Goal: Task Accomplishment & Management: Manage account settings

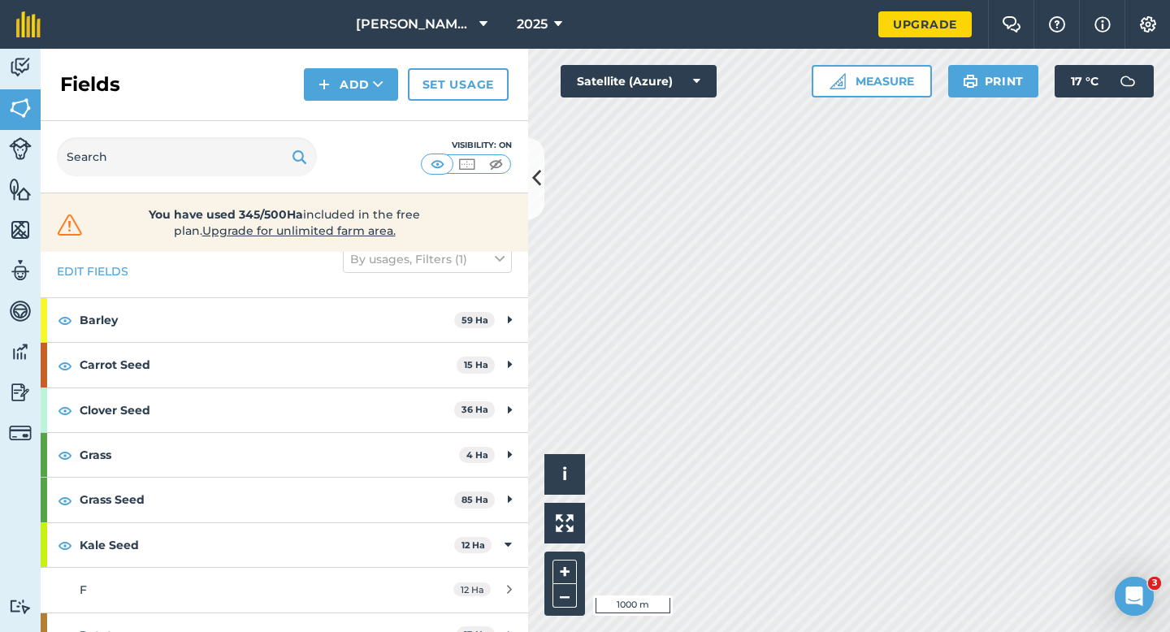
scroll to position [190, 0]
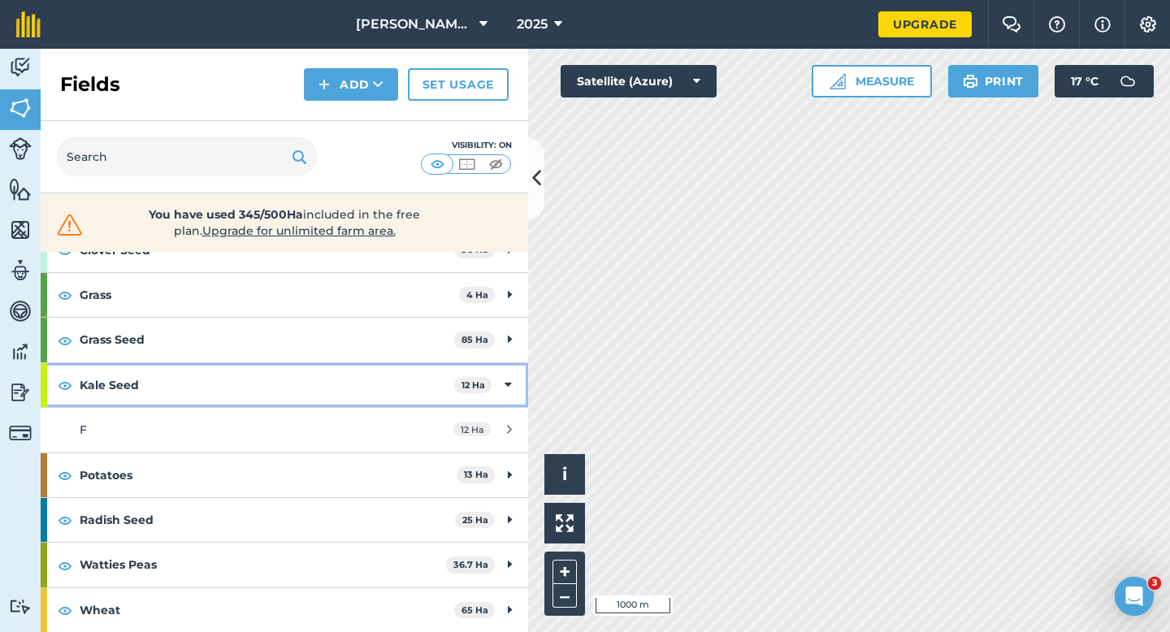
click at [429, 396] on strong "Kale Seed" at bounding box center [267, 385] width 375 height 44
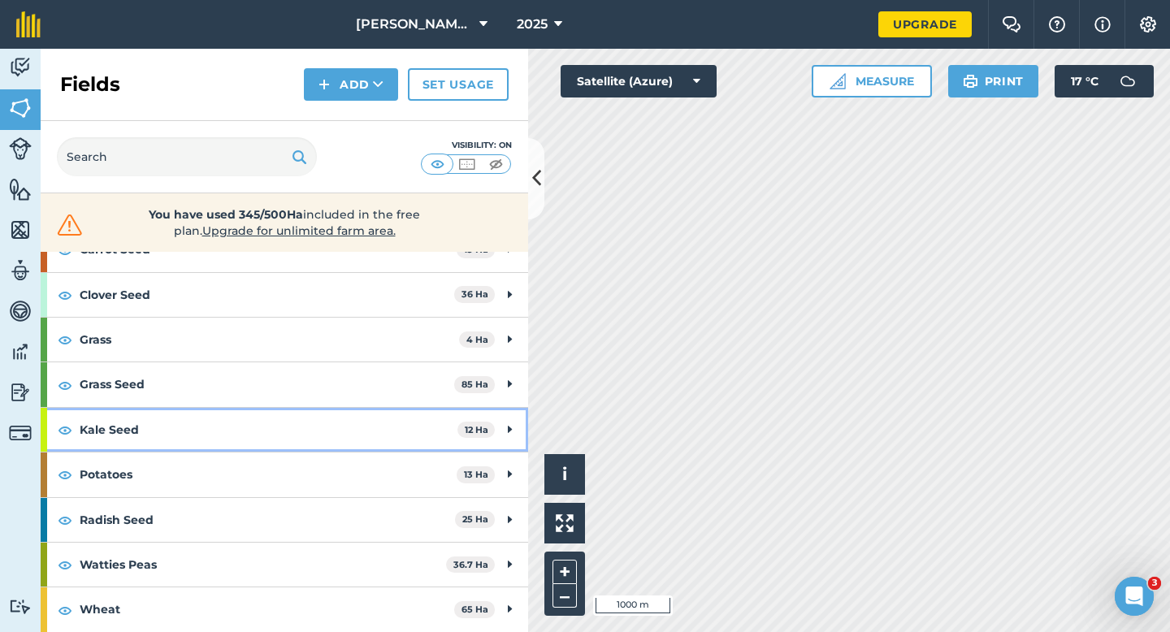
scroll to position [145, 0]
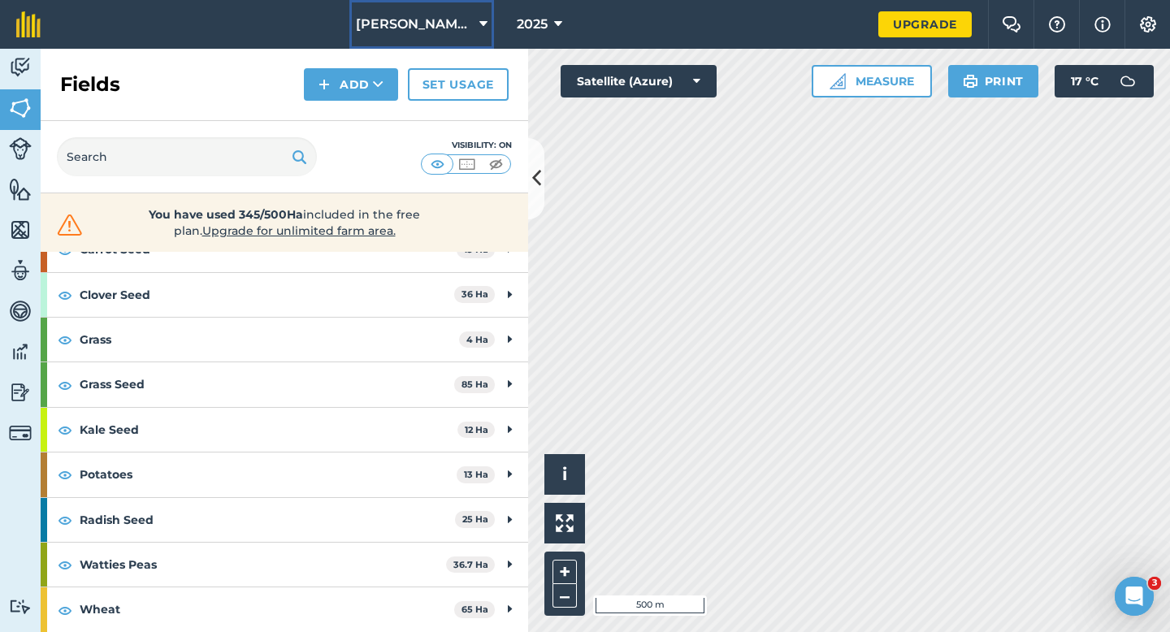
click at [448, 30] on span "[PERSON_NAME][GEOGRAPHIC_DATA]" at bounding box center [414, 25] width 117 height 20
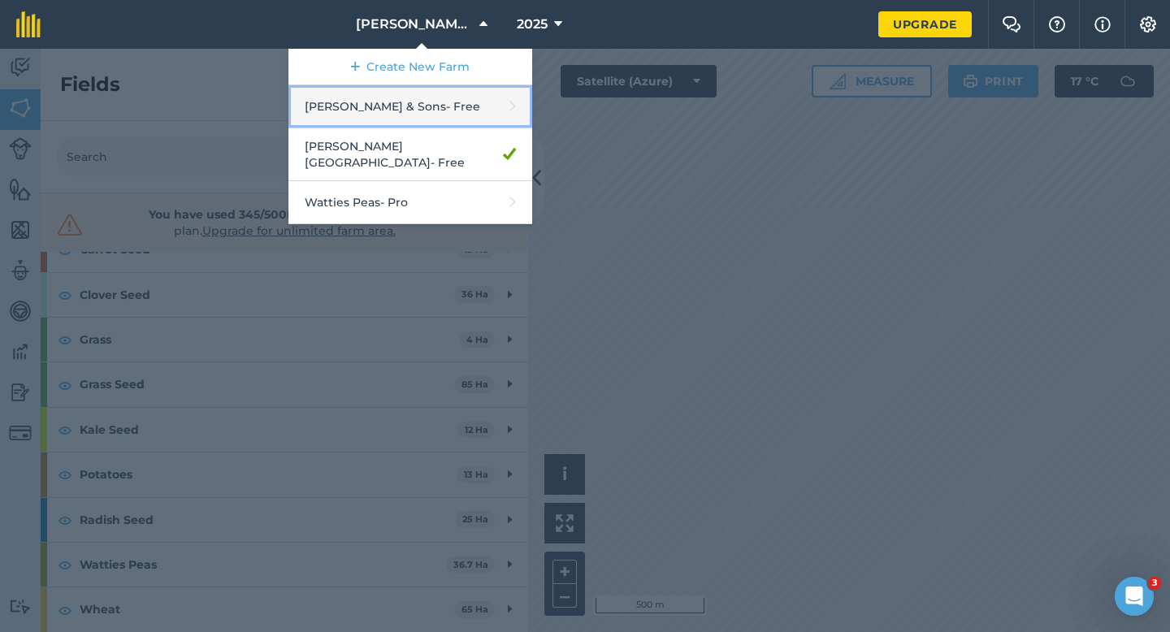
click at [434, 102] on link "[PERSON_NAME] & Sons - Free" at bounding box center [411, 106] width 244 height 43
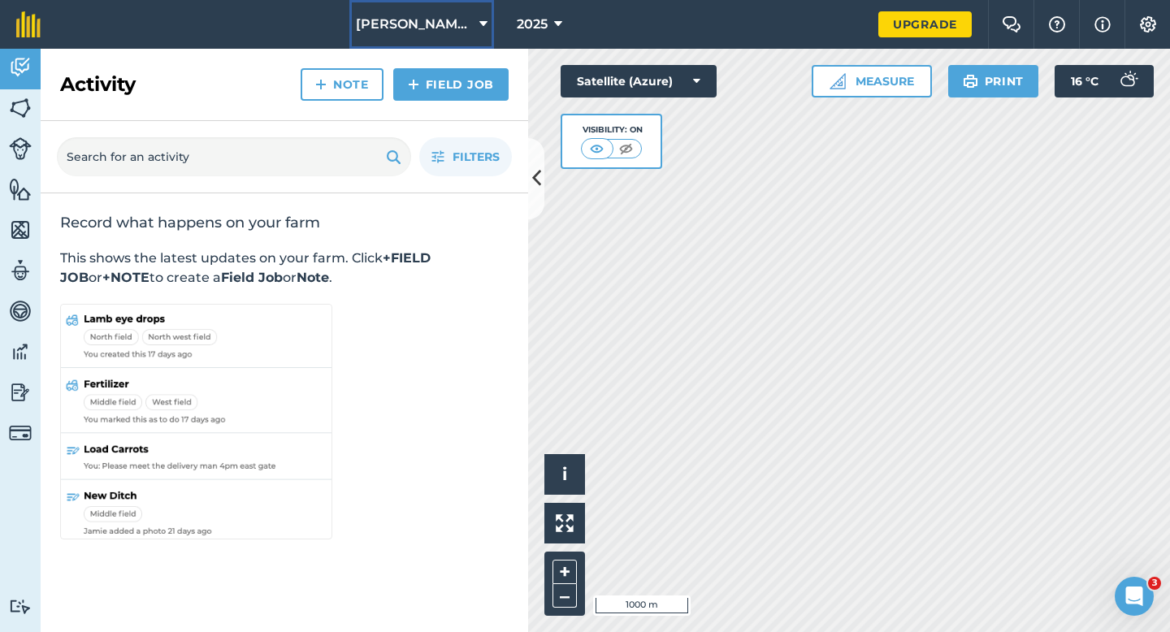
click at [454, 35] on button "[PERSON_NAME][GEOGRAPHIC_DATA]" at bounding box center [421, 24] width 145 height 49
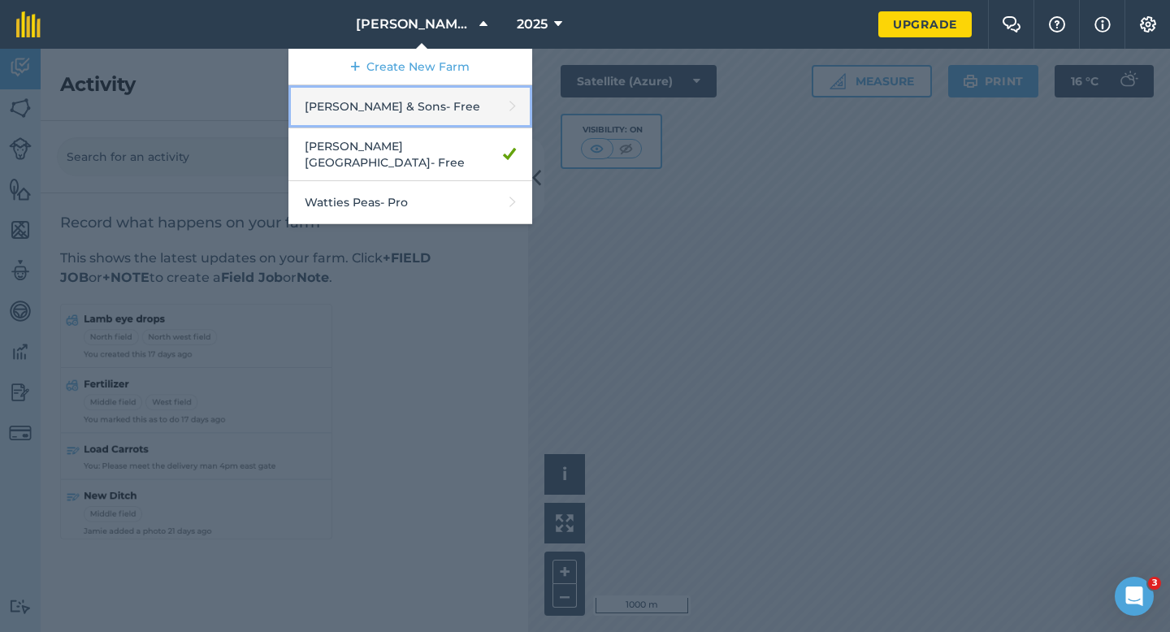
click at [441, 96] on link "[PERSON_NAME] & Sons - Free" at bounding box center [411, 106] width 244 height 43
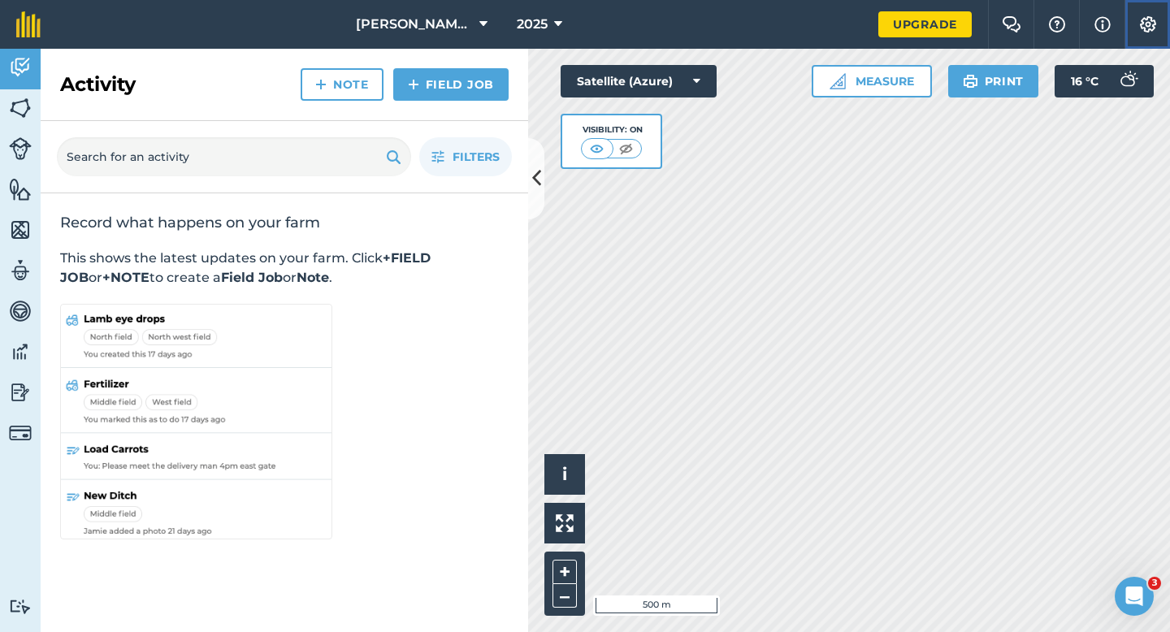
click at [1145, 39] on button "Settings" at bounding box center [1148, 24] width 46 height 49
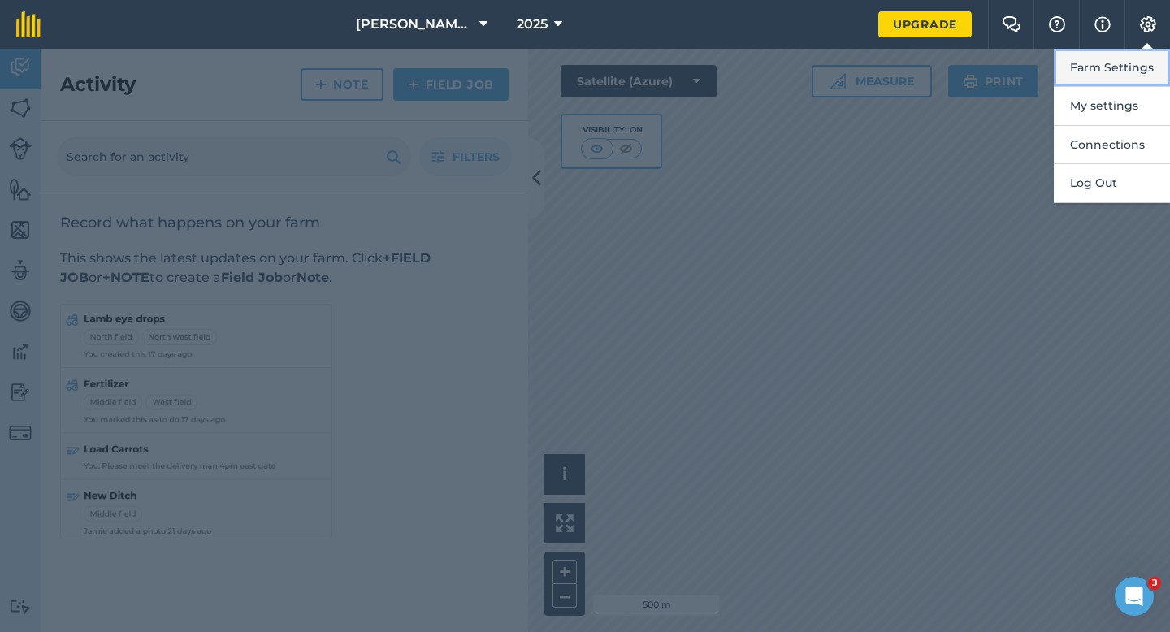
click at [1134, 63] on button "Farm Settings" at bounding box center [1112, 68] width 116 height 38
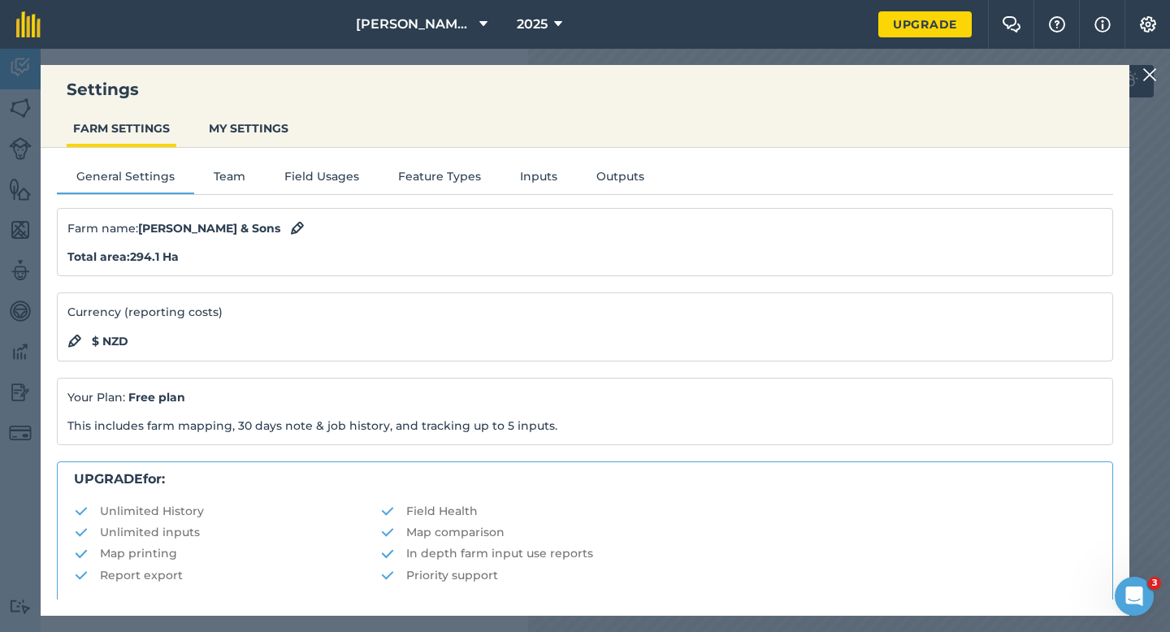
scroll to position [312, 0]
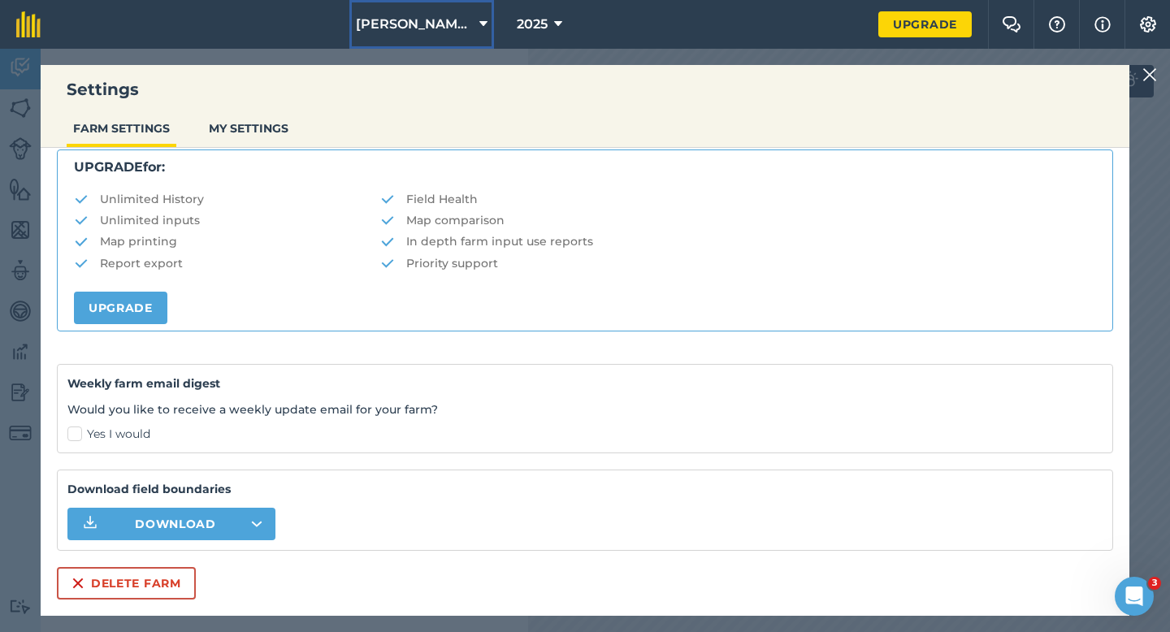
click at [432, 12] on button "[PERSON_NAME] & Sons" at bounding box center [421, 24] width 145 height 49
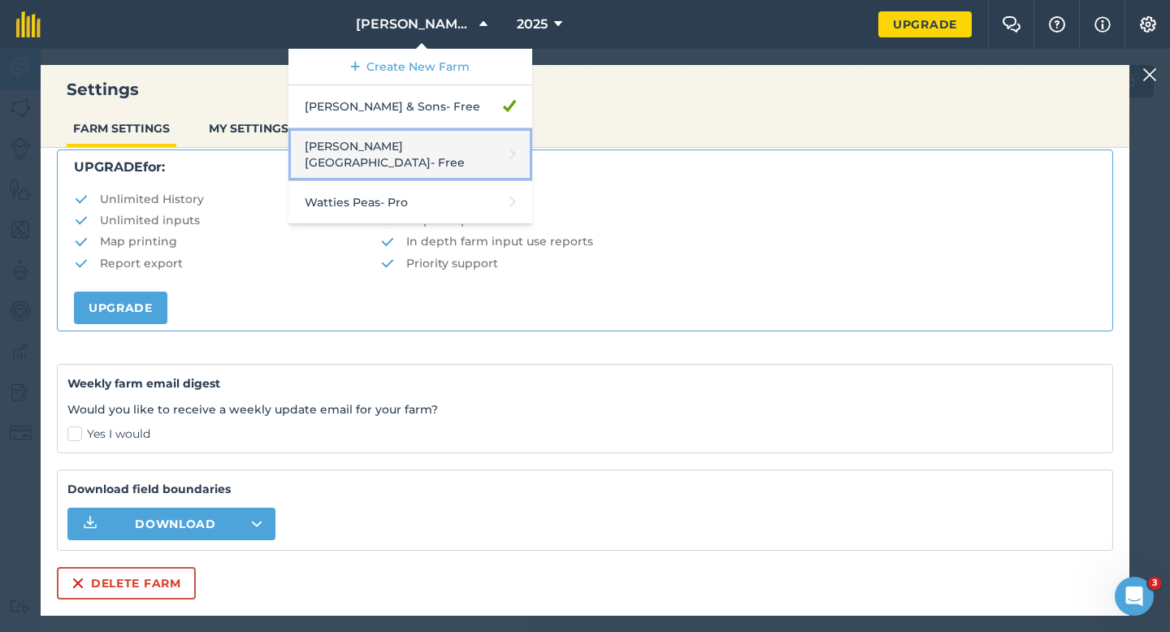
click at [398, 163] on link "Hawksford Farm - Free" at bounding box center [411, 154] width 244 height 53
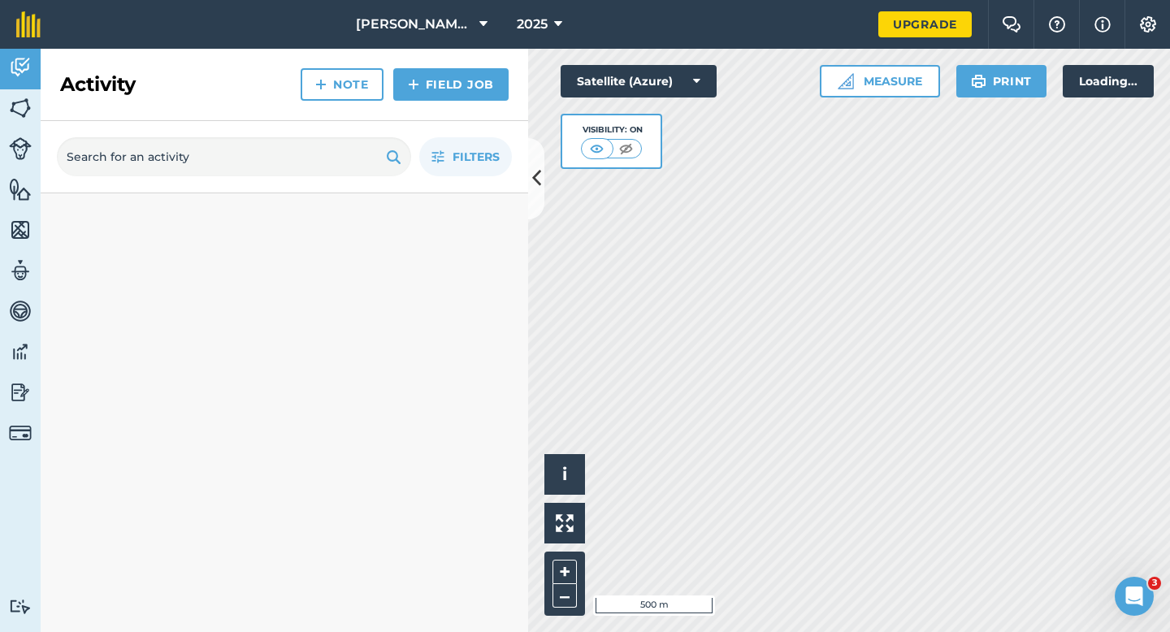
click at [1152, 71] on div "Measure Print Loading..." at bounding box center [987, 81] width 335 height 33
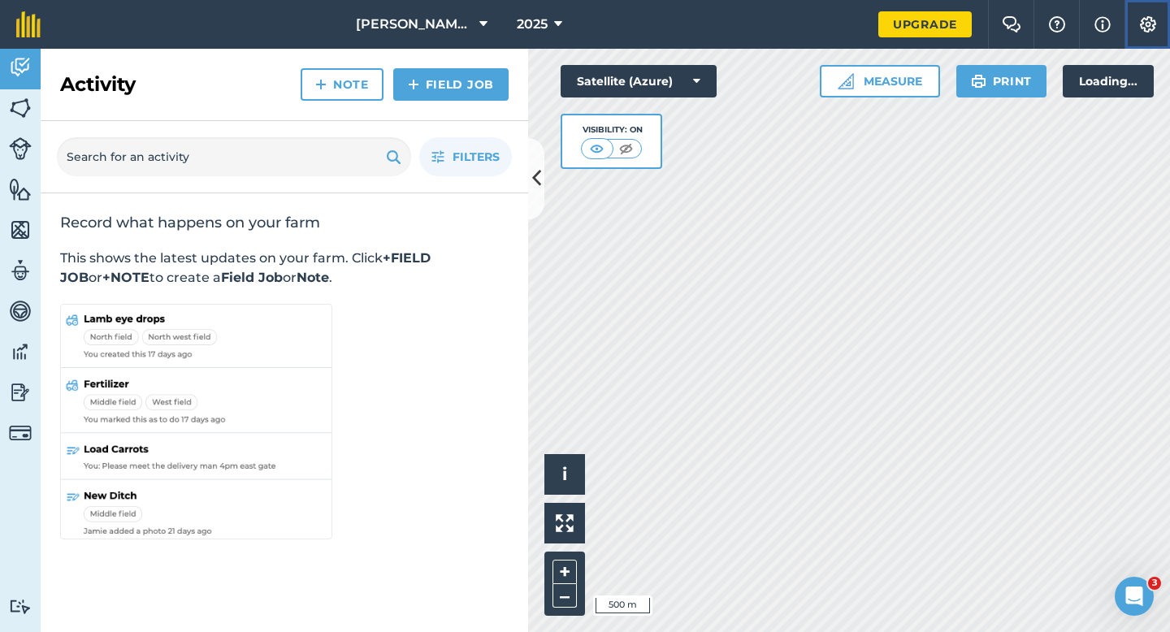
click at [1145, 39] on button "Settings" at bounding box center [1148, 24] width 46 height 49
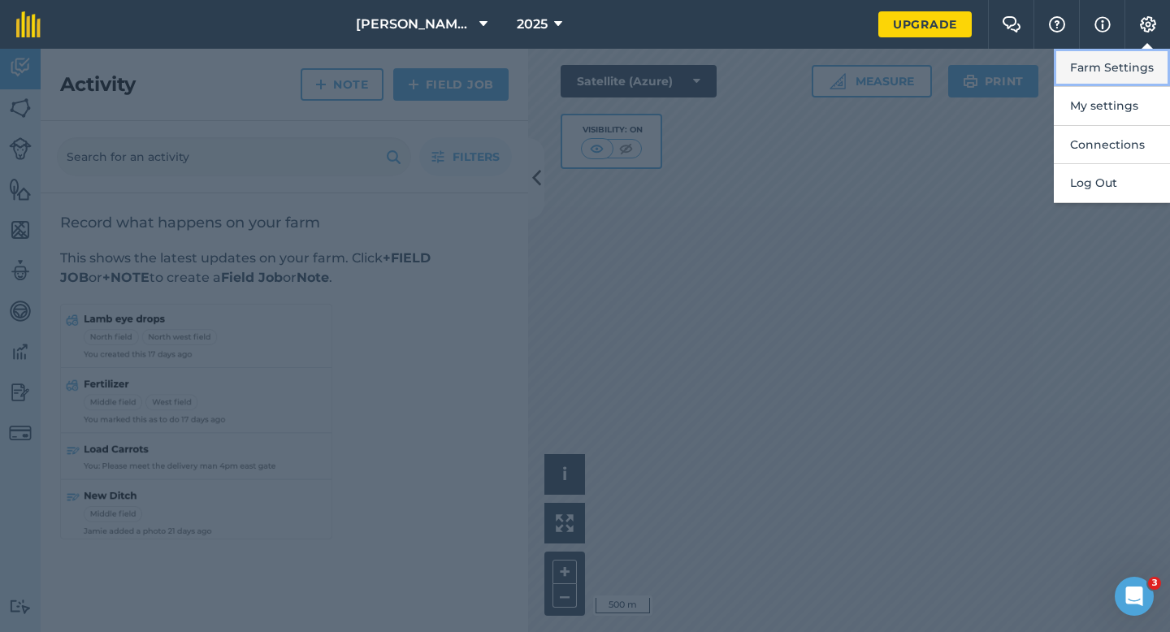
drag, startPoint x: 1145, startPoint y: 40, endPoint x: 1125, endPoint y: 85, distance: 49.1
click at [1125, 85] on button "Farm Settings" at bounding box center [1112, 68] width 116 height 38
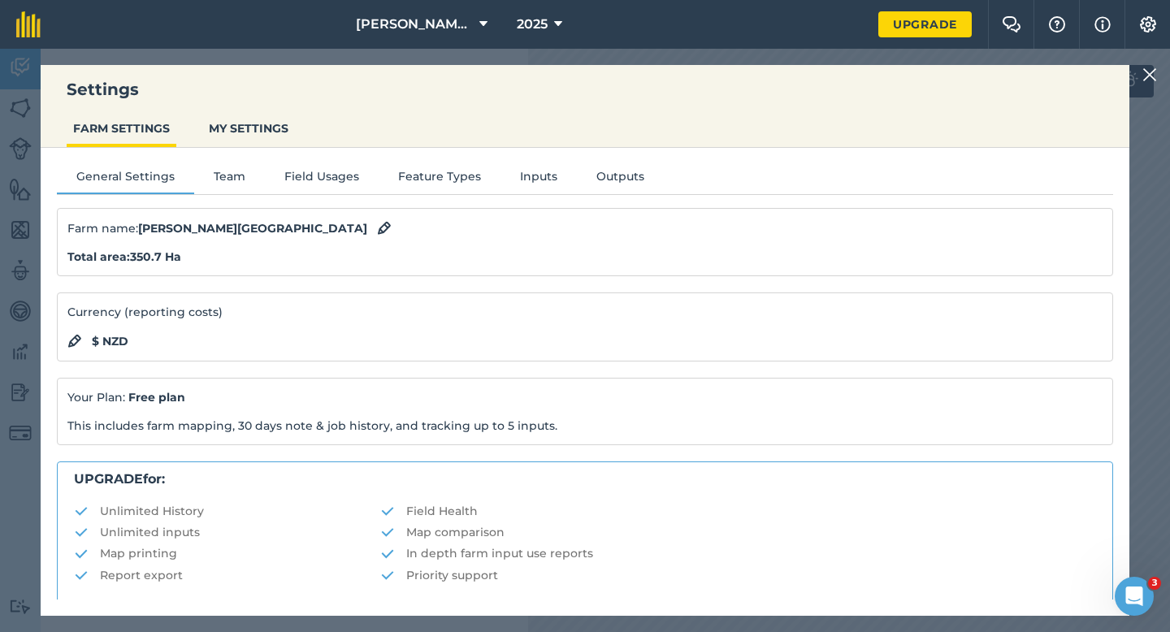
scroll to position [312, 0]
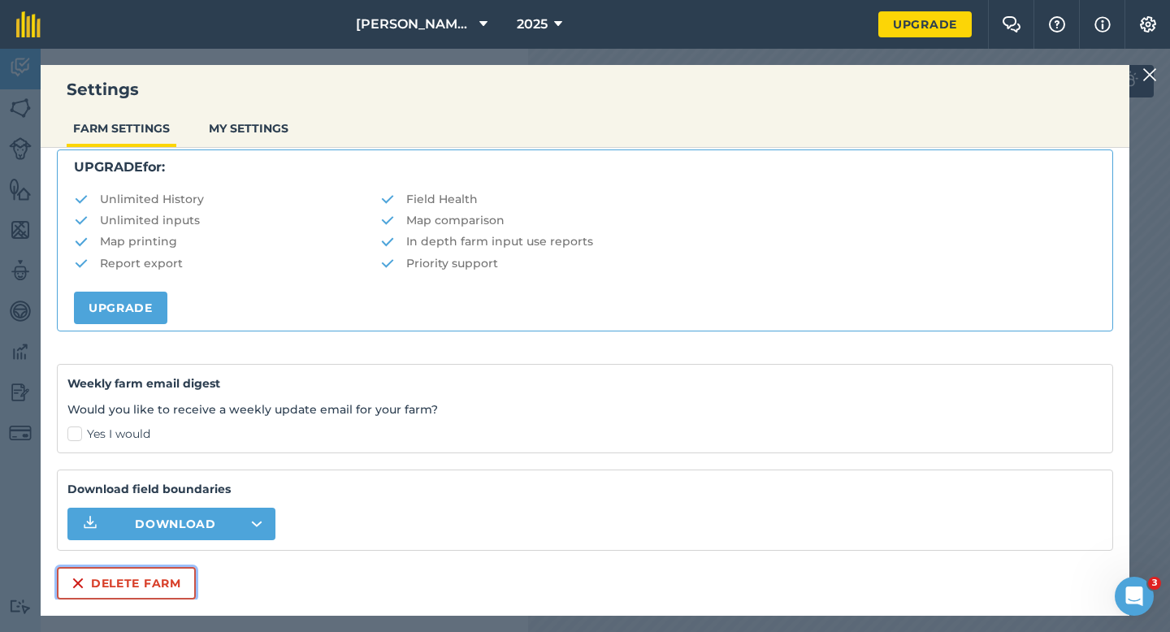
click at [132, 571] on button "Delete farm" at bounding box center [126, 583] width 139 height 33
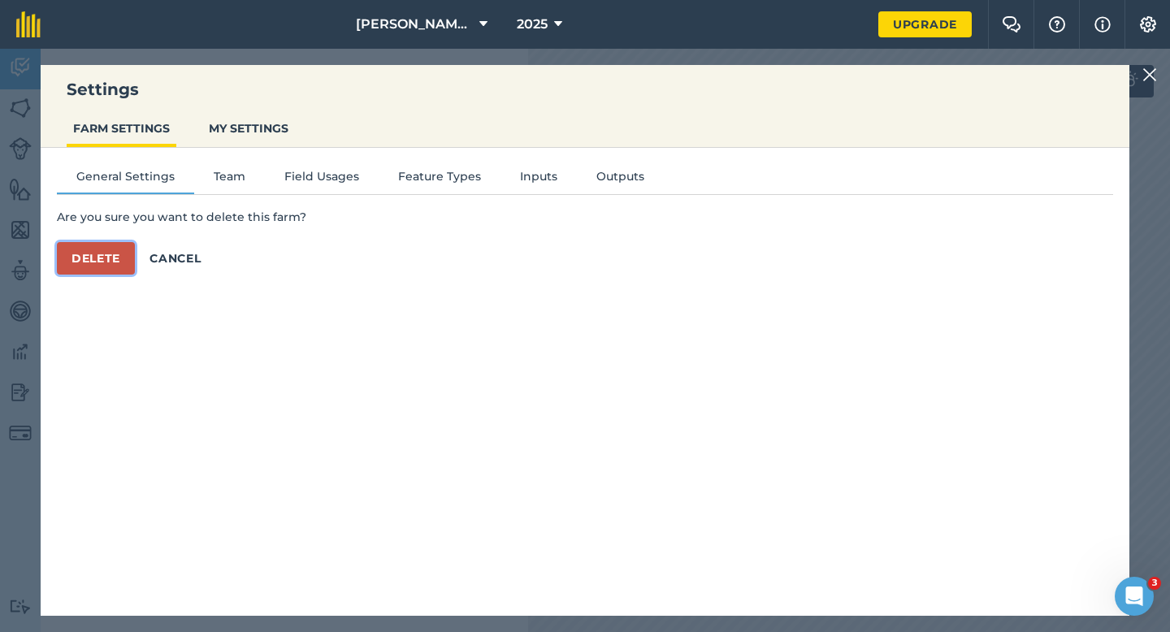
click at [73, 250] on button "Delete" at bounding box center [96, 258] width 78 height 33
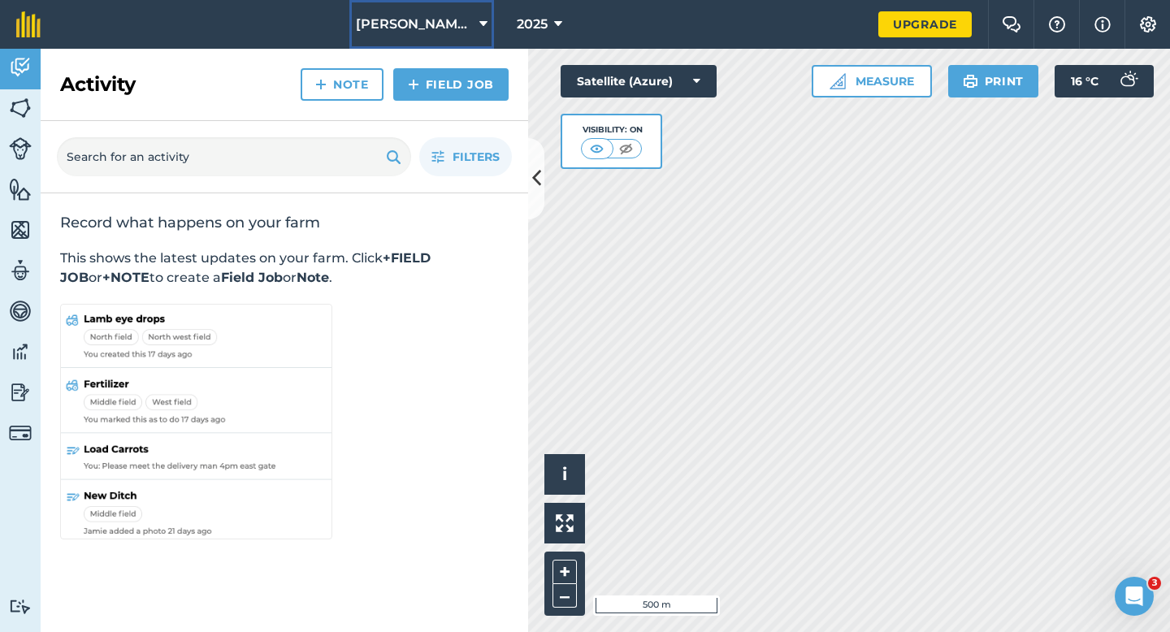
click at [425, 15] on span "[PERSON_NAME] & Sons" at bounding box center [414, 25] width 117 height 20
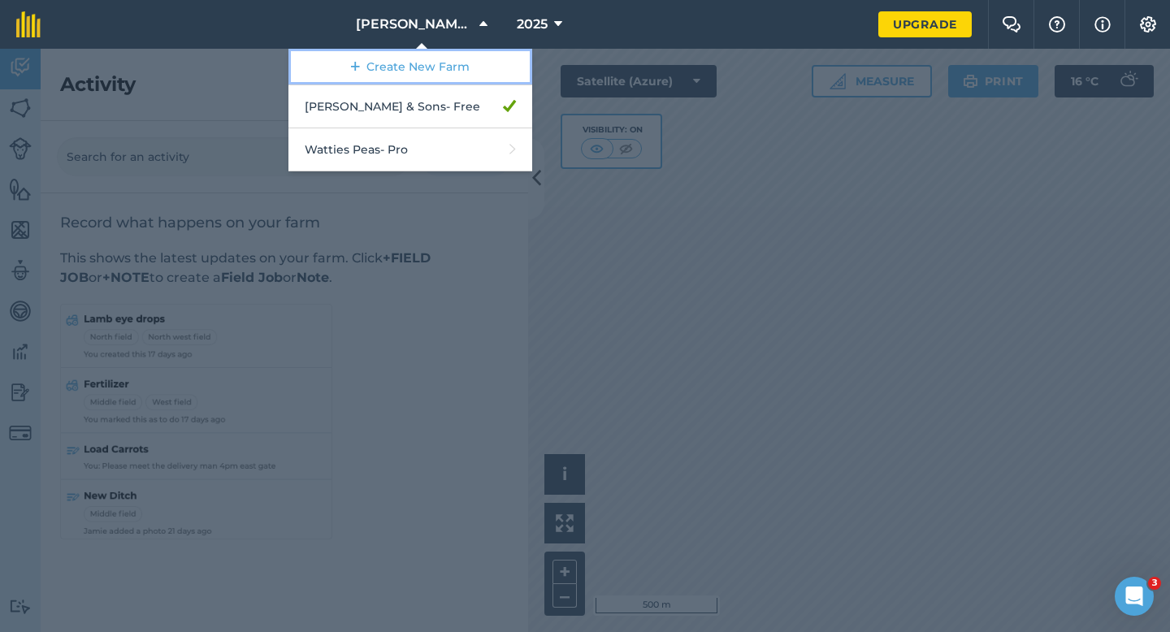
click at [425, 53] on link "Create New Farm" at bounding box center [411, 67] width 244 height 37
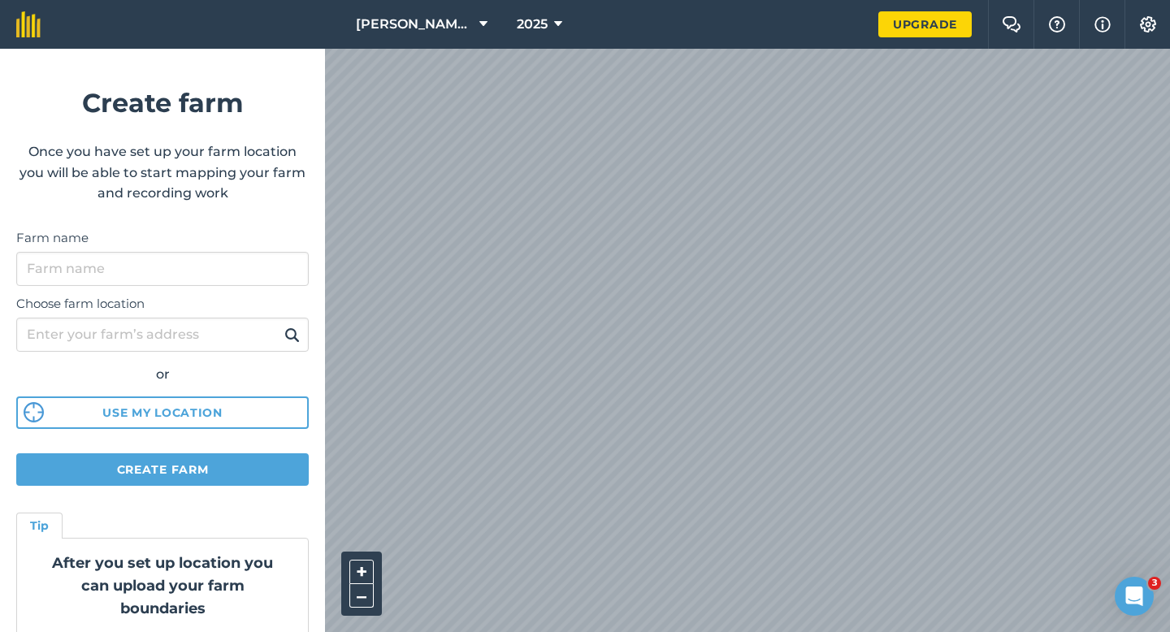
click at [286, 247] on div "Farm name" at bounding box center [162, 257] width 293 height 58
click at [286, 261] on input "Farm name" at bounding box center [162, 269] width 293 height 34
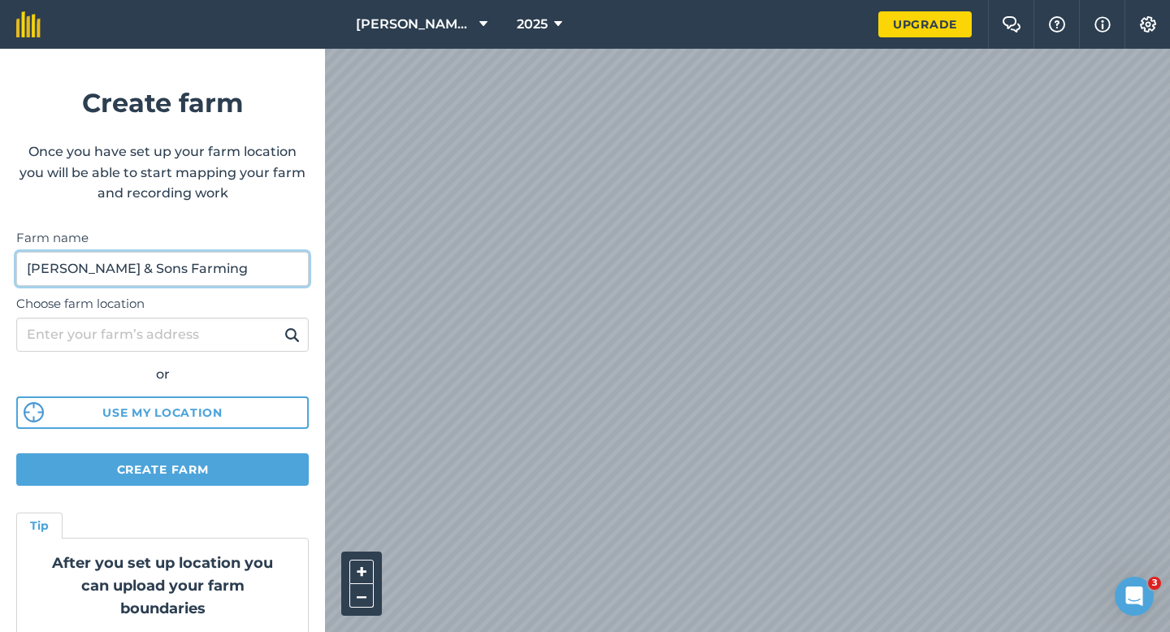
type input "Casey & Sons Farming"
click at [617, 0] on html "Casey & Sons 2025 Upgrade Farm Chat Help Info Settings Create farm Once you hav…" at bounding box center [585, 316] width 1170 height 632
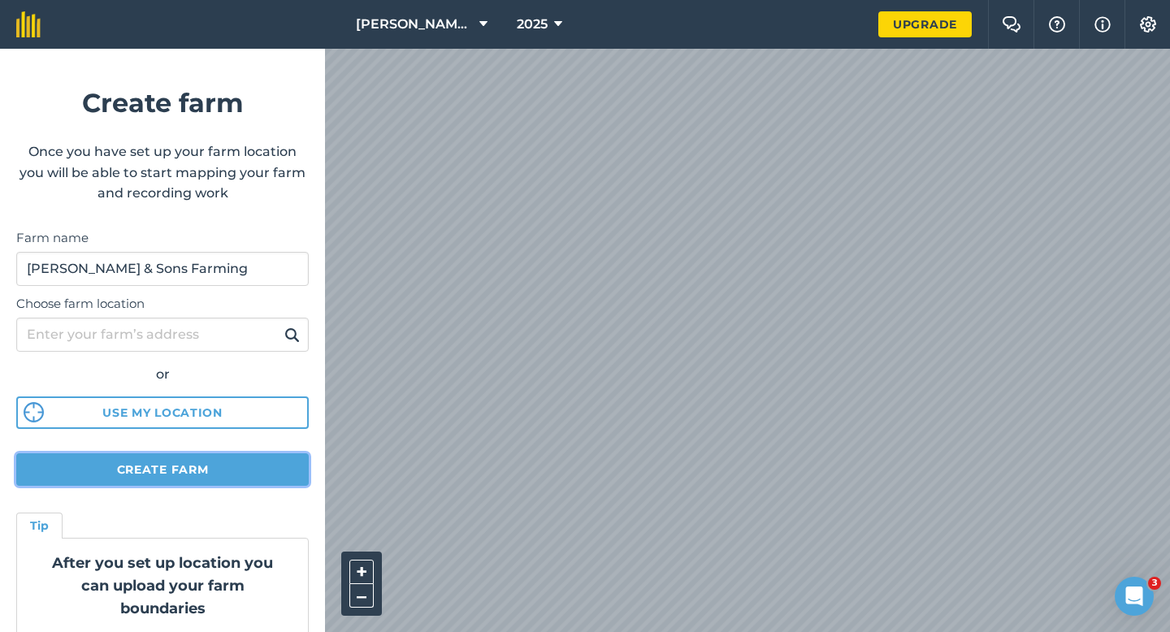
click at [280, 468] on button "Create farm" at bounding box center [162, 470] width 293 height 33
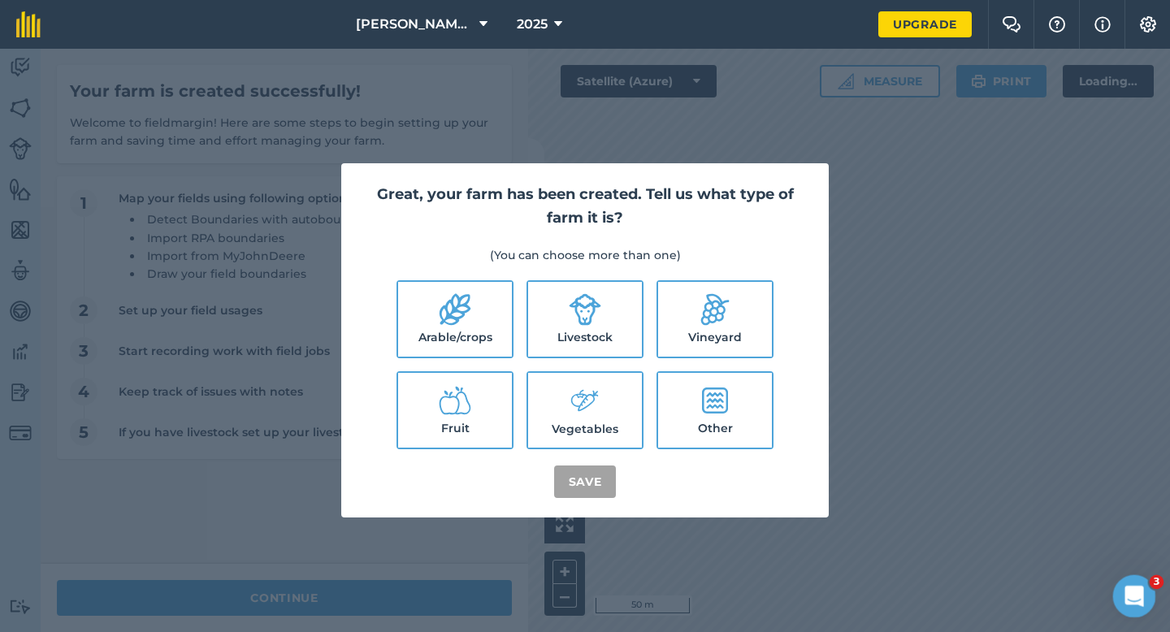
click at [1121, 582] on div "Open Intercom Messenger" at bounding box center [1132, 594] width 54 height 54
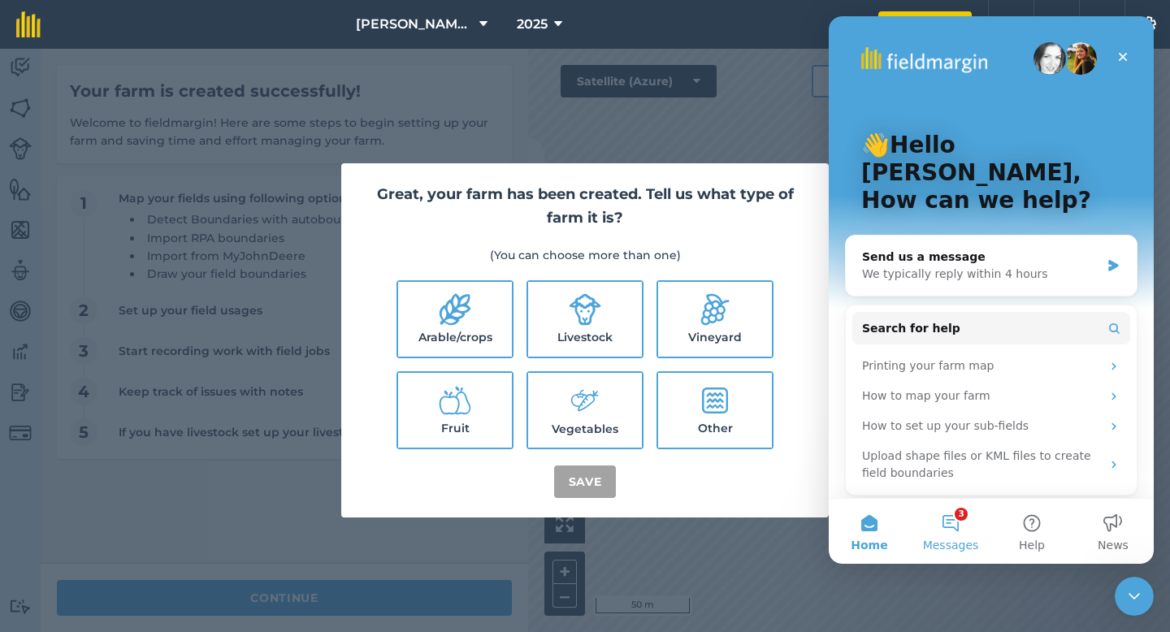
click at [948, 531] on button "3 Messages" at bounding box center [950, 531] width 81 height 65
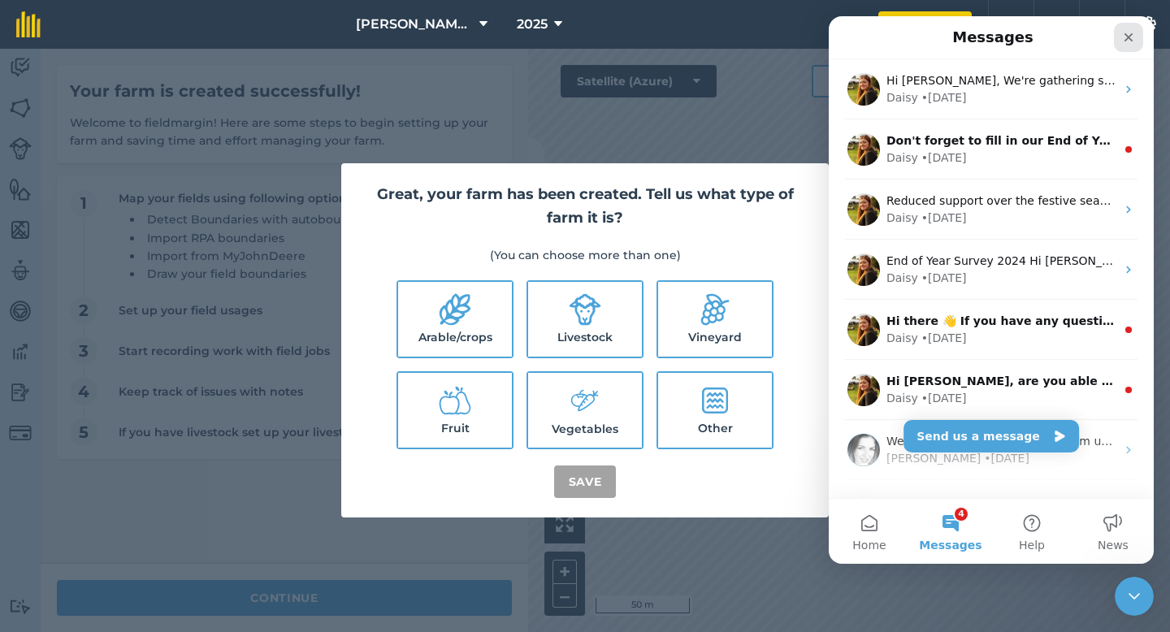
click at [1132, 33] on icon "Close" at bounding box center [1129, 37] width 9 height 9
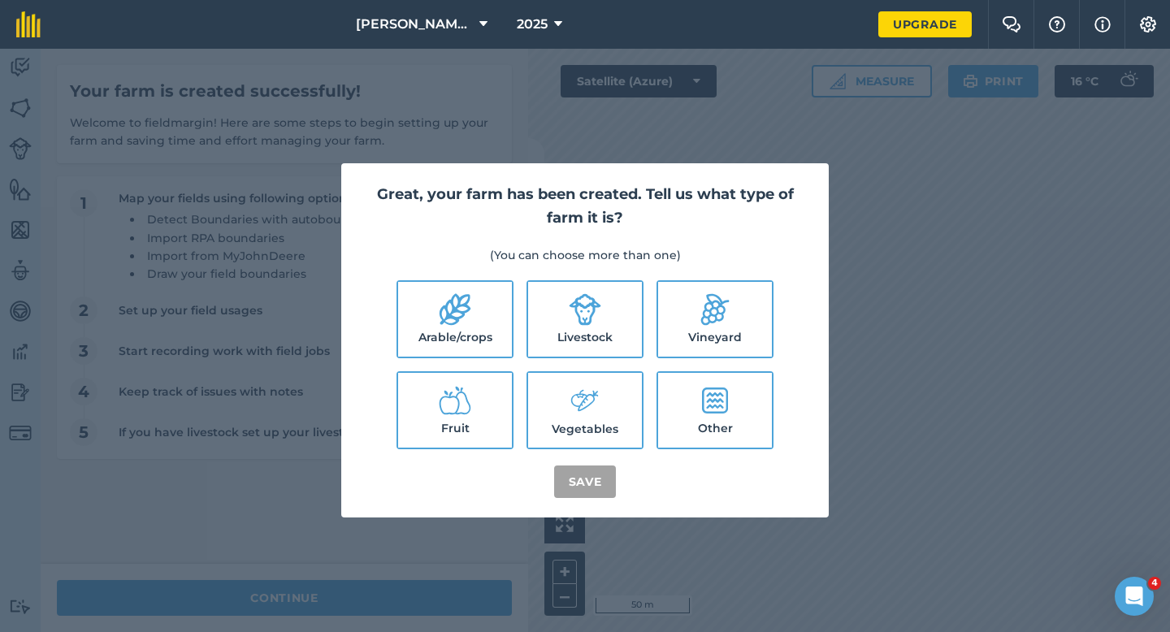
click at [478, 310] on label "Arable/crops" at bounding box center [455, 319] width 114 height 75
checkbox input "true"
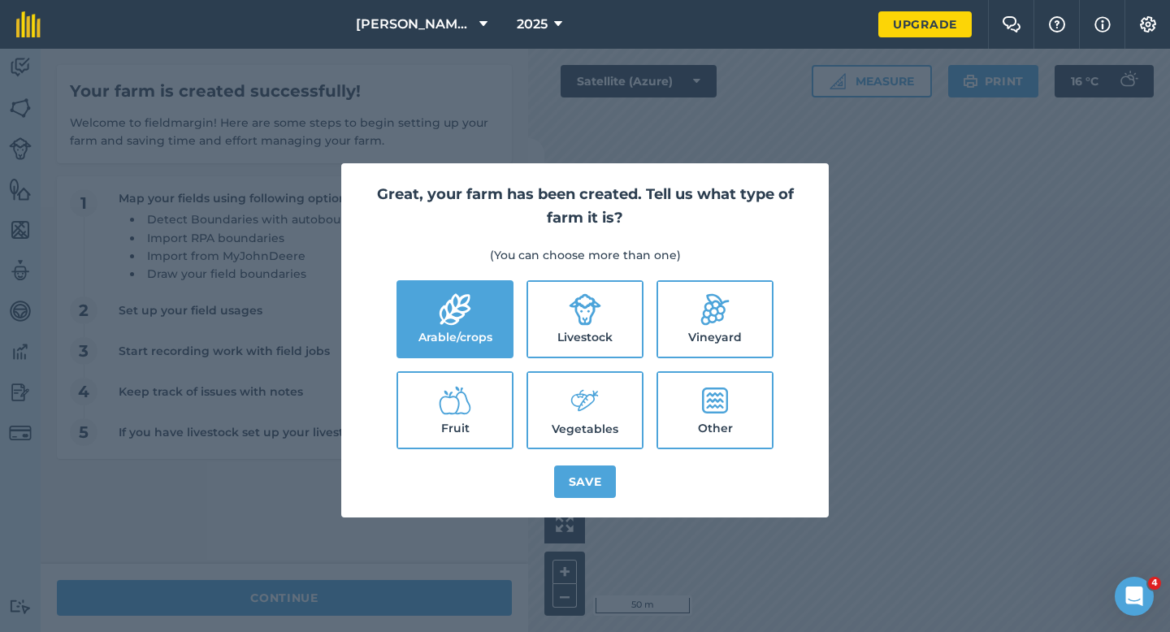
click at [556, 315] on label "Livestock" at bounding box center [585, 319] width 114 height 75
checkbox input "true"
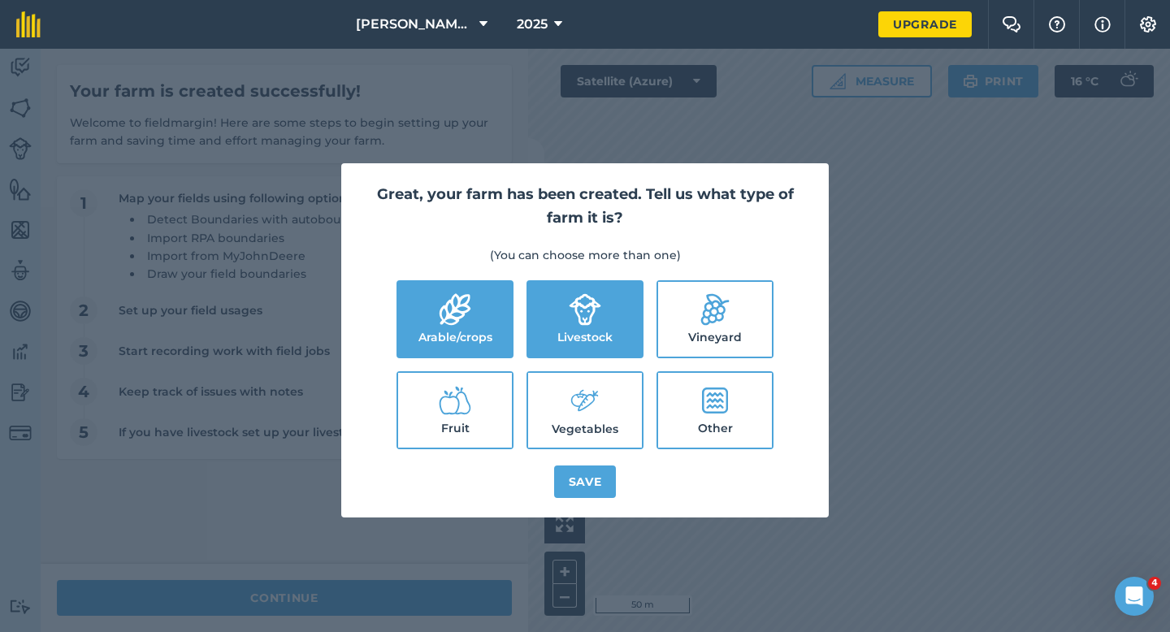
click at [561, 402] on label "Vegetables" at bounding box center [585, 410] width 114 height 75
checkbox input "true"
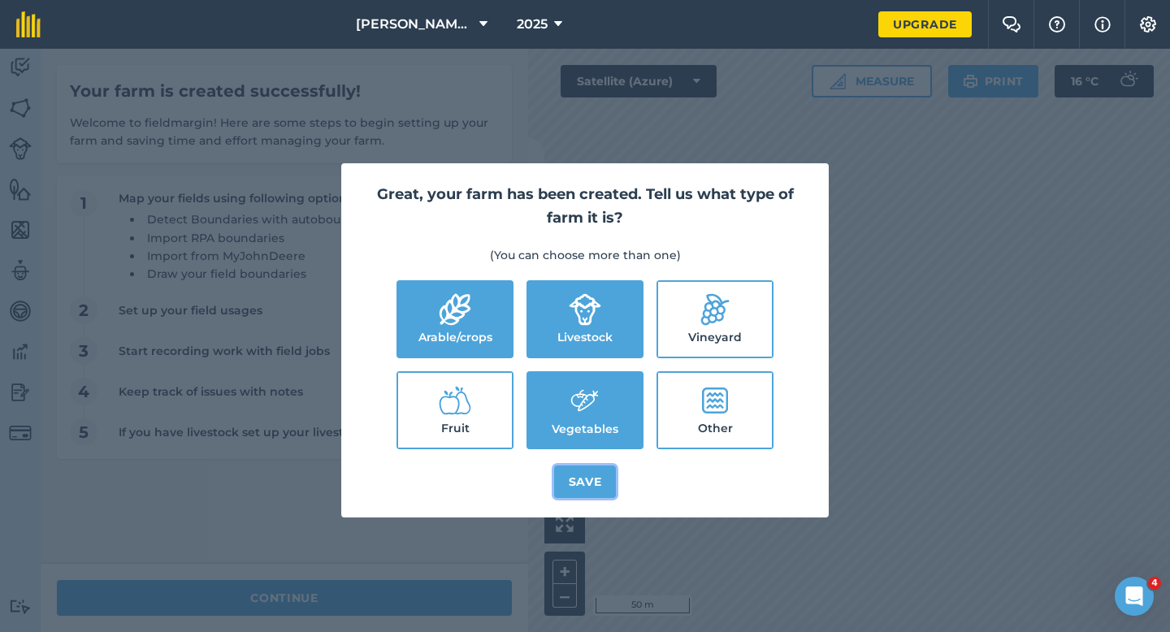
click at [593, 496] on button "Save" at bounding box center [585, 482] width 63 height 33
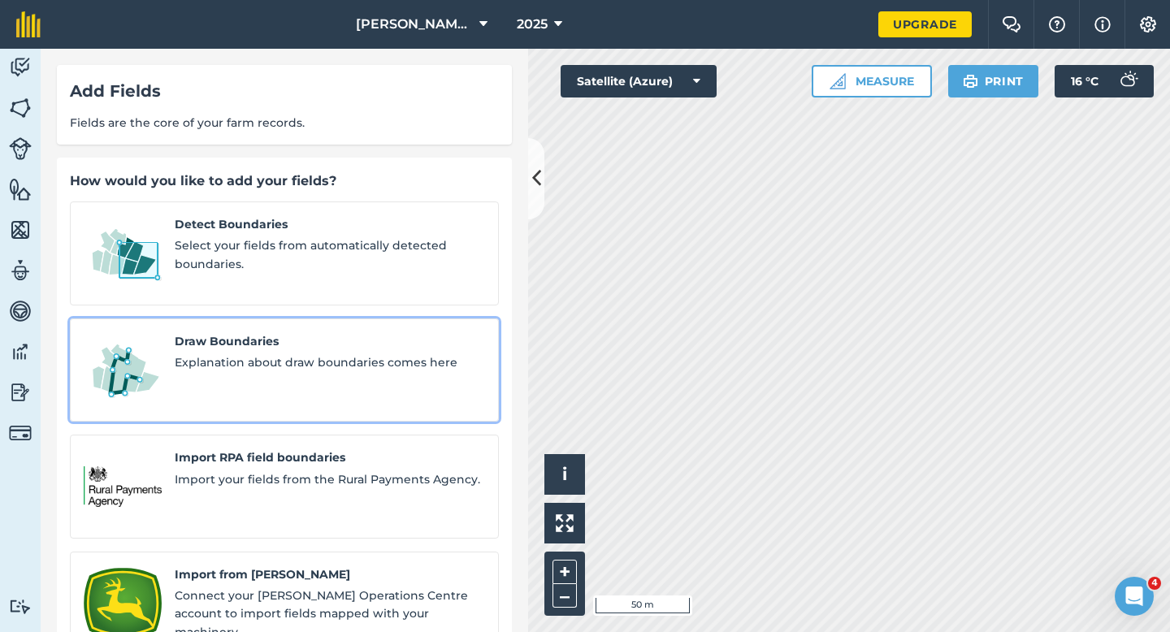
click at [226, 366] on div "Draw Boundaries Explanation about draw boundaries comes here" at bounding box center [330, 370] width 310 height 76
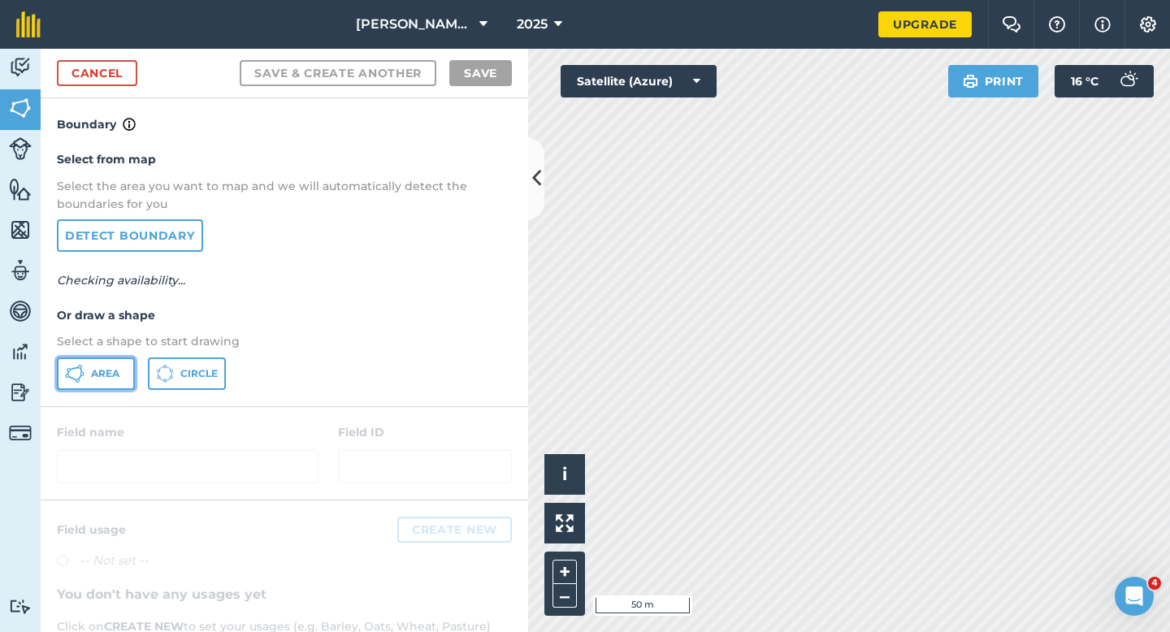
click at [113, 368] on span "Area" at bounding box center [105, 373] width 28 height 13
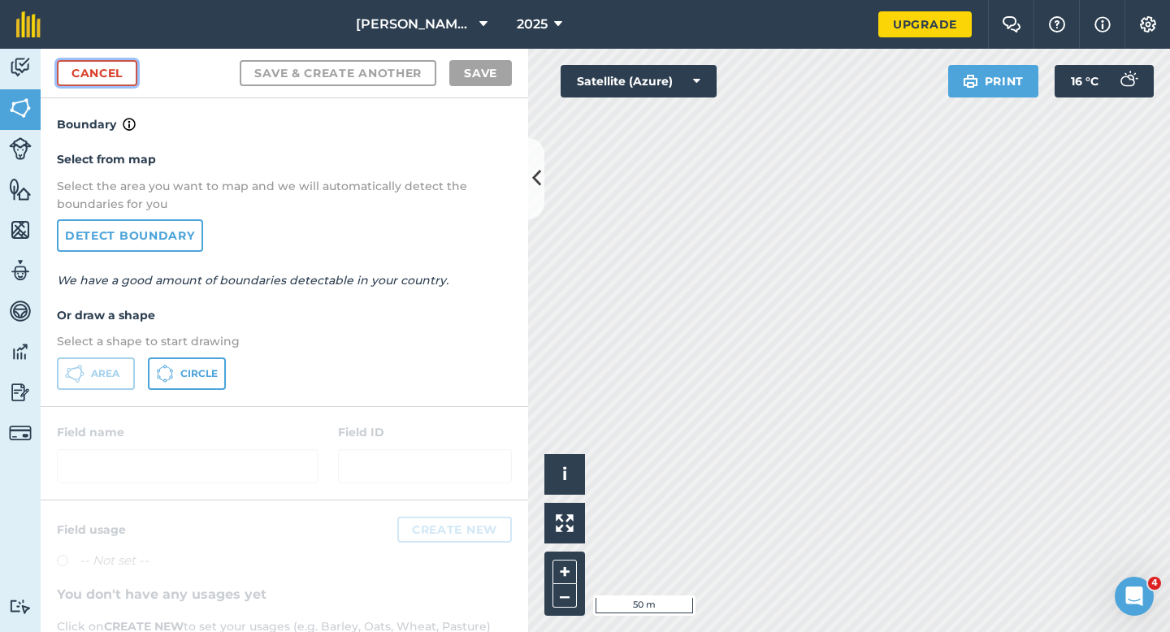
click at [101, 68] on link "Cancel" at bounding box center [97, 73] width 80 height 26
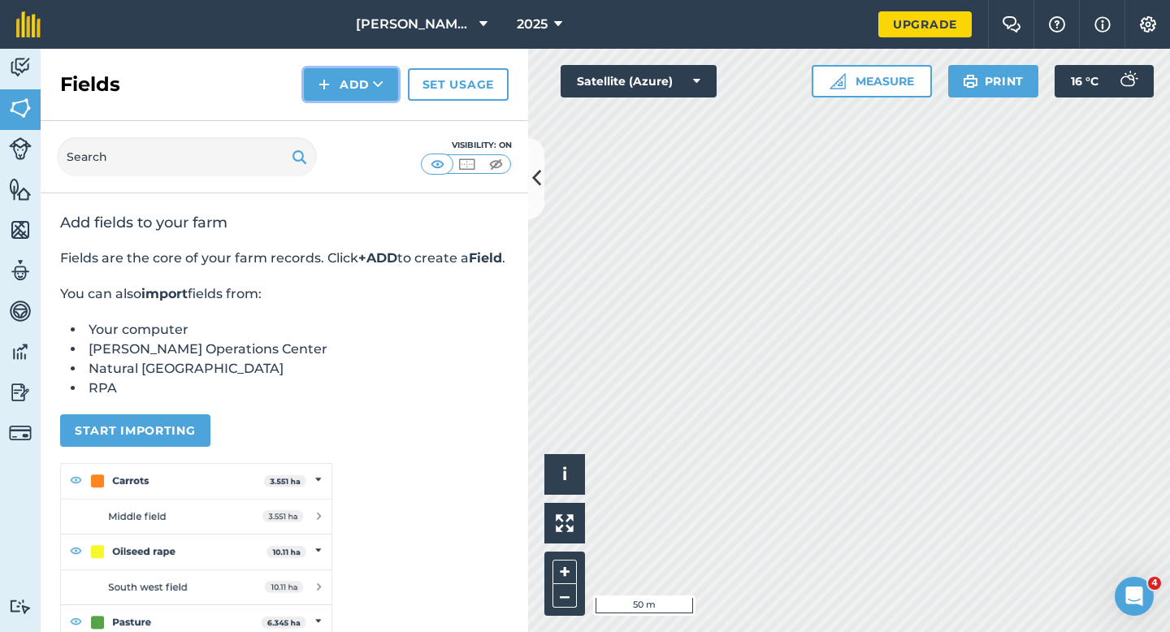
click at [309, 78] on button "Add" at bounding box center [351, 84] width 94 height 33
click at [327, 105] on link "Draw" at bounding box center [350, 121] width 89 height 36
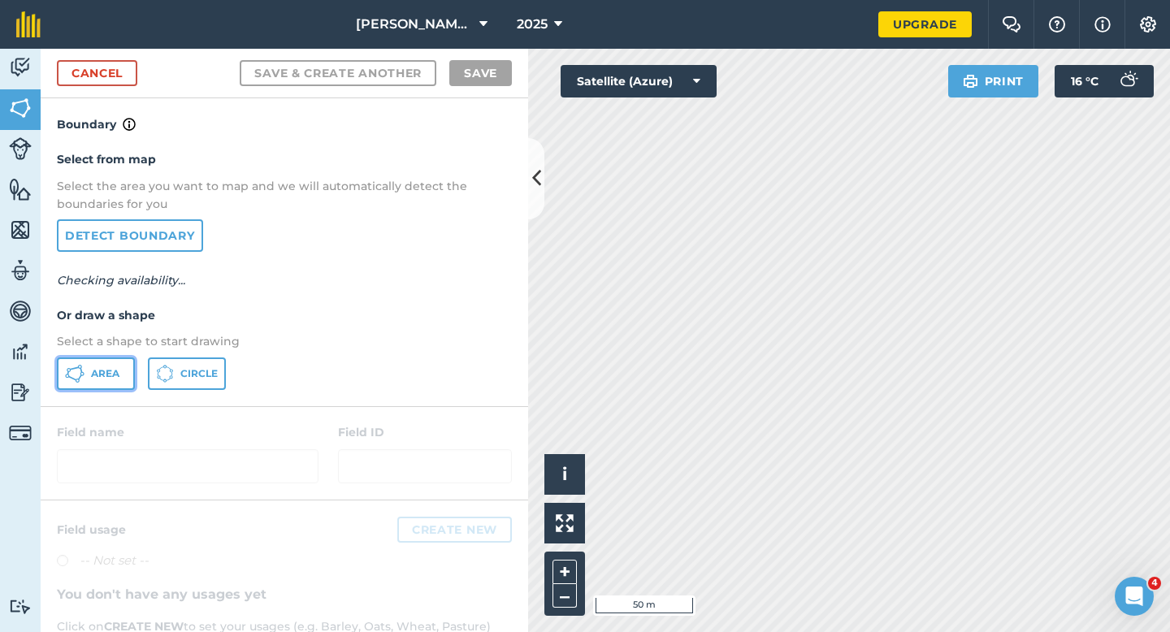
click at [125, 365] on button "Area" at bounding box center [96, 374] width 78 height 33
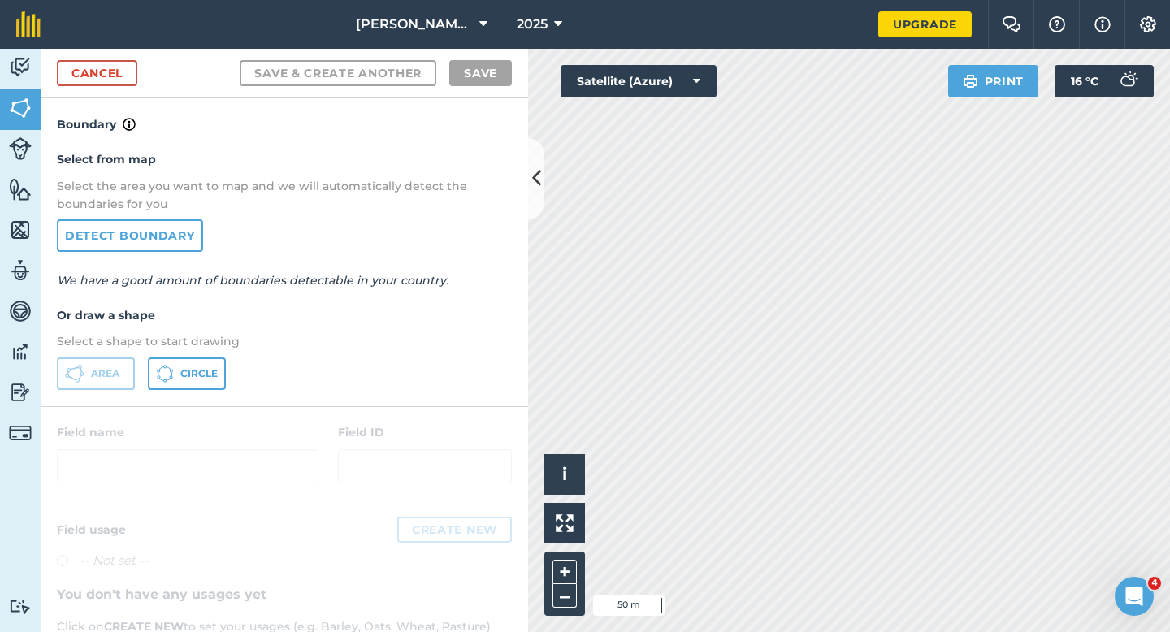
click at [83, 88] on div "Cancel Save & Create Another Save" at bounding box center [285, 74] width 488 height 50
click at [86, 88] on div "Cancel Save & Create Another Save" at bounding box center [285, 74] width 488 height 50
click at [86, 78] on link "Cancel" at bounding box center [97, 73] width 80 height 26
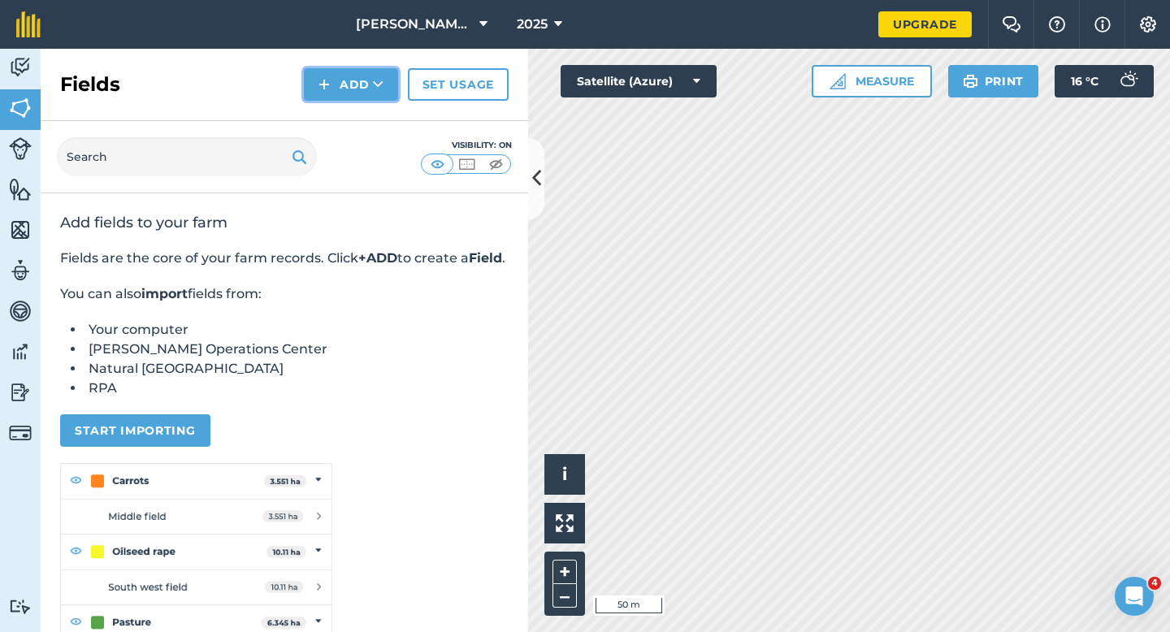
click at [340, 93] on button "Add" at bounding box center [351, 84] width 94 height 33
click at [340, 117] on link "Draw" at bounding box center [350, 121] width 89 height 36
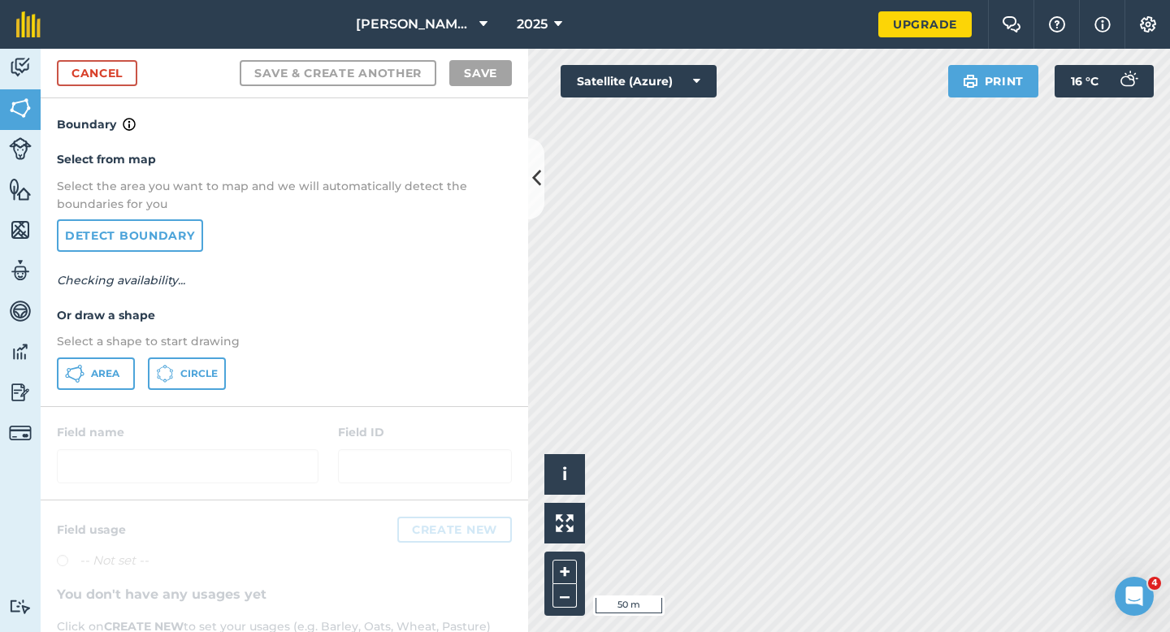
click at [120, 351] on div "Select from map Select the area you want to map and we will automatically detec…" at bounding box center [285, 269] width 488 height 271
click at [129, 364] on button "Area" at bounding box center [96, 374] width 78 height 33
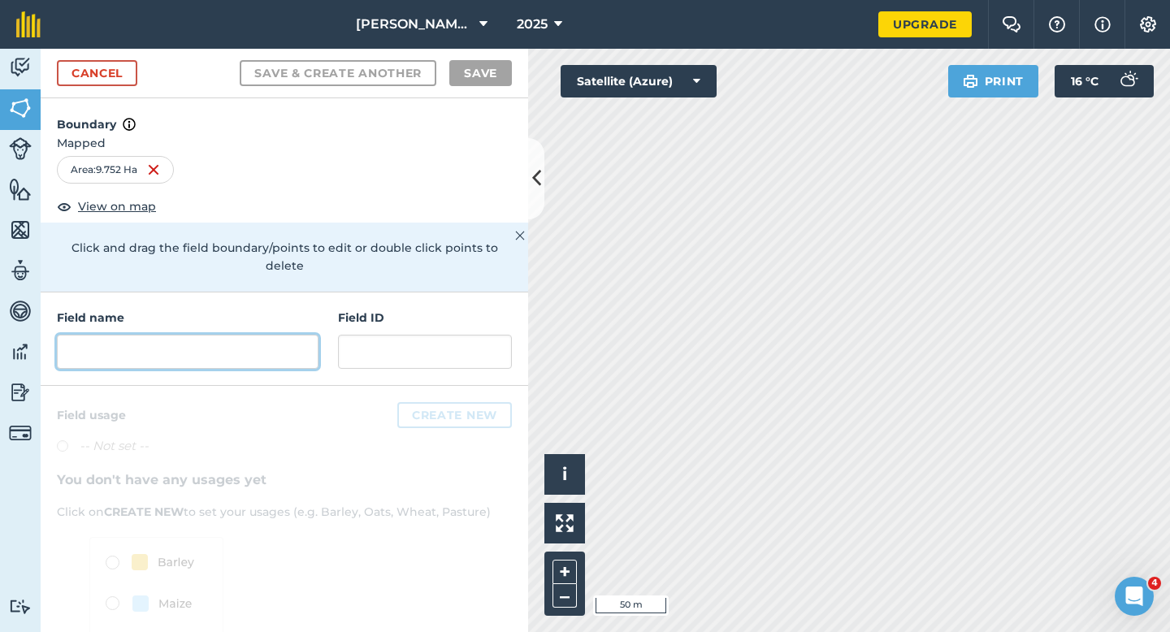
click at [128, 339] on input "text" at bounding box center [188, 352] width 262 height 34
type input "E"
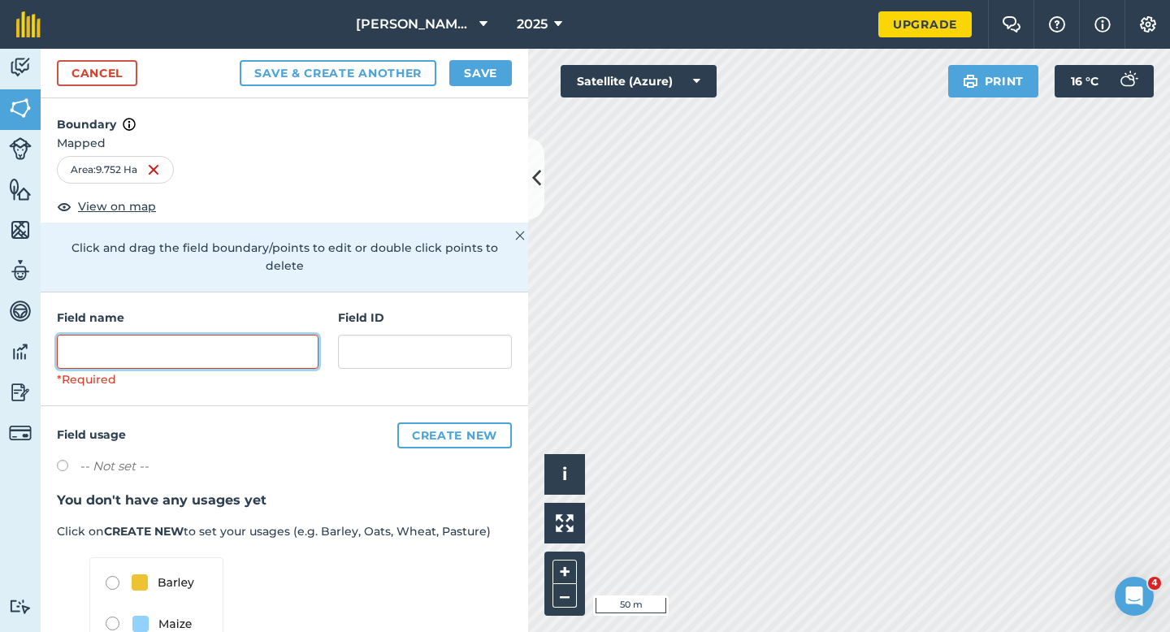
type input "F"
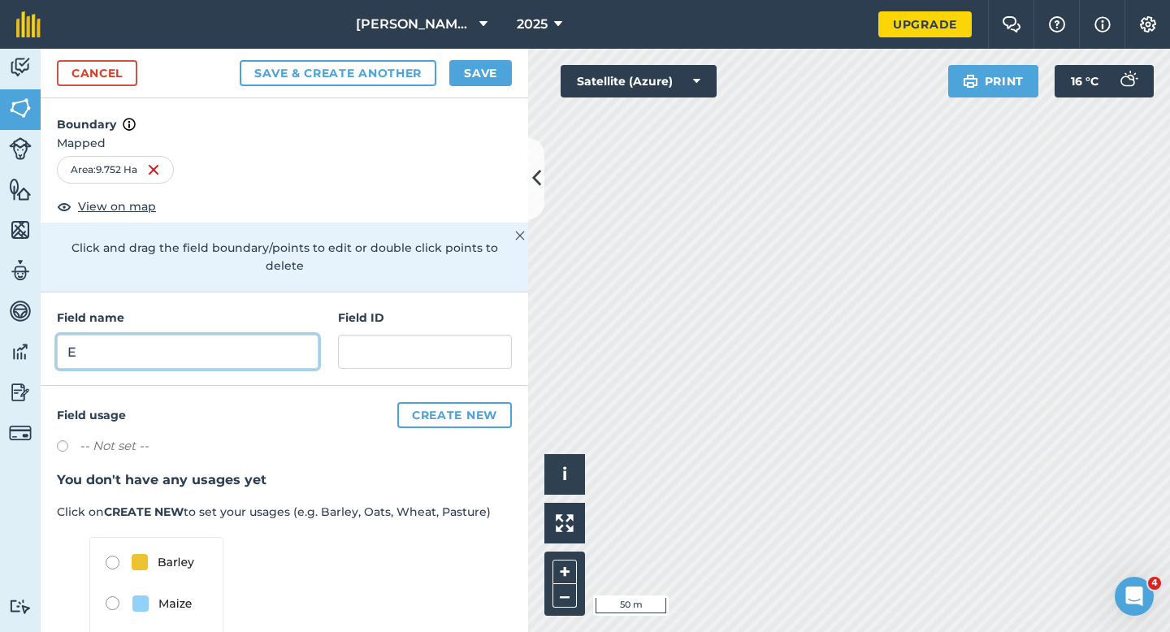
type input "E"
click at [502, 85] on button "Save" at bounding box center [480, 73] width 63 height 26
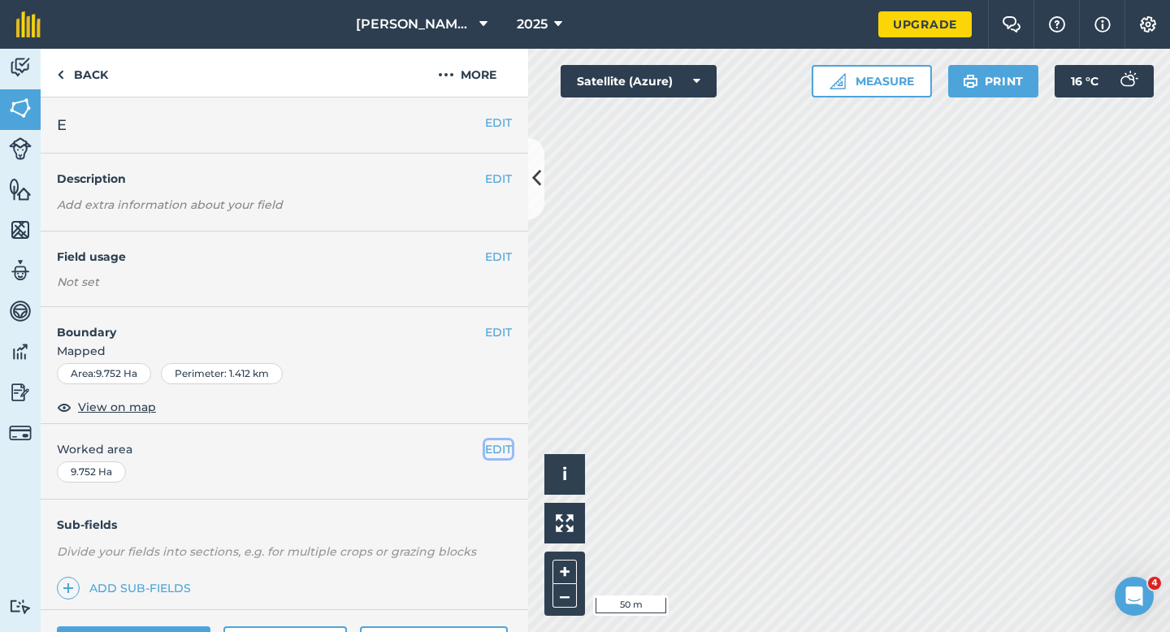
click at [506, 441] on button "EDIT" at bounding box center [498, 450] width 27 height 18
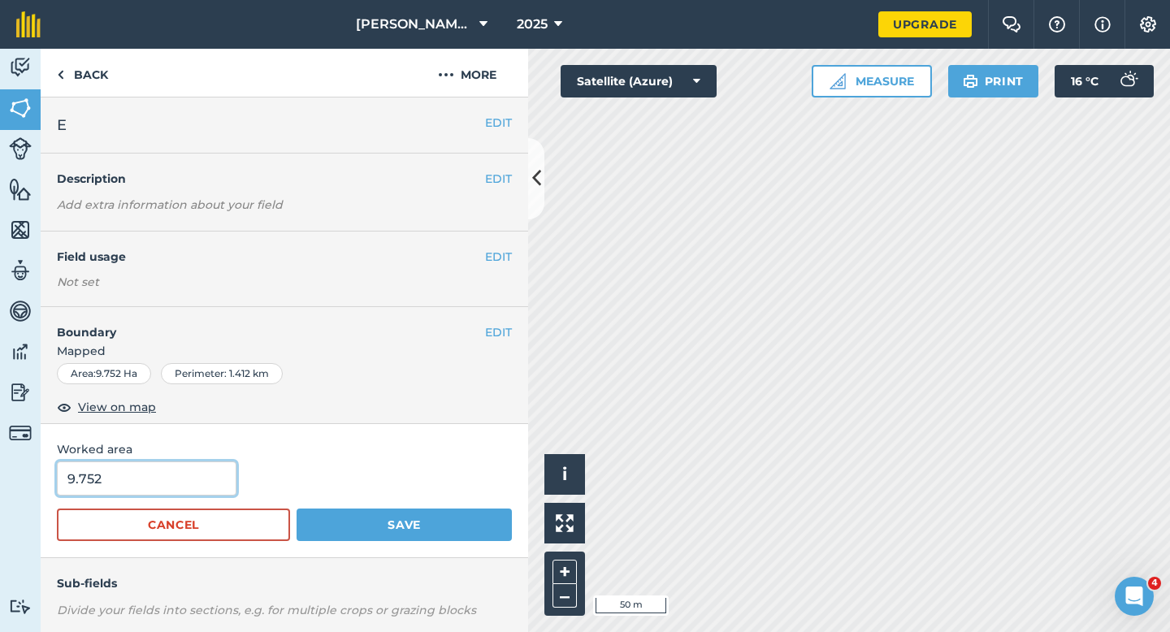
click at [199, 476] on input "9.752" at bounding box center [147, 479] width 180 height 34
type input "10"
click at [297, 509] on button "Save" at bounding box center [404, 525] width 215 height 33
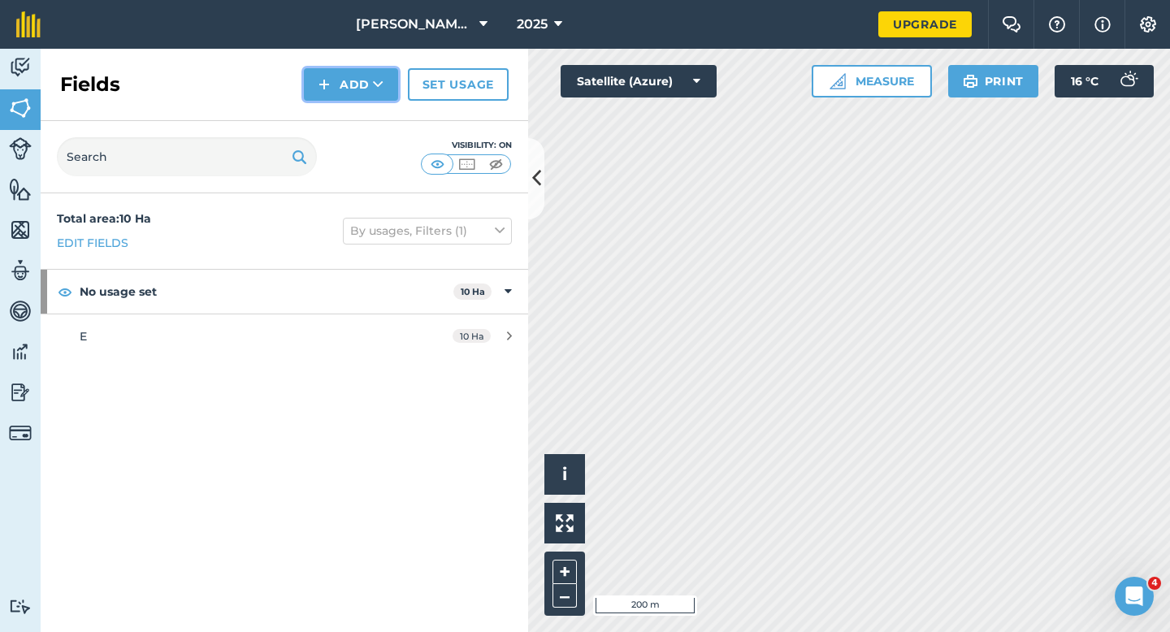
click at [349, 84] on button "Add" at bounding box center [351, 84] width 94 height 33
click at [354, 111] on link "Draw" at bounding box center [350, 121] width 89 height 36
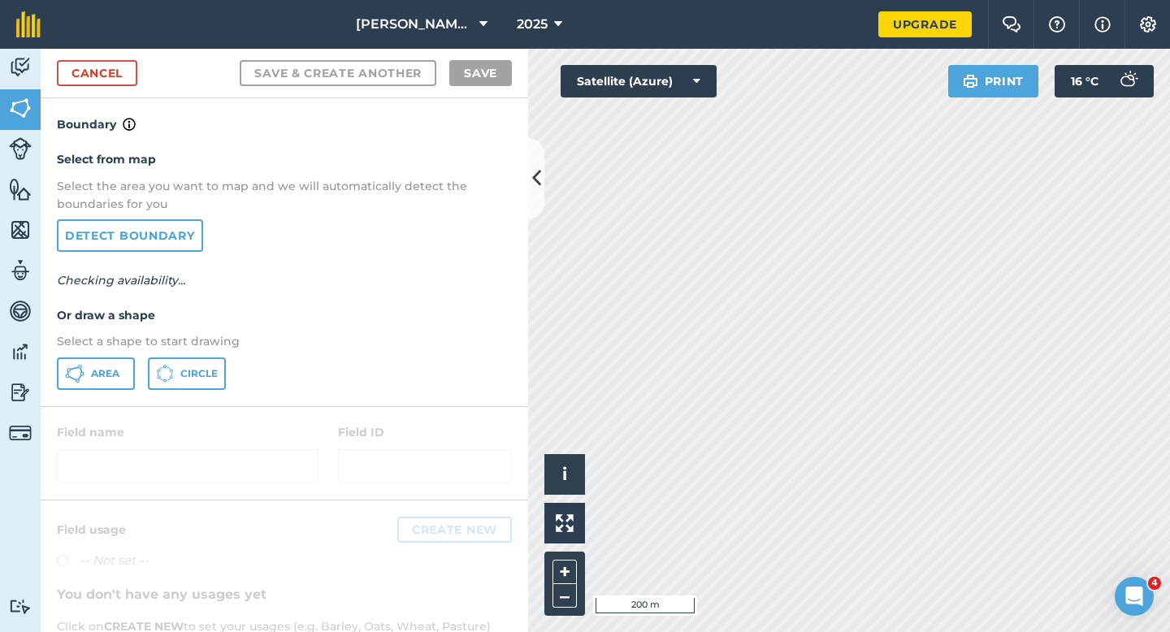
click at [107, 353] on div "Select from map Select the area you want to map and we will automatically detec…" at bounding box center [285, 269] width 488 height 271
click at [107, 360] on button "Area" at bounding box center [96, 374] width 78 height 33
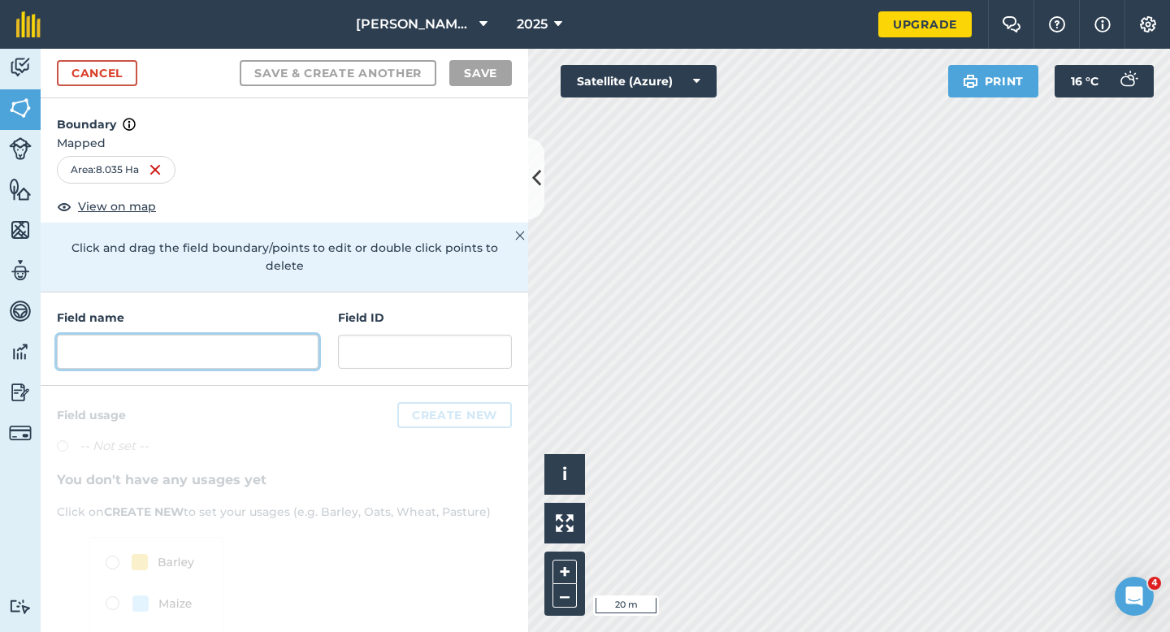
click at [150, 335] on input "text" at bounding box center [188, 352] width 262 height 34
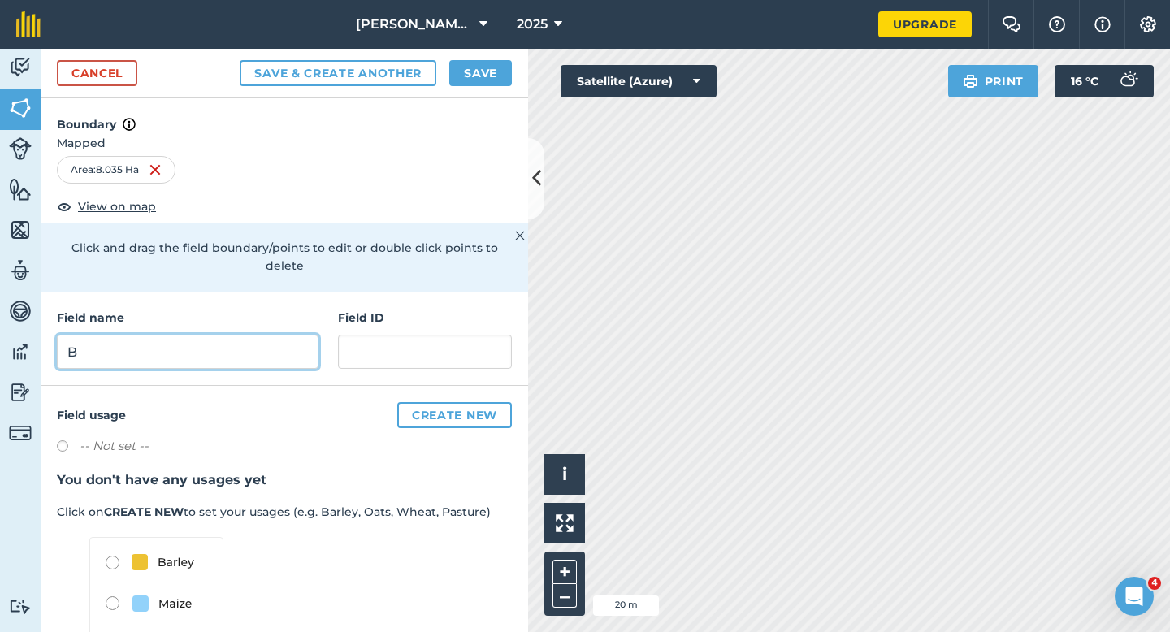
type input "B"
click at [448, 80] on div "Save & Create Another Save" at bounding box center [376, 73] width 272 height 26
click at [467, 76] on button "Save" at bounding box center [480, 73] width 63 height 26
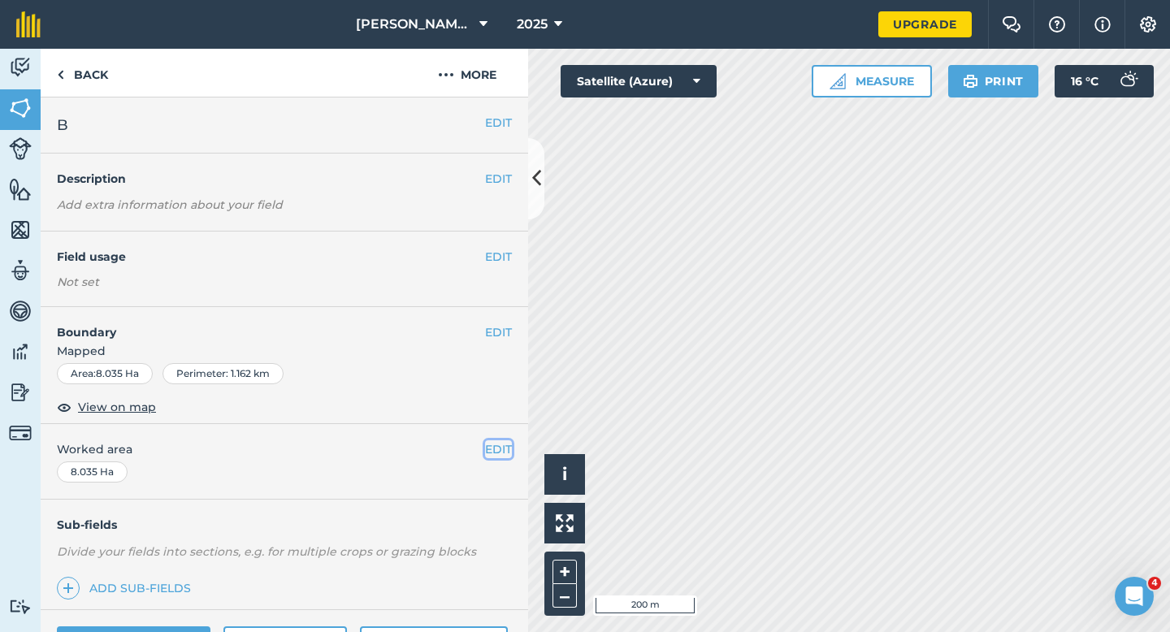
click at [497, 448] on button "EDIT" at bounding box center [498, 450] width 27 height 18
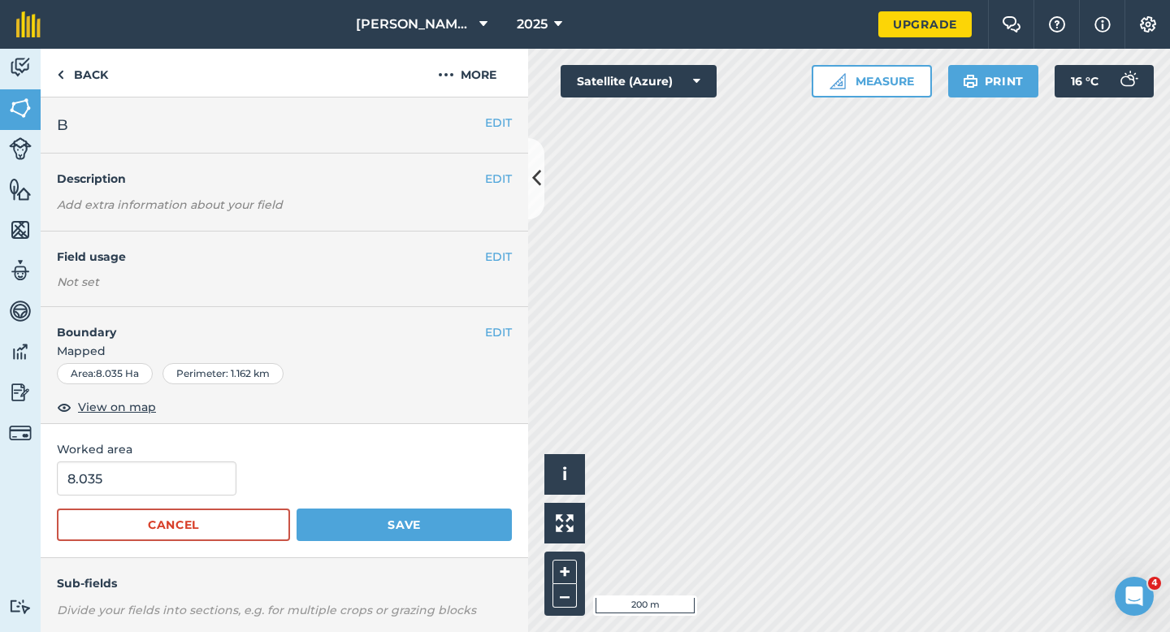
click at [234, 478] on div "8.035" at bounding box center [284, 479] width 455 height 34
click at [224, 478] on input "8.035" at bounding box center [147, 479] width 180 height 34
type input "8"
click at [297, 509] on button "Save" at bounding box center [404, 525] width 215 height 33
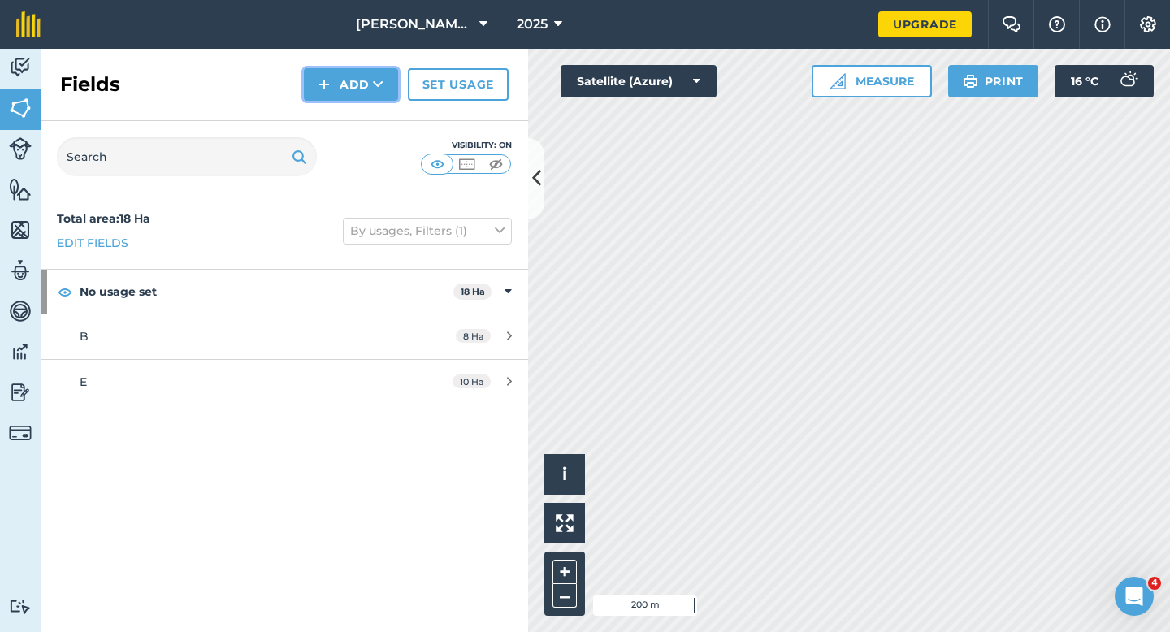
click at [319, 95] on button "Add" at bounding box center [351, 84] width 94 height 33
click at [319, 106] on link "Draw" at bounding box center [350, 121] width 89 height 36
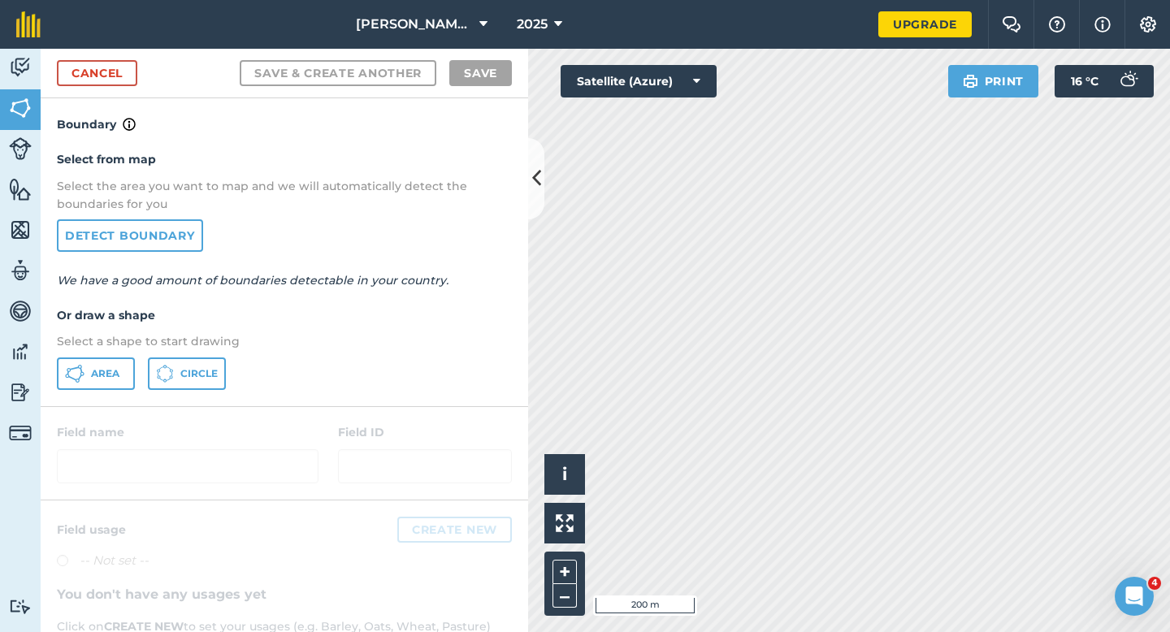
click at [106, 355] on div "Select from map Select the area you want to map and we will automatically detec…" at bounding box center [285, 269] width 488 height 271
click at [137, 377] on div "Area Circle" at bounding box center [284, 374] width 455 height 33
click at [94, 377] on span "Area" at bounding box center [105, 373] width 28 height 13
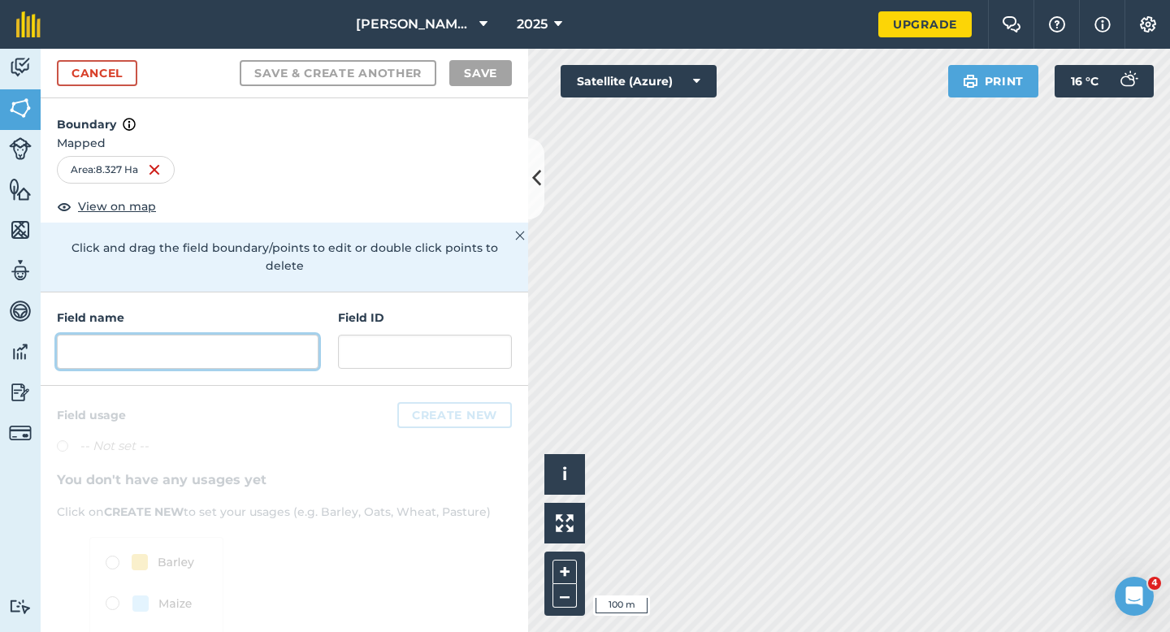
click at [276, 335] on input "text" at bounding box center [188, 352] width 262 height 34
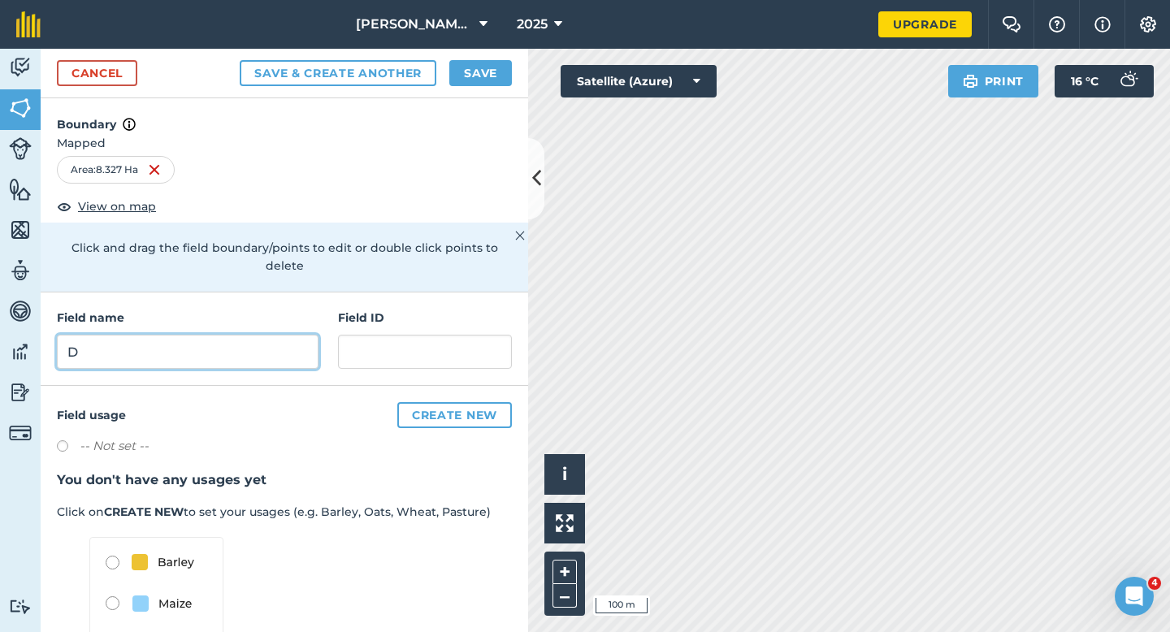
type input "D"
click at [498, 77] on button "Save" at bounding box center [480, 73] width 63 height 26
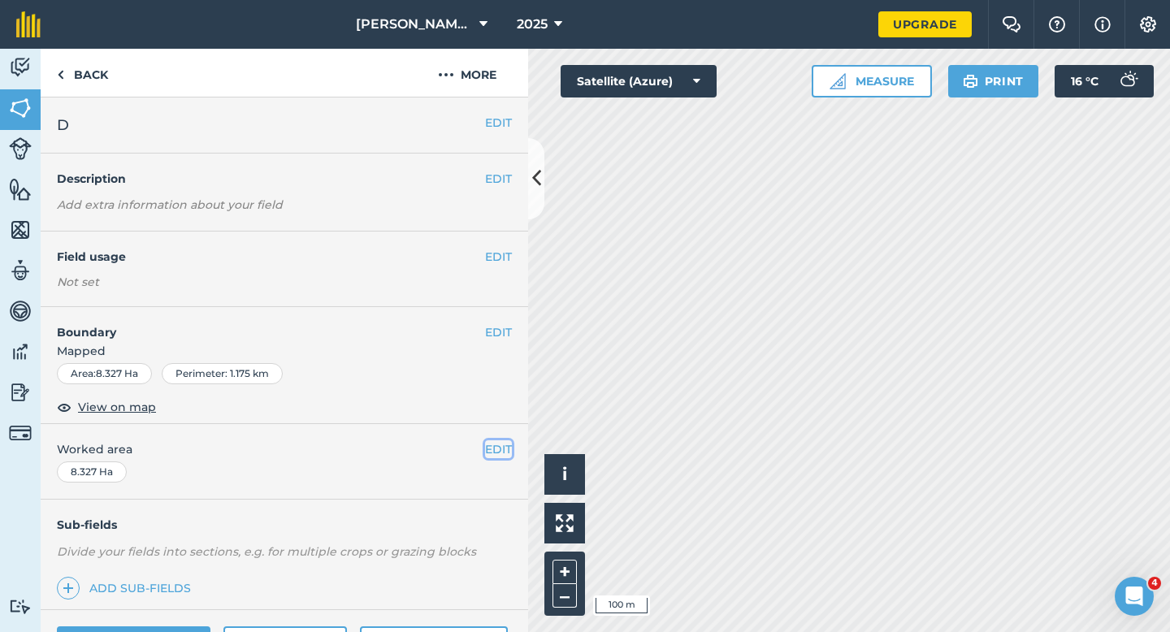
click at [485, 445] on button "EDIT" at bounding box center [498, 450] width 27 height 18
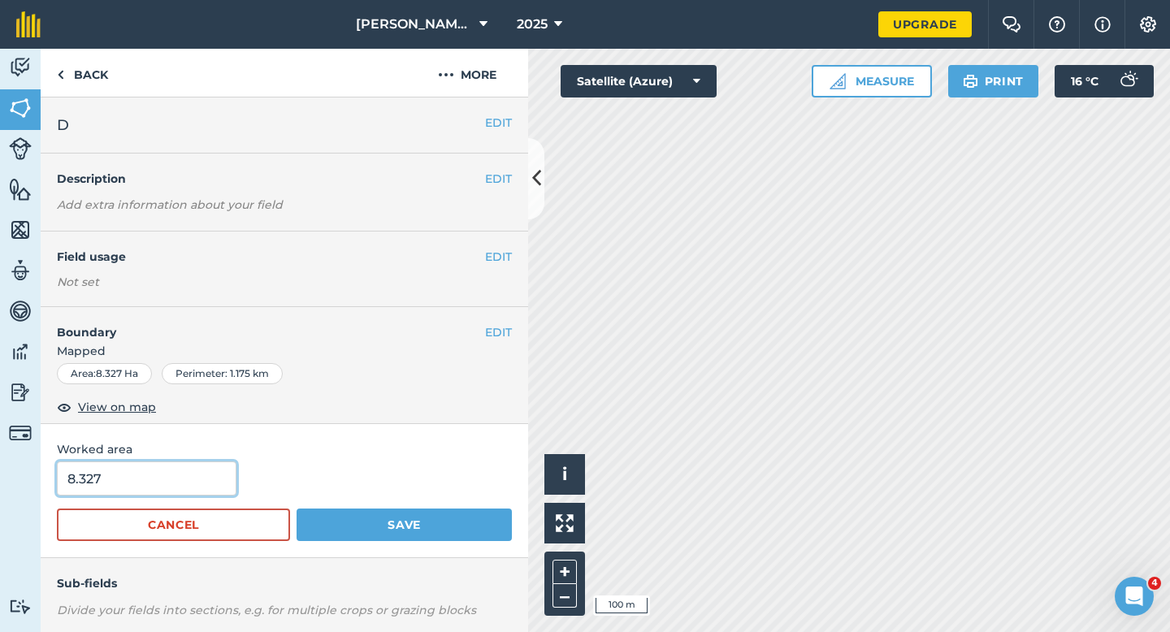
click at [202, 478] on input "8.327" at bounding box center [147, 479] width 180 height 34
type input "8.3"
click at [297, 509] on button "Save" at bounding box center [404, 525] width 215 height 33
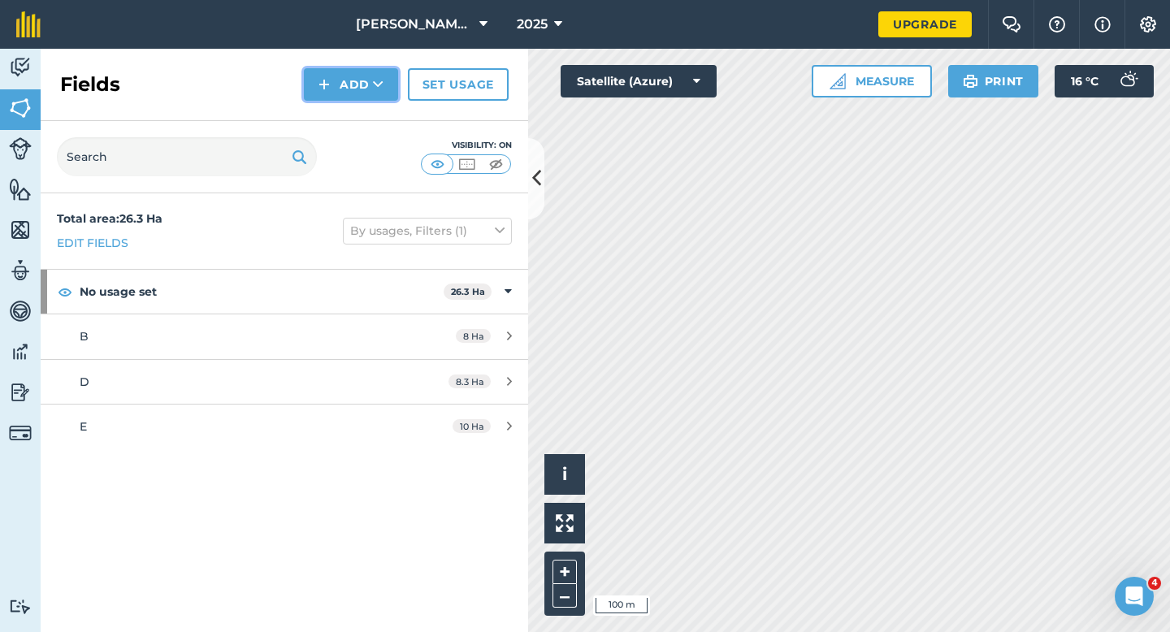
click at [329, 77] on img at bounding box center [324, 85] width 11 height 20
click at [335, 116] on link "Draw" at bounding box center [350, 121] width 89 height 36
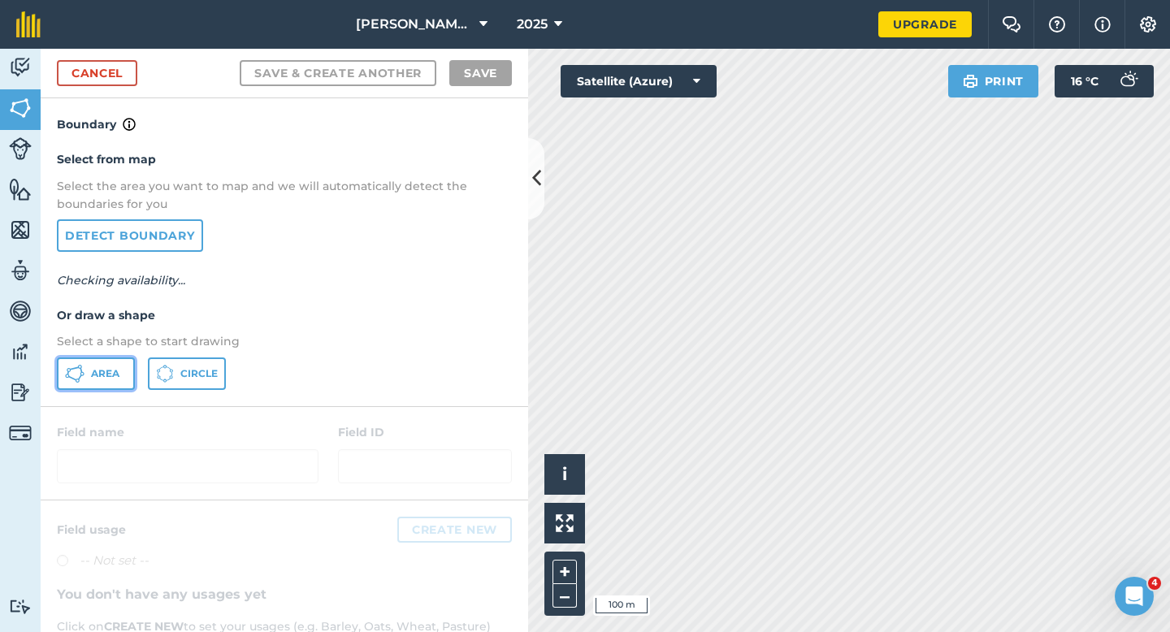
click at [111, 358] on button "Area" at bounding box center [96, 374] width 78 height 33
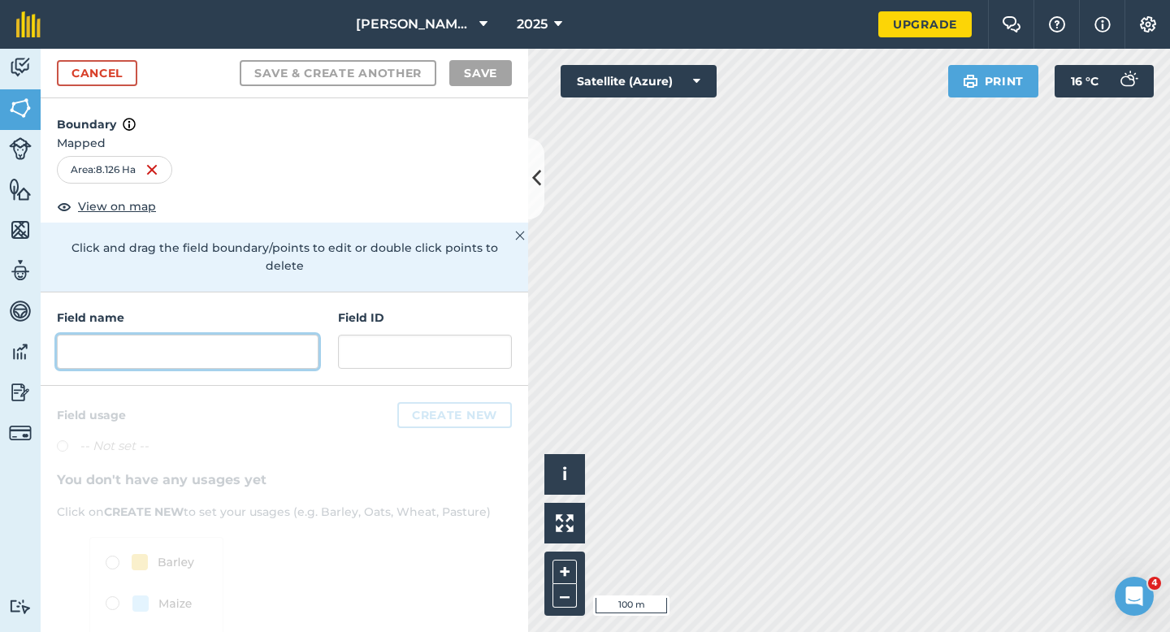
click at [200, 336] on input "text" at bounding box center [188, 352] width 262 height 34
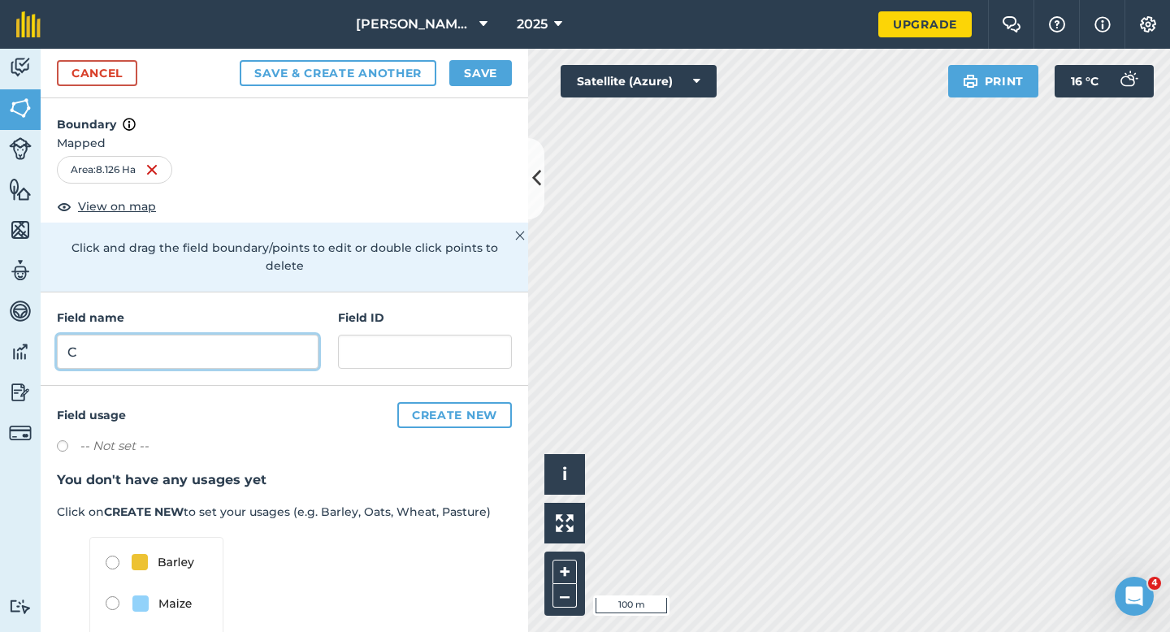
type input "C"
click at [454, 81] on button "Save" at bounding box center [480, 73] width 63 height 26
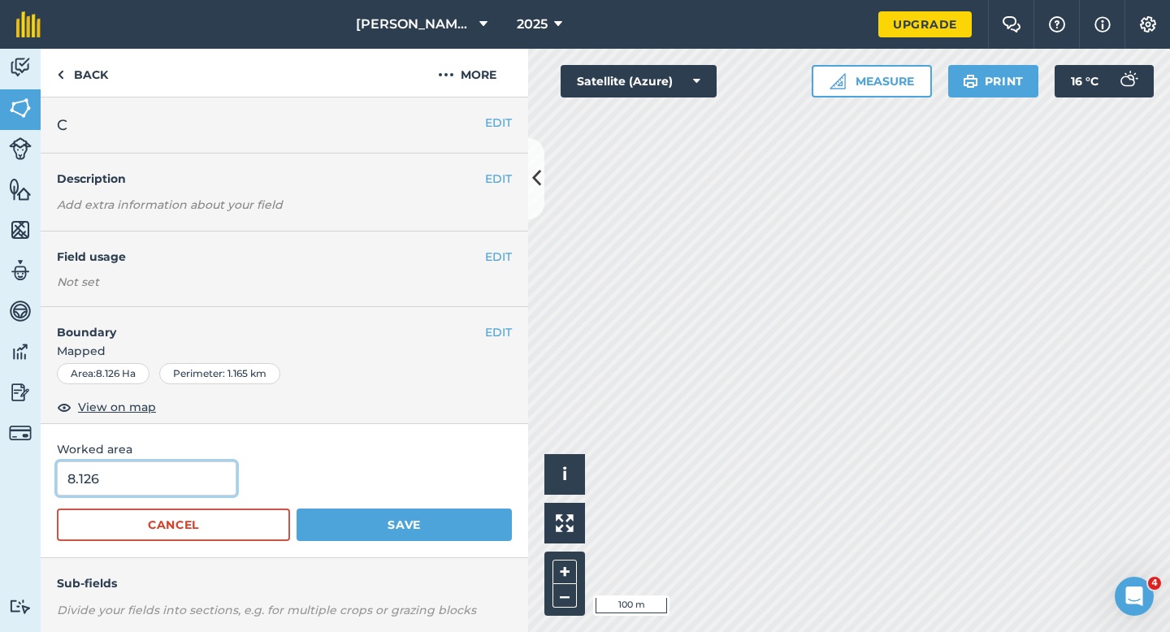
click at [193, 476] on input "8.126" at bounding box center [147, 479] width 180 height 34
type input "8.2"
click at [297, 509] on button "Save" at bounding box center [404, 525] width 215 height 33
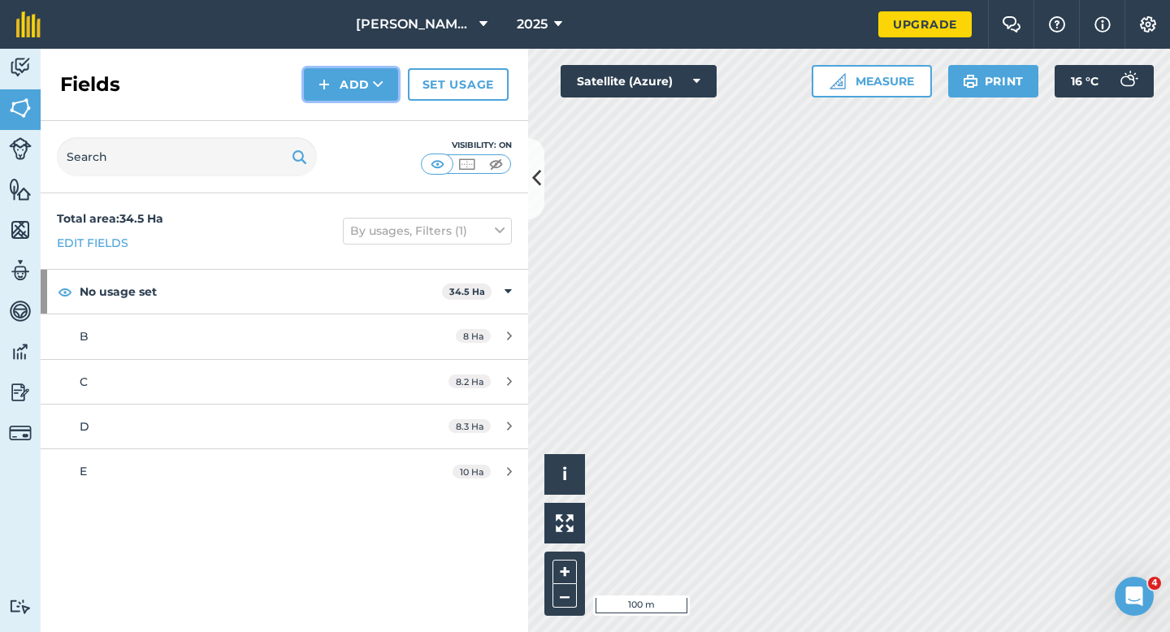
click at [386, 78] on button "Add" at bounding box center [351, 84] width 94 height 33
click at [385, 105] on link "Draw" at bounding box center [350, 121] width 89 height 36
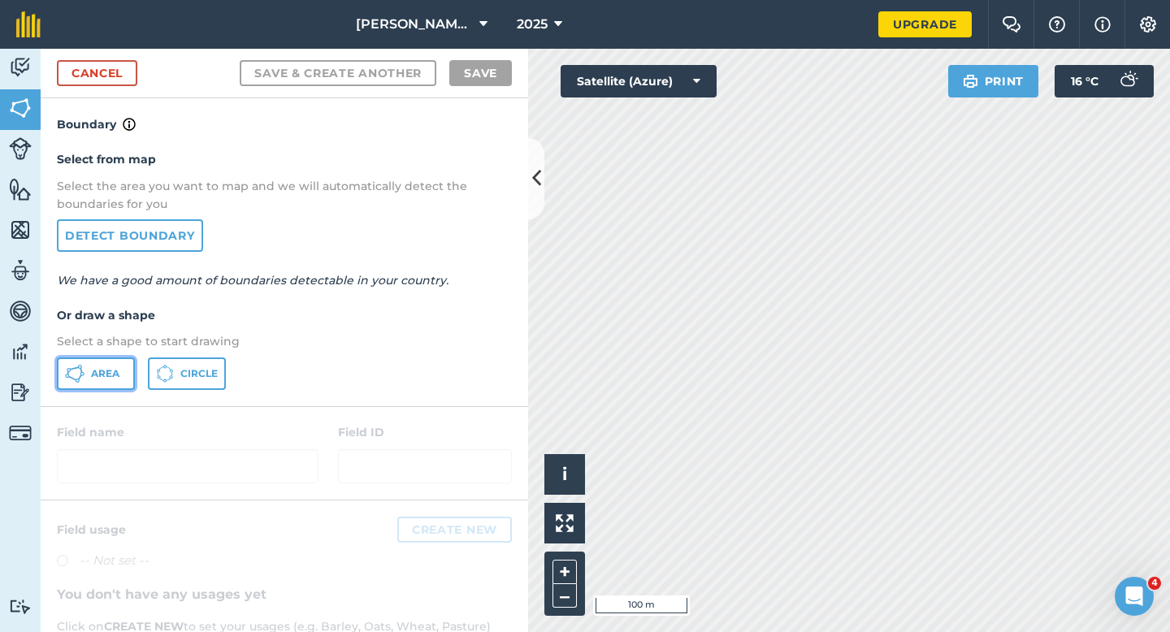
click at [102, 378] on span "Area" at bounding box center [105, 373] width 28 height 13
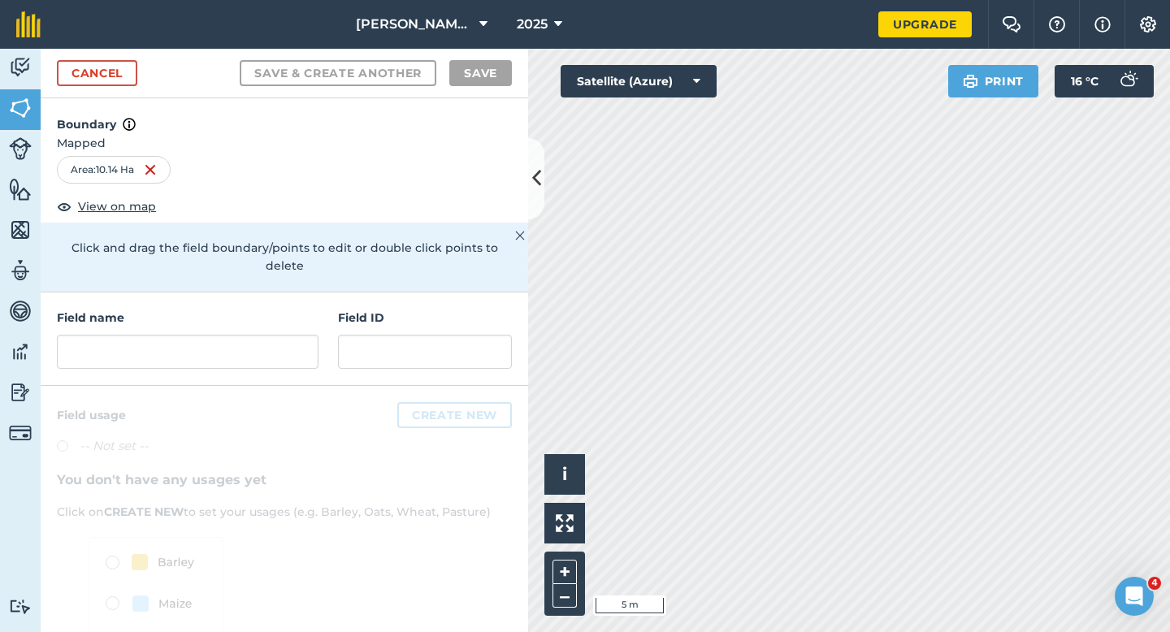
click at [225, 386] on div at bounding box center [285, 562] width 488 height 352
click at [225, 358] on div "Field name Field ID" at bounding box center [285, 339] width 488 height 93
click at [225, 345] on input "text" at bounding box center [188, 352] width 262 height 34
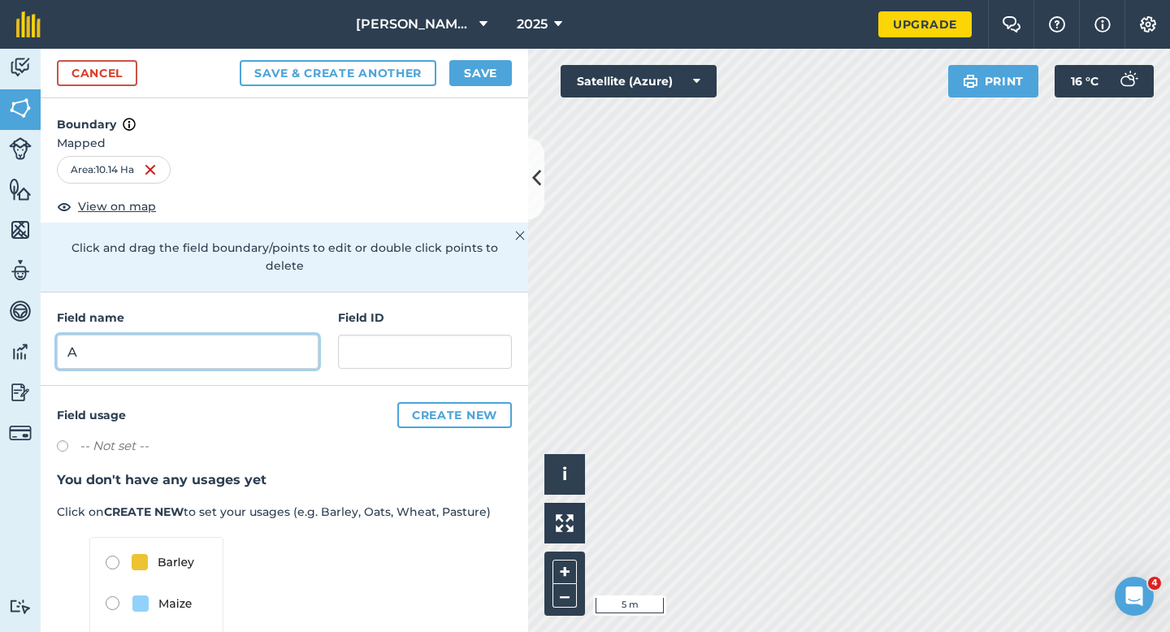
type input "A"
click at [463, 83] on button "Save" at bounding box center [480, 73] width 63 height 26
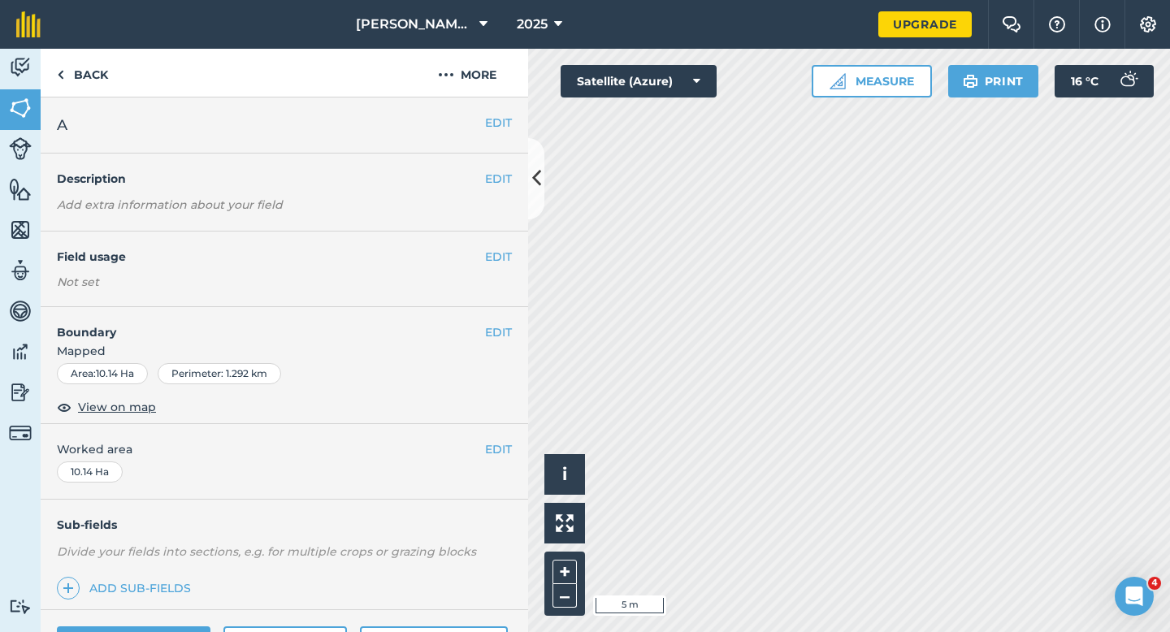
click at [507, 346] on span "Mapped" at bounding box center [285, 351] width 488 height 18
click at [507, 335] on button "EDIT" at bounding box center [498, 332] width 27 height 18
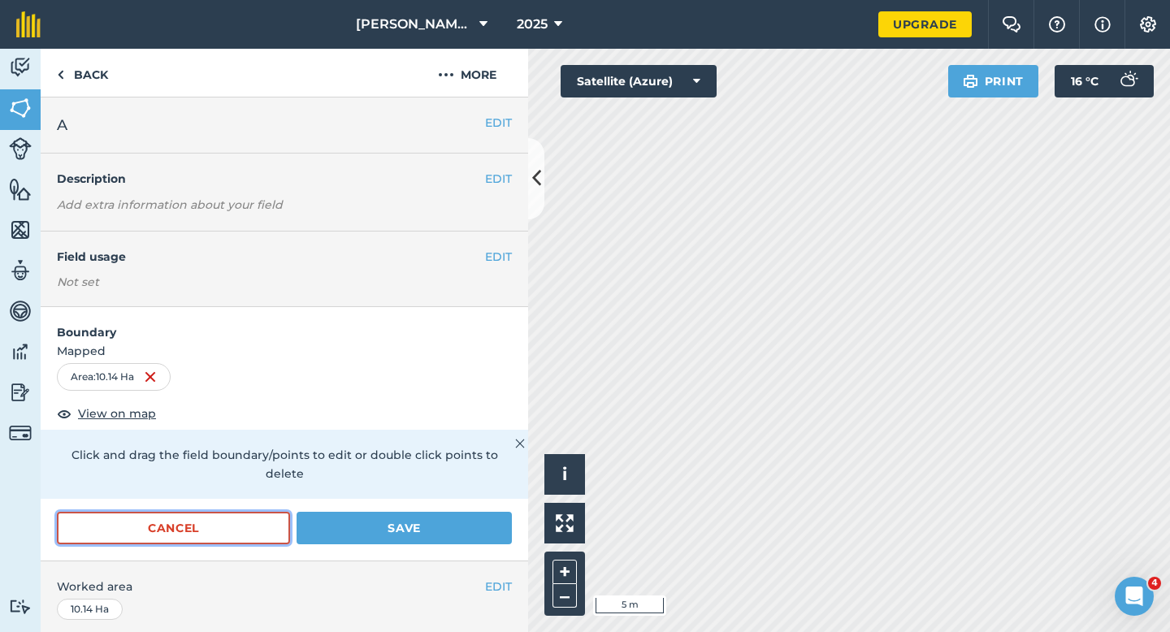
click at [255, 512] on button "Cancel" at bounding box center [173, 528] width 233 height 33
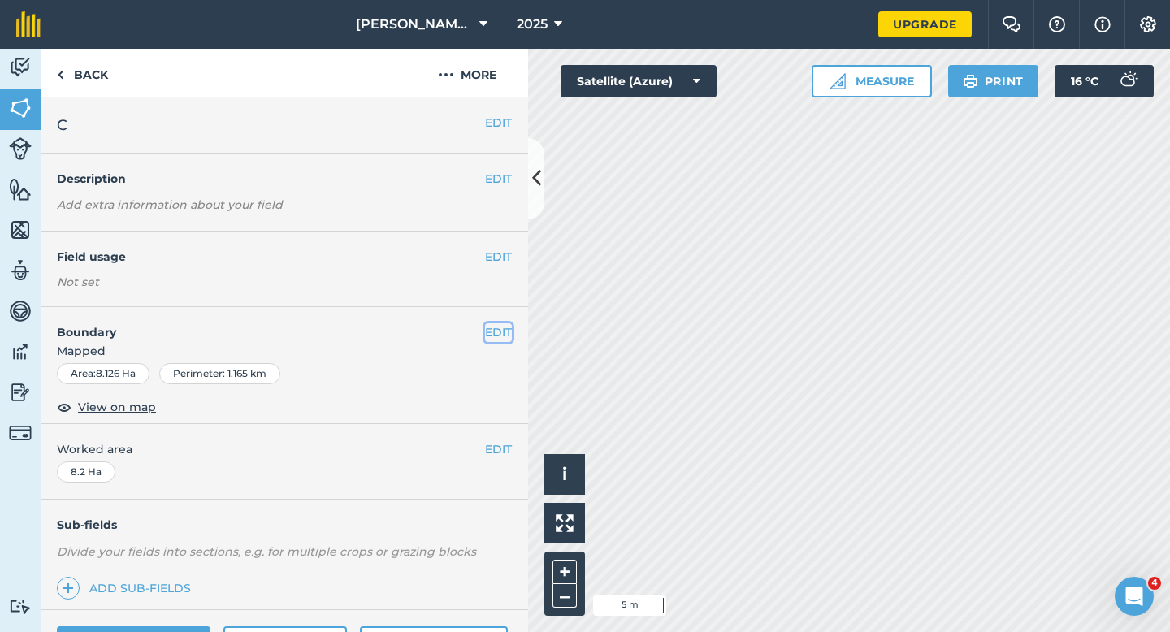
click at [510, 341] on button "EDIT" at bounding box center [498, 332] width 27 height 18
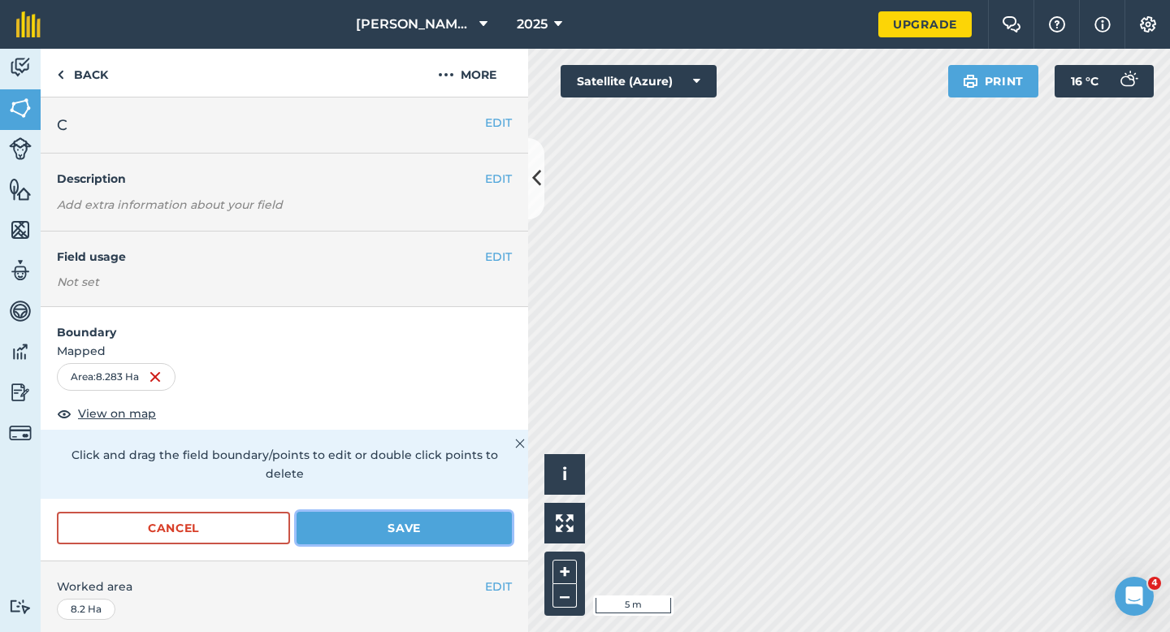
click at [461, 512] on button "Save" at bounding box center [404, 528] width 215 height 33
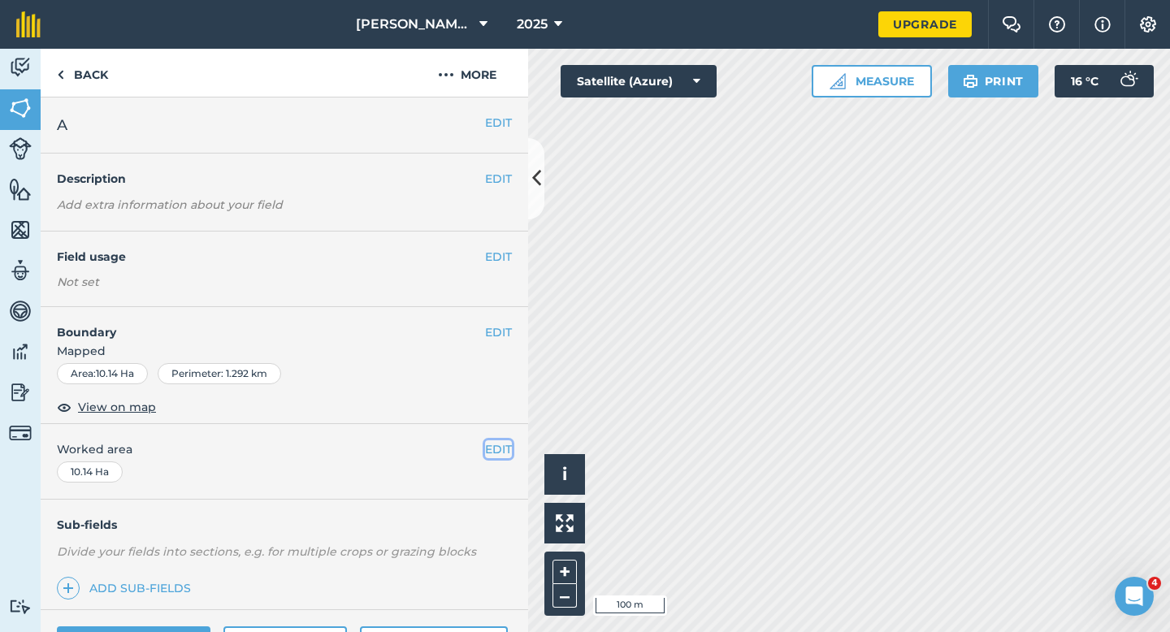
click at [495, 454] on button "EDIT" at bounding box center [498, 450] width 27 height 18
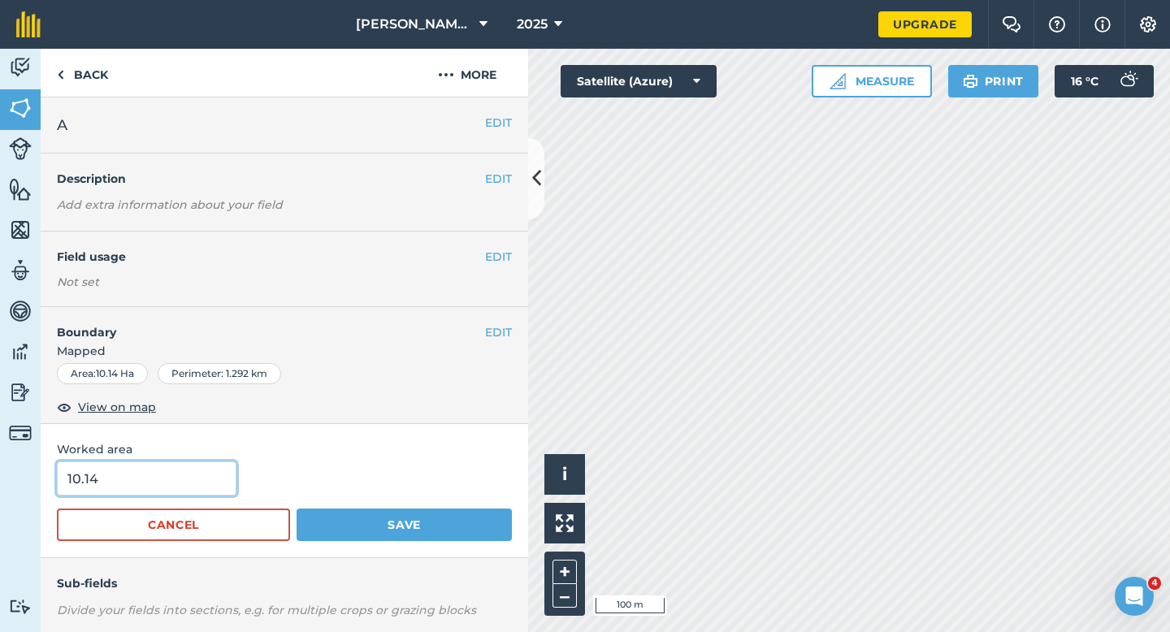
click at [152, 486] on input "10.14" at bounding box center [147, 479] width 180 height 34
type input "10.2"
click at [297, 509] on button "Save" at bounding box center [404, 525] width 215 height 33
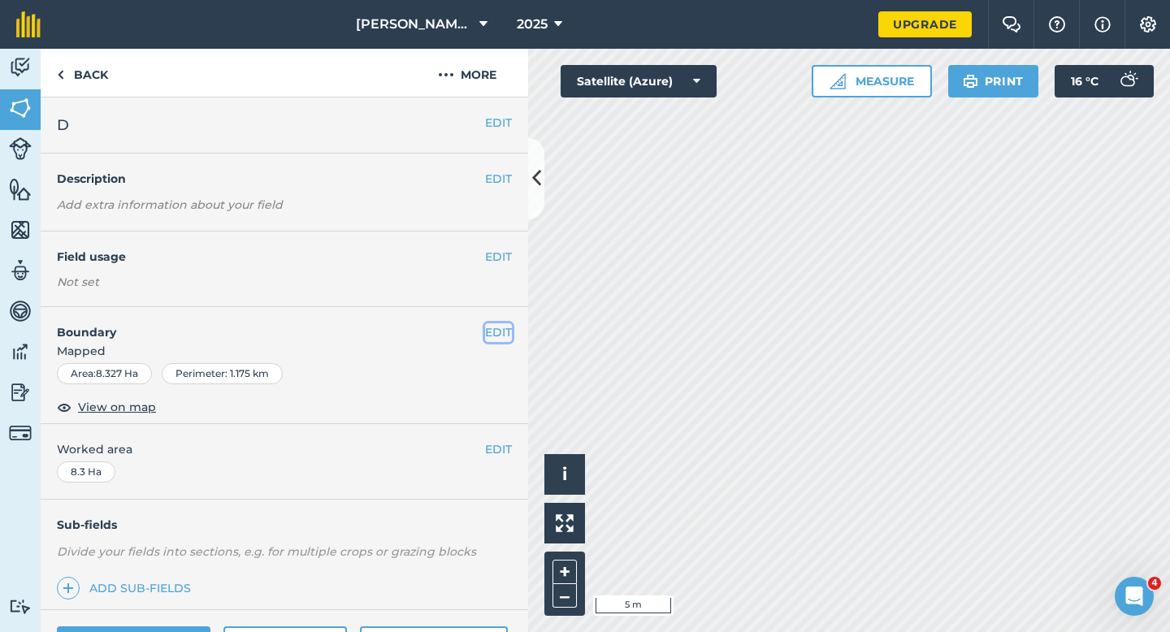
click at [497, 332] on button "EDIT" at bounding box center [498, 332] width 27 height 18
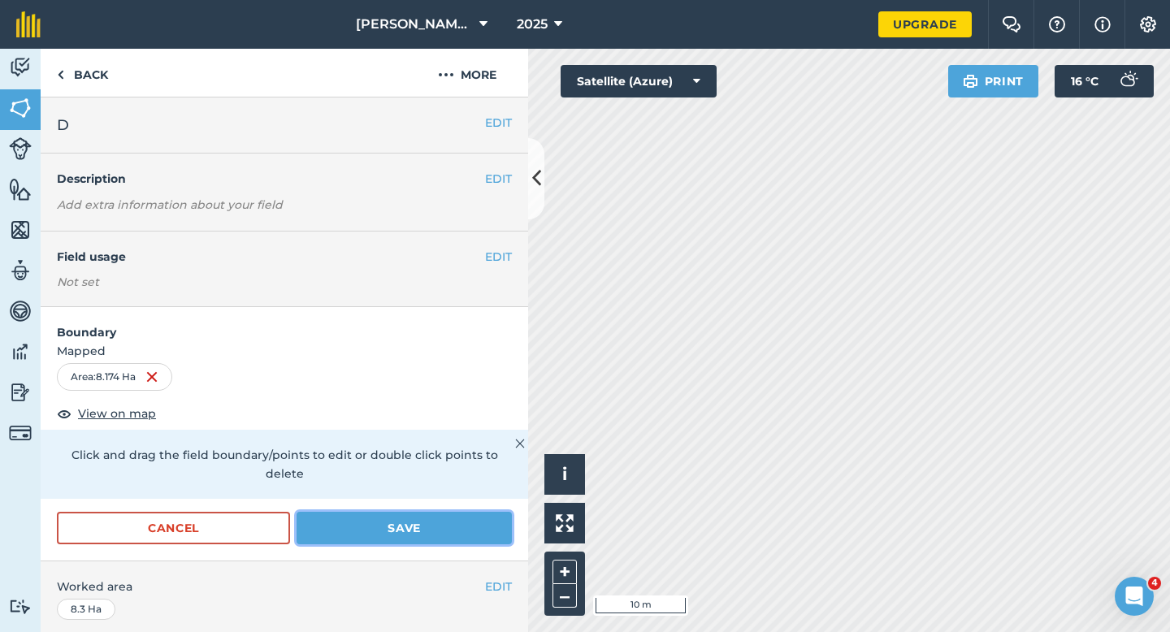
click at [441, 517] on button "Save" at bounding box center [404, 528] width 215 height 33
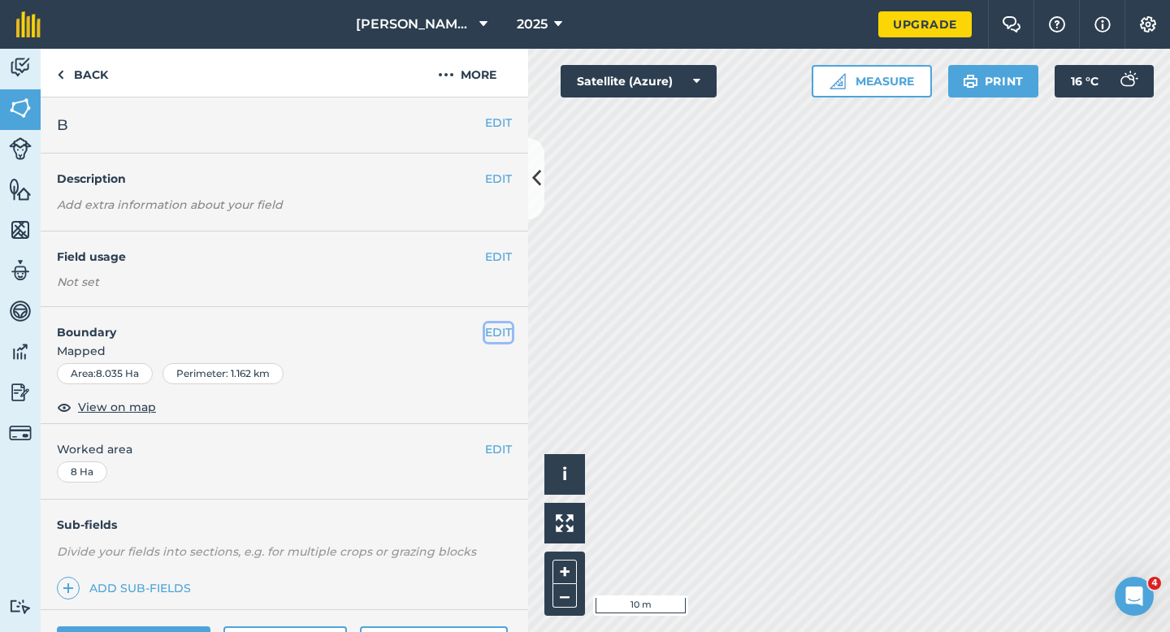
click at [498, 340] on button "EDIT" at bounding box center [498, 332] width 27 height 18
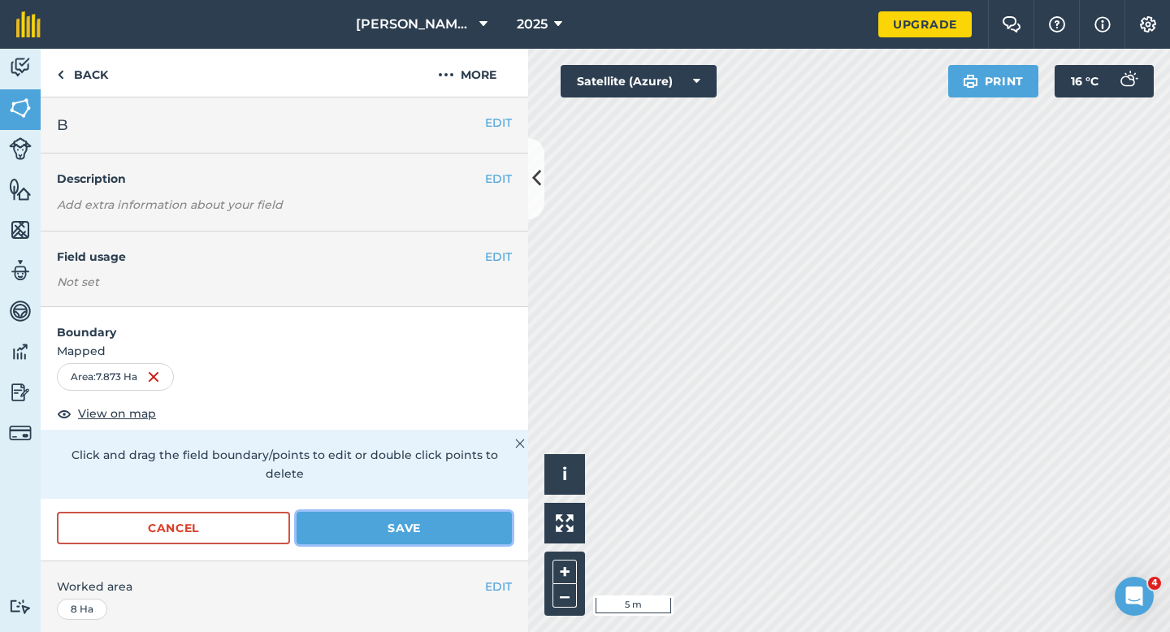
click at [455, 520] on button "Save" at bounding box center [404, 528] width 215 height 33
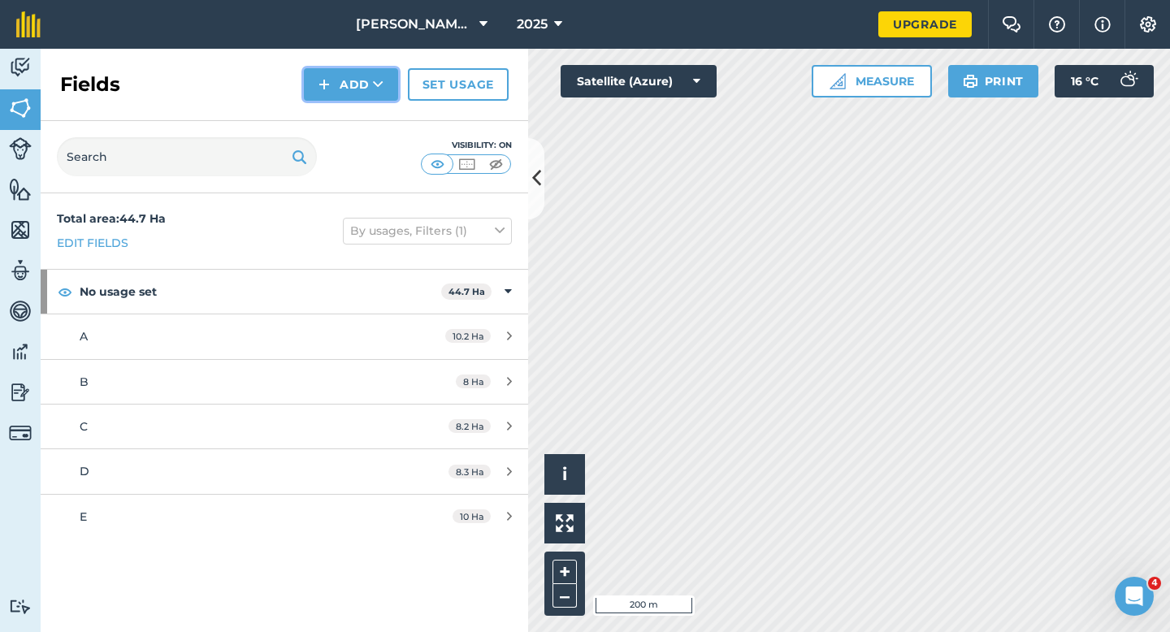
click at [335, 87] on button "Add" at bounding box center [351, 84] width 94 height 33
click at [335, 115] on link "Draw" at bounding box center [350, 121] width 89 height 36
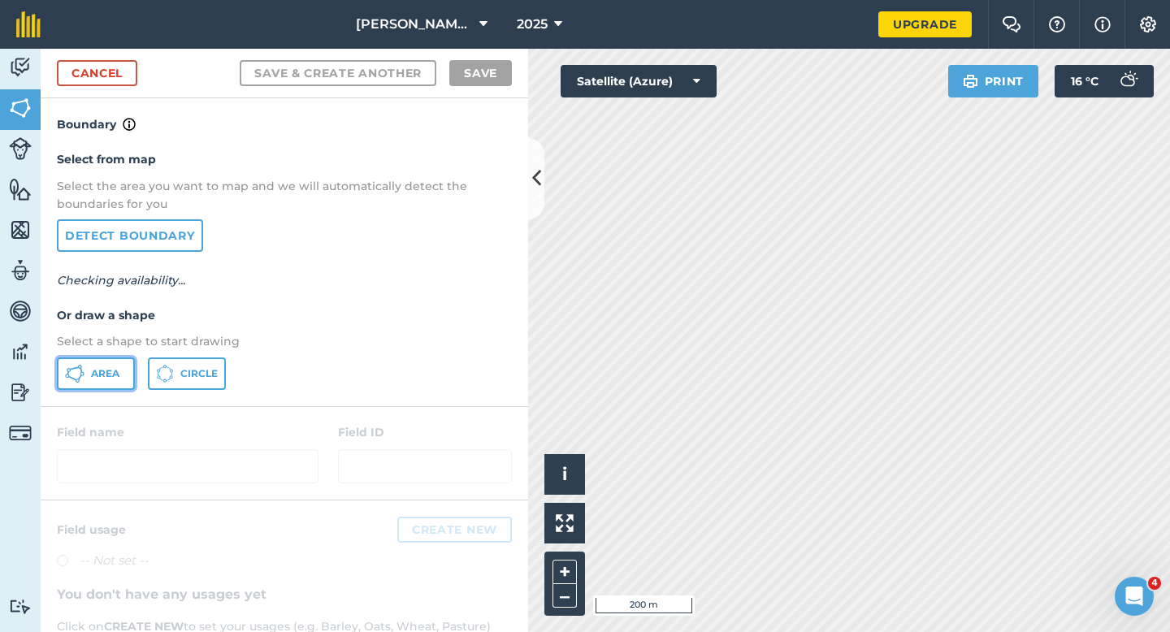
click at [114, 371] on span "Area" at bounding box center [105, 373] width 28 height 13
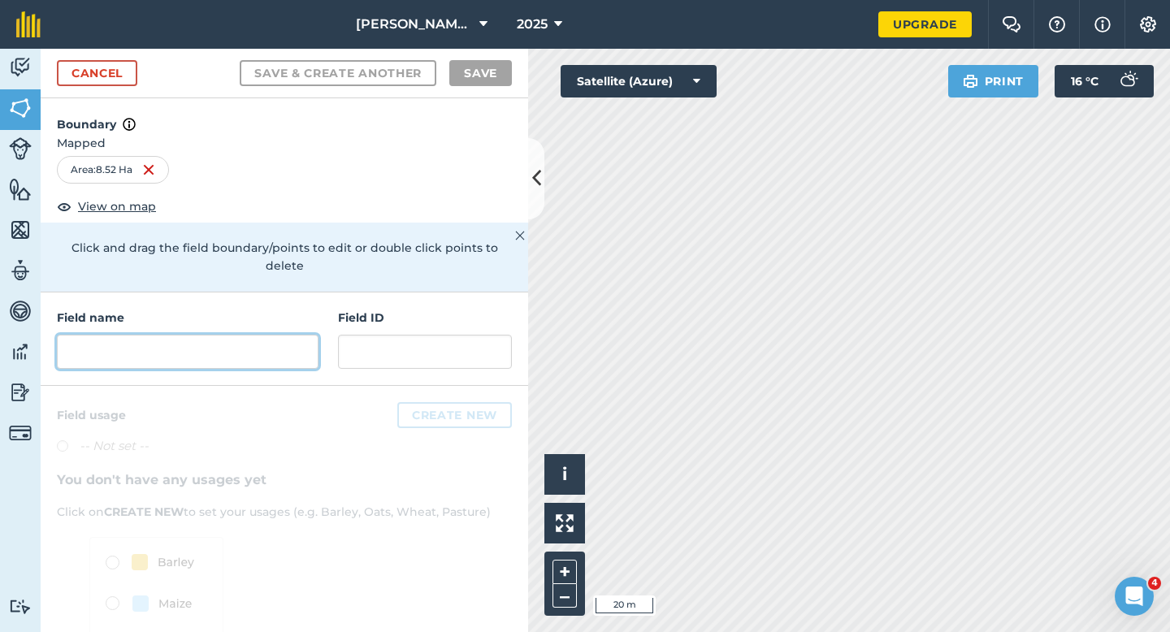
click at [304, 335] on input "text" at bounding box center [188, 352] width 262 height 34
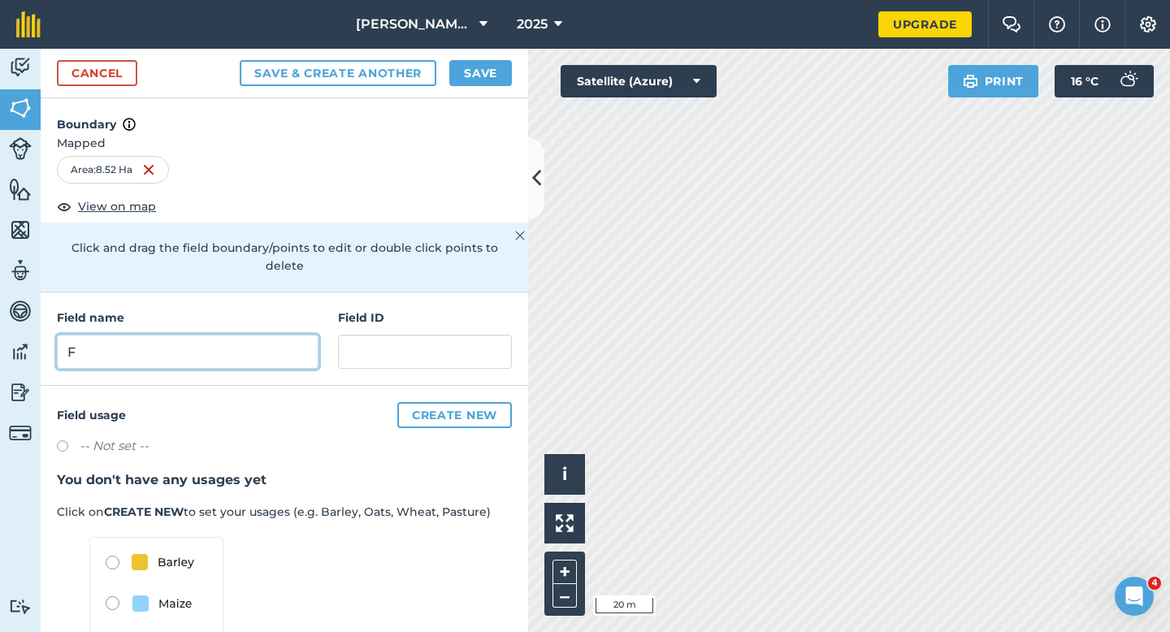
type input "F"
click at [480, 88] on div "Cancel Save & Create Another Save" at bounding box center [285, 74] width 488 height 50
click at [480, 60] on button "Save" at bounding box center [480, 73] width 63 height 26
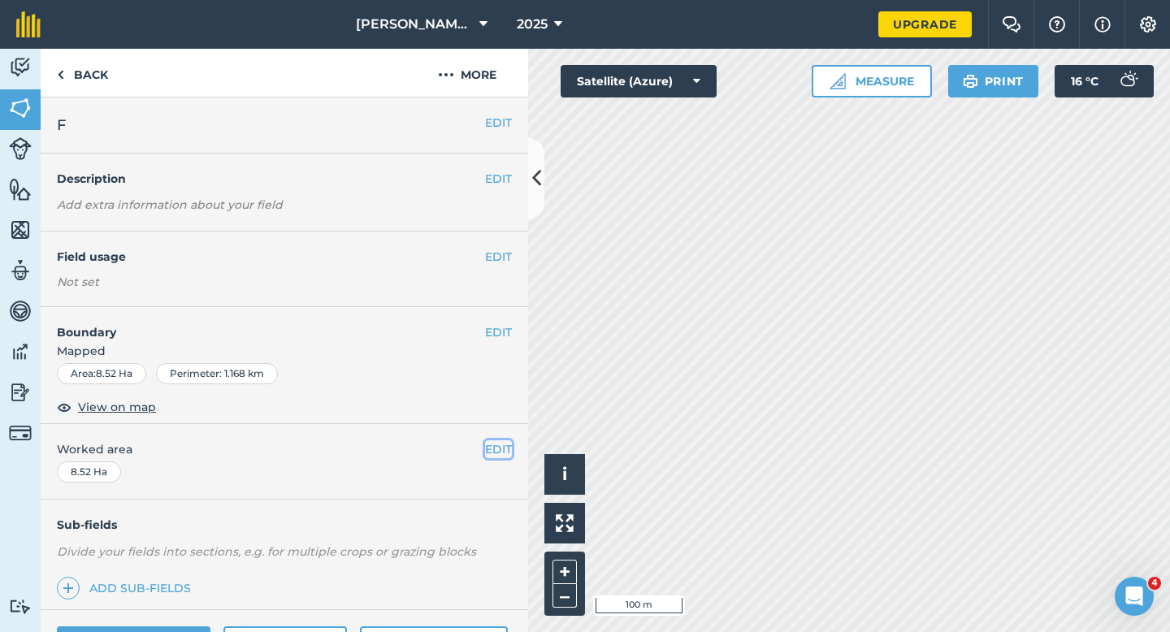
click at [493, 443] on button "EDIT" at bounding box center [498, 450] width 27 height 18
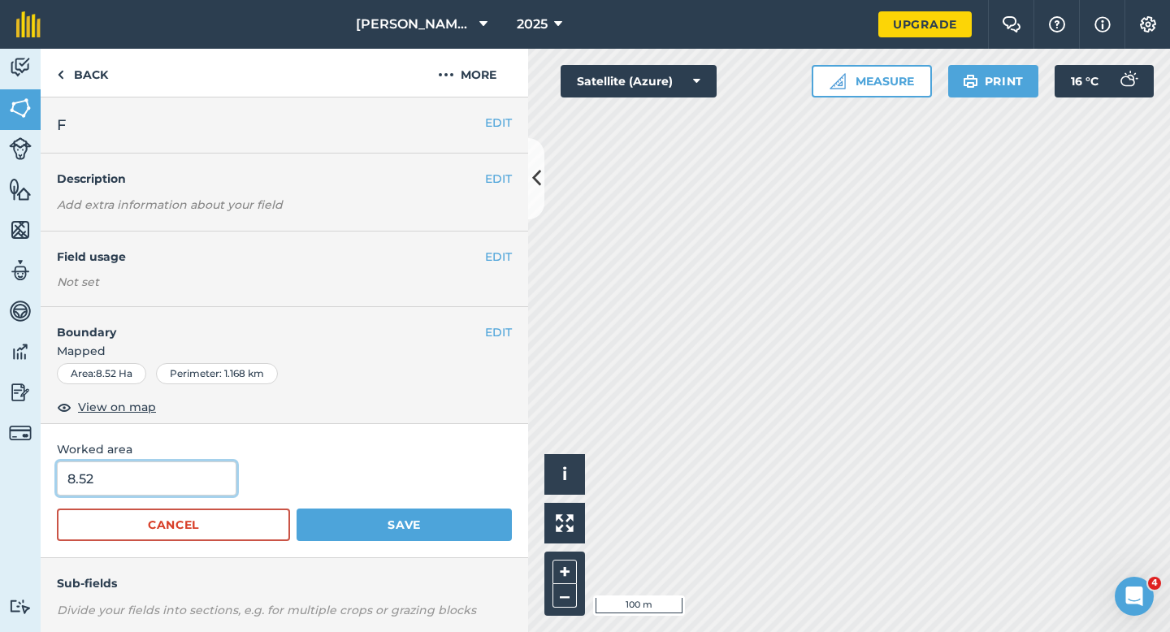
click at [174, 477] on input "8.52" at bounding box center [147, 479] width 180 height 34
type input "8.5"
click at [297, 509] on button "Save" at bounding box center [404, 525] width 215 height 33
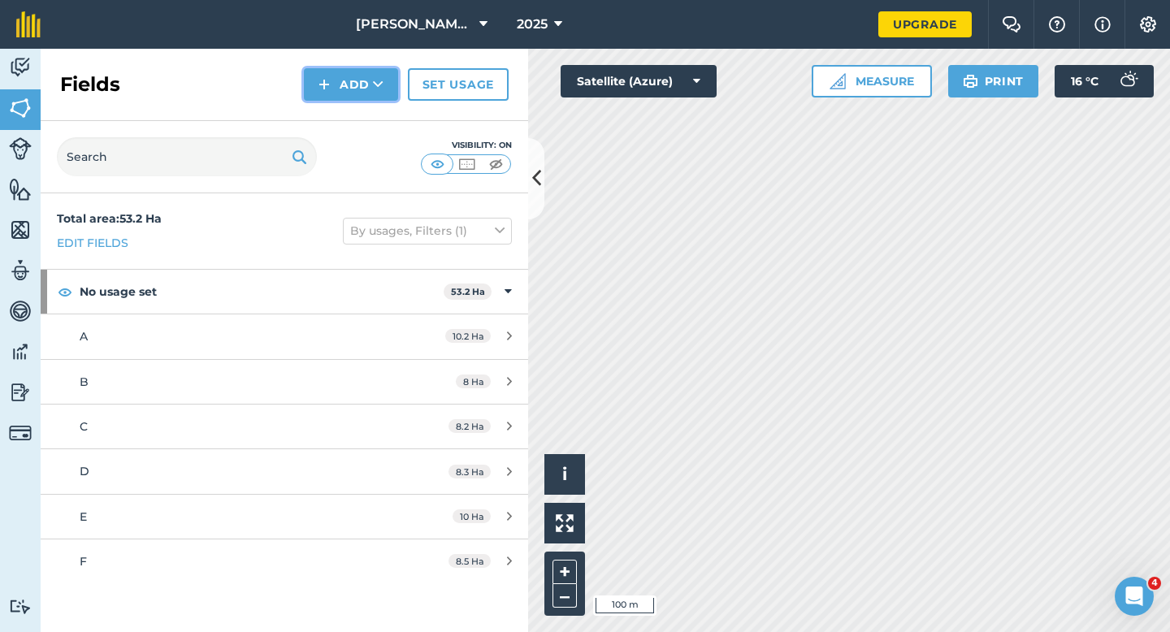
click at [359, 92] on button "Add" at bounding box center [351, 84] width 94 height 33
click at [359, 112] on link "Draw" at bounding box center [350, 121] width 89 height 36
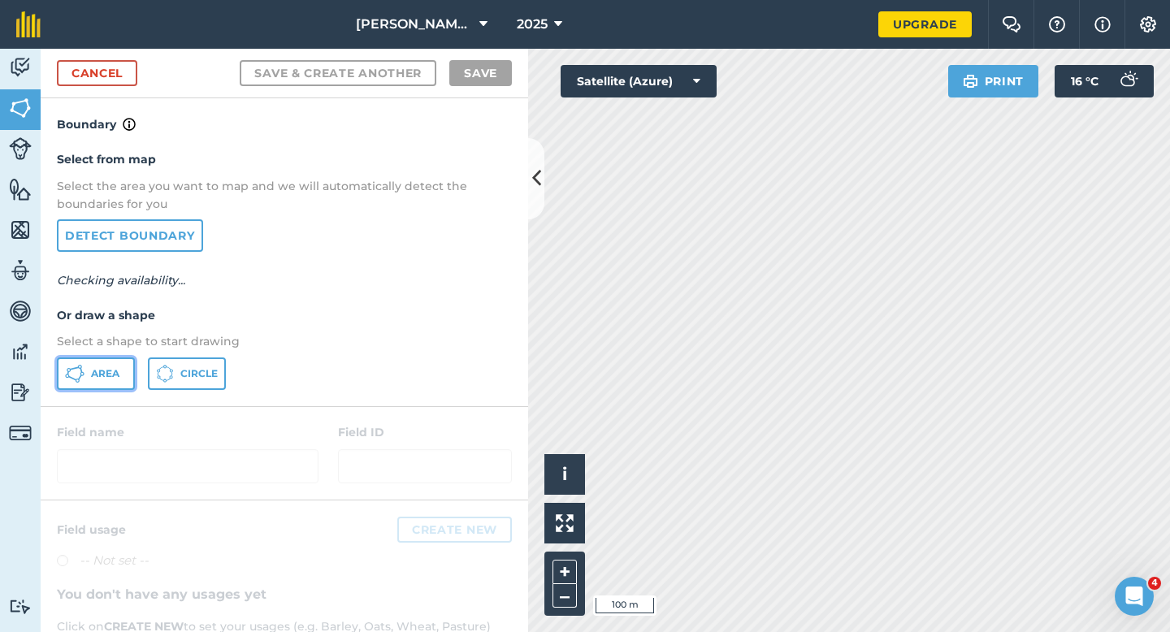
click at [120, 370] on button "Area" at bounding box center [96, 374] width 78 height 33
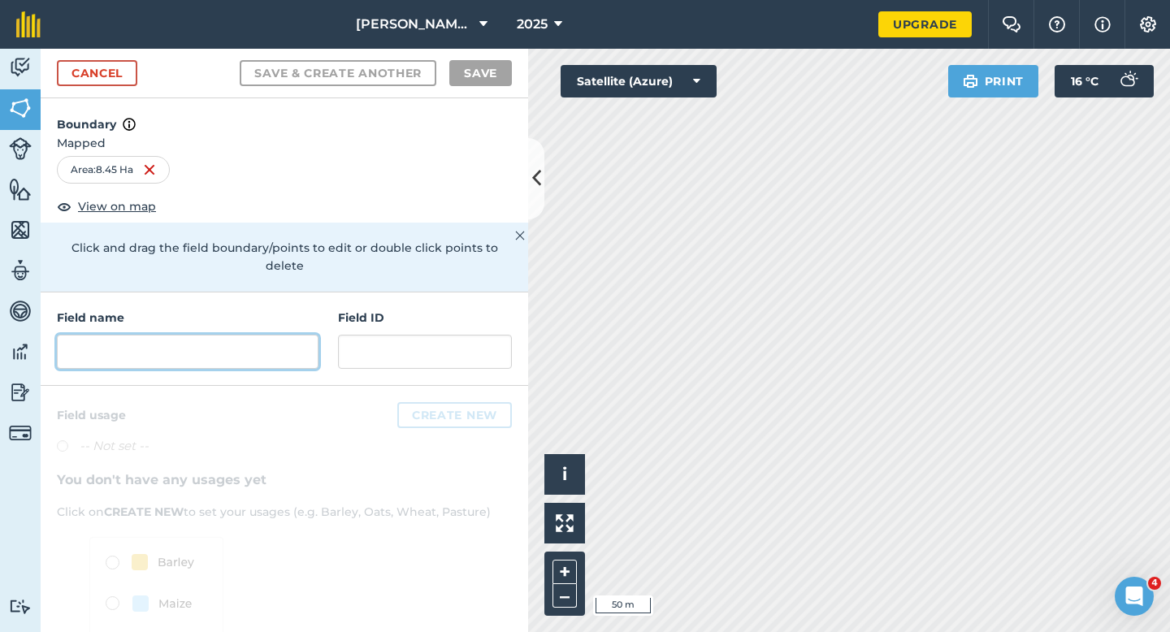
click at [259, 343] on input "text" at bounding box center [188, 352] width 262 height 34
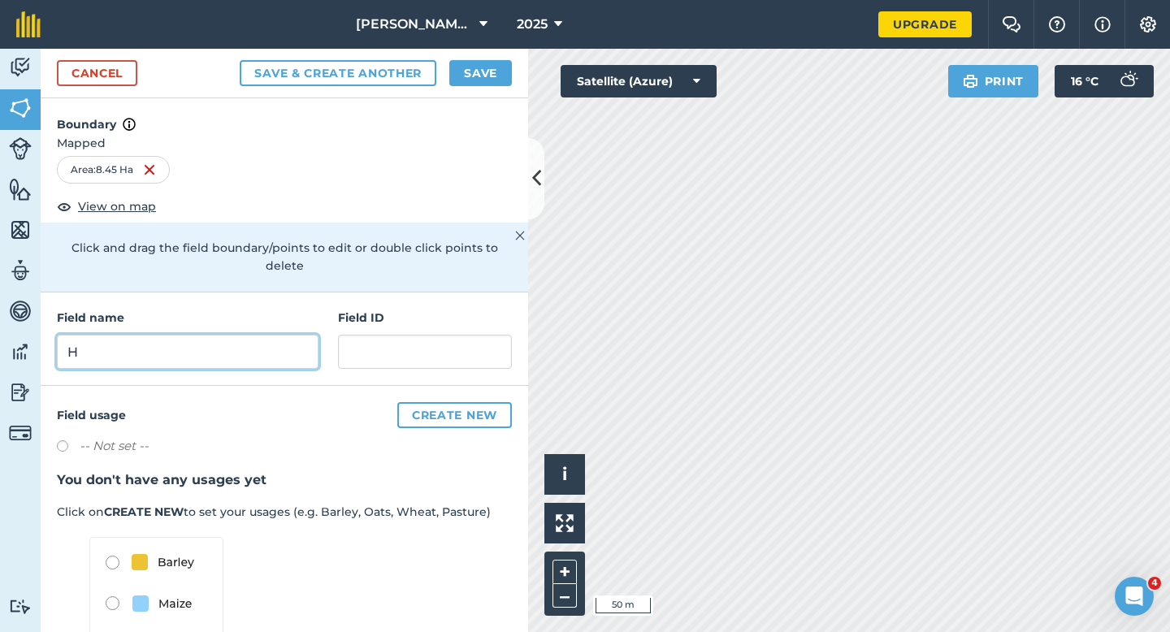
type input "H"
click at [473, 75] on button "Save" at bounding box center [480, 73] width 63 height 26
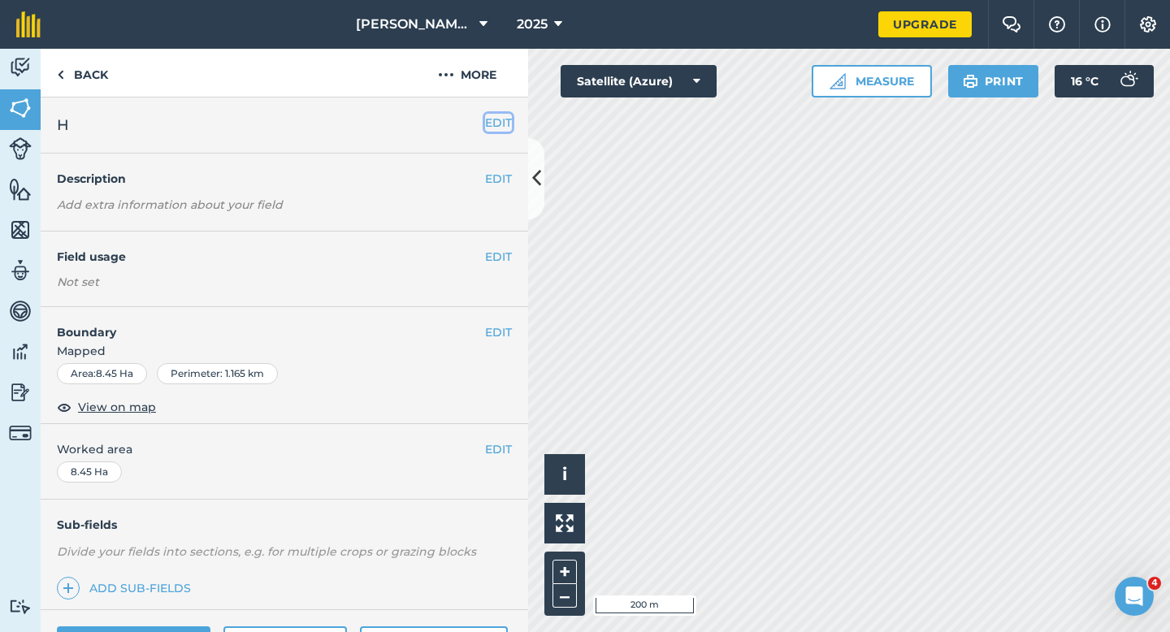
click at [488, 126] on button "EDIT" at bounding box center [498, 123] width 27 height 18
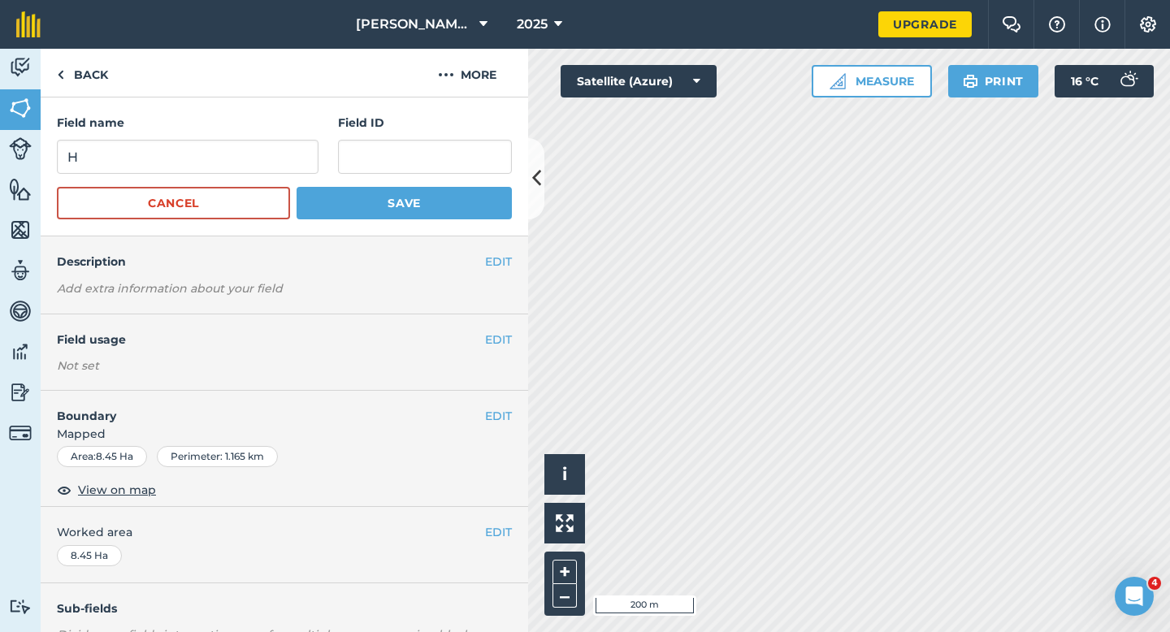
click at [189, 179] on form "Field name H Field ID Cancel Save" at bounding box center [284, 167] width 455 height 106
click at [189, 168] on input "H" at bounding box center [188, 157] width 262 height 34
type input "G"
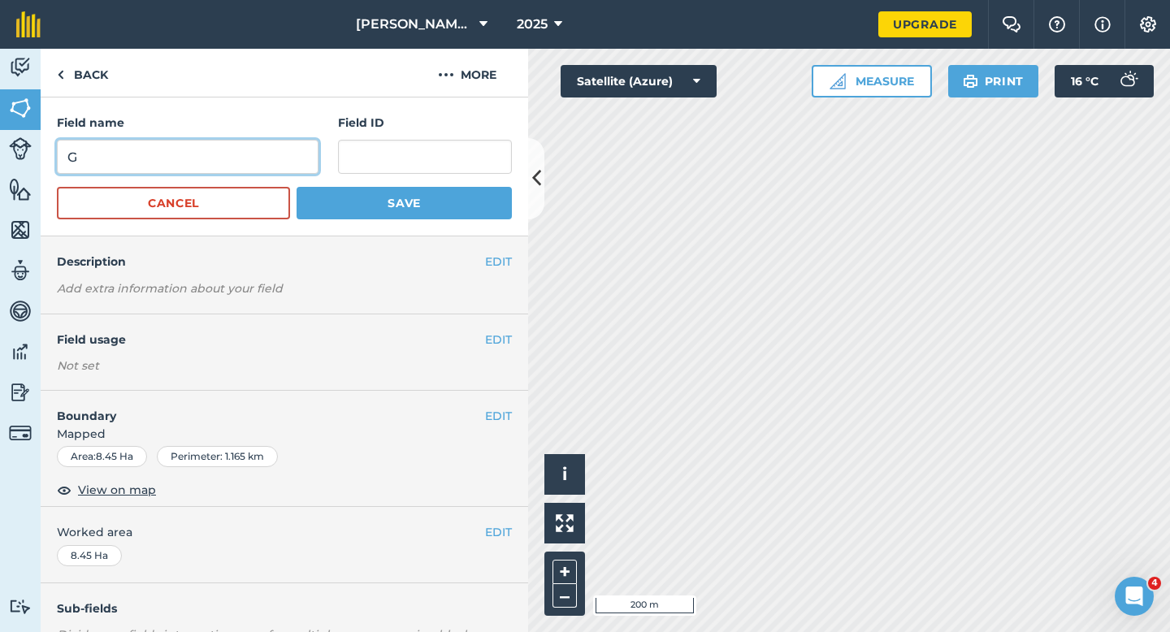
click at [297, 187] on button "Save" at bounding box center [404, 203] width 215 height 33
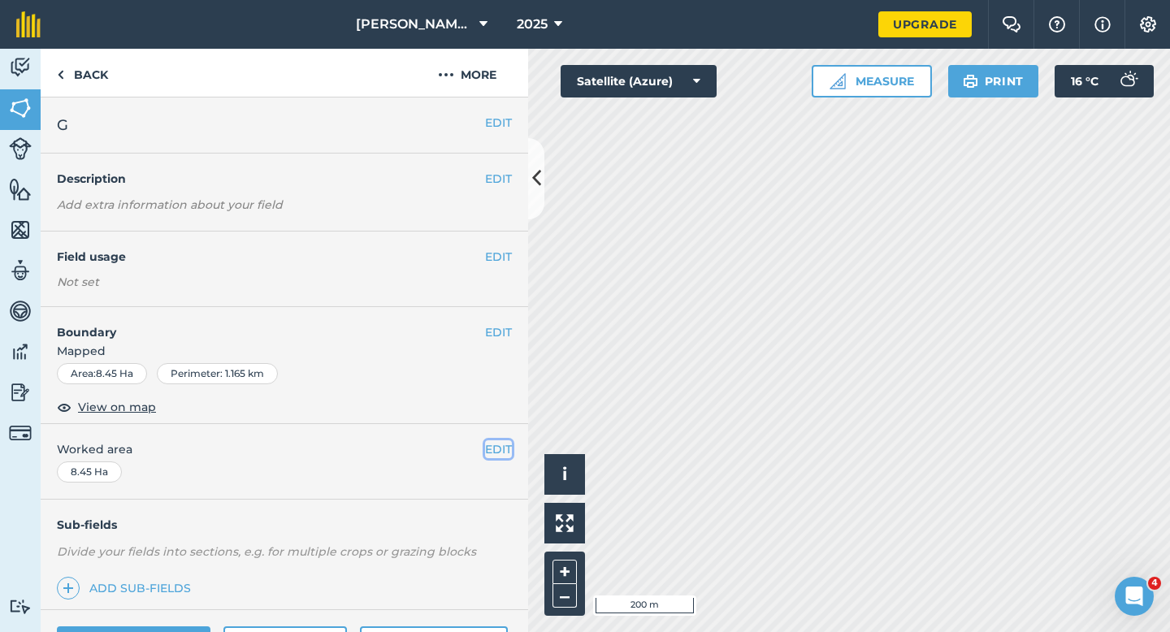
click at [494, 444] on button "EDIT" at bounding box center [498, 450] width 27 height 18
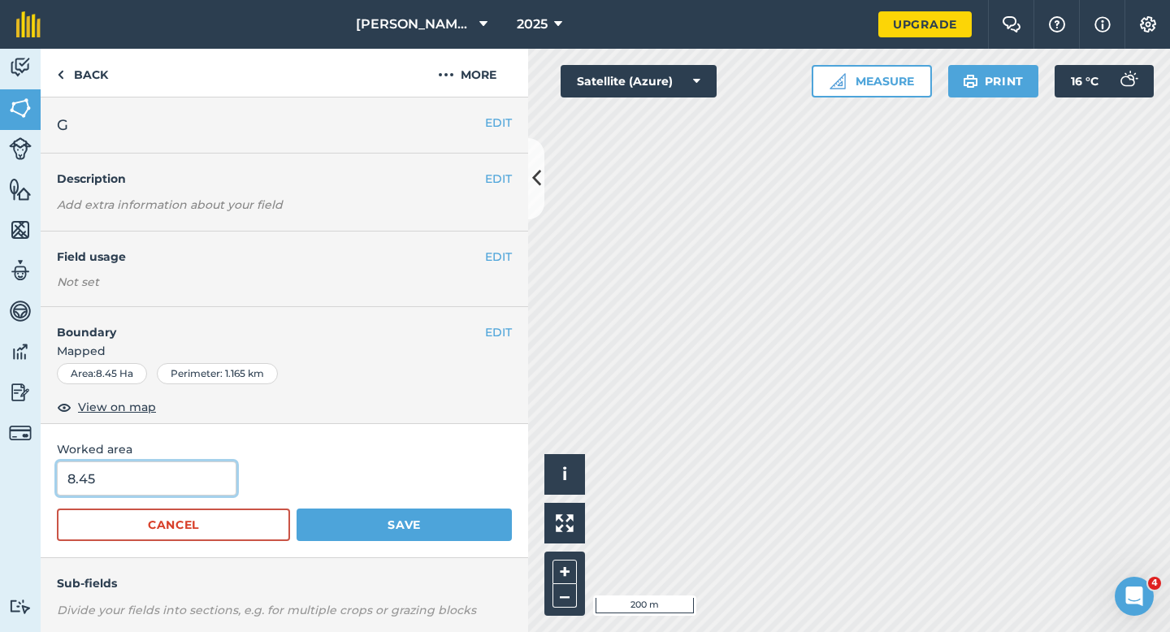
click at [180, 475] on input "8.45" at bounding box center [147, 479] width 180 height 34
type input "8.5"
click at [297, 509] on button "Save" at bounding box center [404, 525] width 215 height 33
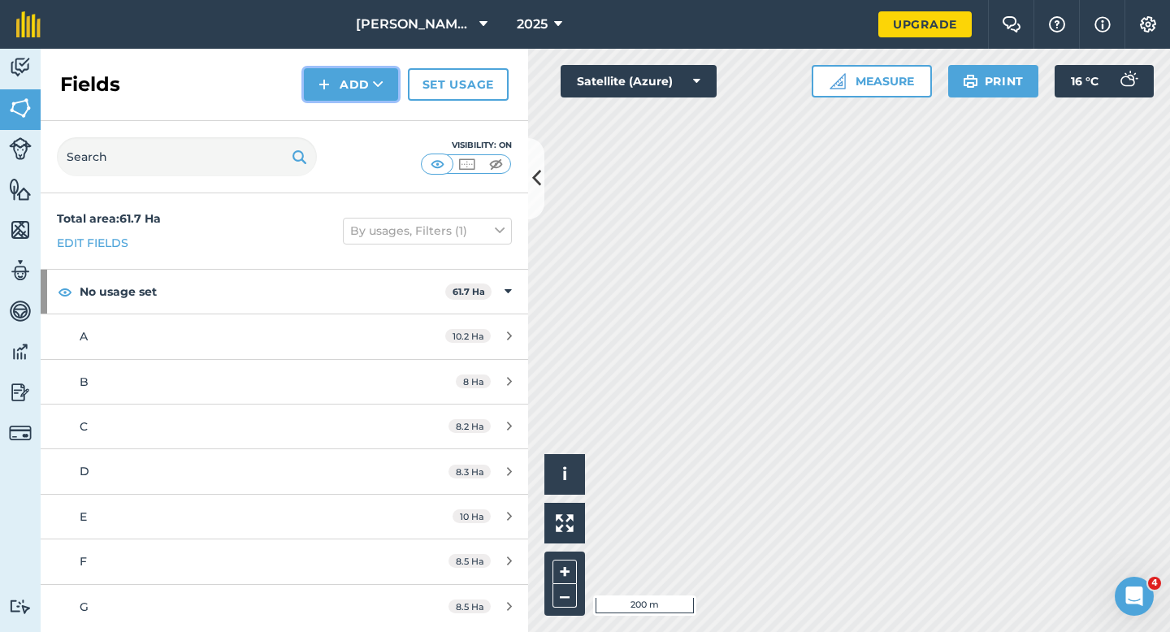
click at [371, 93] on button "Add" at bounding box center [351, 84] width 94 height 33
click at [371, 112] on link "Draw" at bounding box center [350, 121] width 89 height 36
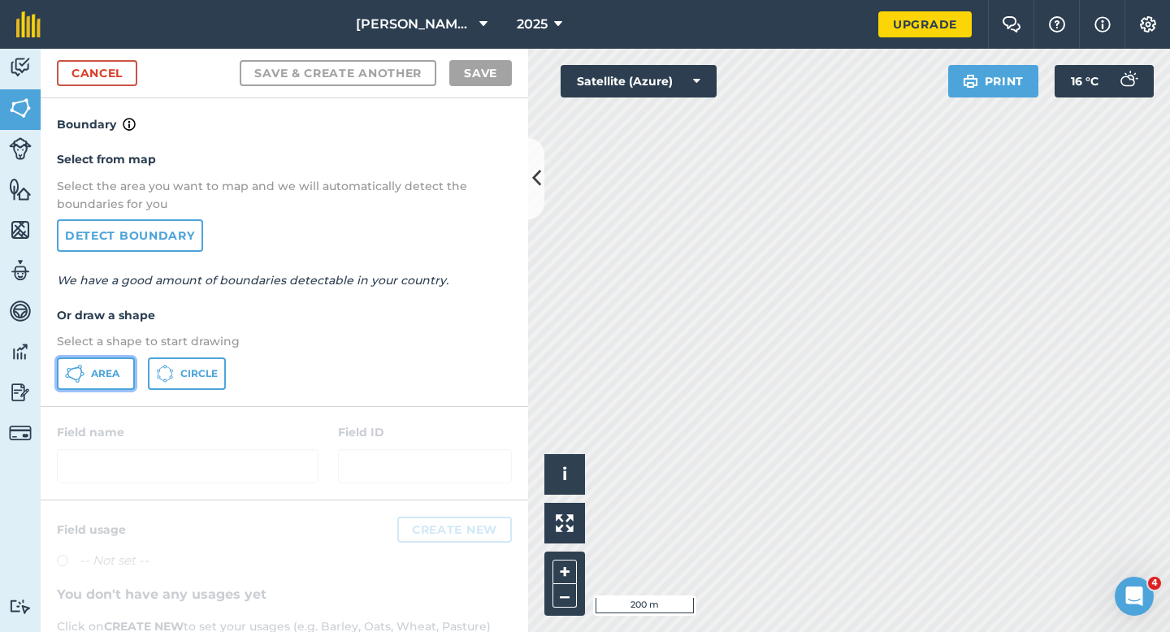
click at [85, 382] on button "Area" at bounding box center [96, 374] width 78 height 33
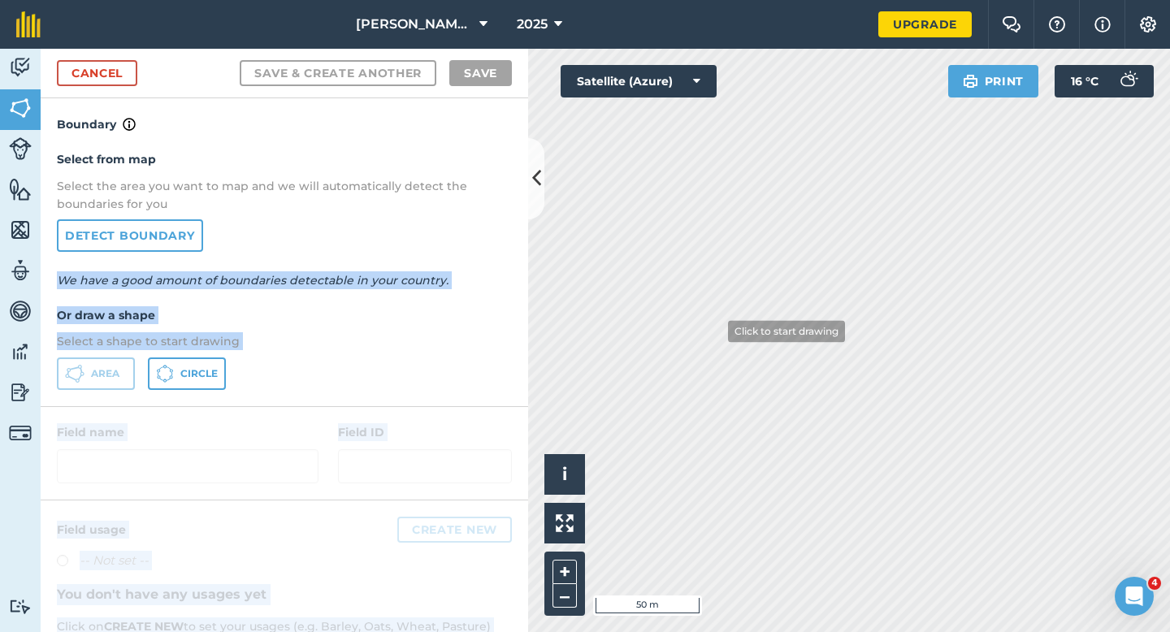
click at [838, 402] on div "Activity Fields Livestock Features Maps Team Vehicles Data Reporting Billing Tu…" at bounding box center [585, 341] width 1170 height 584
click at [290, 393] on div "Select from map Select the area you want to map and we will automatically detec…" at bounding box center [285, 269] width 488 height 271
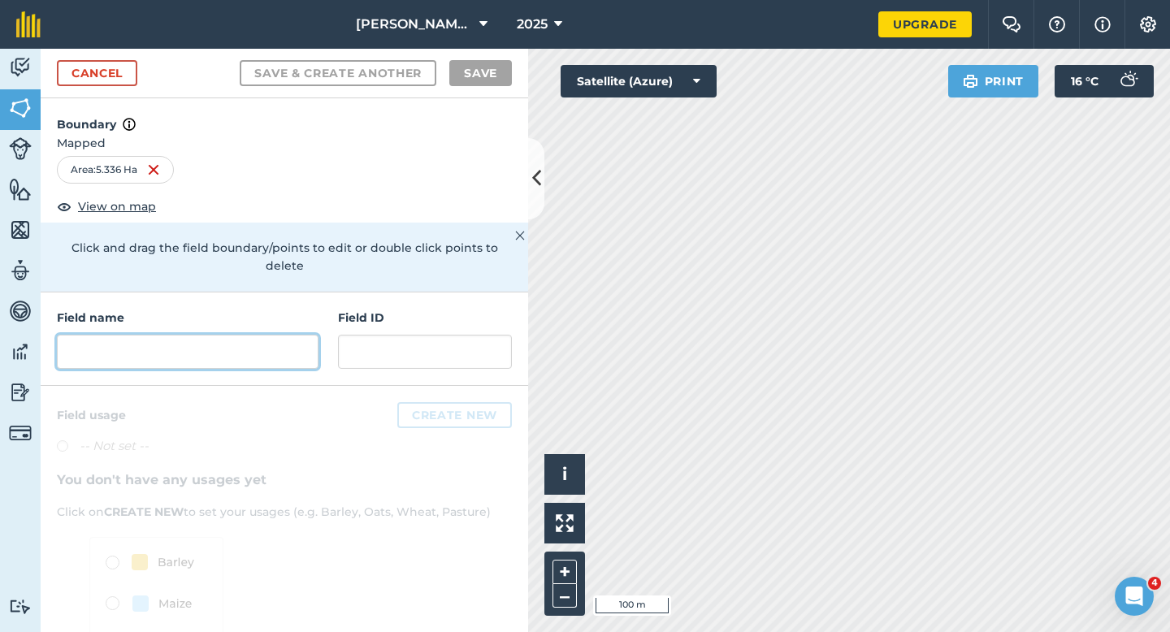
click at [295, 335] on input "text" at bounding box center [188, 352] width 262 height 34
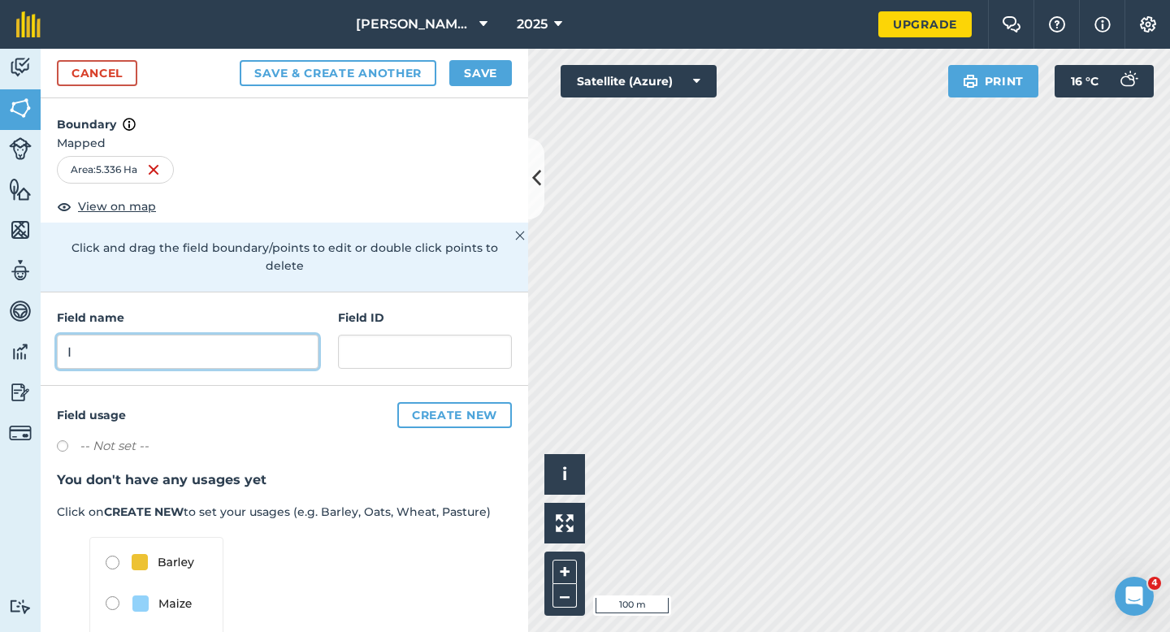
type input "I"
click at [471, 71] on button "Save" at bounding box center [480, 73] width 63 height 26
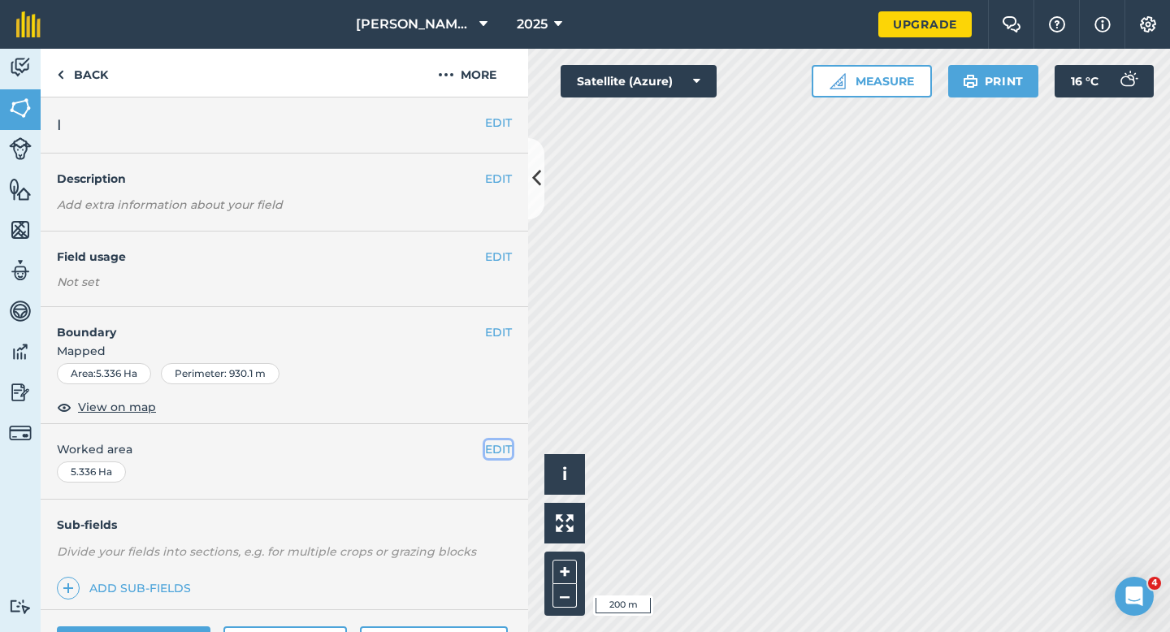
click at [496, 452] on button "EDIT" at bounding box center [498, 450] width 27 height 18
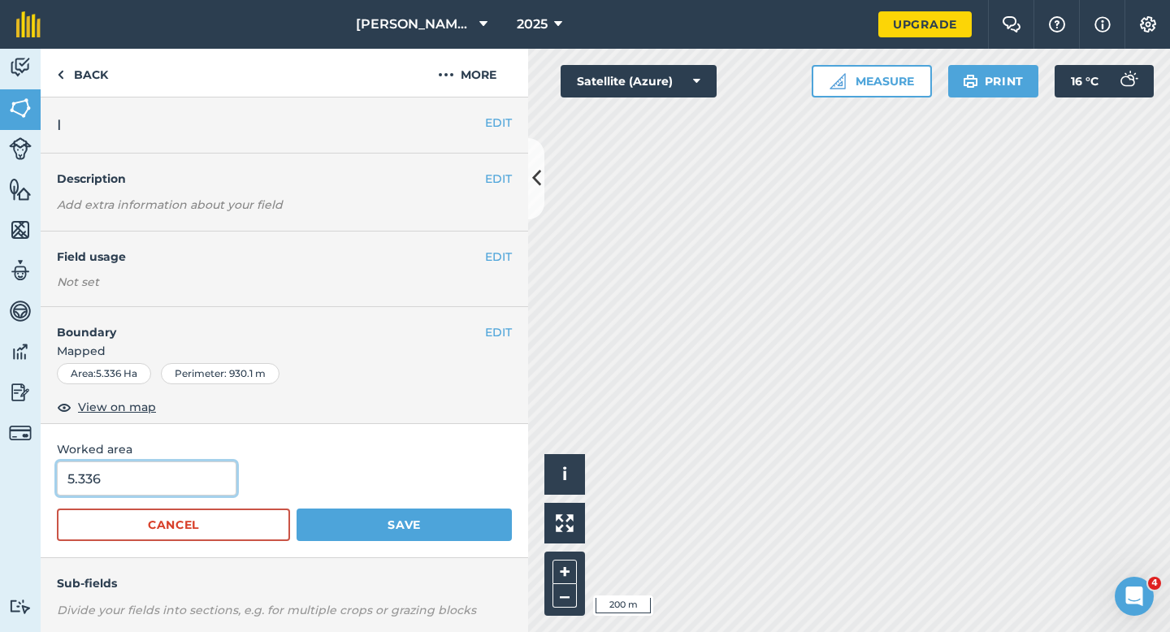
click at [189, 468] on input "5.336" at bounding box center [147, 479] width 180 height 34
click at [189, 475] on input "5.33" at bounding box center [147, 479] width 180 height 34
type input "5.3"
click at [297, 509] on button "Save" at bounding box center [404, 525] width 215 height 33
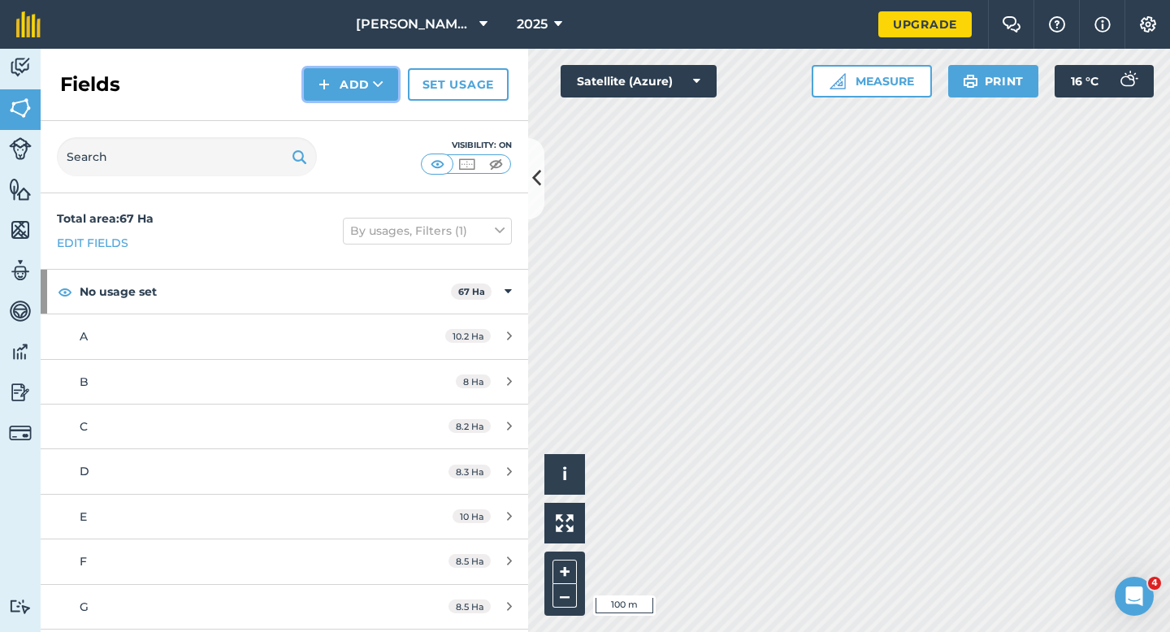
click at [328, 78] on img at bounding box center [324, 85] width 11 height 20
click at [324, 118] on link "Draw" at bounding box center [350, 121] width 89 height 36
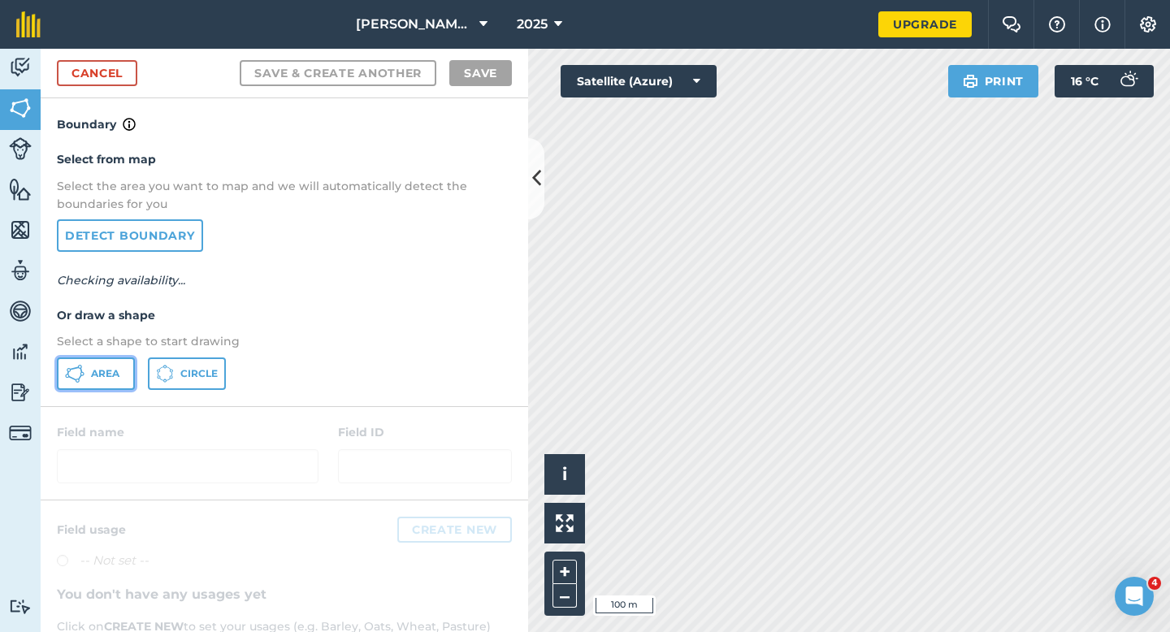
click at [102, 378] on span "Area" at bounding box center [105, 373] width 28 height 13
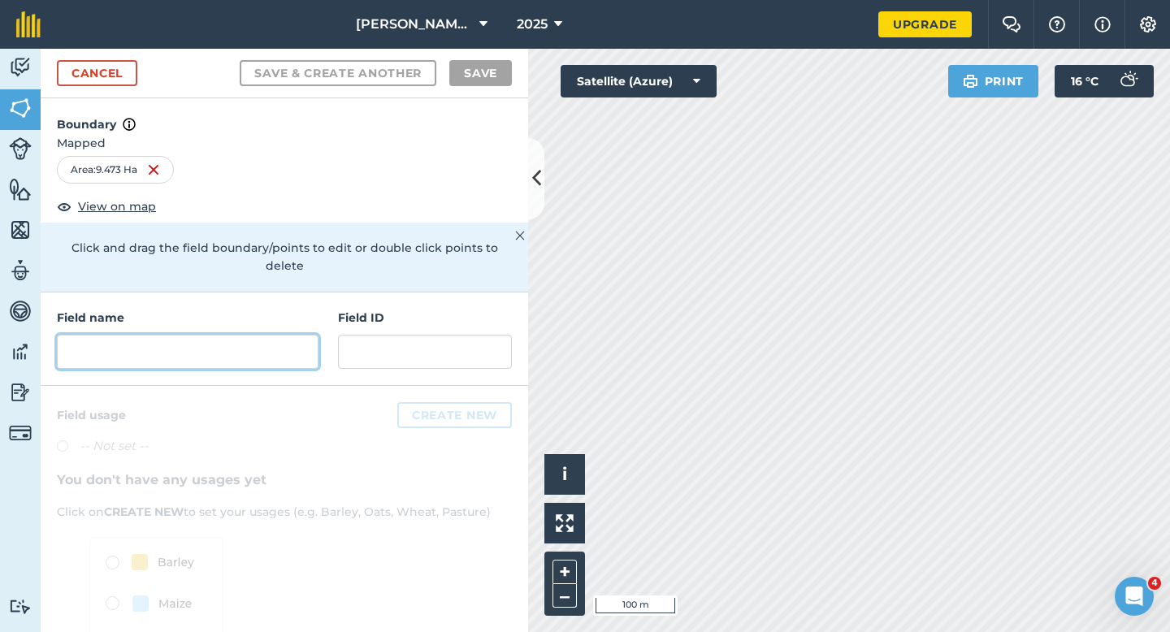
click at [260, 335] on input "text" at bounding box center [188, 352] width 262 height 34
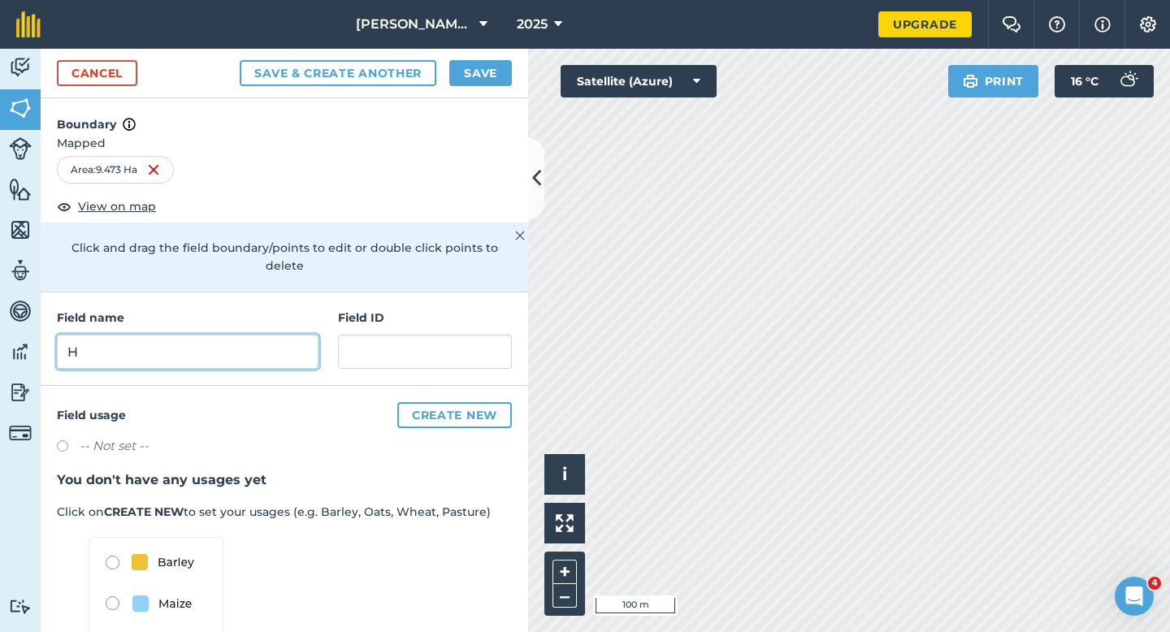
type input "H"
click at [482, 79] on button "Save" at bounding box center [480, 73] width 63 height 26
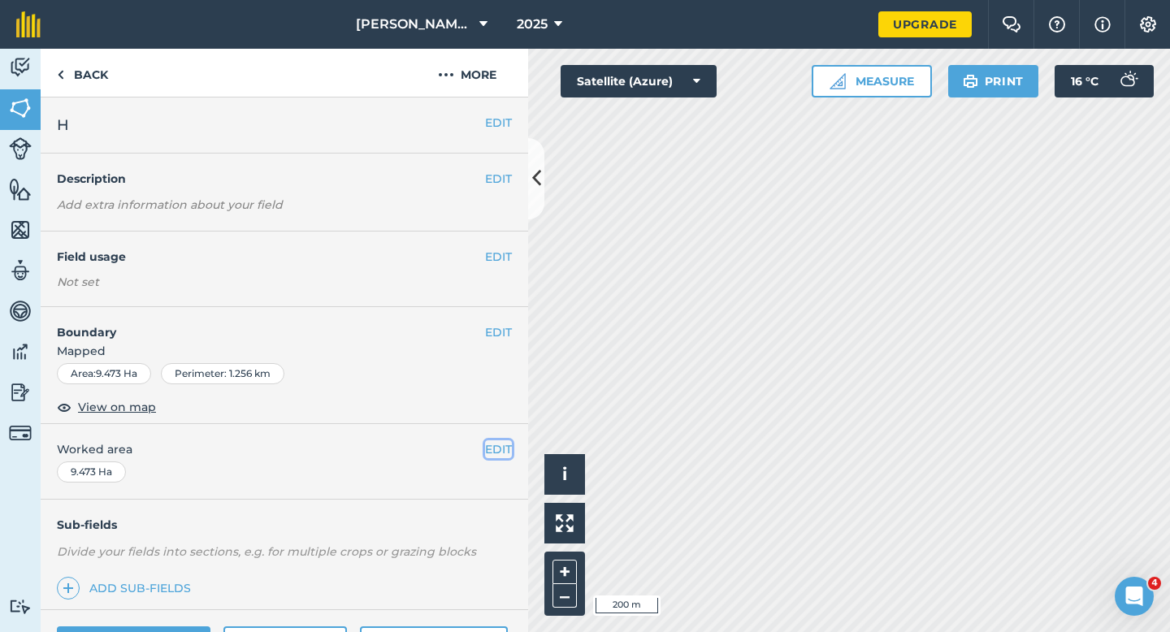
click at [502, 457] on button "EDIT" at bounding box center [498, 450] width 27 height 18
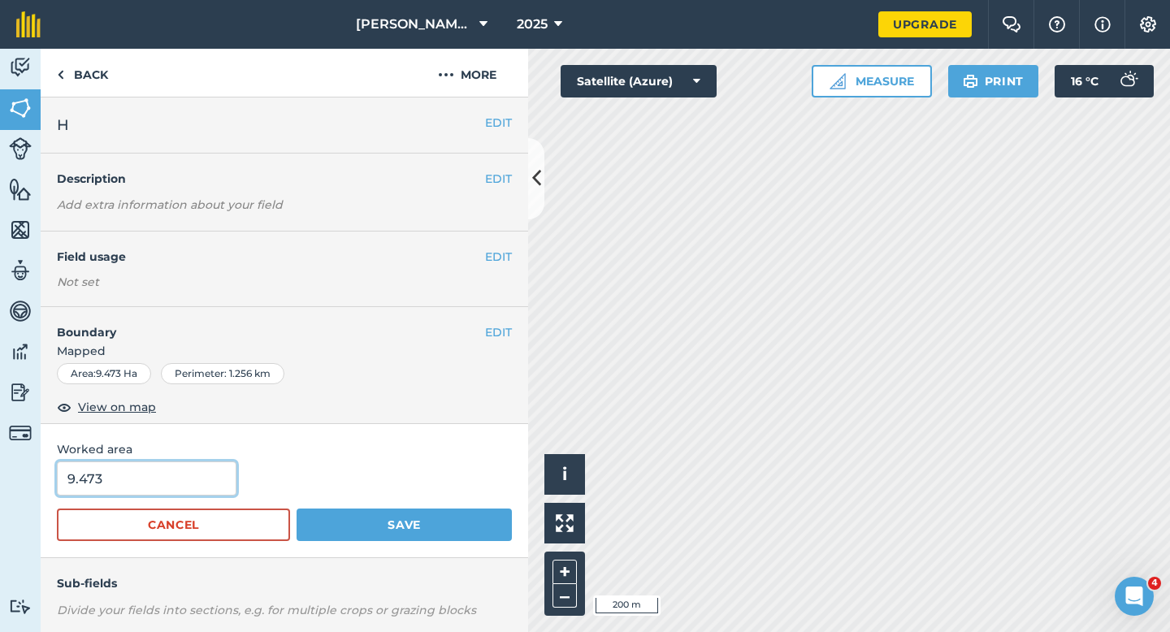
click at [228, 476] on input "9.473" at bounding box center [147, 479] width 180 height 34
type input "9.5"
click at [297, 509] on button "Save" at bounding box center [404, 525] width 215 height 33
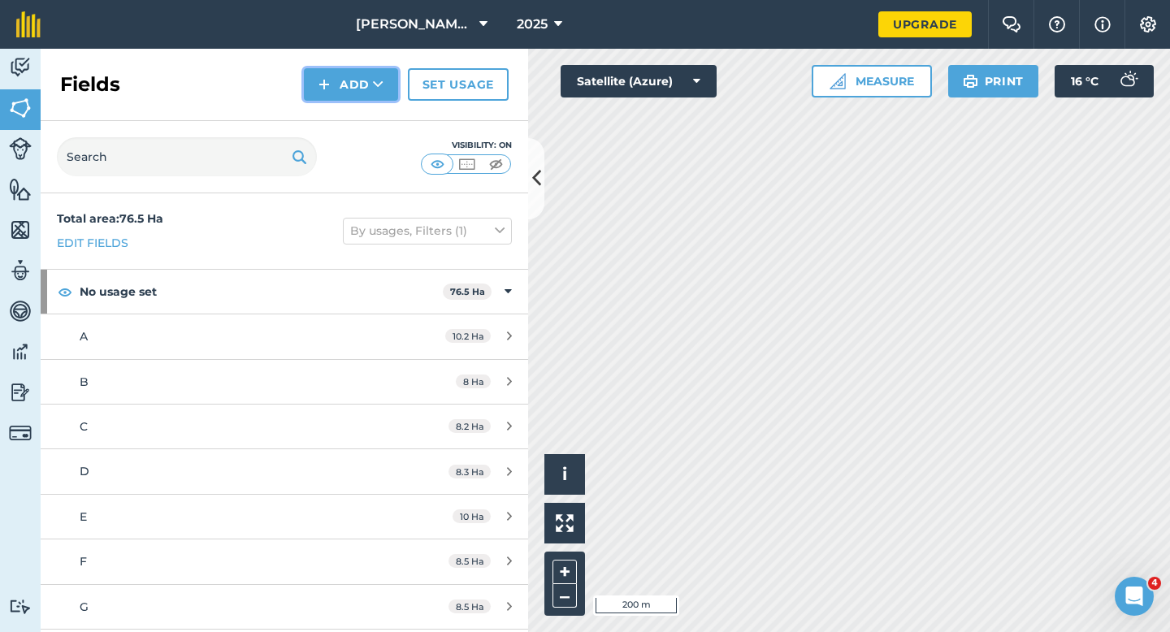
click at [358, 85] on button "Add" at bounding box center [351, 84] width 94 height 33
click at [347, 130] on link "Draw" at bounding box center [350, 121] width 89 height 36
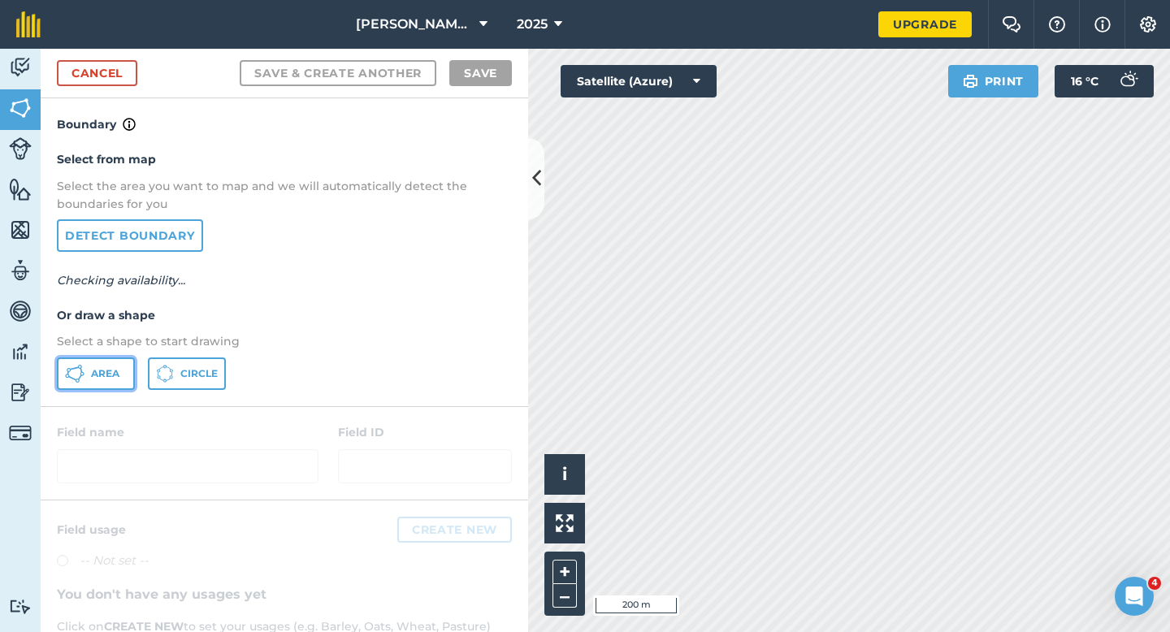
click at [99, 374] on span "Area" at bounding box center [105, 373] width 28 height 13
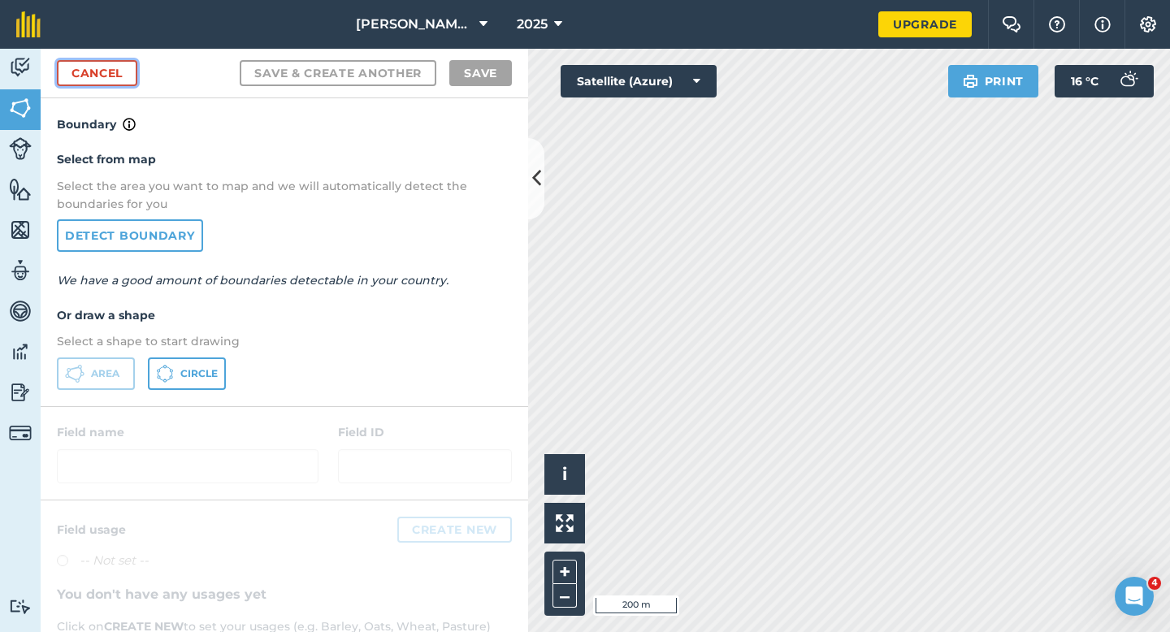
click at [117, 72] on link "Cancel" at bounding box center [97, 73] width 80 height 26
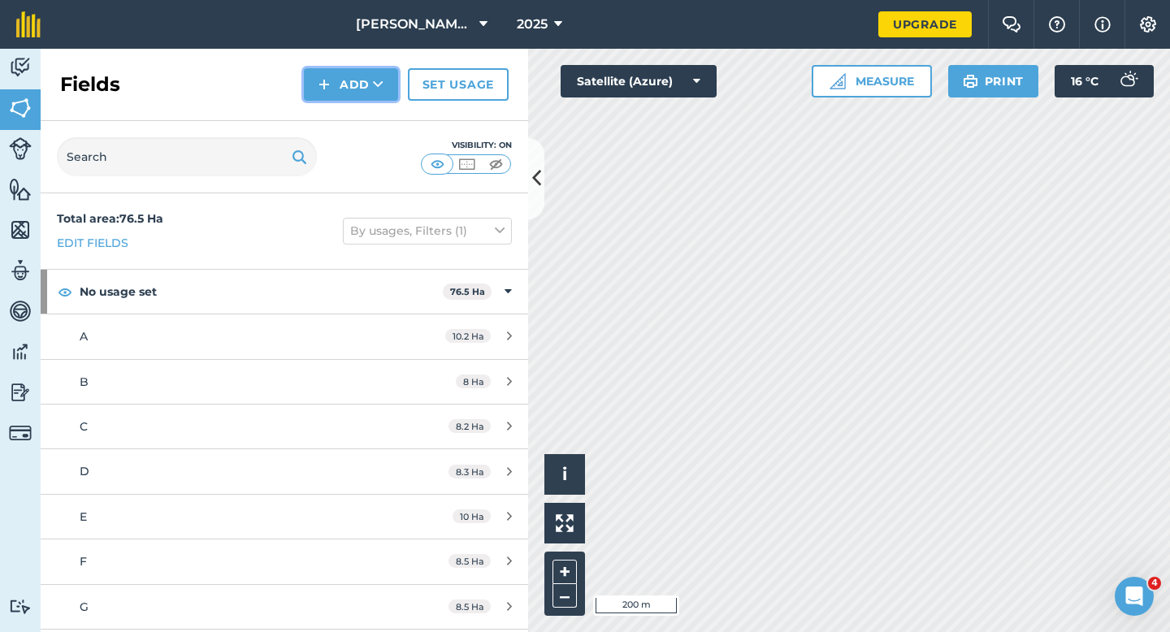
click at [362, 94] on button "Add" at bounding box center [351, 84] width 94 height 33
click at [362, 113] on link "Draw" at bounding box center [350, 121] width 89 height 36
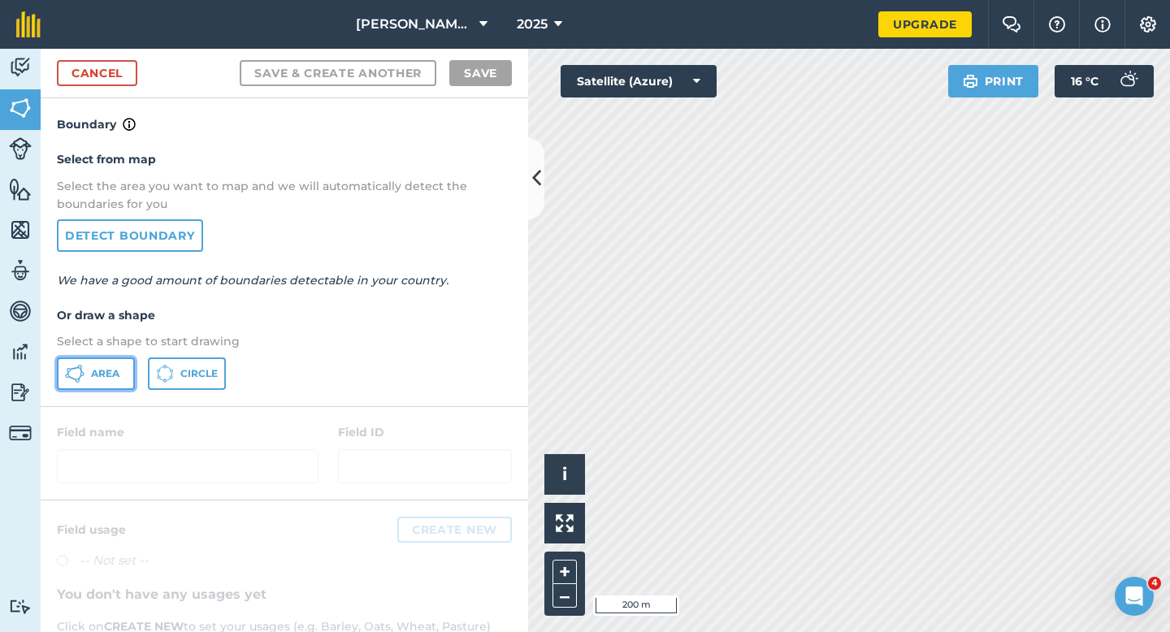
click at [111, 384] on button "Area" at bounding box center [96, 374] width 78 height 33
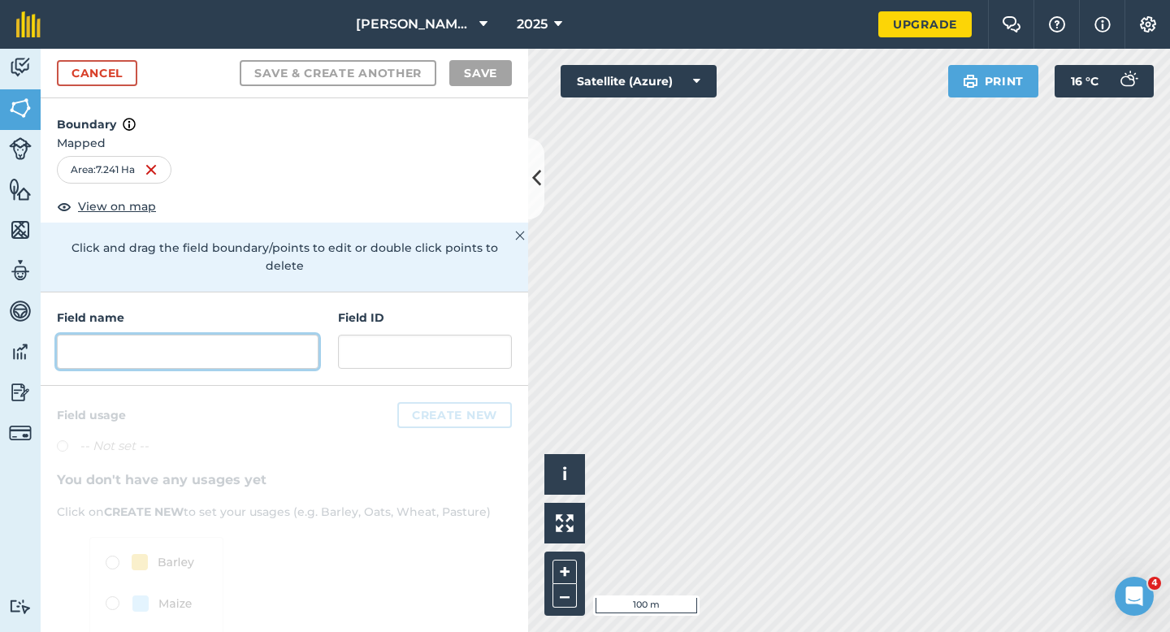
click at [254, 335] on input "text" at bounding box center [188, 352] width 262 height 34
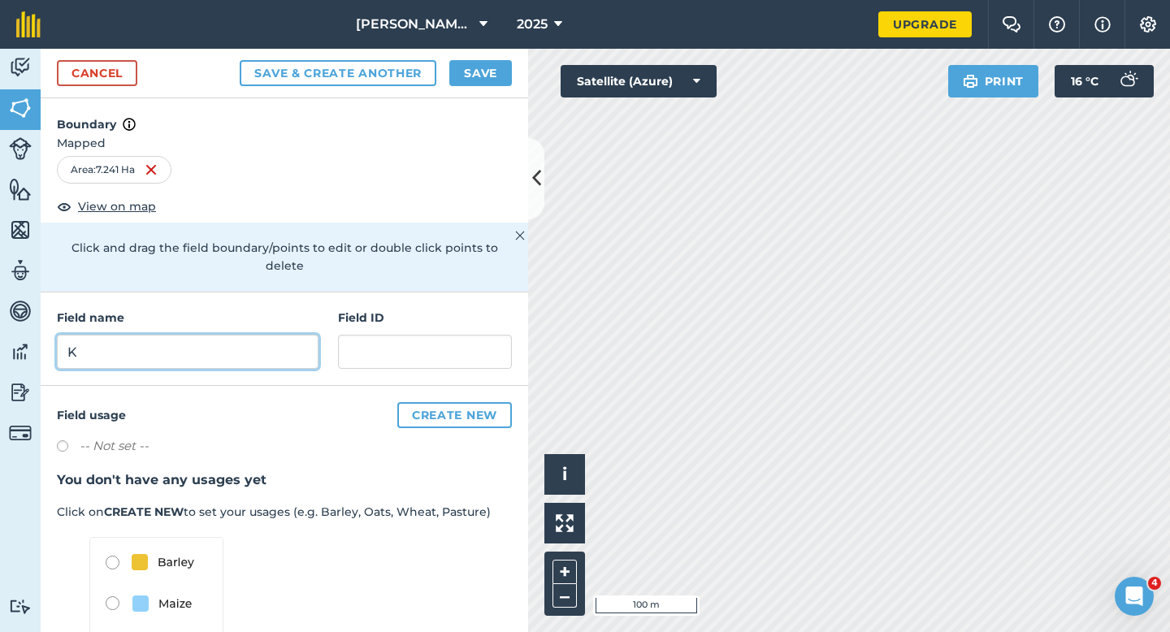
type input "K"
click at [483, 70] on button "Save" at bounding box center [480, 73] width 63 height 26
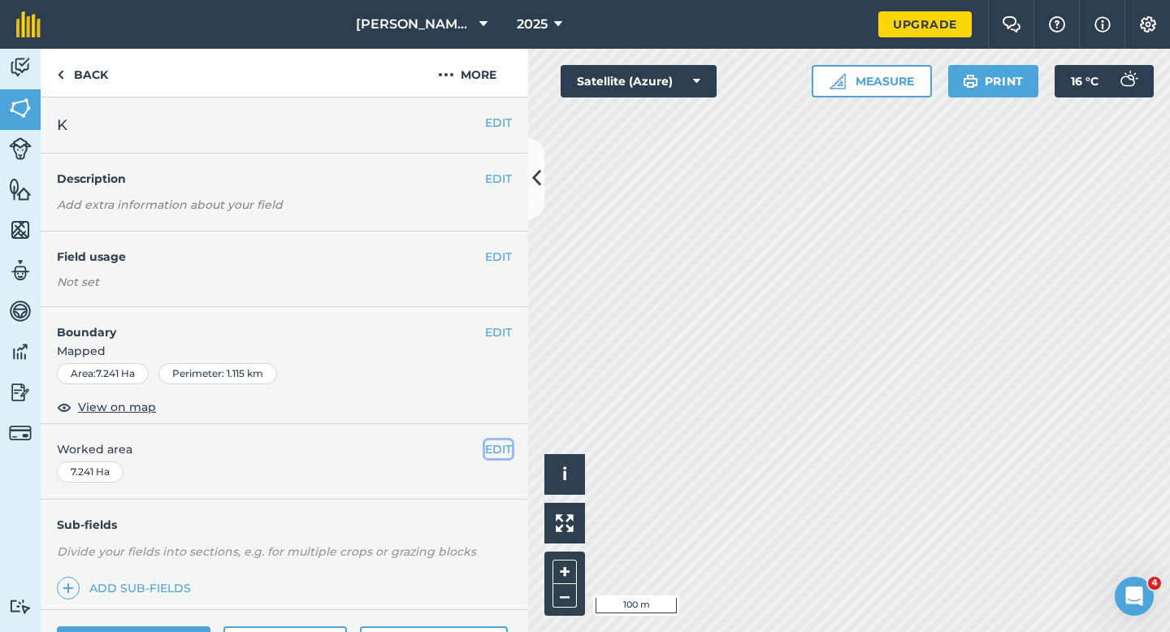
click at [494, 449] on button "EDIT" at bounding box center [498, 450] width 27 height 18
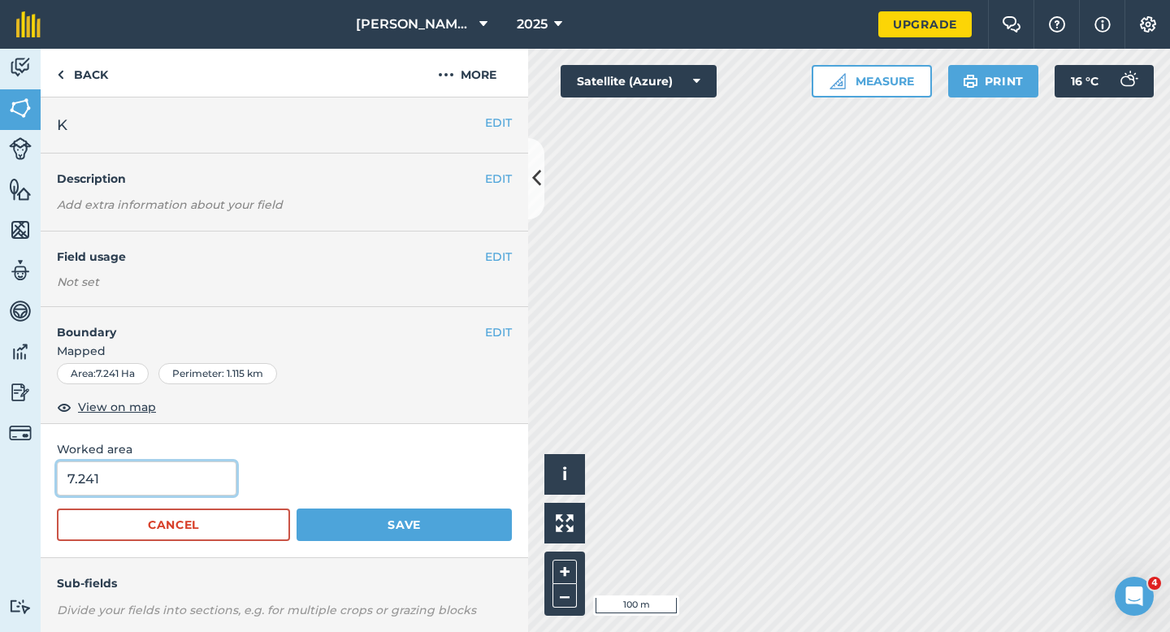
click at [216, 490] on input "7.241" at bounding box center [147, 479] width 180 height 34
type input "7.2"
click at [297, 509] on button "Save" at bounding box center [404, 525] width 215 height 33
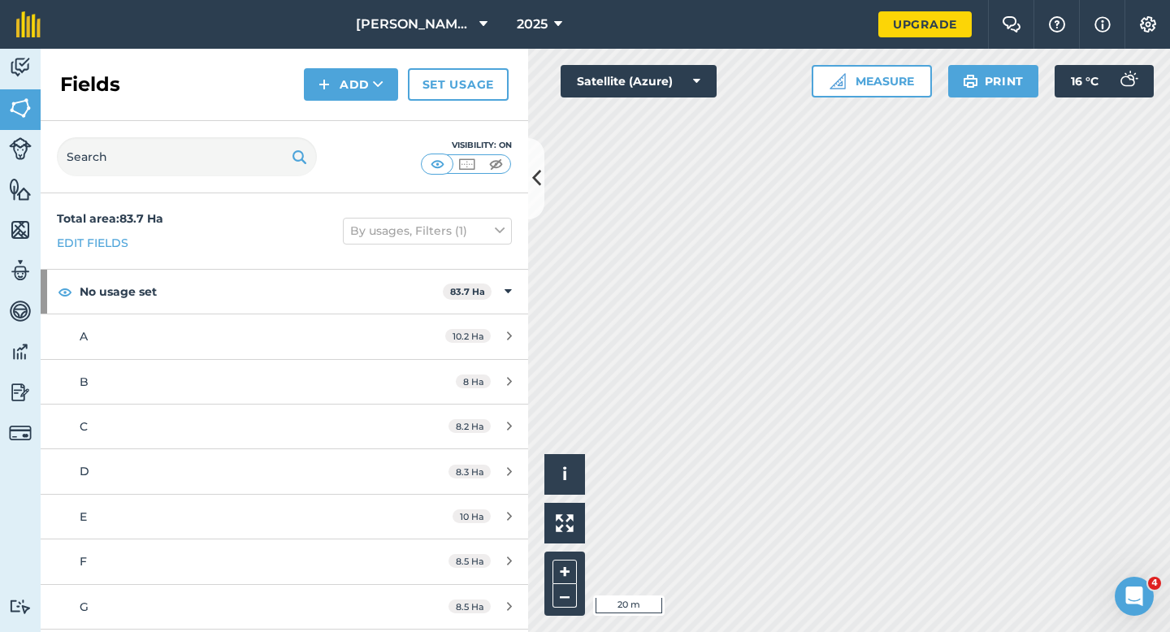
click at [358, 106] on div "Fields Add Set usage" at bounding box center [285, 85] width 488 height 72
click at [354, 96] on button "Add" at bounding box center [351, 84] width 94 height 33
click at [354, 115] on link "Draw" at bounding box center [350, 121] width 89 height 36
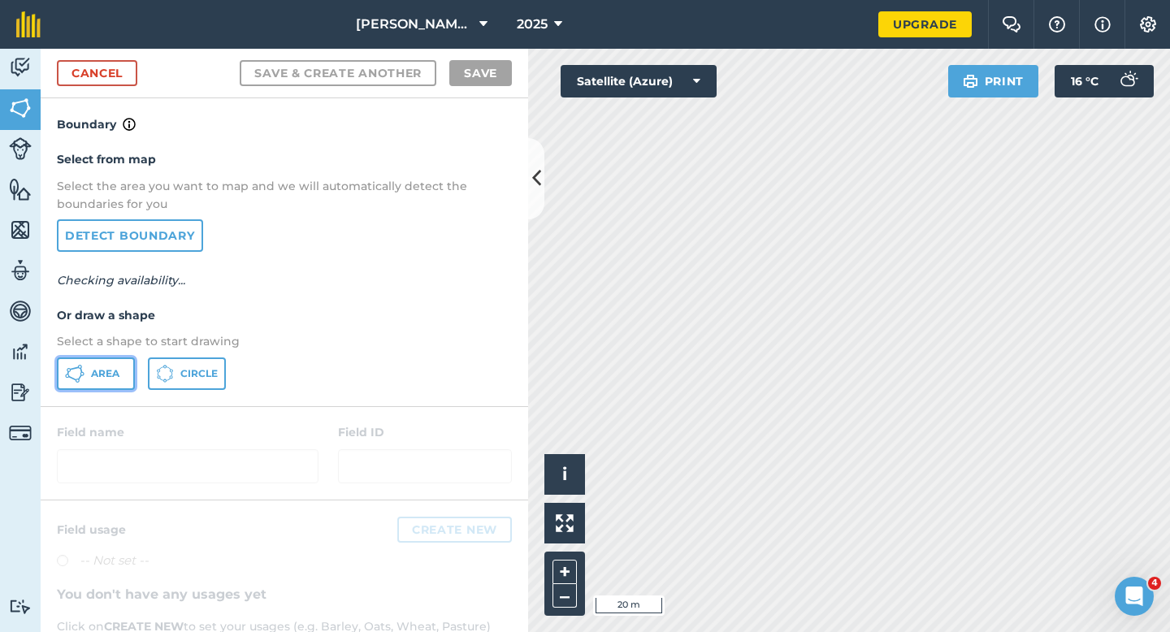
click at [108, 376] on span "Area" at bounding box center [105, 373] width 28 height 13
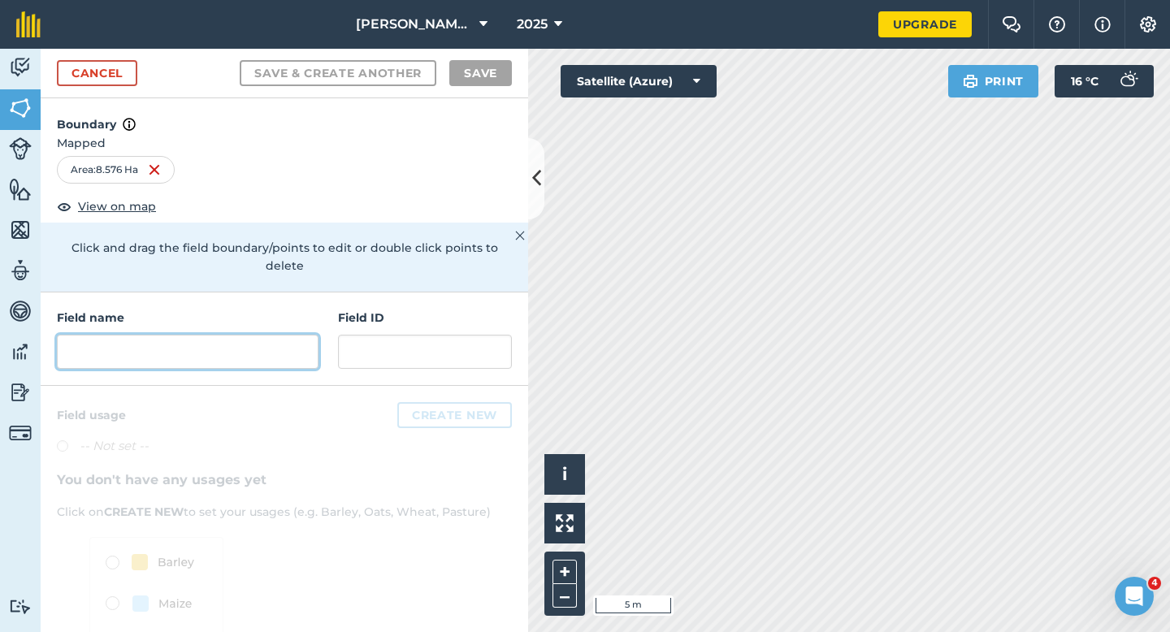
click at [215, 335] on input "text" at bounding box center [188, 352] width 262 height 34
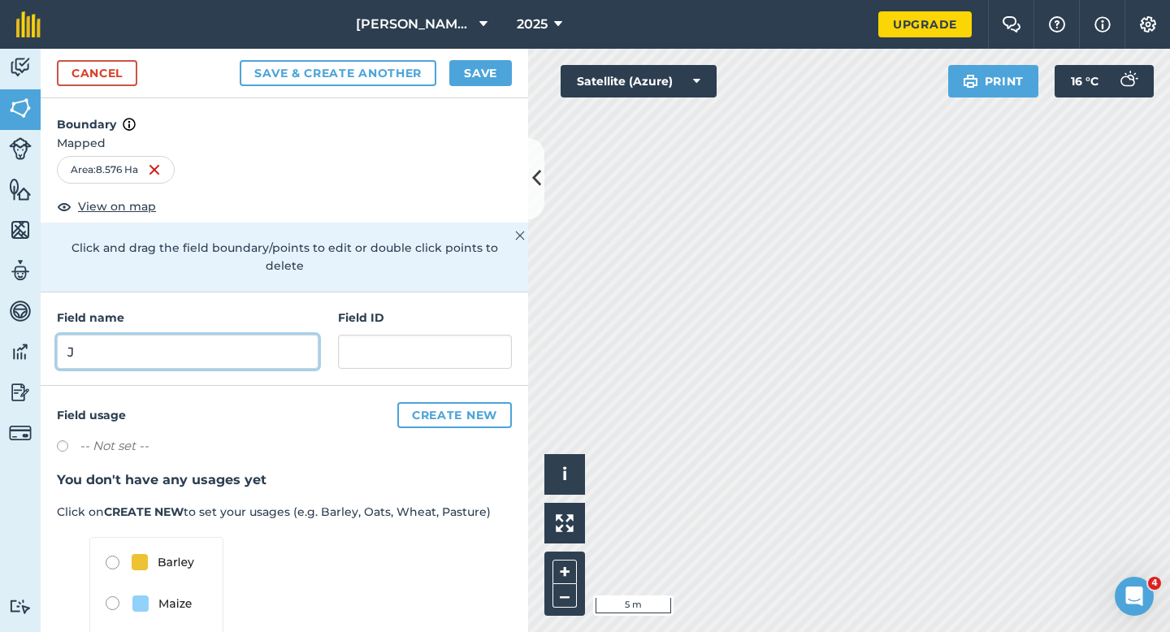
scroll to position [1, 0]
type input "J"
click at [482, 60] on button "Save" at bounding box center [480, 73] width 63 height 26
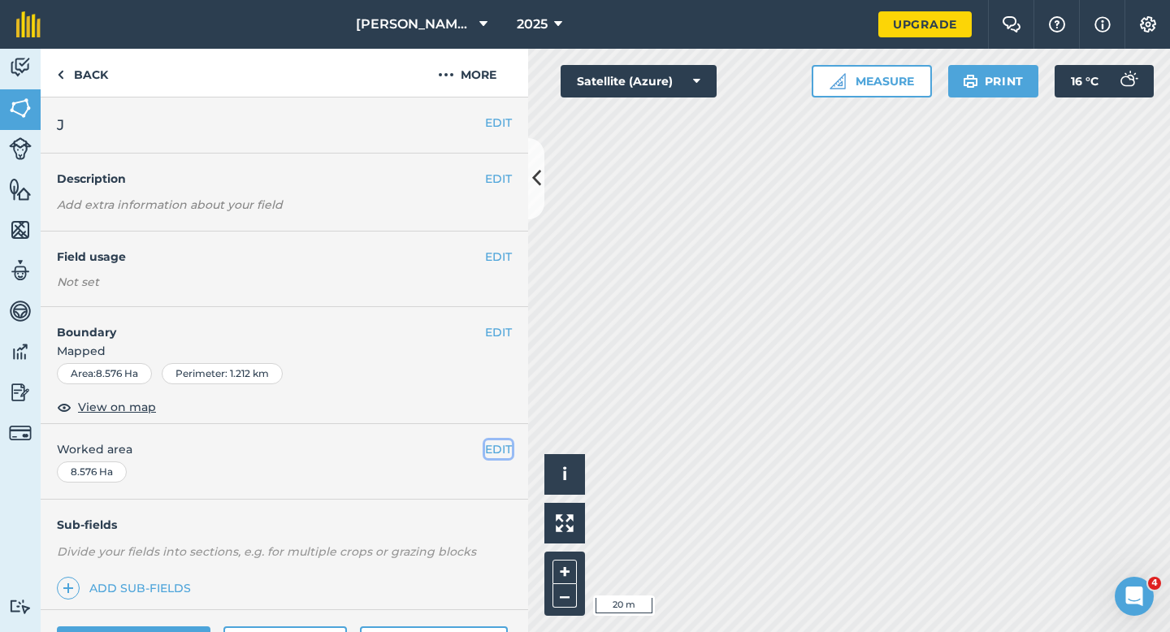
click at [497, 450] on button "EDIT" at bounding box center [498, 450] width 27 height 18
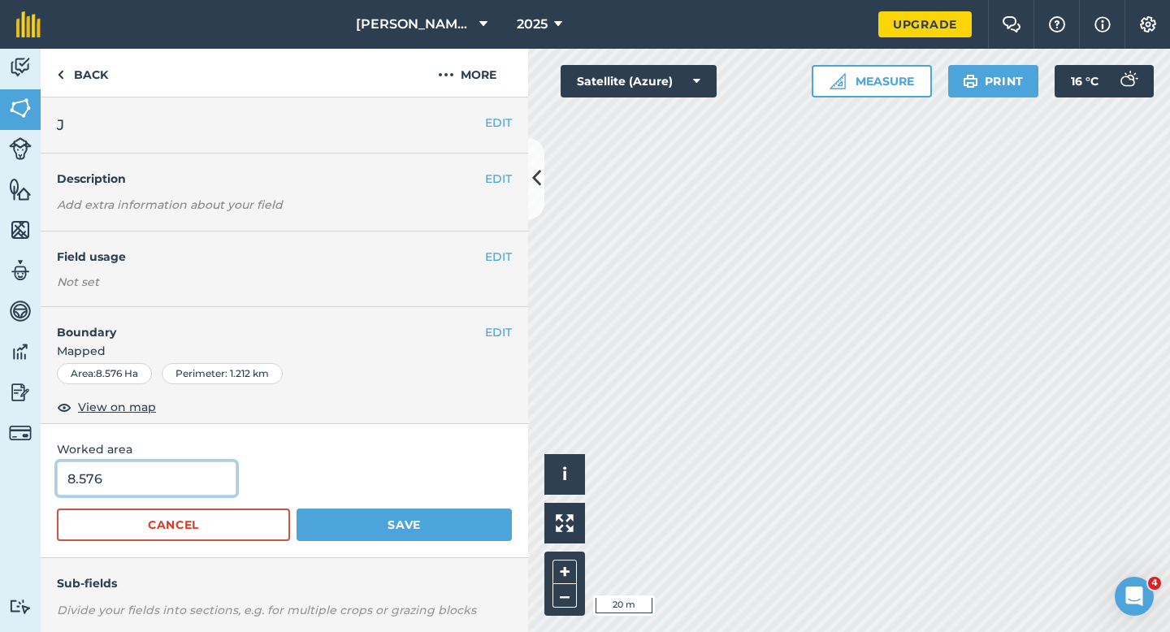
click at [158, 484] on input "8.576" at bounding box center [147, 479] width 180 height 34
type input "8.5"
click at [297, 509] on button "Save" at bounding box center [404, 525] width 215 height 33
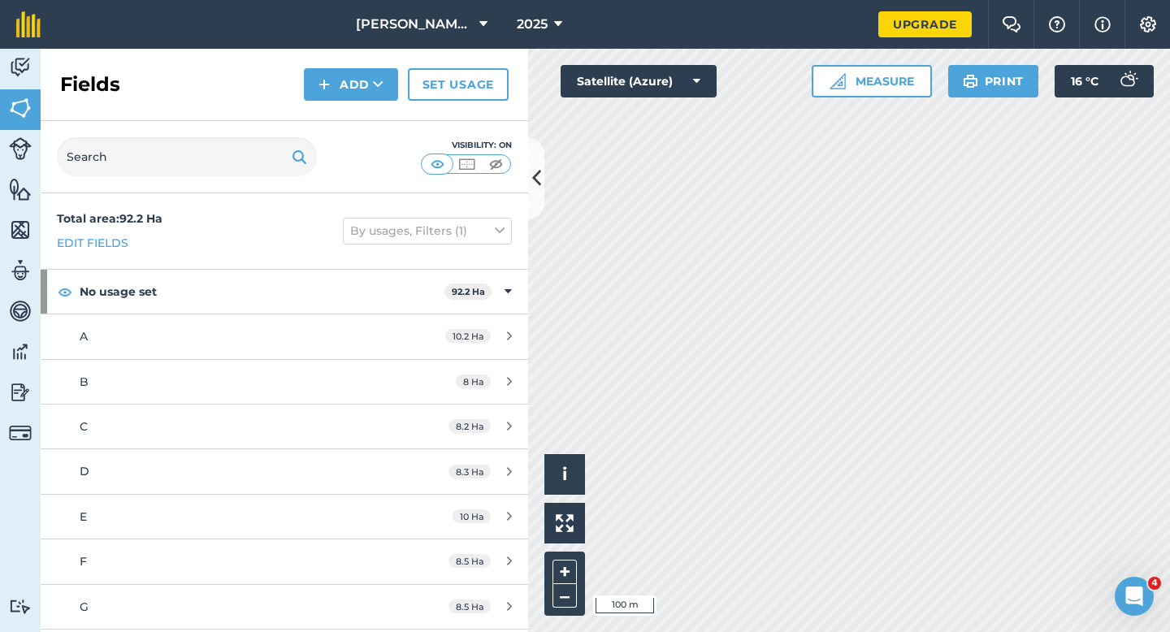
click at [335, 108] on div "Fields Add Set usage" at bounding box center [285, 85] width 488 height 72
click at [335, 95] on button "Add" at bounding box center [351, 84] width 94 height 33
click at [335, 108] on link "Draw" at bounding box center [350, 121] width 89 height 36
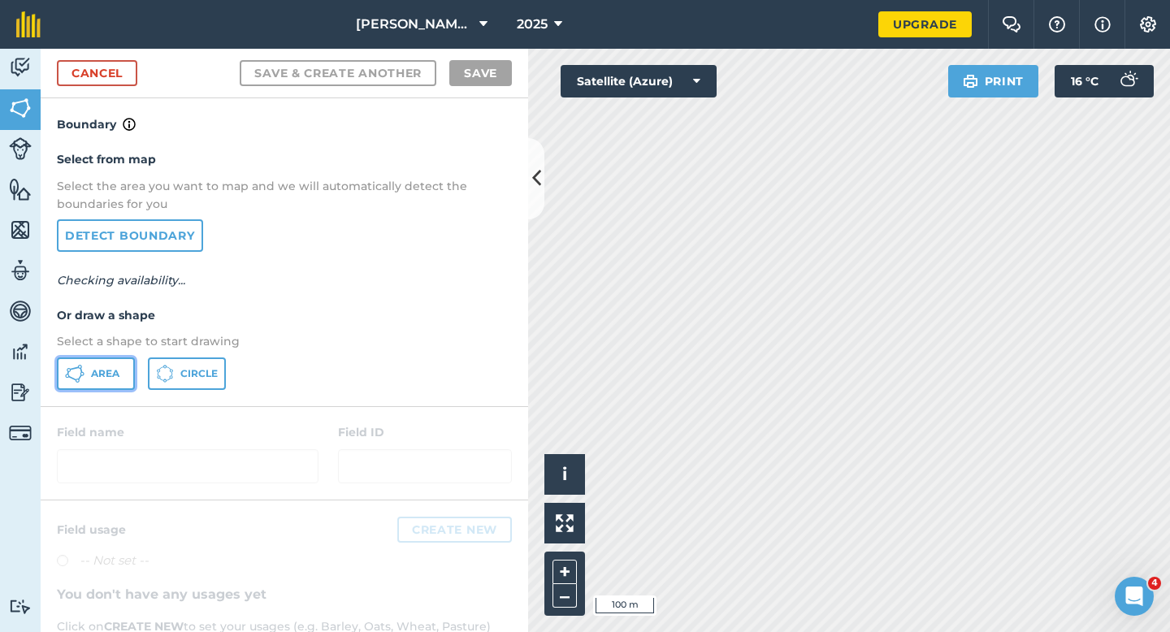
click at [100, 374] on span "Area" at bounding box center [105, 373] width 28 height 13
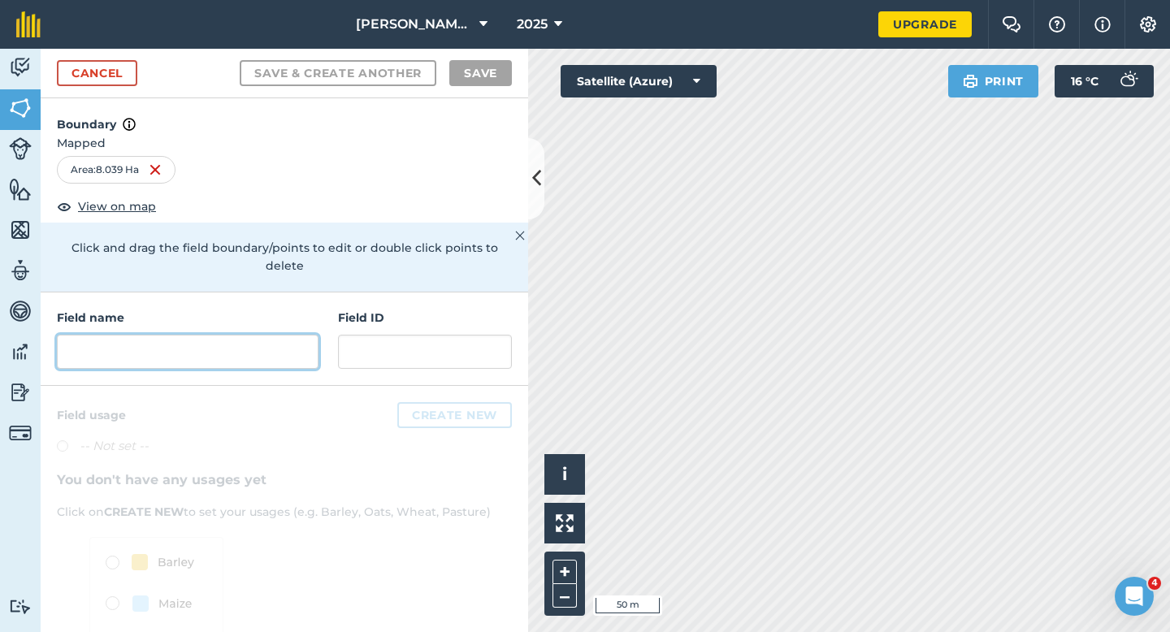
click at [304, 339] on input "text" at bounding box center [188, 352] width 262 height 34
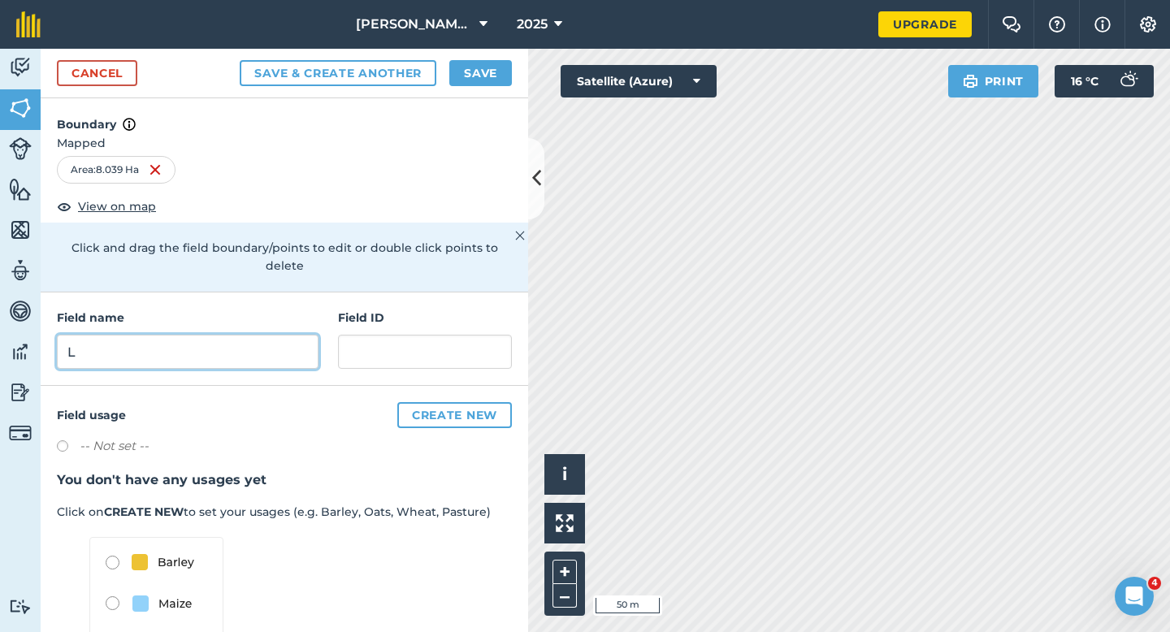
type input "L"
click at [493, 81] on button "Save" at bounding box center [480, 73] width 63 height 26
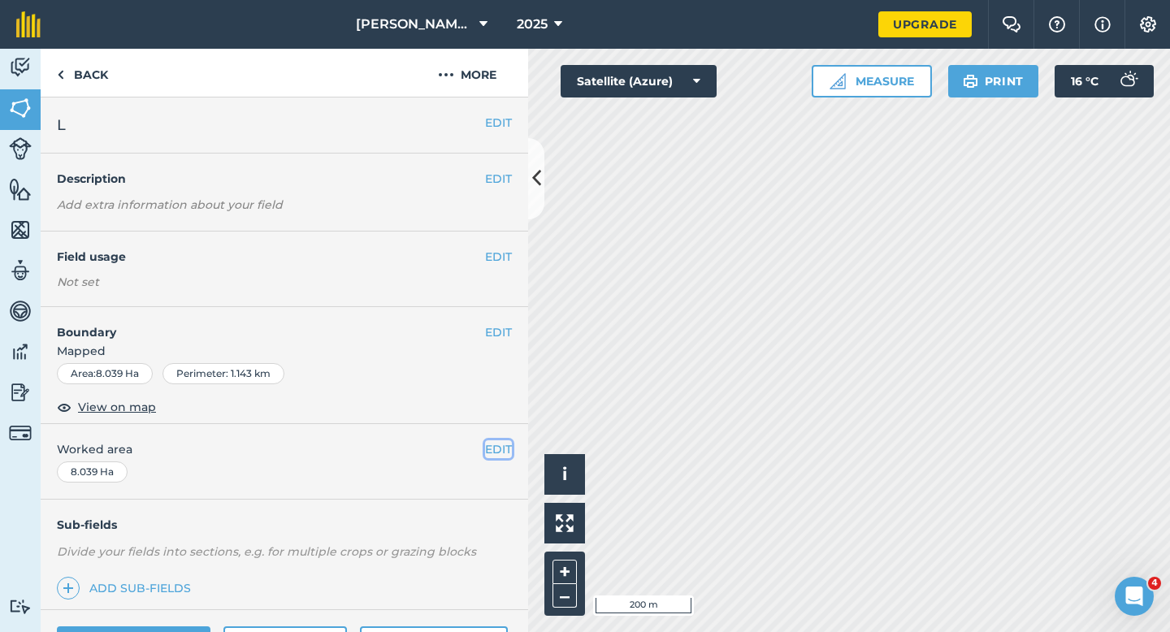
click at [503, 450] on button "EDIT" at bounding box center [498, 450] width 27 height 18
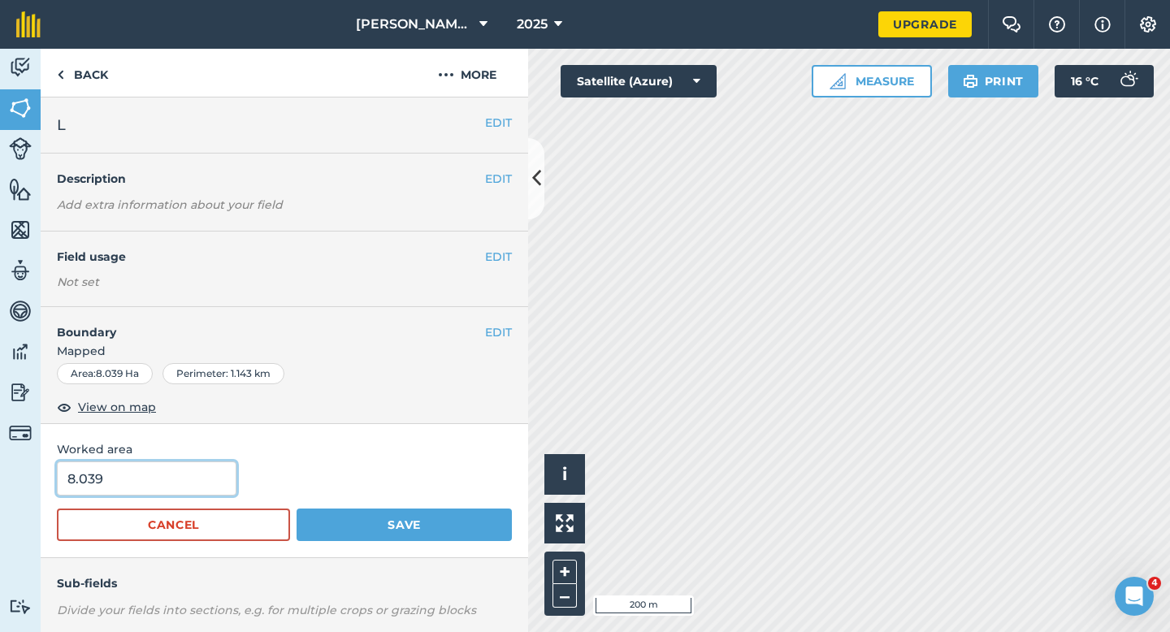
click at [170, 468] on input "8.039" at bounding box center [147, 479] width 180 height 34
type input "8"
click at [297, 509] on button "Save" at bounding box center [404, 525] width 215 height 33
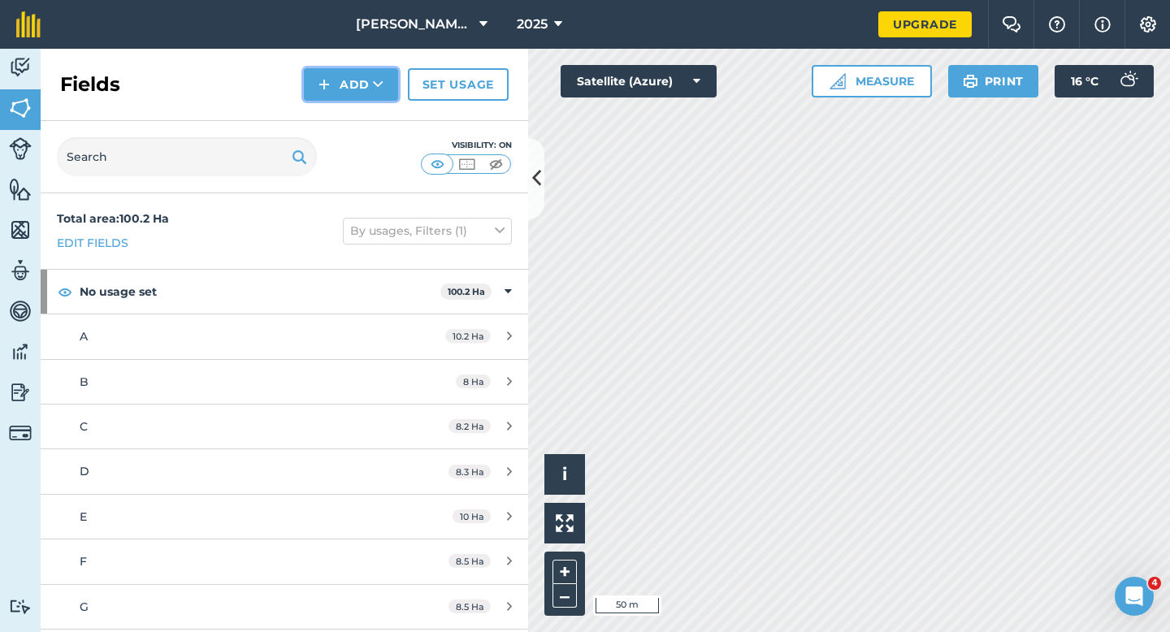
click at [379, 93] on button "Add" at bounding box center [351, 84] width 94 height 33
click at [379, 113] on link "Draw" at bounding box center [350, 121] width 89 height 36
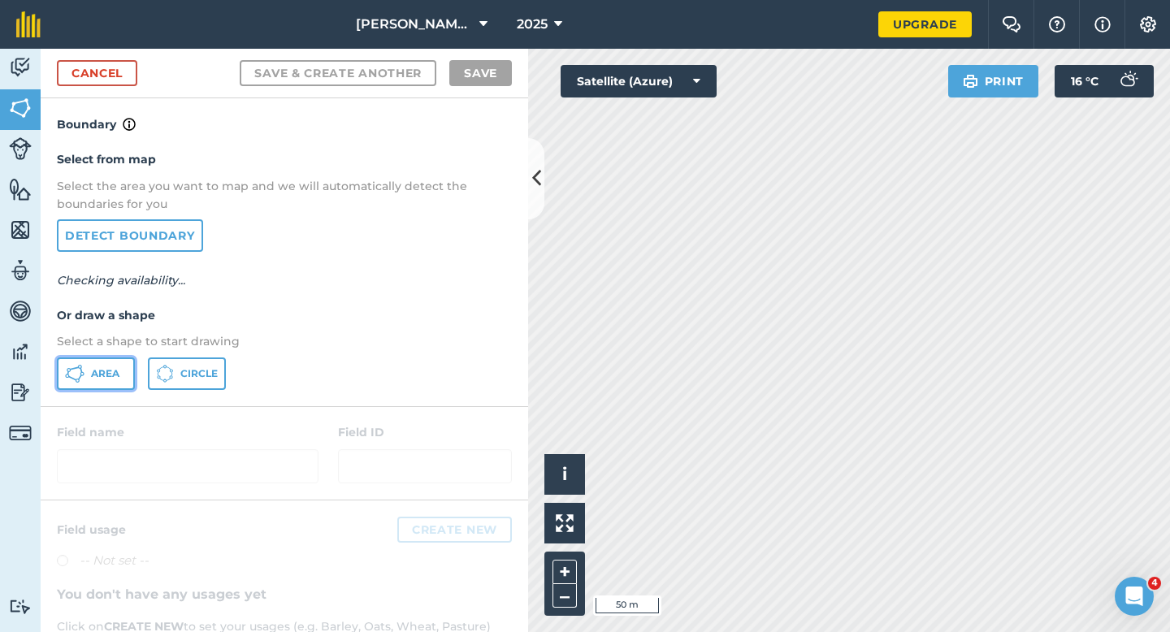
click at [123, 370] on button "Area" at bounding box center [96, 374] width 78 height 33
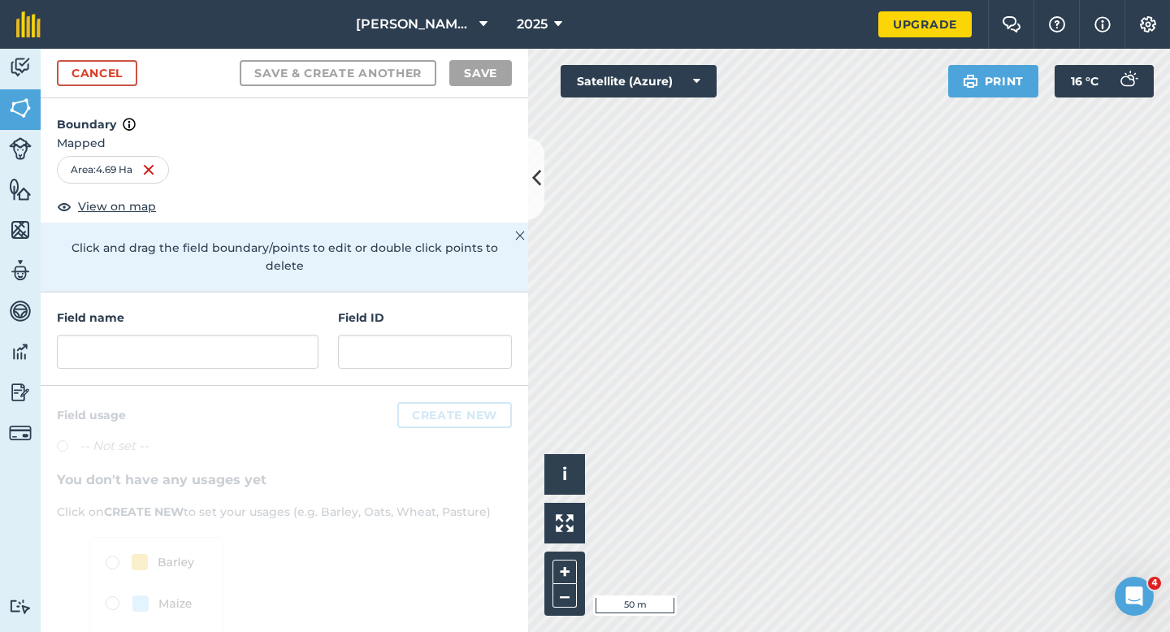
click at [287, 351] on div "Field name Field ID" at bounding box center [285, 339] width 488 height 93
click at [287, 348] on input "text" at bounding box center [188, 352] width 262 height 34
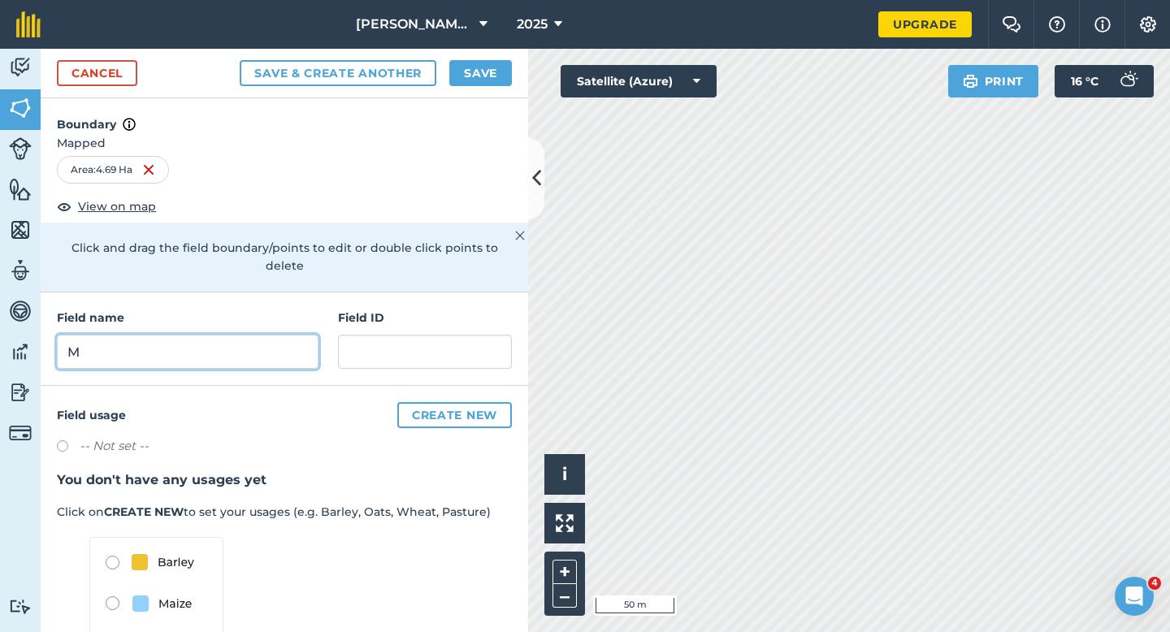
type input "M"
click at [496, 85] on button "Save" at bounding box center [480, 73] width 63 height 26
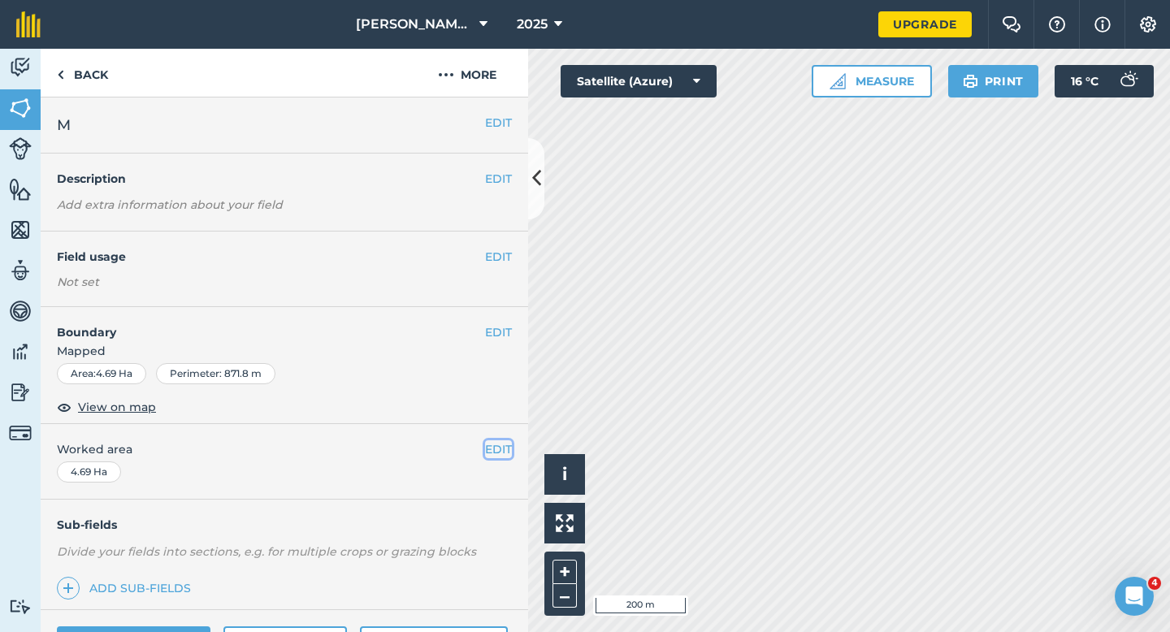
click at [491, 457] on button "EDIT" at bounding box center [498, 450] width 27 height 18
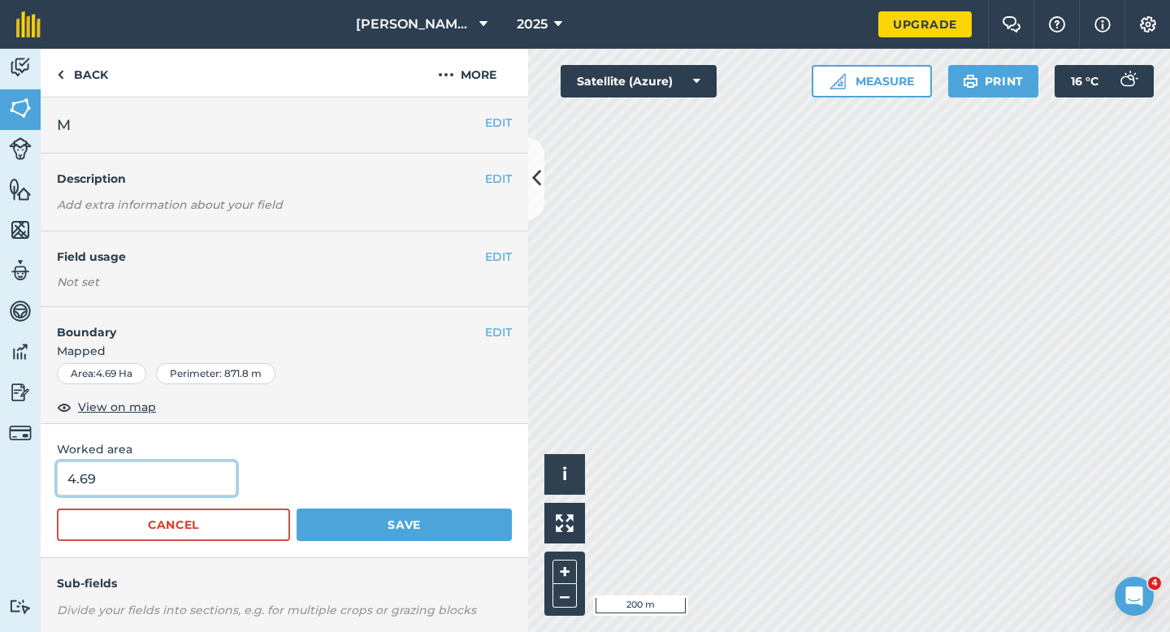
click at [173, 480] on input "4.69" at bounding box center [147, 479] width 180 height 34
type input "5"
click at [297, 509] on button "Save" at bounding box center [404, 525] width 215 height 33
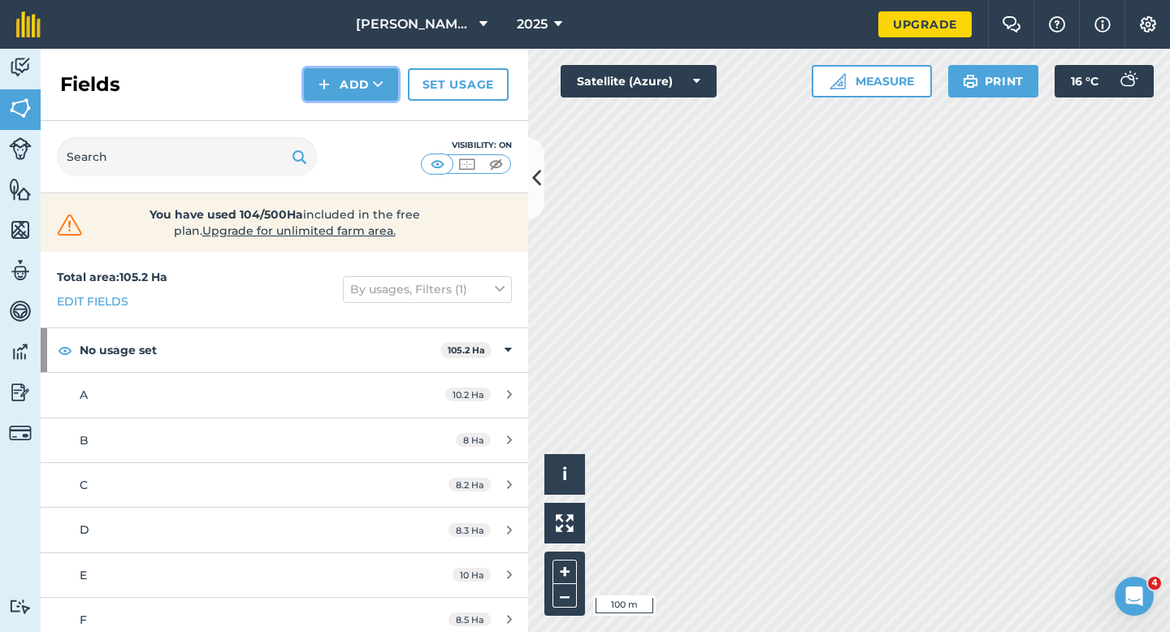
click at [347, 88] on button "Add" at bounding box center [351, 84] width 94 height 33
click at [358, 118] on link "Draw" at bounding box center [350, 121] width 89 height 36
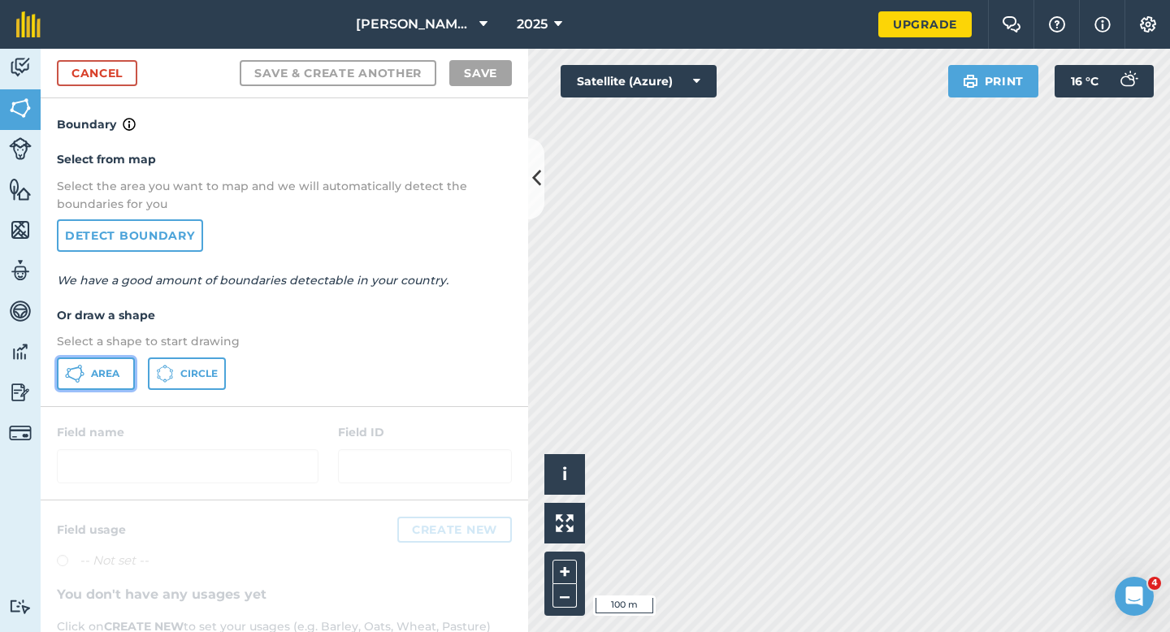
click at [120, 375] on button "Area" at bounding box center [96, 374] width 78 height 33
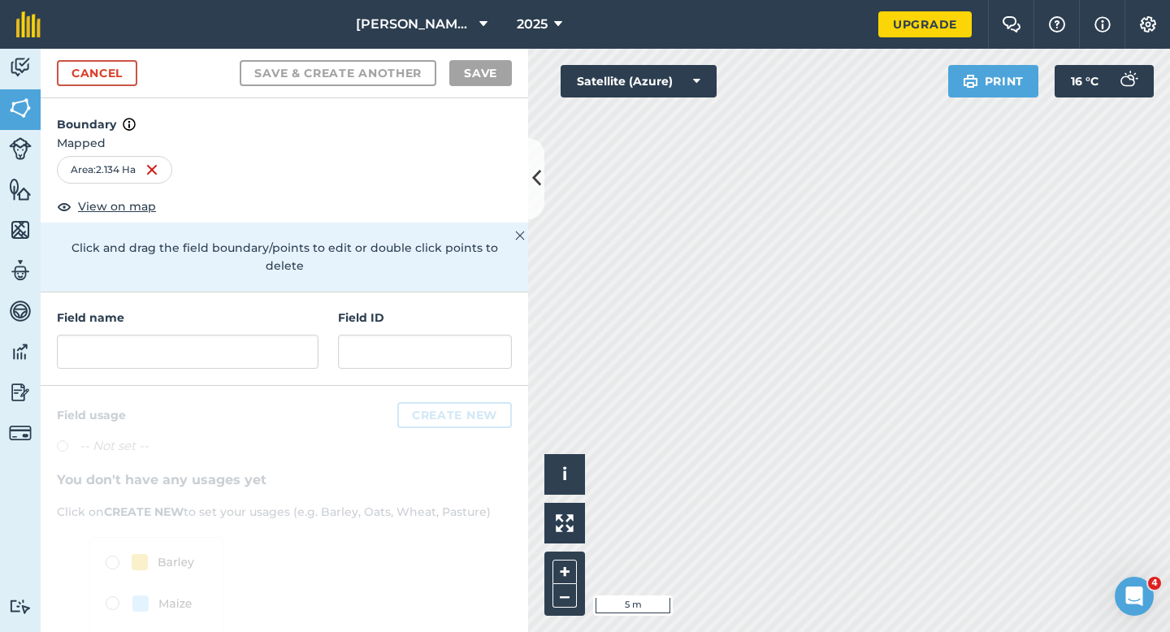
click at [271, 312] on div "Field name" at bounding box center [188, 339] width 262 height 60
click at [271, 335] on input "text" at bounding box center [188, 352] width 262 height 34
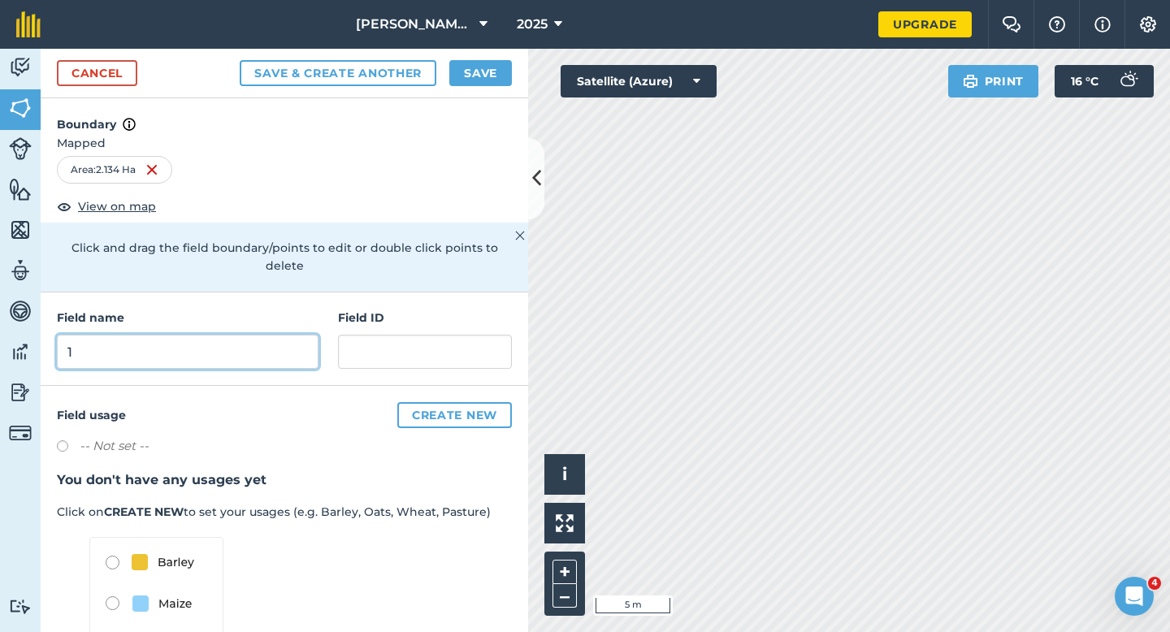
type input "1"
click at [470, 72] on button "Save" at bounding box center [480, 73] width 63 height 26
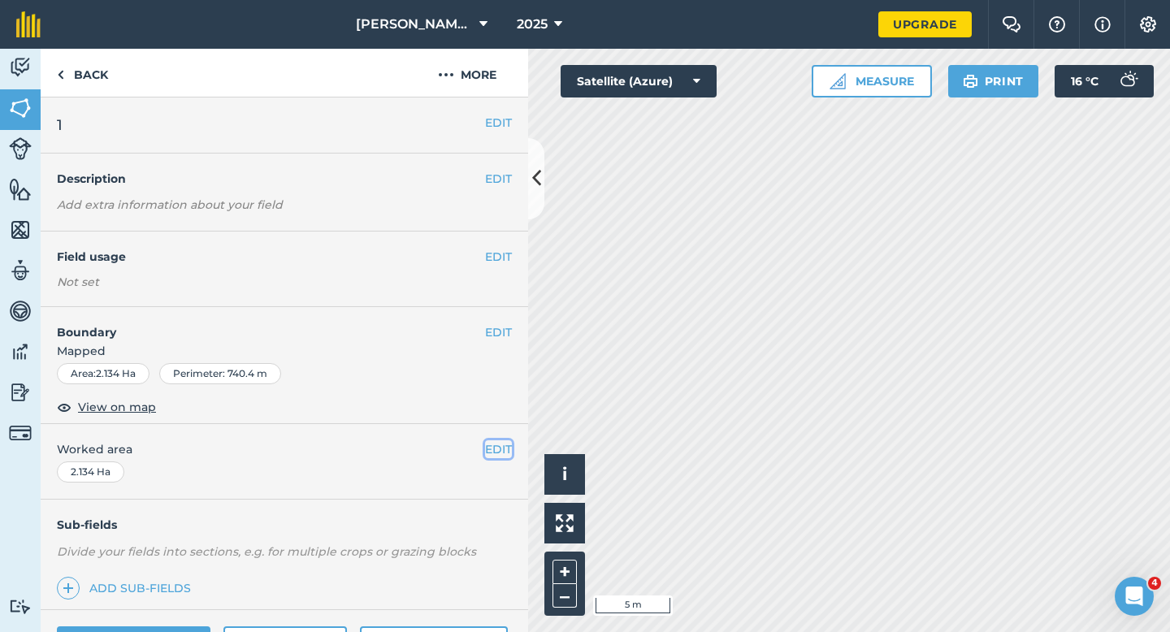
click at [493, 453] on button "EDIT" at bounding box center [498, 450] width 27 height 18
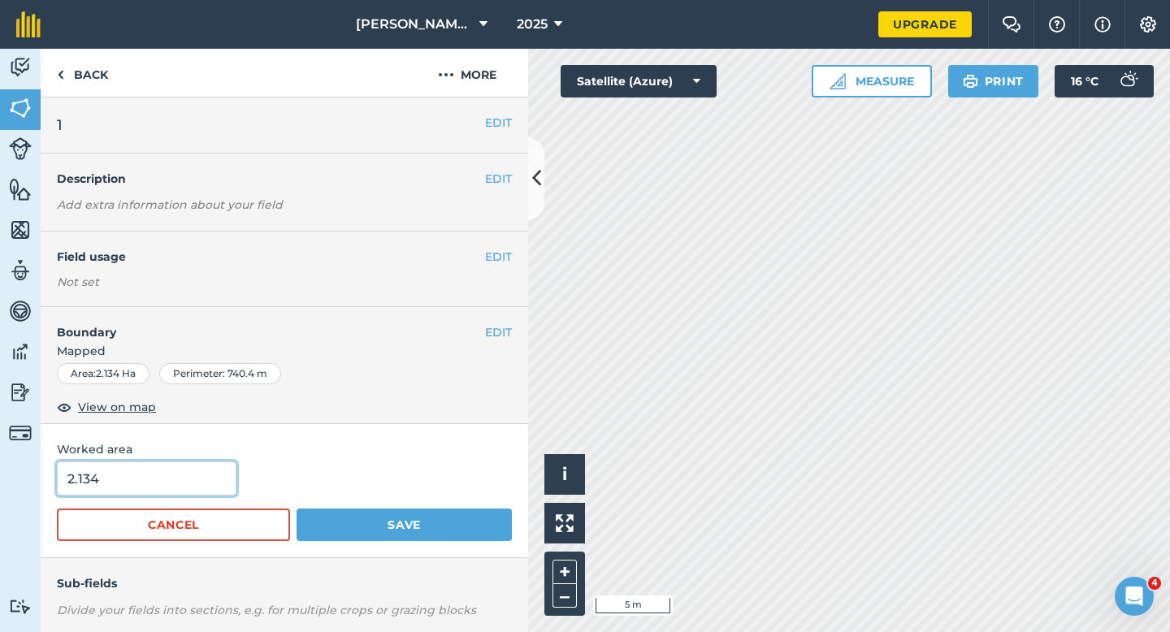
type input "2"
click at [106, 486] on input "2" at bounding box center [147, 479] width 180 height 34
click at [297, 509] on button "Save" at bounding box center [404, 525] width 215 height 33
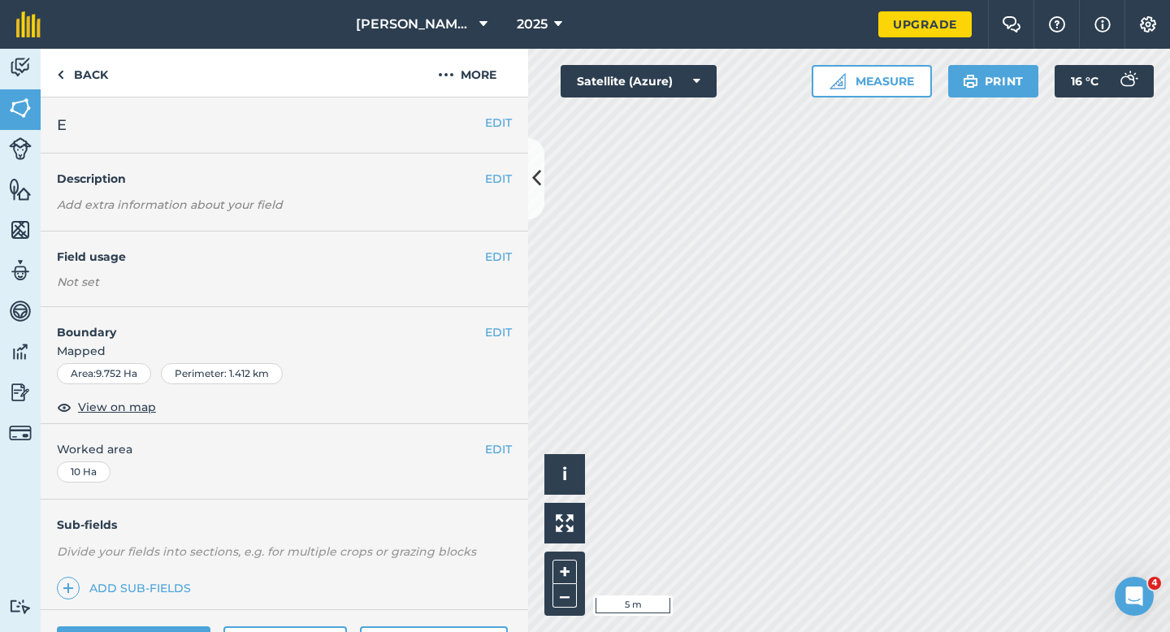
click at [483, 327] on h4 "Boundary" at bounding box center [263, 324] width 445 height 34
click at [495, 327] on button "EDIT" at bounding box center [498, 332] width 27 height 18
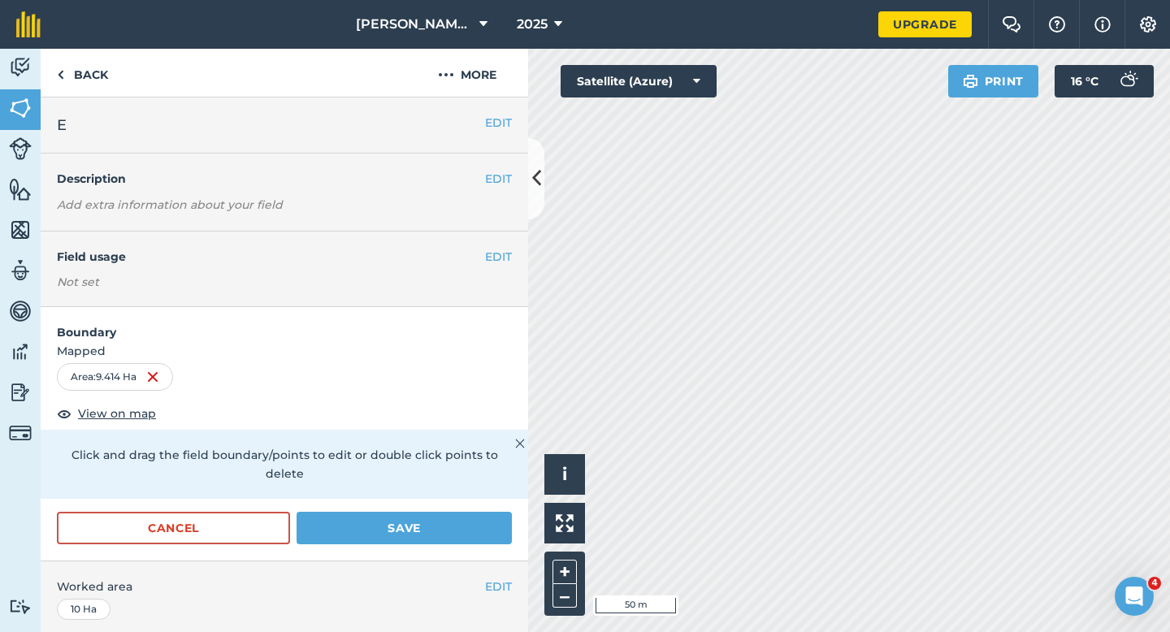
click at [520, 526] on div "Cancel Save" at bounding box center [285, 536] width 488 height 49
click at [491, 524] on button "Save" at bounding box center [404, 528] width 215 height 33
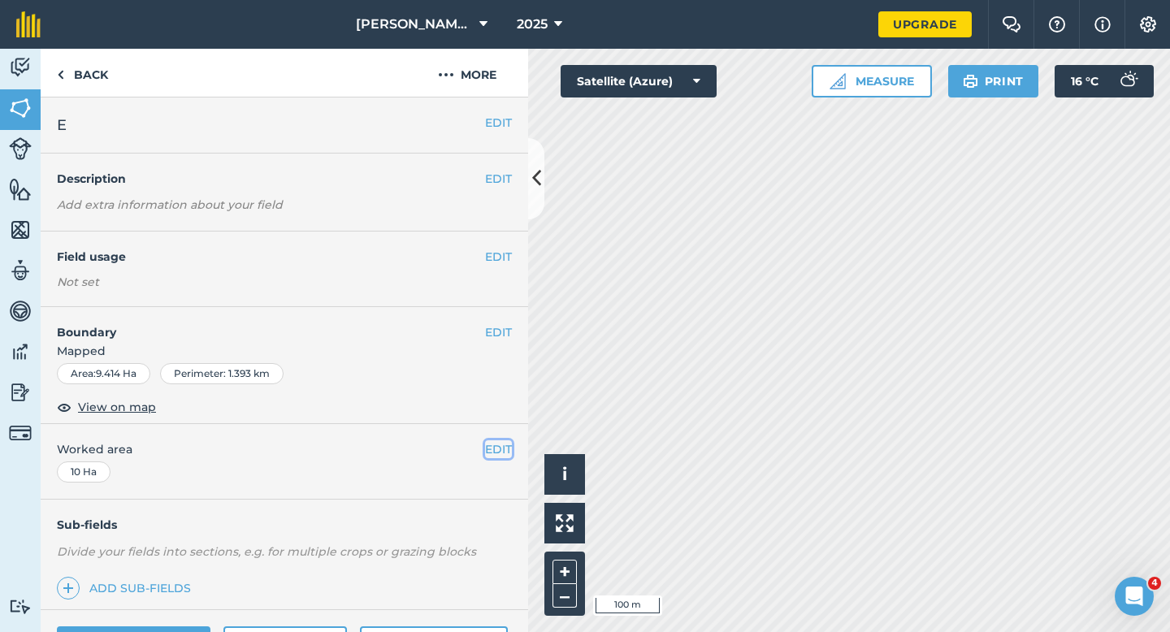
click at [503, 456] on button "EDIT" at bounding box center [498, 450] width 27 height 18
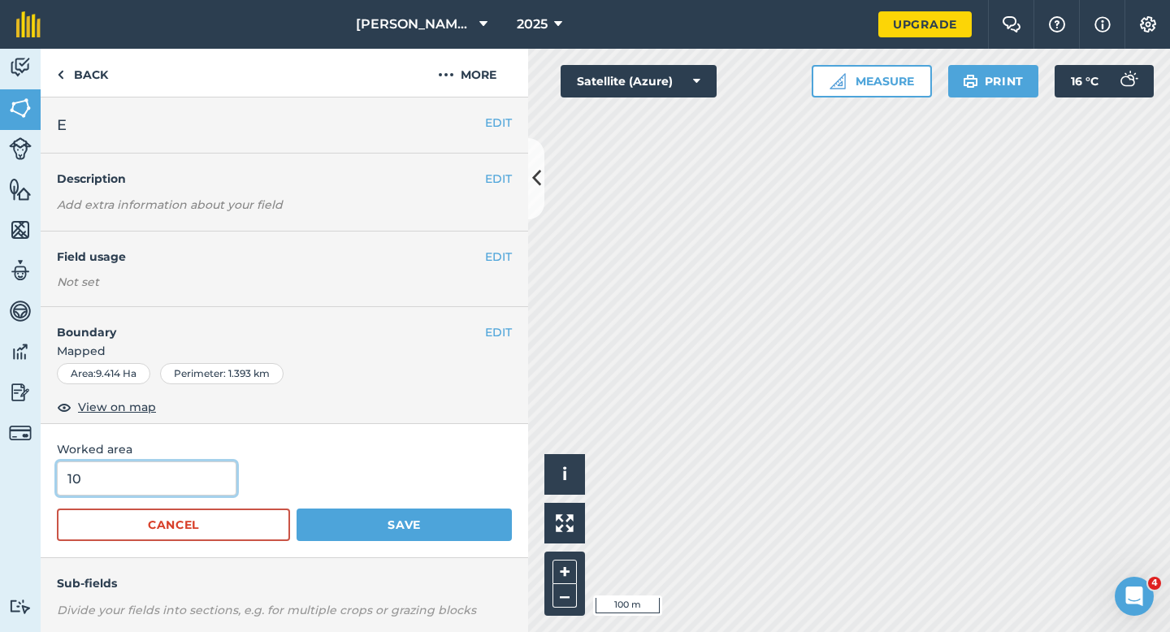
click at [197, 462] on input "10" at bounding box center [147, 479] width 180 height 34
type input "9.4"
click at [297, 509] on button "Save" at bounding box center [404, 525] width 215 height 33
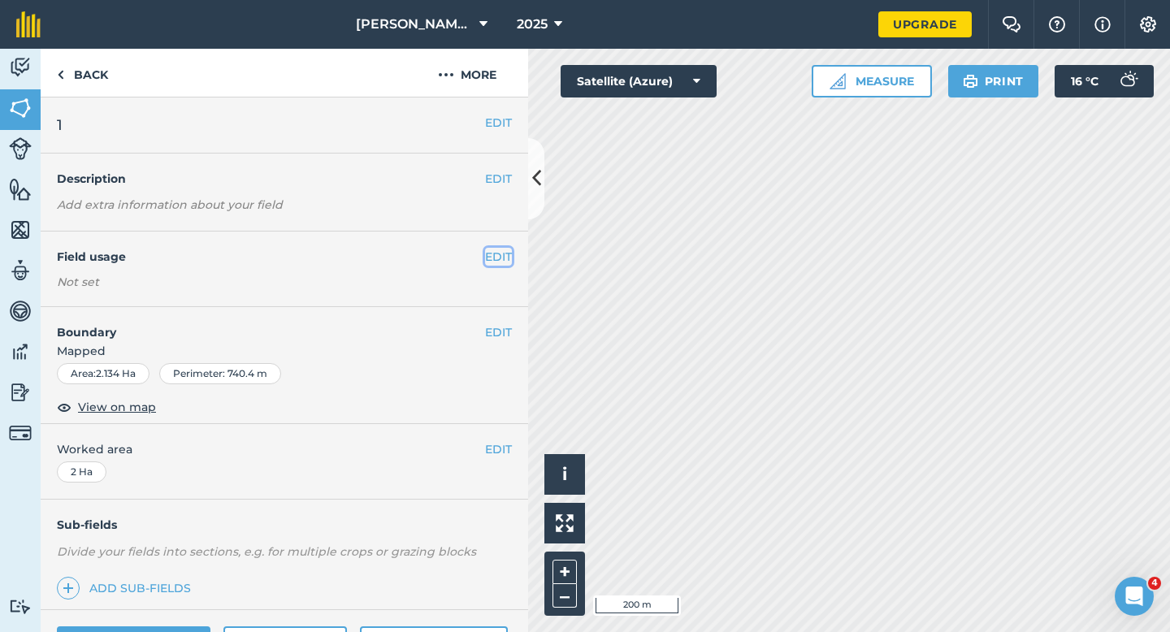
click at [501, 259] on button "EDIT" at bounding box center [498, 257] width 27 height 18
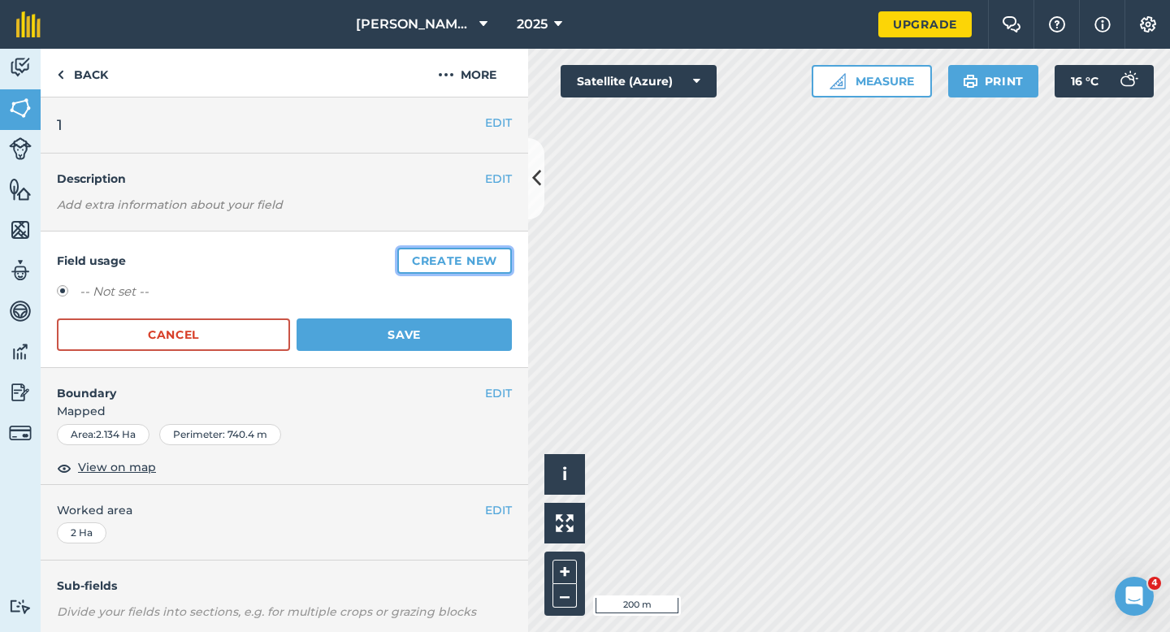
click at [500, 258] on button "Create new" at bounding box center [454, 261] width 115 height 26
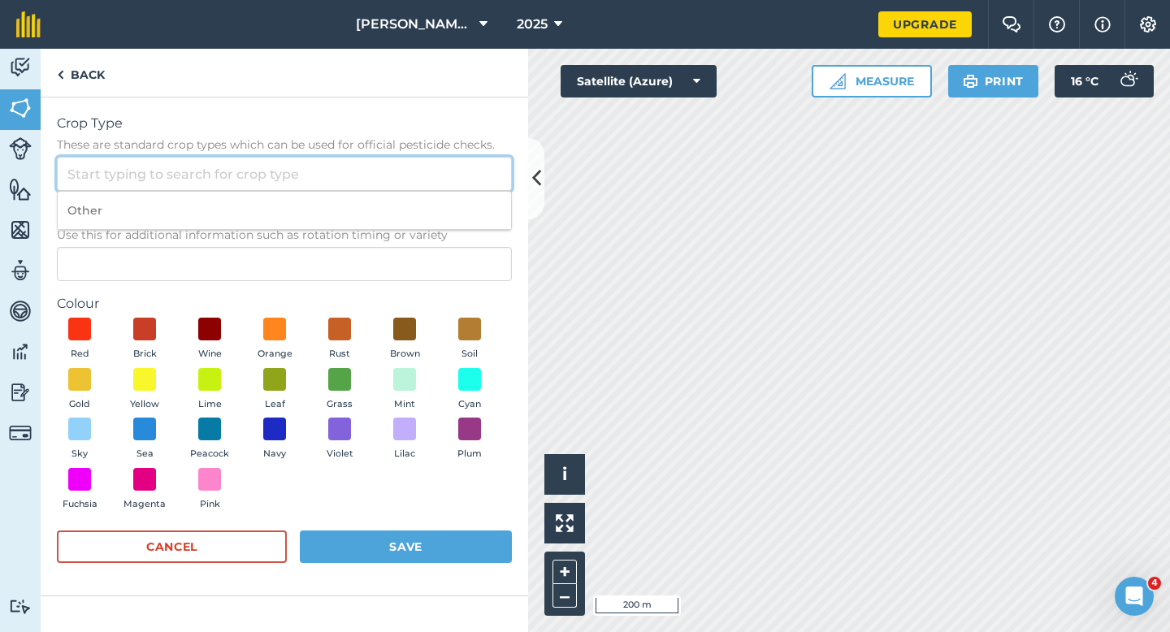
click at [486, 184] on input "Crop Type These are standard crop types which can be used for official pesticid…" at bounding box center [284, 174] width 455 height 34
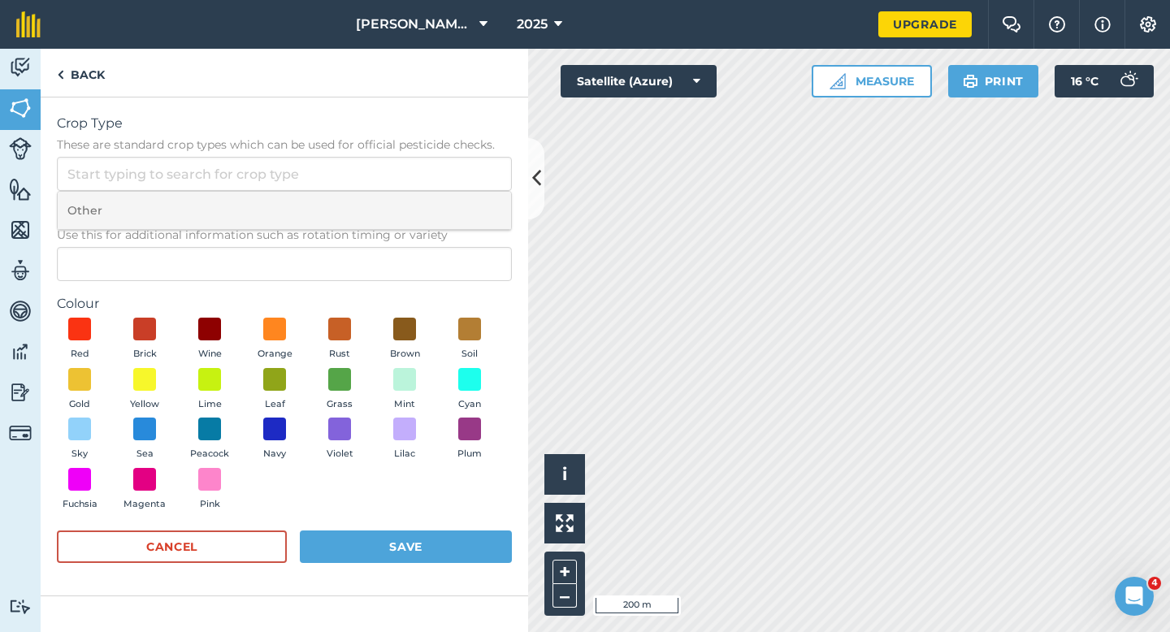
click at [486, 197] on li "Other" at bounding box center [285, 211] width 454 height 38
type input "Other"
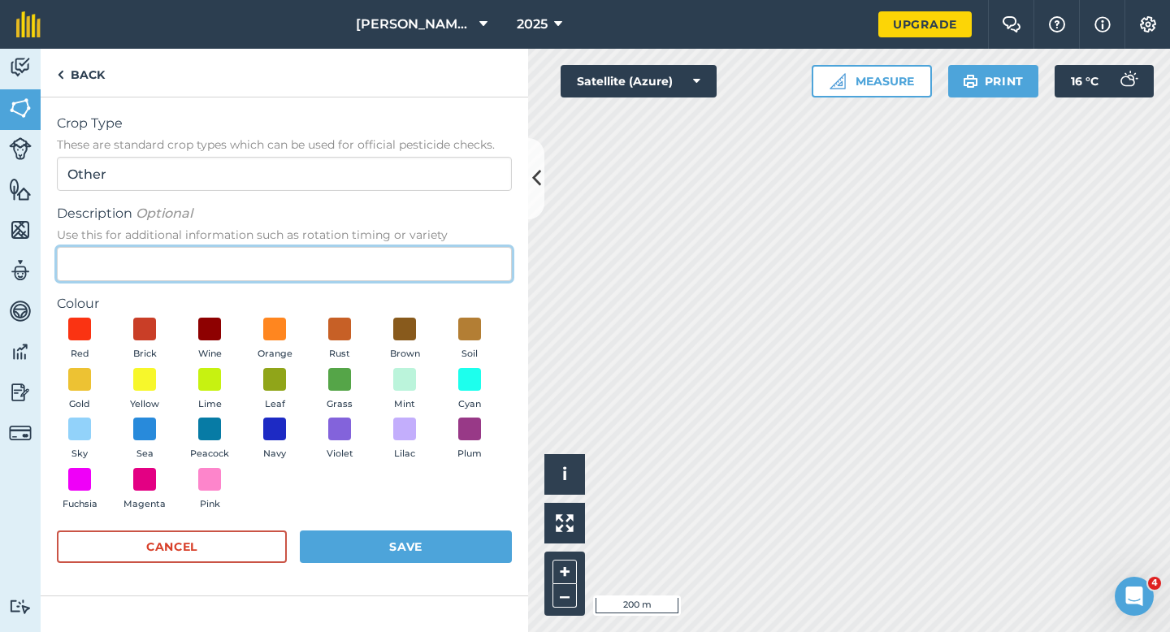
click at [486, 247] on input "Description Optional Use this for additional information such as rotation timin…" at bounding box center [284, 264] width 455 height 34
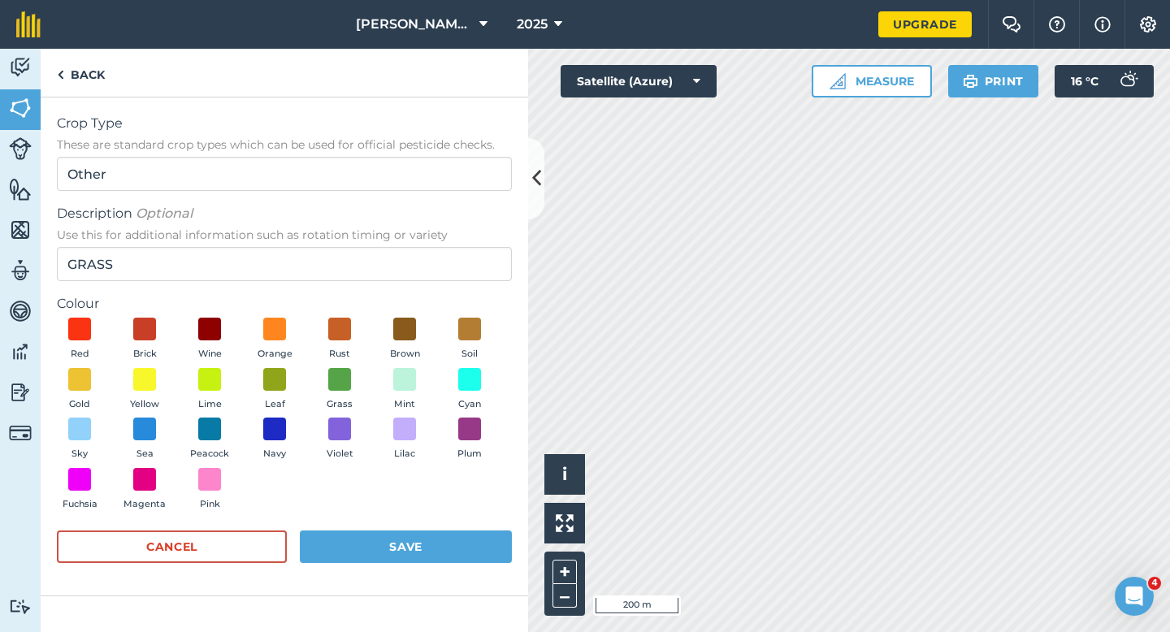
click at [486, 245] on div "Description Optional Use this for additional information such as rotation timin…" at bounding box center [284, 242] width 455 height 77
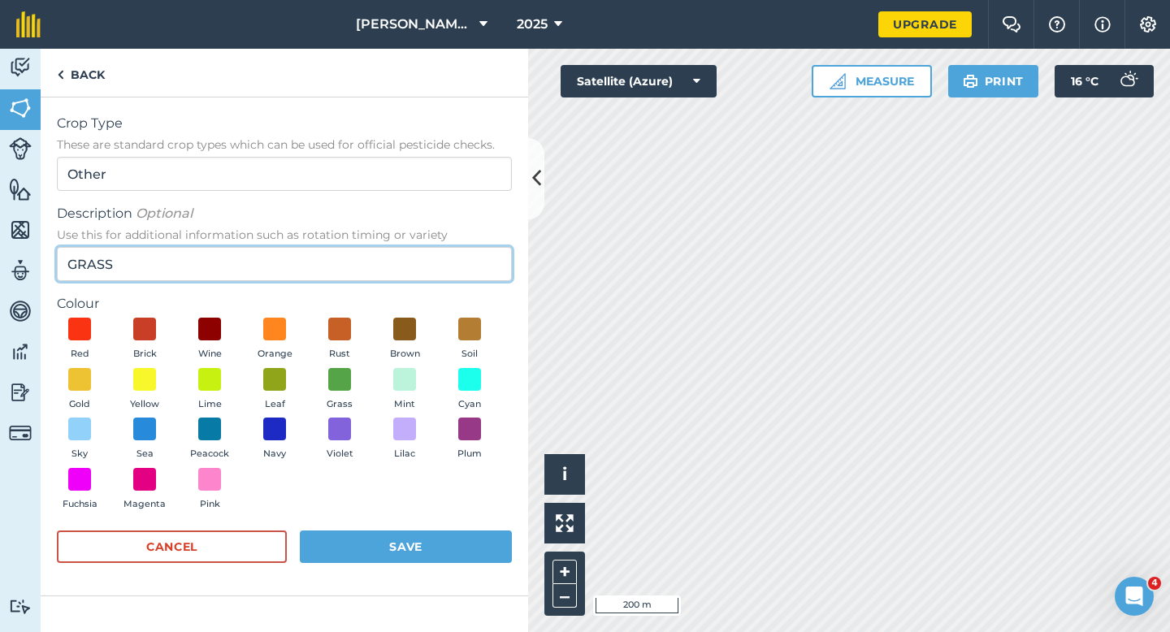
click at [469, 253] on input "GRASS" at bounding box center [284, 264] width 455 height 34
click at [469, 253] on input "gR" at bounding box center [284, 264] width 455 height 34
type input "Grass"
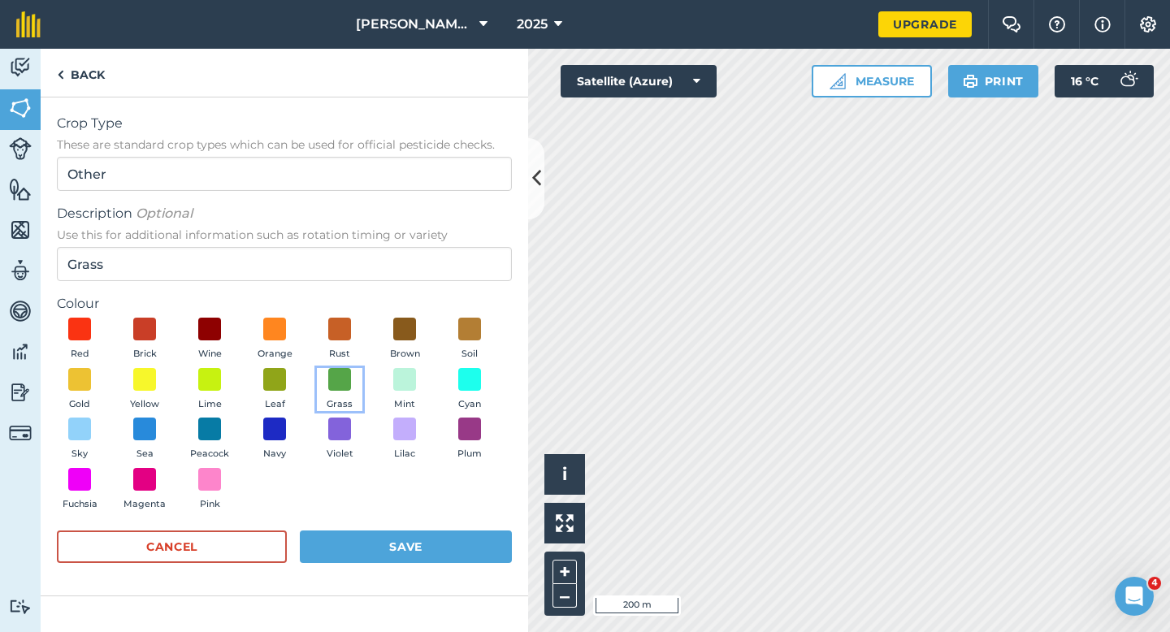
click at [323, 381] on button "Grass" at bounding box center [340, 390] width 46 height 44
click at [384, 541] on button "Save" at bounding box center [406, 547] width 212 height 33
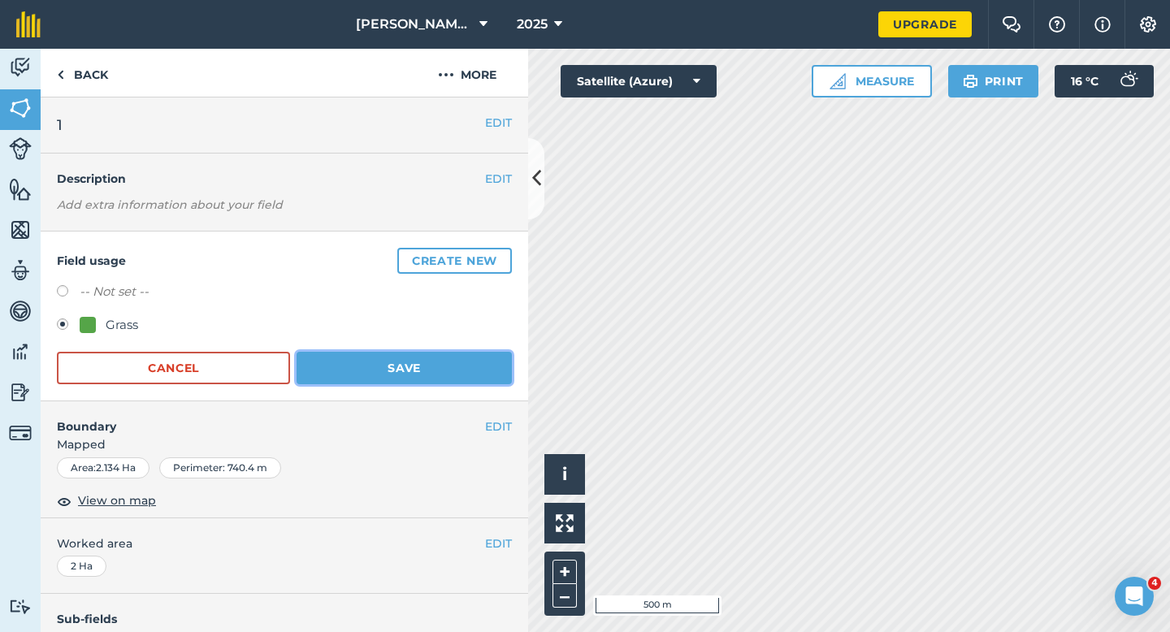
click at [466, 366] on button "Save" at bounding box center [404, 368] width 215 height 33
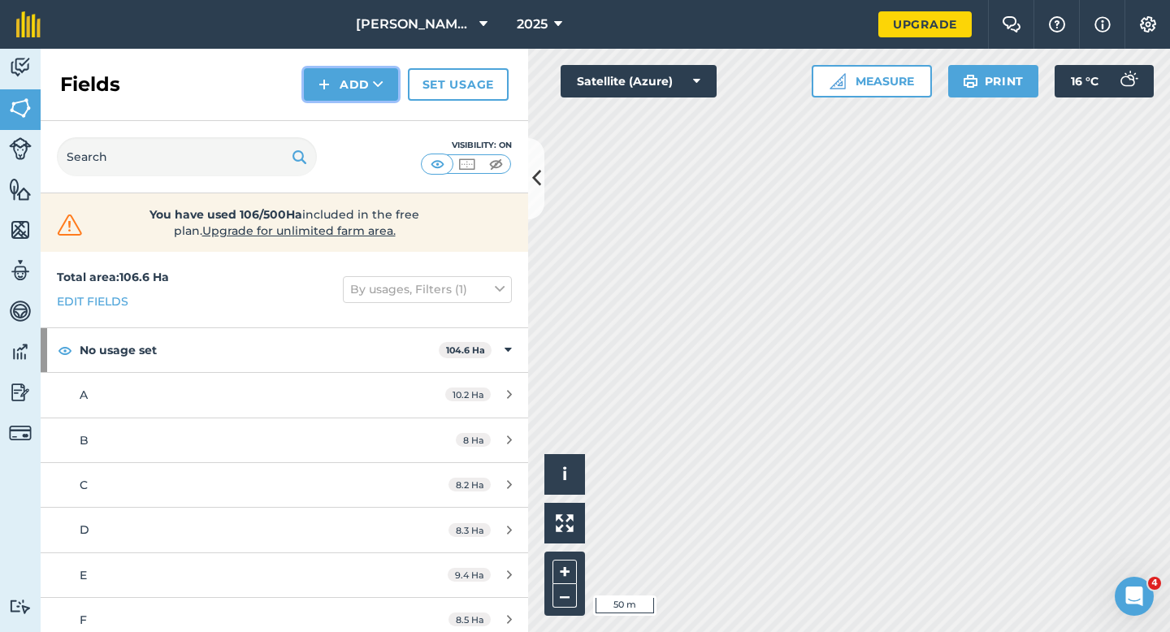
click at [376, 76] on button "Add" at bounding box center [351, 84] width 94 height 33
click at [376, 118] on link "Draw" at bounding box center [350, 121] width 89 height 36
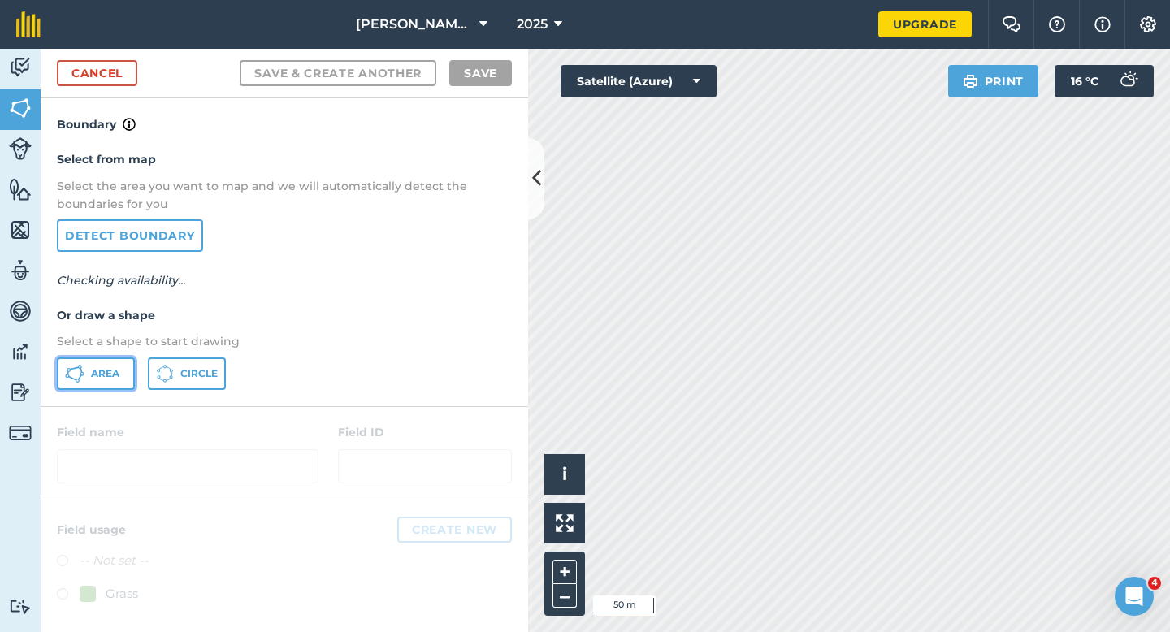
click at [84, 383] on icon at bounding box center [75, 374] width 20 height 20
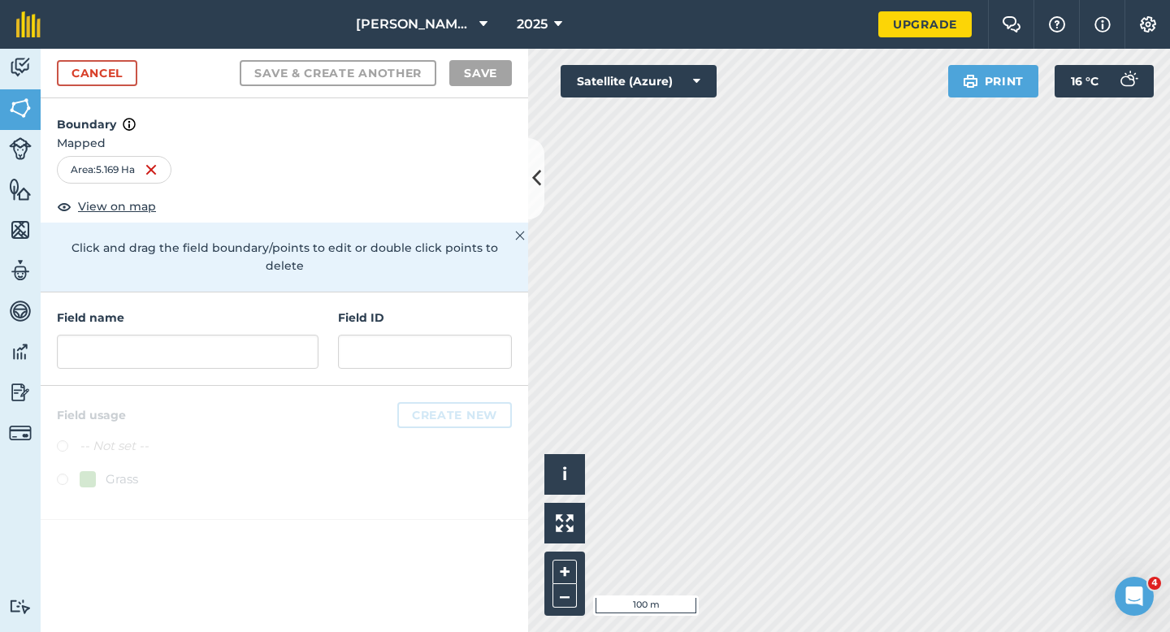
click at [168, 315] on div "Field name" at bounding box center [188, 339] width 262 height 60
click at [176, 335] on input "text" at bounding box center [188, 352] width 262 height 34
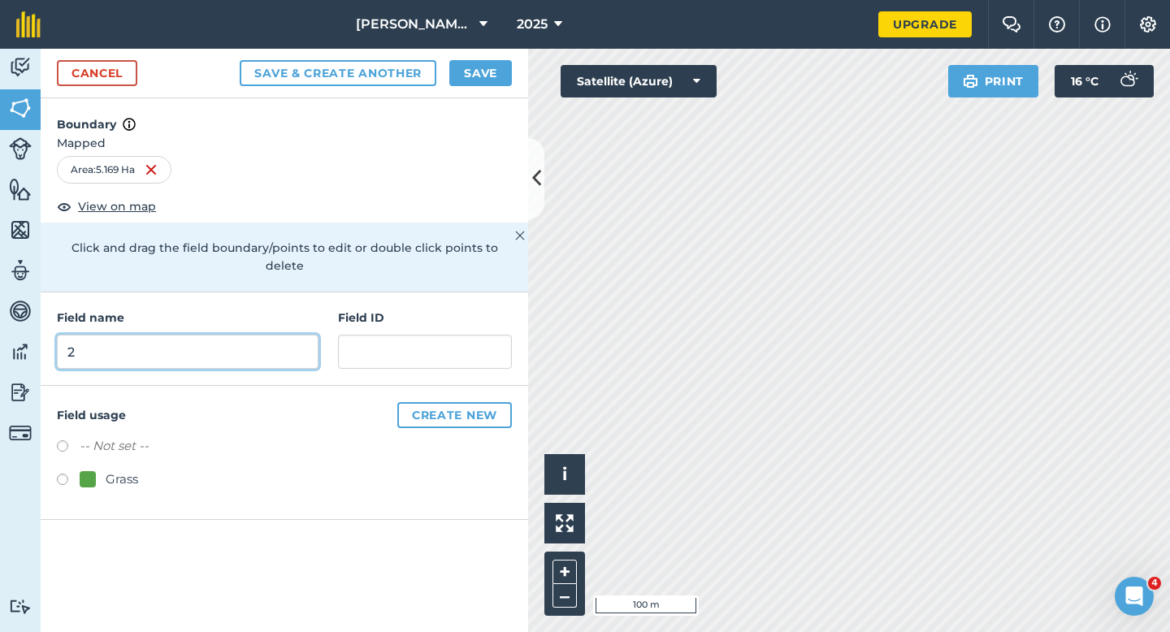
type input "2"
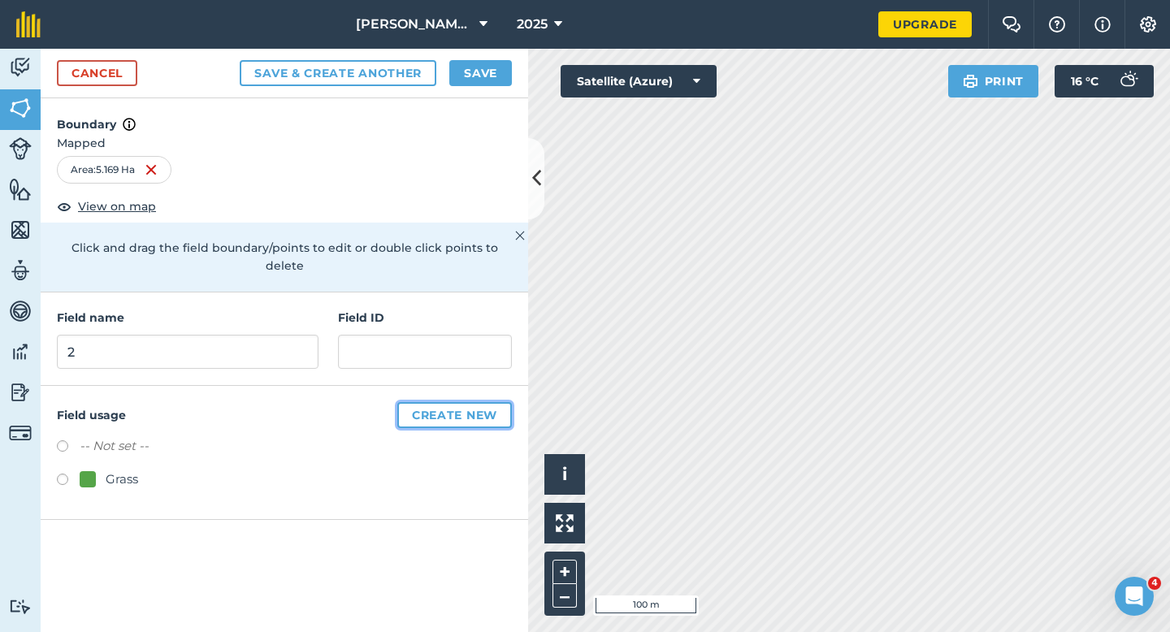
click at [433, 402] on button "Create new" at bounding box center [454, 415] width 115 height 26
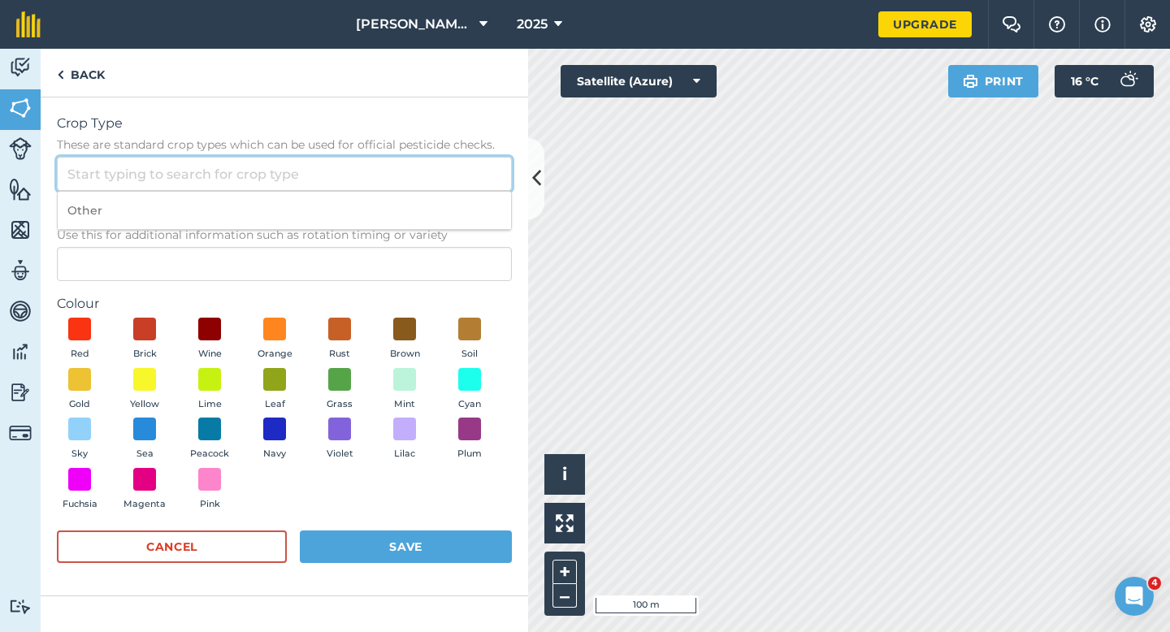
click at [377, 177] on input "Crop Type These are standard crop types which can be used for official pesticid…" at bounding box center [284, 174] width 455 height 34
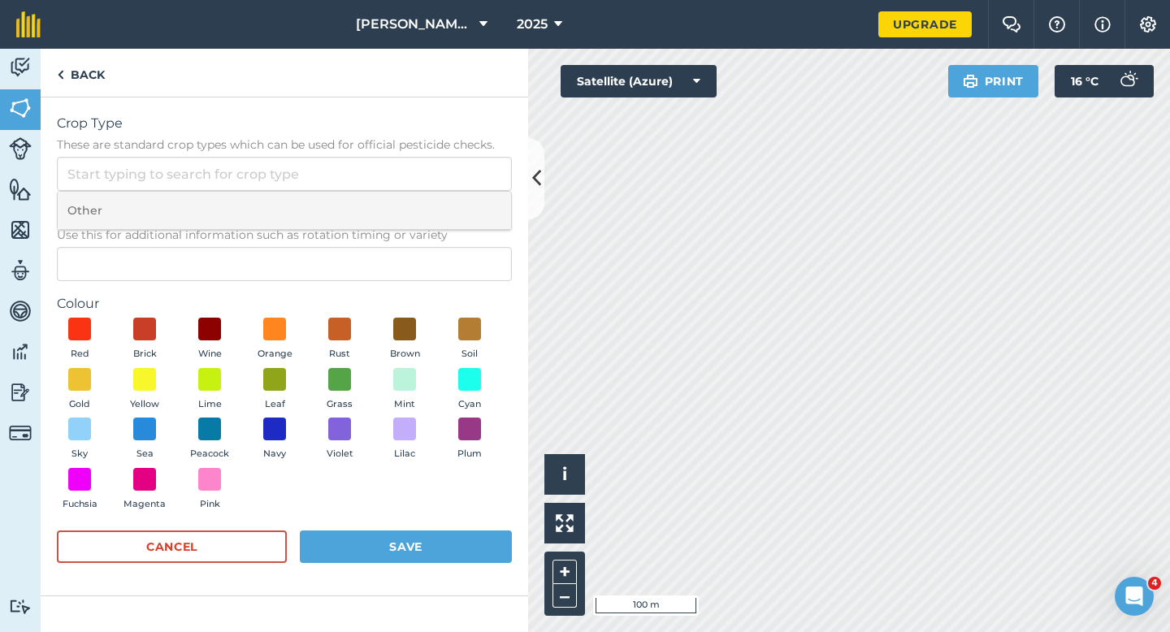
click at [377, 202] on li "Other" at bounding box center [285, 211] width 454 height 38
type input "Other"
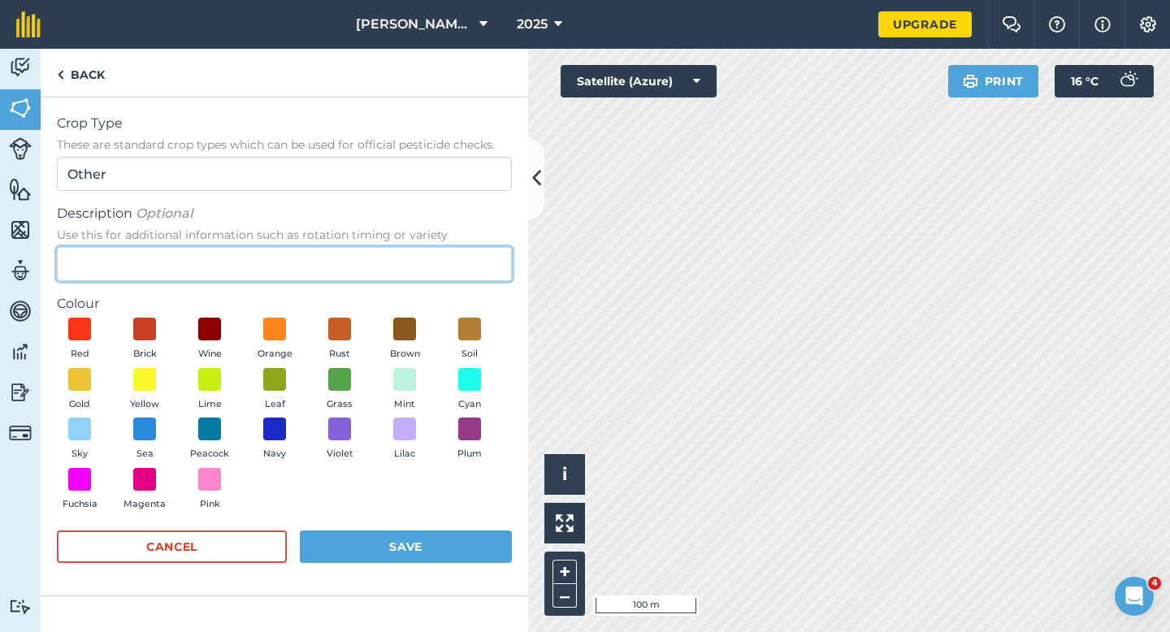
click at [377, 252] on input "Description Optional Use this for additional information such as rotation timin…" at bounding box center [284, 264] width 455 height 34
type input "Lucerne"
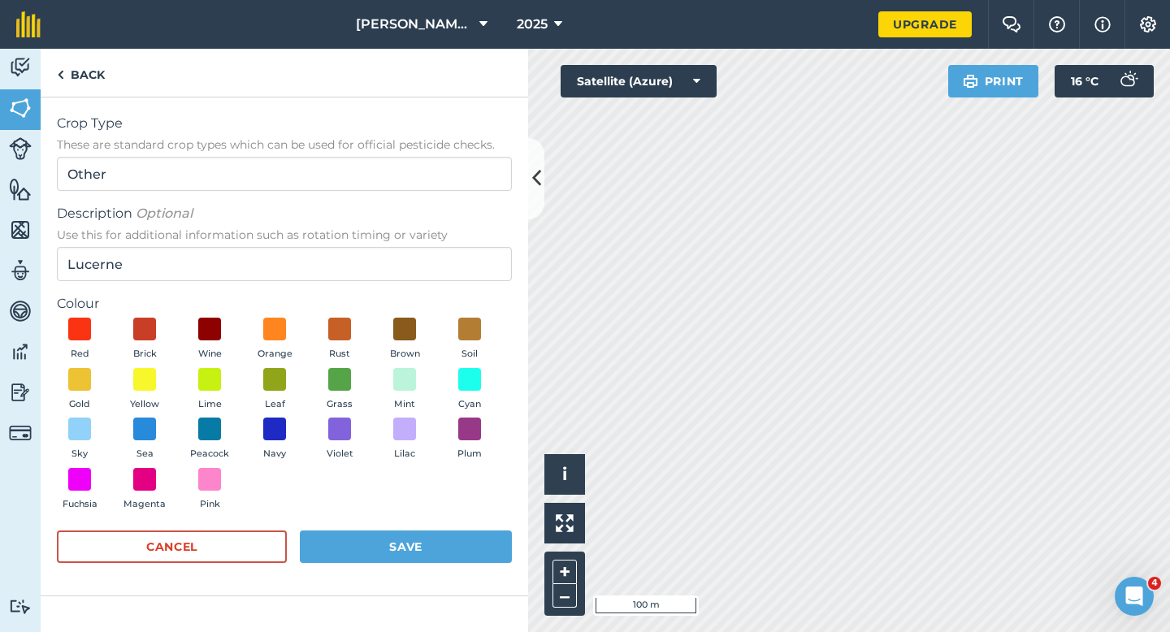
click at [312, 382] on div "Red Brick Wine Orange Rust Brown Soil Gold Yellow Lime Leaf Grass Mint Cyan Sky…" at bounding box center [284, 418] width 455 height 200
click at [332, 382] on span at bounding box center [340, 379] width 25 height 25
click at [374, 536] on button "Save" at bounding box center [406, 547] width 212 height 33
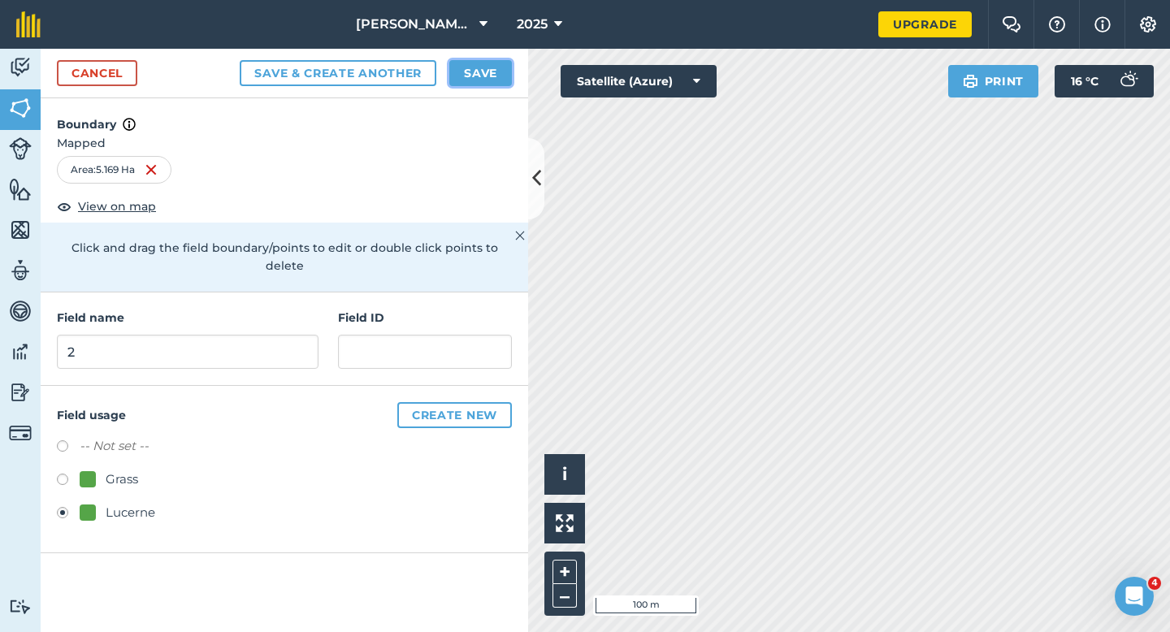
click at [468, 65] on button "Save" at bounding box center [480, 73] width 63 height 26
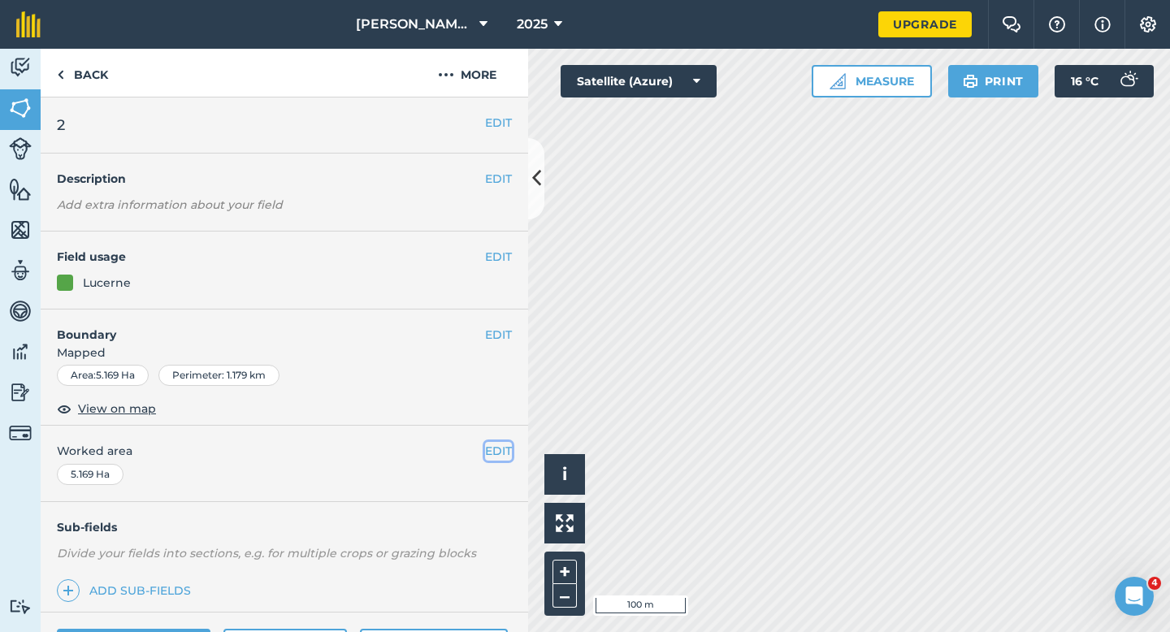
click at [488, 454] on button "EDIT" at bounding box center [498, 451] width 27 height 18
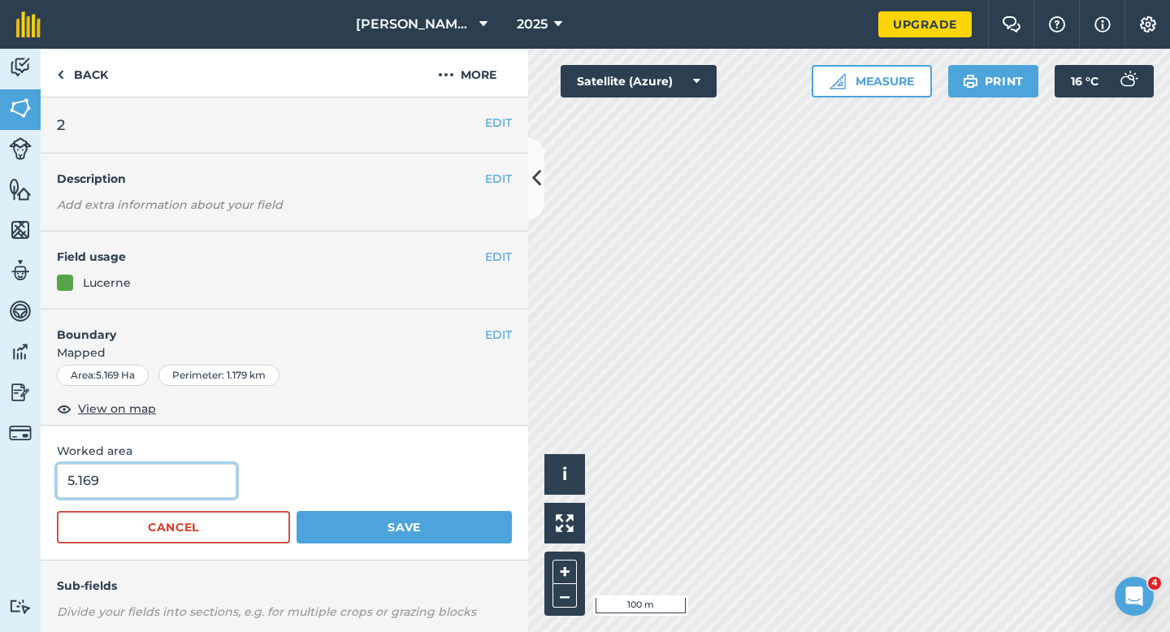
click at [189, 471] on input "5.169" at bounding box center [147, 481] width 180 height 34
click at [189, 480] on input "5.169" at bounding box center [147, 481] width 180 height 34
type input "5.2"
click at [297, 511] on button "Save" at bounding box center [404, 527] width 215 height 33
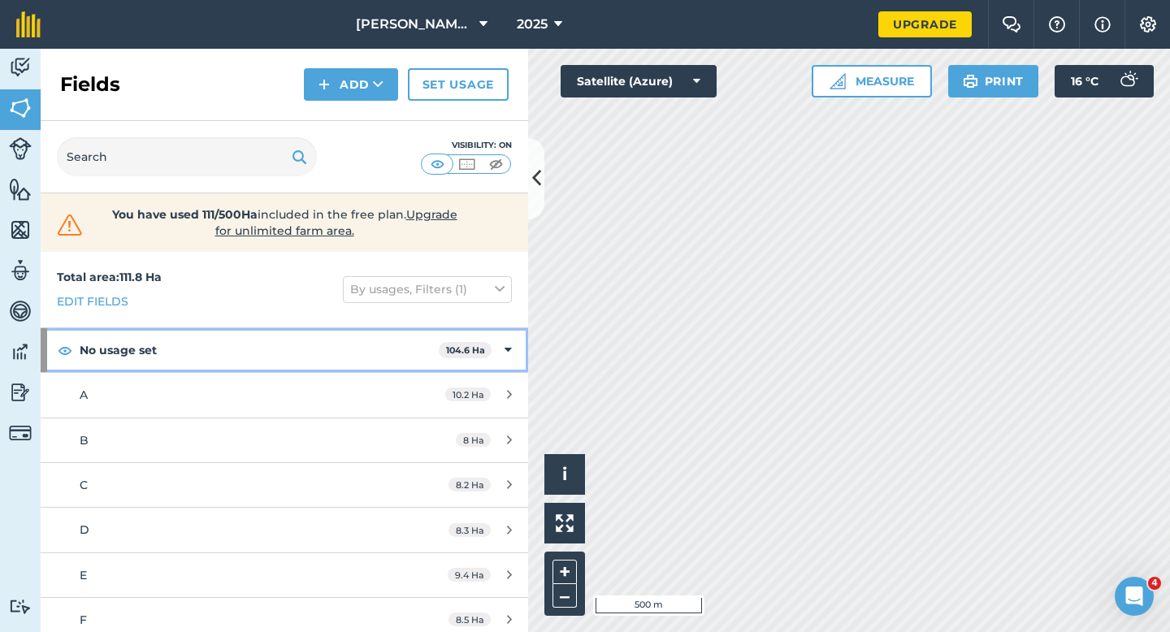
click at [499, 340] on div "No usage set 104.6 Ha" at bounding box center [285, 350] width 488 height 44
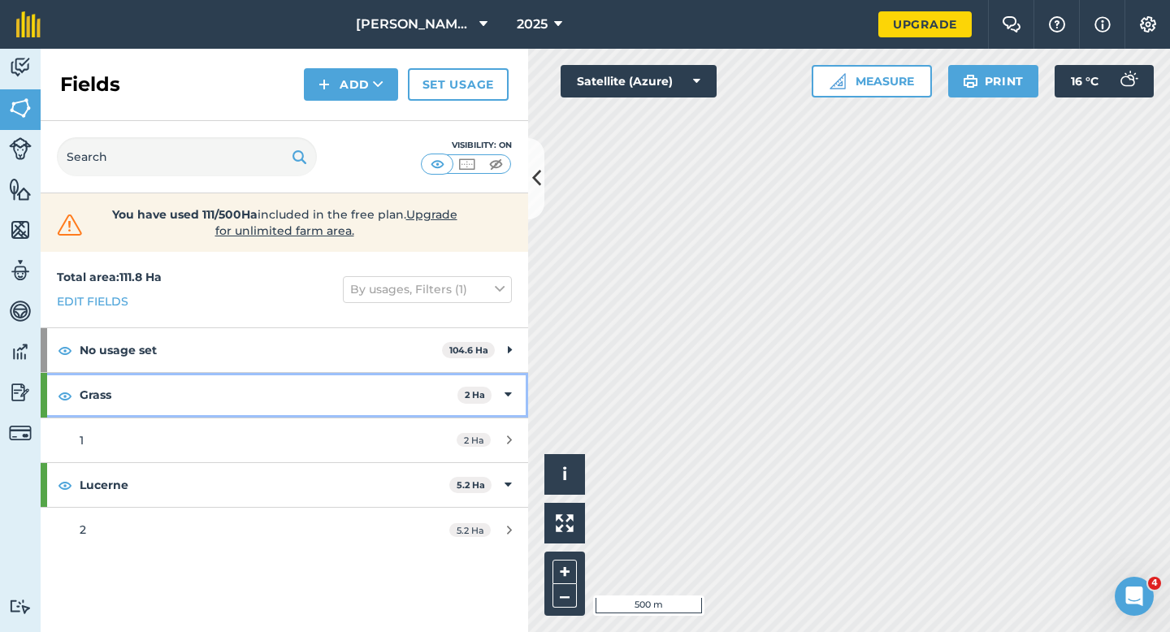
click at [503, 393] on div "Grass 2 Ha" at bounding box center [285, 395] width 488 height 44
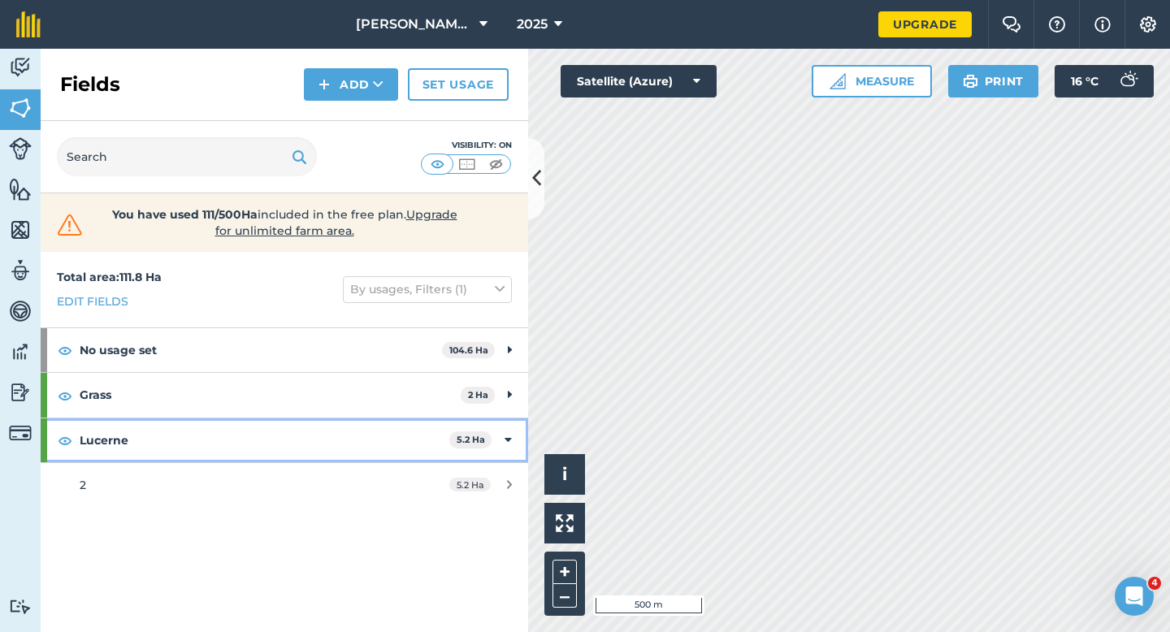
click at [503, 425] on div "Lucerne 5.2 Ha" at bounding box center [285, 441] width 488 height 44
click at [503, 455] on div "Lucerne 5.2 Ha" at bounding box center [285, 441] width 488 height 44
click at [503, 437] on div "Lucerne 5.2 Ha" at bounding box center [285, 441] width 488 height 44
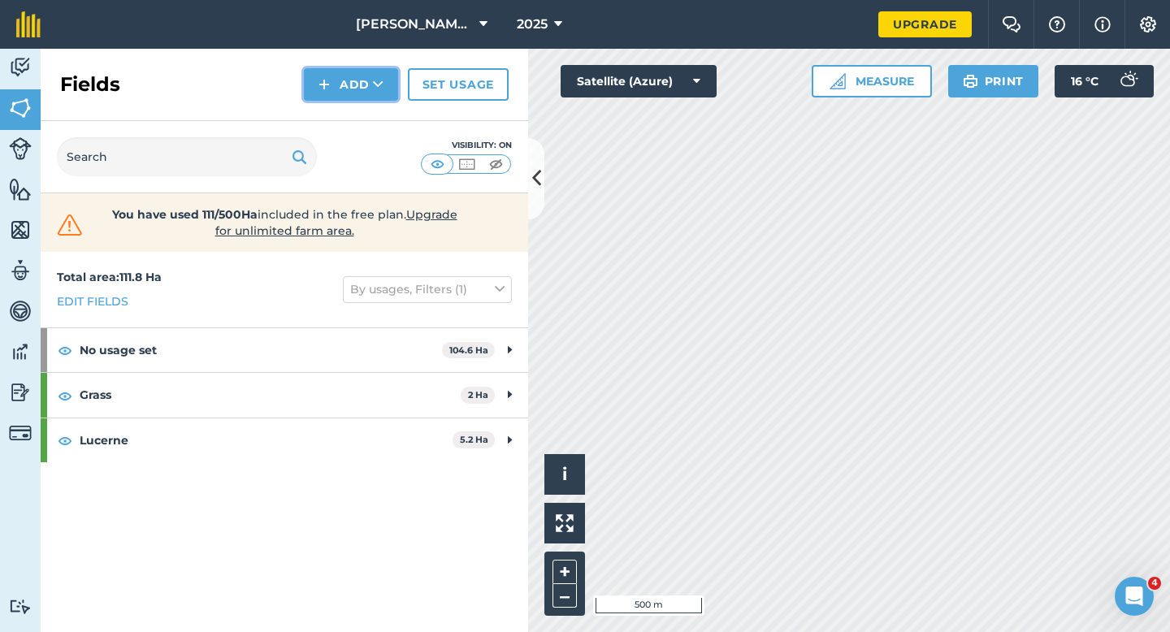
click at [336, 93] on button "Add" at bounding box center [351, 84] width 94 height 33
click at [336, 132] on link "Draw" at bounding box center [350, 121] width 89 height 36
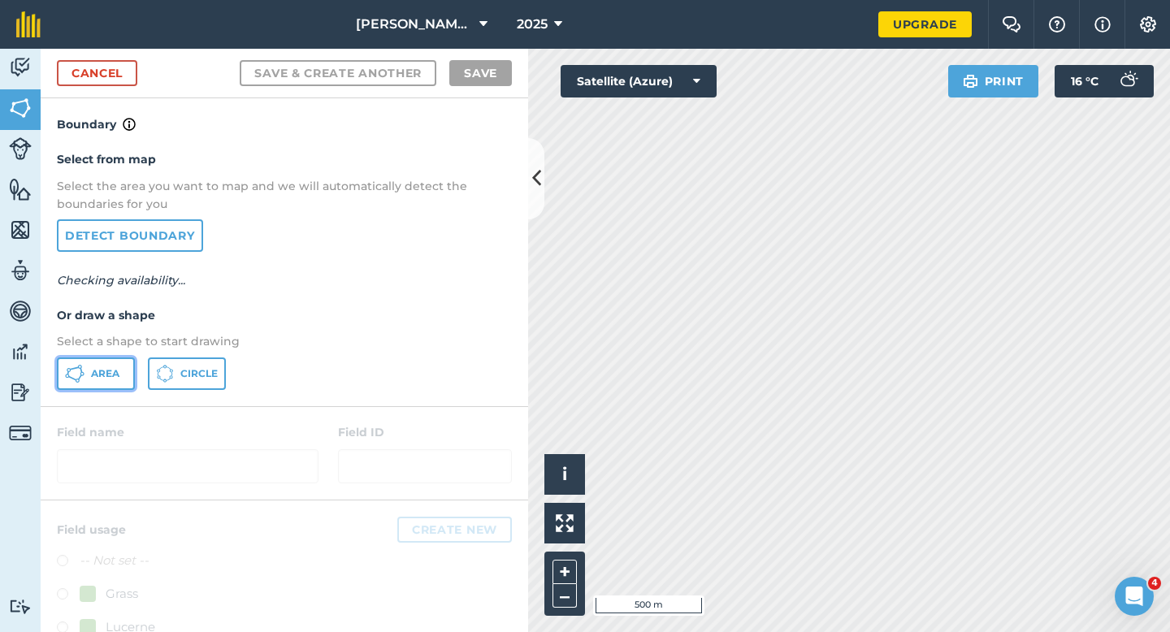
click at [112, 361] on button "Area" at bounding box center [96, 374] width 78 height 33
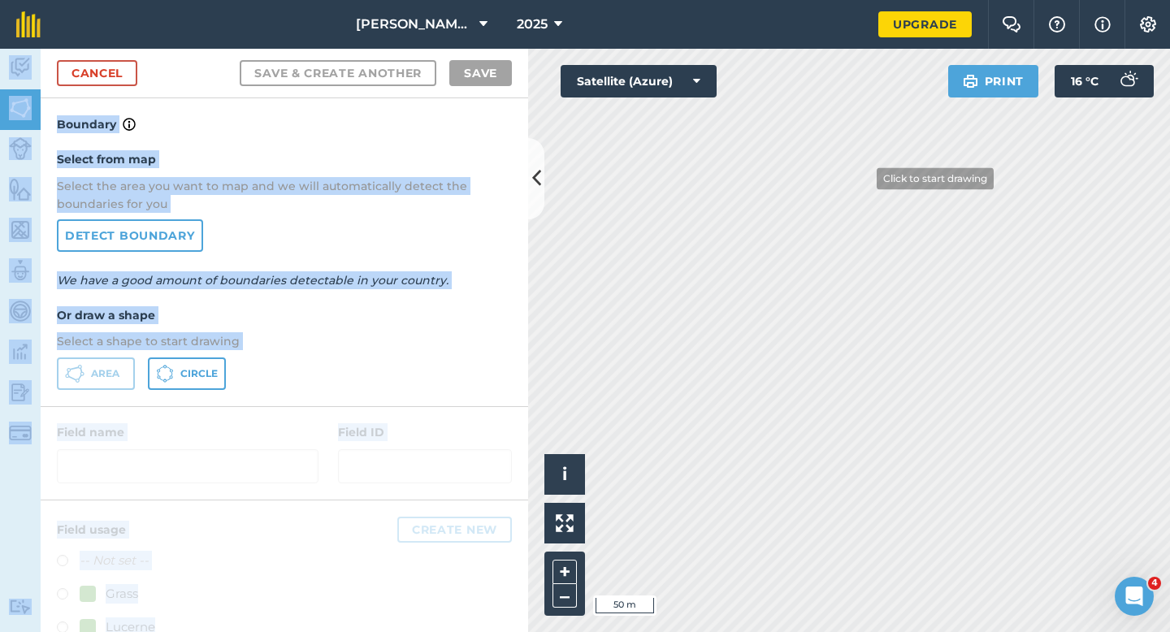
click at [912, 242] on div "Casey & Sons Farming 2025 Upgrade Farm Chat Help Info Settings Map printing is …" at bounding box center [585, 316] width 1170 height 632
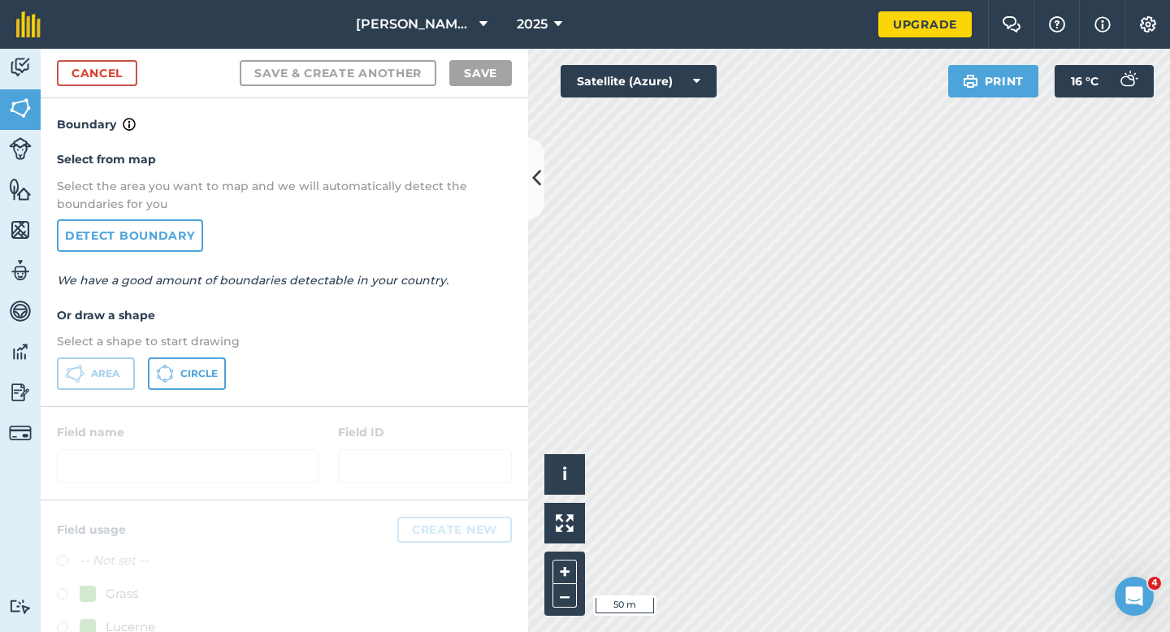
click at [352, 245] on div "Select from map Select the area you want to map and we will automatically detec…" at bounding box center [285, 269] width 488 height 271
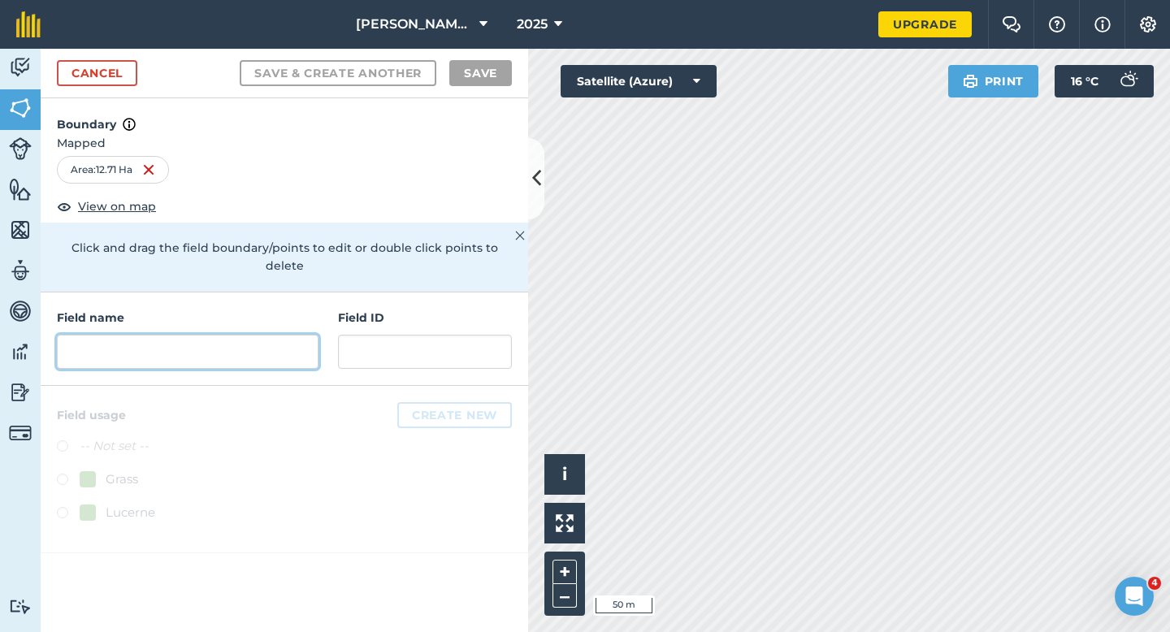
click at [206, 335] on input "text" at bounding box center [188, 352] width 262 height 34
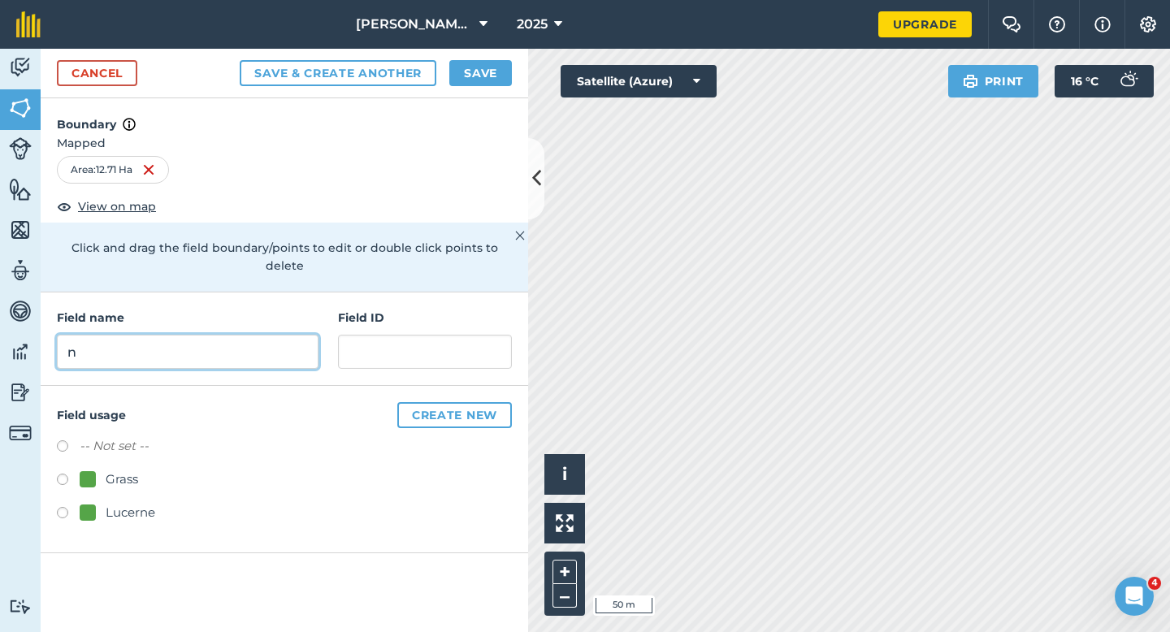
click at [284, 335] on input "n" at bounding box center [188, 352] width 262 height 34
type input "N"
click at [493, 82] on button "Save" at bounding box center [480, 73] width 63 height 26
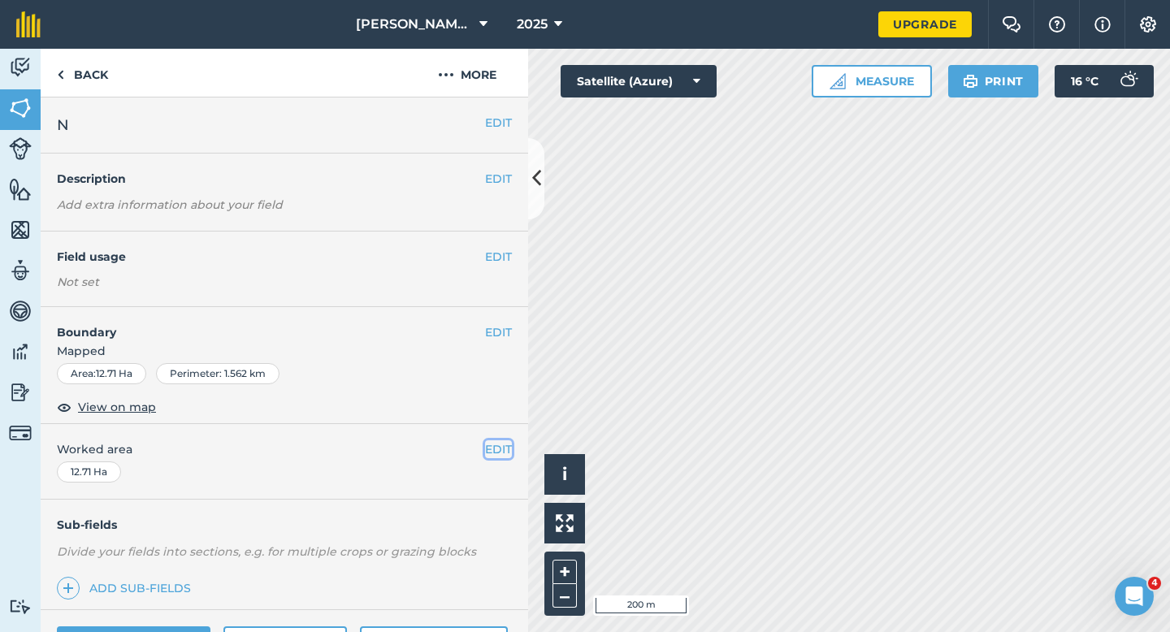
click at [494, 454] on button "EDIT" at bounding box center [498, 450] width 27 height 18
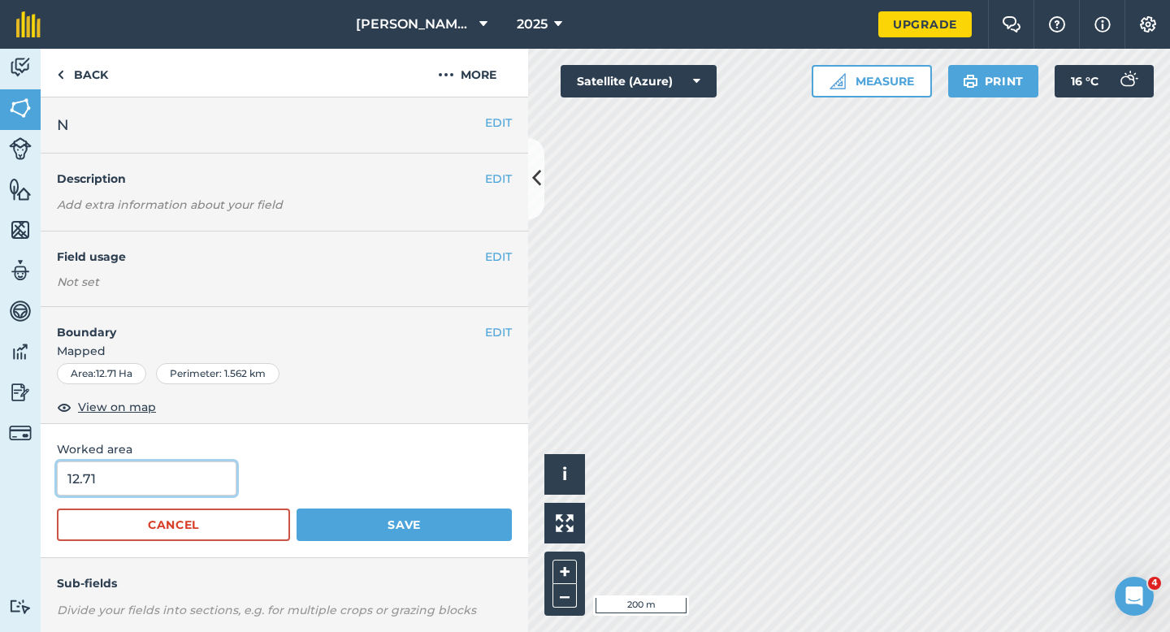
click at [165, 485] on input "12.71" at bounding box center [147, 479] width 180 height 34
type input "12.7"
click at [297, 509] on button "Save" at bounding box center [404, 525] width 215 height 33
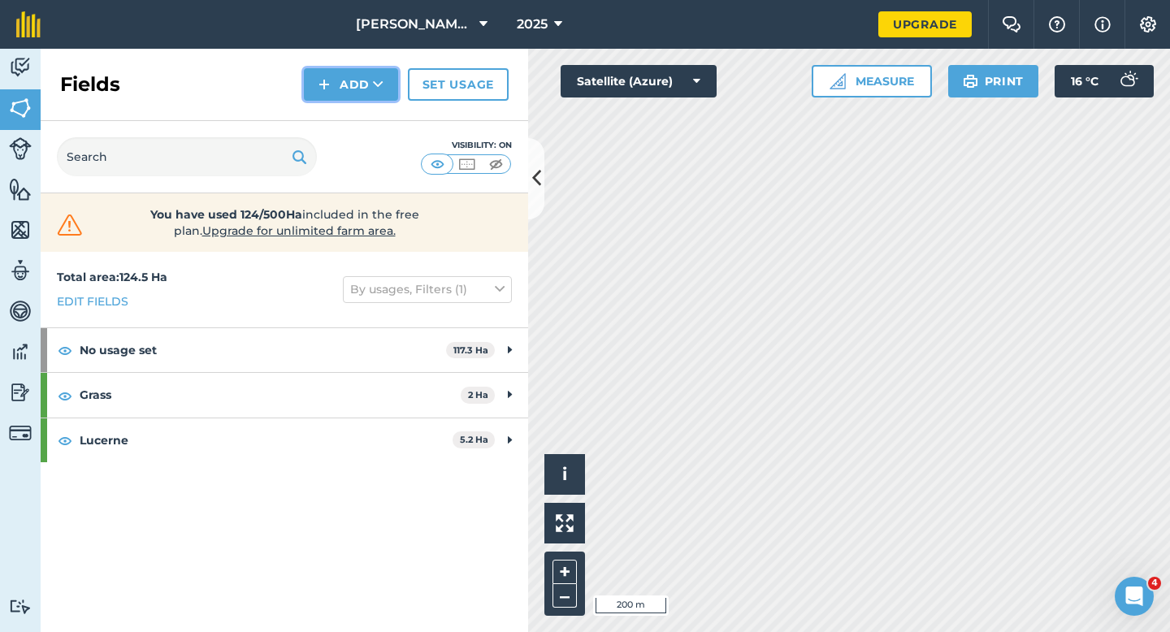
click at [342, 79] on button "Add" at bounding box center [351, 84] width 94 height 33
click at [342, 122] on link "Draw" at bounding box center [350, 121] width 89 height 36
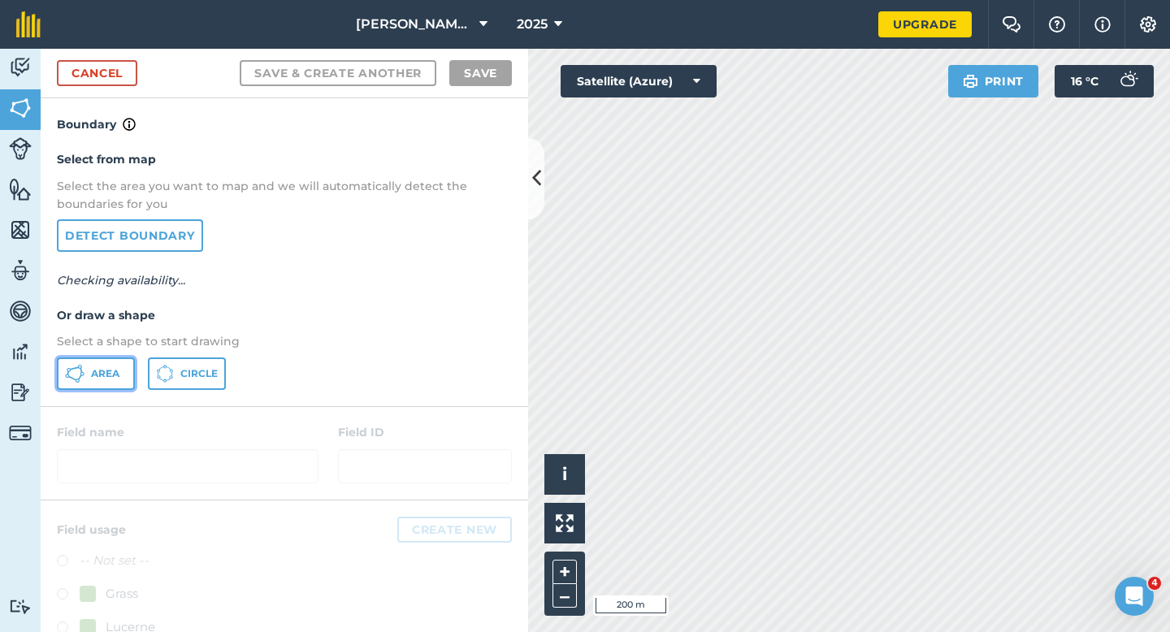
click at [111, 360] on button "Area" at bounding box center [96, 374] width 78 height 33
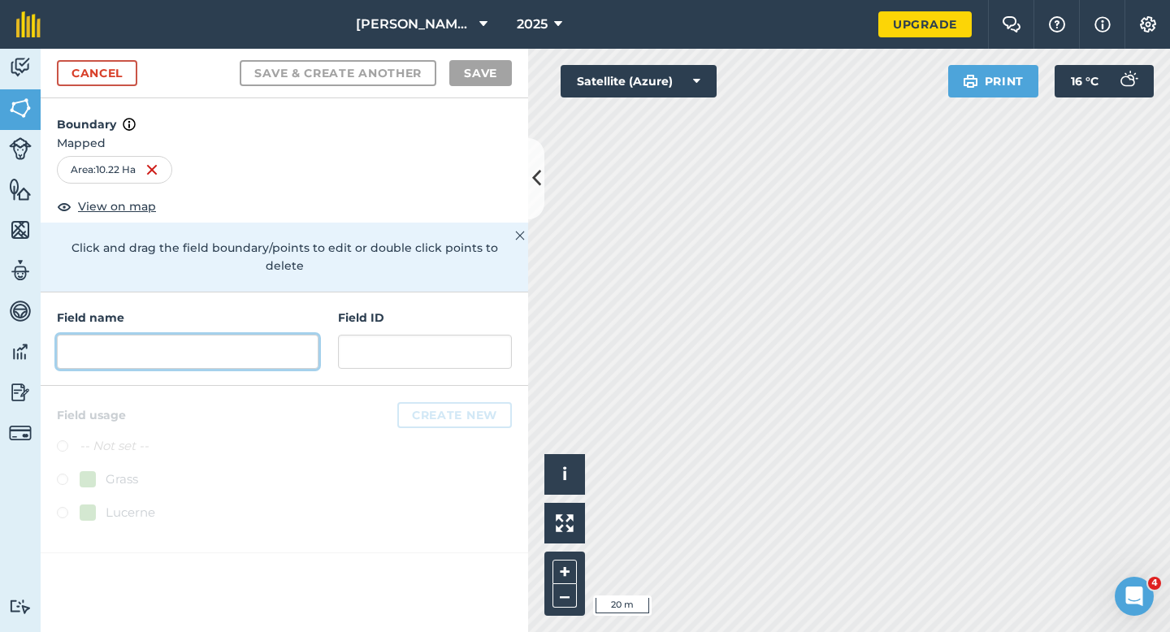
click at [245, 335] on input "text" at bounding box center [188, 352] width 262 height 34
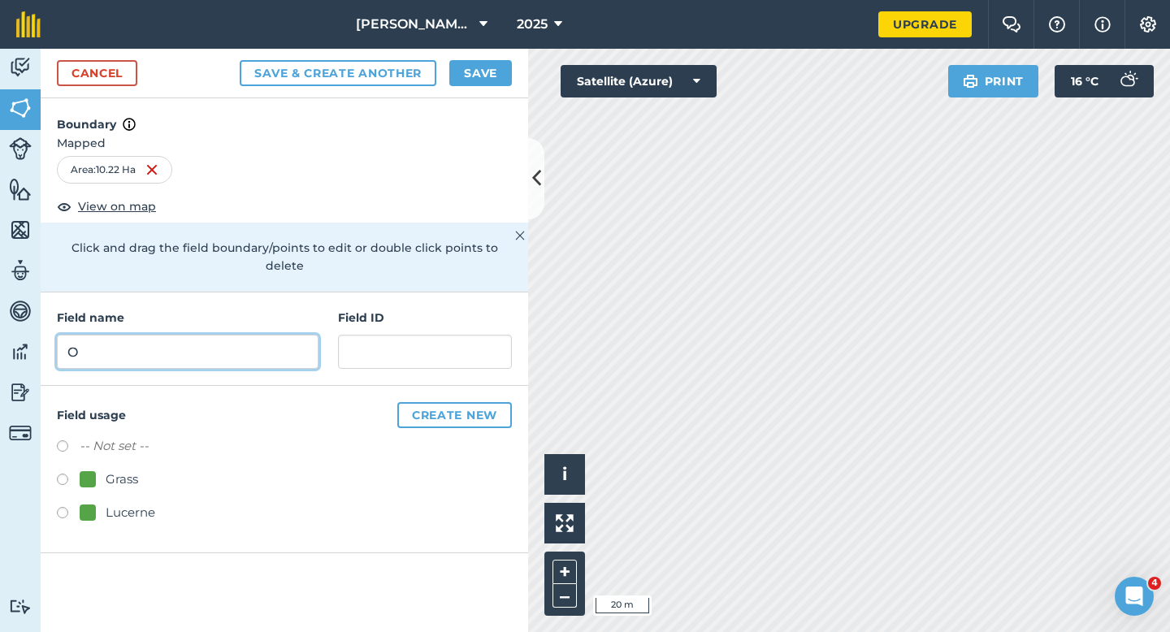
type input "O"
click at [466, 79] on button "Save" at bounding box center [480, 73] width 63 height 26
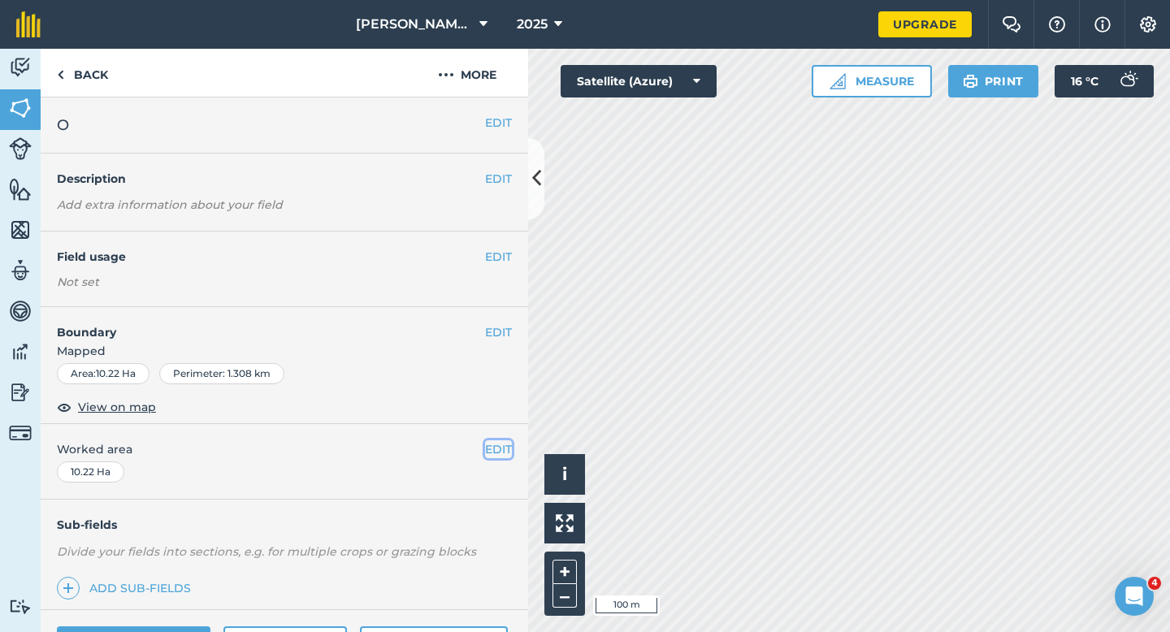
click at [502, 441] on button "EDIT" at bounding box center [498, 450] width 27 height 18
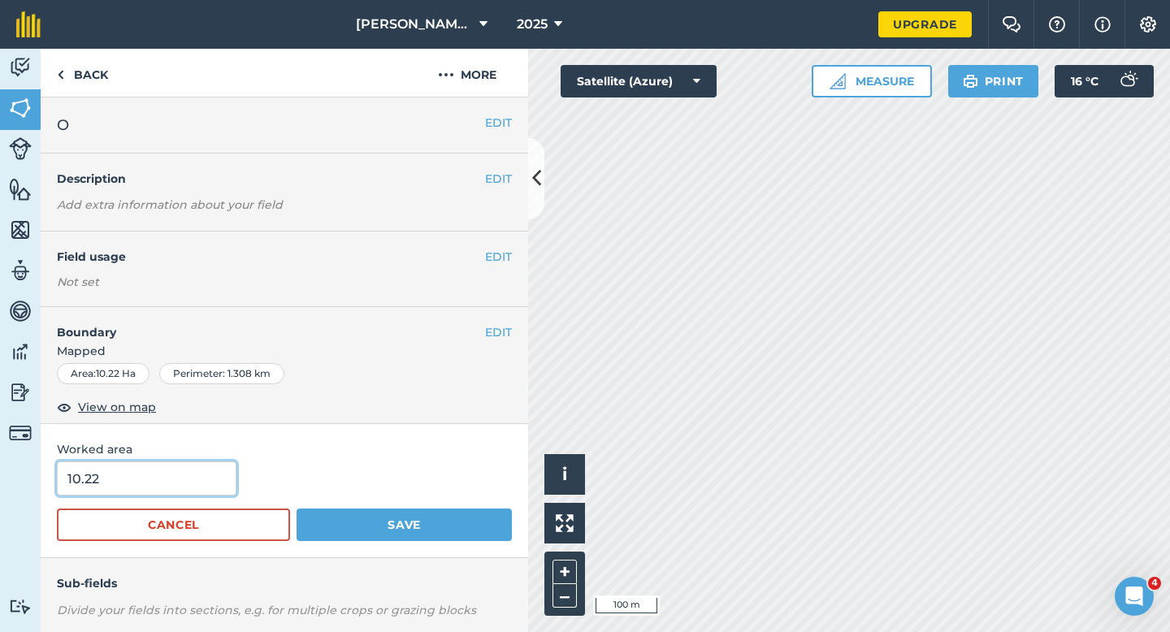
click at [154, 492] on input "10.22" at bounding box center [147, 479] width 180 height 34
type input "10.2"
click at [297, 509] on button "Save" at bounding box center [404, 525] width 215 height 33
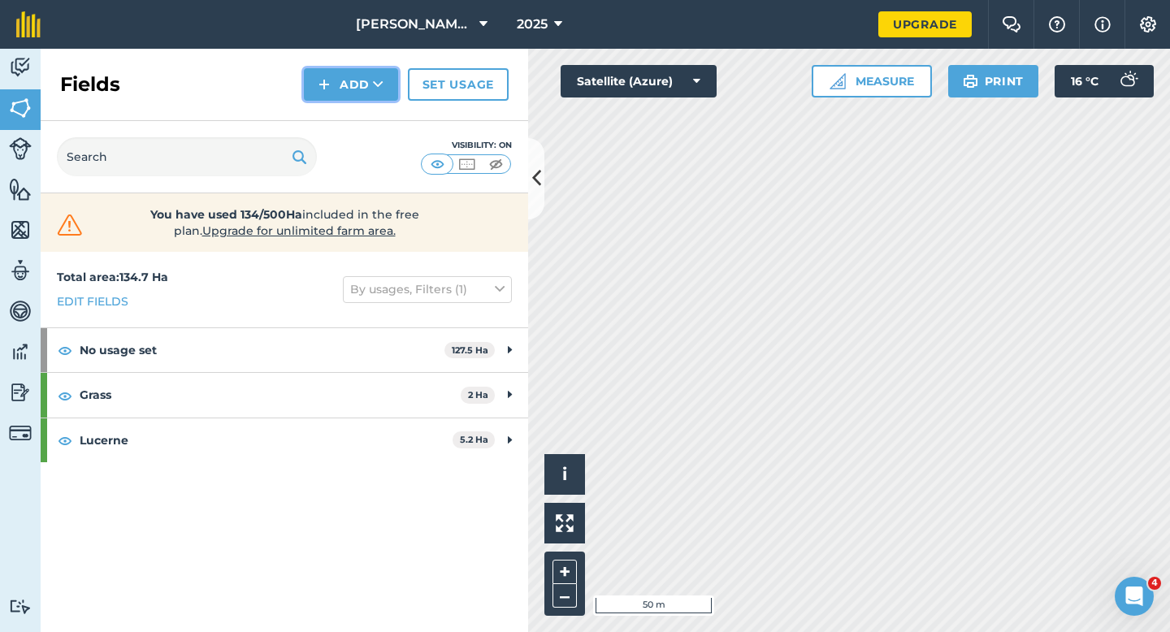
click at [347, 78] on button "Add" at bounding box center [351, 84] width 94 height 33
click at [347, 98] on button "Add Draw Import" at bounding box center [351, 84] width 94 height 33
click at [347, 98] on button "Add" at bounding box center [351, 84] width 94 height 33
click at [347, 115] on link "Draw" at bounding box center [350, 121] width 89 height 36
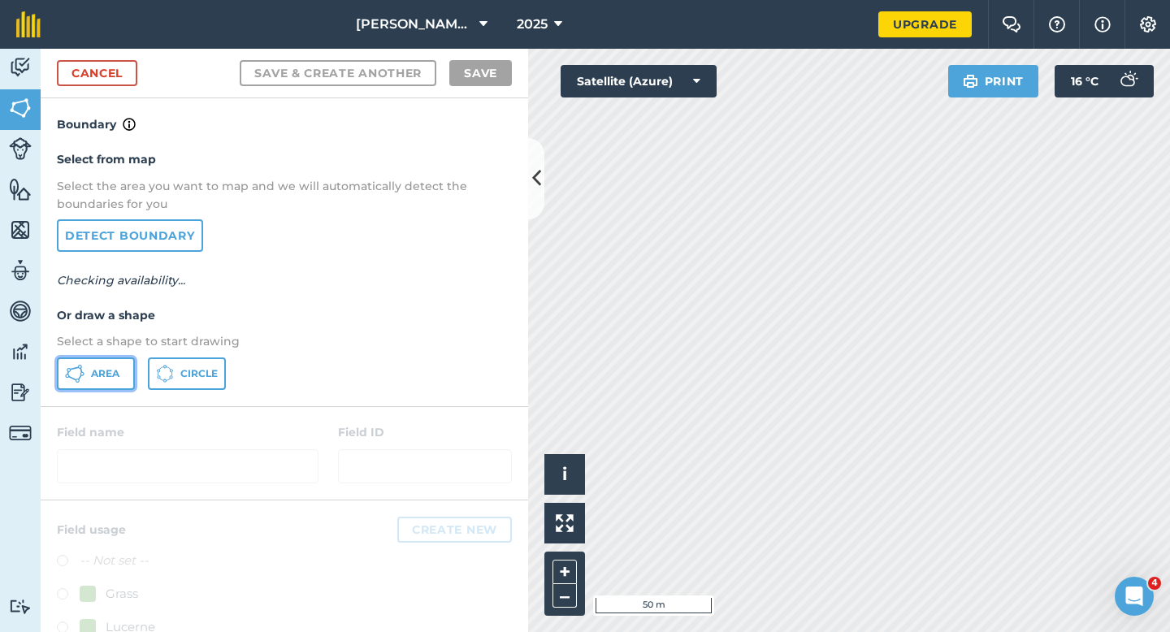
click at [88, 379] on button "Area" at bounding box center [96, 374] width 78 height 33
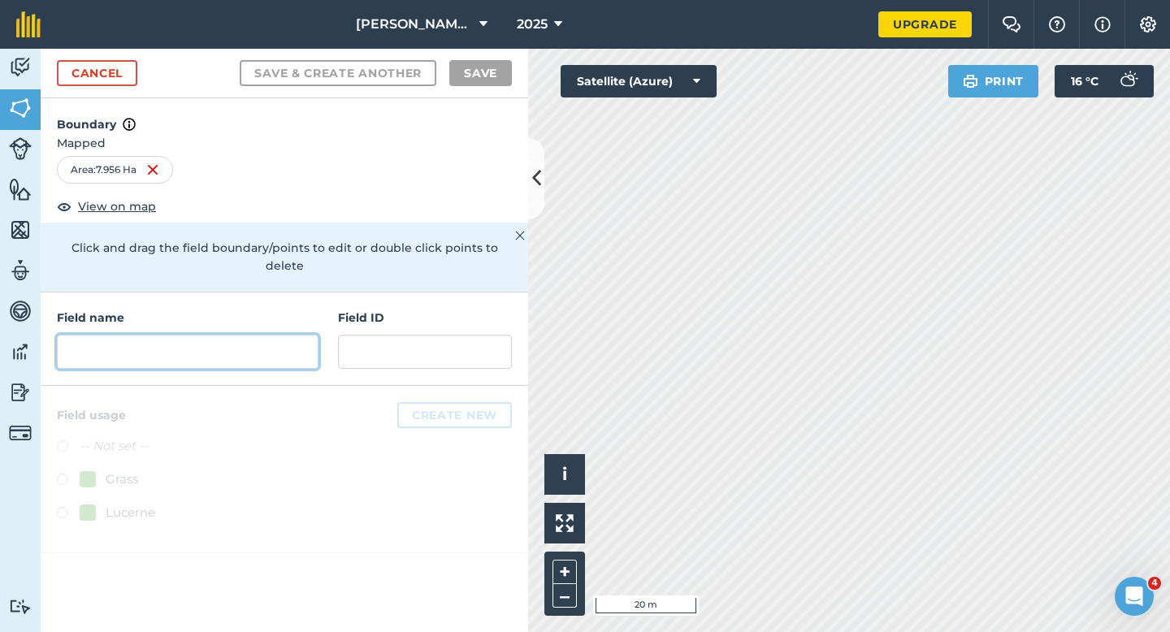
click at [253, 343] on input "text" at bounding box center [188, 352] width 262 height 34
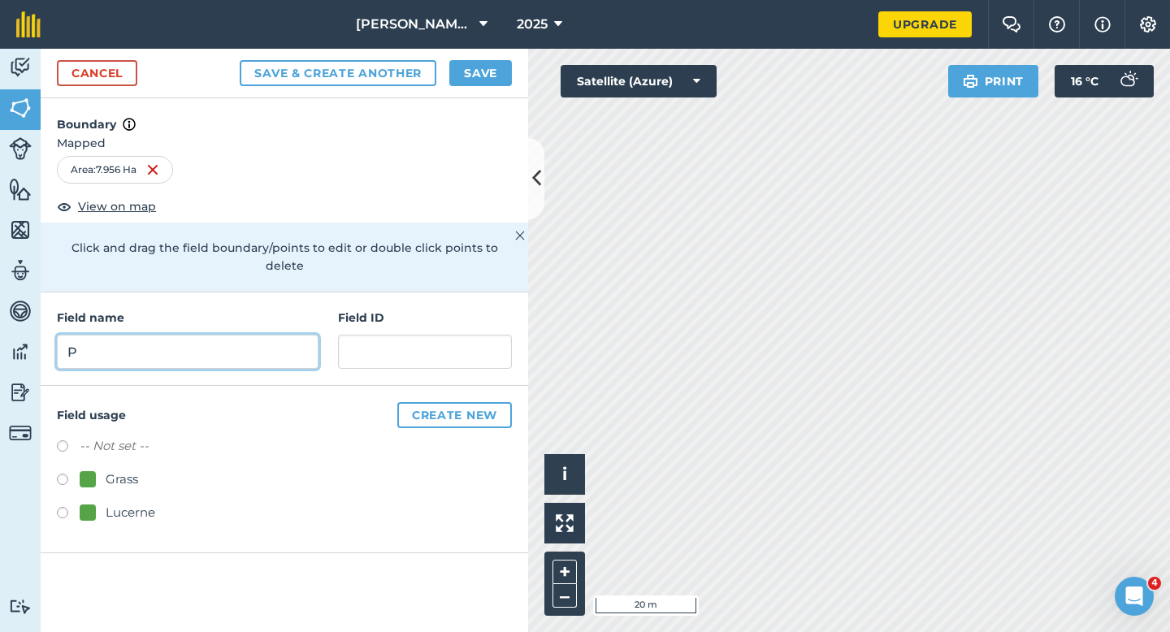
type input "P"
click at [482, 79] on button "Save" at bounding box center [480, 73] width 63 height 26
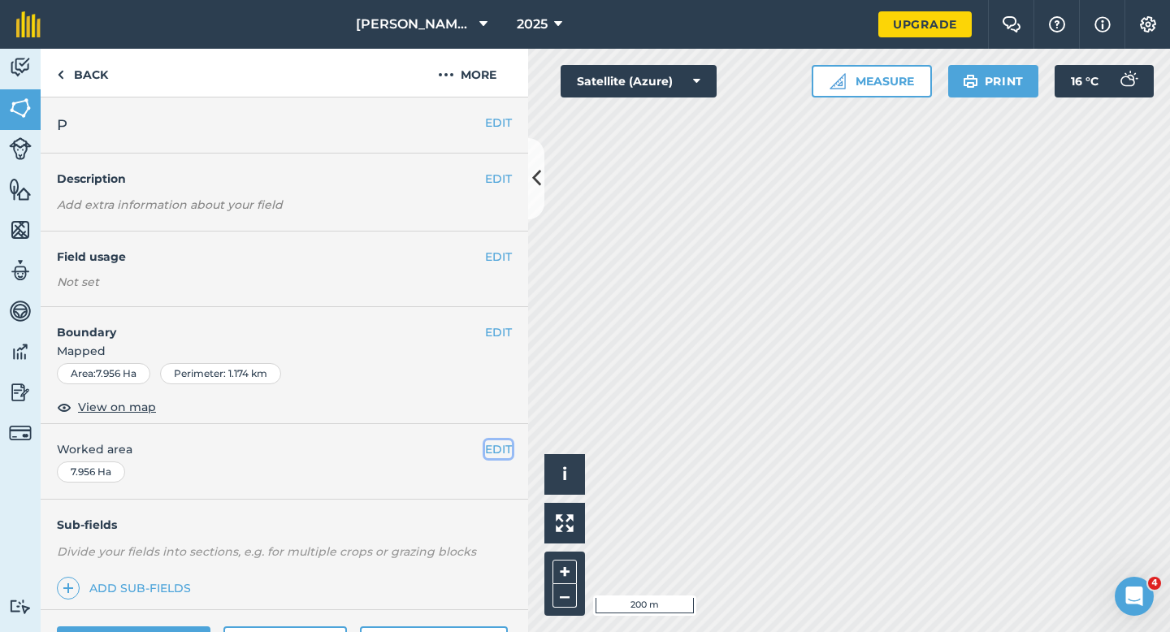
click at [493, 449] on button "EDIT" at bounding box center [498, 450] width 27 height 18
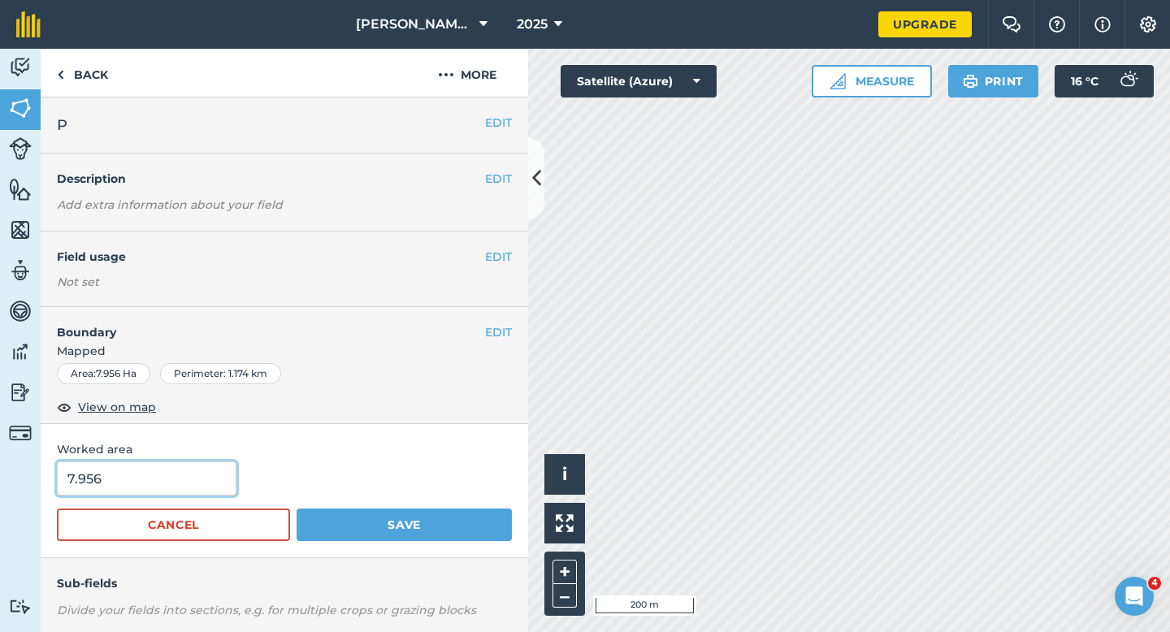
click at [126, 474] on input "7.956" at bounding box center [147, 479] width 180 height 34
type input "8"
click at [297, 509] on button "Save" at bounding box center [404, 525] width 215 height 33
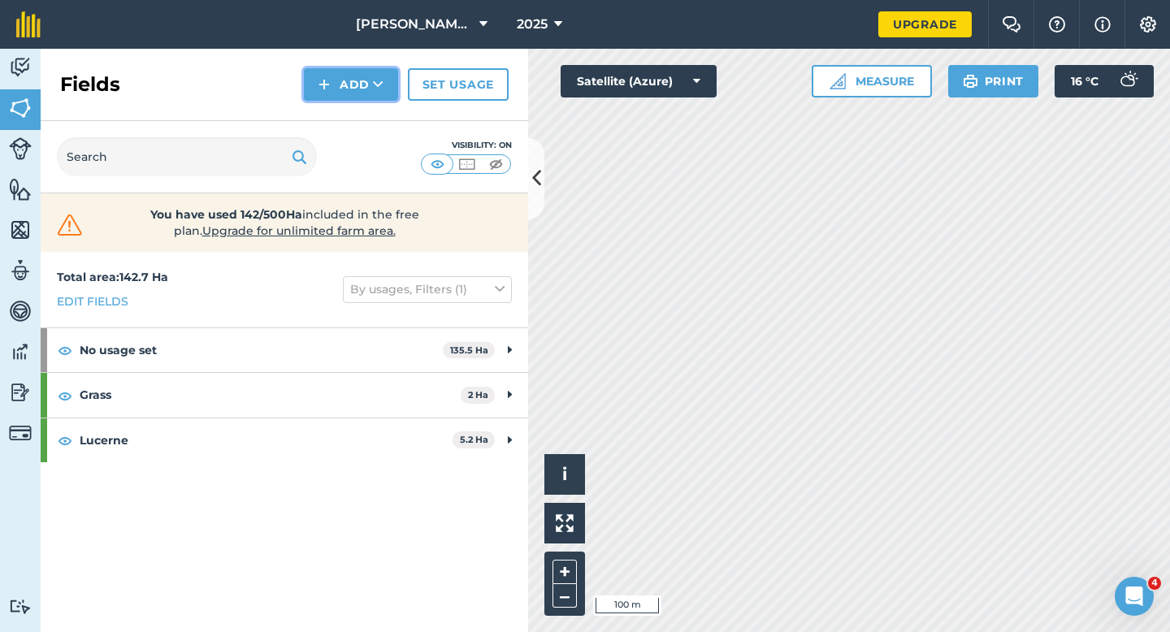
click at [311, 76] on button "Add" at bounding box center [351, 84] width 94 height 33
click at [313, 103] on link "Draw" at bounding box center [350, 121] width 89 height 36
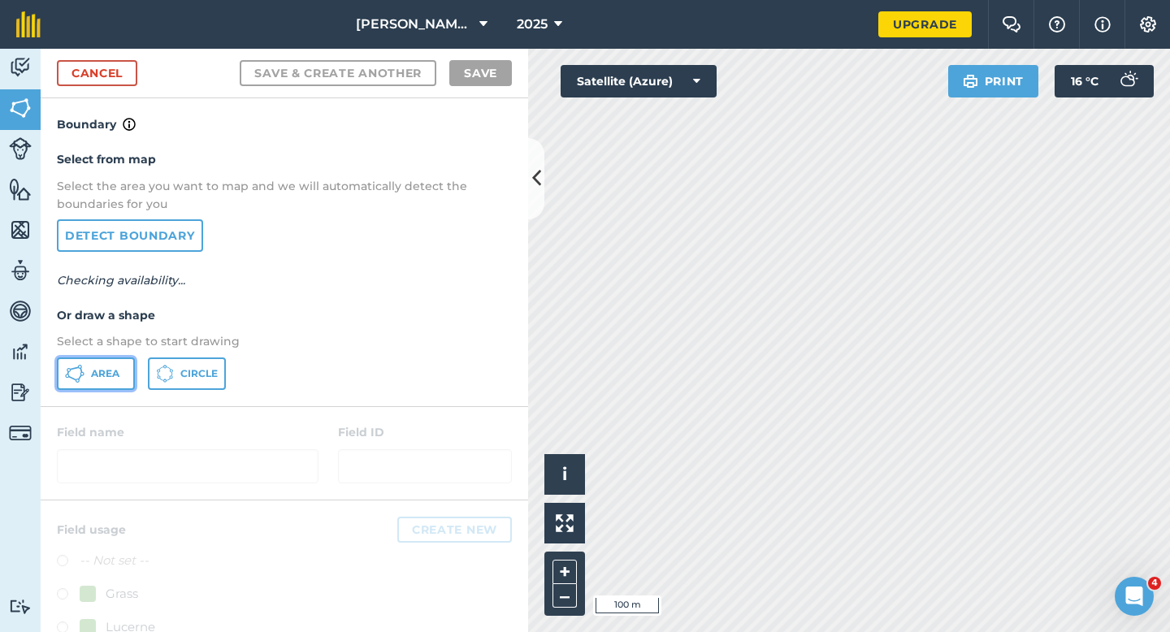
click at [82, 375] on icon at bounding box center [82, 373] width 4 height 4
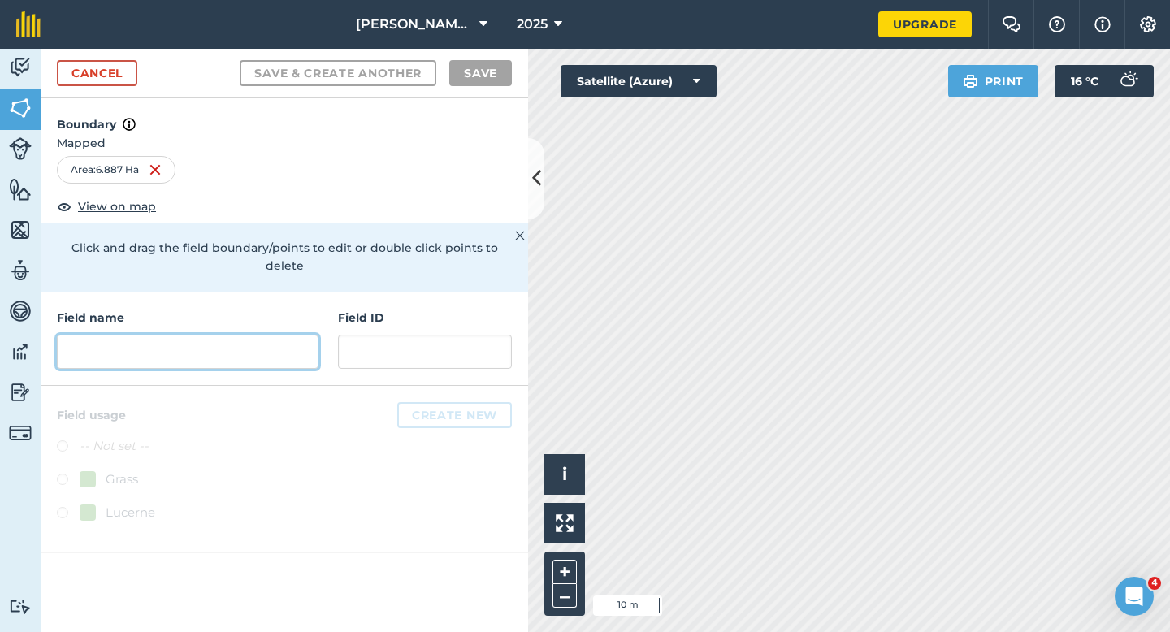
click at [304, 335] on input "text" at bounding box center [188, 352] width 262 height 34
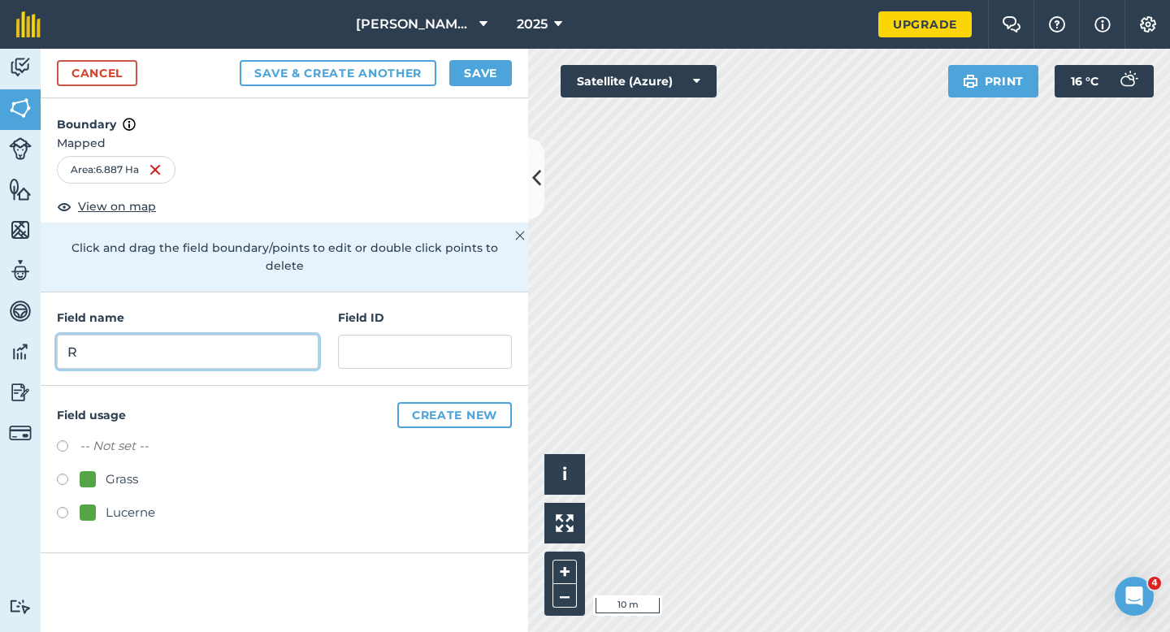
type input "R"
click at [483, 85] on button "Save" at bounding box center [480, 73] width 63 height 26
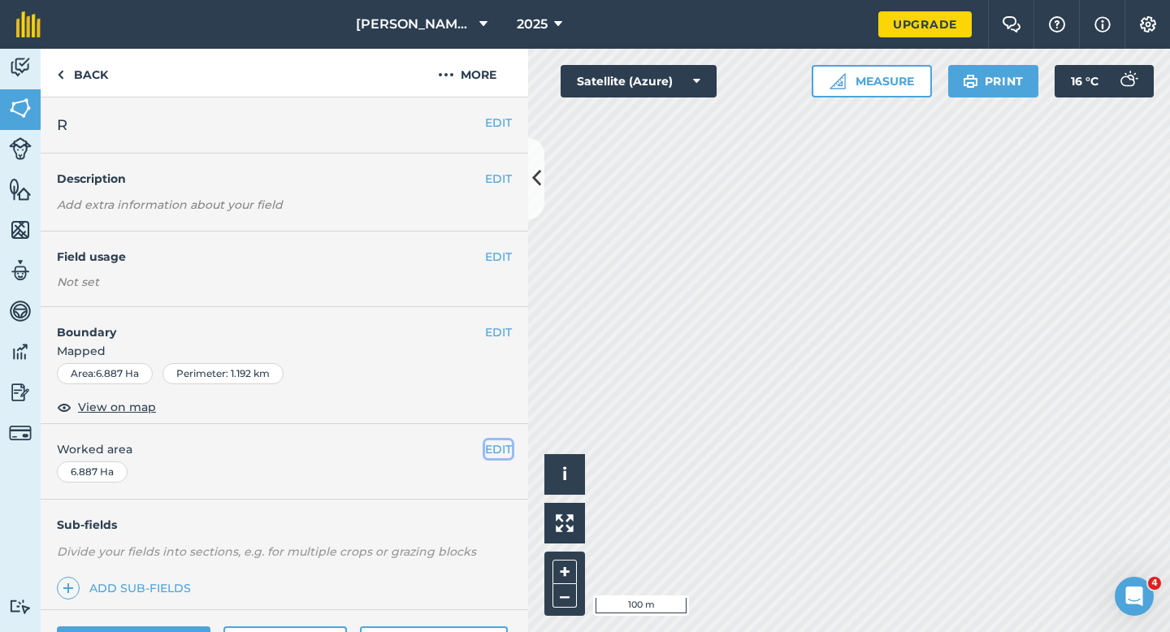
click at [494, 446] on button "EDIT" at bounding box center [498, 450] width 27 height 18
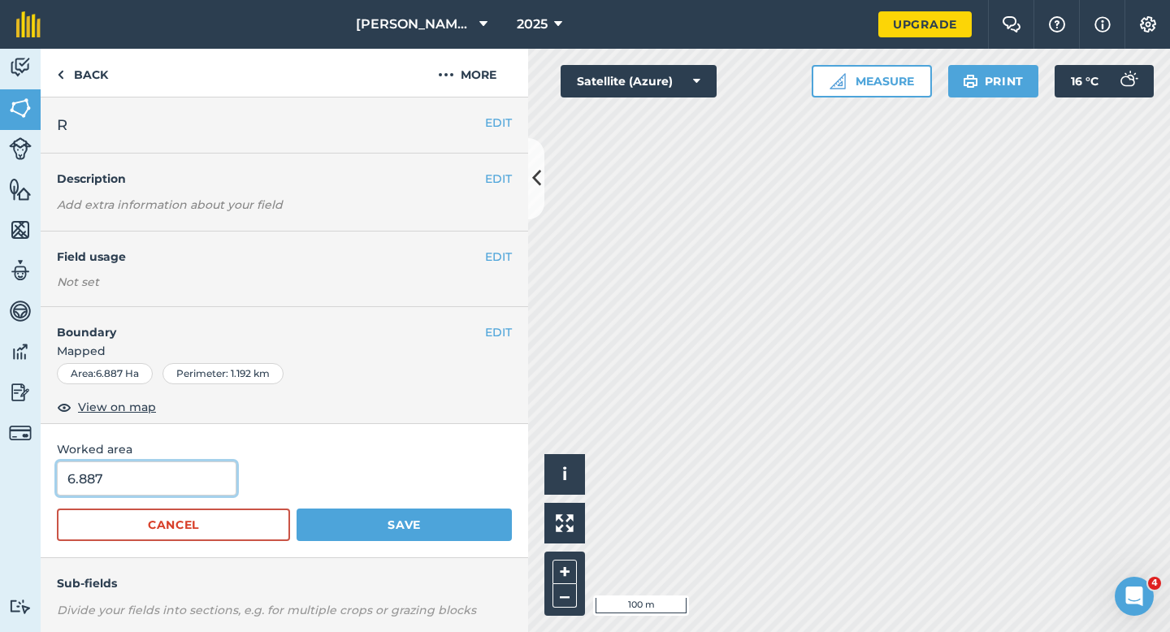
drag, startPoint x: 118, startPoint y: 489, endPoint x: 148, endPoint y: 490, distance: 30.1
click at [118, 490] on input "6.887" at bounding box center [147, 479] width 180 height 34
type input "7"
click at [297, 509] on button "Save" at bounding box center [404, 525] width 215 height 33
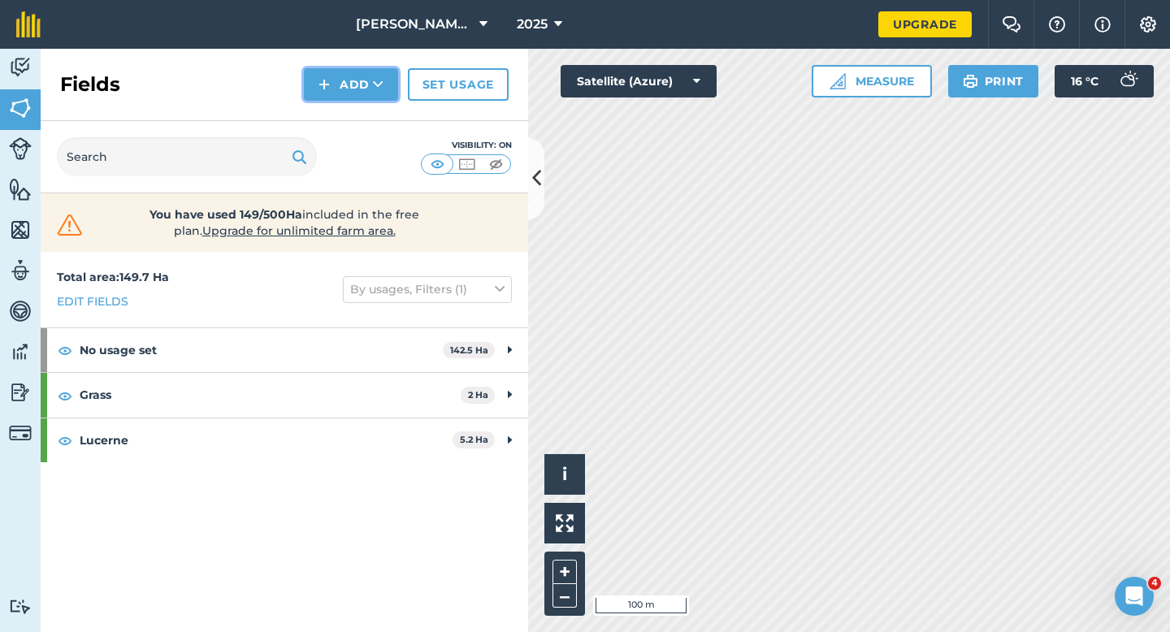
click at [371, 92] on button "Add" at bounding box center [351, 84] width 94 height 33
click at [371, 111] on link "Draw" at bounding box center [350, 121] width 89 height 36
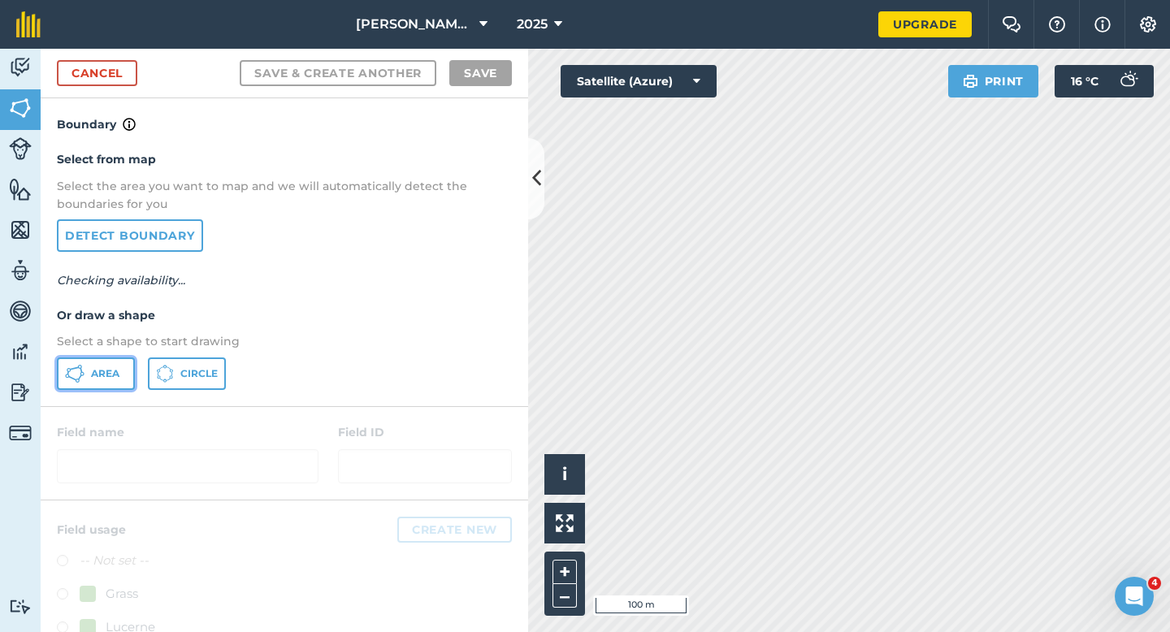
click at [88, 367] on button "Area" at bounding box center [96, 374] width 78 height 33
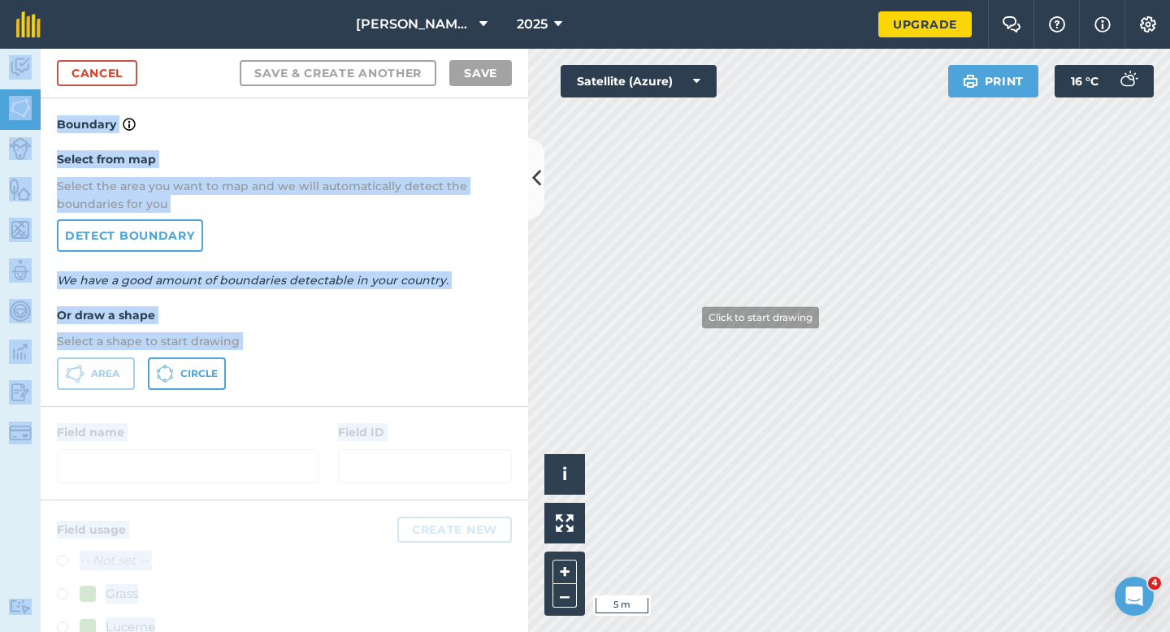
click at [671, 351] on div "Casey & Sons Farming 2025 Upgrade Farm Chat Help Info Settings Map printing is …" at bounding box center [585, 316] width 1170 height 632
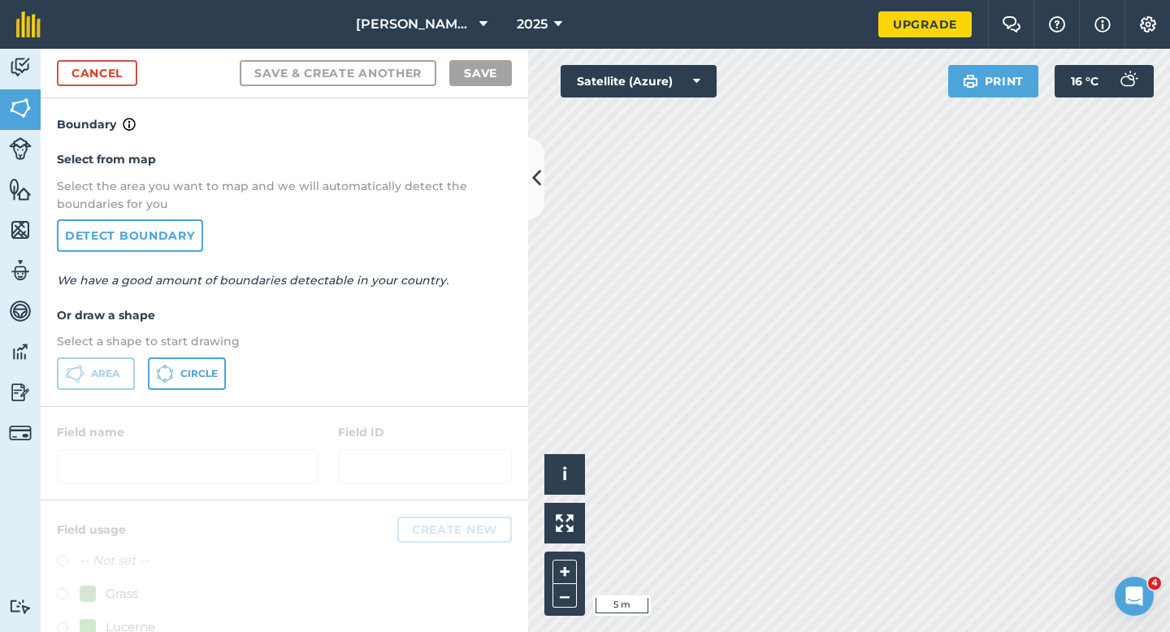
click at [366, 390] on div "Select from map Select the area you want to map and we will automatically detec…" at bounding box center [285, 269] width 488 height 271
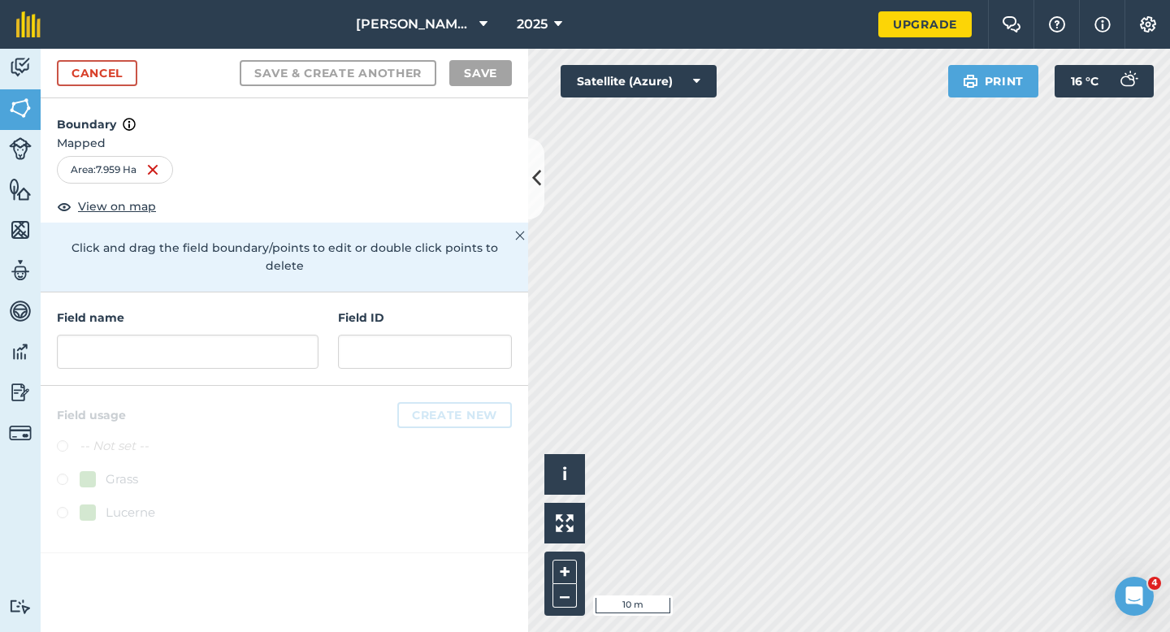
click at [310, 293] on div "Field name Field ID" at bounding box center [285, 339] width 488 height 93
click at [306, 335] on input "text" at bounding box center [188, 352] width 262 height 34
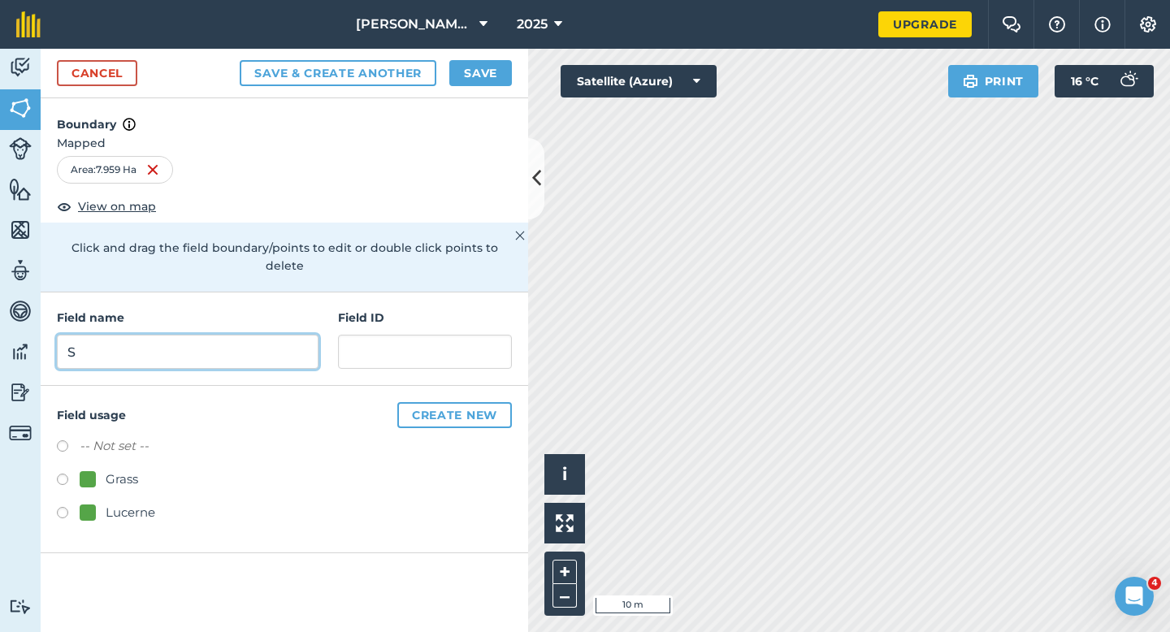
type input "S"
click at [480, 81] on button "Save" at bounding box center [480, 73] width 63 height 26
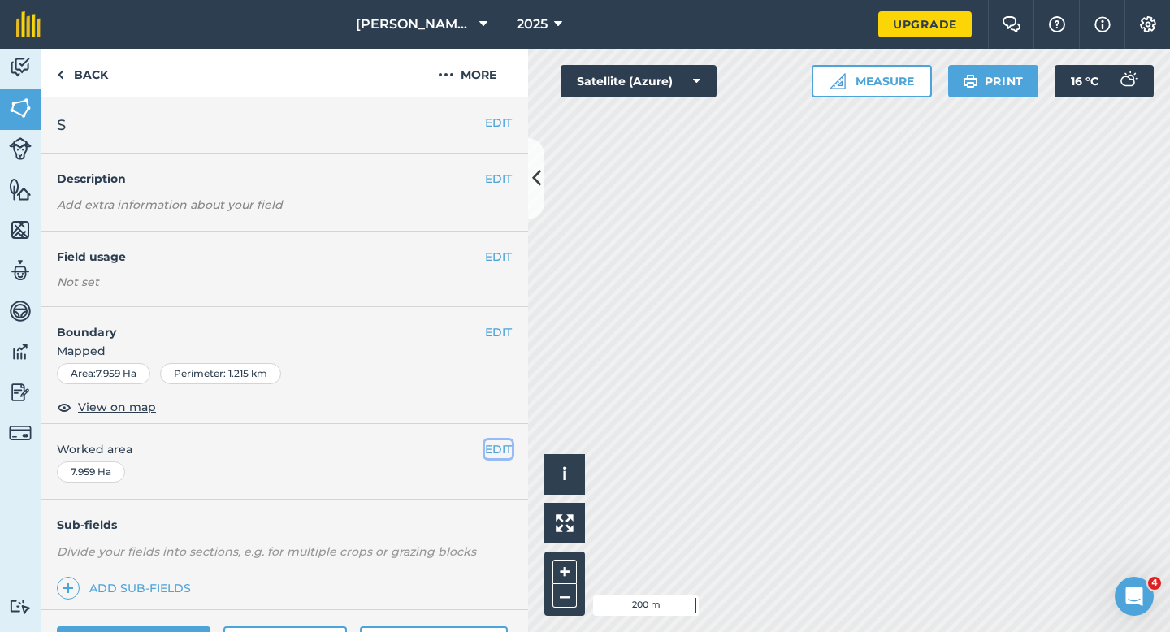
click at [501, 445] on button "EDIT" at bounding box center [498, 450] width 27 height 18
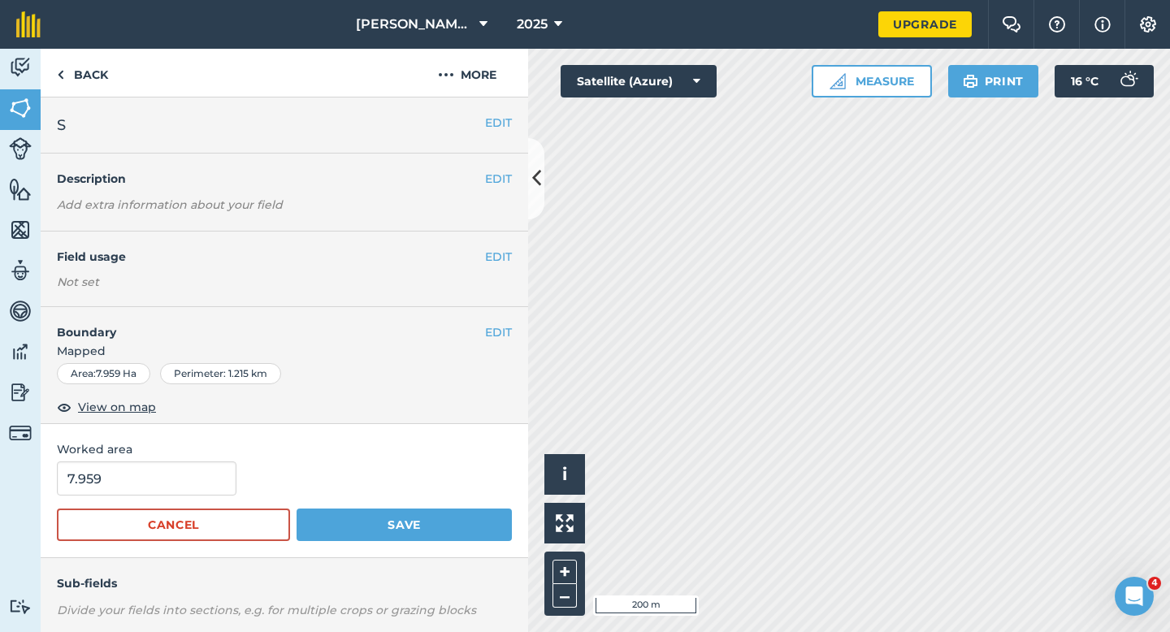
click at [154, 448] on span "Worked area" at bounding box center [284, 450] width 455 height 18
click at [154, 465] on input "7.959" at bounding box center [147, 479] width 180 height 34
type input "8"
click at [297, 509] on button "Save" at bounding box center [404, 525] width 215 height 33
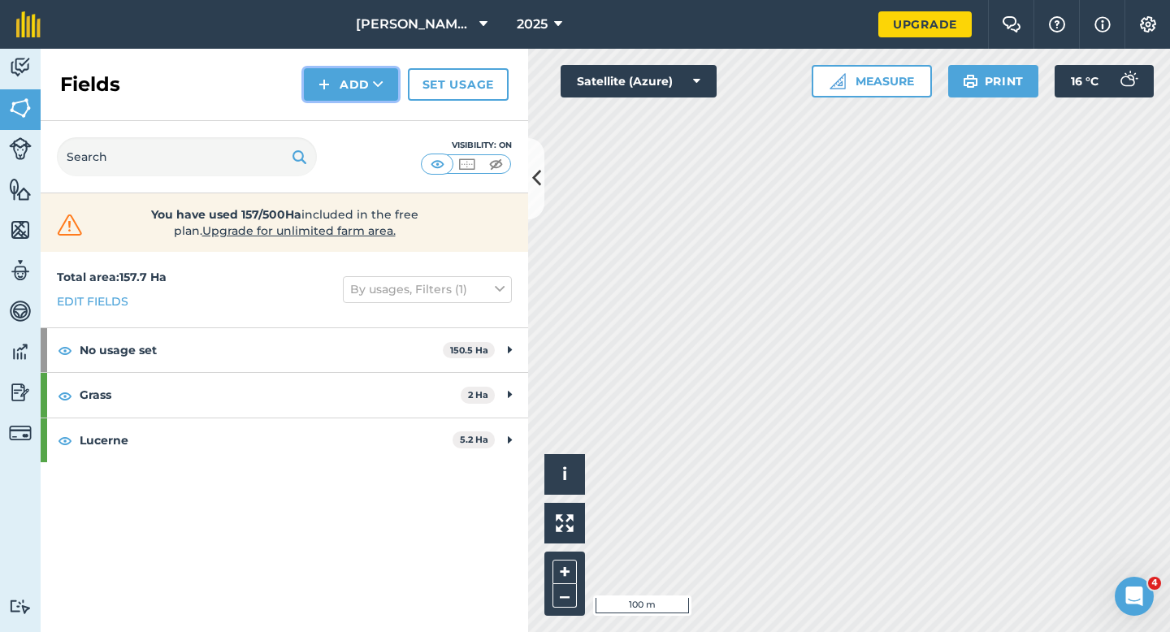
click at [305, 87] on button "Add" at bounding box center [351, 84] width 94 height 33
click at [332, 125] on link "Draw" at bounding box center [350, 121] width 89 height 36
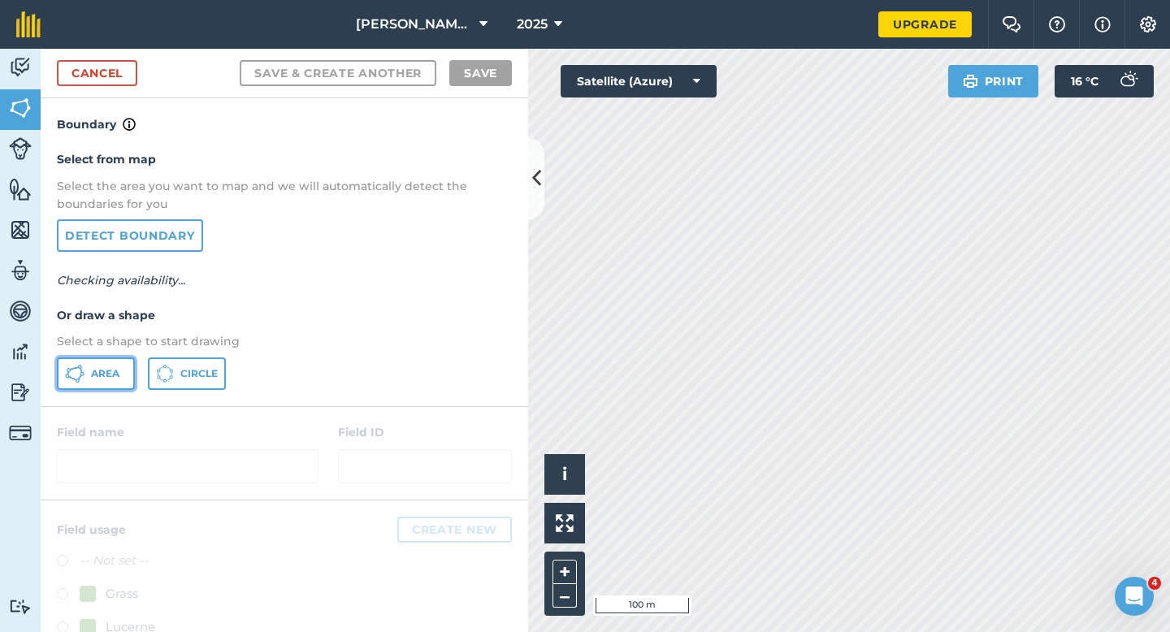
click at [92, 367] on span "Area" at bounding box center [105, 373] width 28 height 13
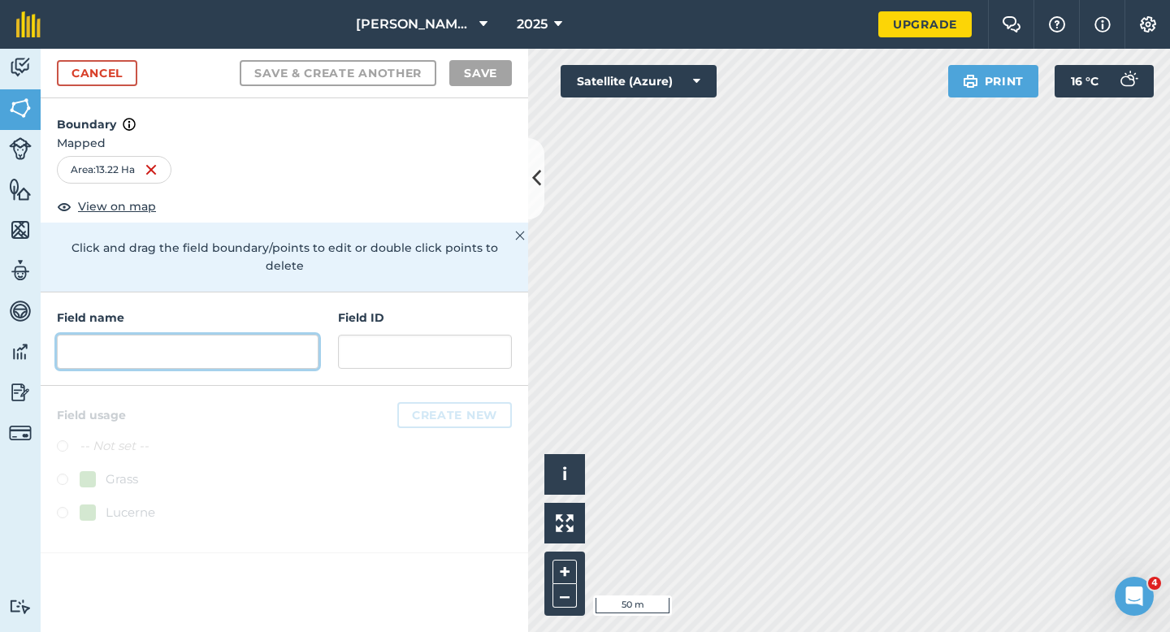
click at [277, 335] on input "text" at bounding box center [188, 352] width 262 height 34
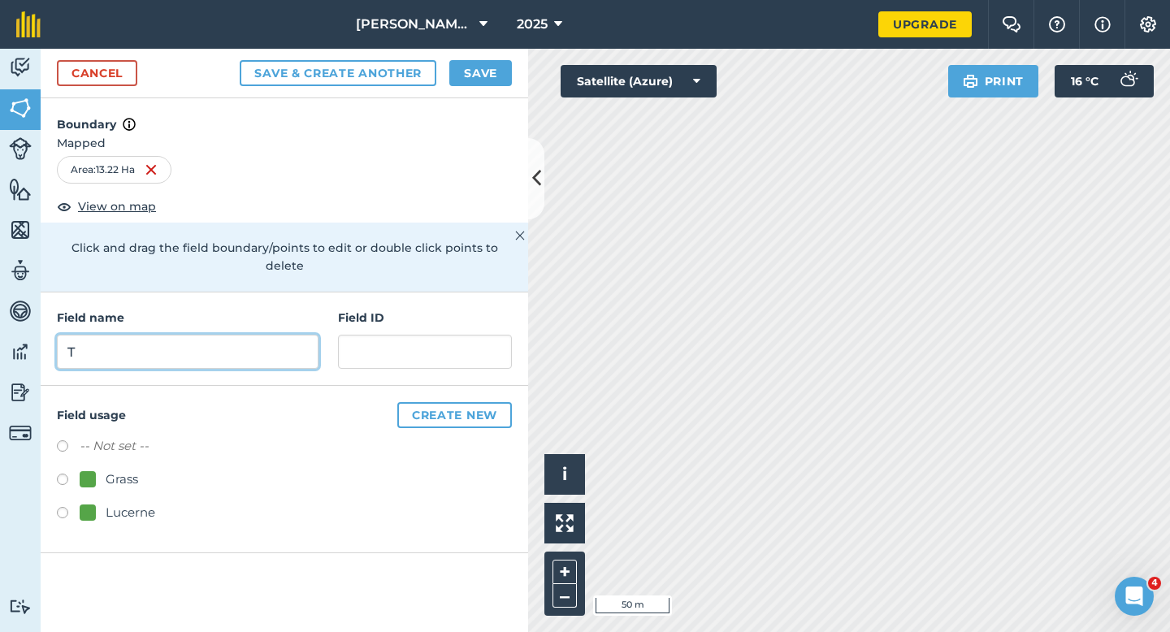
type input "T"
click at [498, 72] on button "Save" at bounding box center [480, 73] width 63 height 26
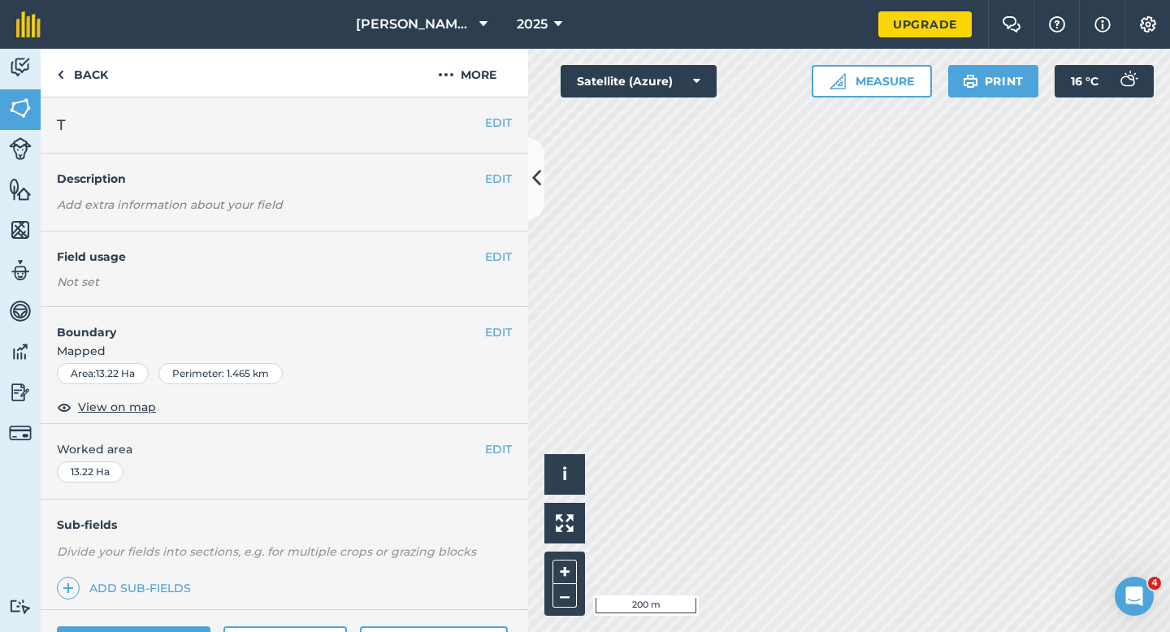
click at [507, 462] on div "EDIT Worked area 13.22 Ha" at bounding box center [285, 462] width 488 height 76
click at [507, 457] on button "EDIT" at bounding box center [498, 450] width 27 height 18
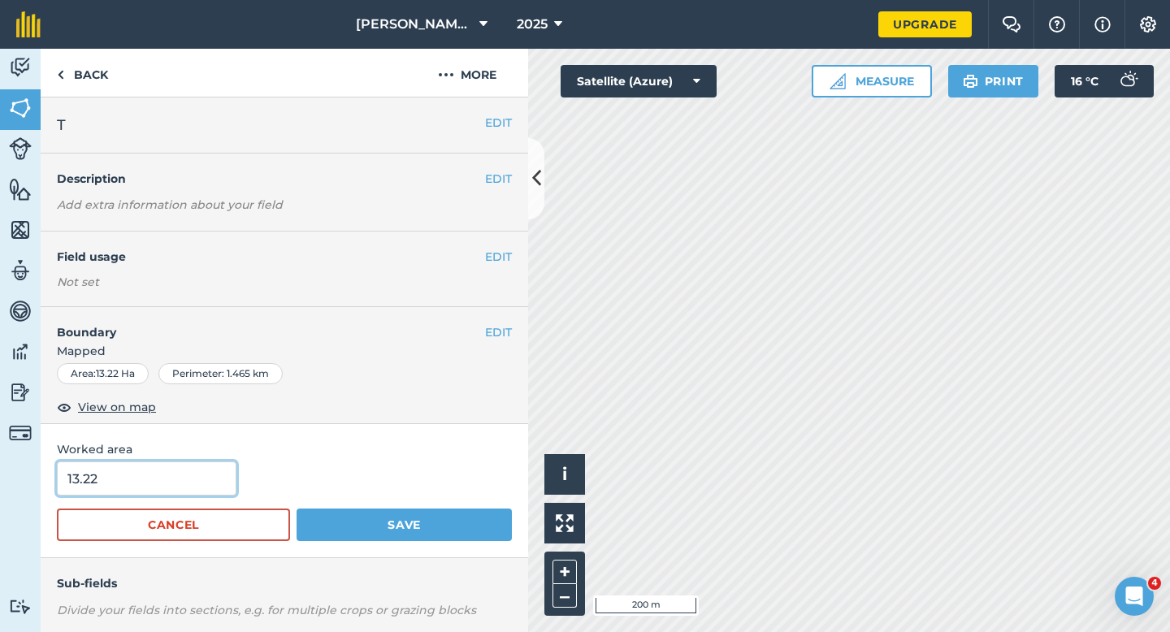
click at [101, 471] on input "13.22" at bounding box center [147, 479] width 180 height 34
click at [106, 482] on input "13.22" at bounding box center [147, 479] width 180 height 34
type input "13.2"
click at [297, 509] on button "Save" at bounding box center [404, 525] width 215 height 33
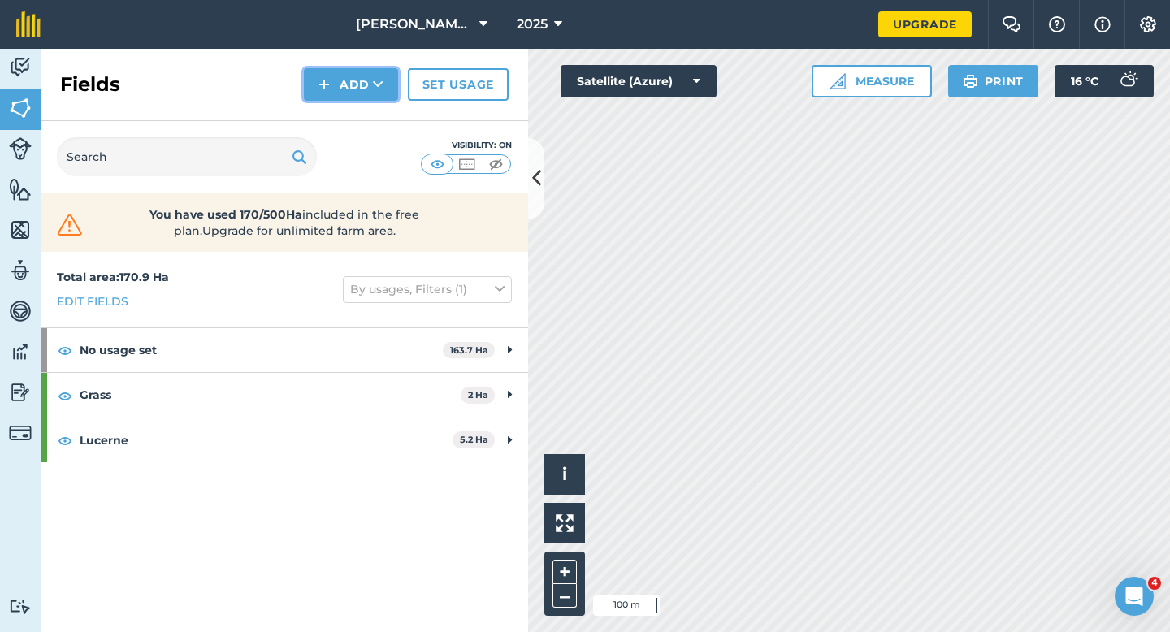
click at [355, 80] on button "Add" at bounding box center [351, 84] width 94 height 33
click at [355, 106] on link "Draw" at bounding box center [350, 121] width 89 height 36
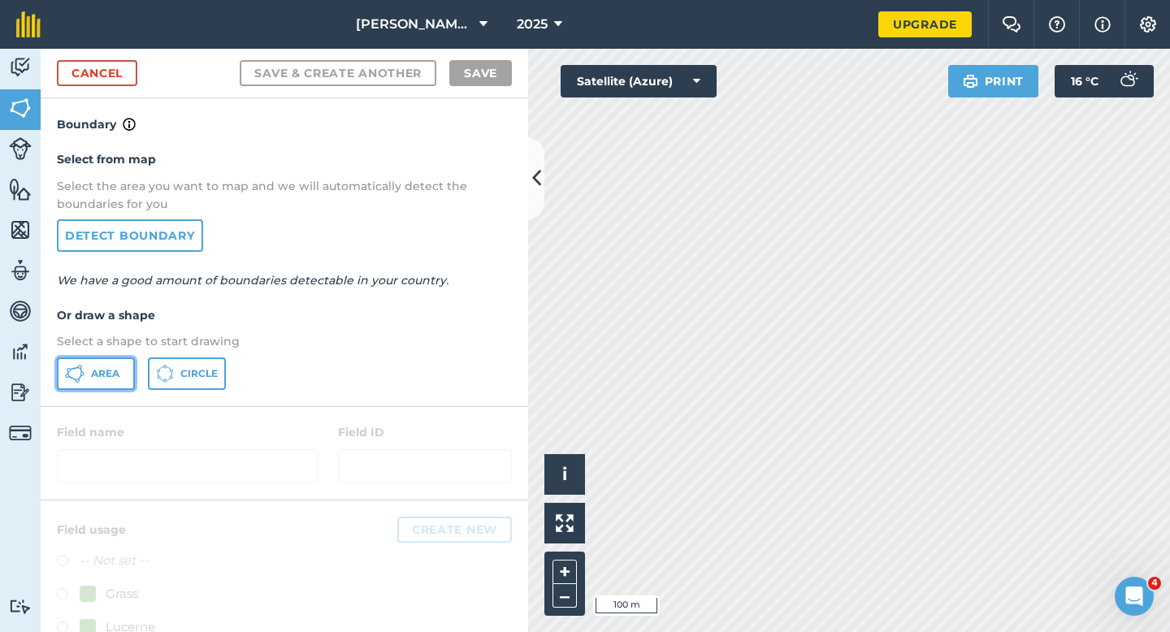
click at [96, 369] on span "Area" at bounding box center [105, 373] width 28 height 13
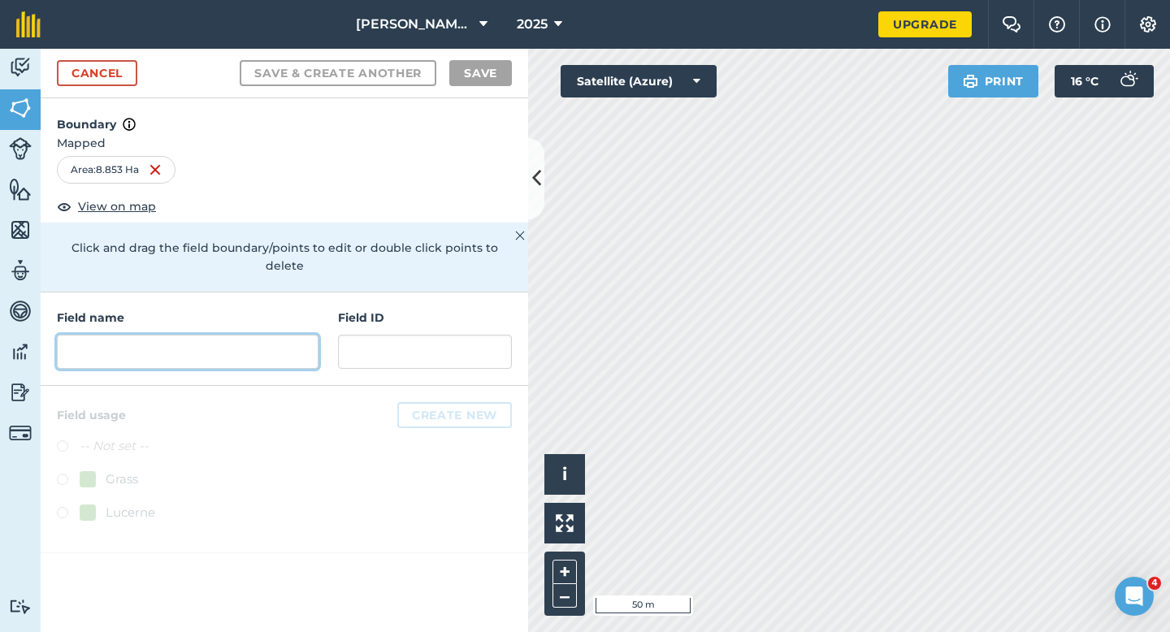
click at [241, 335] on input "text" at bounding box center [188, 352] width 262 height 34
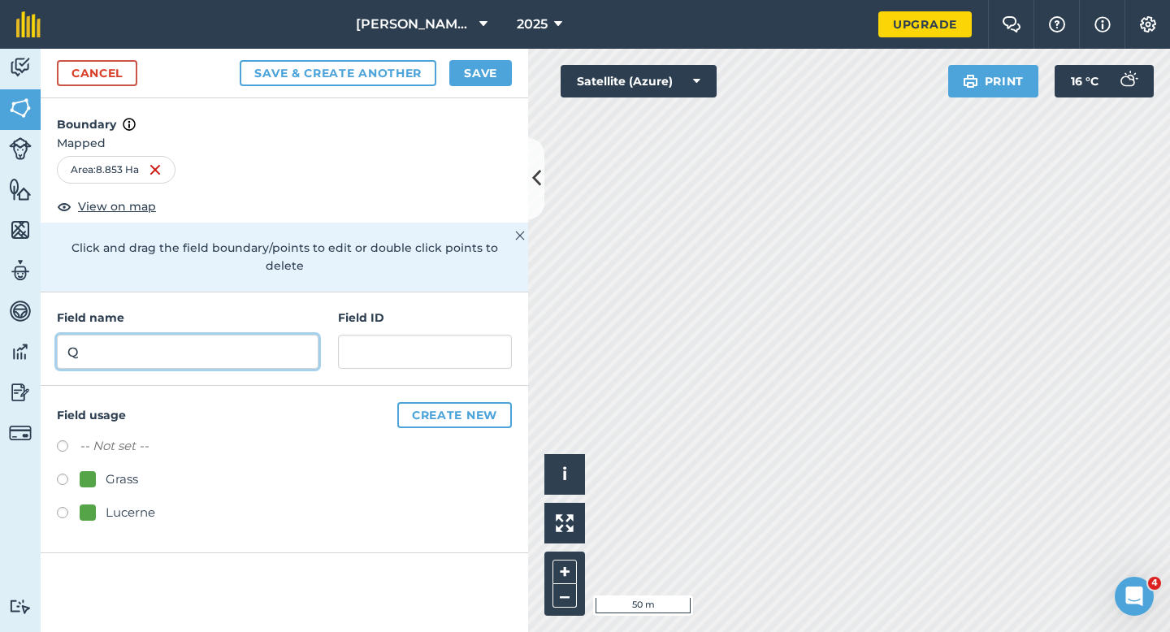
type input "Q"
click at [462, 83] on button "Save" at bounding box center [480, 73] width 63 height 26
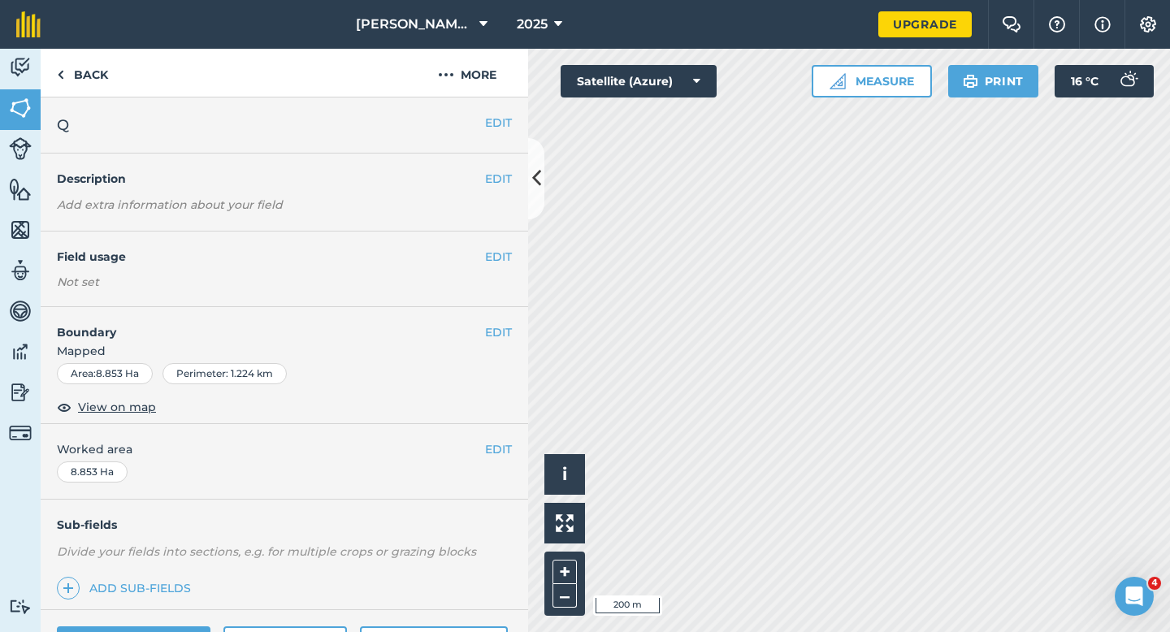
click at [491, 460] on div "EDIT Worked area 8.853 Ha" at bounding box center [285, 462] width 488 height 76
click at [509, 442] on button "EDIT" at bounding box center [498, 450] width 27 height 18
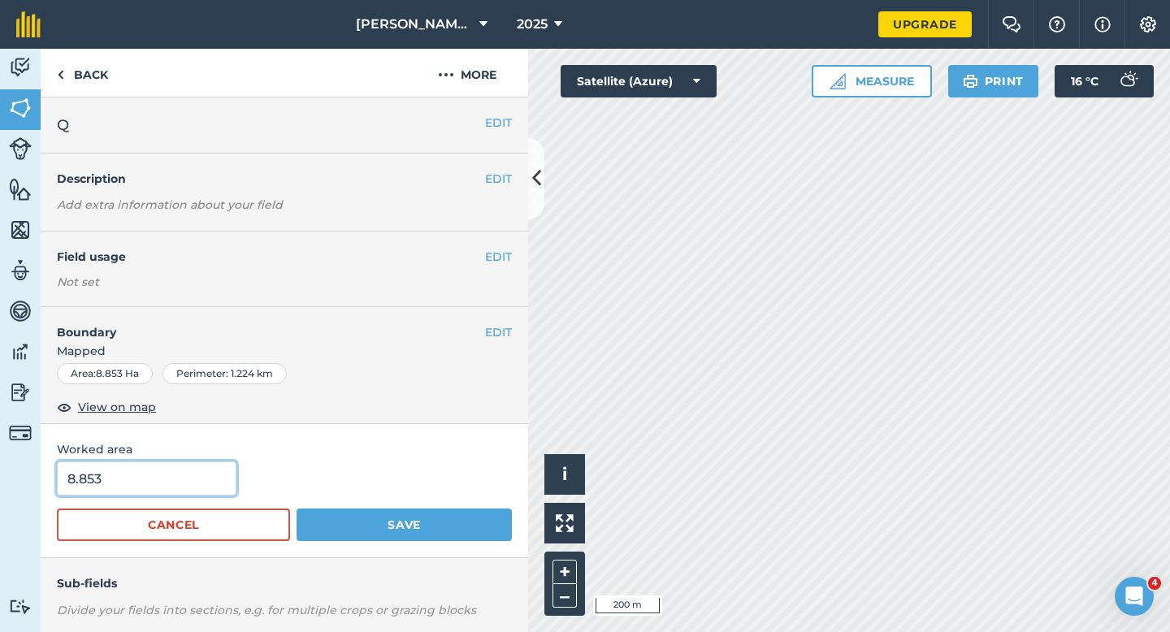
click at [171, 475] on input "8.853" at bounding box center [147, 479] width 180 height 34
click at [171, 488] on input "8.853" at bounding box center [147, 479] width 180 height 34
type input "9"
click at [297, 509] on button "Save" at bounding box center [404, 525] width 215 height 33
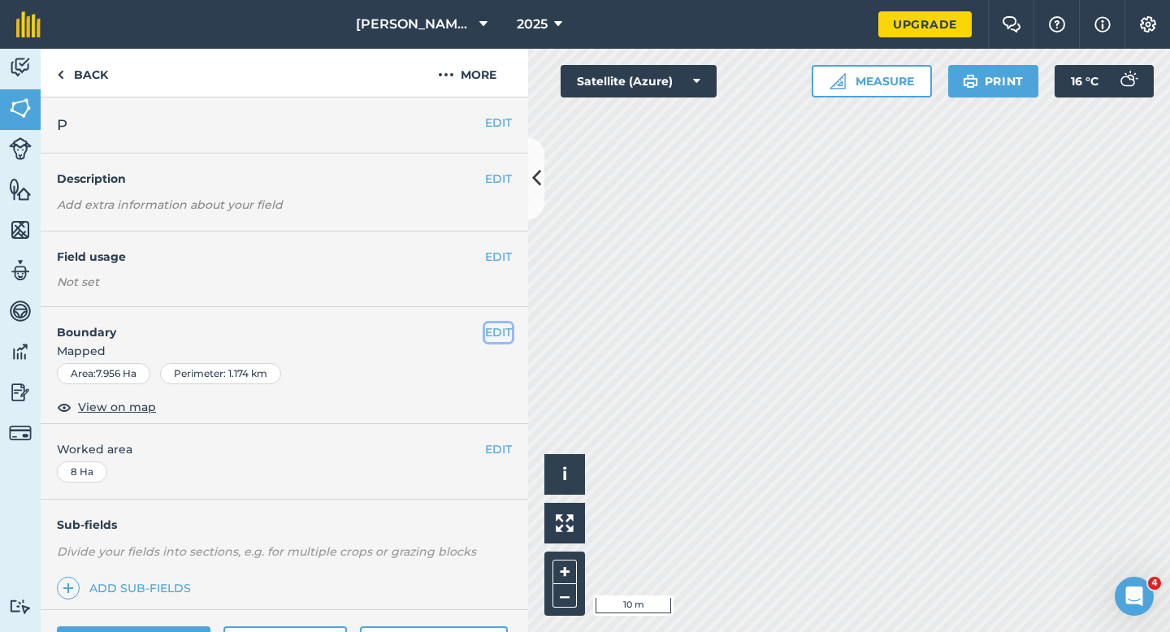
click at [497, 341] on button "EDIT" at bounding box center [498, 332] width 27 height 18
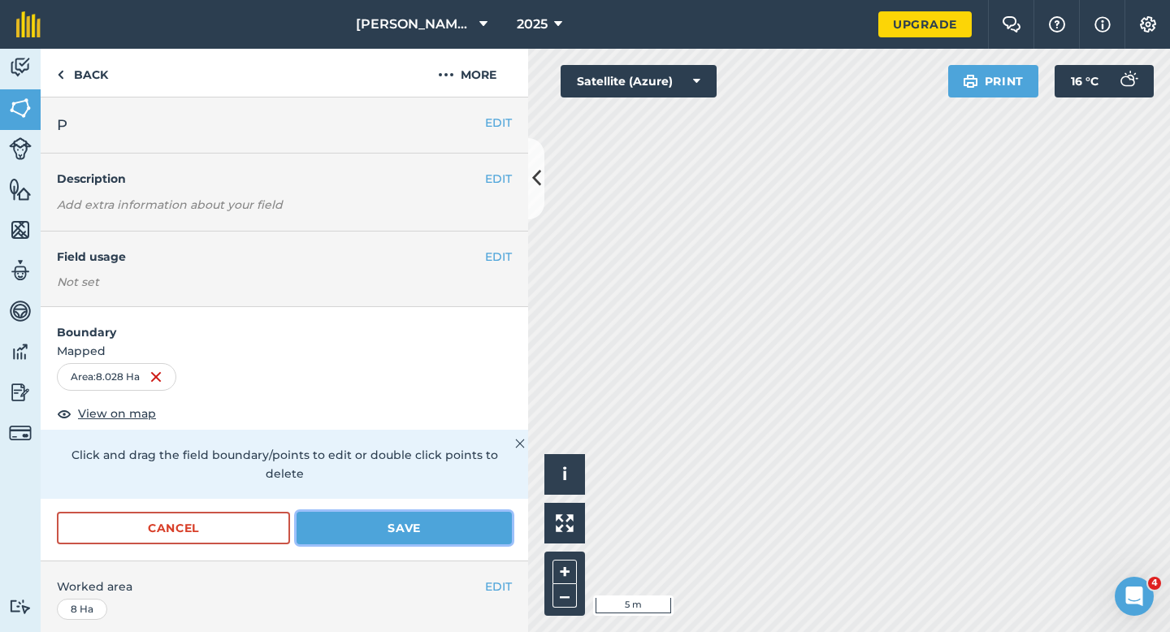
click at [404, 512] on button "Save" at bounding box center [404, 528] width 215 height 33
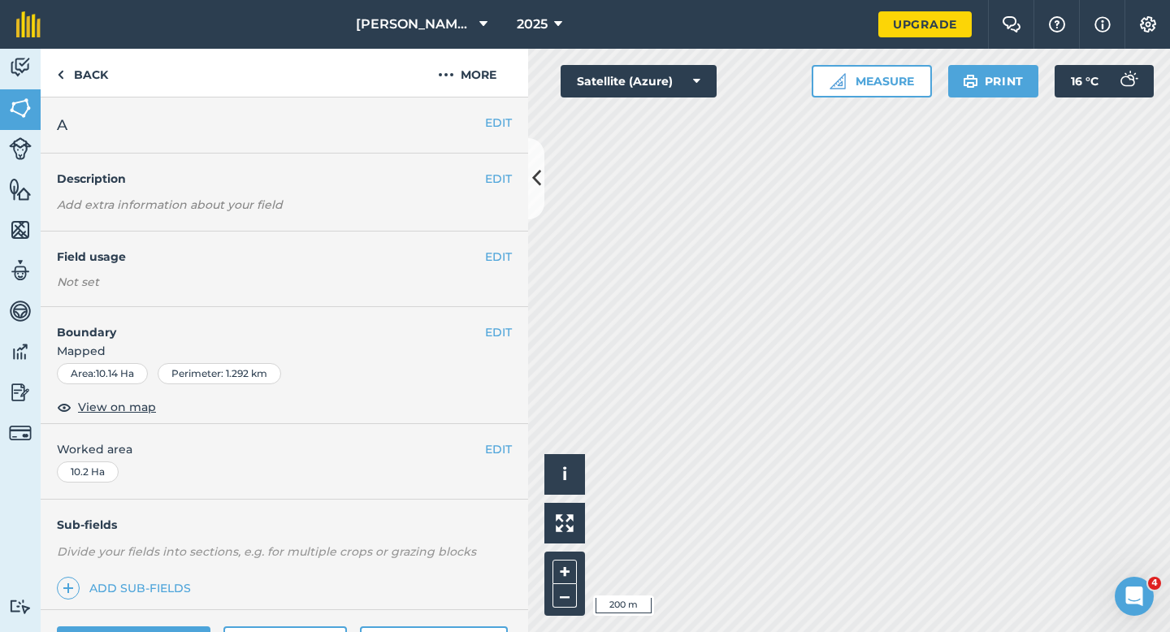
click at [505, 245] on div "EDIT Field usage Not set" at bounding box center [285, 270] width 488 height 76
click at [505, 251] on button "EDIT" at bounding box center [498, 257] width 27 height 18
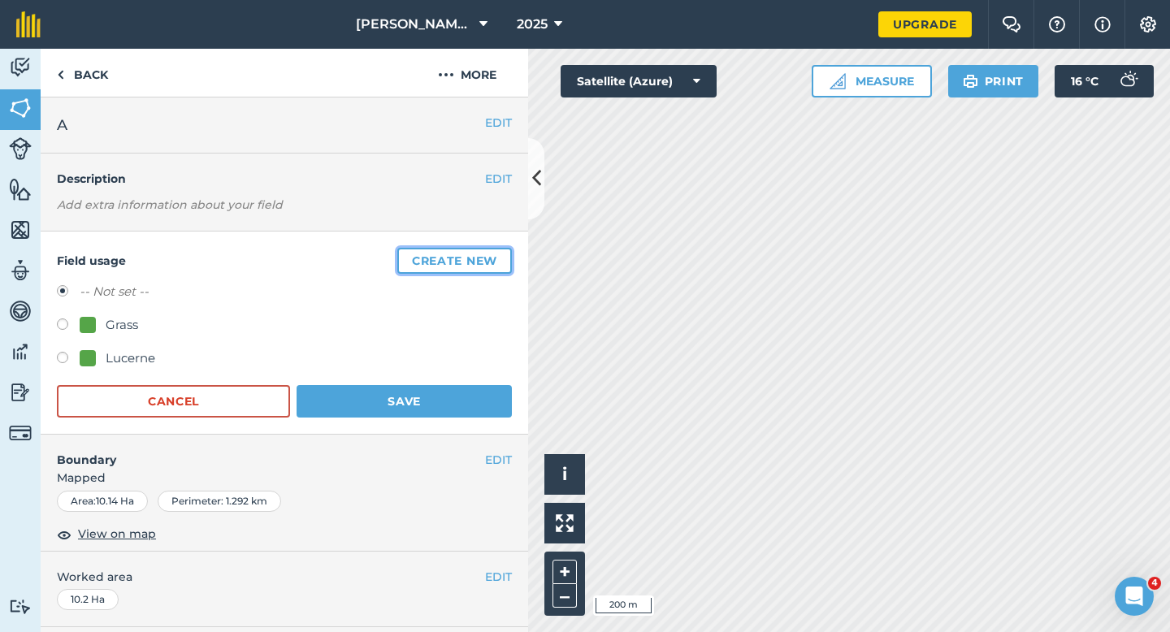
click at [506, 251] on button "Create new" at bounding box center [454, 261] width 115 height 26
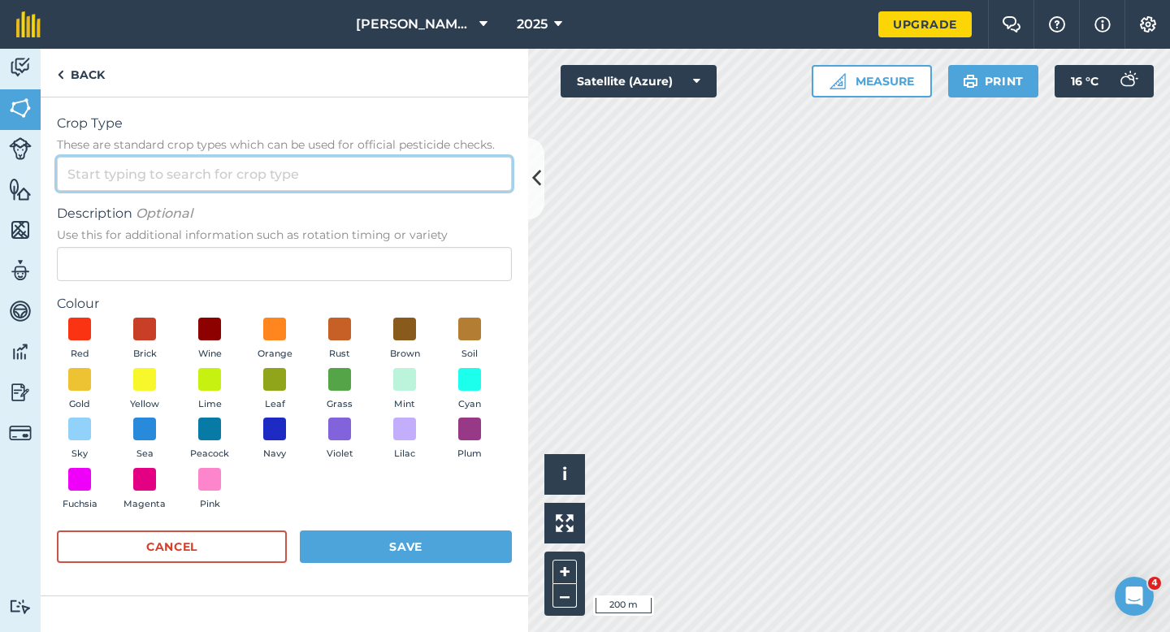
click at [497, 167] on input "Crop Type These are standard crop types which can be used for official pesticid…" at bounding box center [284, 174] width 455 height 34
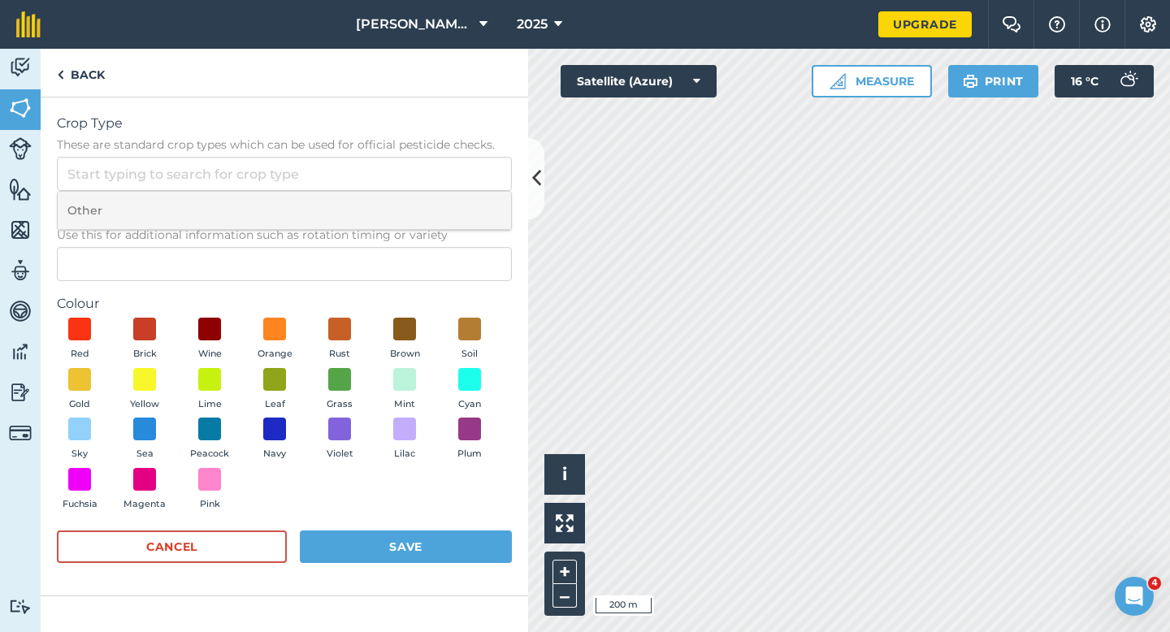
click at [495, 211] on li "Other" at bounding box center [285, 211] width 454 height 38
type input "Other"
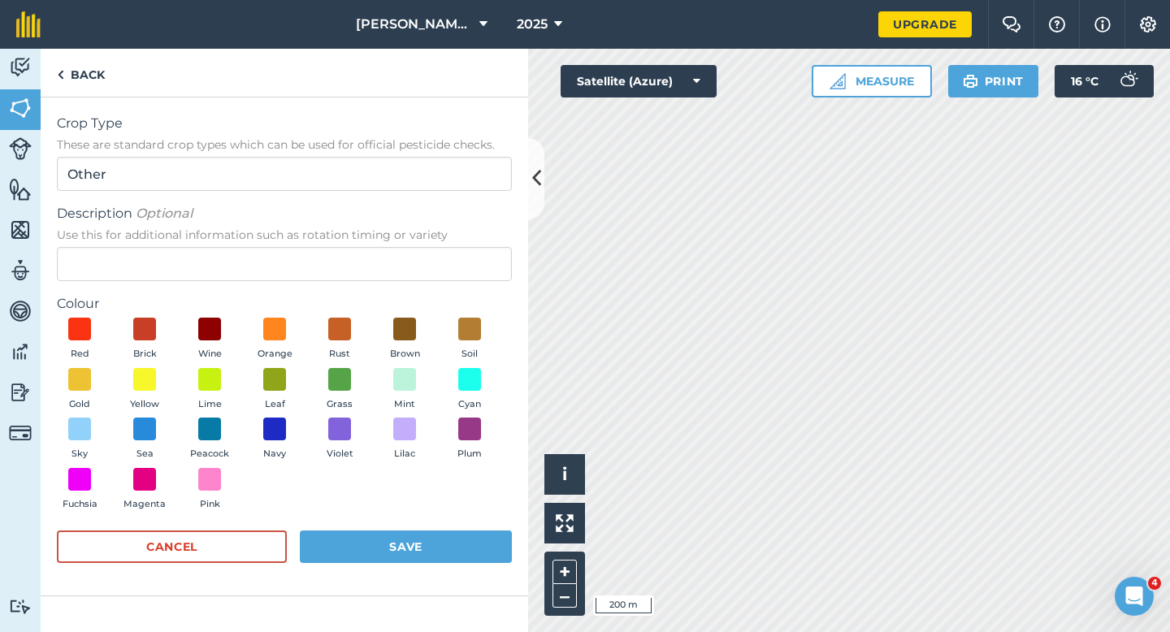
click at [487, 245] on div "Description Optional Use this for additional information such as rotation timin…" at bounding box center [284, 242] width 455 height 77
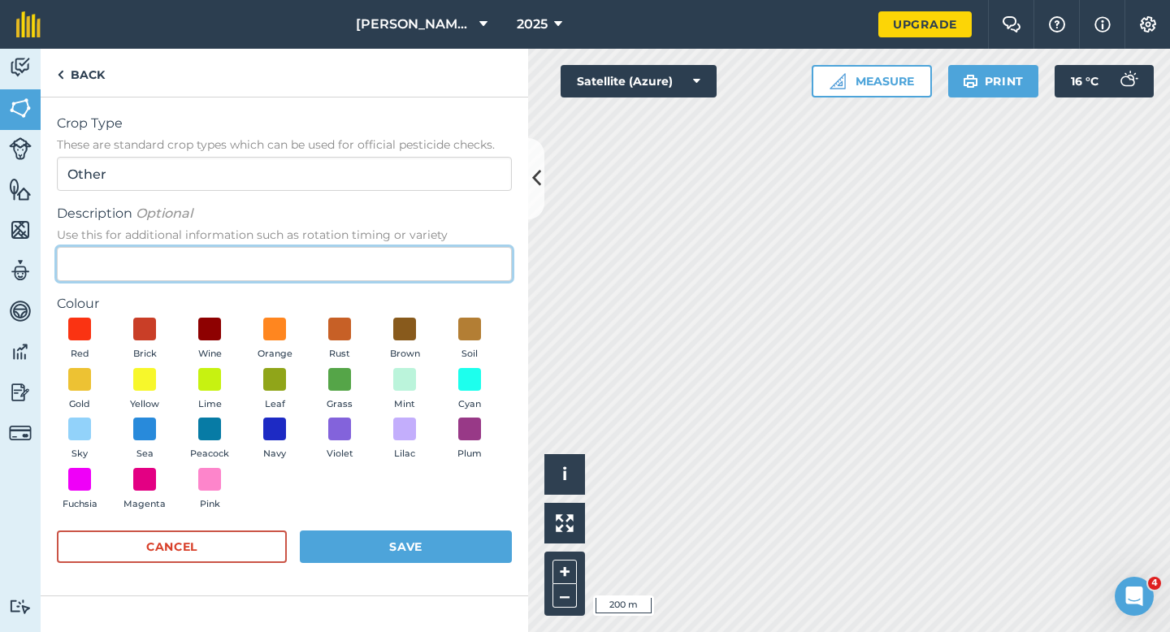
click at [488, 254] on input "Description Optional Use this for additional information such as rotation timin…" at bounding box center [284, 264] width 455 height 34
type input "Watties Peas"
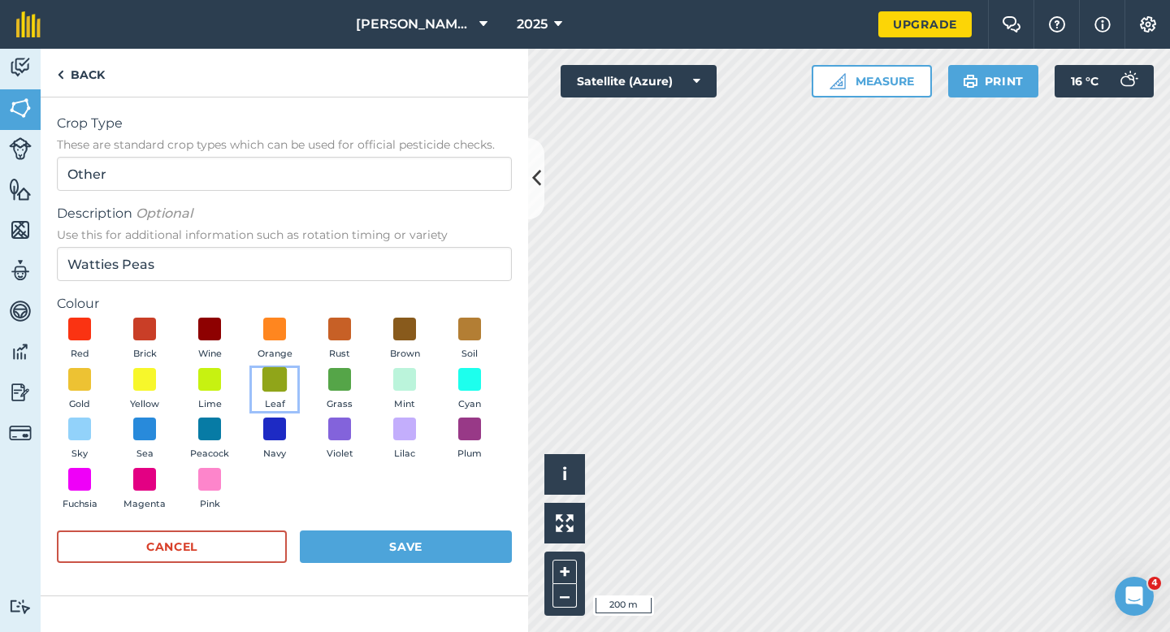
click at [285, 379] on span at bounding box center [275, 379] width 25 height 25
click at [380, 541] on button "Save" at bounding box center [406, 547] width 212 height 33
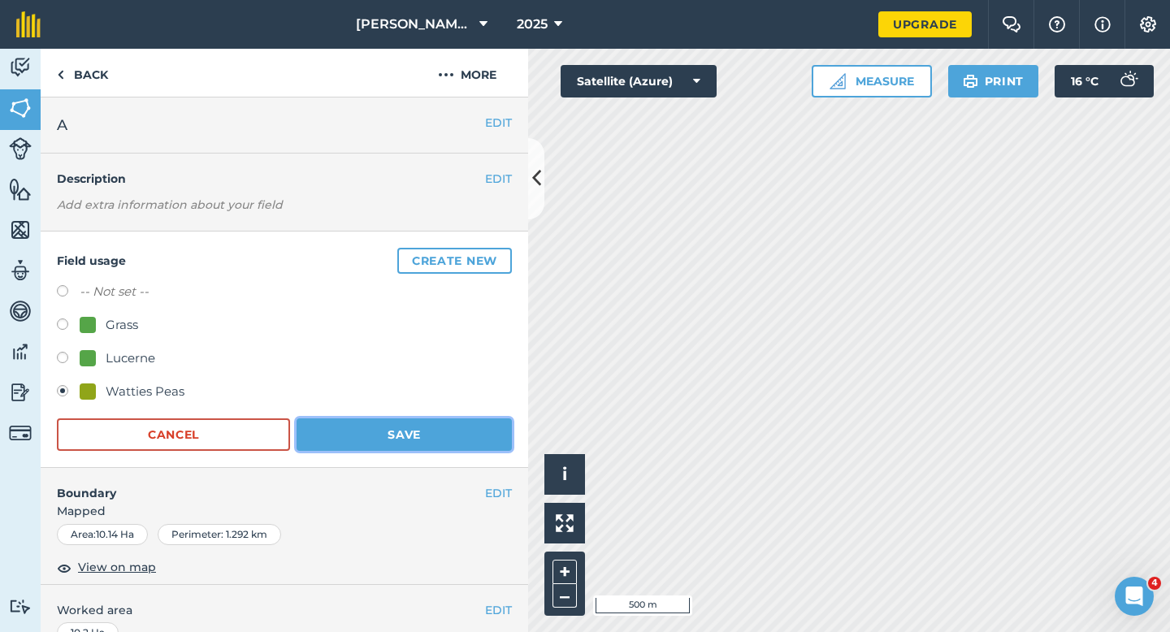
click at [441, 439] on button "Save" at bounding box center [404, 435] width 215 height 33
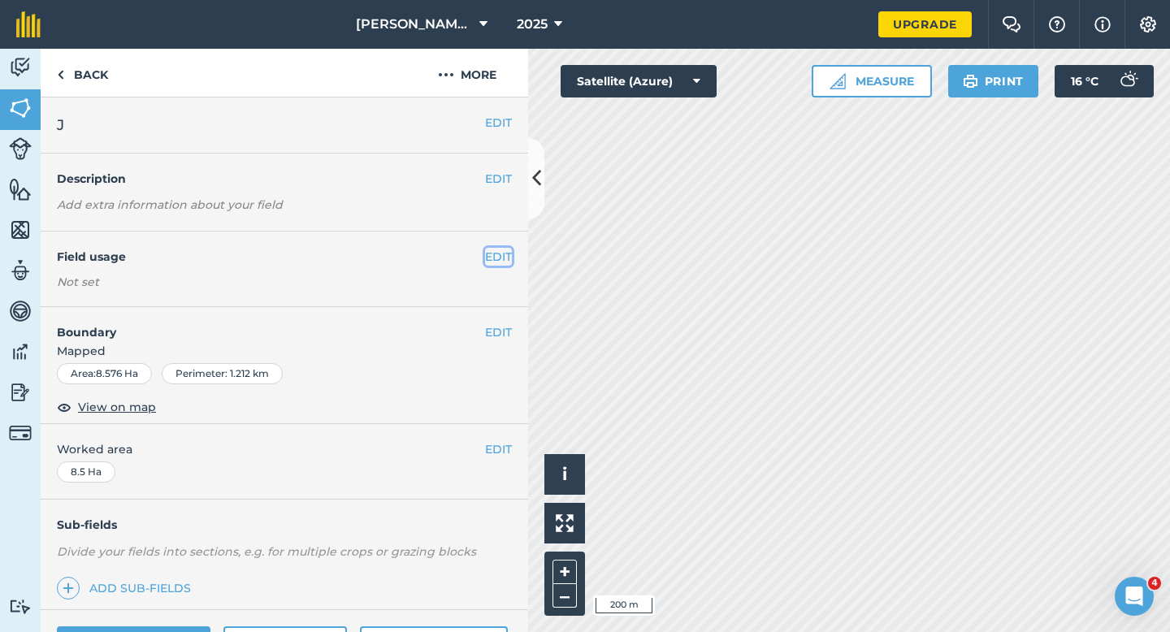
click at [488, 258] on button "EDIT" at bounding box center [498, 257] width 27 height 18
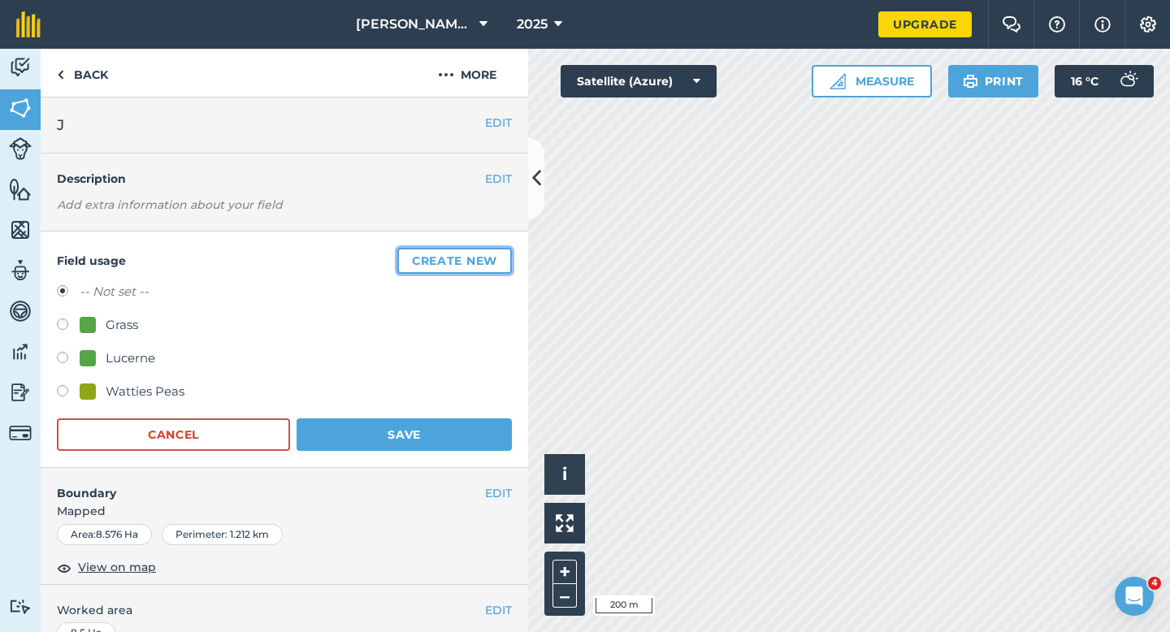
click at [488, 258] on button "Create new" at bounding box center [454, 261] width 115 height 26
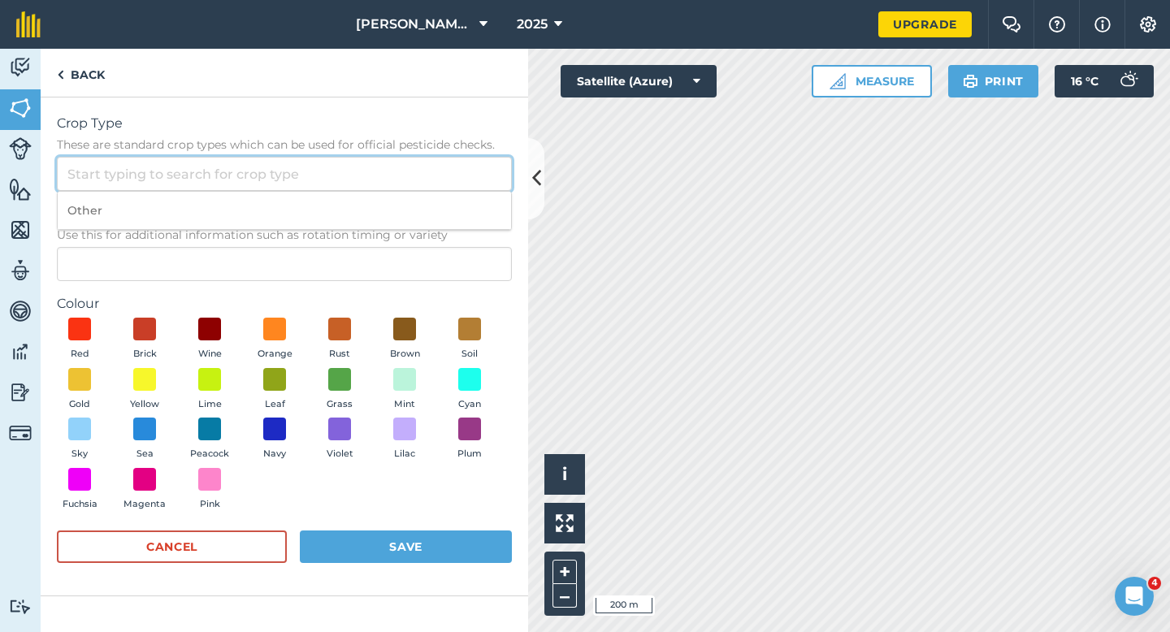
click at [488, 184] on input "Crop Type These are standard crop types which can be used for official pesticid…" at bounding box center [284, 174] width 455 height 34
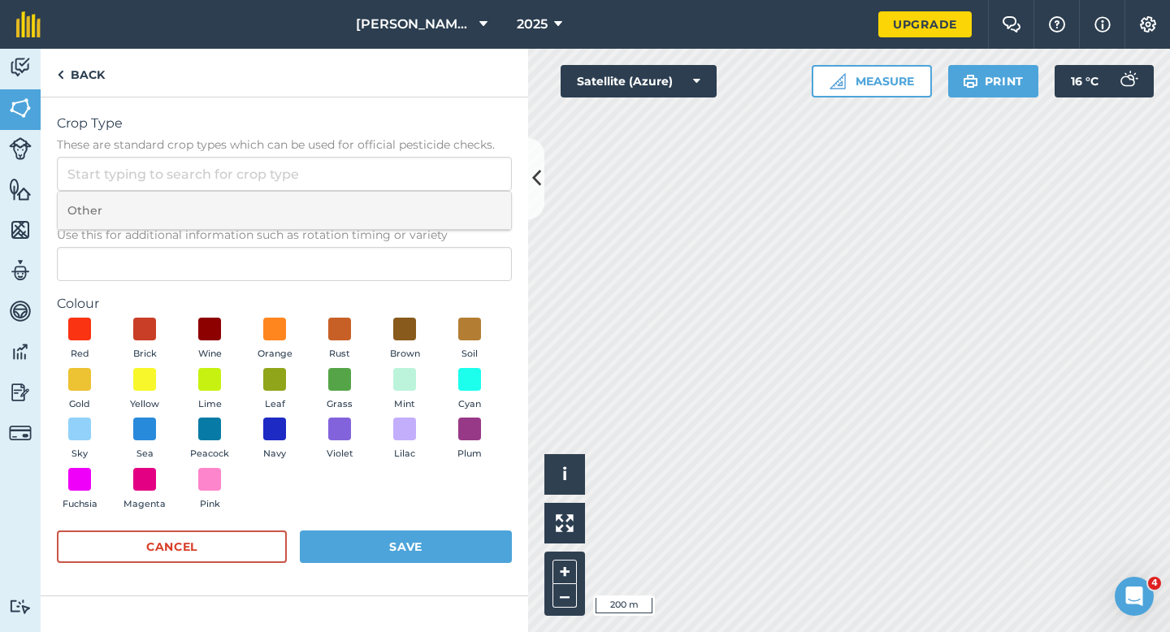
click at [488, 193] on li "Other" at bounding box center [285, 211] width 454 height 38
type input "Other"
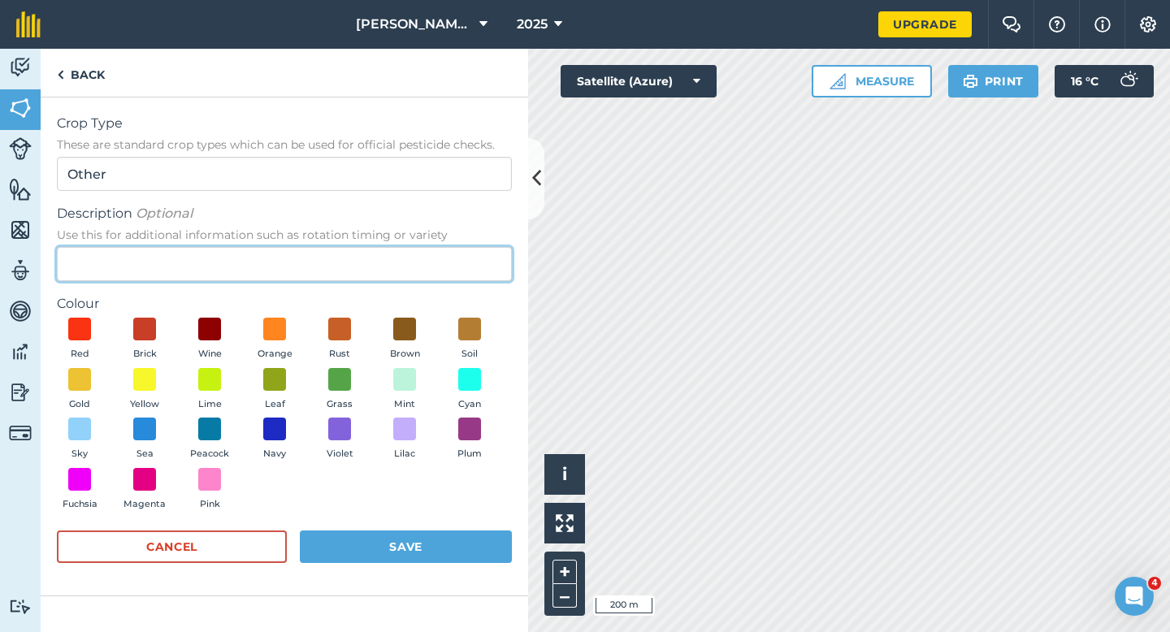
click at [481, 275] on input "Description Optional Use this for additional information such as rotation timin…" at bounding box center [284, 264] width 455 height 34
type input "Wheat"
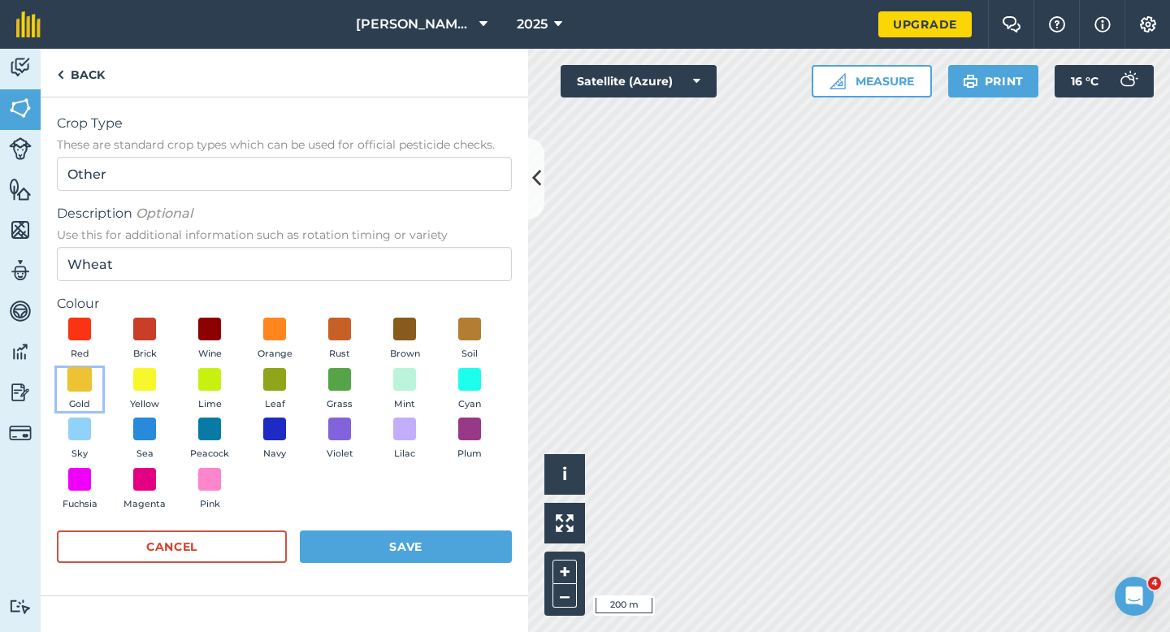
click at [78, 375] on span at bounding box center [79, 379] width 25 height 25
click at [388, 547] on button "Save" at bounding box center [406, 547] width 212 height 33
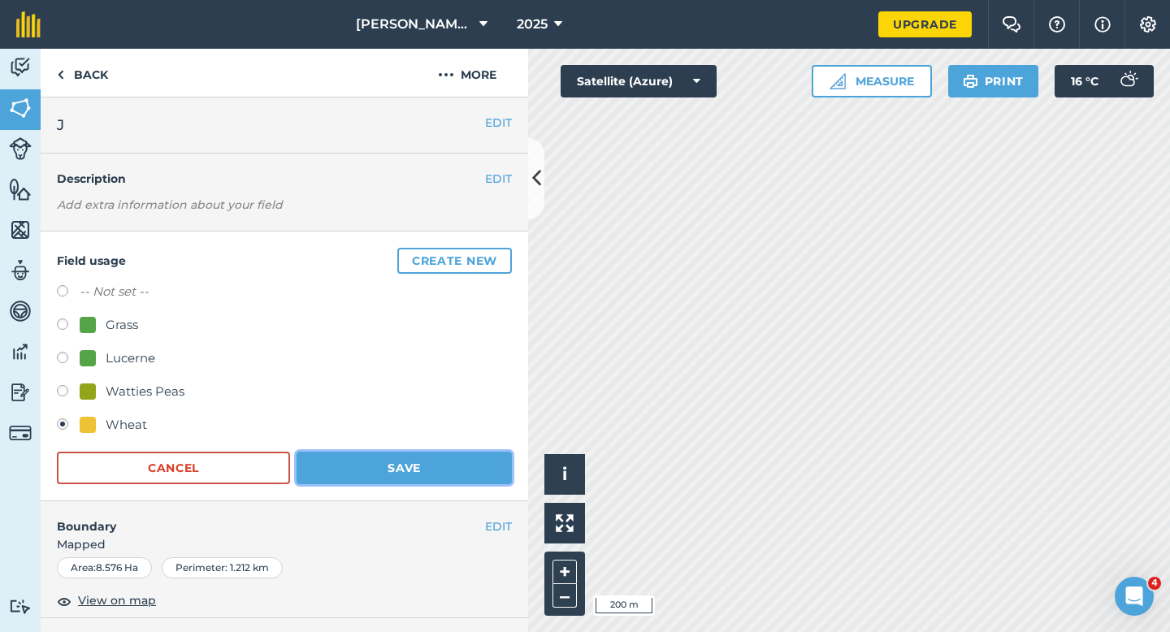
click at [428, 467] on button "Save" at bounding box center [404, 468] width 215 height 33
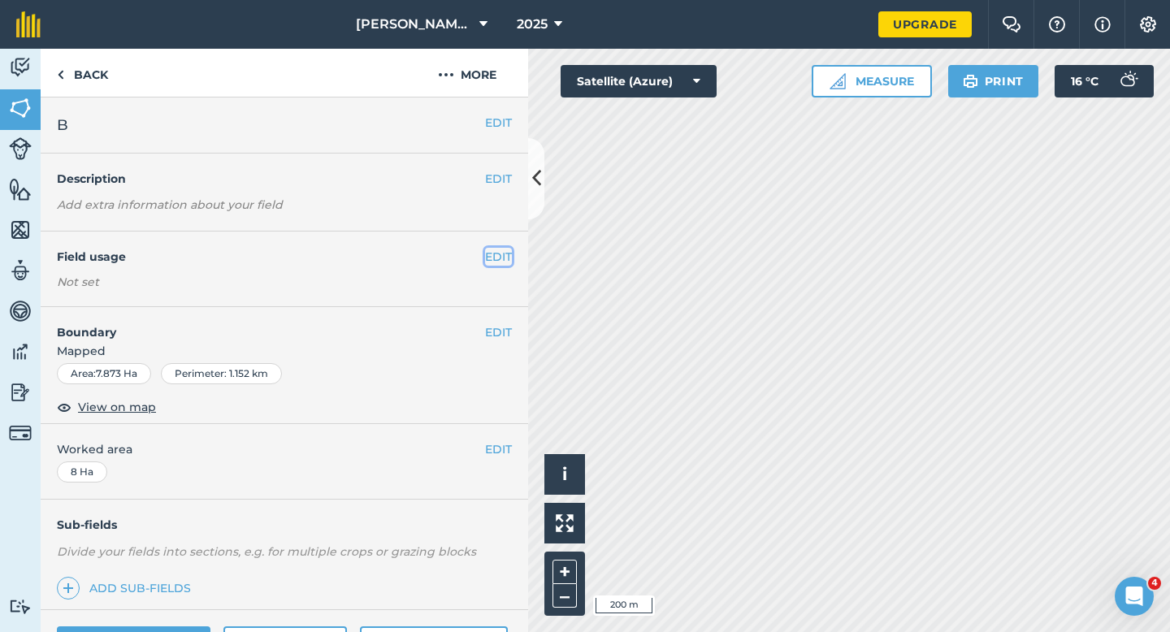
click at [501, 256] on button "EDIT" at bounding box center [498, 257] width 27 height 18
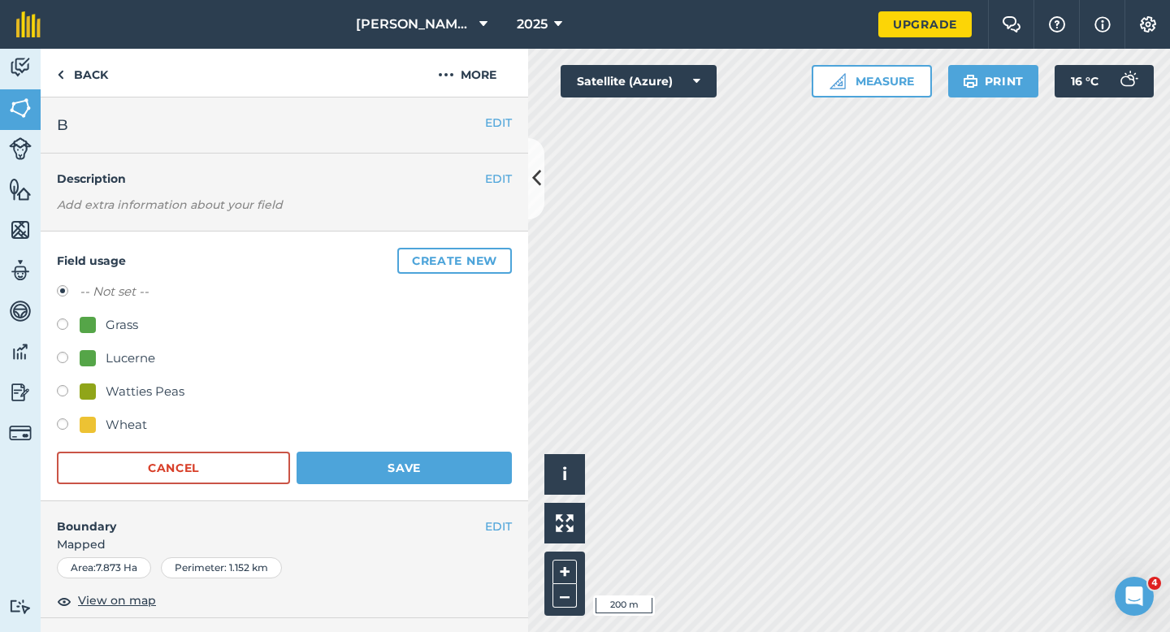
click at [121, 429] on div "Wheat" at bounding box center [126, 425] width 41 height 20
radio input "true"
radio input "false"
click at [397, 447] on form "-- Not set -- Grass Lucerne Watties Peas Wheat Cancel Save" at bounding box center [284, 383] width 455 height 202
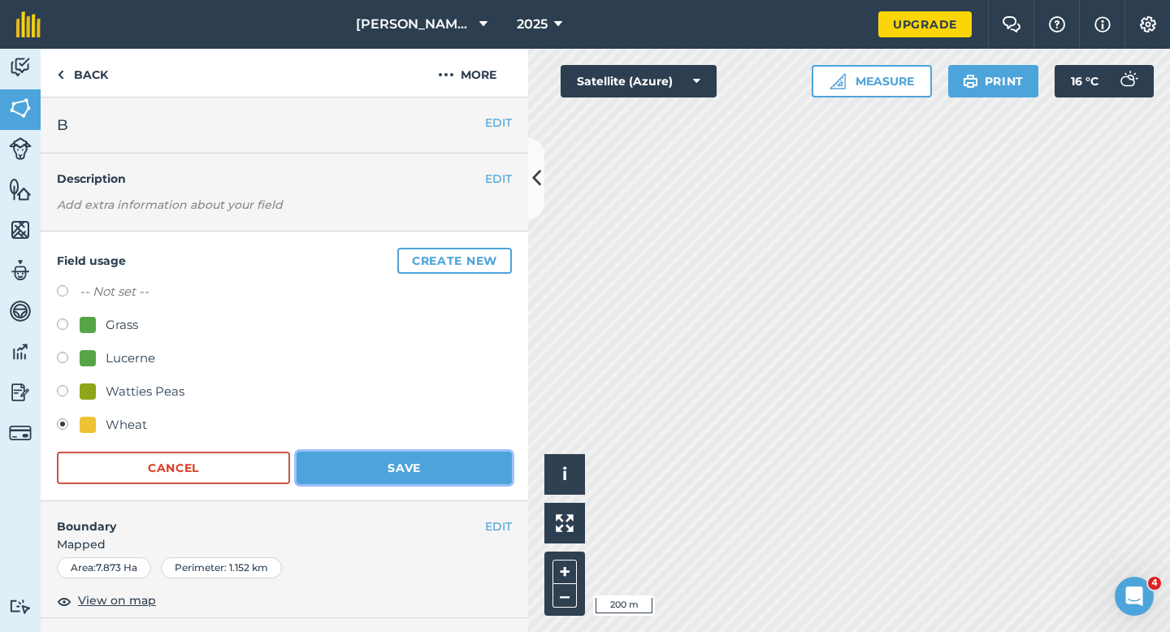
click at [397, 462] on button "Save" at bounding box center [404, 468] width 215 height 33
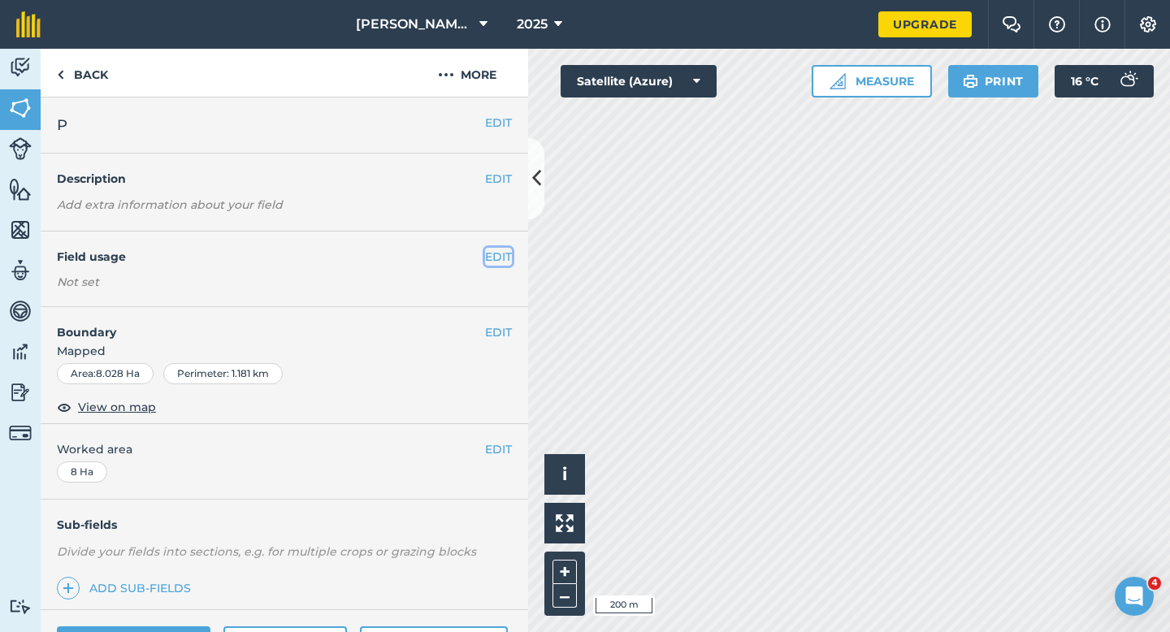
click at [501, 251] on button "EDIT" at bounding box center [498, 257] width 27 height 18
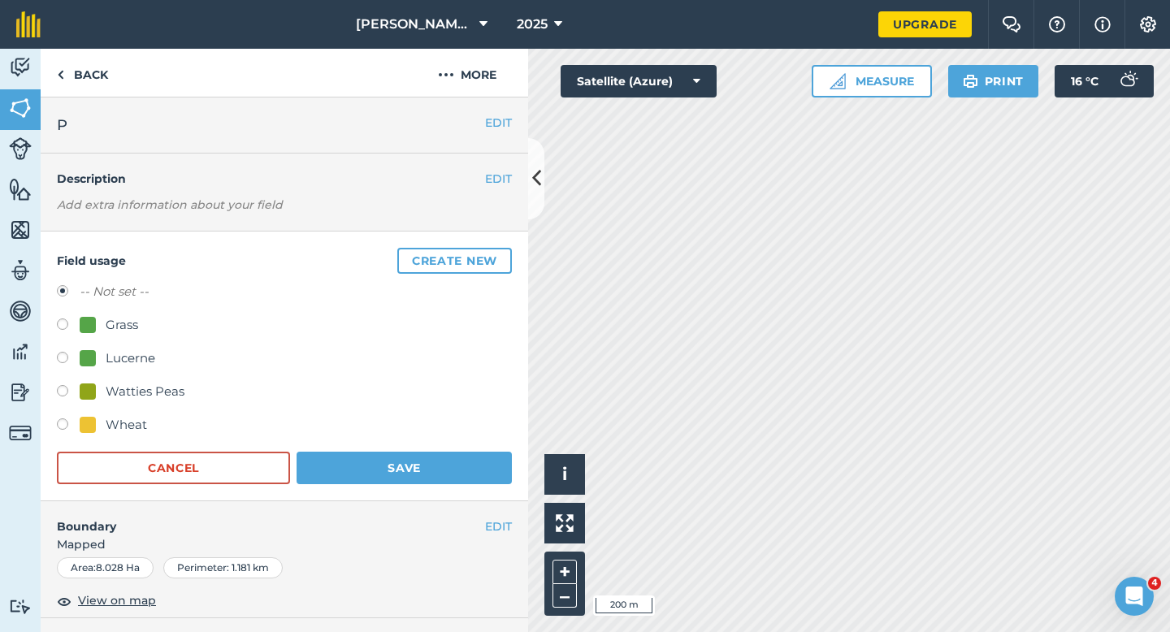
click at [98, 430] on div "Wheat" at bounding box center [113, 425] width 67 height 20
radio input "true"
radio input "false"
click at [394, 479] on button "Save" at bounding box center [404, 468] width 215 height 33
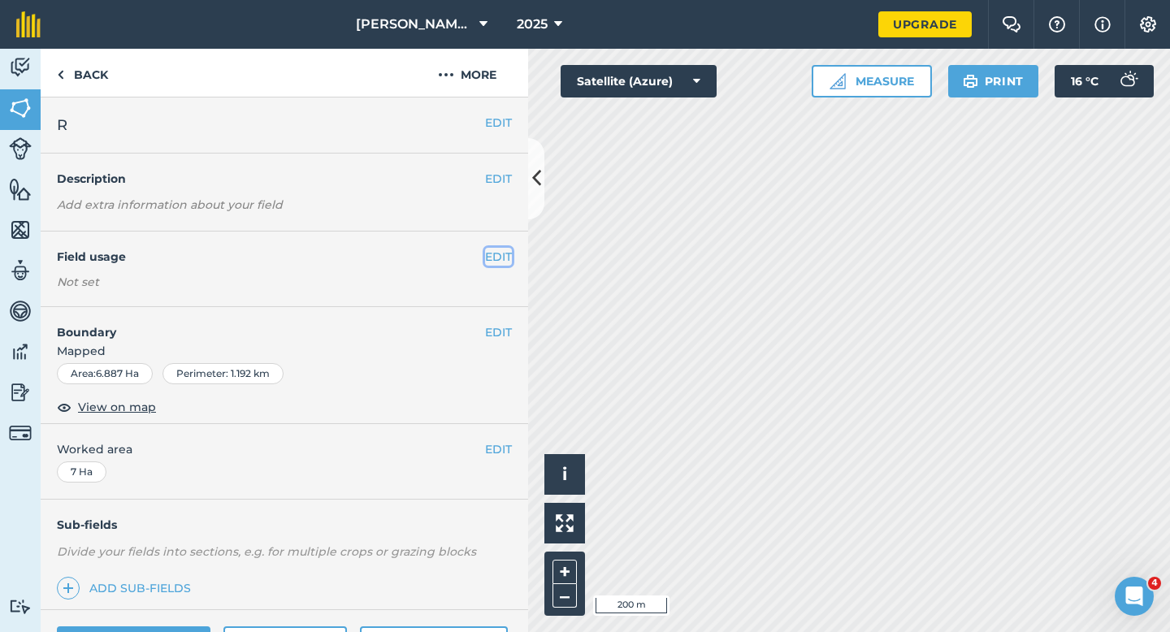
click at [504, 261] on button "EDIT" at bounding box center [498, 257] width 27 height 18
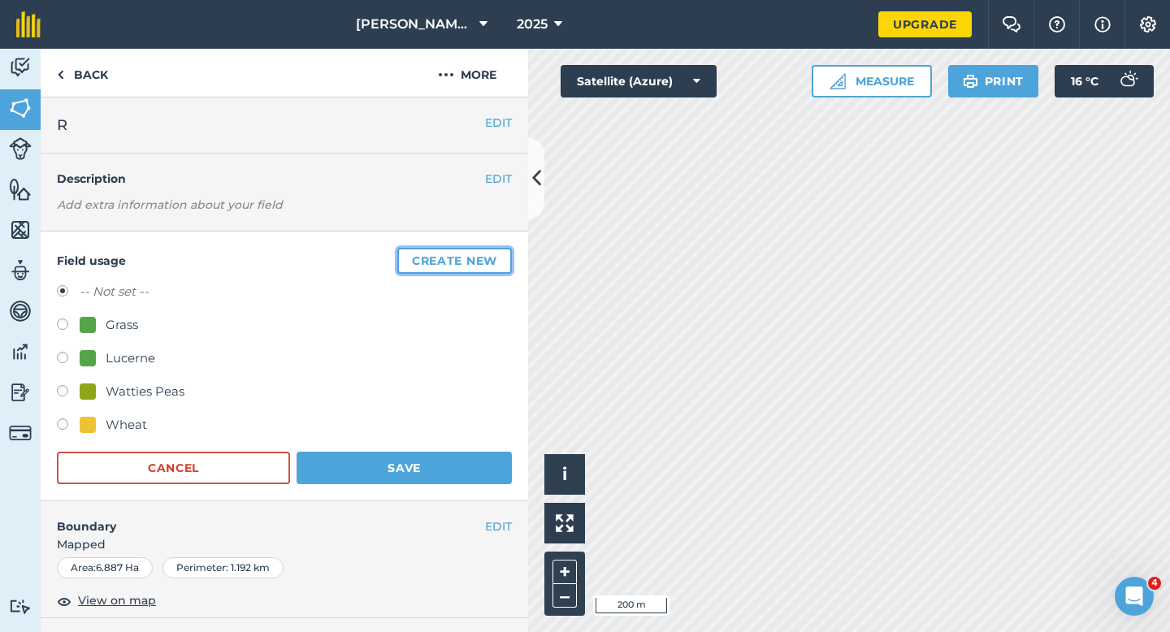
click at [504, 261] on button "Create new" at bounding box center [454, 261] width 115 height 26
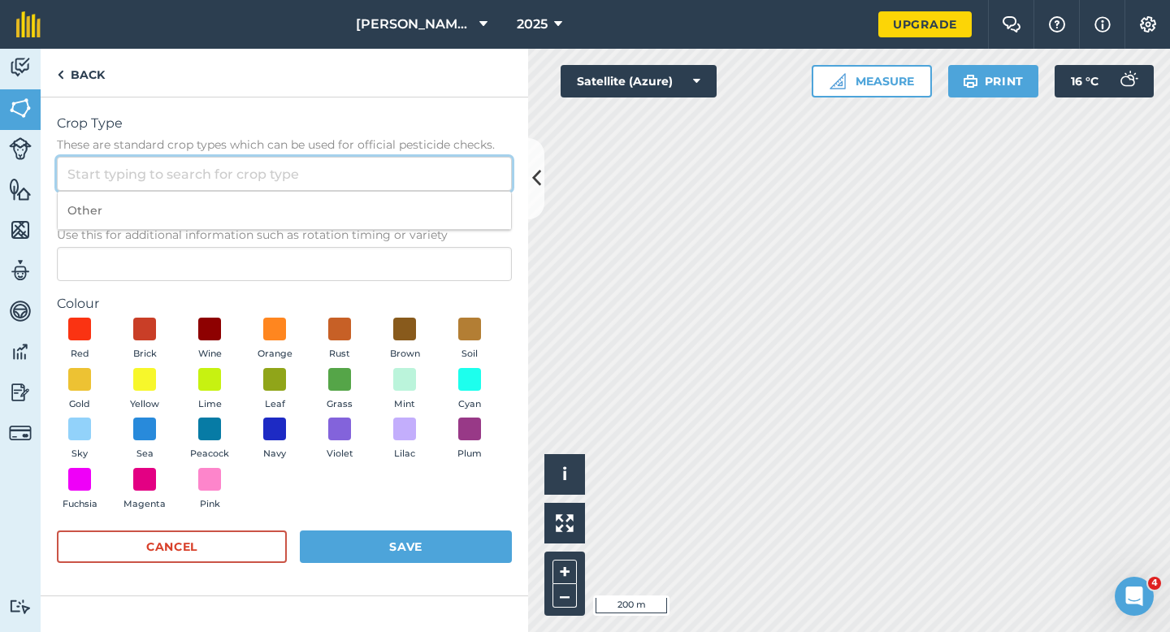
click at [463, 171] on input "Crop Type These are standard crop types which can be used for official pesticid…" at bounding box center [284, 174] width 455 height 34
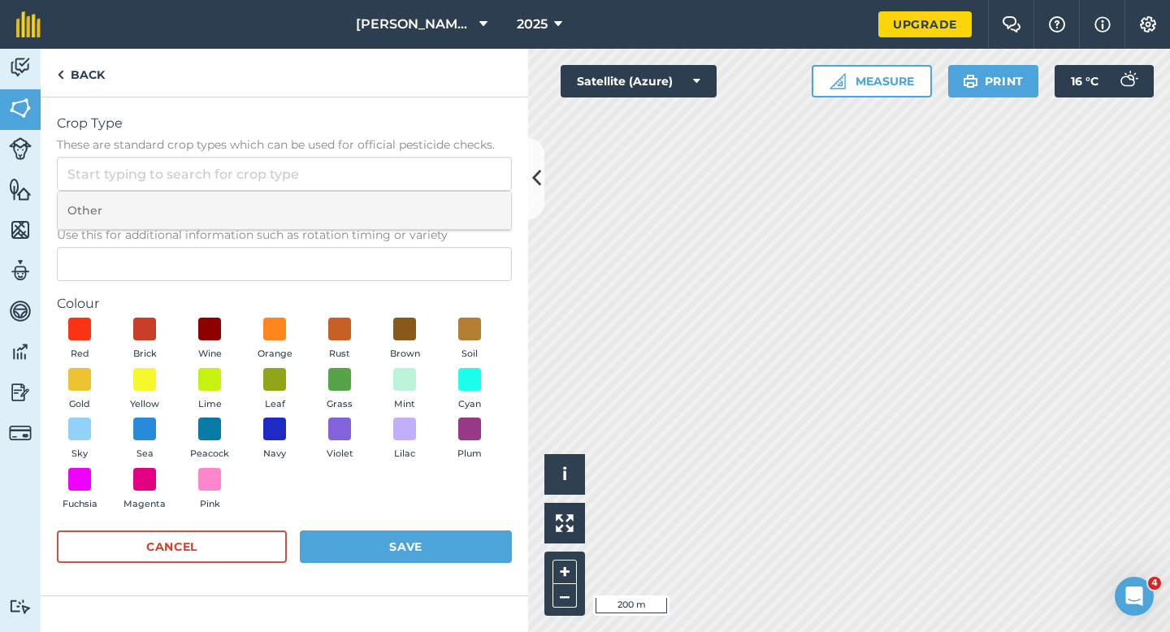
click at [463, 210] on li "Other" at bounding box center [285, 211] width 454 height 38
type input "Other"
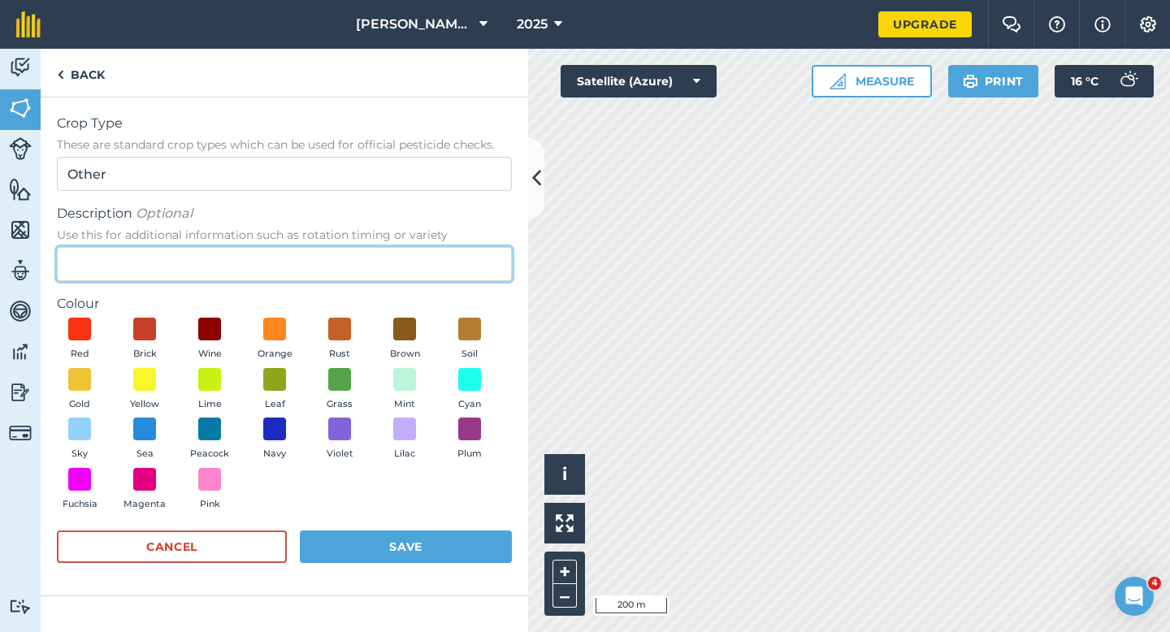
click at [458, 263] on input "Description Optional Use this for additional information such as rotation timin…" at bounding box center [284, 264] width 455 height 34
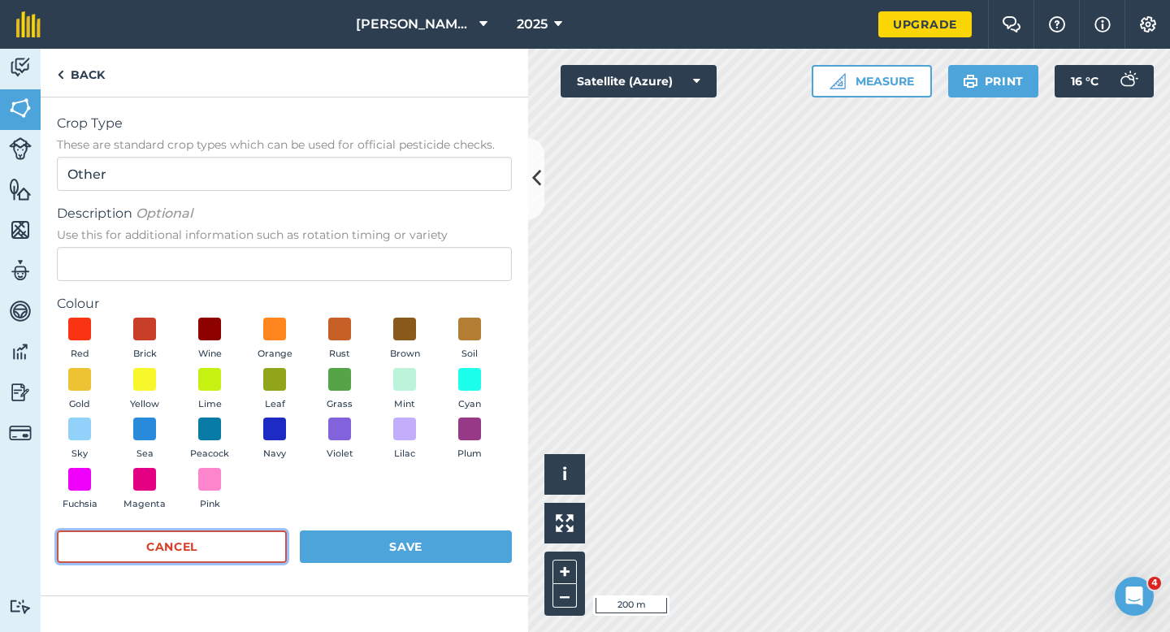
click at [205, 535] on button "Cancel" at bounding box center [172, 547] width 230 height 33
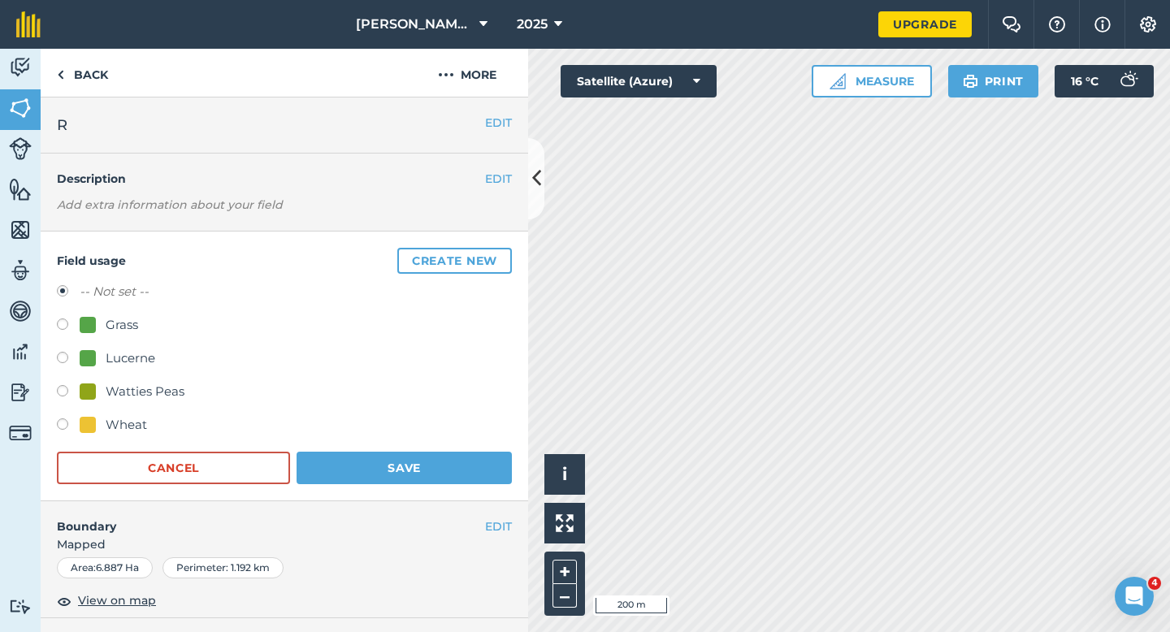
click at [135, 396] on div "Watties Peas" at bounding box center [145, 392] width 79 height 20
radio input "true"
radio input "false"
click at [379, 451] on form "-- Not set -- Grass Lucerne Watties Peas Wheat Cancel Save" at bounding box center [284, 383] width 455 height 202
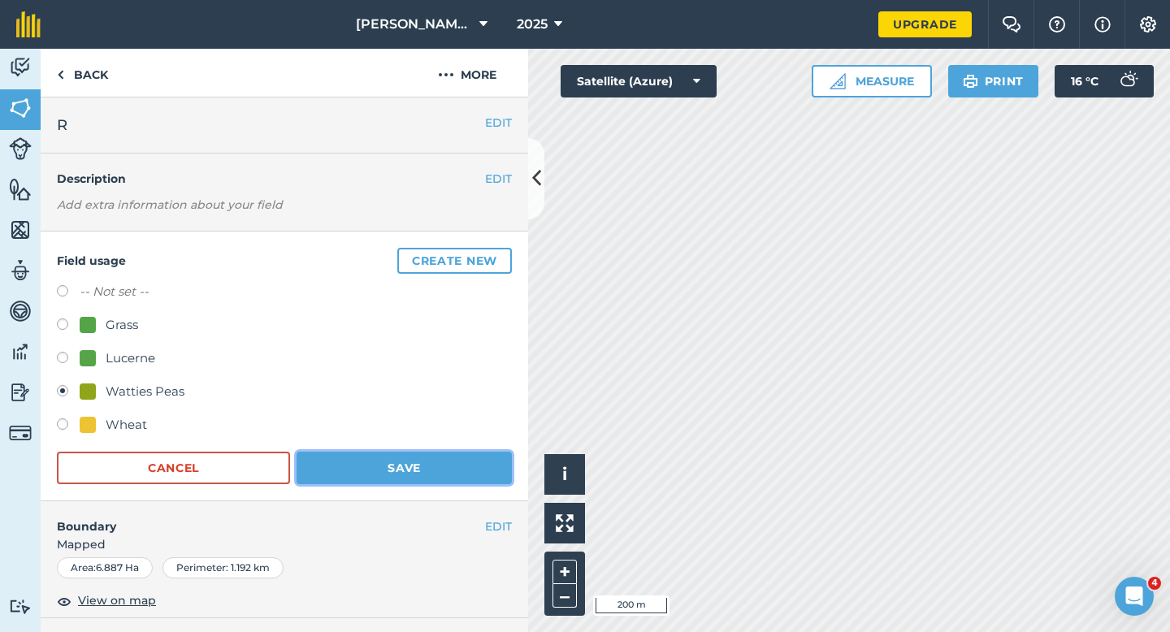
click at [383, 462] on button "Save" at bounding box center [404, 468] width 215 height 33
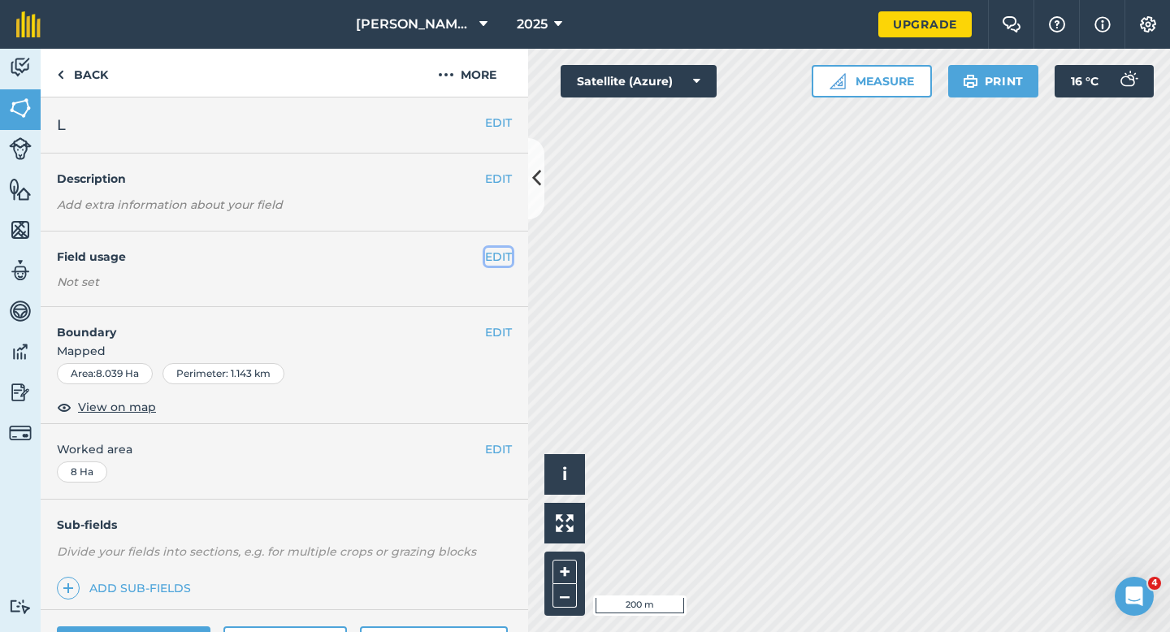
click at [488, 258] on button "EDIT" at bounding box center [498, 257] width 27 height 18
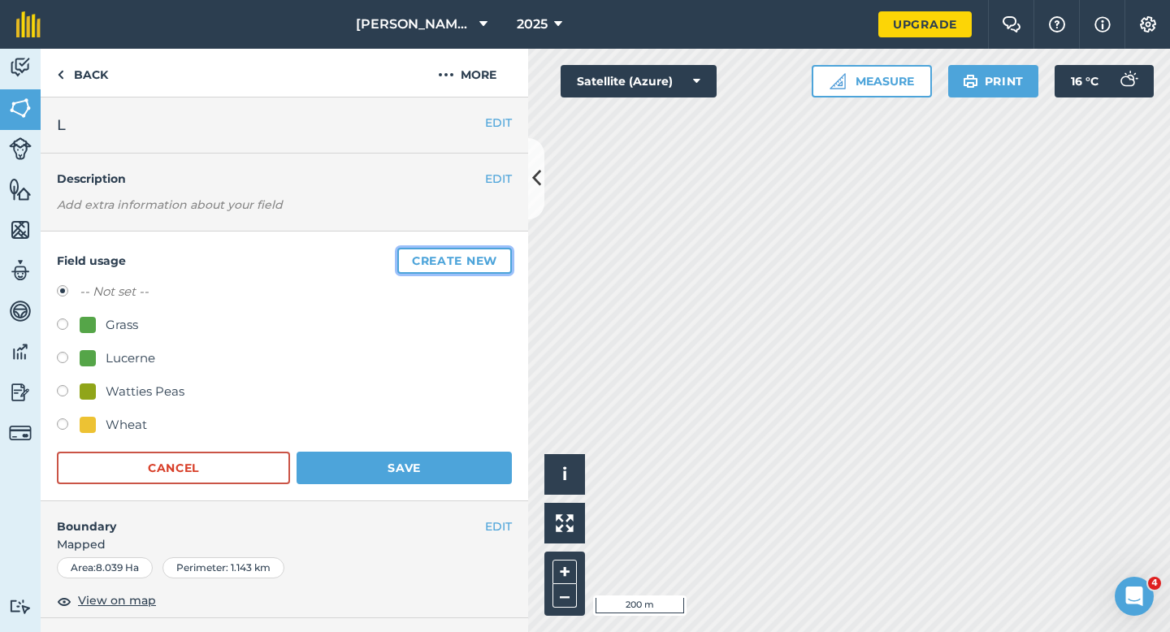
click at [458, 265] on button "Create new" at bounding box center [454, 261] width 115 height 26
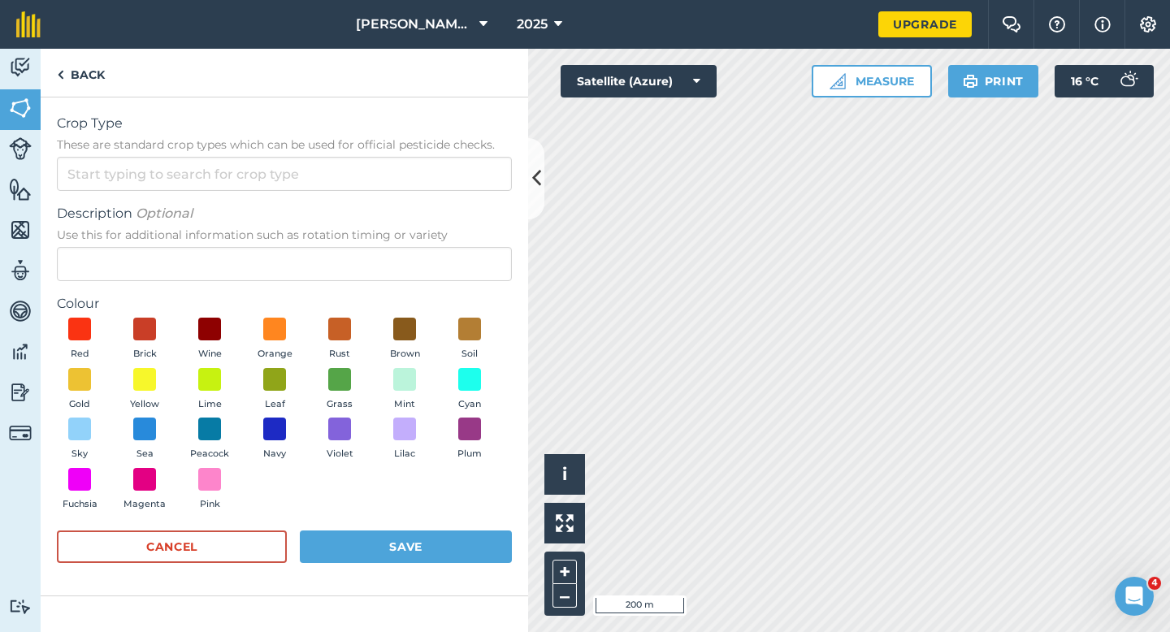
click at [440, 193] on form "Crop Type These are standard crop types which can be used for official pesticid…" at bounding box center [284, 347] width 455 height 466
click at [440, 184] on input "Crop Type These are standard crop types which can be used for official pesticid…" at bounding box center [284, 174] width 455 height 34
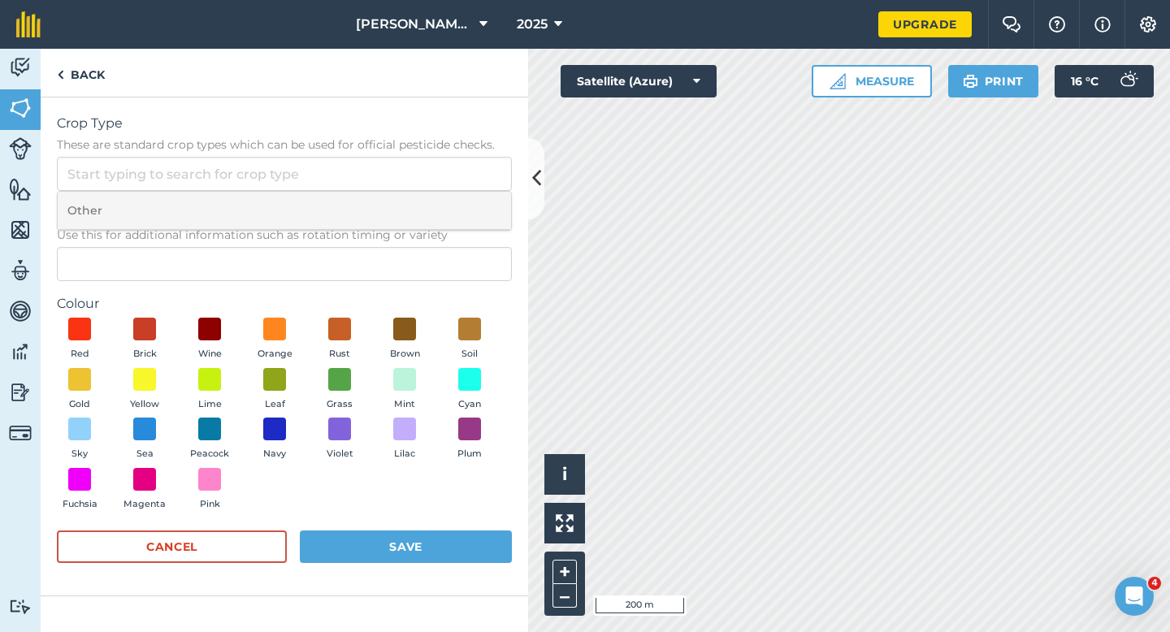
click at [440, 200] on li "Other" at bounding box center [285, 211] width 454 height 38
type input "Other"
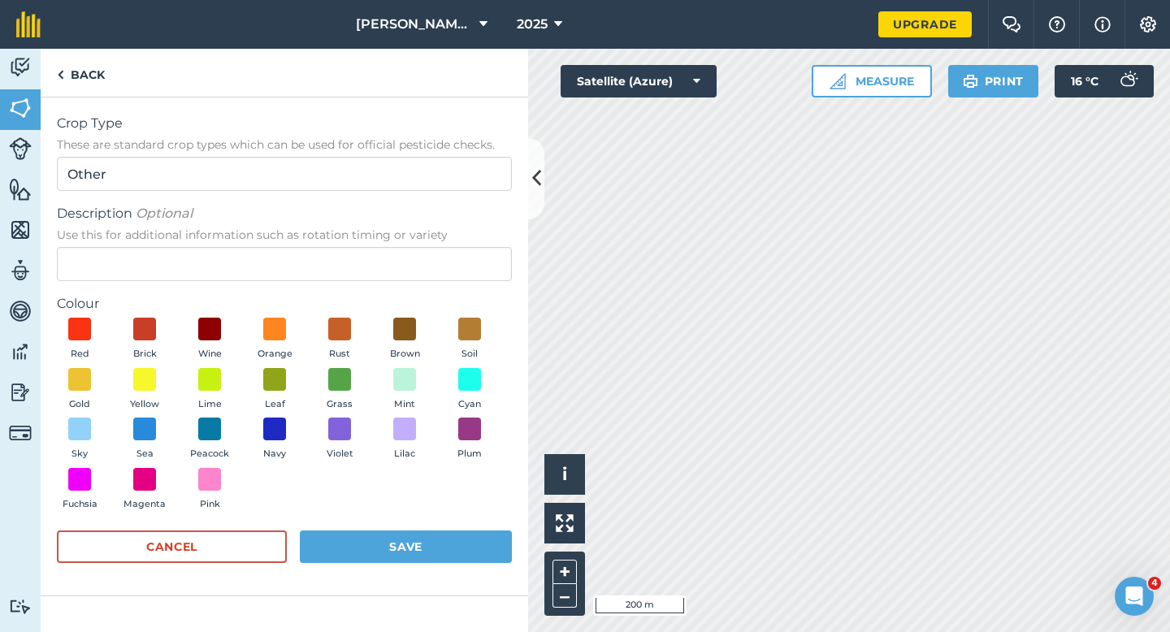
click at [435, 242] on span "Use this for additional information such as rotation timing or variety" at bounding box center [284, 235] width 455 height 16
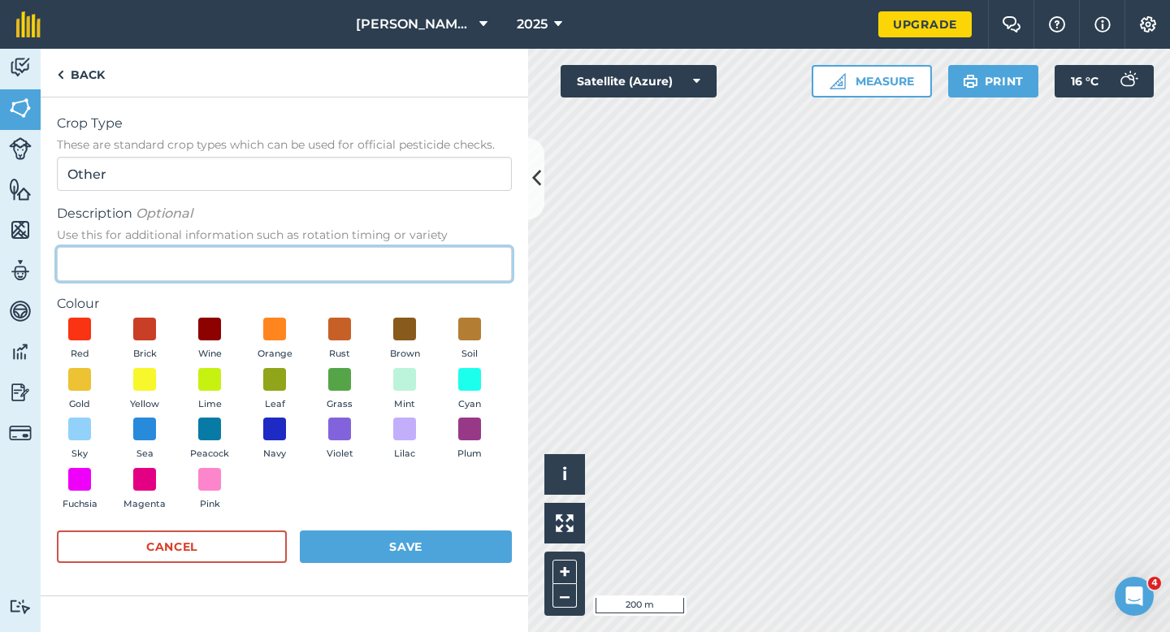
click at [435, 247] on input "Description Optional Use this for additional information such as rotation timin…" at bounding box center [284, 264] width 455 height 34
type input "Wa"
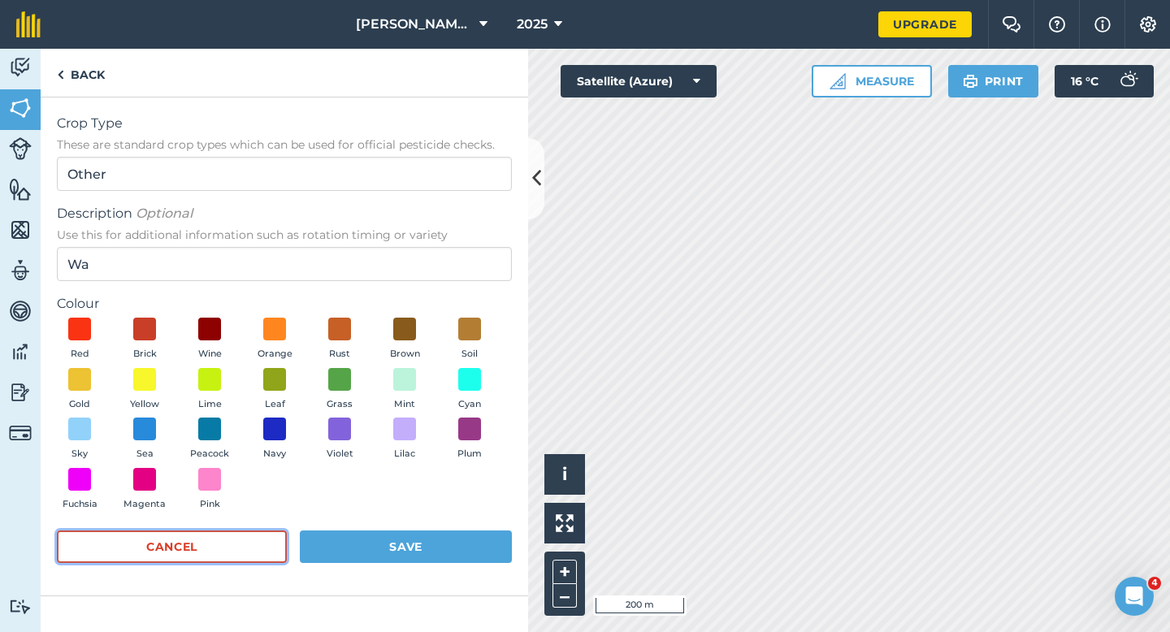
click at [260, 560] on button "Cancel" at bounding box center [172, 547] width 230 height 33
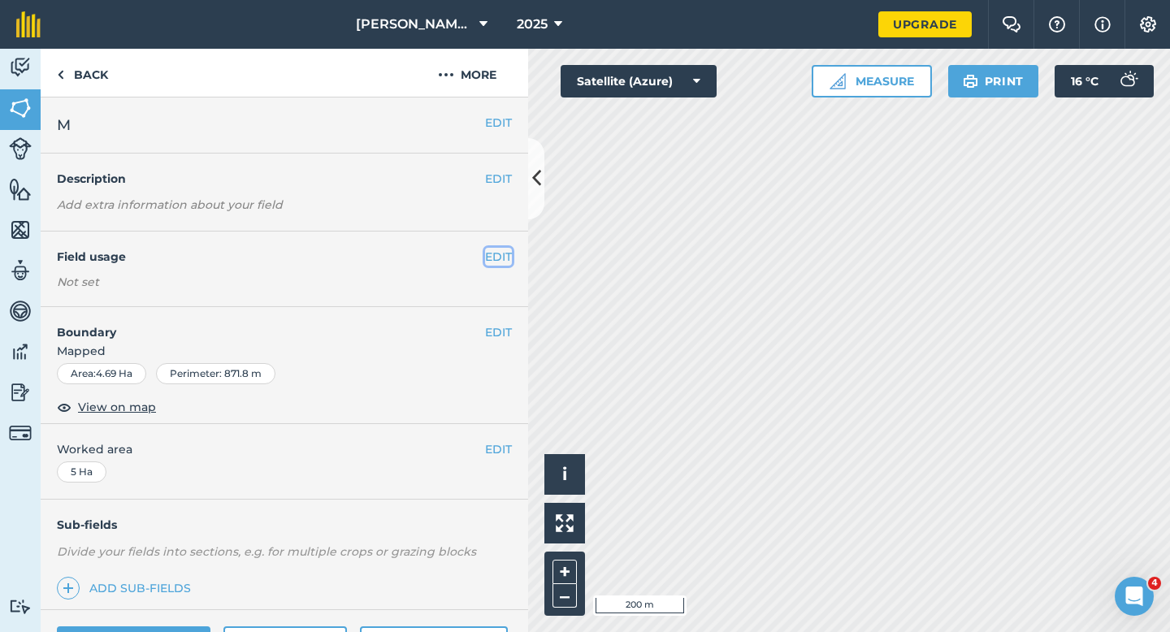
click at [492, 263] on button "EDIT" at bounding box center [498, 257] width 27 height 18
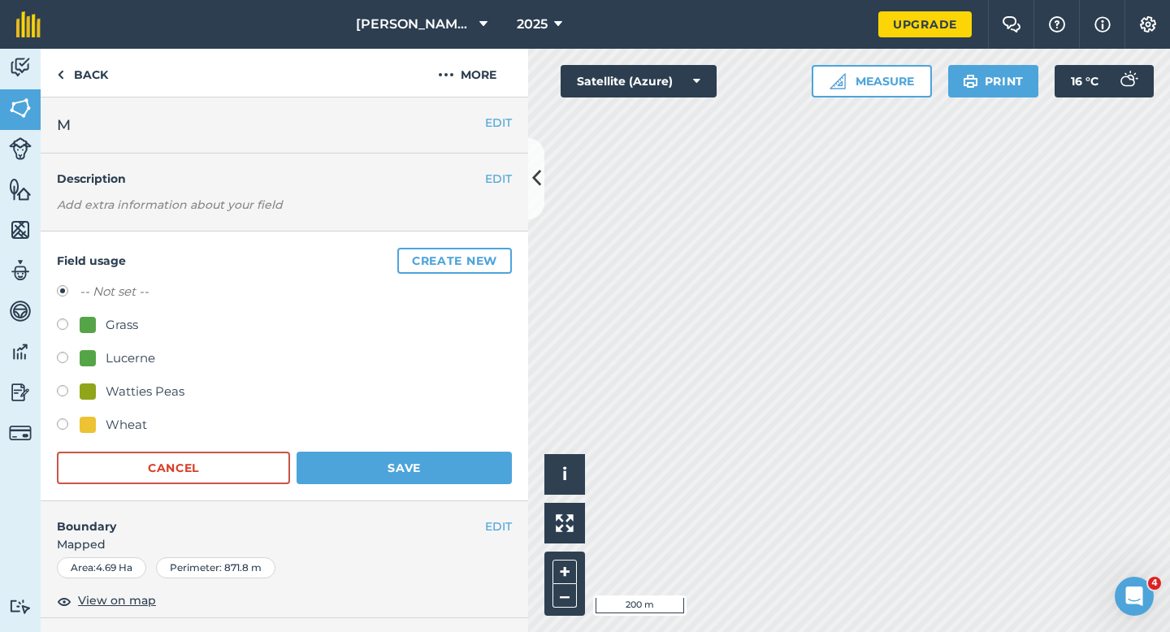
click at [141, 388] on div "Watties Peas" at bounding box center [145, 392] width 79 height 20
radio input "true"
radio input "false"
click at [447, 506] on h4 "Boundary" at bounding box center [263, 518] width 445 height 34
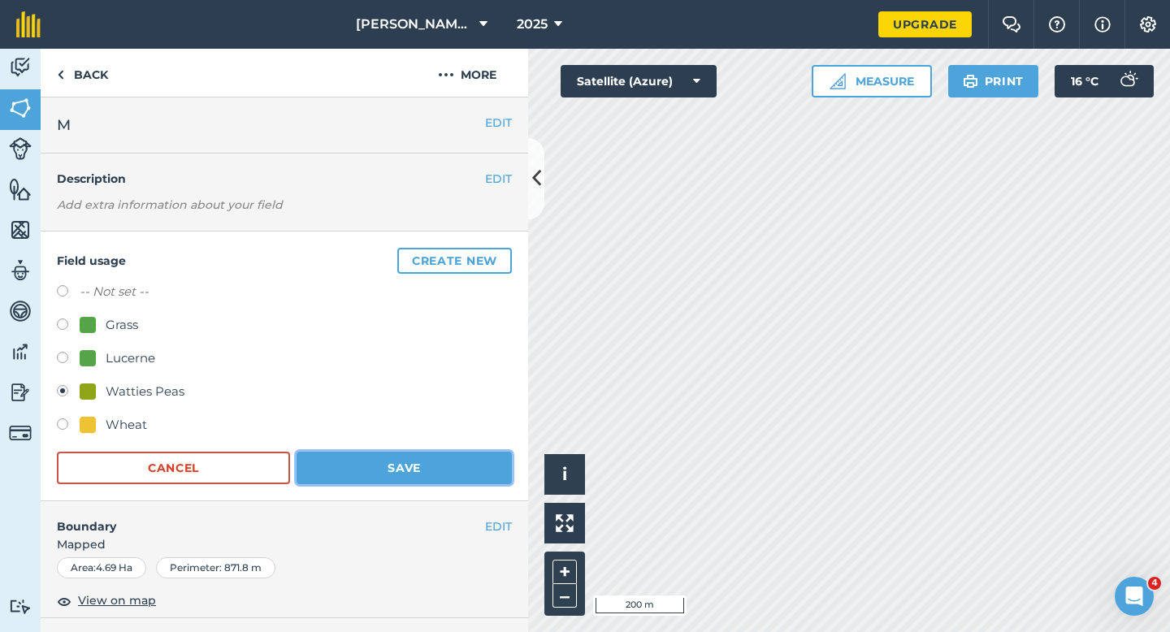
click at [448, 481] on button "Save" at bounding box center [404, 468] width 215 height 33
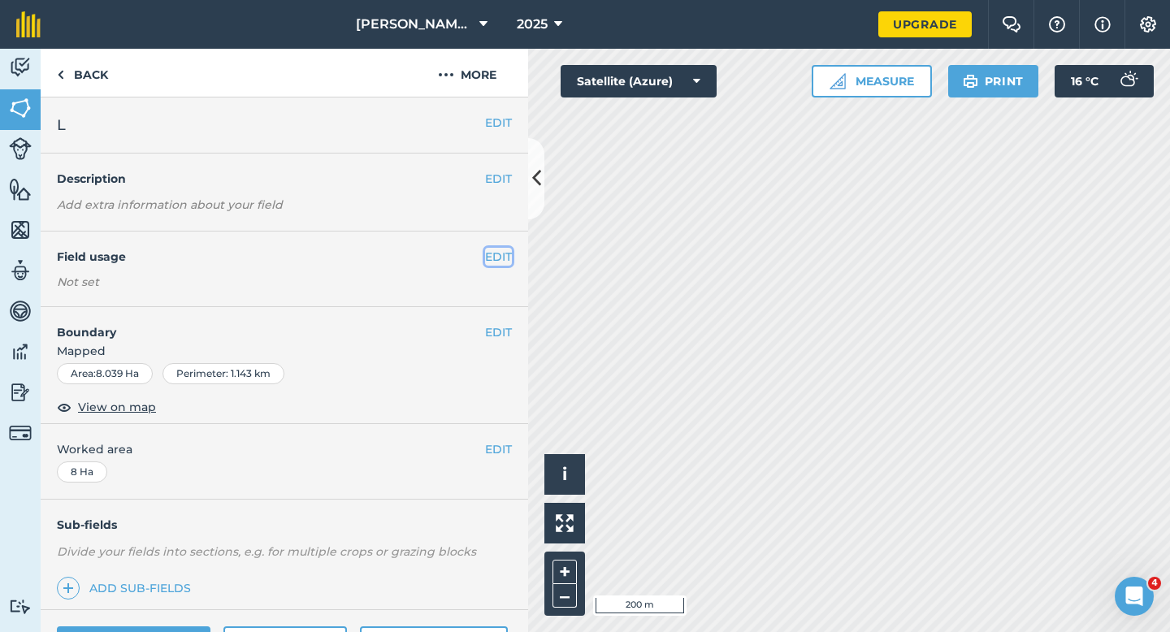
click at [497, 252] on button "EDIT" at bounding box center [498, 257] width 27 height 18
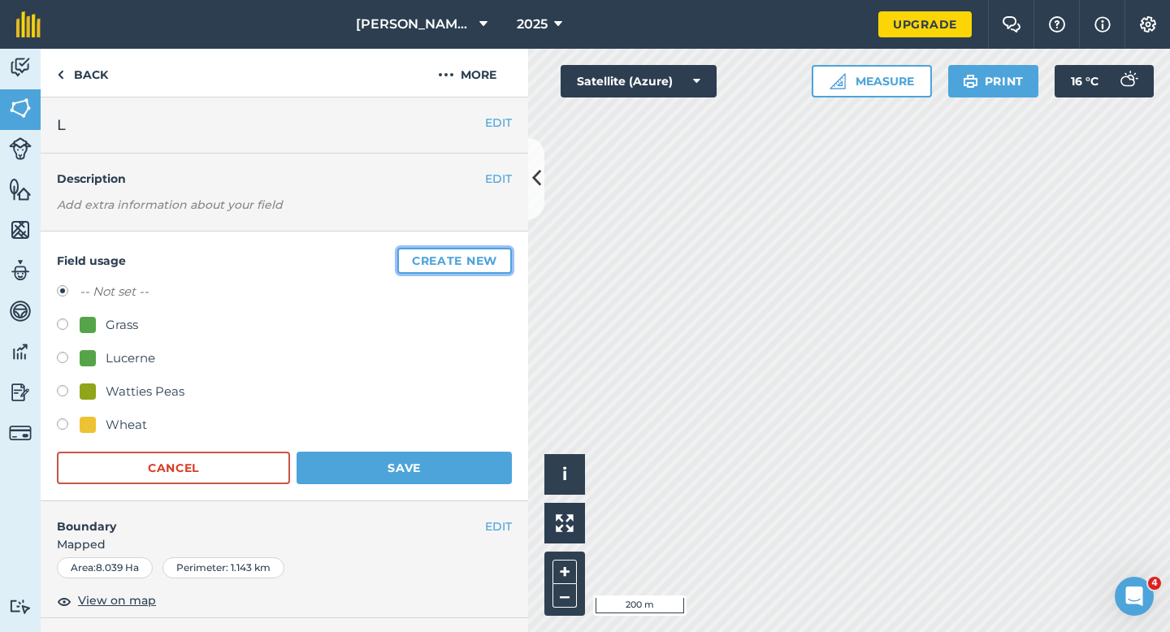
click at [497, 252] on button "Create new" at bounding box center [454, 261] width 115 height 26
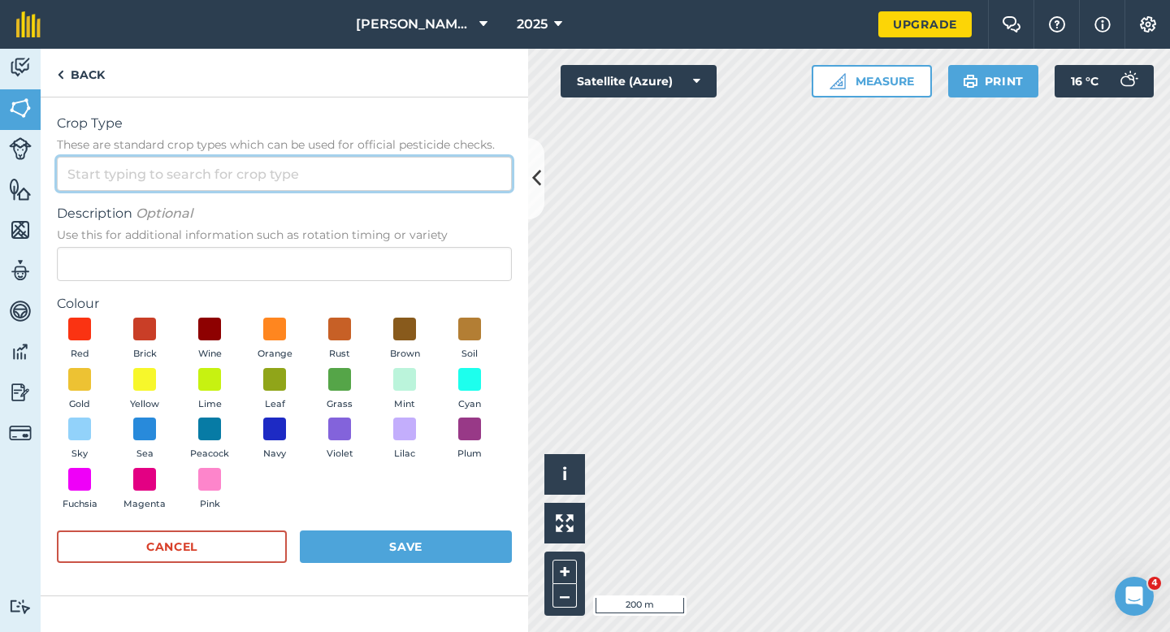
click at [398, 163] on input "Crop Type These are standard crop types which can be used for official pesticid…" at bounding box center [284, 174] width 455 height 34
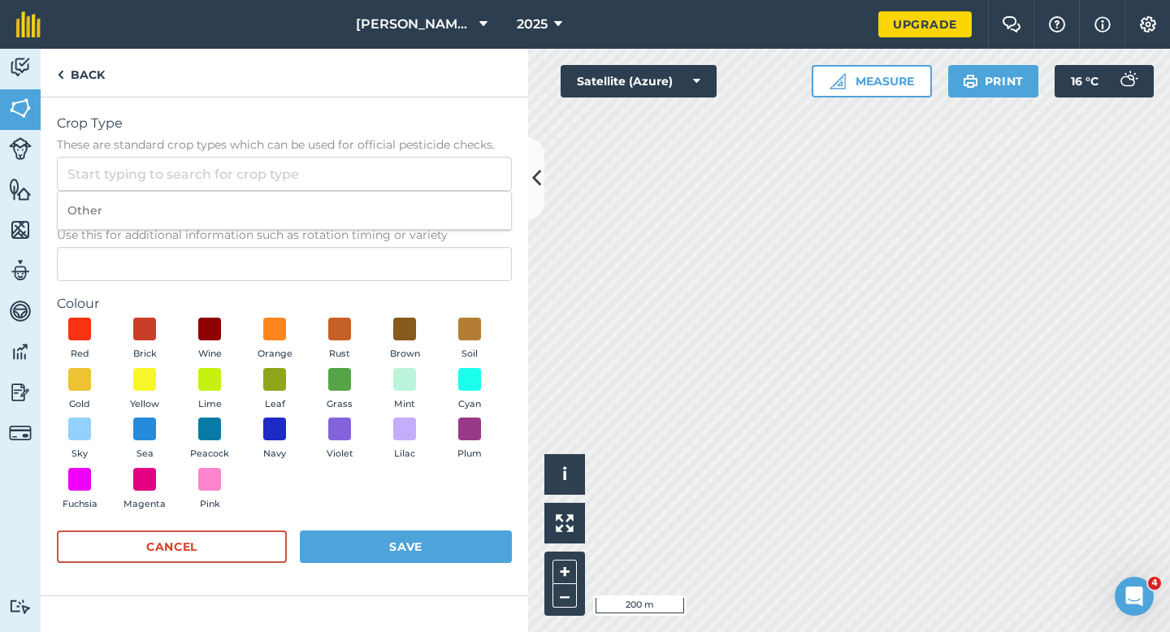
click at [398, 204] on li "Other" at bounding box center [285, 211] width 454 height 38
type input "Other"
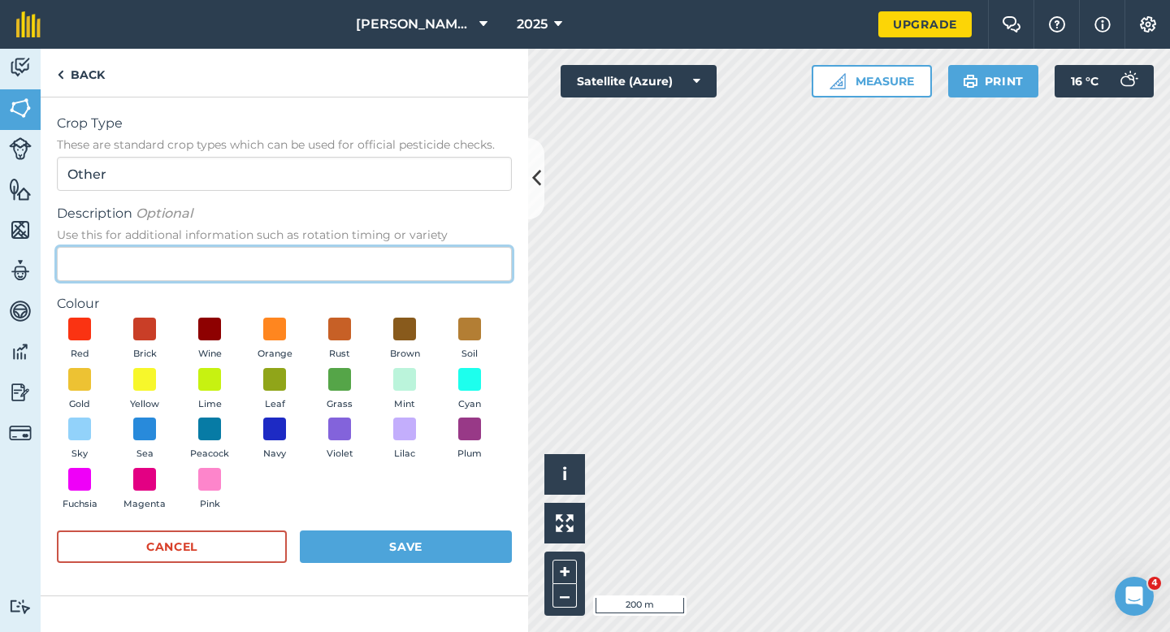
click at [383, 259] on input "Description Optional Use this for additional information such as rotation timin…" at bounding box center [284, 264] width 455 height 34
type input "Watties Beans"
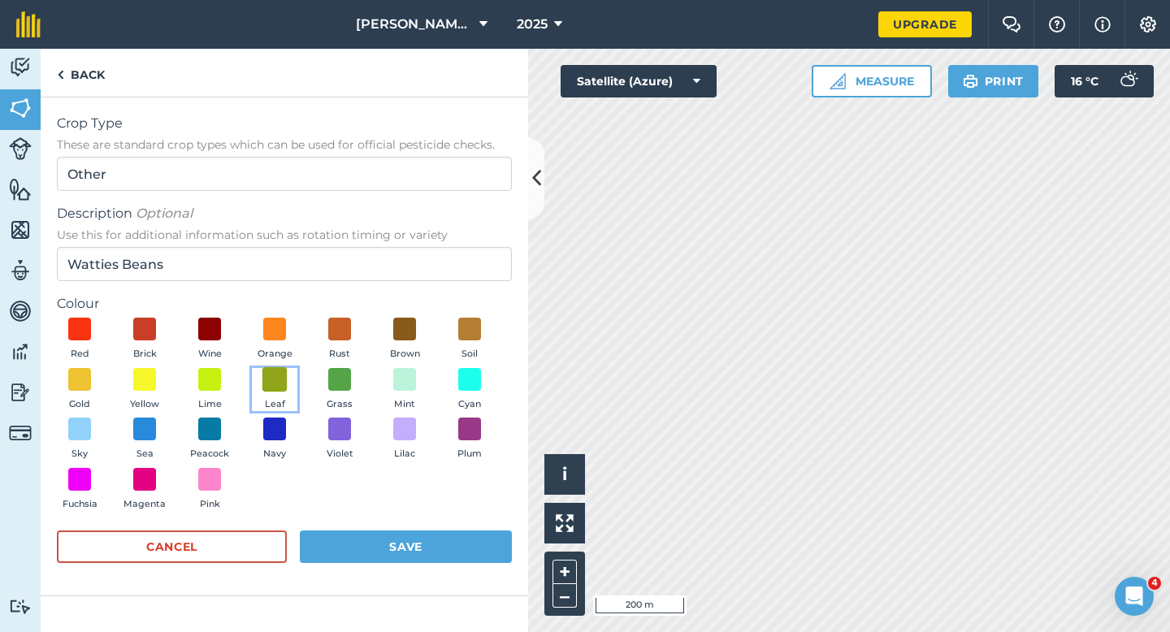
click at [268, 389] on span at bounding box center [275, 379] width 25 height 25
click at [362, 519] on form "Crop Type These are standard crop types which can be used for official pesticid…" at bounding box center [284, 347] width 455 height 466
click at [362, 542] on button "Save" at bounding box center [406, 547] width 212 height 33
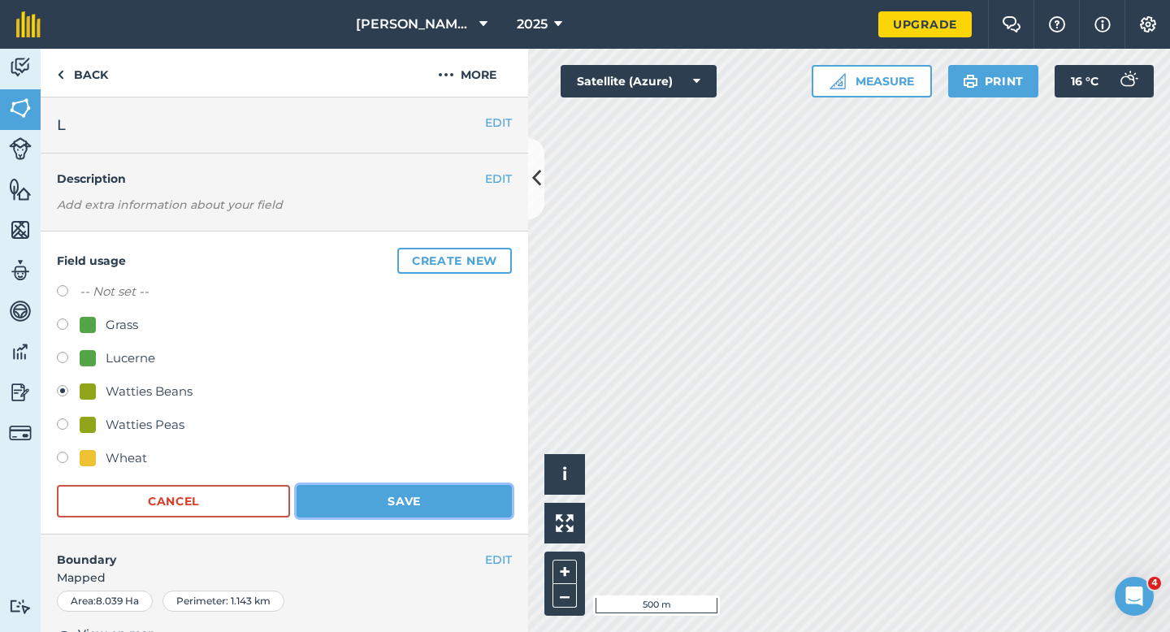
click at [473, 498] on button "Save" at bounding box center [404, 501] width 215 height 33
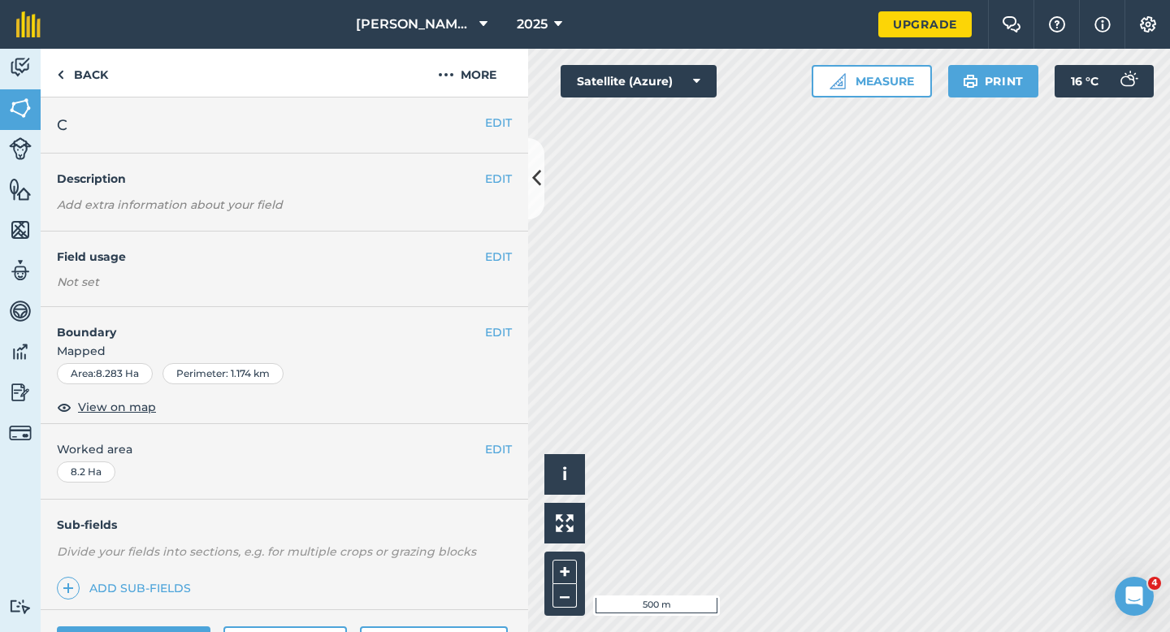
click at [503, 242] on div "EDIT Field usage Not set" at bounding box center [285, 270] width 488 height 76
click at [501, 250] on button "EDIT" at bounding box center [498, 257] width 27 height 18
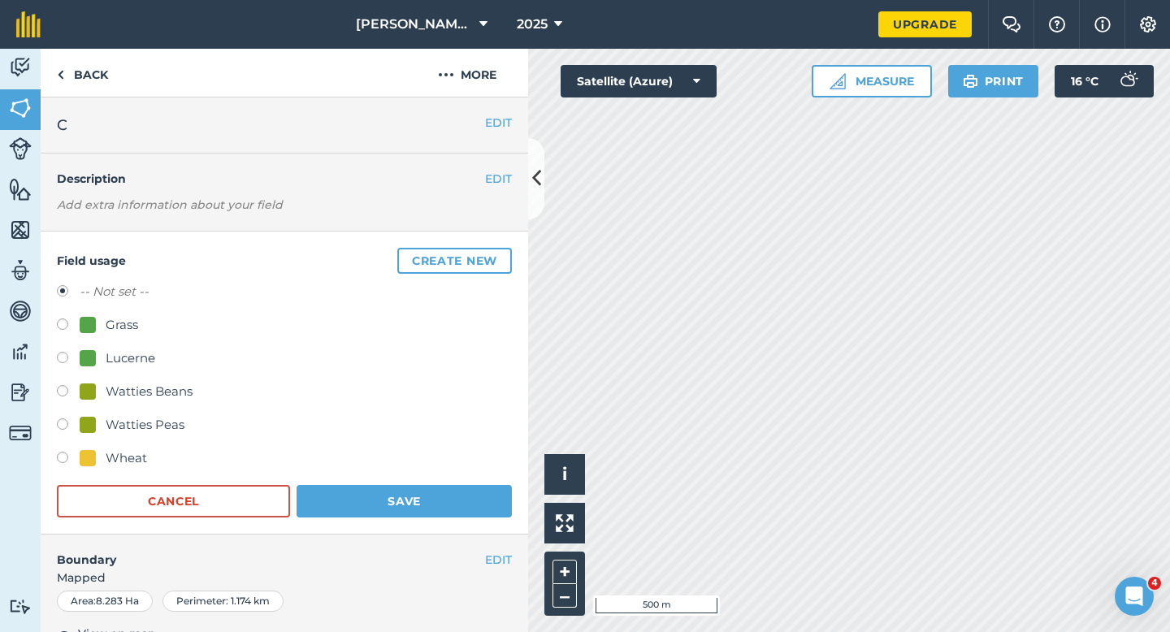
click at [488, 241] on div "Field usage Create new -- Not set -- Grass Lucerne Watties Beans Watties Peas W…" at bounding box center [285, 383] width 488 height 303
click at [483, 261] on button "Create new" at bounding box center [454, 261] width 115 height 26
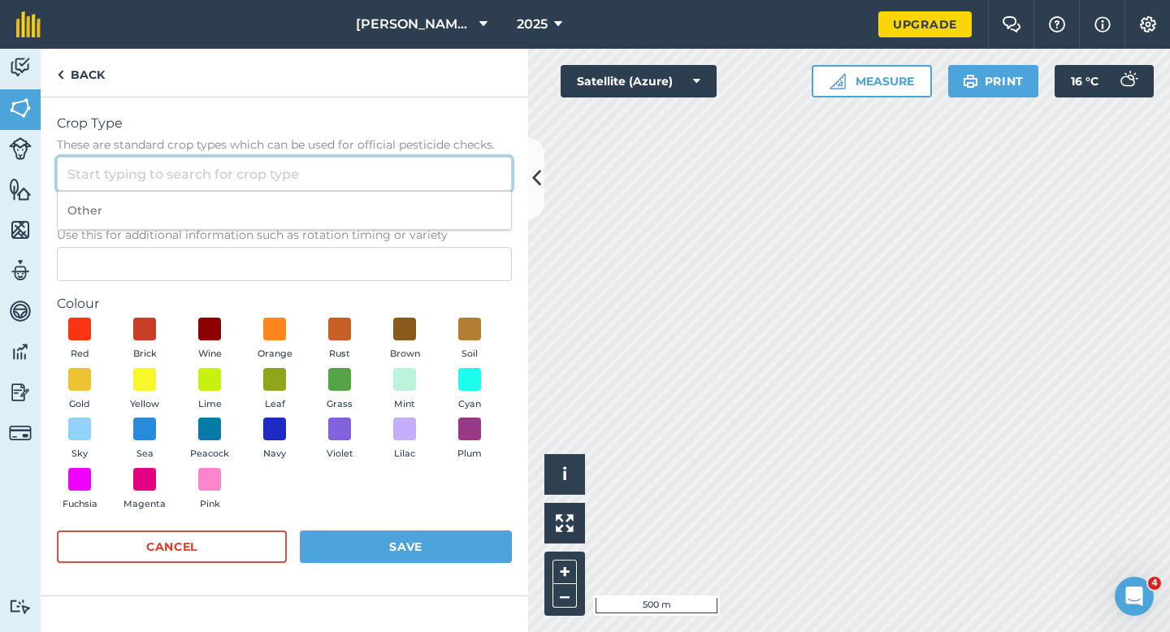
click at [470, 186] on input "Crop Type These are standard crop types which can be used for official pesticid…" at bounding box center [284, 174] width 455 height 34
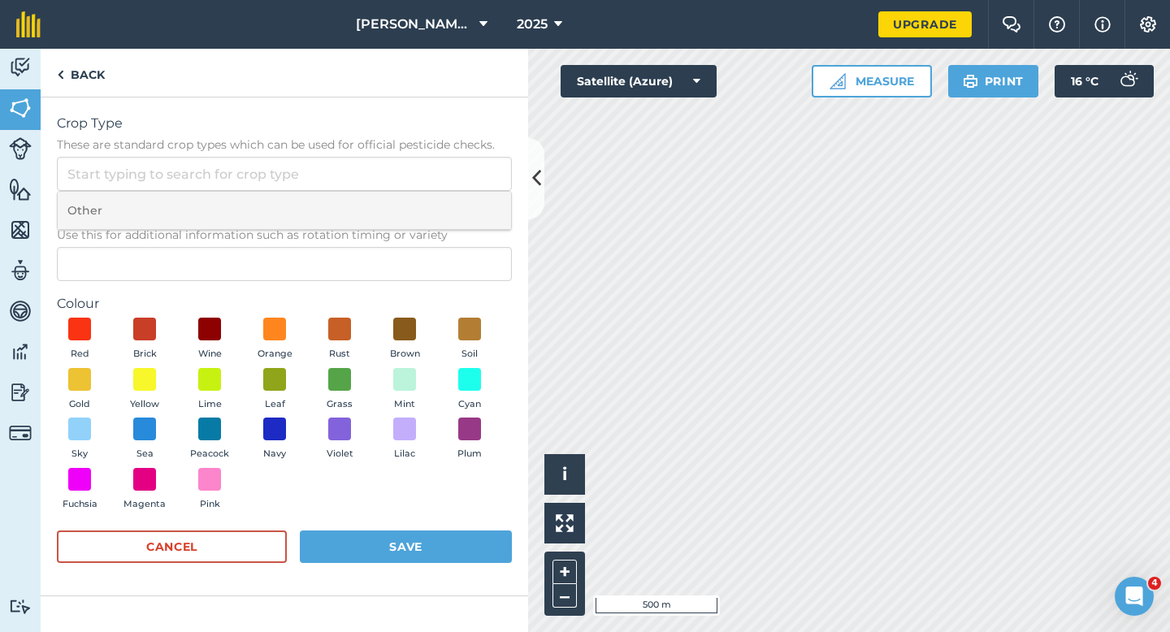
click at [468, 224] on li "Other" at bounding box center [285, 211] width 454 height 38
type input "Other"
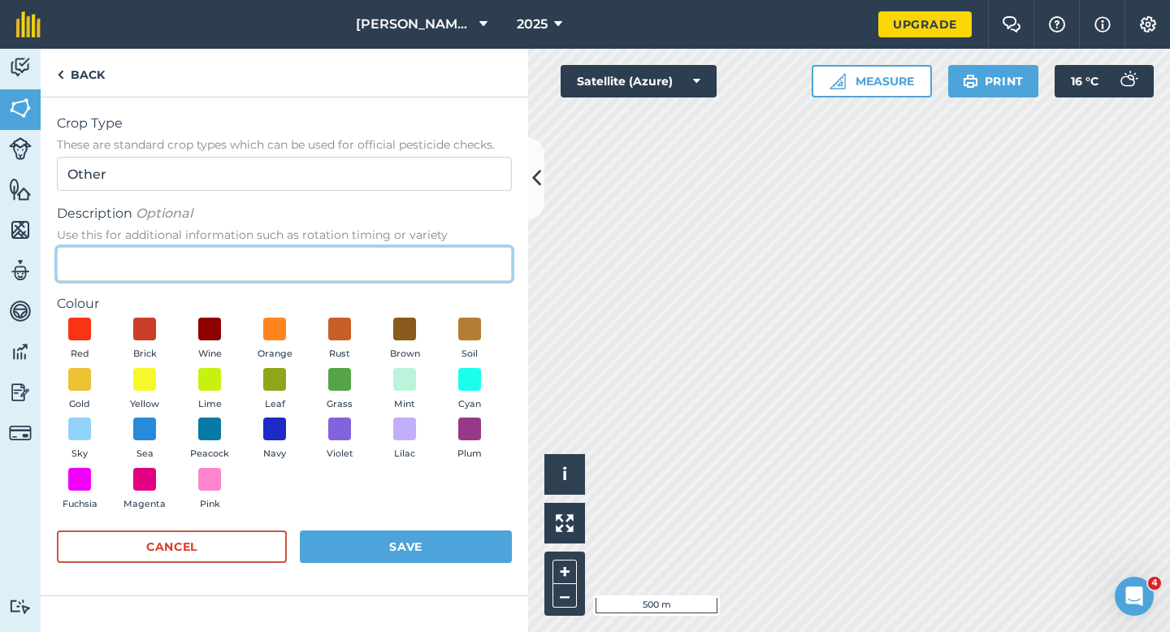
click at [467, 263] on input "Description Optional Use this for additional information such as rotation timin…" at bounding box center [284, 264] width 455 height 34
type input "Chard Seed"
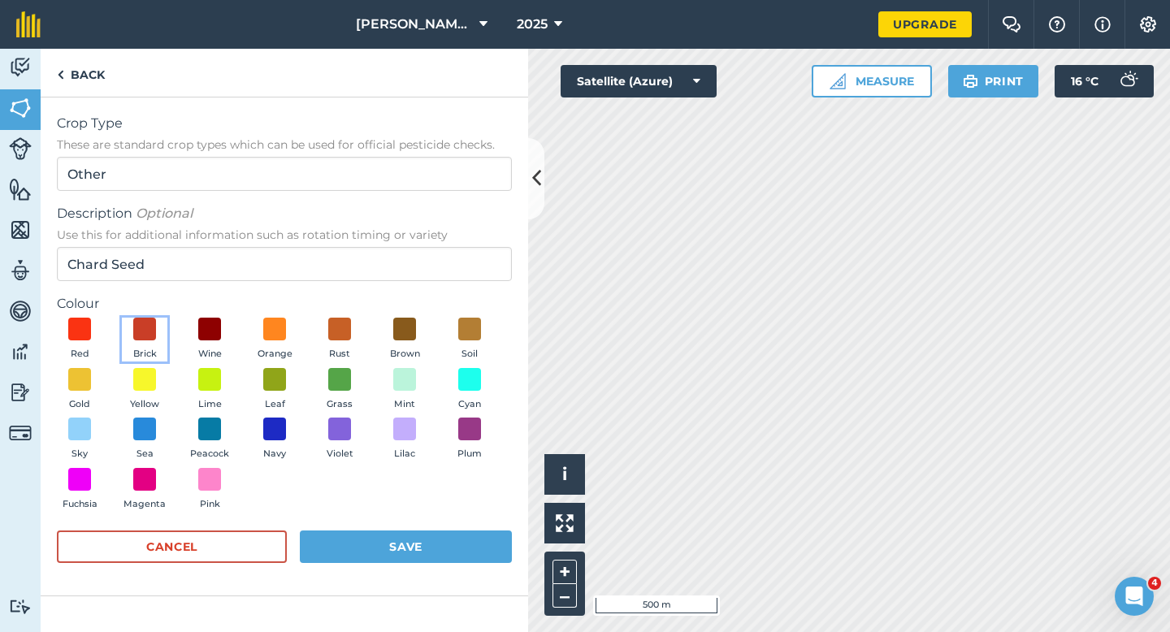
click at [154, 351] on span "Brick" at bounding box center [145, 354] width 24 height 15
click at [395, 547] on button "Save" at bounding box center [406, 547] width 212 height 33
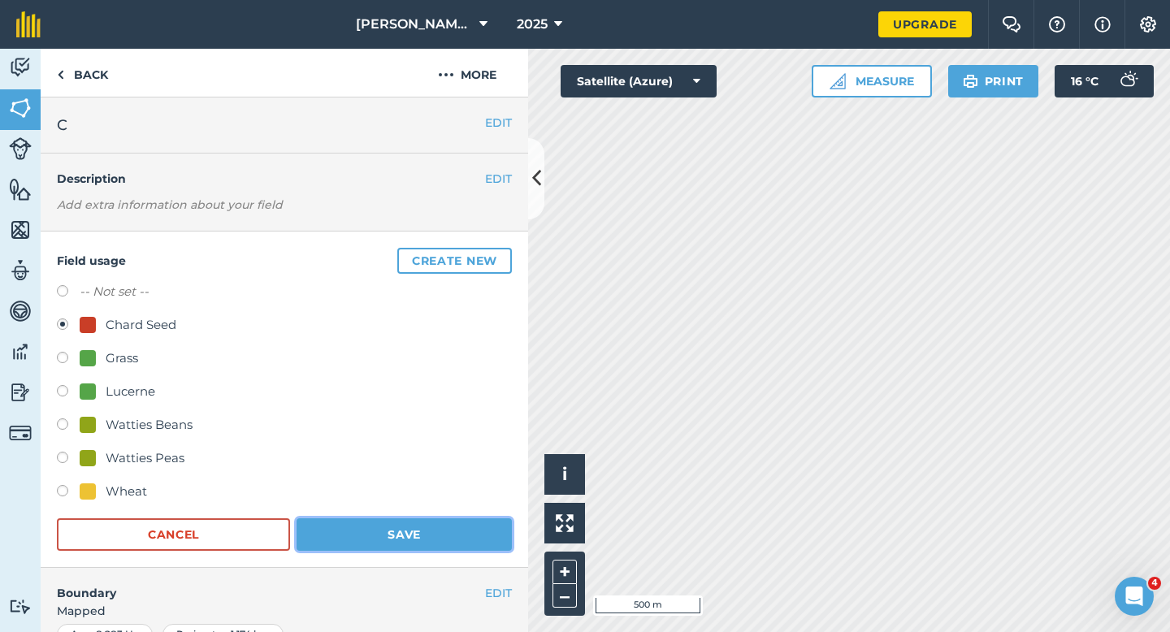
click at [455, 533] on button "Save" at bounding box center [404, 535] width 215 height 33
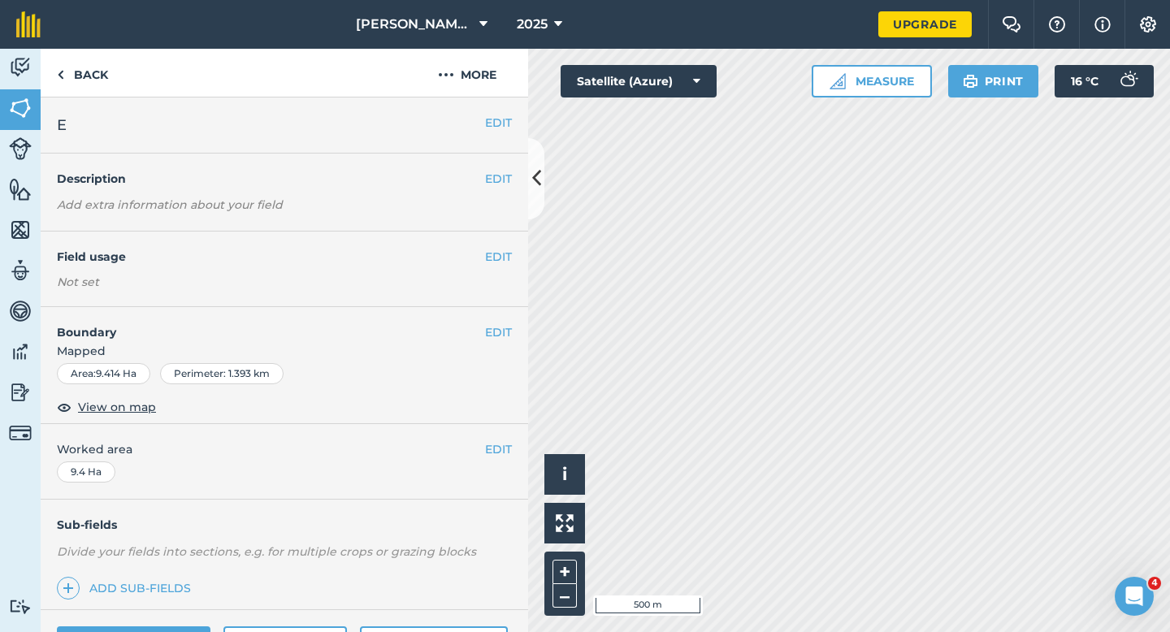
click at [490, 243] on div "EDIT Field usage Not set" at bounding box center [285, 270] width 488 height 76
click at [493, 246] on div "EDIT Field usage Not set" at bounding box center [285, 270] width 488 height 76
click at [493, 256] on button "EDIT" at bounding box center [498, 257] width 27 height 18
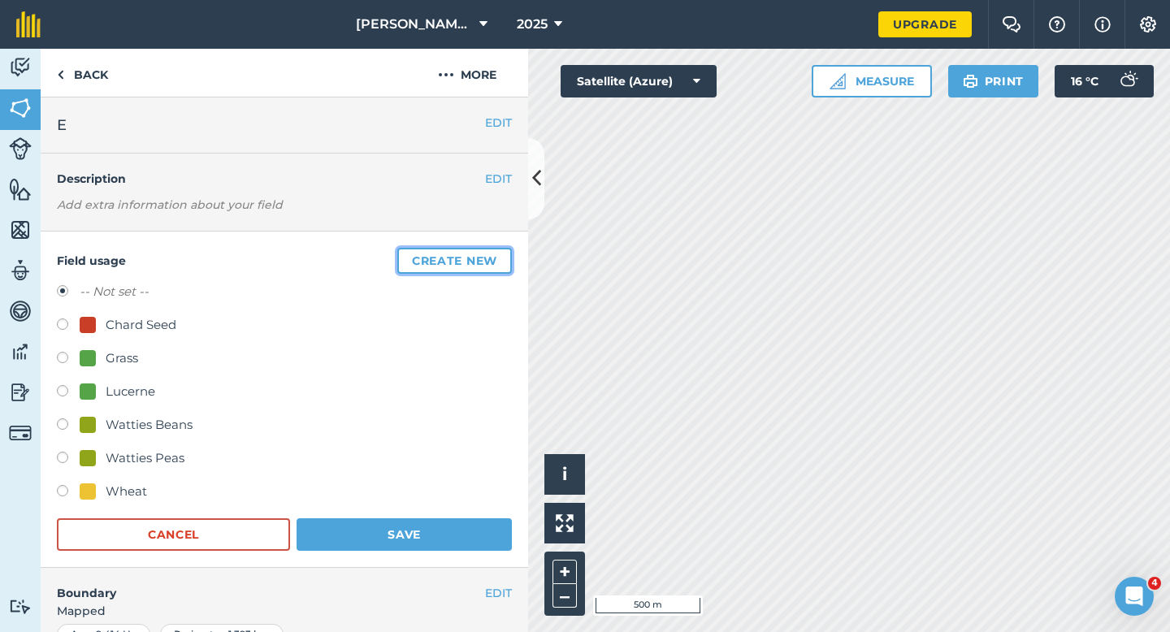
click at [493, 256] on button "Create new" at bounding box center [454, 261] width 115 height 26
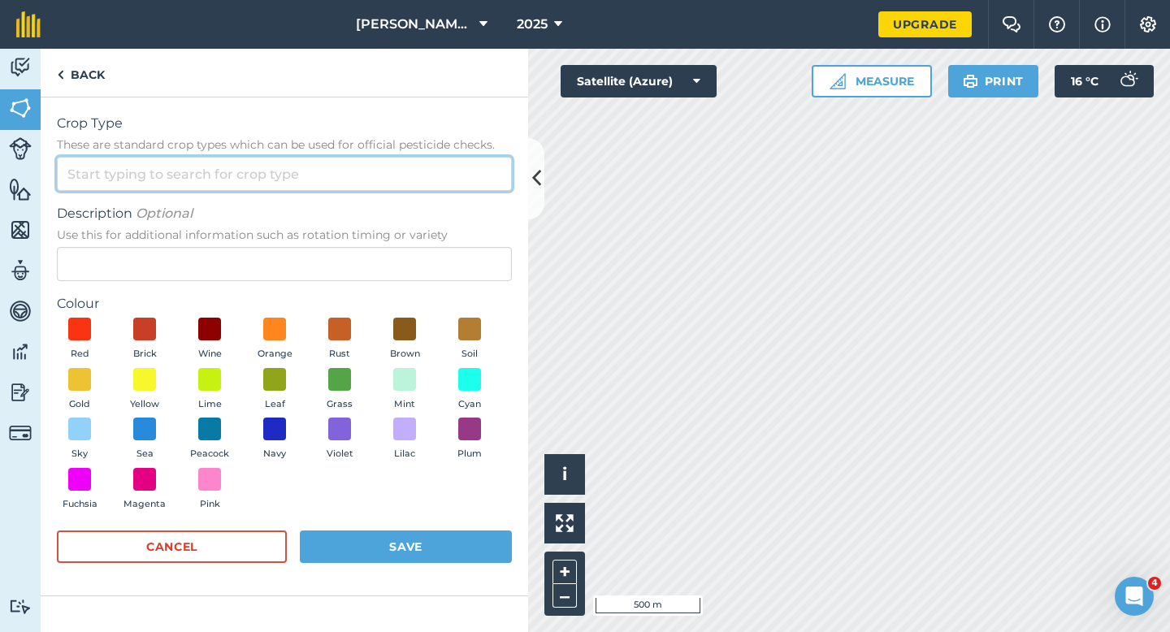
click at [475, 167] on input "Crop Type These are standard crop types which can be used for official pesticid…" at bounding box center [284, 174] width 455 height 34
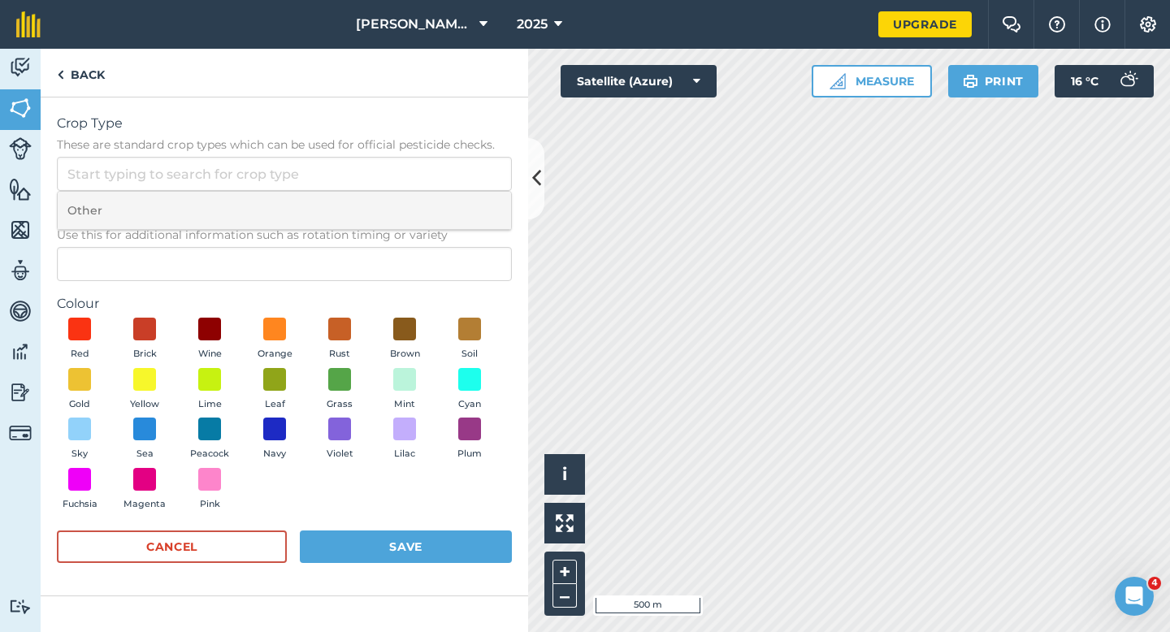
click at [475, 201] on li "Other" at bounding box center [285, 211] width 454 height 38
type input "Other"
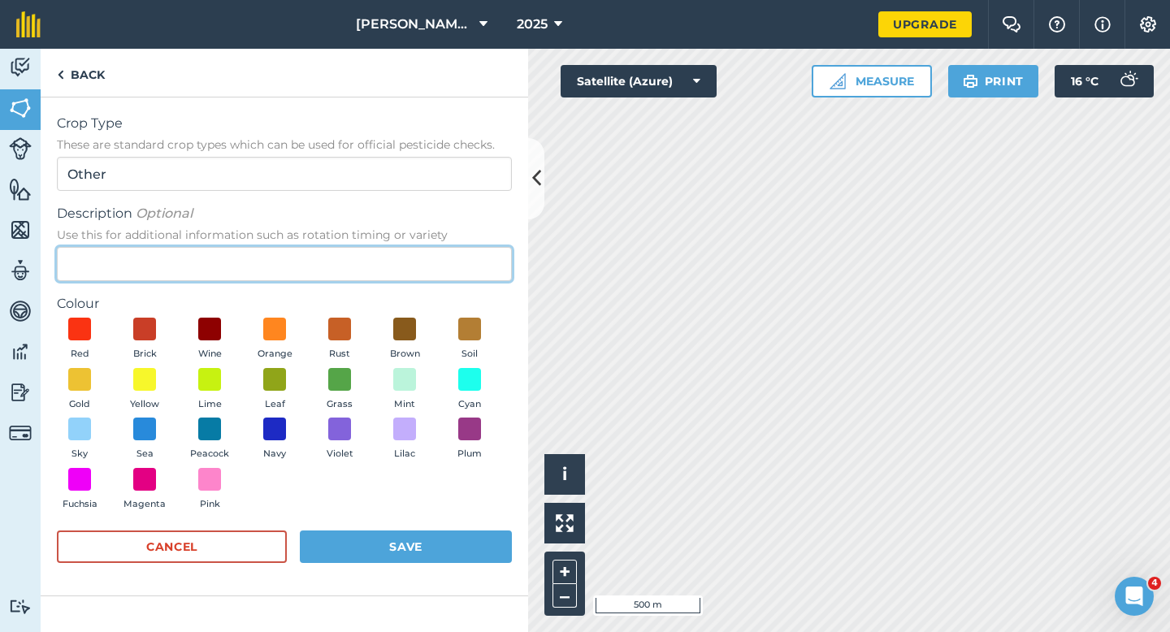
click at [475, 252] on input "Description Optional Use this for additional information such as rotation timin…" at bounding box center [284, 264] width 455 height 34
type input "Barley"
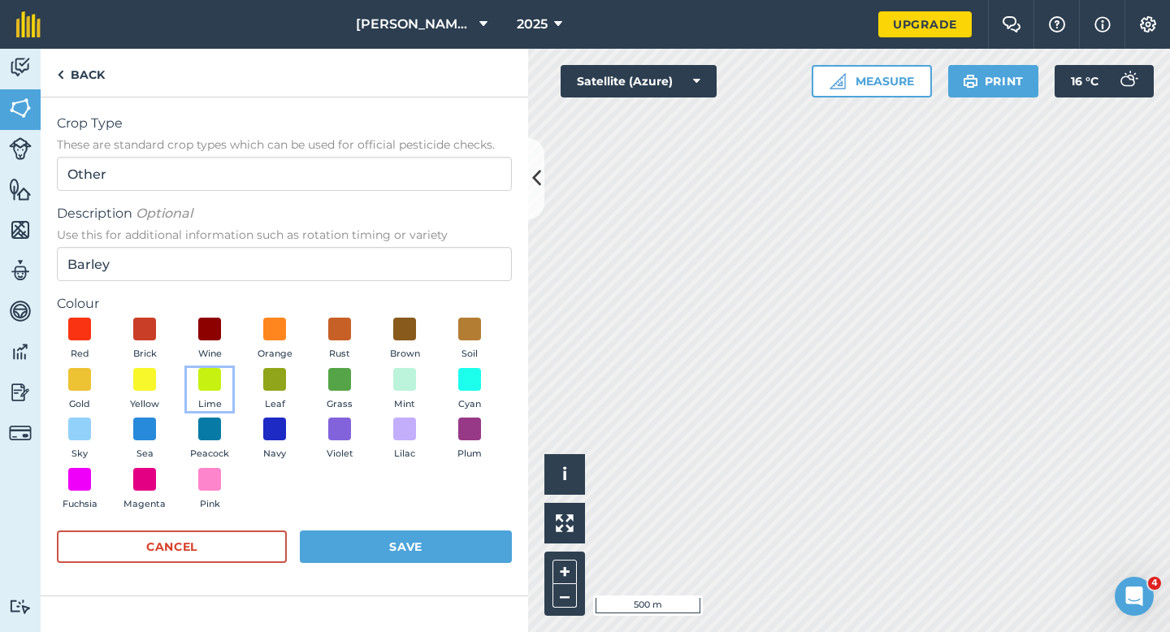
click at [205, 392] on button "Lime" at bounding box center [210, 390] width 46 height 44
click at [154, 391] on button "Yellow" at bounding box center [145, 390] width 46 height 44
click at [363, 551] on button "Save" at bounding box center [406, 547] width 212 height 33
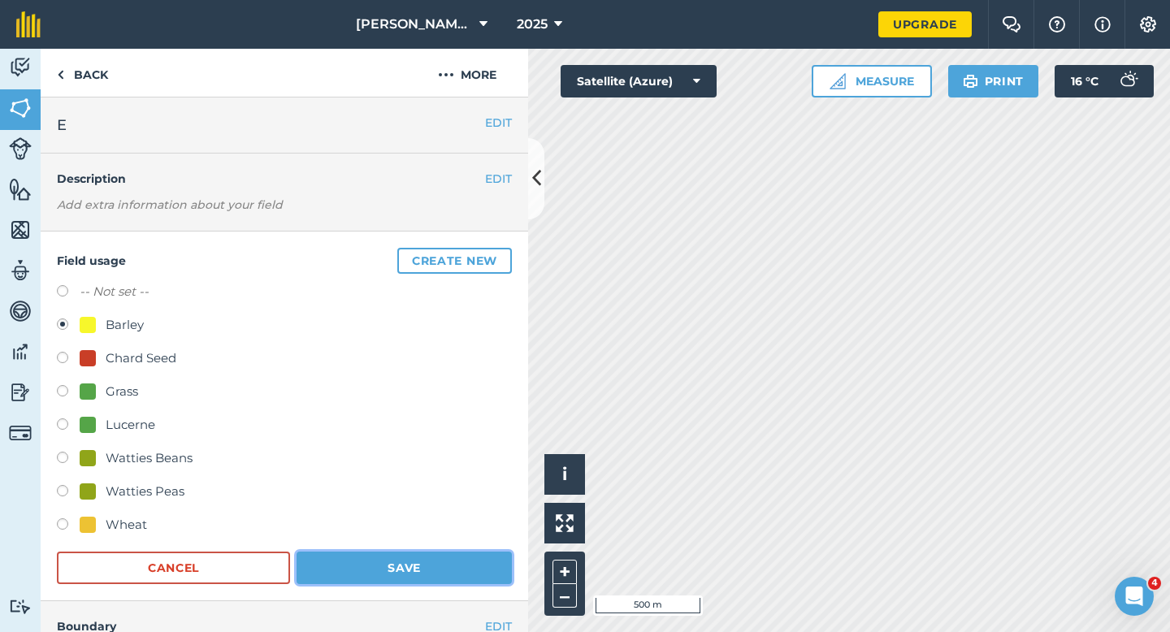
click at [407, 565] on button "Save" at bounding box center [404, 568] width 215 height 33
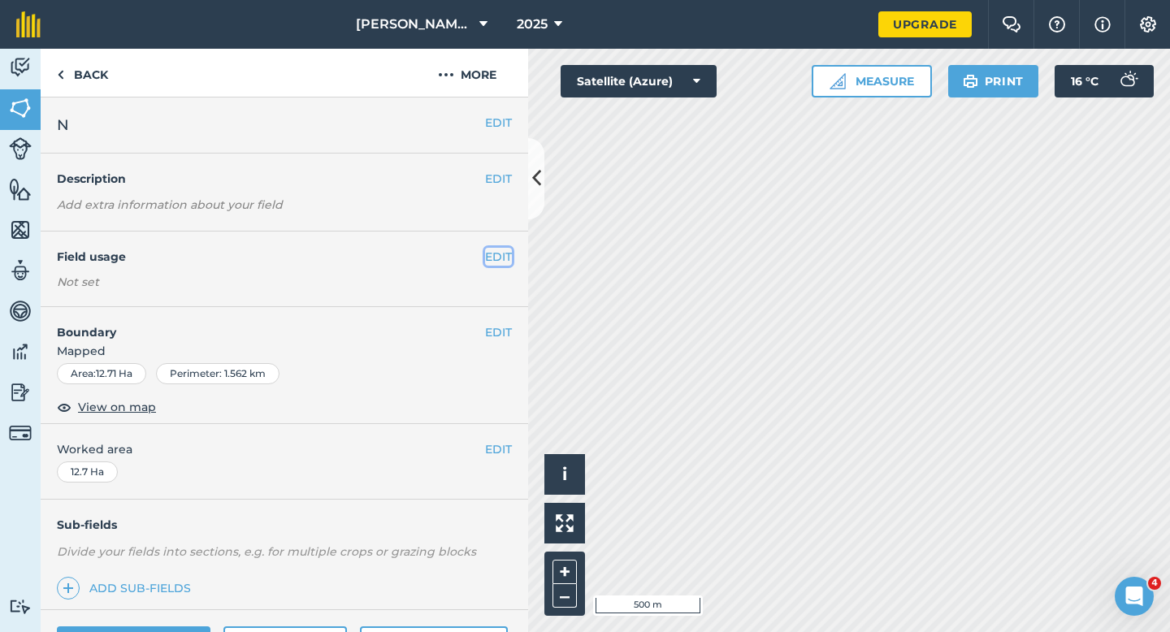
click at [489, 263] on button "EDIT" at bounding box center [498, 257] width 27 height 18
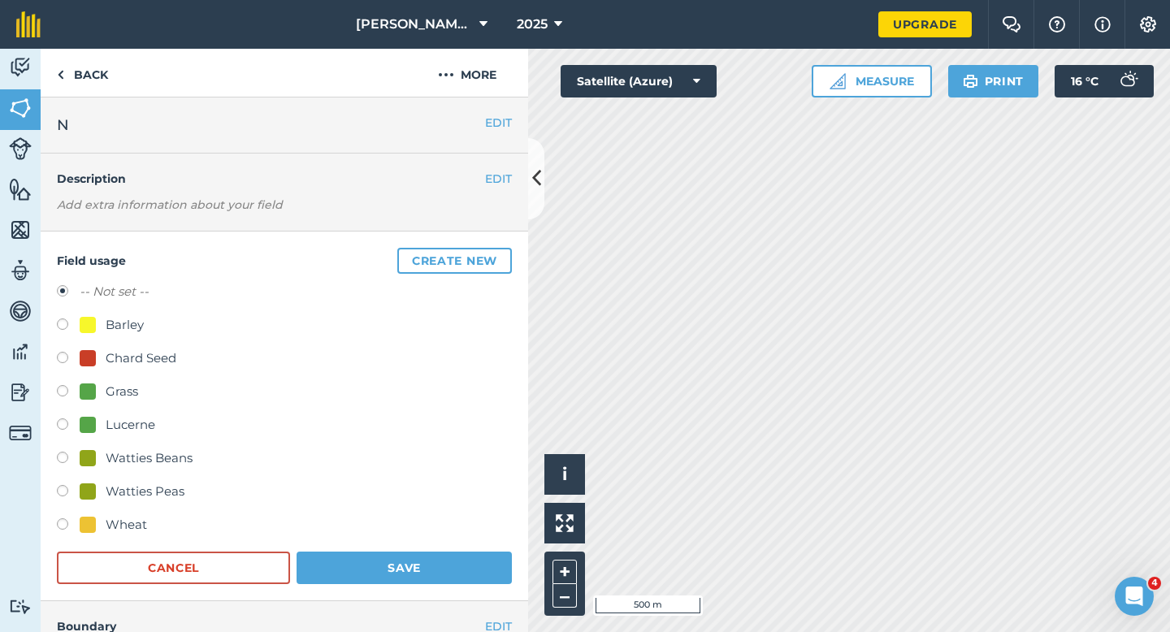
click at [128, 332] on div "Barley" at bounding box center [125, 325] width 38 height 20
radio input "true"
radio input "false"
click at [409, 571] on button "Save" at bounding box center [404, 568] width 215 height 33
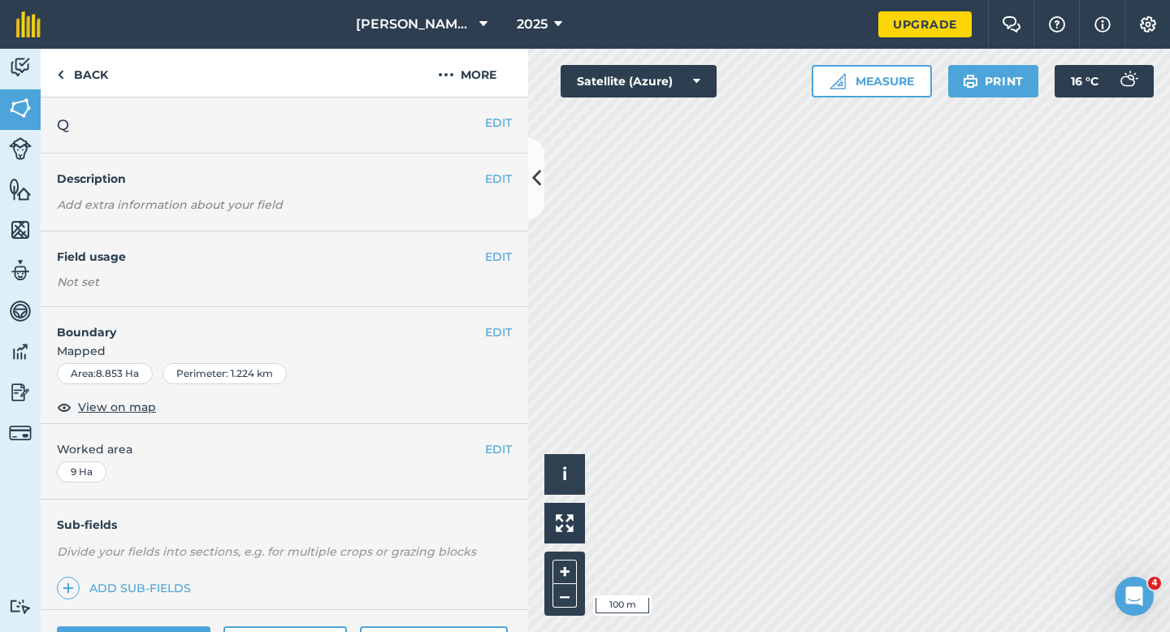
click at [488, 269] on div "EDIT Field usage Not set" at bounding box center [285, 270] width 488 height 76
click at [494, 260] on button "EDIT" at bounding box center [498, 257] width 27 height 18
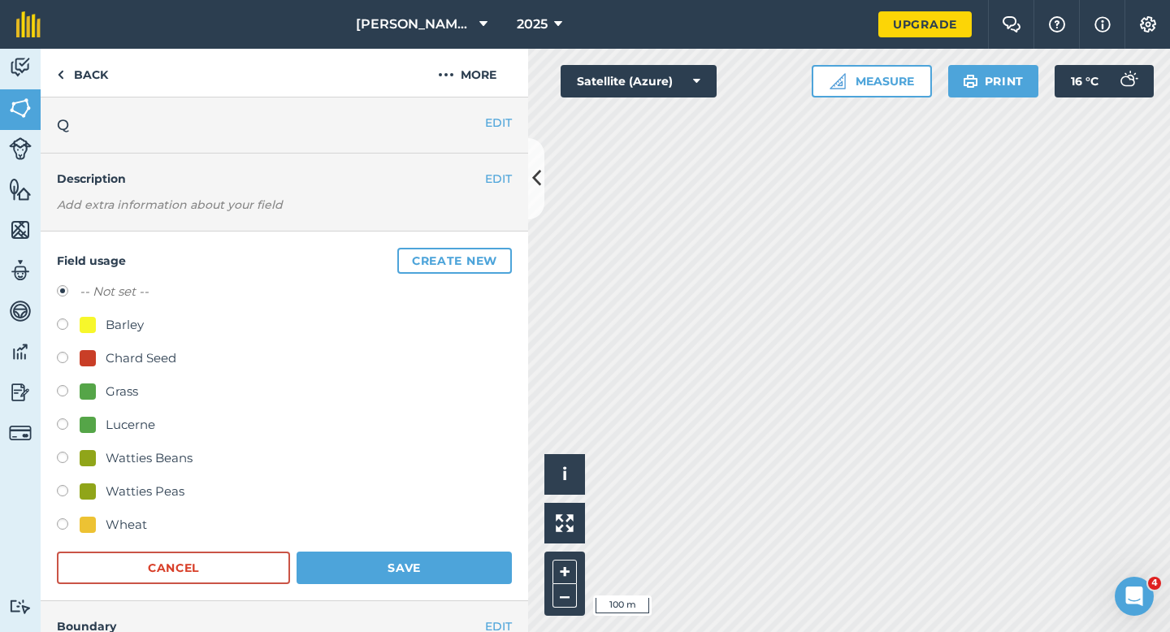
click at [453, 243] on div "Field usage Create new -- Not set -- Barley Chard Seed Grass Lucerne Watties Be…" at bounding box center [285, 417] width 488 height 370
click at [453, 254] on button "Create new" at bounding box center [454, 261] width 115 height 26
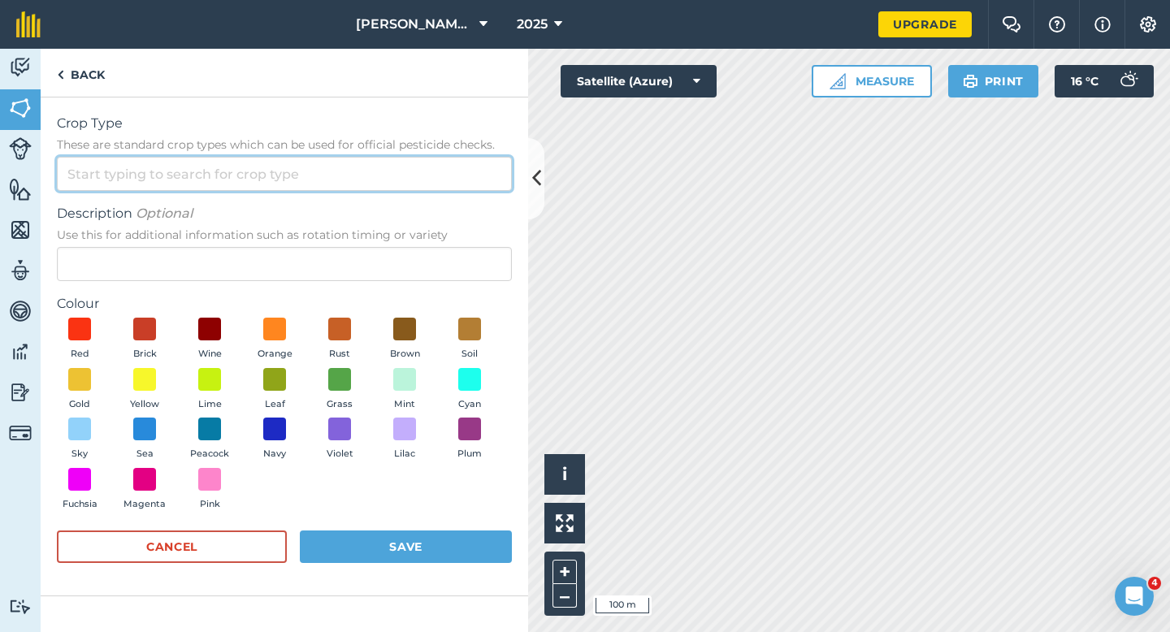
click at [423, 173] on input "Crop Type These are standard crop types which can be used for official pesticid…" at bounding box center [284, 174] width 455 height 34
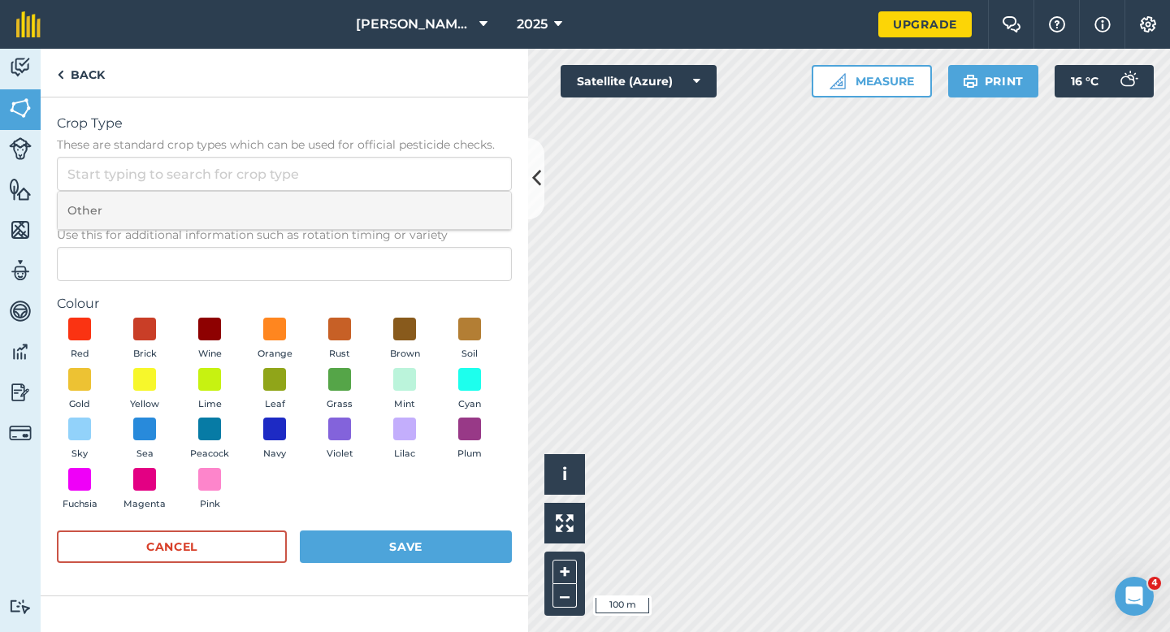
click at [423, 209] on li "Other" at bounding box center [285, 211] width 454 height 38
type input "Other"
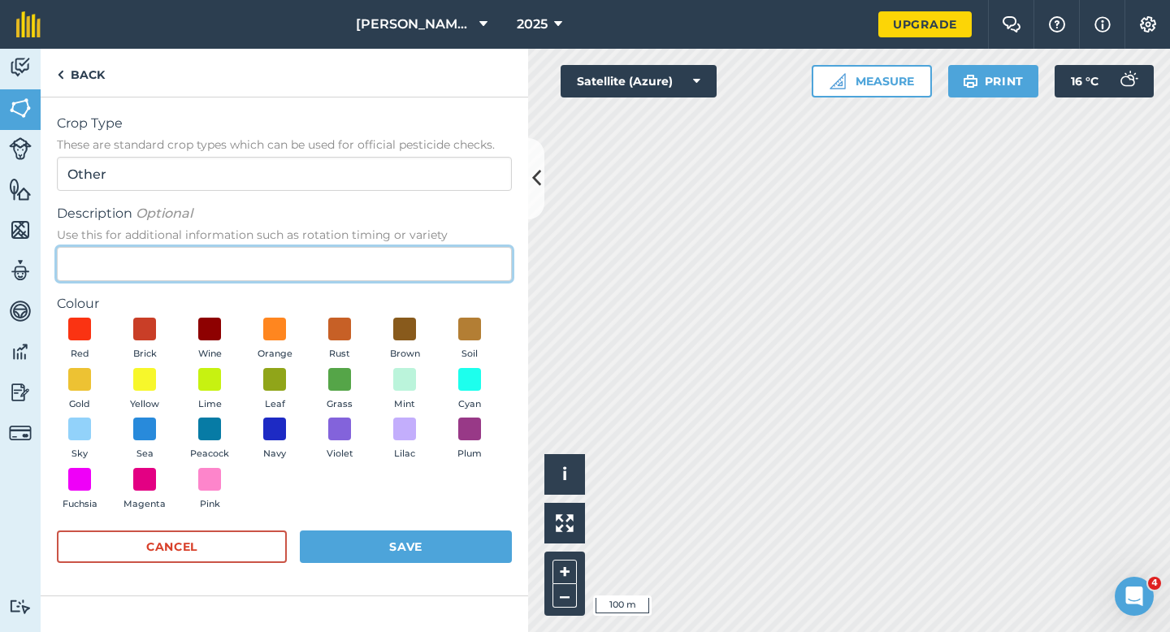
click at [423, 256] on input "Description Optional Use this for additional information such as rotation timin…" at bounding box center [284, 264] width 455 height 34
type input "Grass Seed"
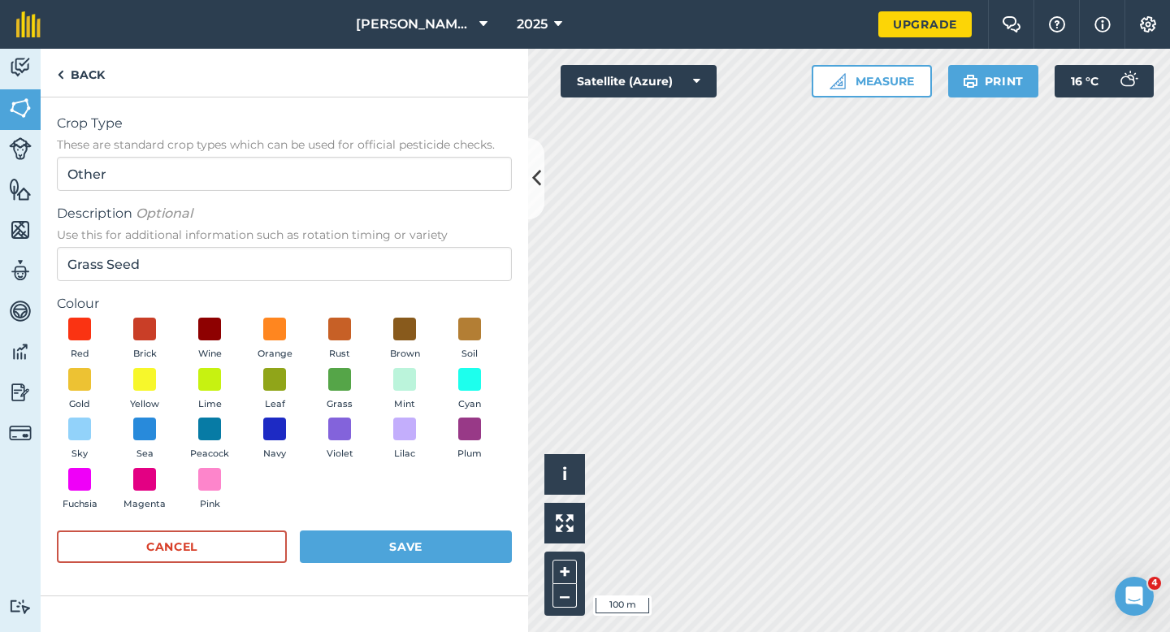
click at [328, 413] on div "Red Brick Wine Orange Rust Brown Soil Gold Yellow Lime Leaf Grass Mint Cyan Sky…" at bounding box center [284, 418] width 455 height 200
click at [342, 371] on span at bounding box center [340, 379] width 25 height 25
click at [381, 533] on button "Save" at bounding box center [406, 547] width 212 height 33
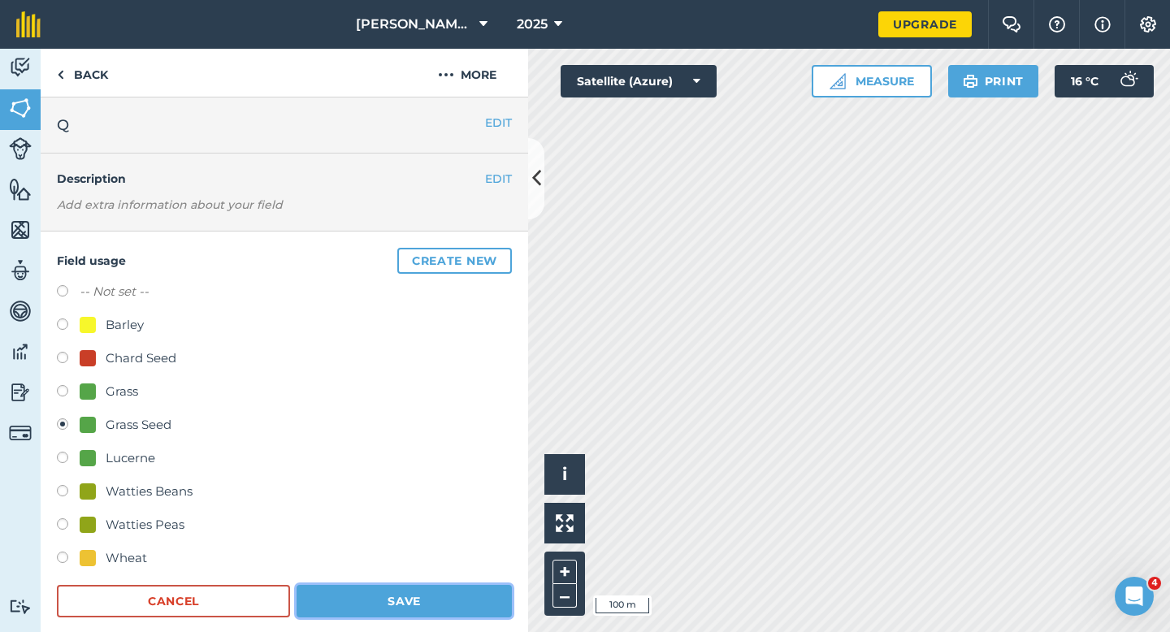
click at [424, 612] on button "Save" at bounding box center [404, 601] width 215 height 33
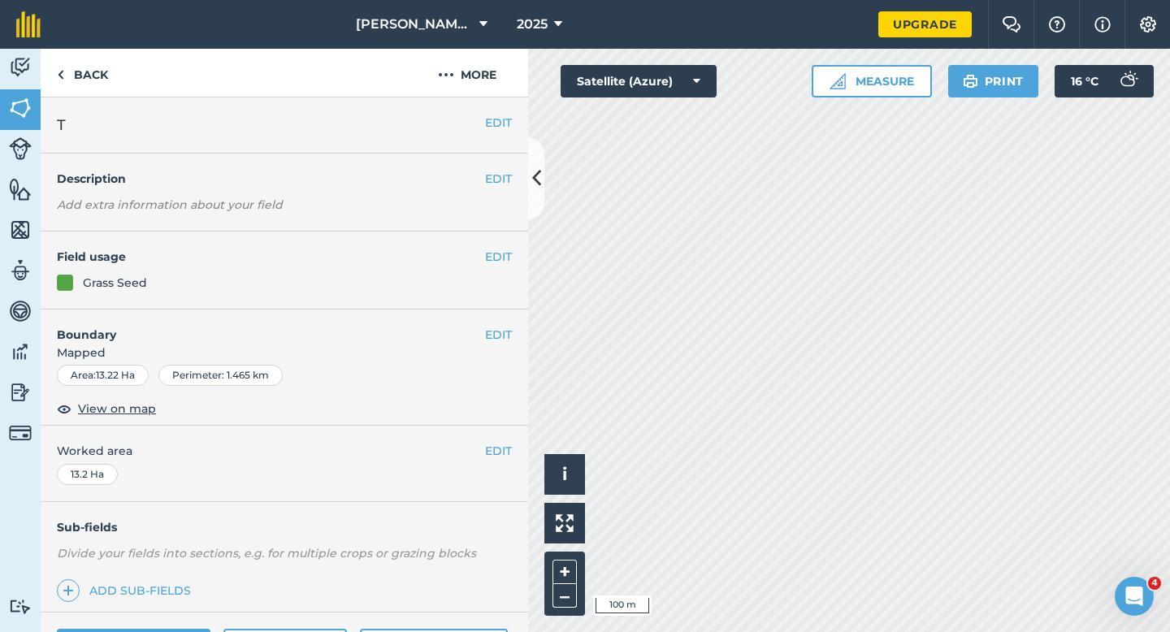
click at [520, 254] on div "EDIT Field usage Grass Seed" at bounding box center [285, 271] width 488 height 78
click at [503, 254] on button "EDIT" at bounding box center [498, 257] width 27 height 18
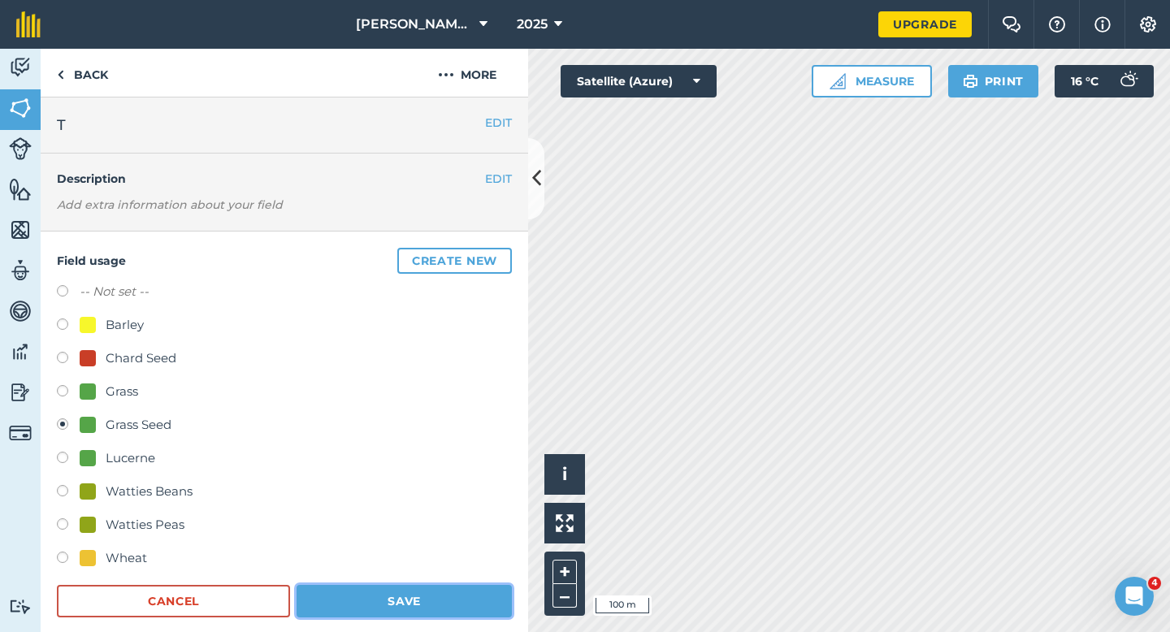
click at [333, 597] on button "Save" at bounding box center [404, 601] width 215 height 33
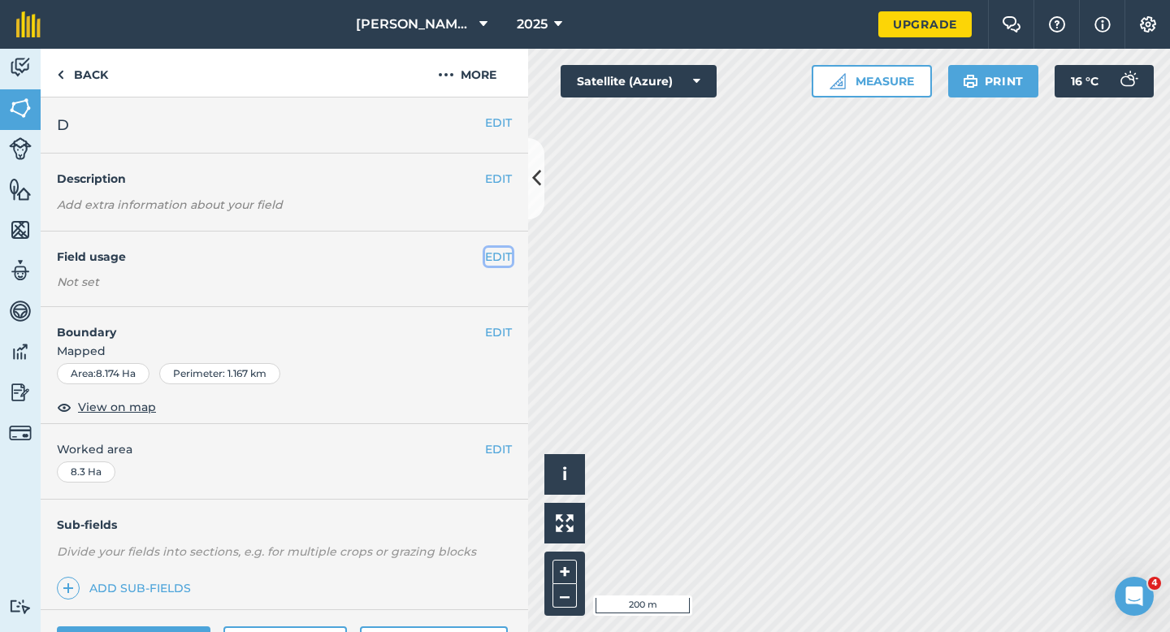
click at [497, 258] on button "EDIT" at bounding box center [498, 257] width 27 height 18
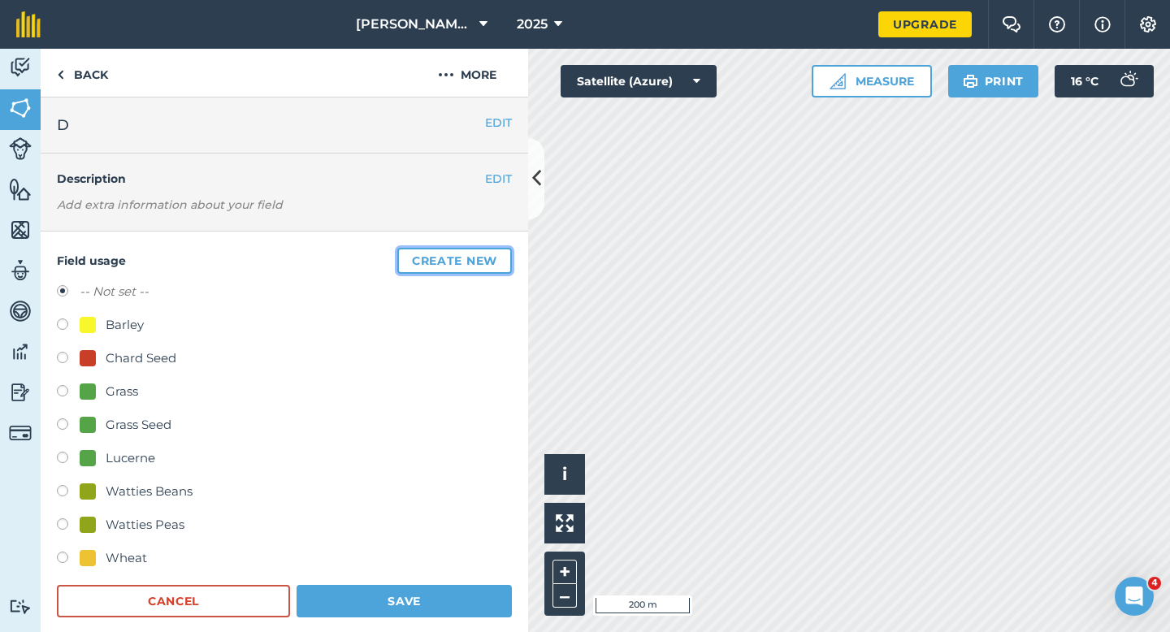
click at [465, 254] on button "Create new" at bounding box center [454, 261] width 115 height 26
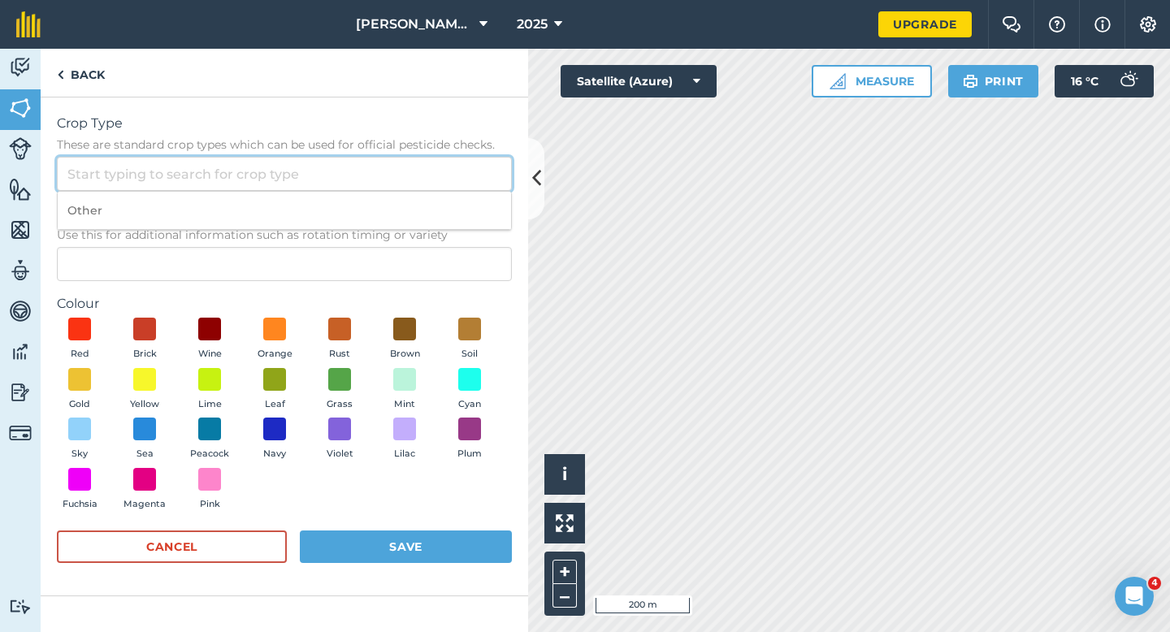
click at [406, 162] on input "Crop Type These are standard crop types which can be used for official pesticid…" at bounding box center [284, 174] width 455 height 34
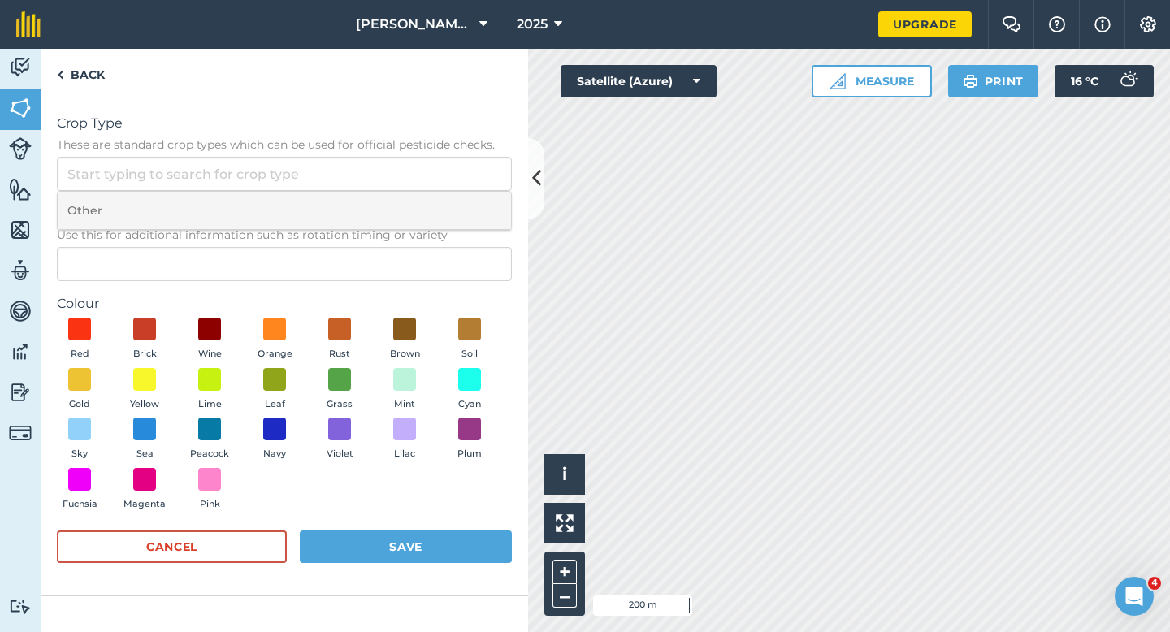
click at [405, 199] on li "Other" at bounding box center [285, 211] width 454 height 38
type input "Other"
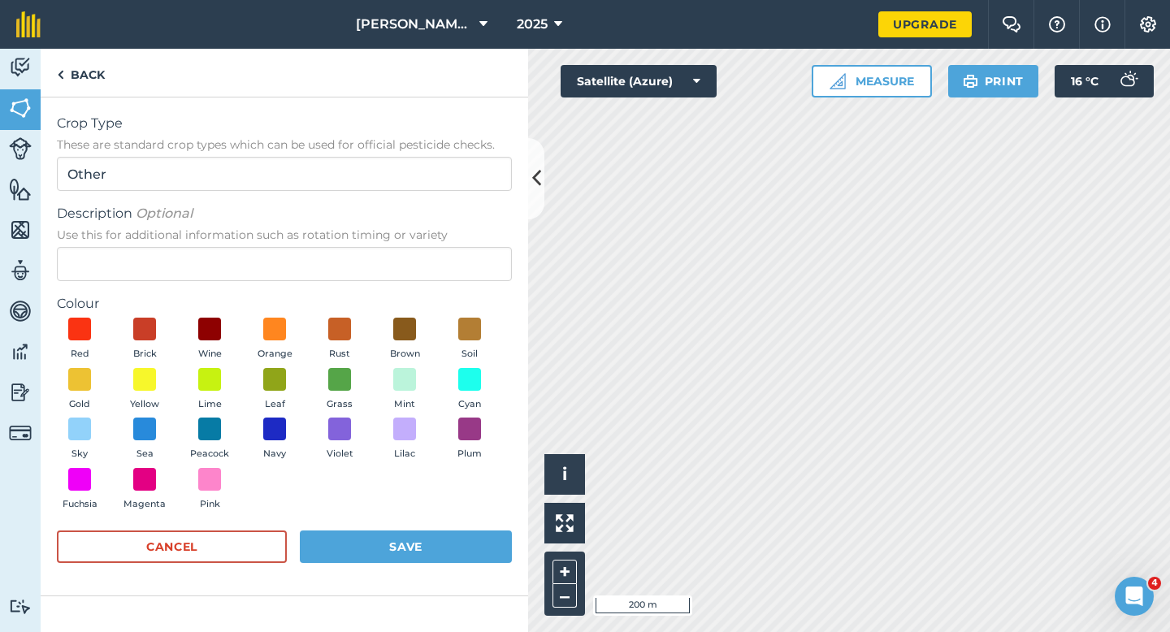
click at [391, 241] on span "Use this for additional information such as rotation timing or variety" at bounding box center [284, 235] width 455 height 16
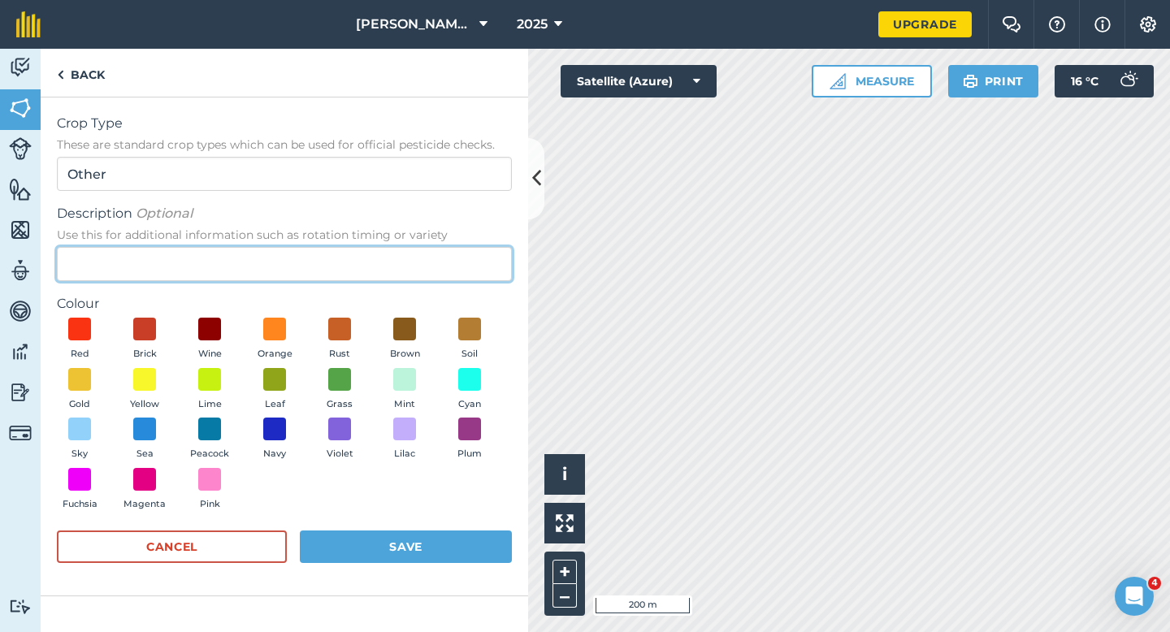
click at [391, 247] on input "Description Optional Use this for additional information such as rotation timin…" at bounding box center [284, 264] width 455 height 34
click at [397, 258] on input "Description Optional Use this for additional information such as rotation timin…" at bounding box center [284, 264] width 455 height 34
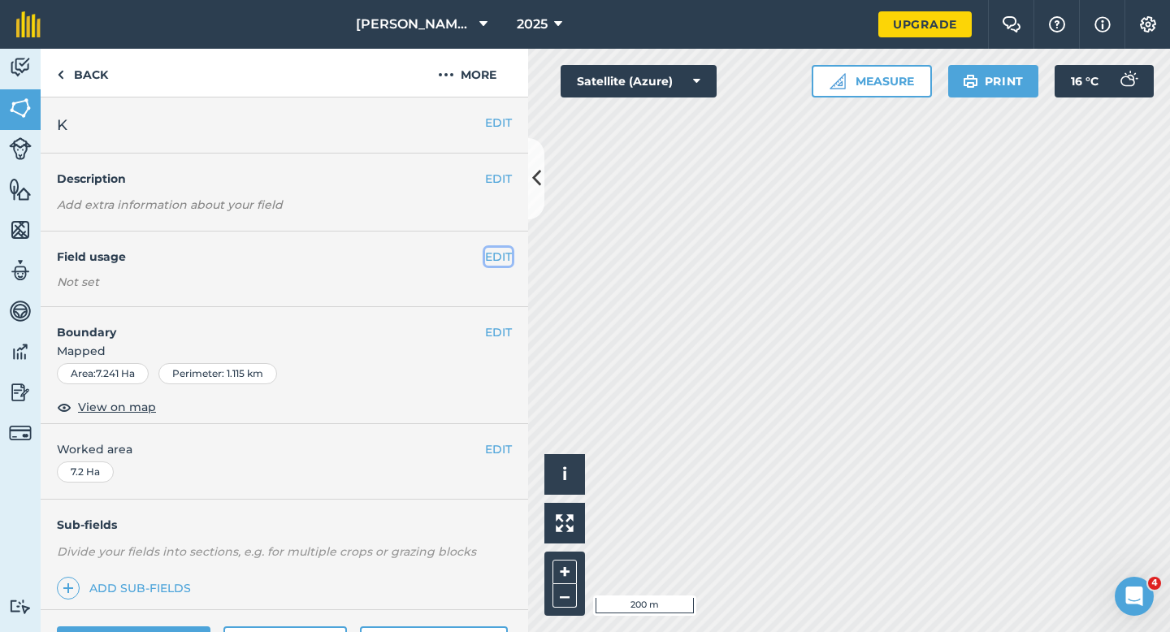
click at [502, 258] on button "EDIT" at bounding box center [498, 257] width 27 height 18
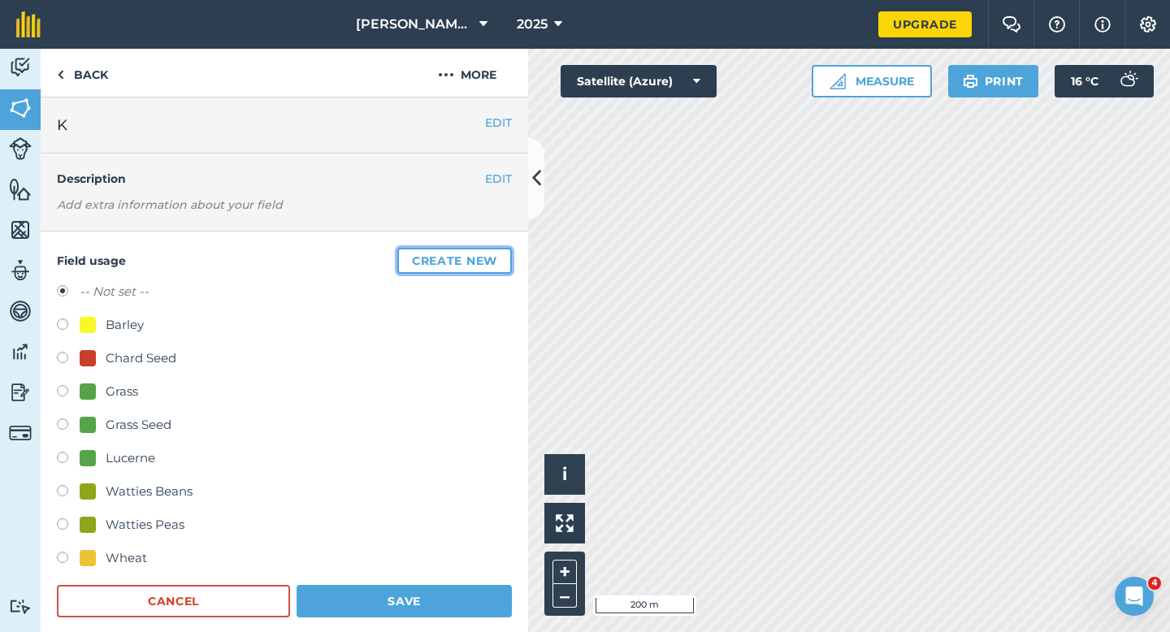
click at [502, 258] on button "Create new" at bounding box center [454, 261] width 115 height 26
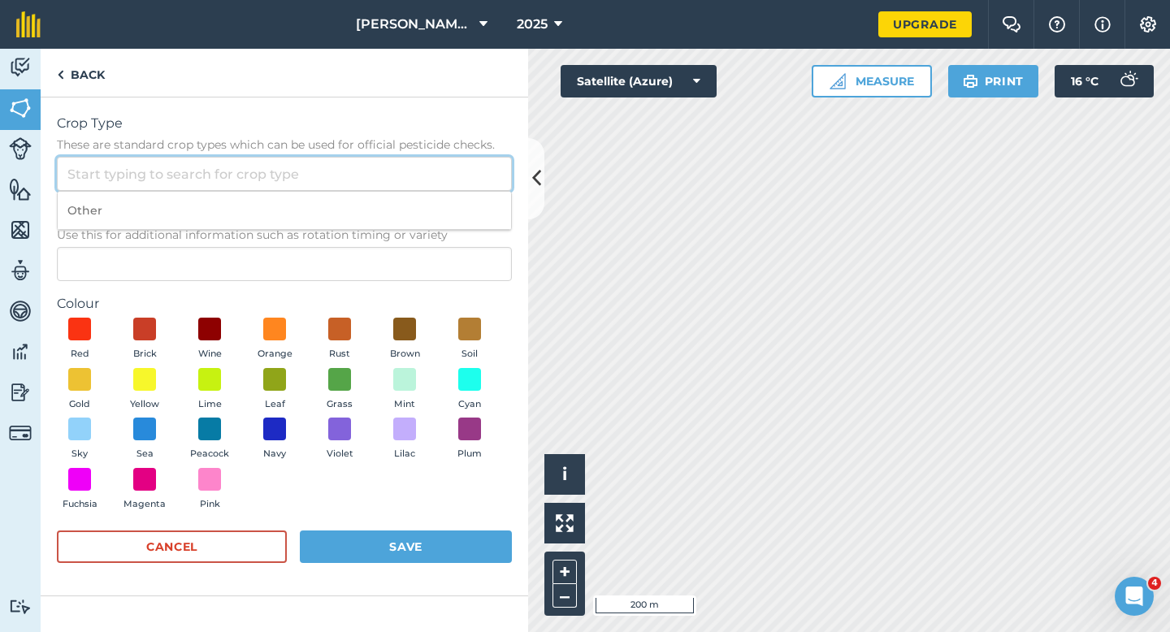
click at [432, 173] on input "Crop Type These are standard crop types which can be used for official pesticid…" at bounding box center [284, 174] width 455 height 34
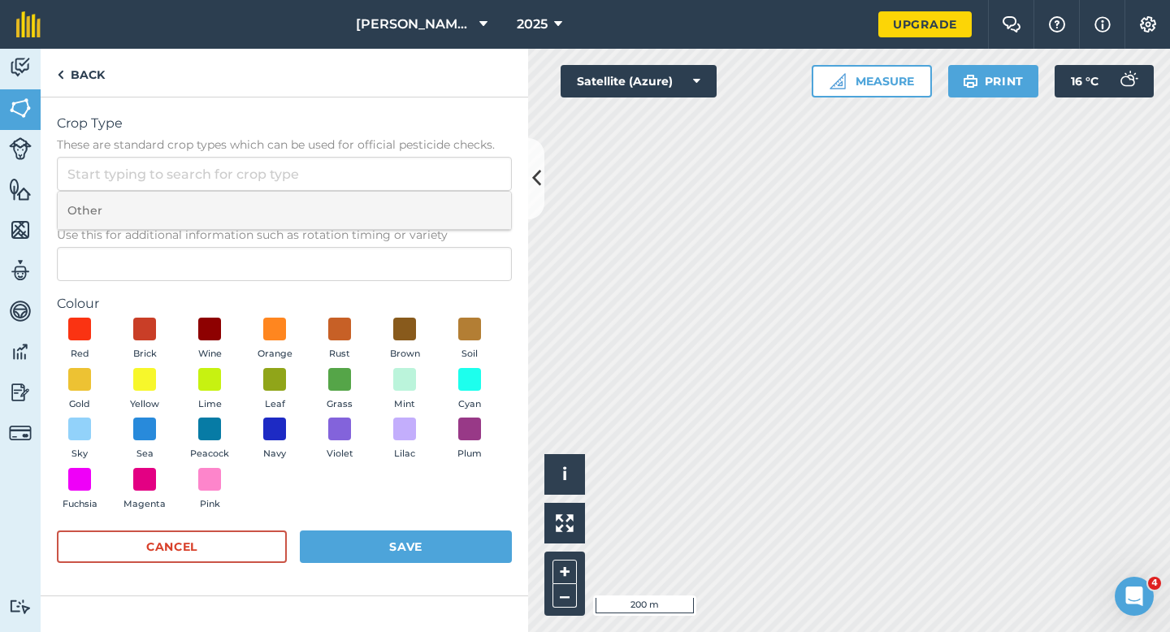
click at [432, 204] on li "Other" at bounding box center [285, 211] width 454 height 38
type input "Other"
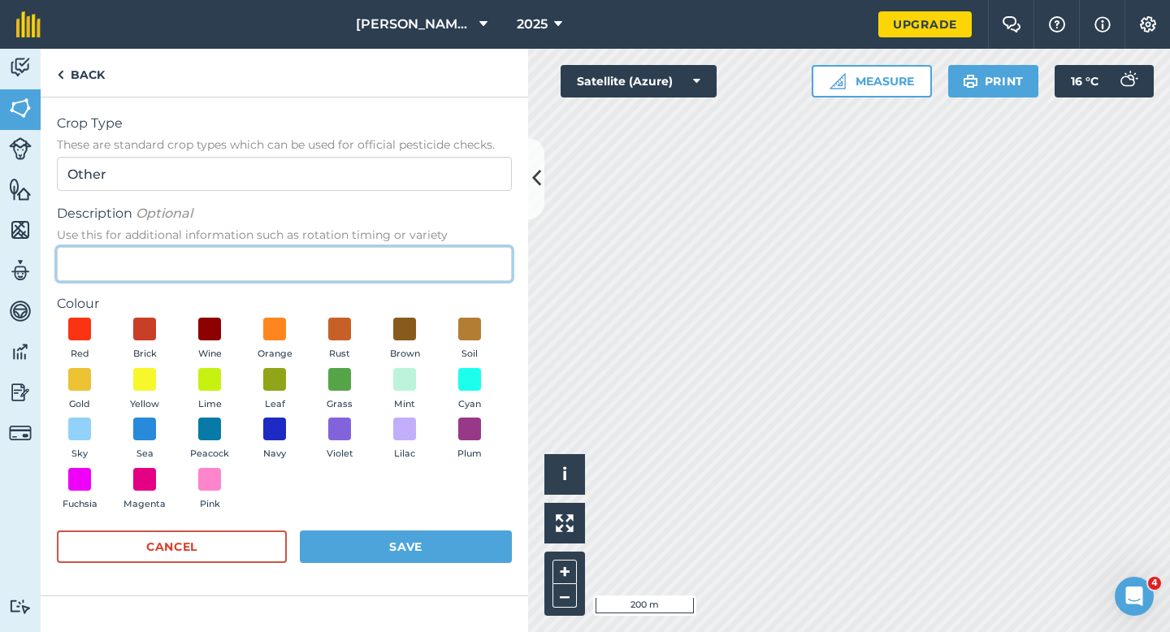
click at [405, 274] on input "Description Optional Use this for additional information such as rotation timin…" at bounding box center [284, 264] width 455 height 34
type input "Clover Seed"
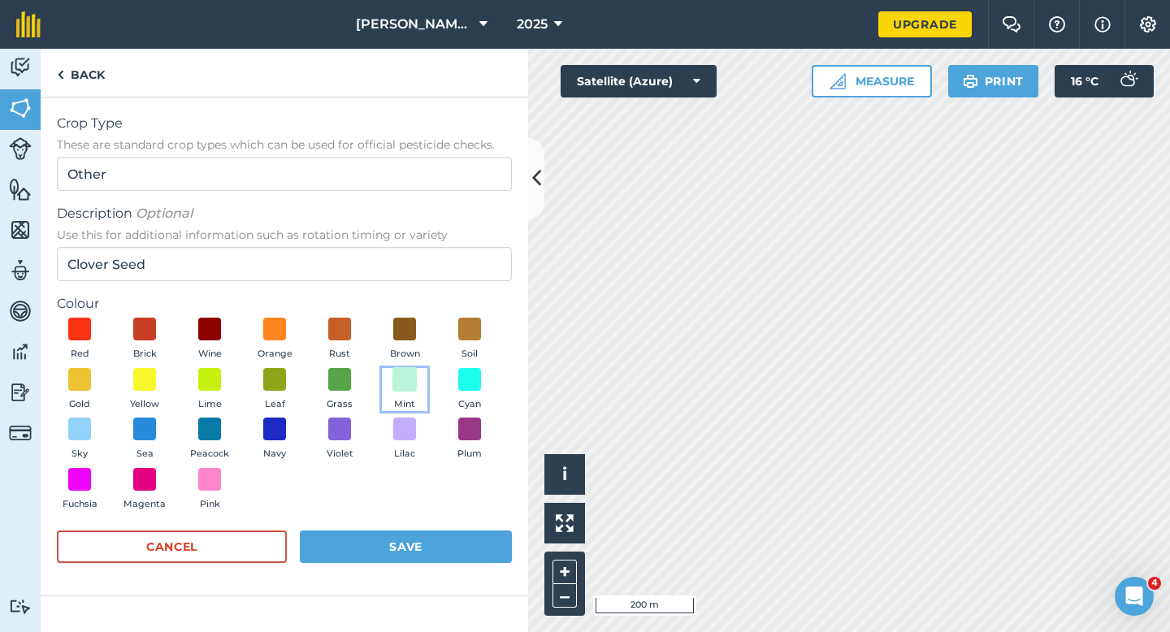
click at [410, 375] on span at bounding box center [405, 379] width 25 height 25
click at [419, 573] on div "Cancel Save" at bounding box center [284, 555] width 455 height 49
click at [431, 558] on button "Save" at bounding box center [406, 547] width 212 height 33
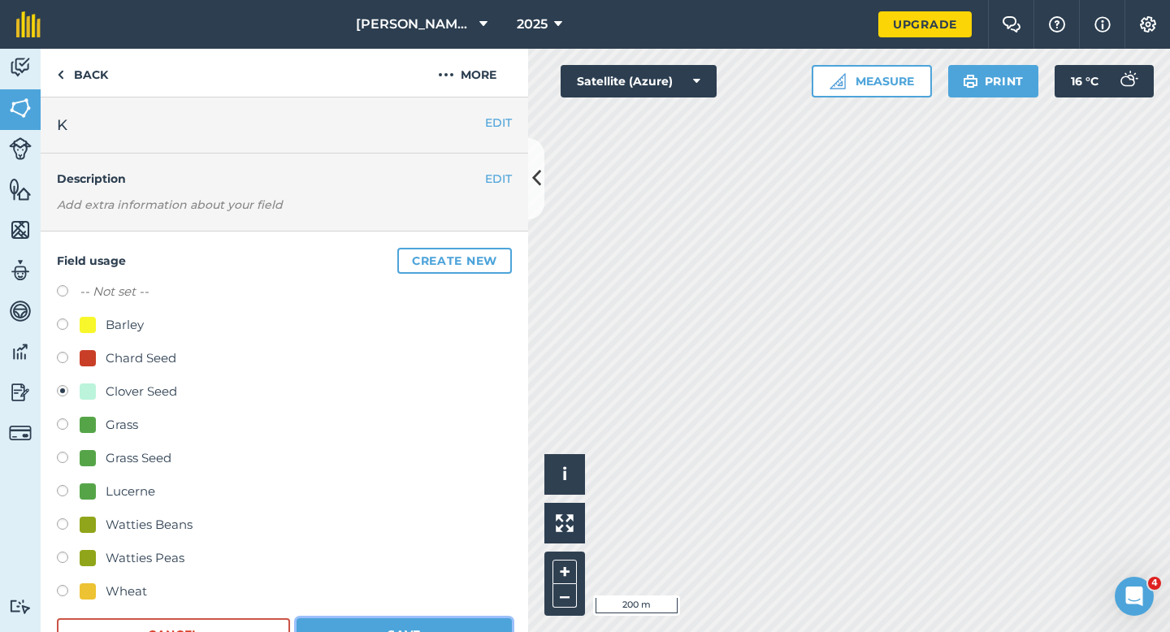
click at [390, 632] on button "Save" at bounding box center [404, 635] width 215 height 33
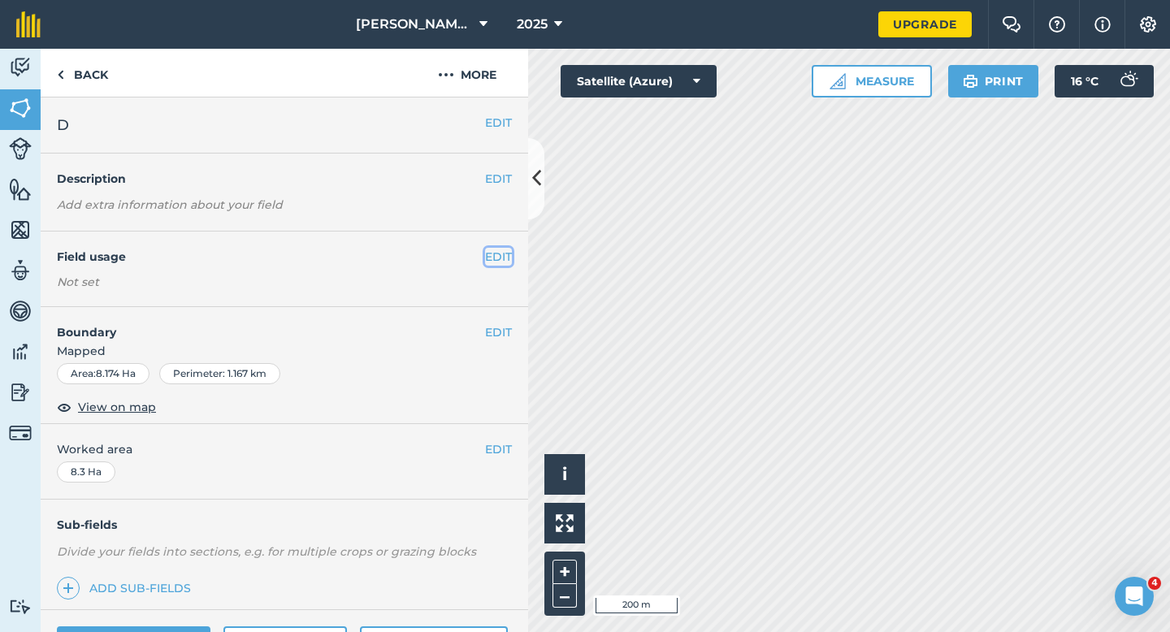
click at [494, 258] on button "EDIT" at bounding box center [498, 257] width 27 height 18
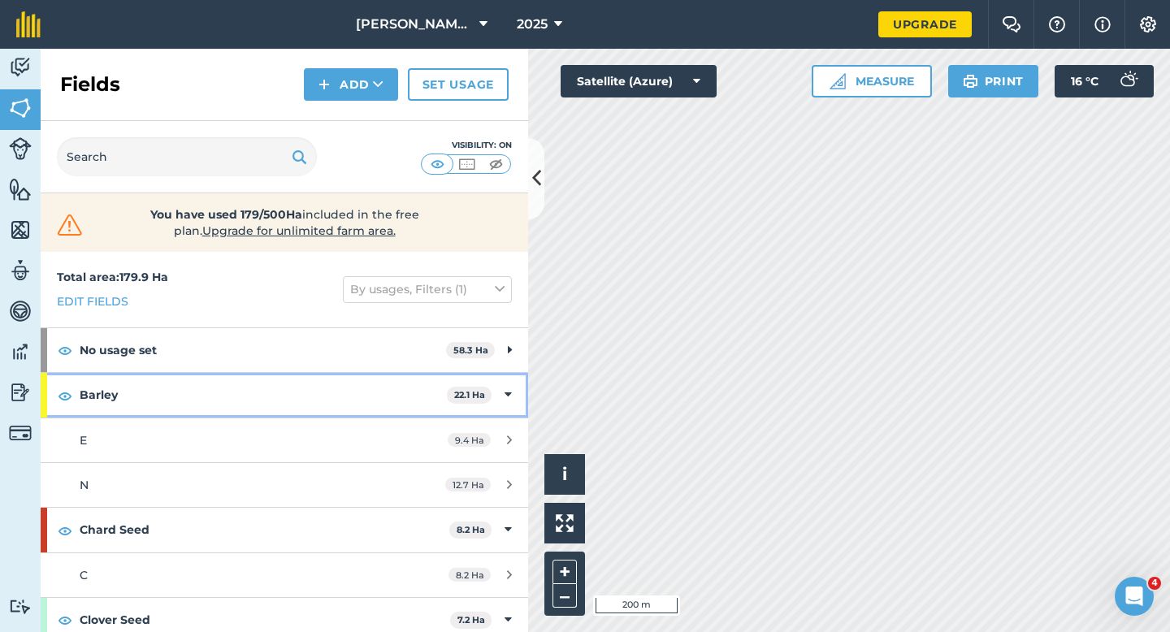
click at [496, 392] on div "Barley 22.1 Ha" at bounding box center [285, 395] width 488 height 44
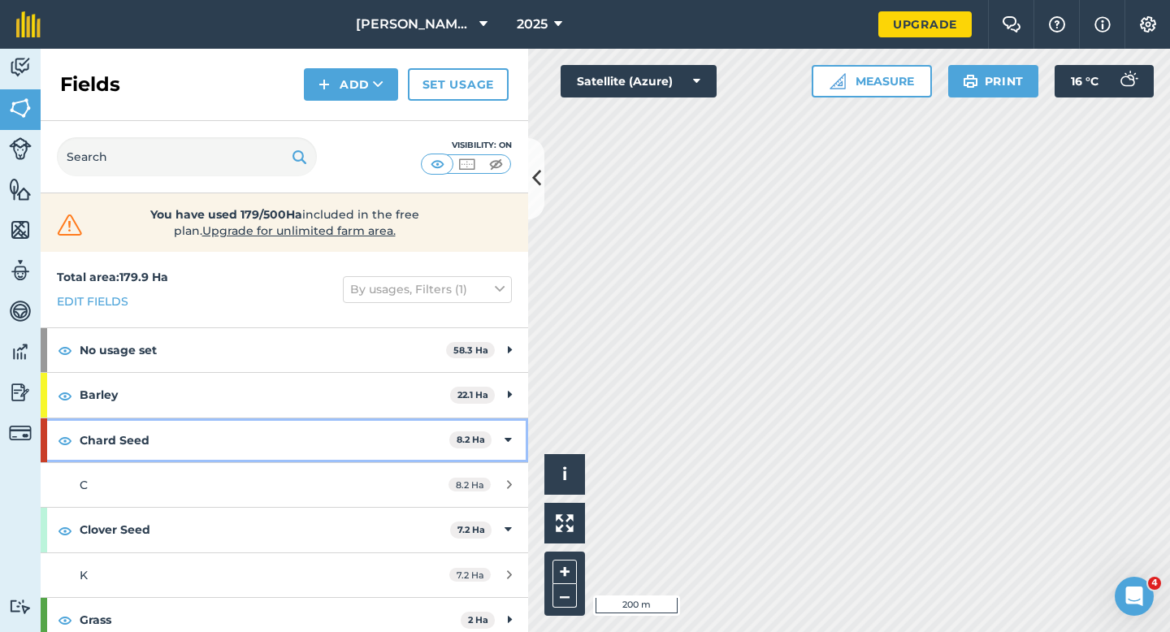
click at [512, 428] on div "Chard Seed 8.2 Ha" at bounding box center [285, 441] width 488 height 44
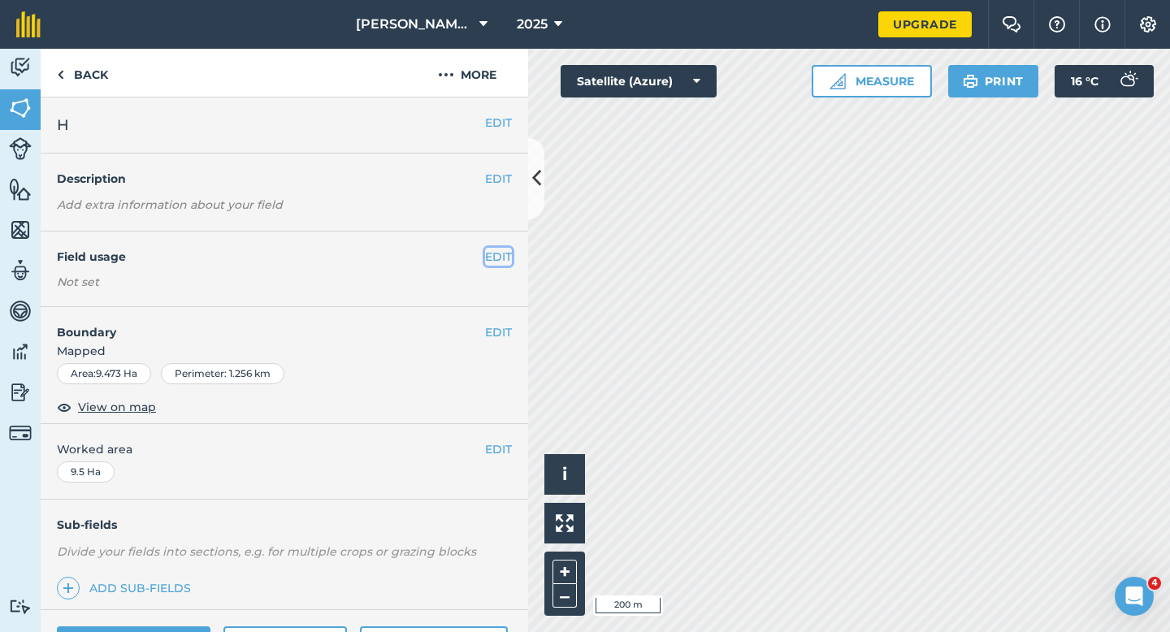
click at [491, 264] on button "EDIT" at bounding box center [498, 257] width 27 height 18
click at [510, 254] on button "EDIT" at bounding box center [498, 257] width 27 height 18
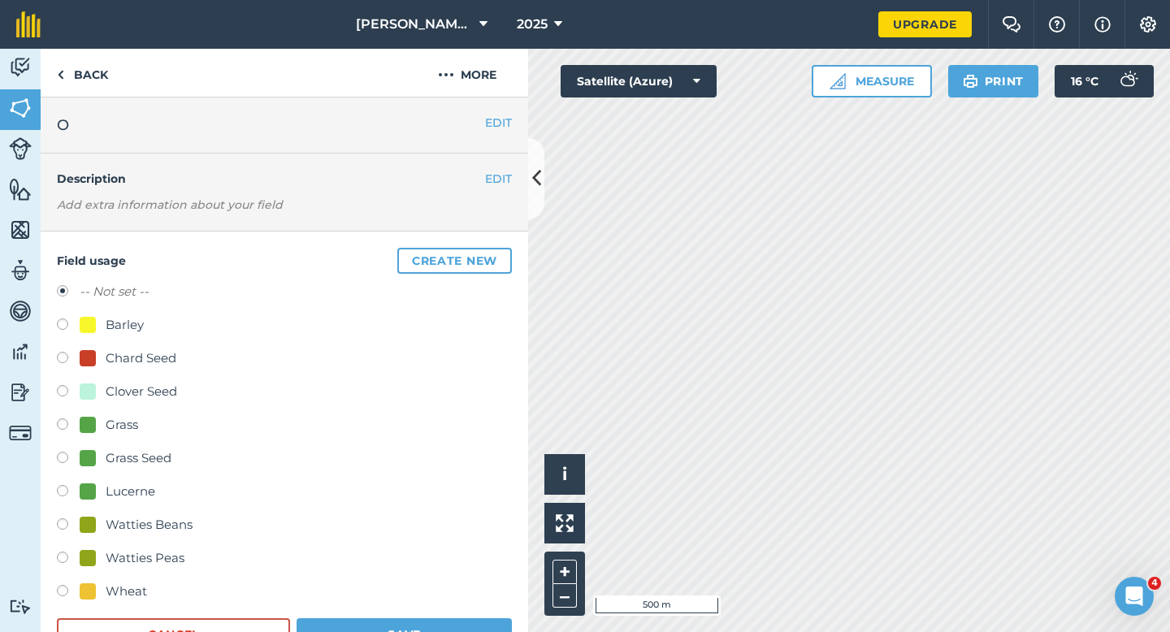
click at [122, 390] on div "Clover Seed" at bounding box center [142, 392] width 72 height 20
radio input "true"
radio input "false"
click at [421, 632] on button "Save" at bounding box center [404, 635] width 215 height 33
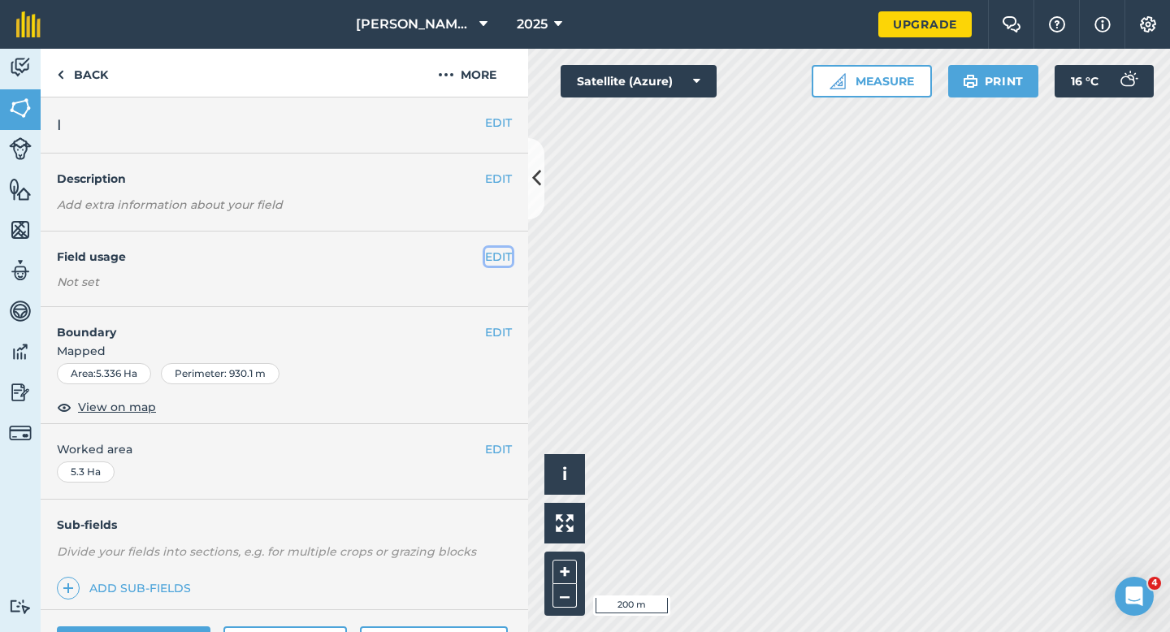
click at [504, 255] on button "EDIT" at bounding box center [498, 257] width 27 height 18
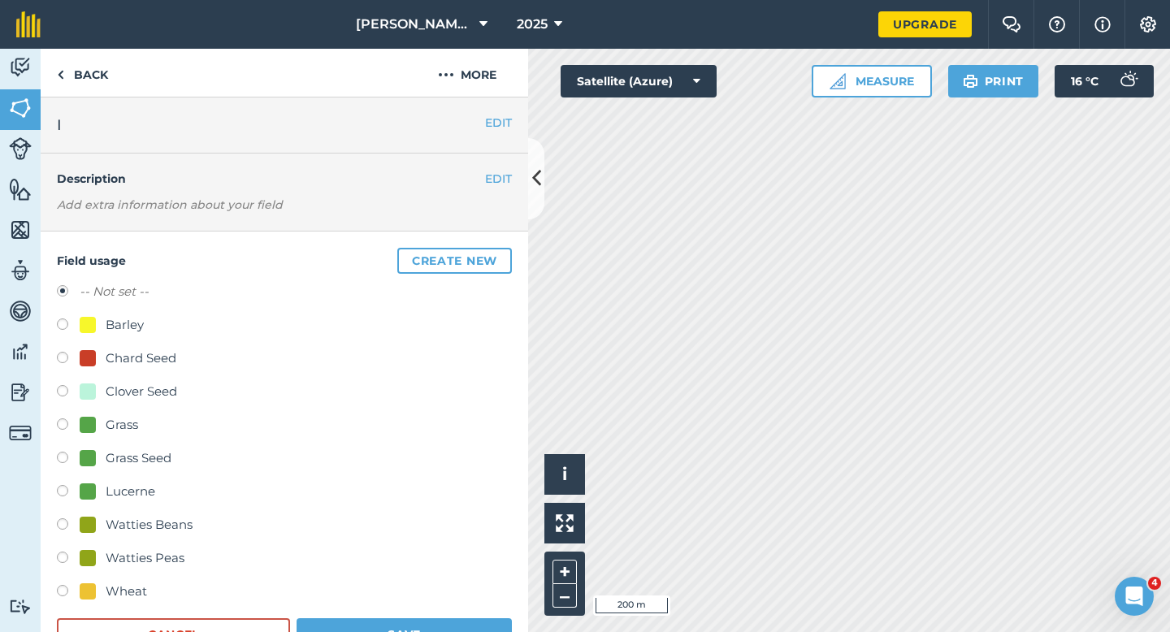
click at [111, 387] on div "Clover Seed" at bounding box center [142, 392] width 72 height 20
radio input "true"
radio input "false"
click at [405, 632] on button "Save" at bounding box center [404, 635] width 215 height 33
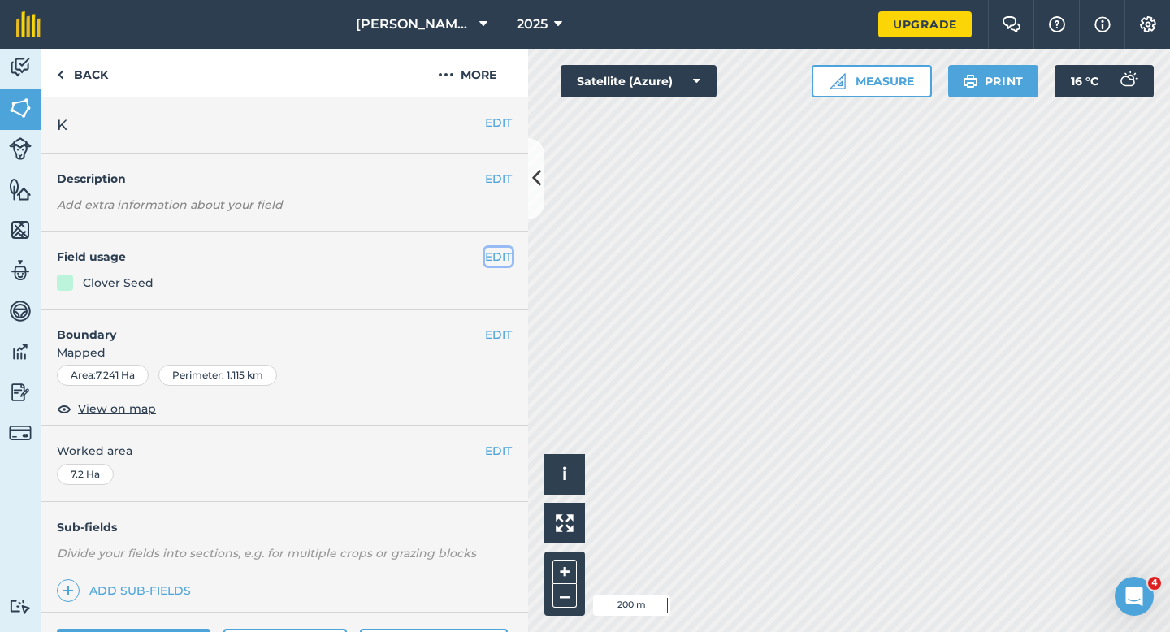
click at [491, 252] on button "EDIT" at bounding box center [498, 257] width 27 height 18
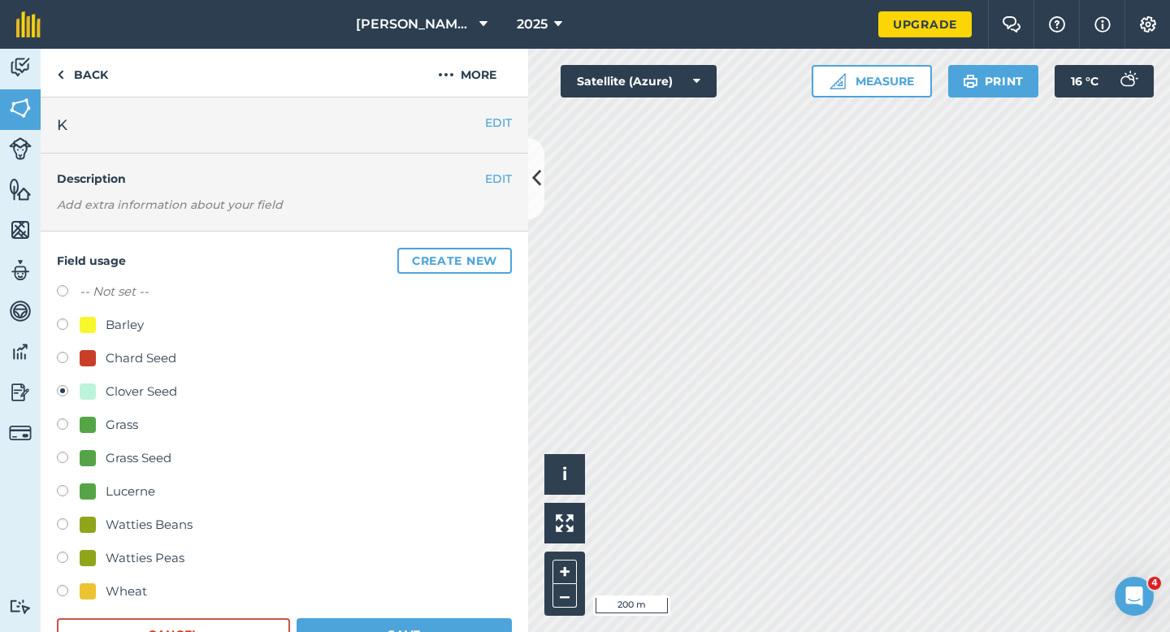
click at [95, 305] on div "-- Not set --" at bounding box center [284, 294] width 455 height 24
click at [95, 295] on label "-- Not set --" at bounding box center [114, 292] width 69 height 20
radio input "true"
radio input "false"
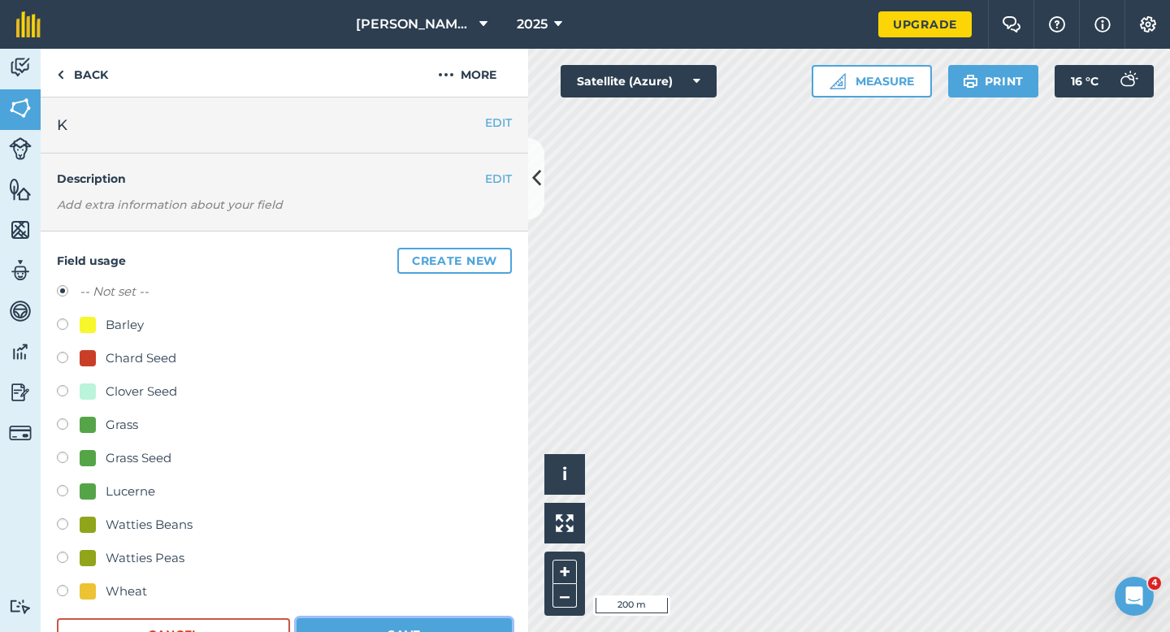
click at [392, 632] on button "Save" at bounding box center [404, 635] width 215 height 33
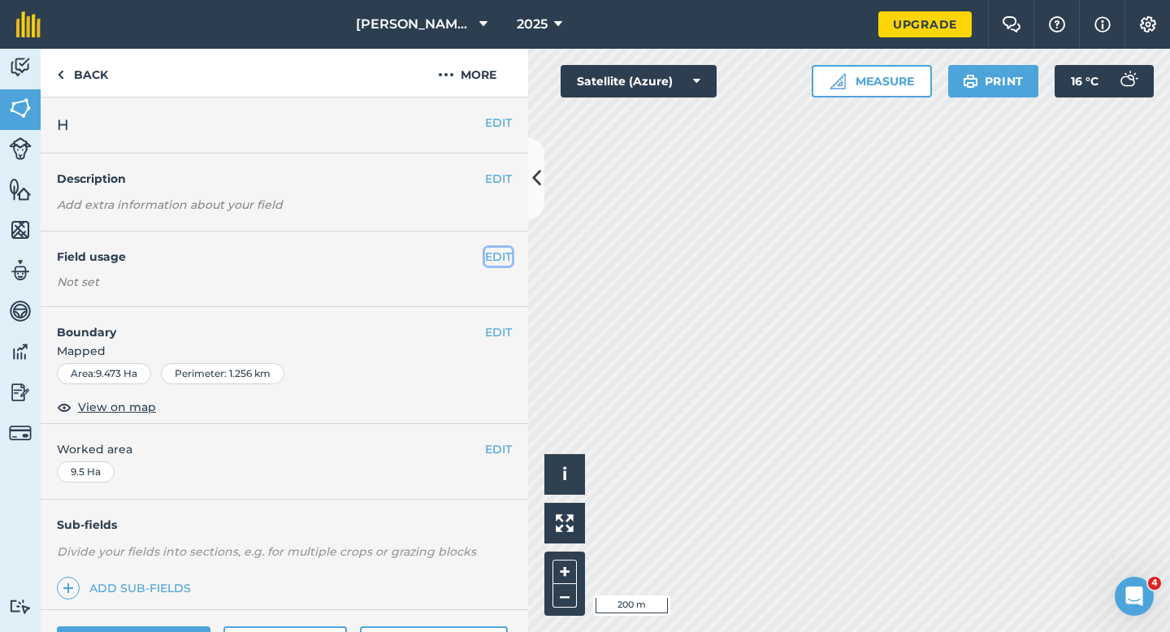
click at [497, 258] on button "EDIT" at bounding box center [498, 257] width 27 height 18
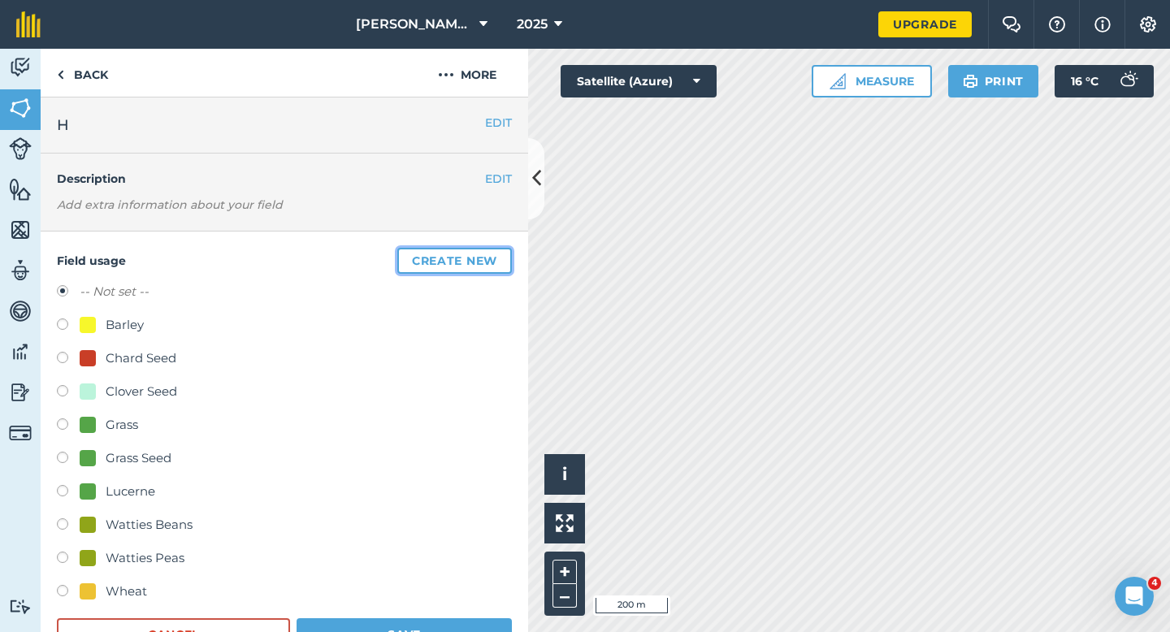
click at [497, 258] on button "Create new" at bounding box center [454, 261] width 115 height 26
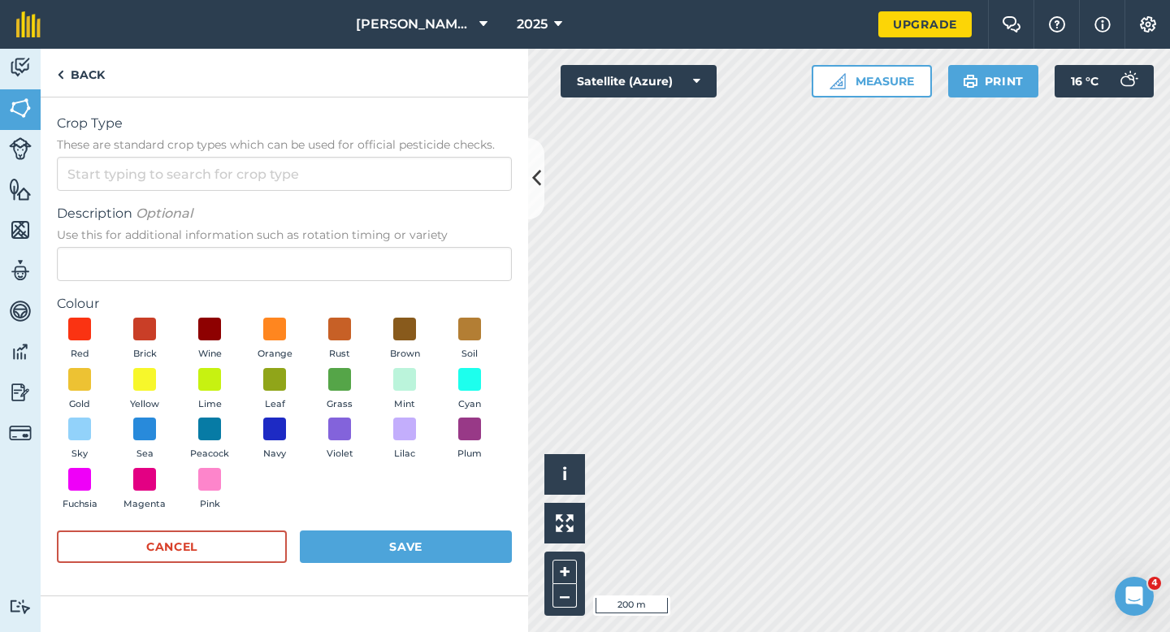
click at [382, 140] on span "These are standard crop types which can be used for official pesticide checks." at bounding box center [284, 145] width 455 height 16
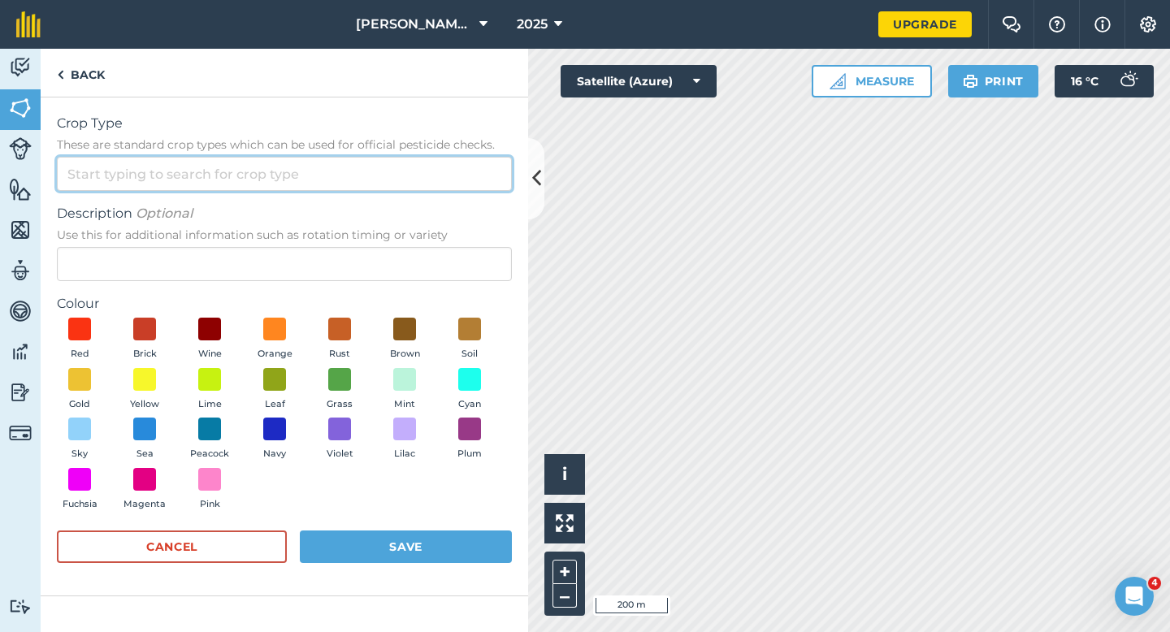
click at [382, 157] on input "Crop Type These are standard crop types which can be used for official pesticid…" at bounding box center [284, 174] width 455 height 34
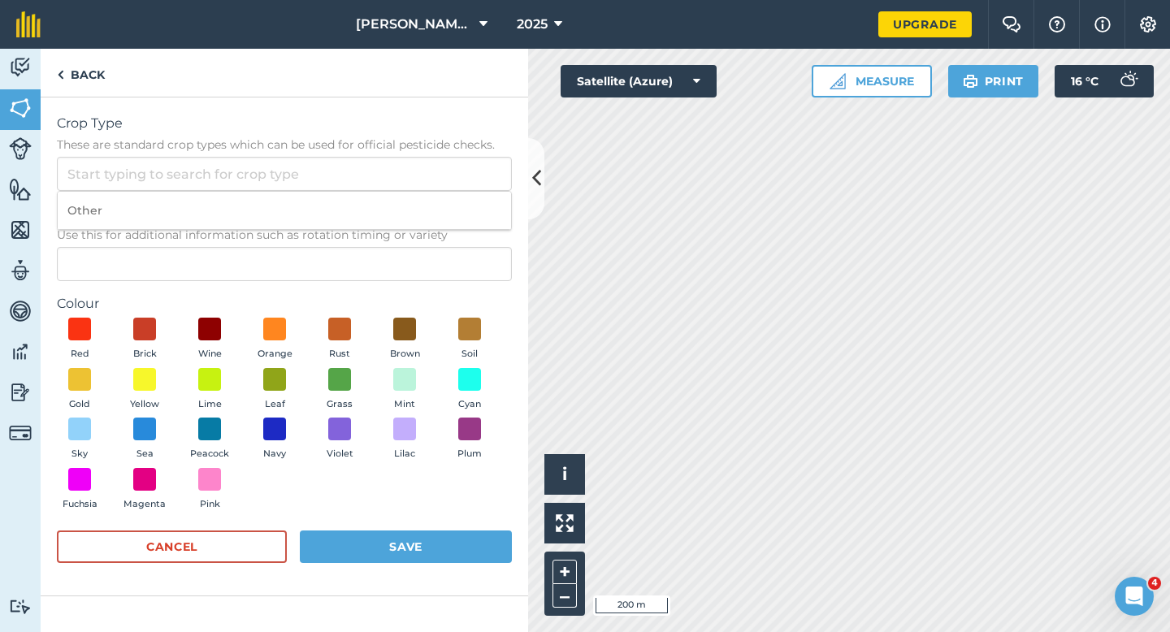
click at [382, 202] on li "Other" at bounding box center [285, 211] width 454 height 38
type input "Other"
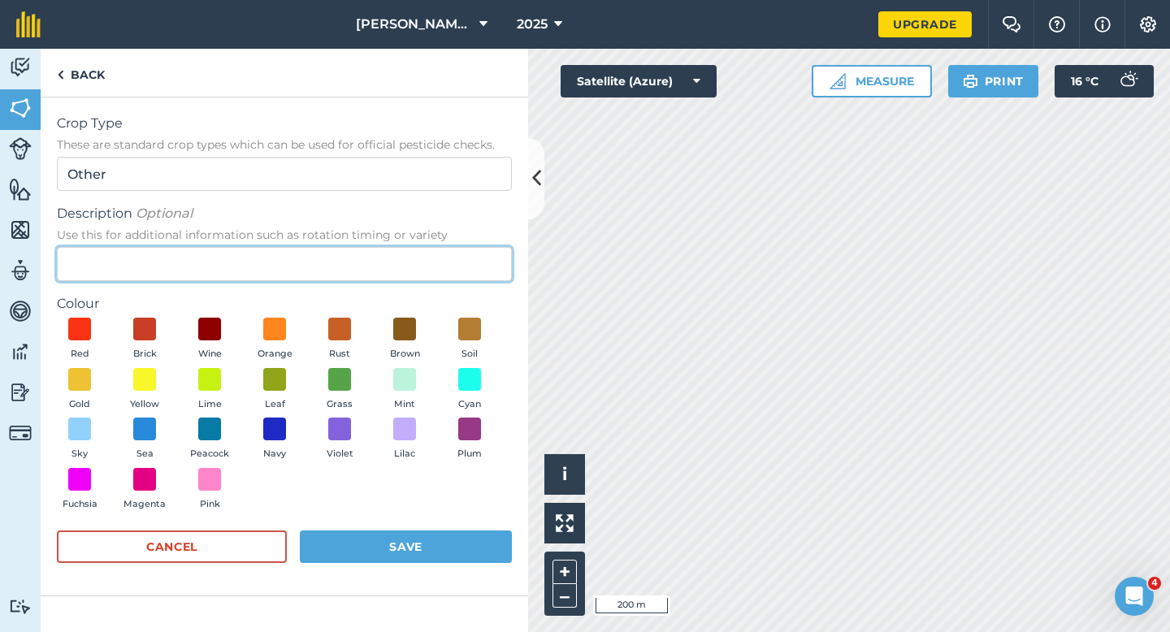
click at [384, 266] on input "Description Optional Use this for additional information such as rotation timin…" at bounding box center [284, 264] width 455 height 34
click at [107, 256] on input "Radissh Seed" at bounding box center [284, 264] width 455 height 34
type input "Radish Seed"
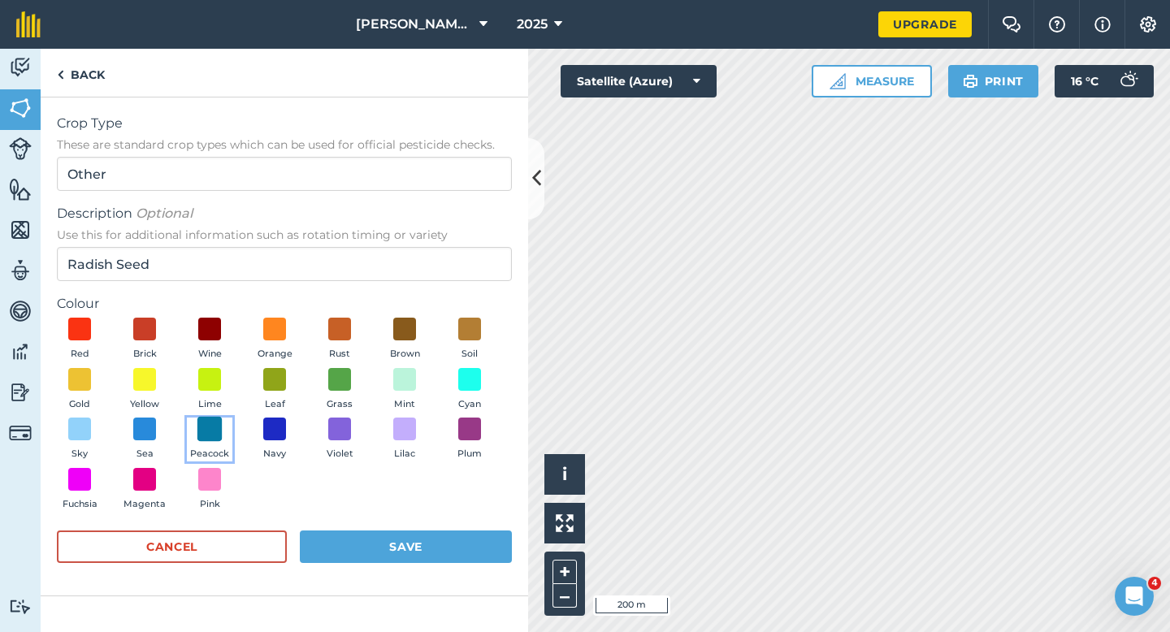
click at [197, 433] on span at bounding box center [209, 429] width 25 height 25
click at [341, 535] on button "Save" at bounding box center [406, 547] width 212 height 33
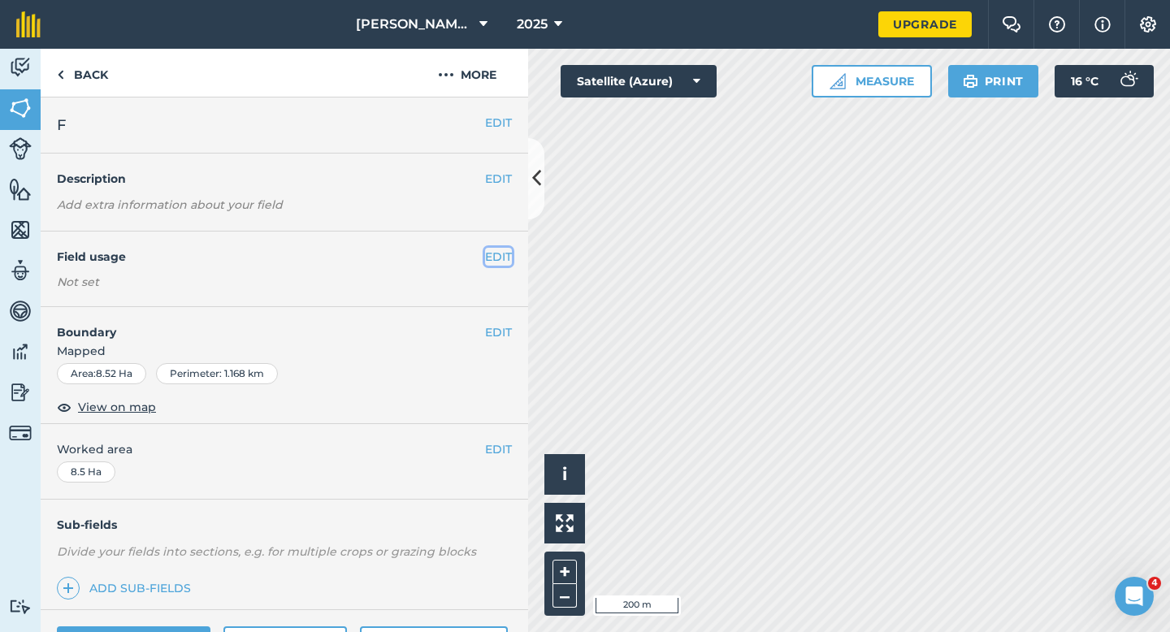
click at [492, 264] on button "EDIT" at bounding box center [498, 257] width 27 height 18
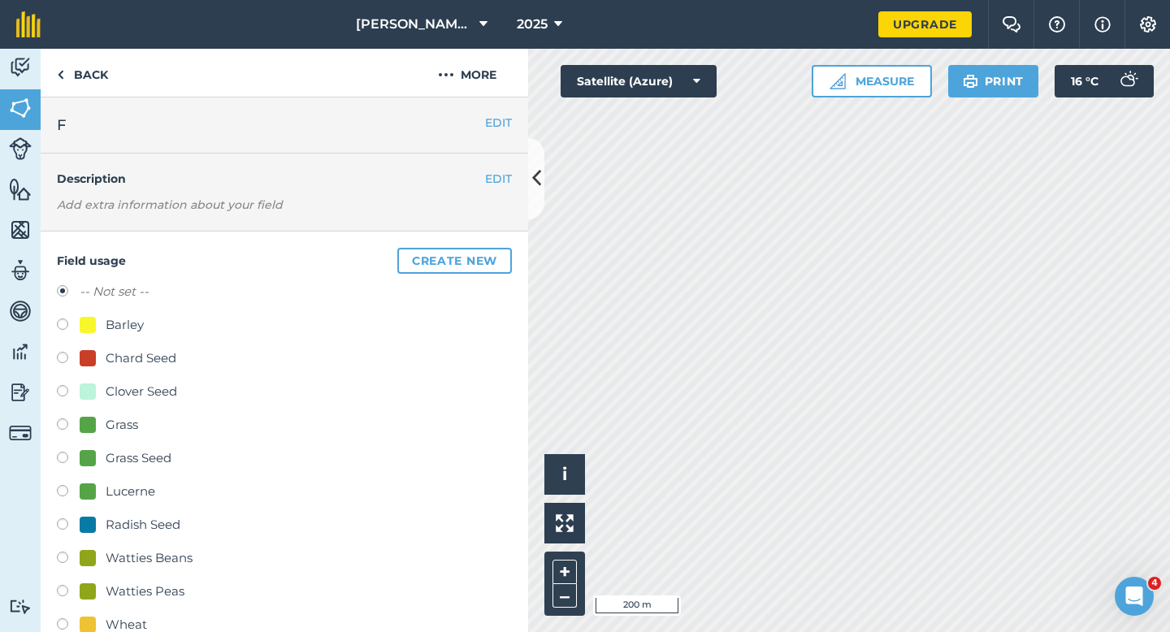
click at [137, 456] on div "Grass Seed" at bounding box center [139, 459] width 66 height 20
radio input "true"
radio input "false"
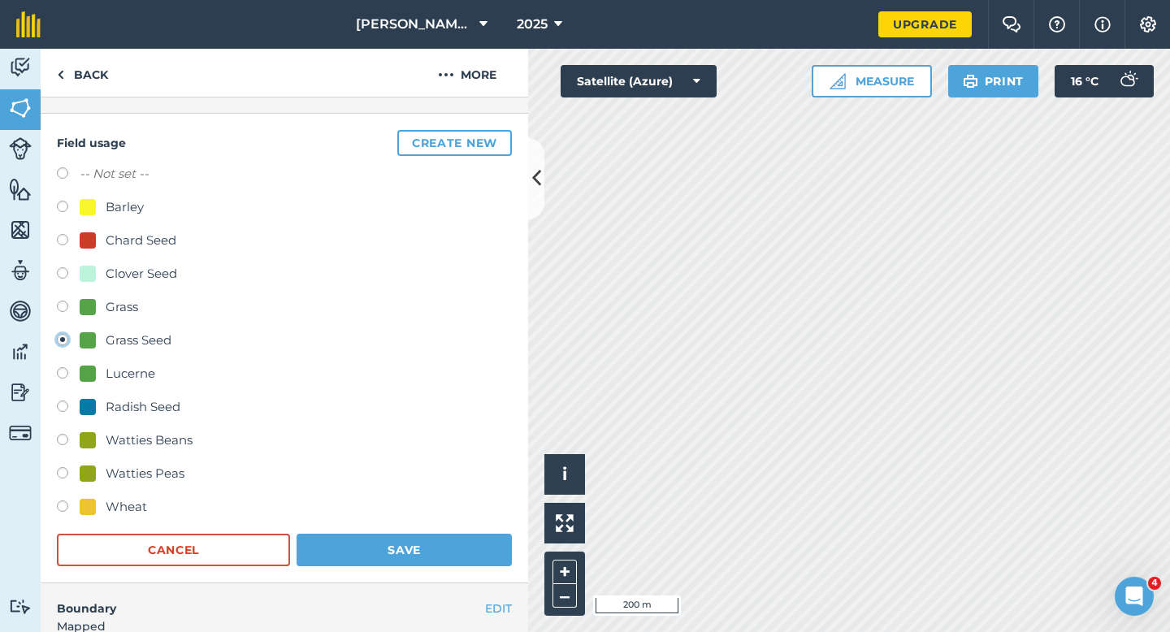
scroll to position [143, 0]
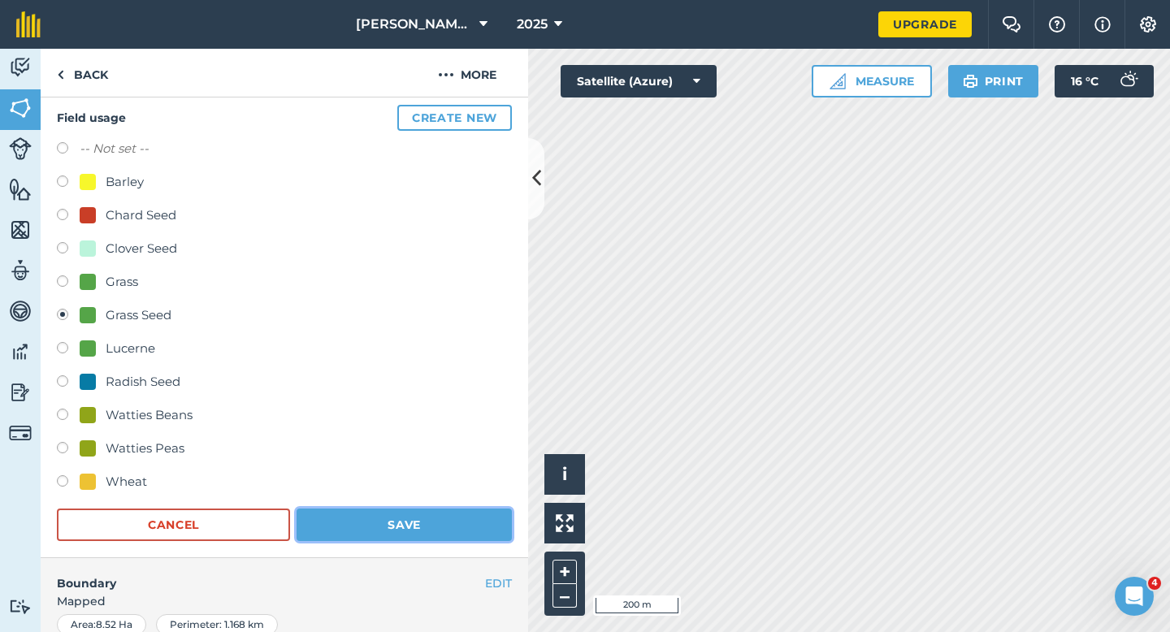
click at [341, 519] on button "Save" at bounding box center [404, 525] width 215 height 33
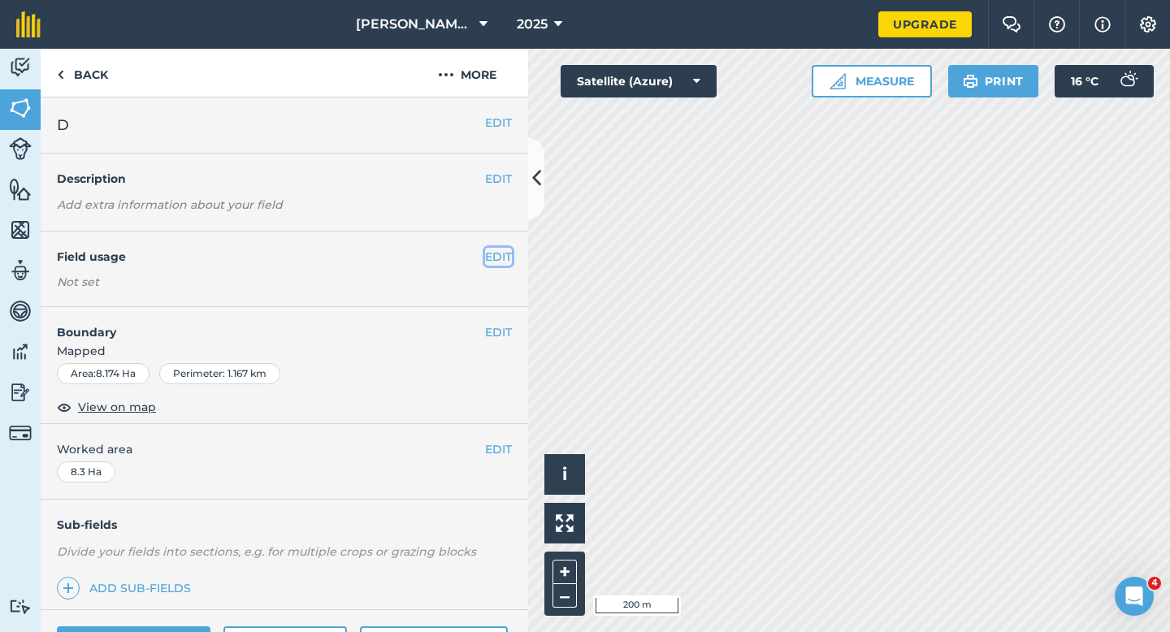
click at [506, 257] on button "EDIT" at bounding box center [498, 257] width 27 height 18
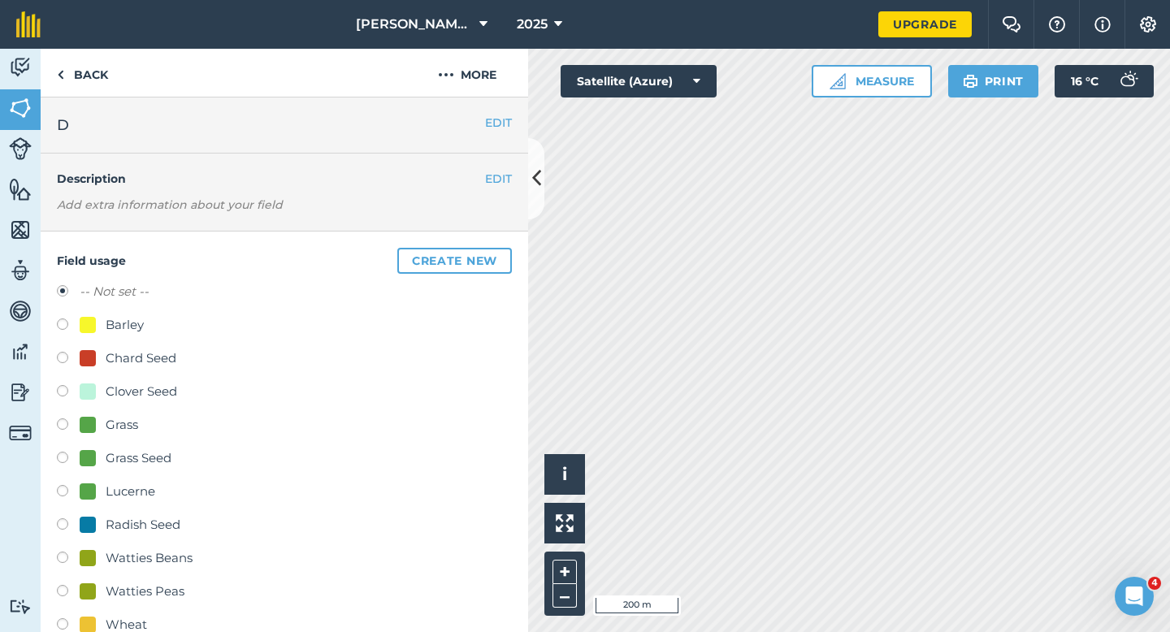
click at [132, 463] on div "Grass Seed" at bounding box center [139, 459] width 66 height 20
radio input "true"
radio input "false"
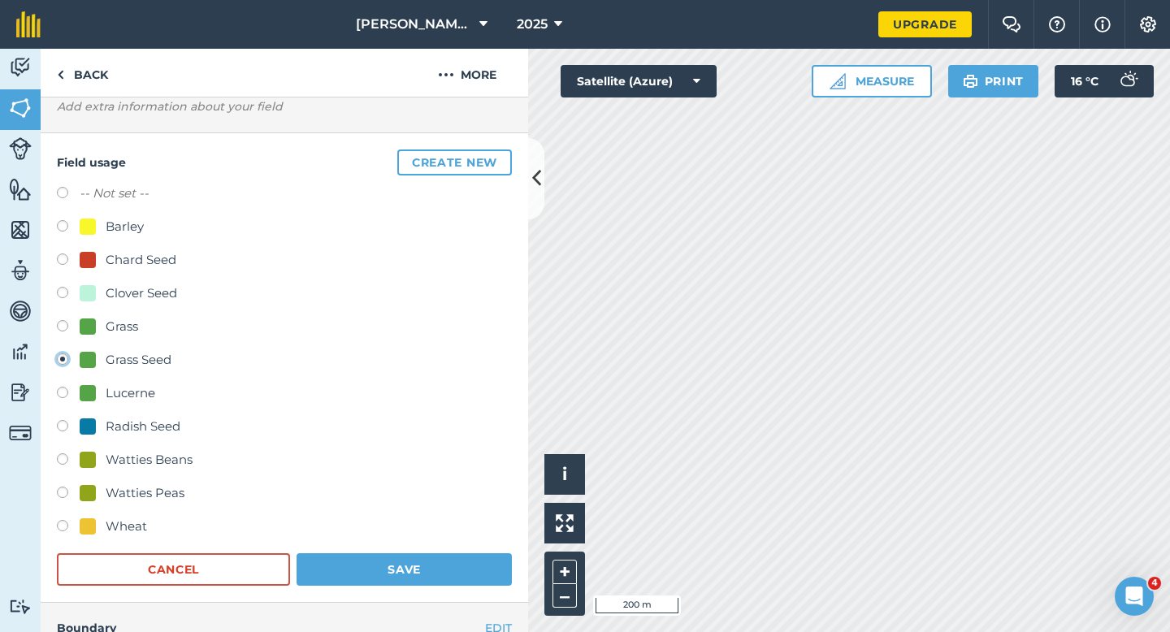
scroll to position [159, 0]
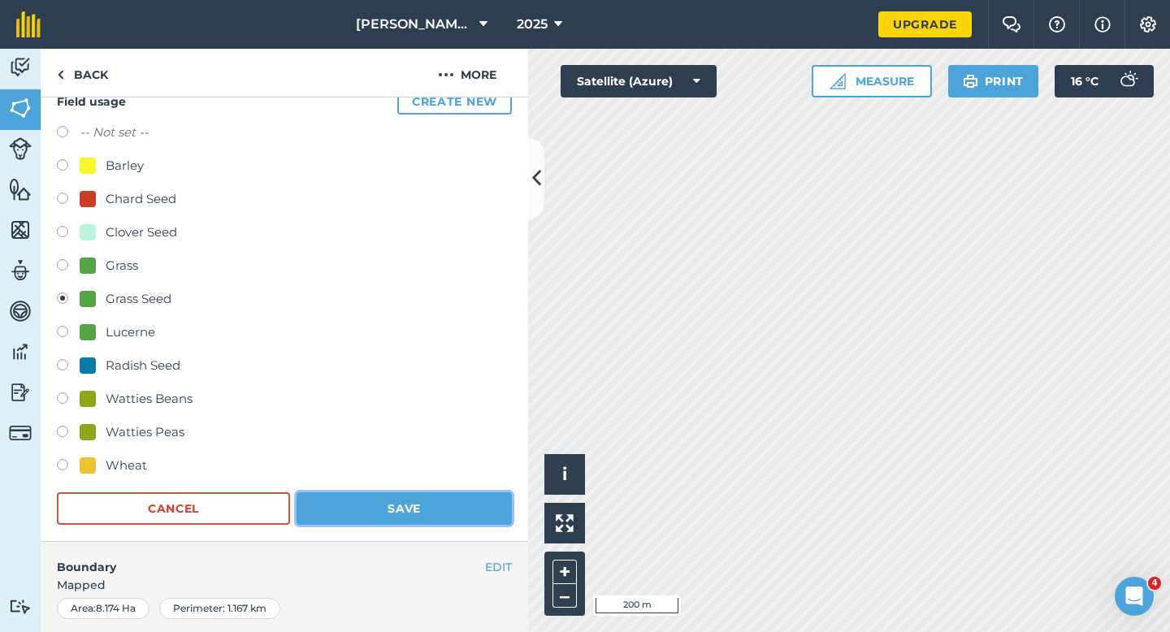
click at [383, 500] on button "Save" at bounding box center [404, 509] width 215 height 33
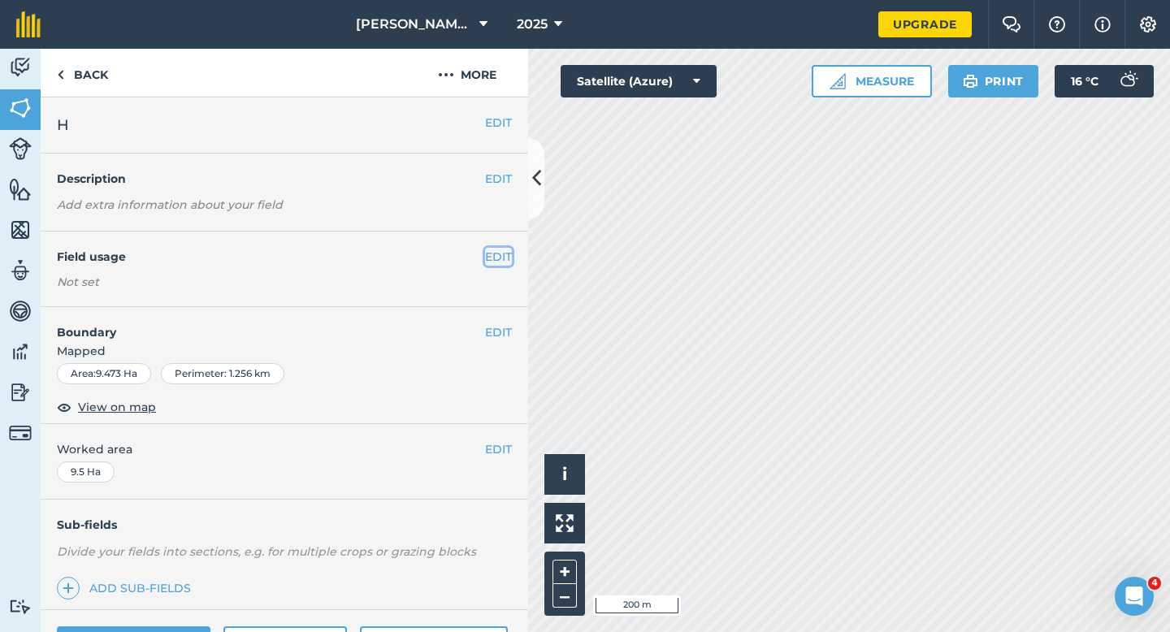
click at [506, 256] on button "EDIT" at bounding box center [498, 257] width 27 height 18
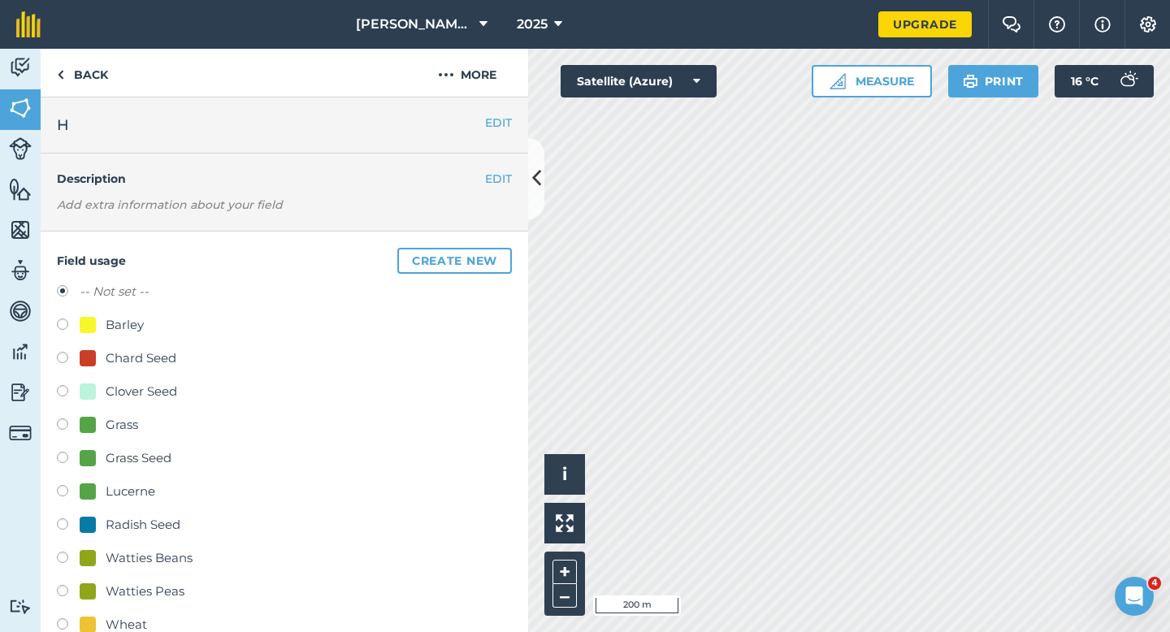
click at [121, 542] on div "-- Not set -- Barley Chard Seed Clover Seed Grass Grass Seed Lucerne Radish See…" at bounding box center [284, 460] width 455 height 357
click at [121, 537] on div "Radish Seed" at bounding box center [284, 527] width 455 height 24
click at [124, 533] on div "Radish Seed" at bounding box center [143, 525] width 75 height 20
radio input "true"
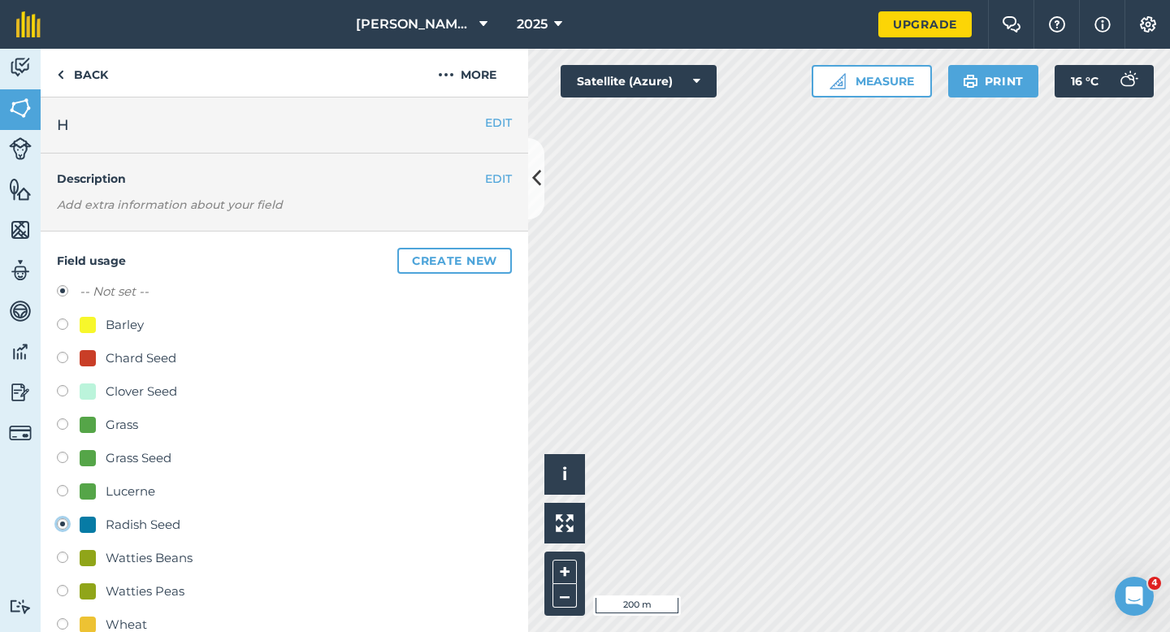
radio input "false"
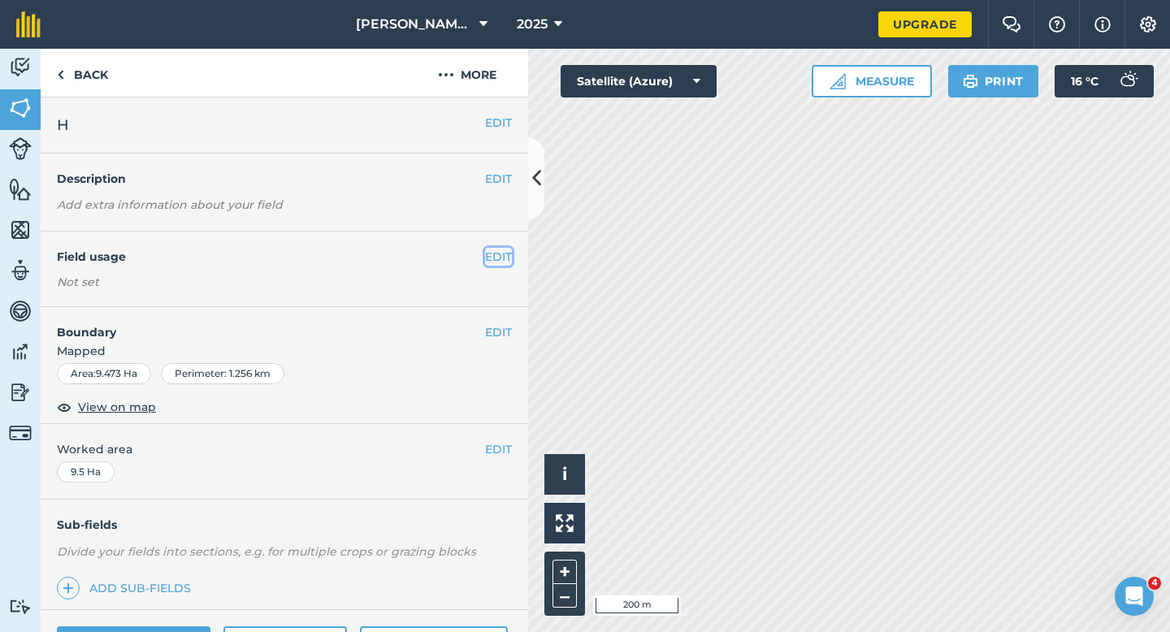
click at [505, 265] on button "EDIT" at bounding box center [498, 257] width 27 height 18
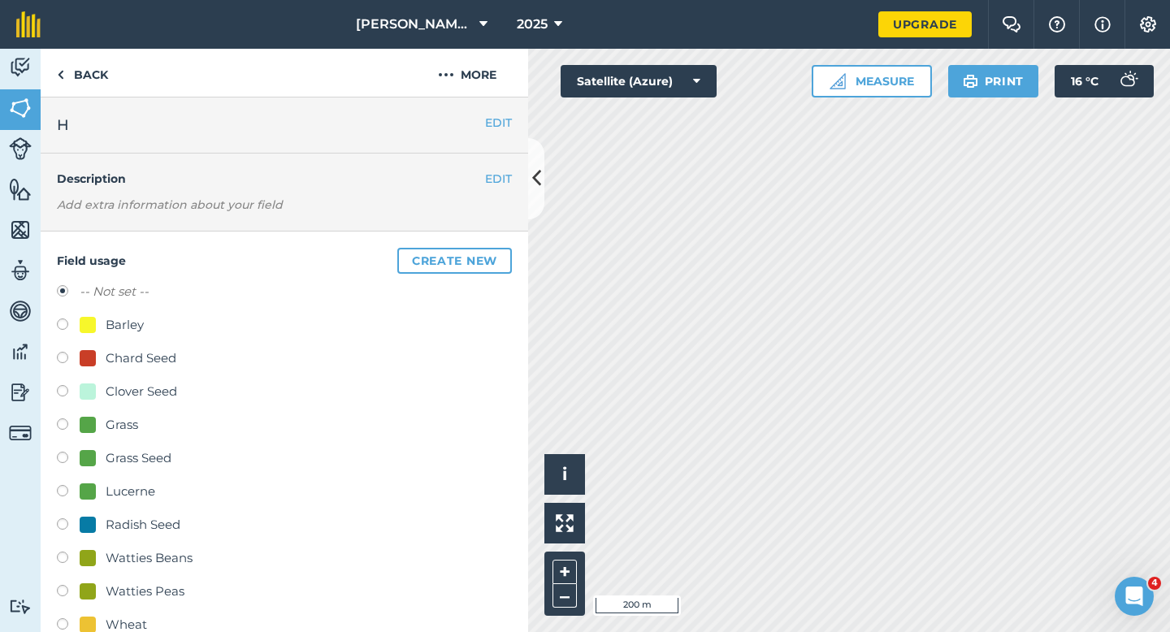
click at [161, 533] on div "Radish Seed" at bounding box center [143, 525] width 75 height 20
radio input "true"
radio input "false"
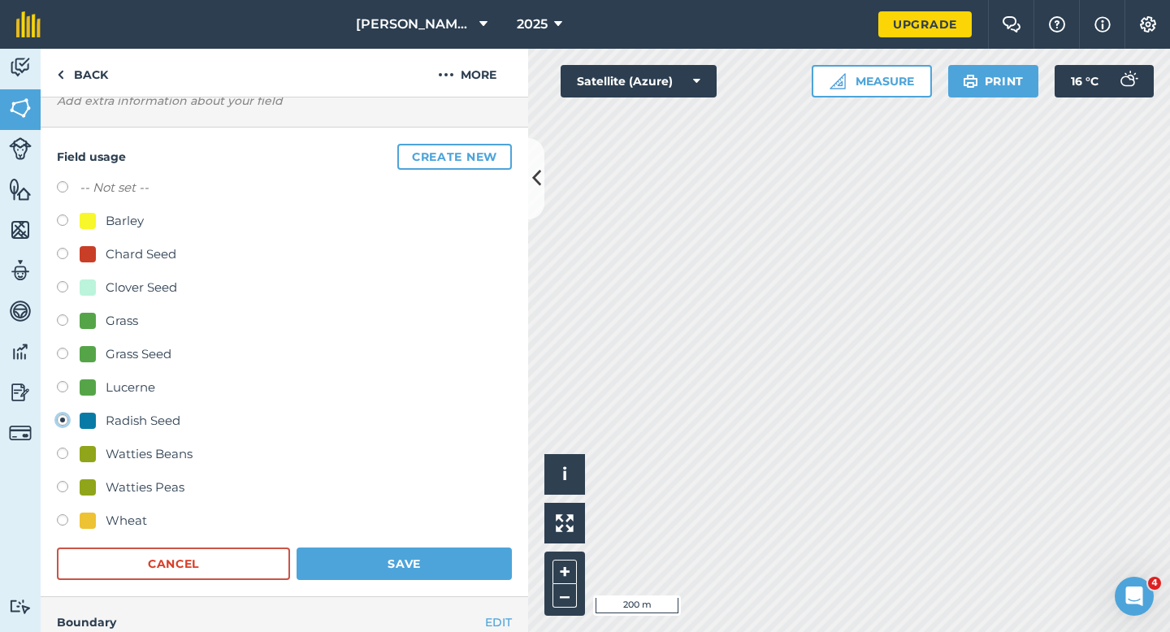
scroll to position [113, 0]
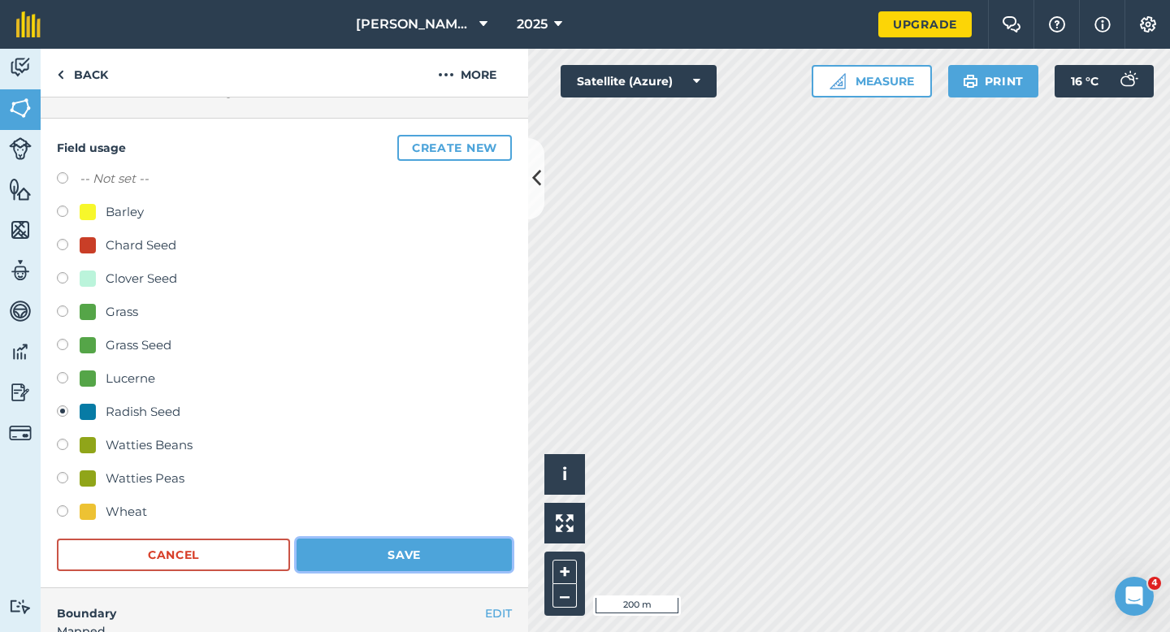
click at [360, 548] on button "Save" at bounding box center [404, 555] width 215 height 33
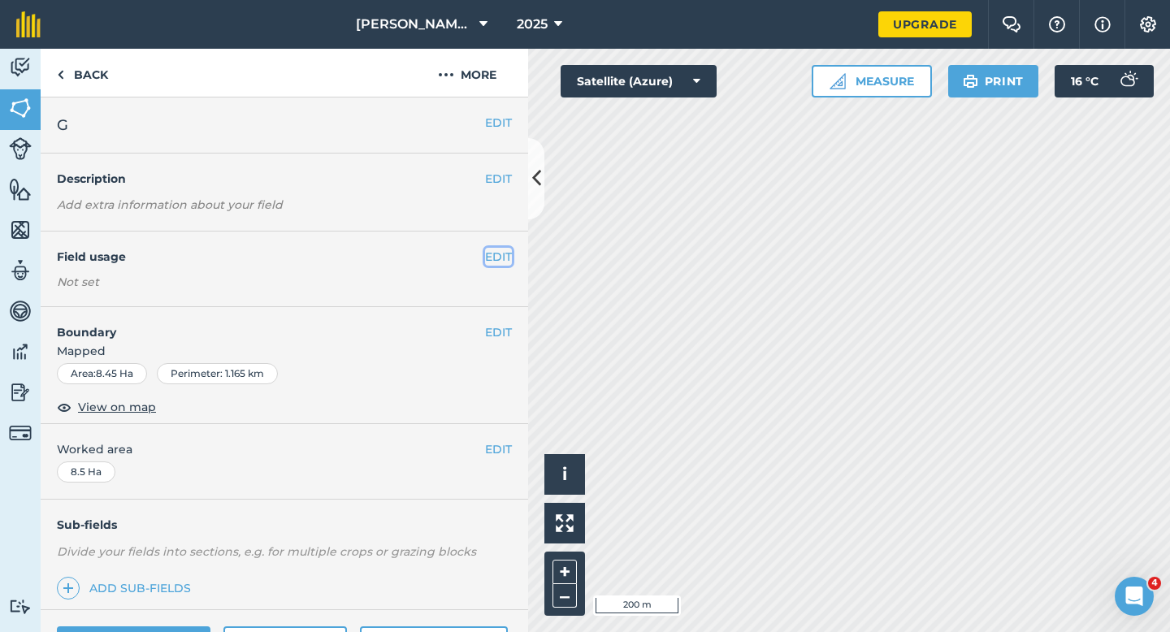
click at [492, 254] on button "EDIT" at bounding box center [498, 257] width 27 height 18
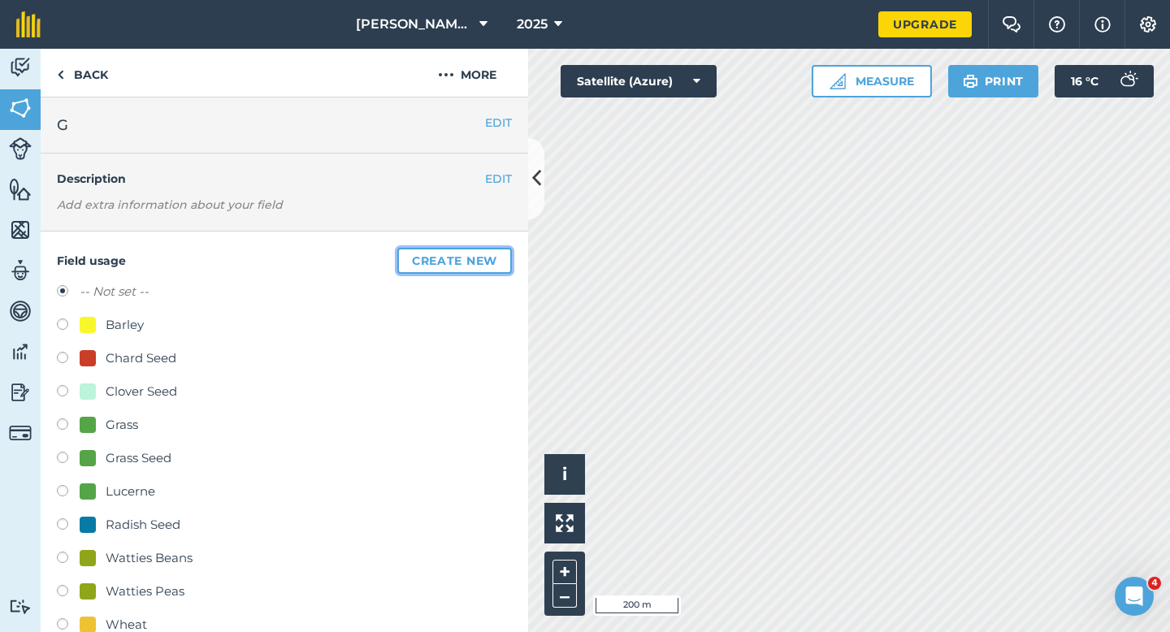
click at [492, 254] on button "Create new" at bounding box center [454, 261] width 115 height 26
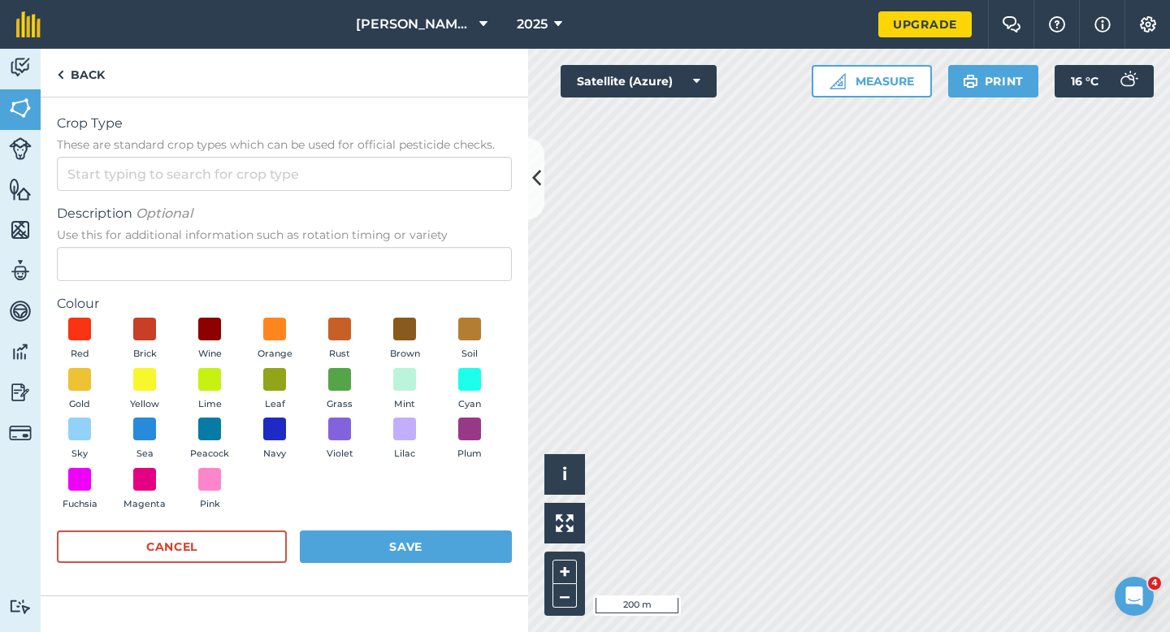
click at [460, 193] on form "Crop Type These are standard crop types which can be used for official pesticid…" at bounding box center [284, 347] width 455 height 466
click at [458, 189] on input "Crop Type These are standard crop types which can be used for official pesticid…" at bounding box center [284, 174] width 455 height 34
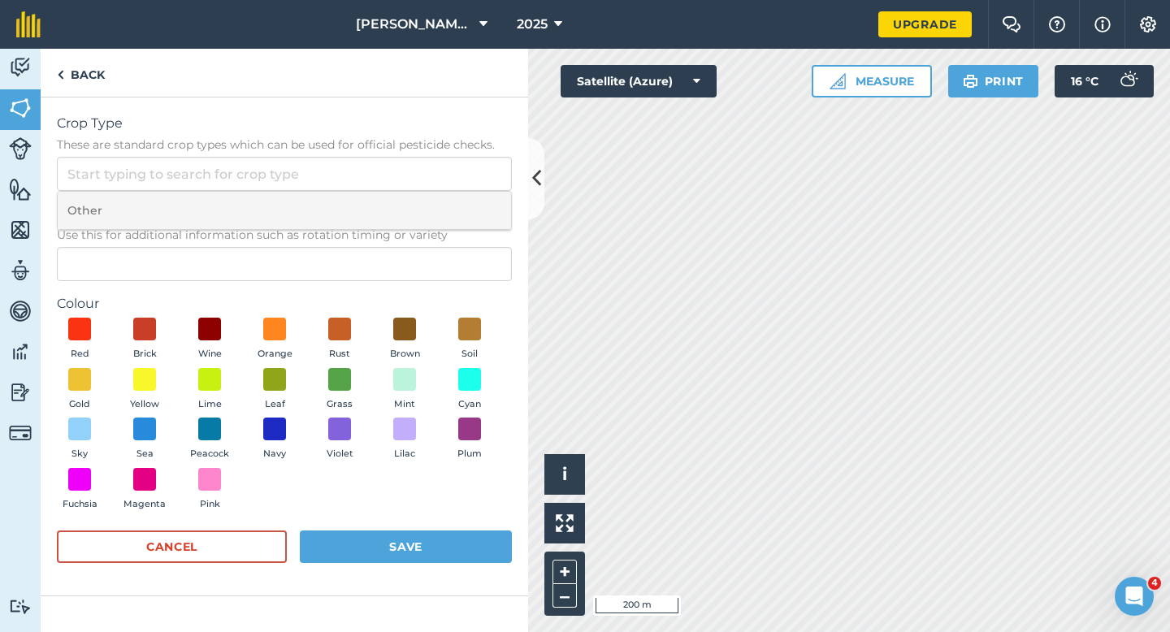
click at [458, 206] on li "Other" at bounding box center [285, 211] width 454 height 38
type input "Other"
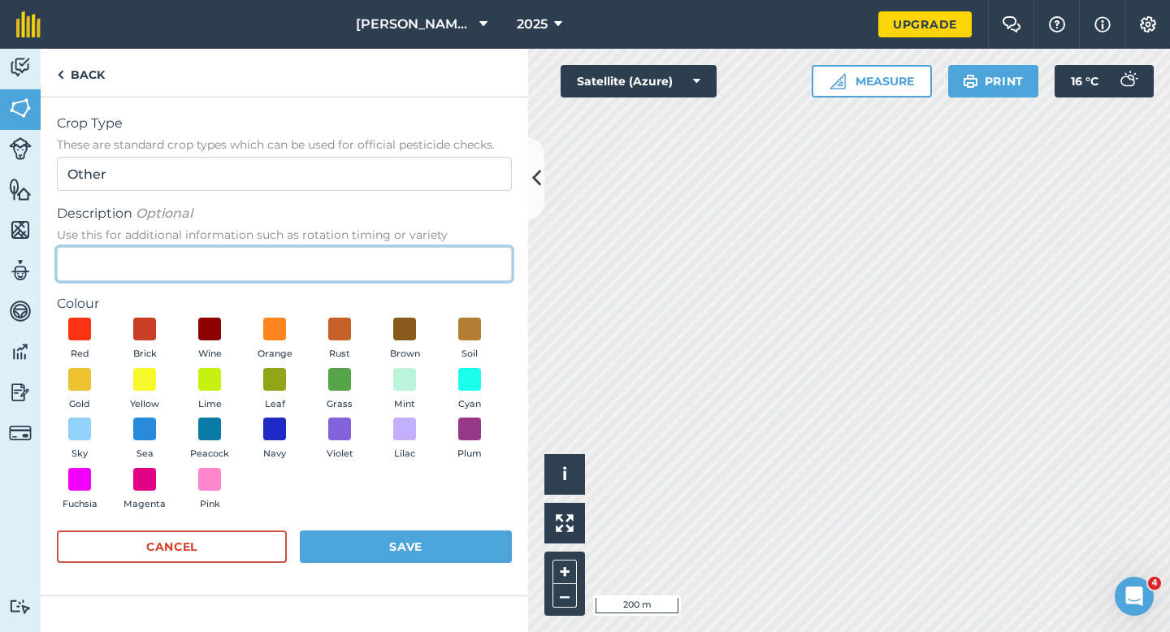
click at [455, 264] on input "Description Optional Use this for additional information such as rotation timin…" at bounding box center [284, 264] width 455 height 34
type input "Broad Bean Seed"
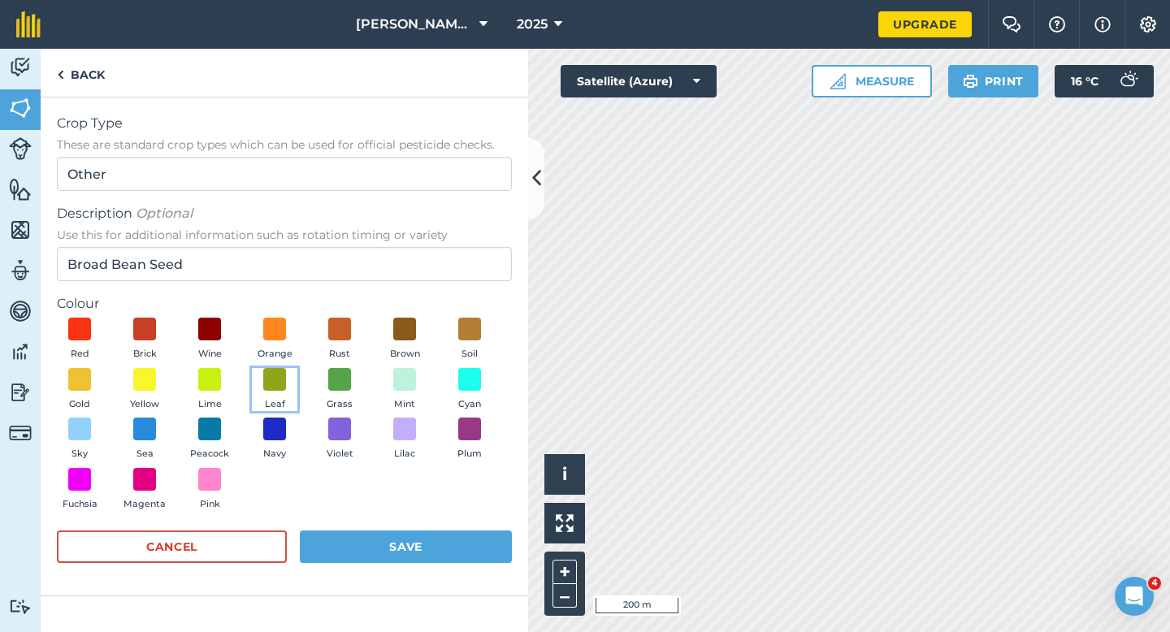
click at [274, 397] on span "Leaf" at bounding box center [275, 404] width 20 height 15
click at [377, 543] on button "Save" at bounding box center [406, 547] width 212 height 33
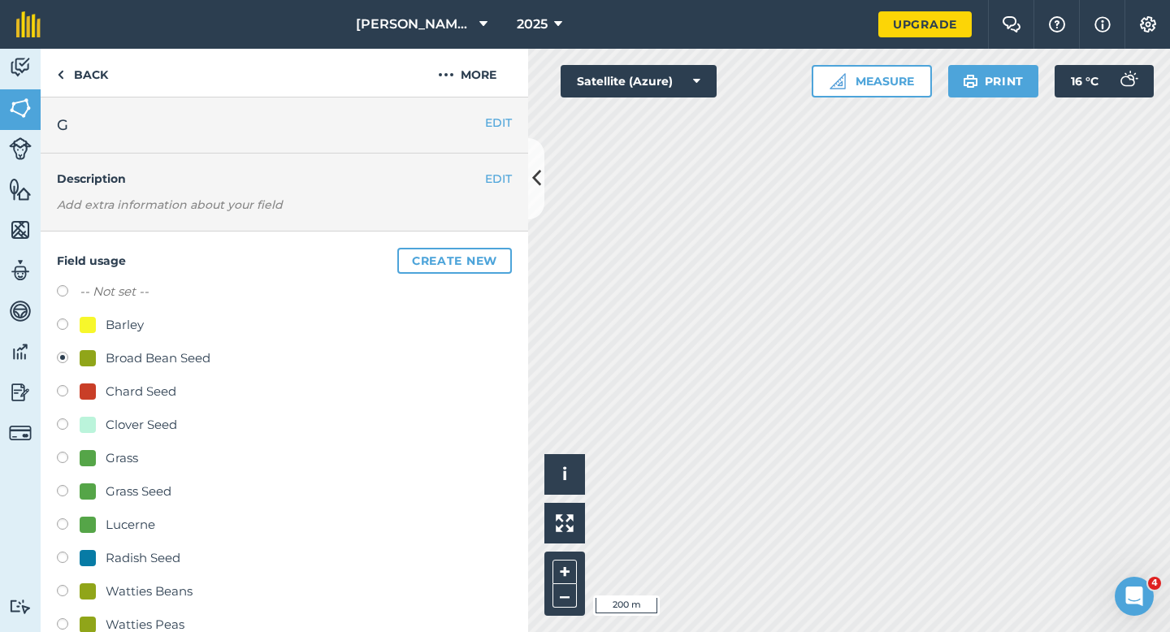
scroll to position [127, 0]
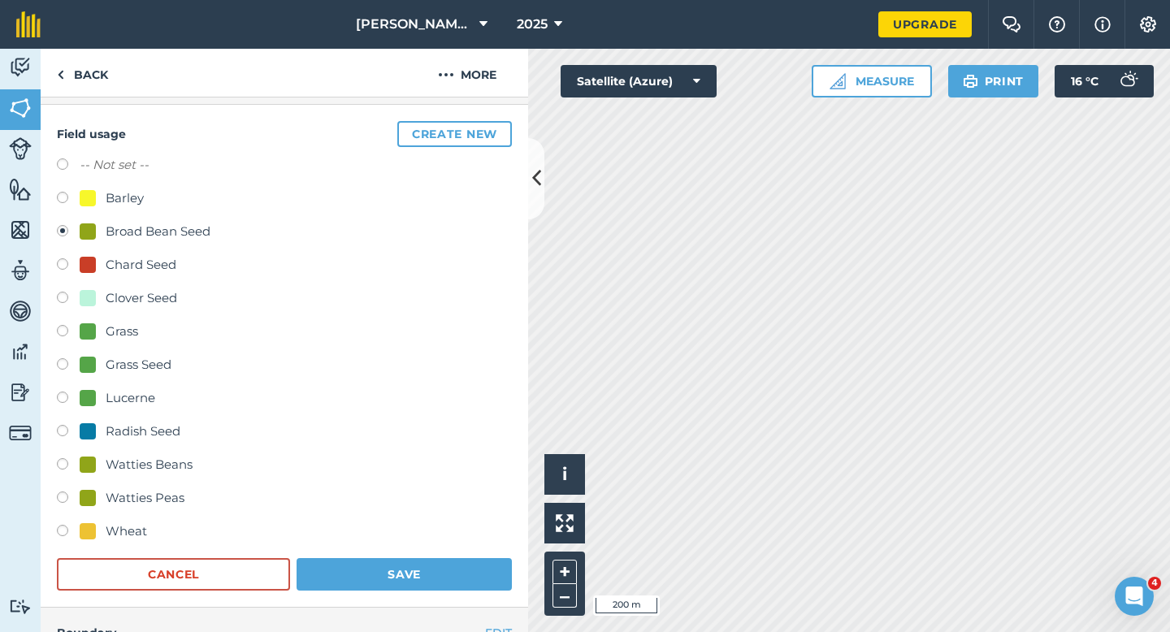
click at [375, 558] on form "-- Not set -- Barley Broad Bean Seed Chard Seed Clover Seed Grass Grass Seed Lu…" at bounding box center [284, 373] width 455 height 436
click at [445, 552] on form "-- Not set -- Barley Broad Bean Seed Chard Seed Clover Seed Grass Grass Seed Lu…" at bounding box center [284, 373] width 455 height 436
click at [445, 594] on div "Field usage Create new -- Not set -- Barley Broad Bean Seed Chard Seed Clover S…" at bounding box center [285, 356] width 488 height 503
click at [468, 564] on button "Save" at bounding box center [404, 574] width 215 height 33
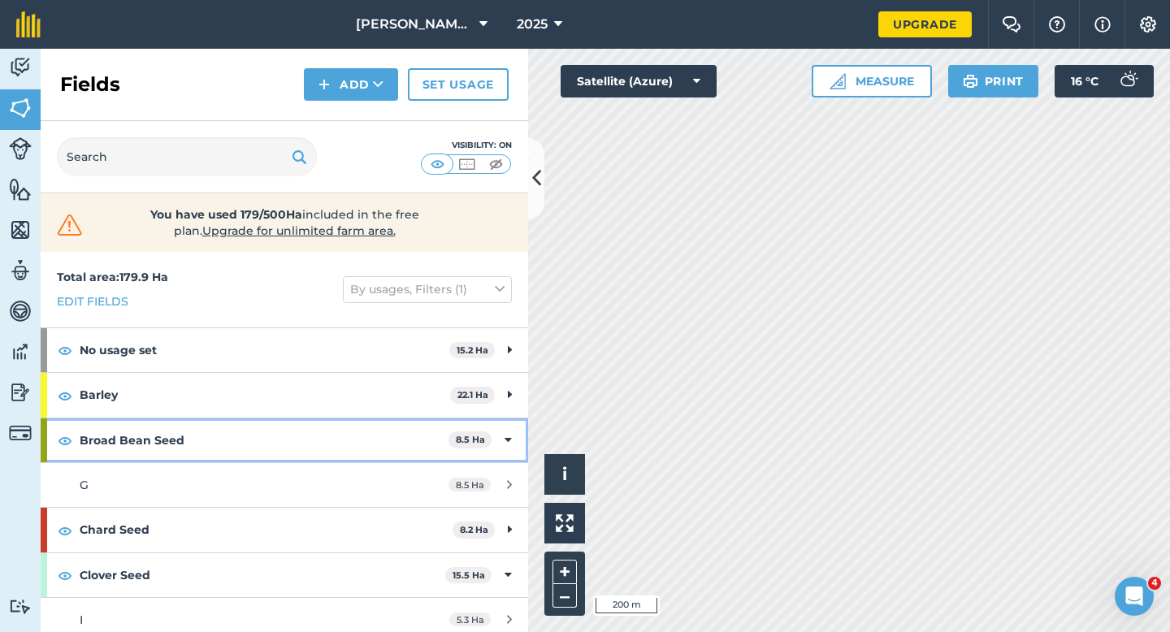
click at [499, 435] on div "Broad Bean Seed 8.5 Ha" at bounding box center [285, 441] width 488 height 44
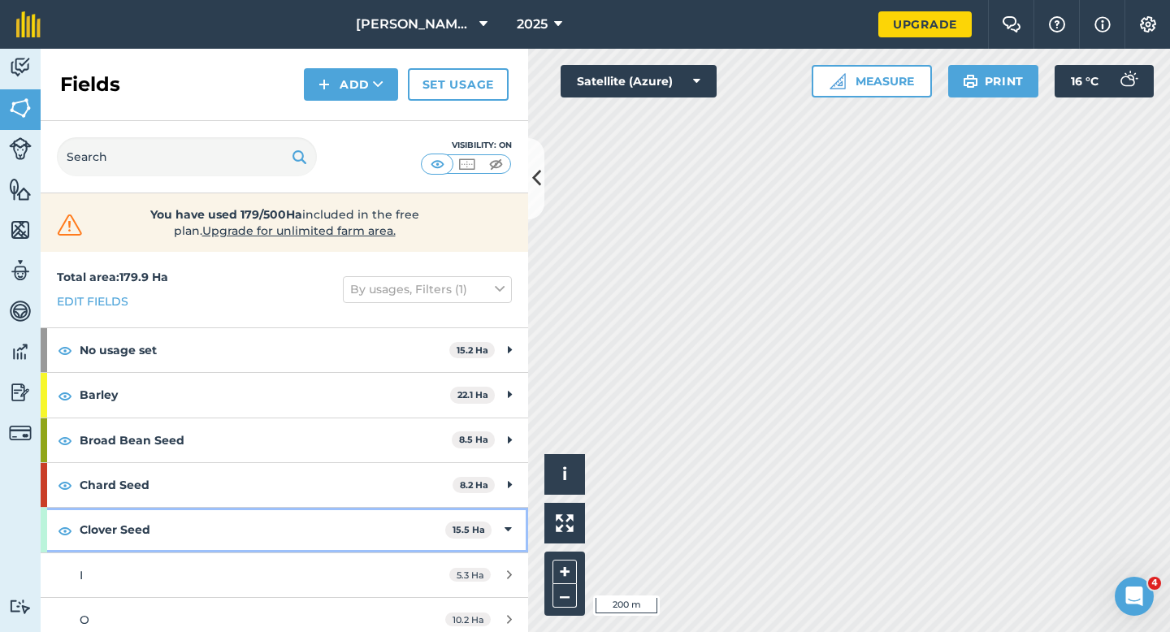
click at [510, 514] on div "Clover Seed 15.5 Ha" at bounding box center [285, 530] width 488 height 44
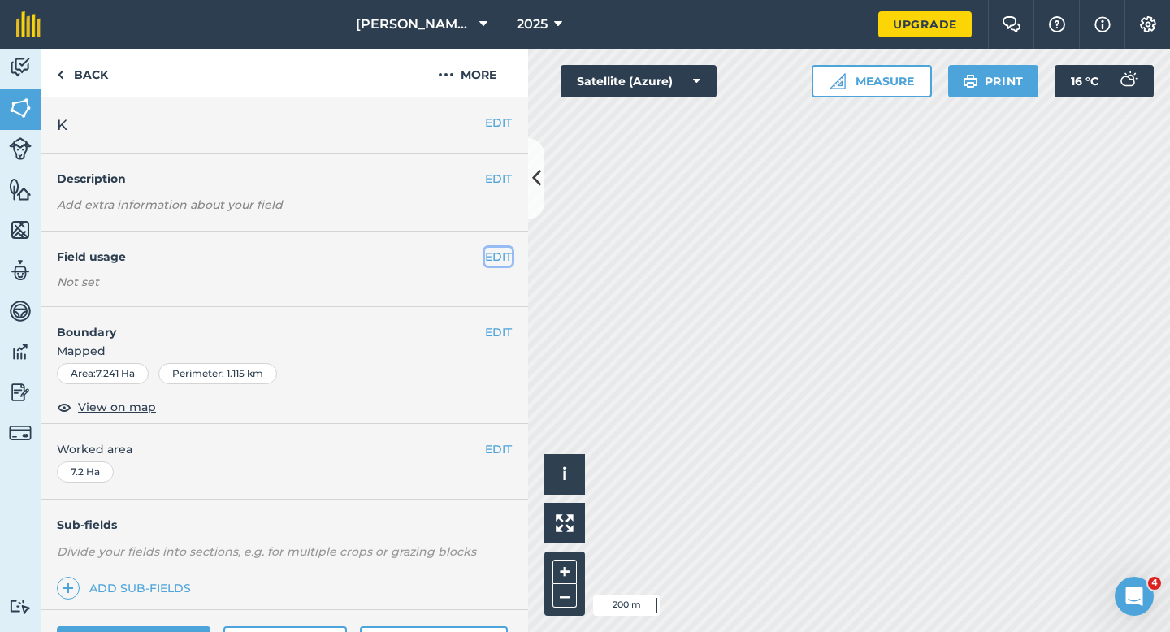
click at [506, 264] on button "EDIT" at bounding box center [498, 257] width 27 height 18
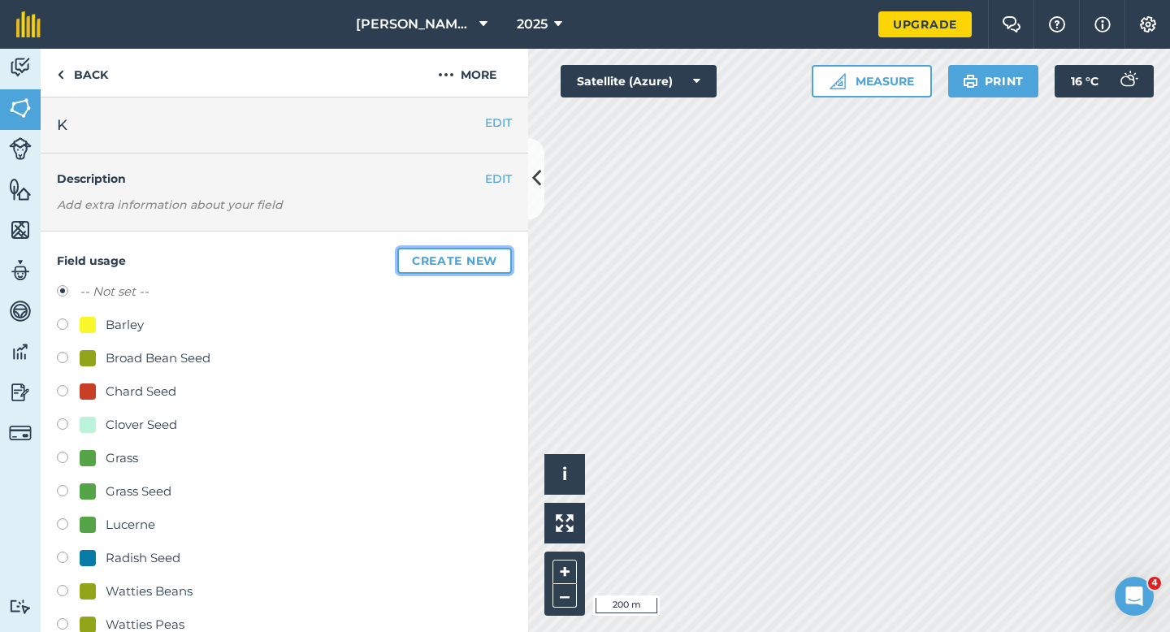
click at [506, 264] on button "Create new" at bounding box center [454, 261] width 115 height 26
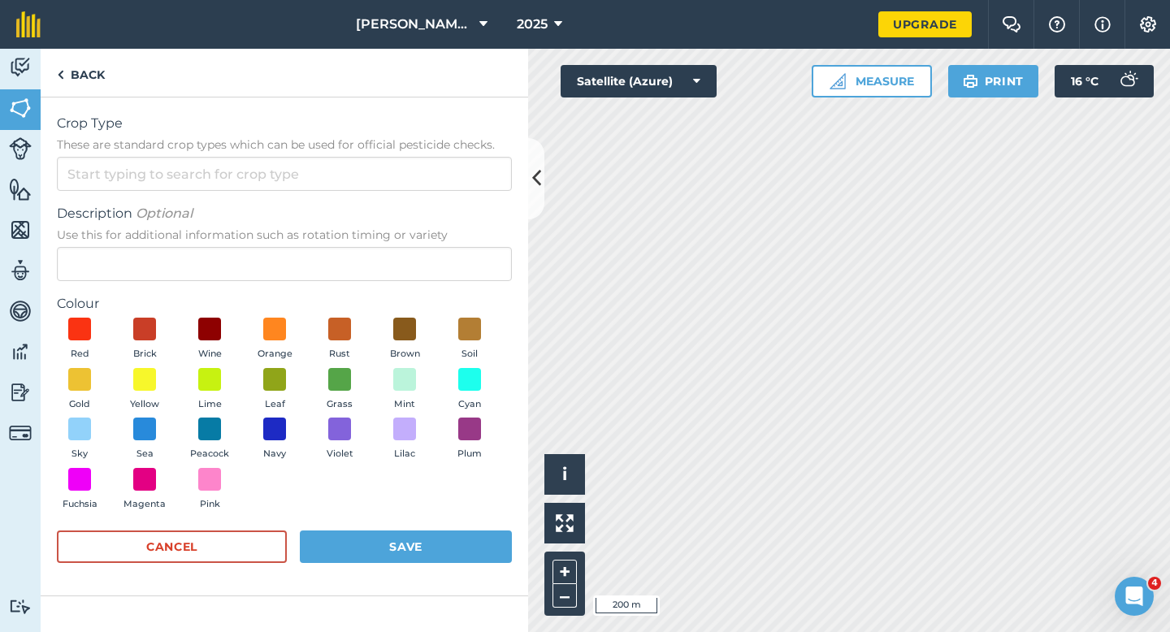
click at [432, 155] on div "Crop Type These are standard crop types which can be used for official pesticid…" at bounding box center [284, 152] width 455 height 77
click at [432, 207] on span "Description Optional" at bounding box center [284, 214] width 455 height 20
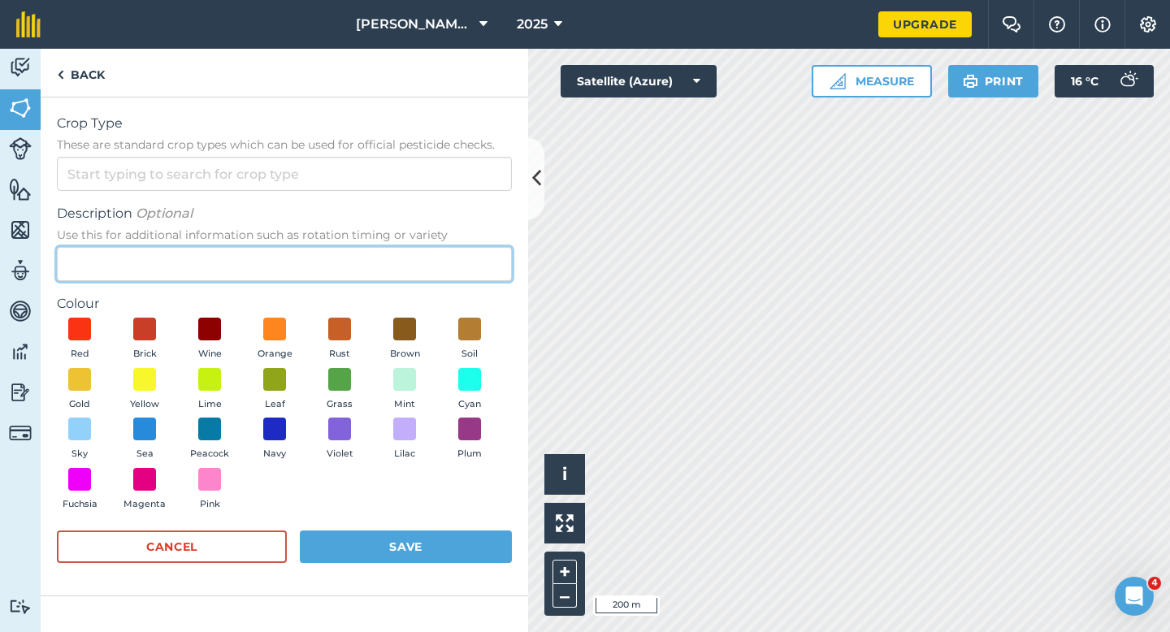
click at [432, 247] on input "Description Optional Use this for additional information such as rotation timin…" at bounding box center [284, 264] width 455 height 34
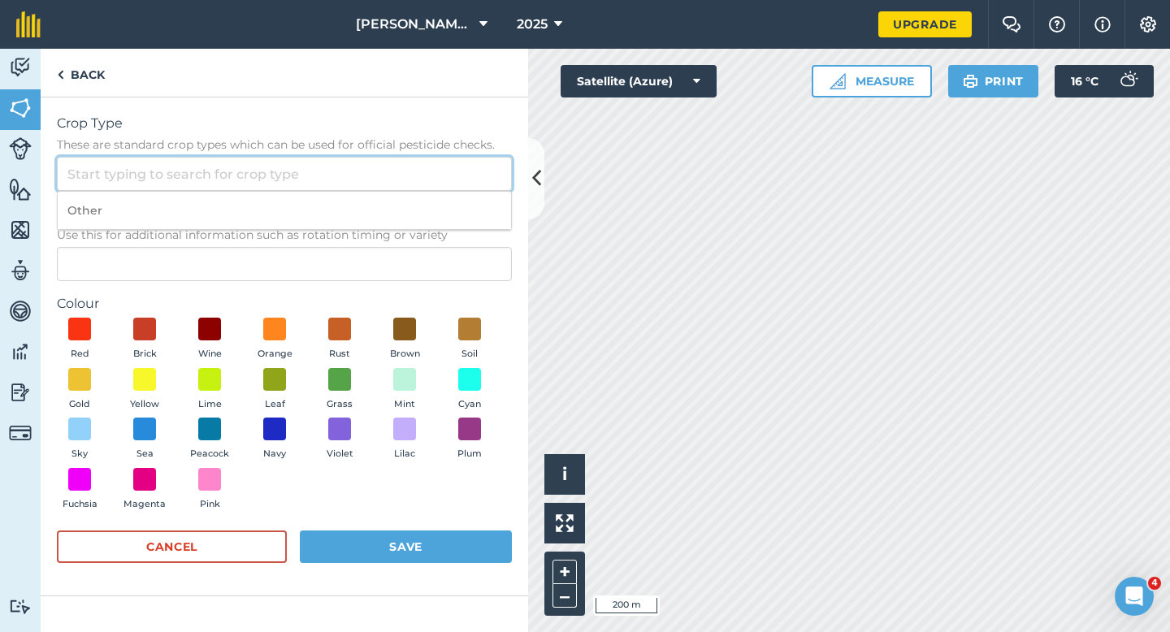
click at [432, 182] on input "Crop Type These are standard crop types which can be used for official pesticid…" at bounding box center [284, 174] width 455 height 34
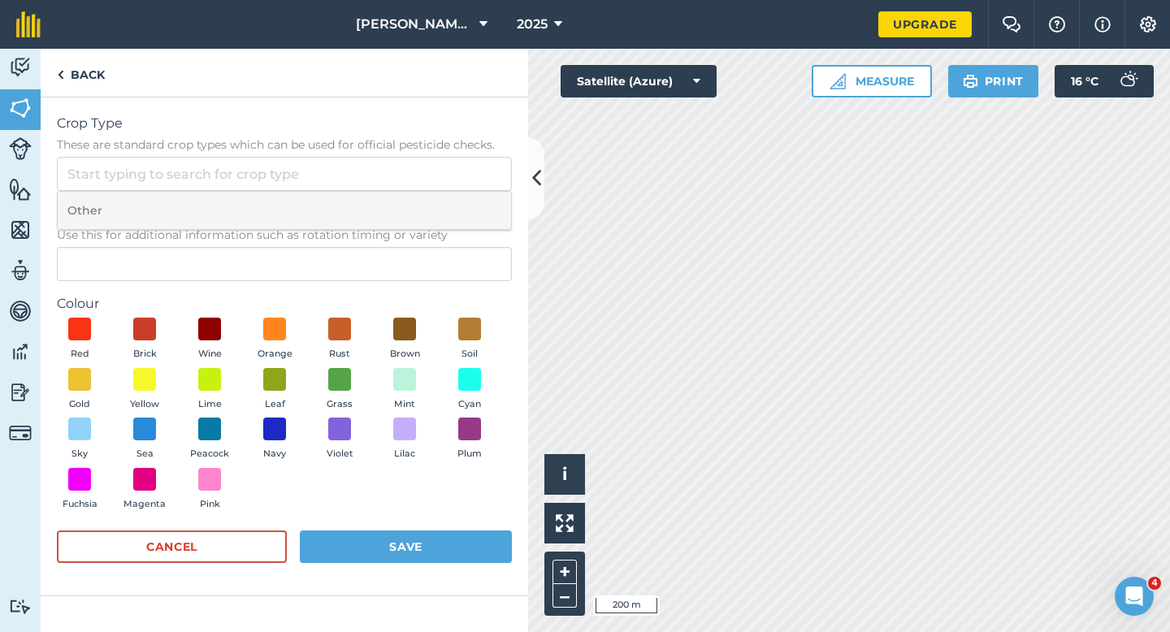
click at [432, 211] on li "Other" at bounding box center [285, 211] width 454 height 38
type input "Other"
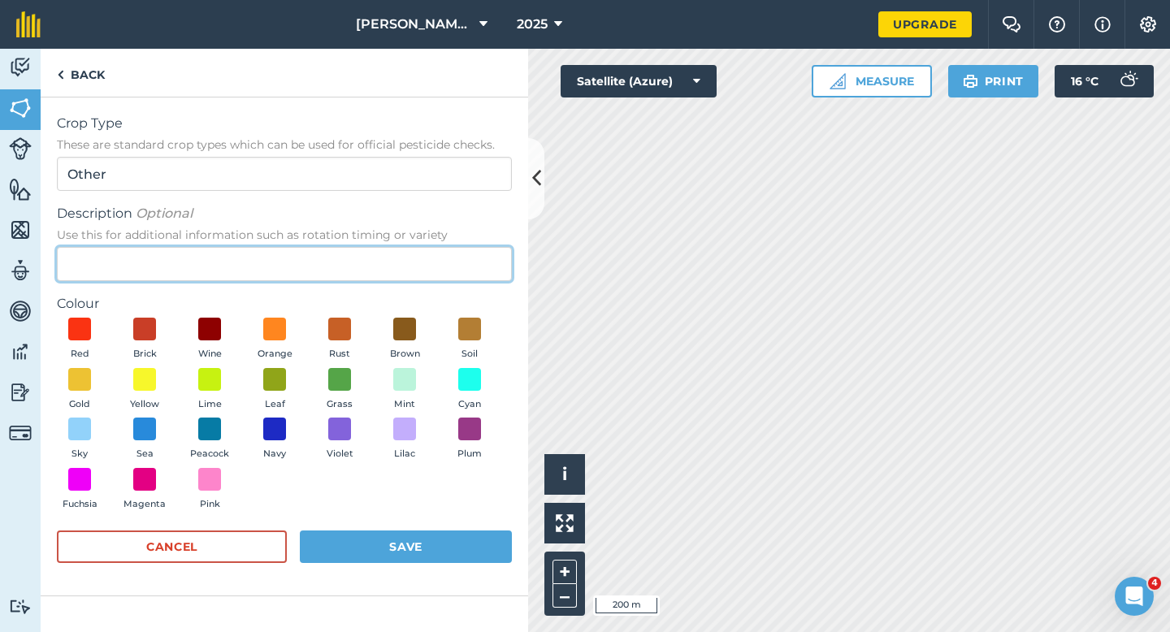
click at [432, 267] on input "Description Optional Use this for additional information such as rotation timin…" at bounding box center [284, 264] width 455 height 34
type input "Kale Seed"
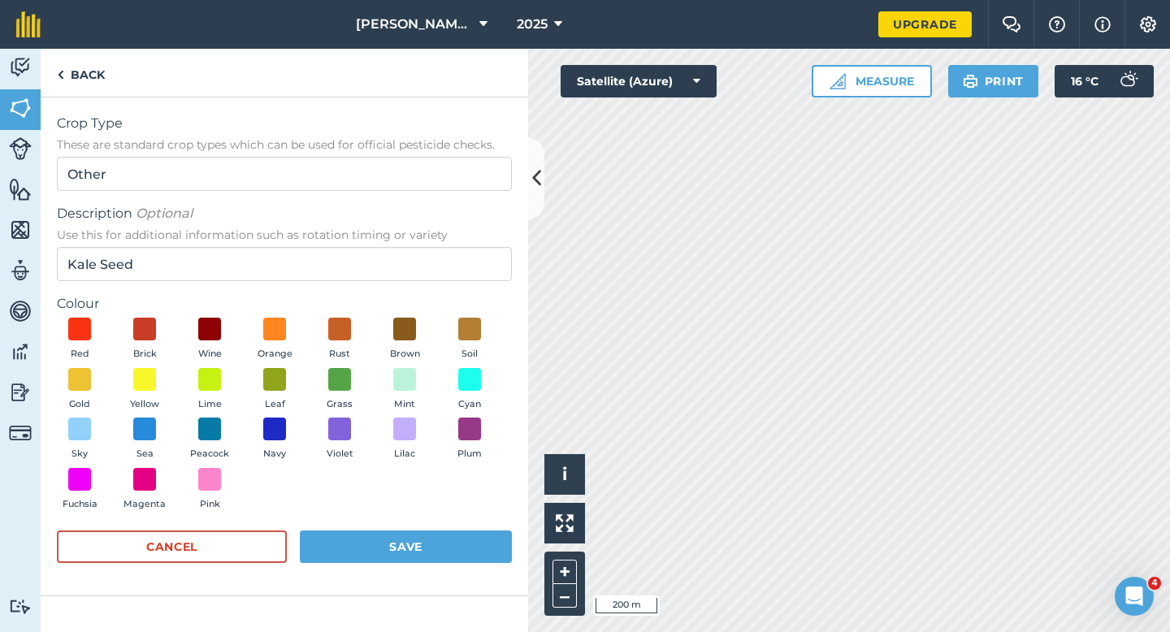
click at [115, 393] on div "Red Brick Wine Orange Rust Brown Soil Gold Yellow Lime Leaf Grass Mint Cyan Sky…" at bounding box center [284, 418] width 455 height 200
click at [184, 393] on div "Red Brick Wine Orange Rust Brown Soil Gold Yellow Lime Leaf Grass Mint Cyan Sky…" at bounding box center [284, 418] width 455 height 200
click at [225, 391] on button "Lime" at bounding box center [210, 390] width 46 height 44
click at [435, 571] on div "Cancel Save" at bounding box center [284, 555] width 455 height 49
click at [438, 562] on button "Save" at bounding box center [406, 547] width 212 height 33
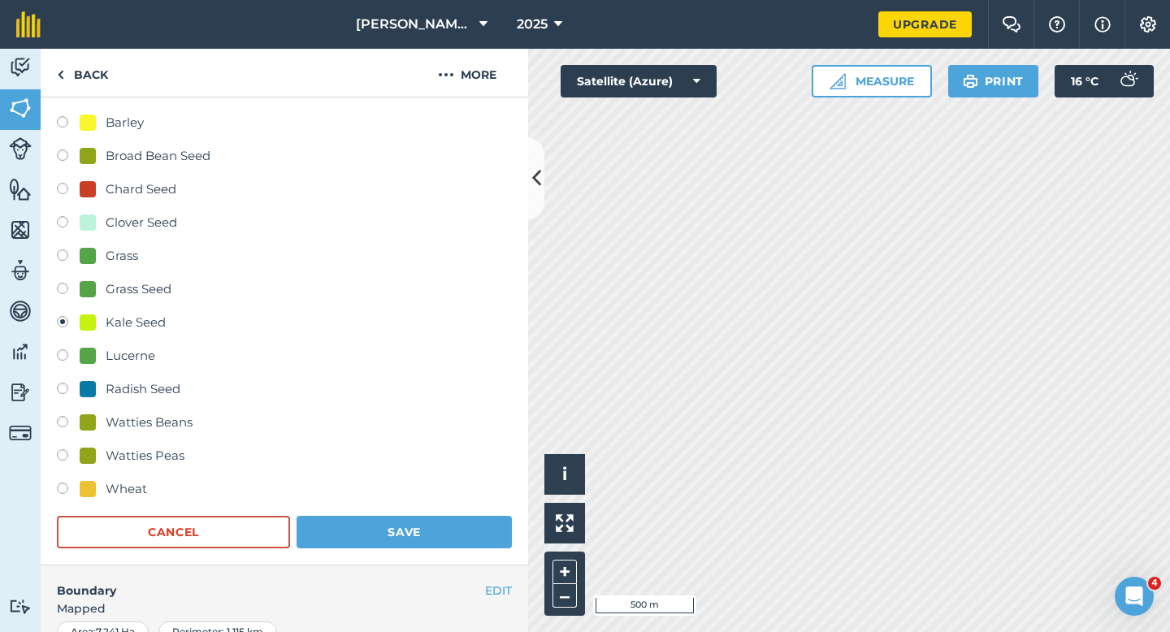
scroll to position [254, 0]
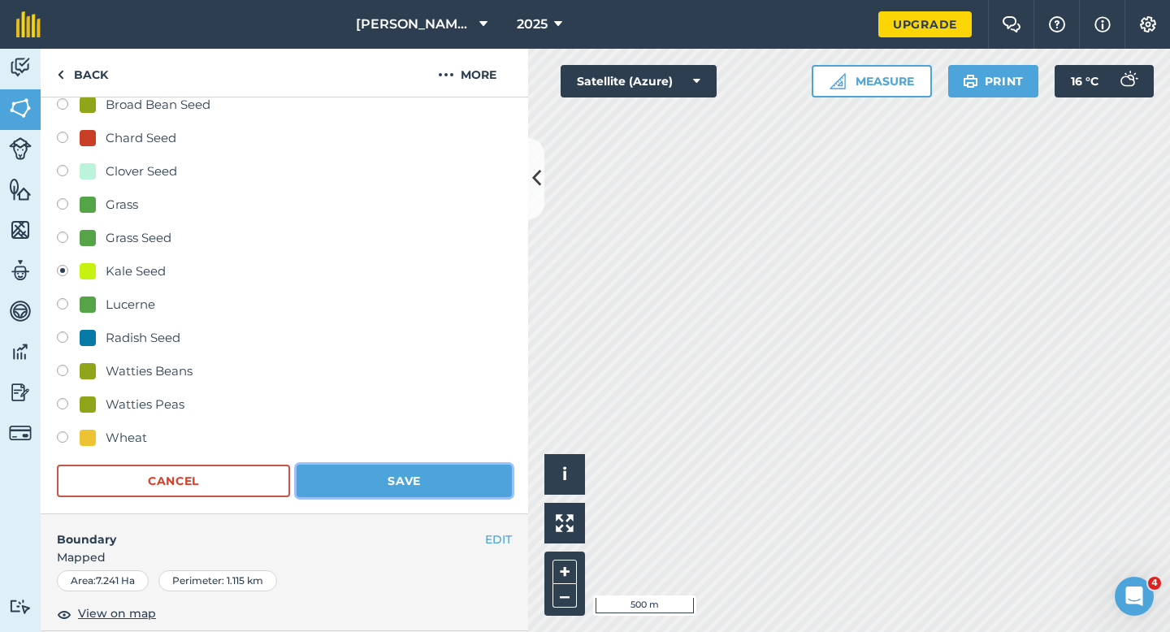
click at [417, 481] on button "Save" at bounding box center [404, 481] width 215 height 33
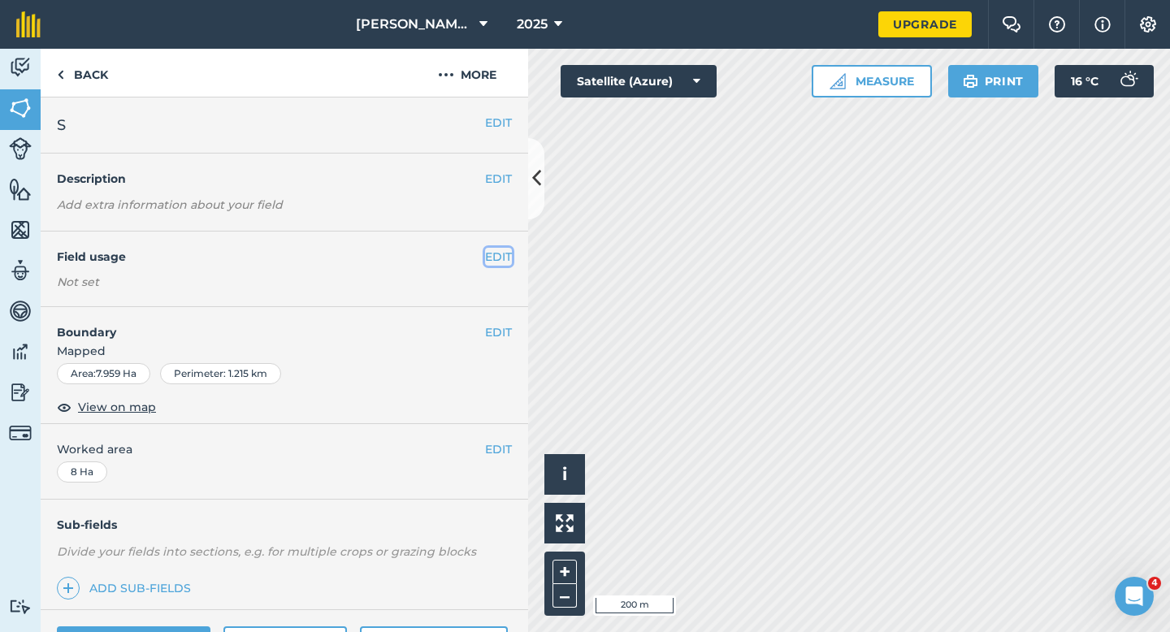
click at [495, 256] on button "EDIT" at bounding box center [498, 257] width 27 height 18
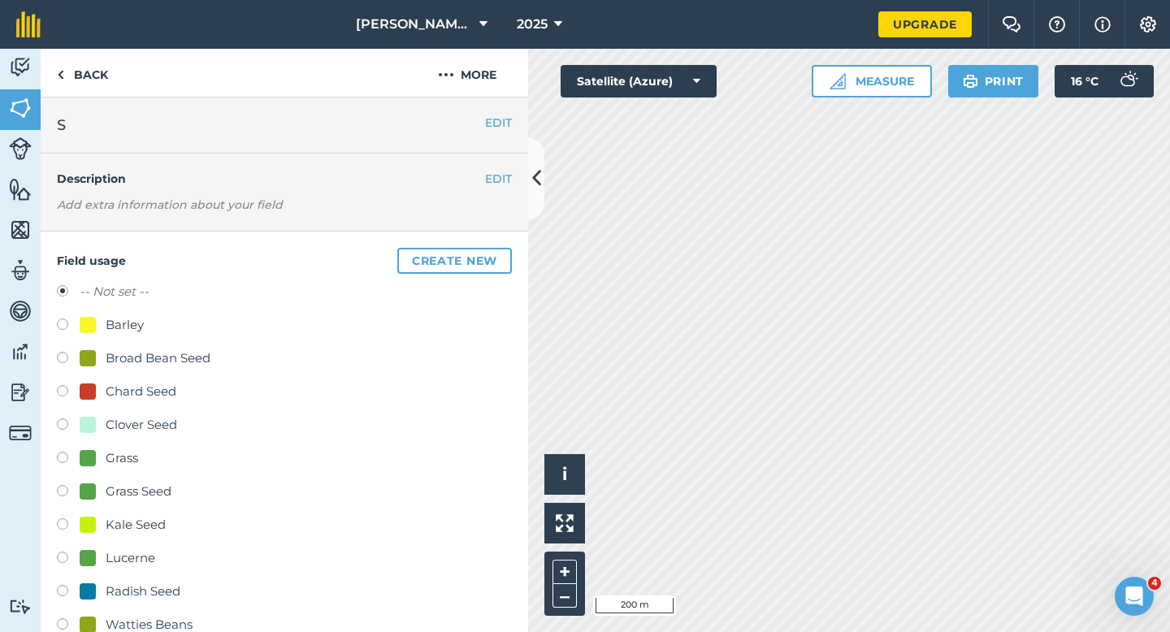
click at [104, 319] on div "Barley" at bounding box center [112, 325] width 64 height 20
radio input "true"
radio input "false"
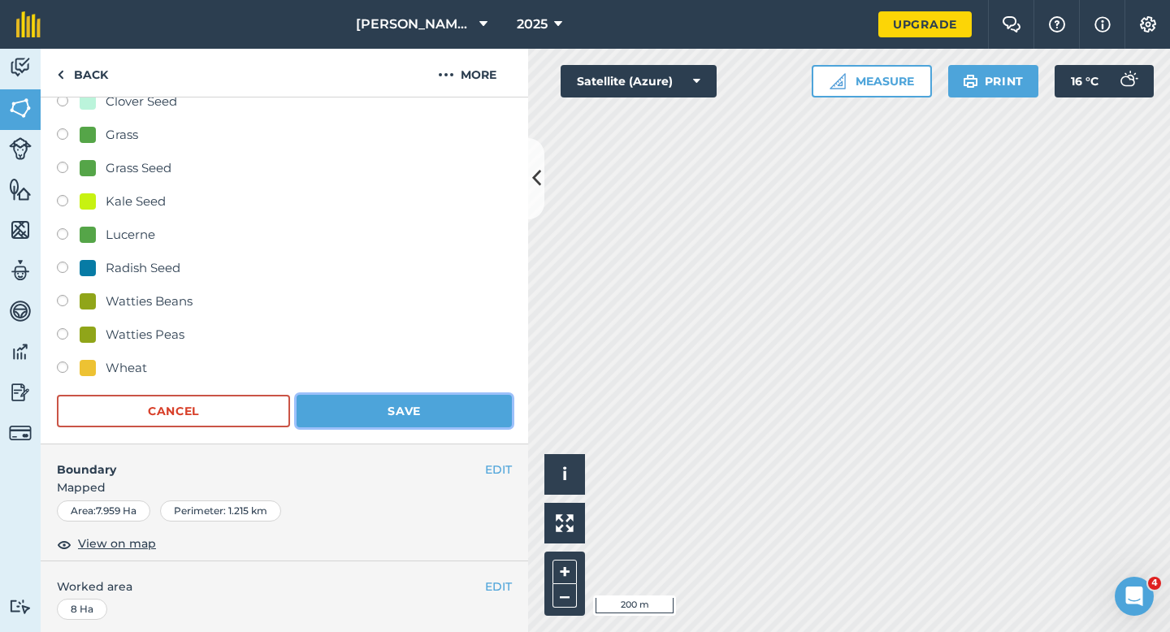
click at [359, 422] on button "Save" at bounding box center [404, 411] width 215 height 33
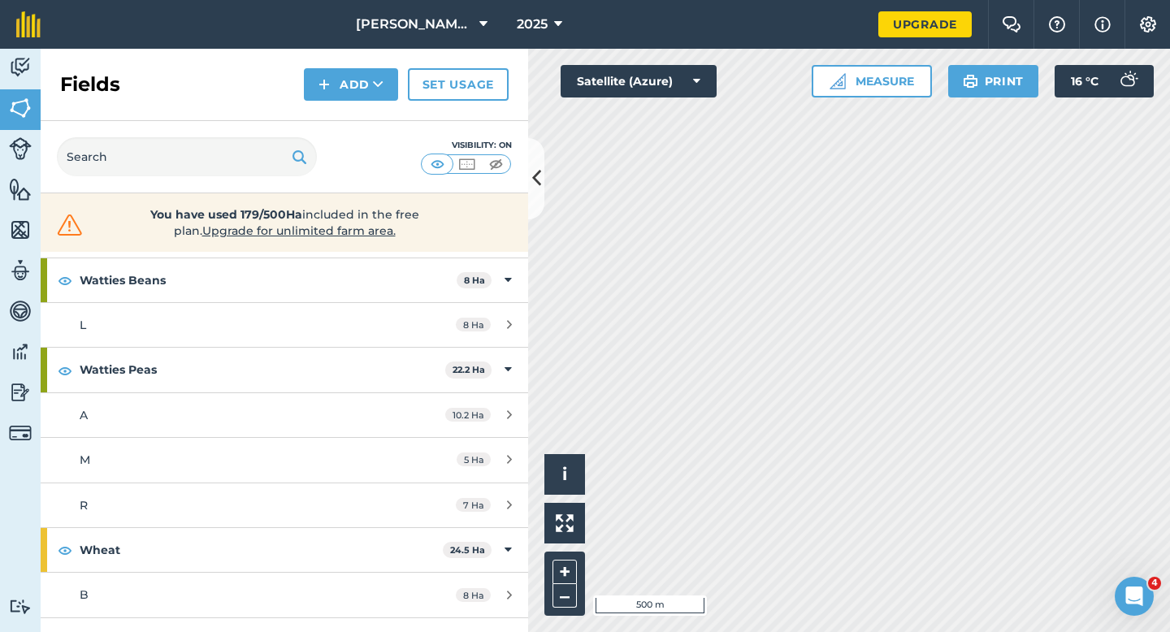
scroll to position [821, 0]
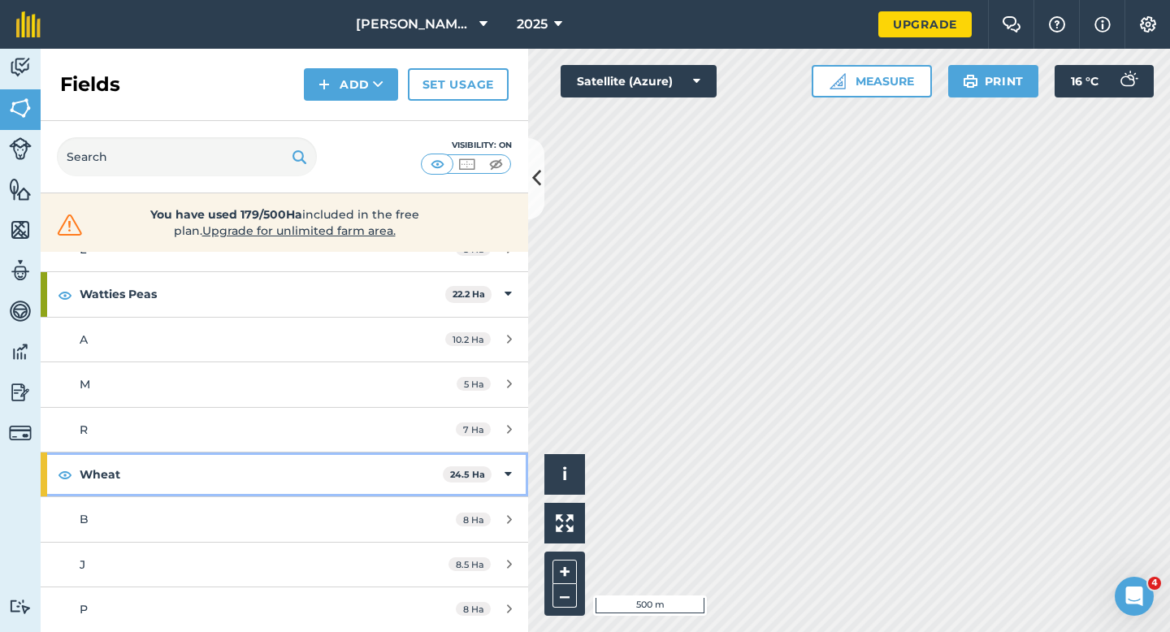
click at [297, 468] on strong "Wheat" at bounding box center [261, 475] width 363 height 44
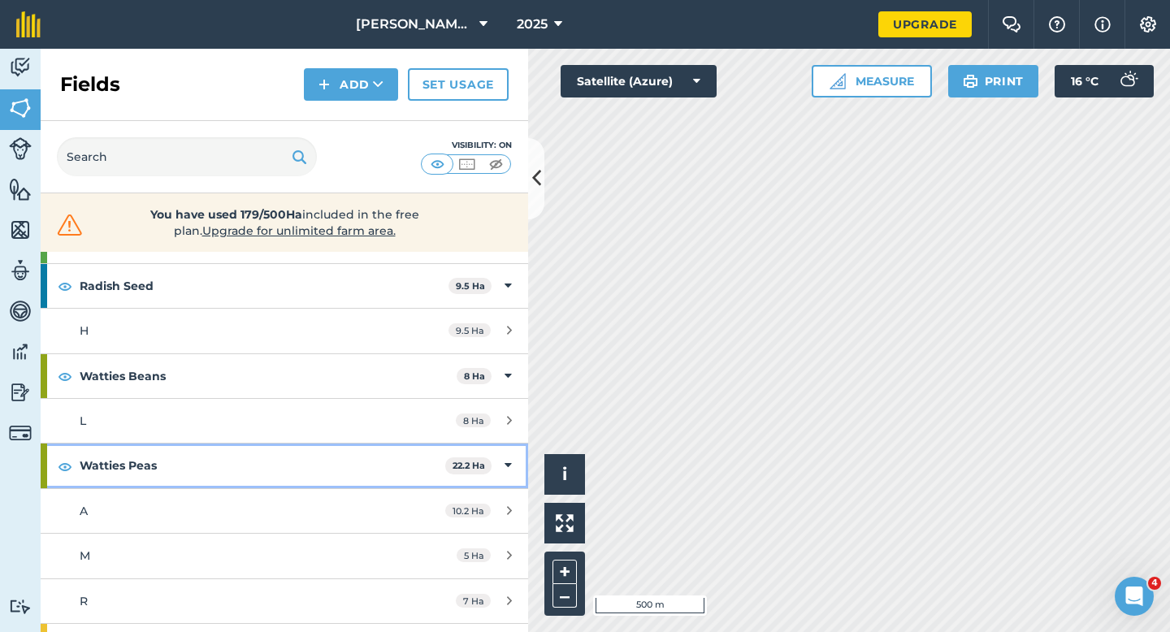
click at [298, 468] on strong "Watties Peas" at bounding box center [263, 466] width 366 height 44
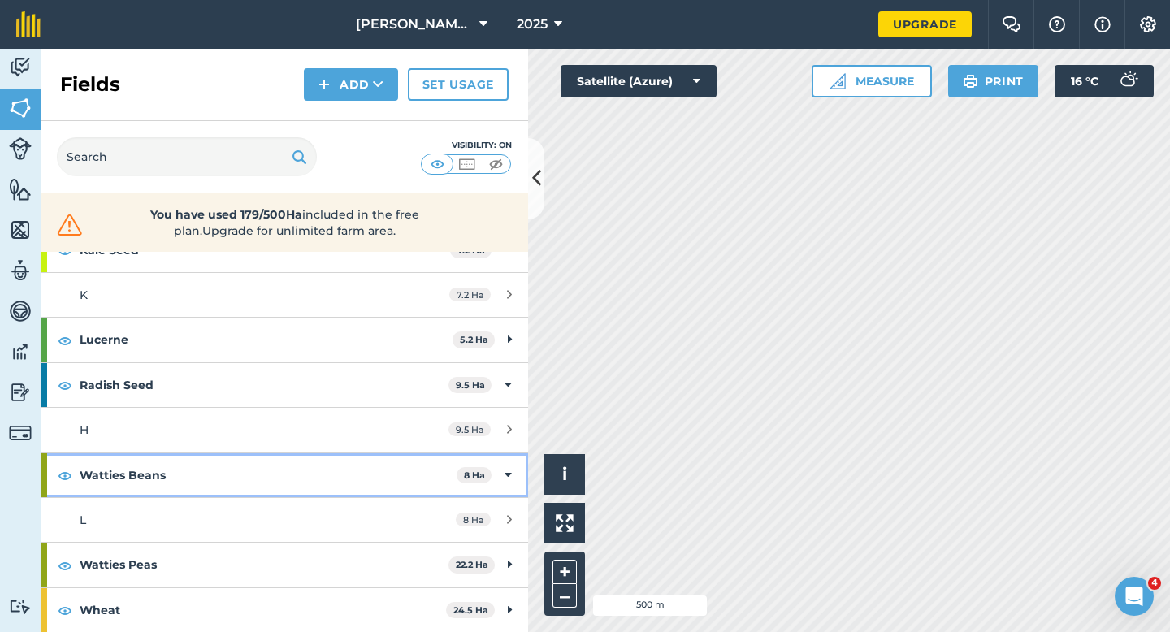
click at [310, 469] on strong "Watties Beans" at bounding box center [268, 476] width 377 height 44
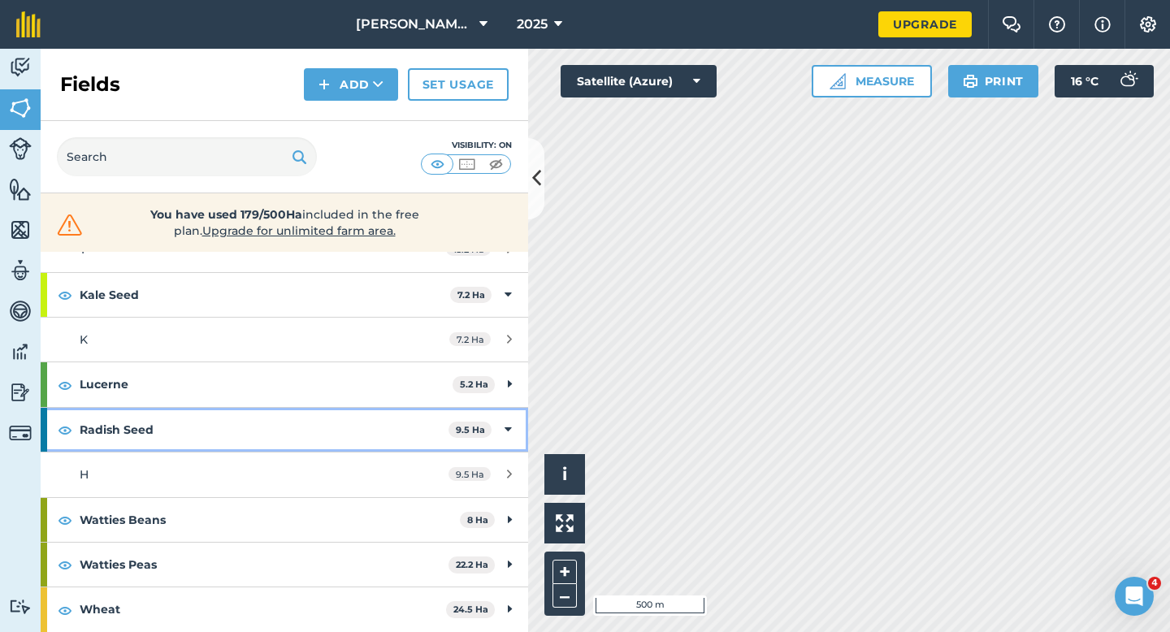
click at [310, 430] on strong "Radish Seed" at bounding box center [264, 430] width 369 height 44
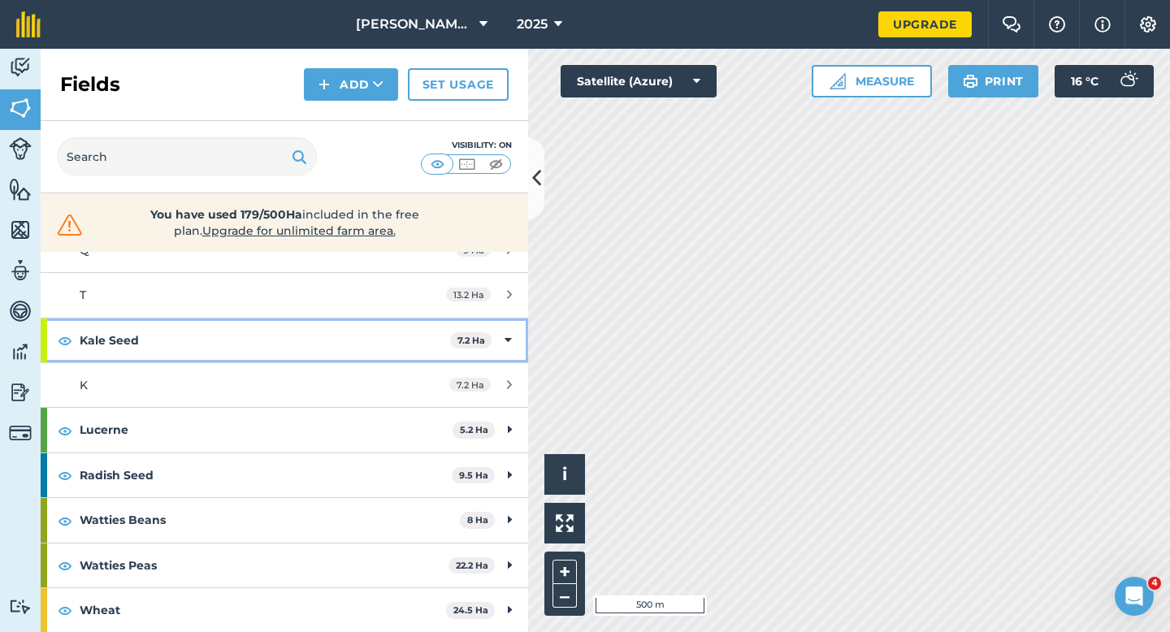
click at [352, 337] on strong "Kale Seed" at bounding box center [265, 341] width 371 height 44
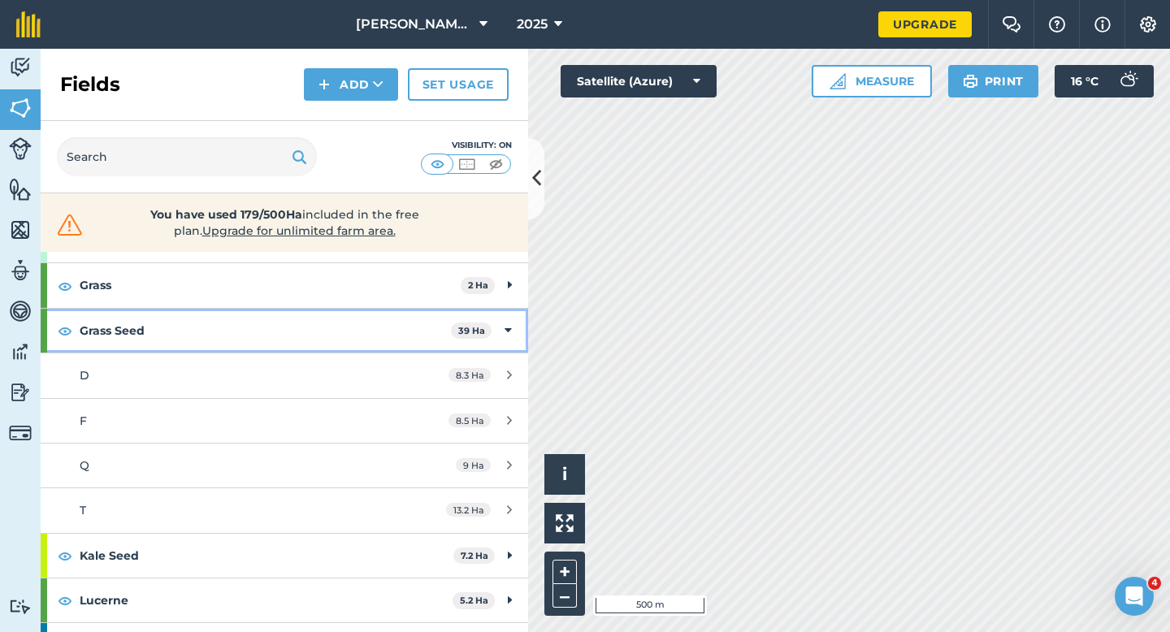
click at [361, 332] on strong "Grass Seed" at bounding box center [265, 331] width 371 height 44
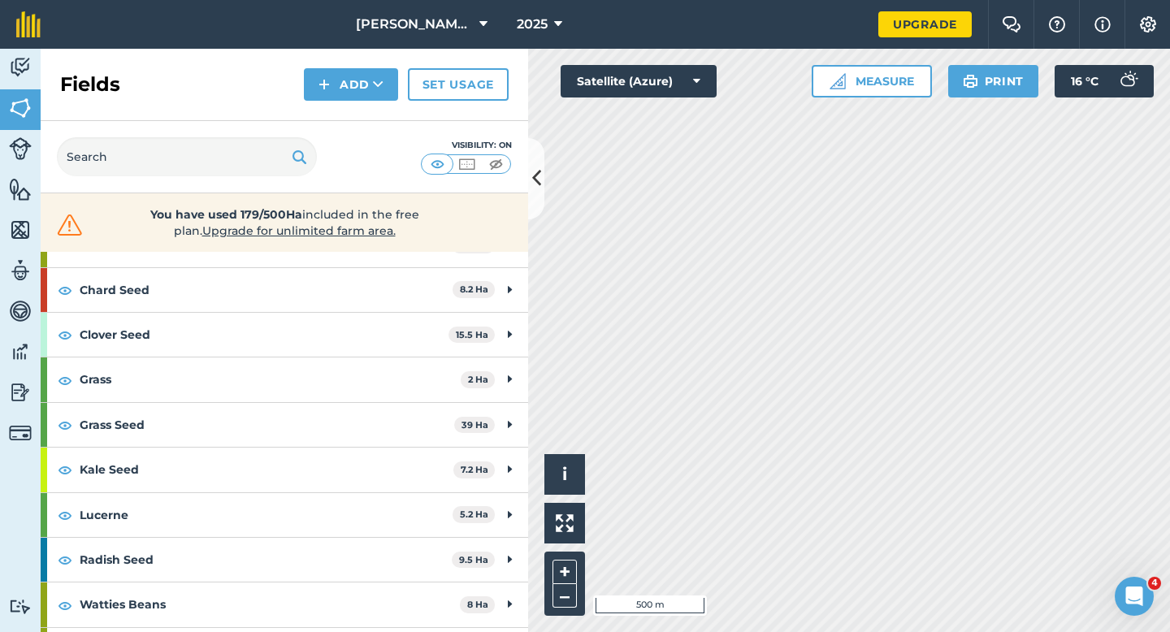
scroll to position [0, 0]
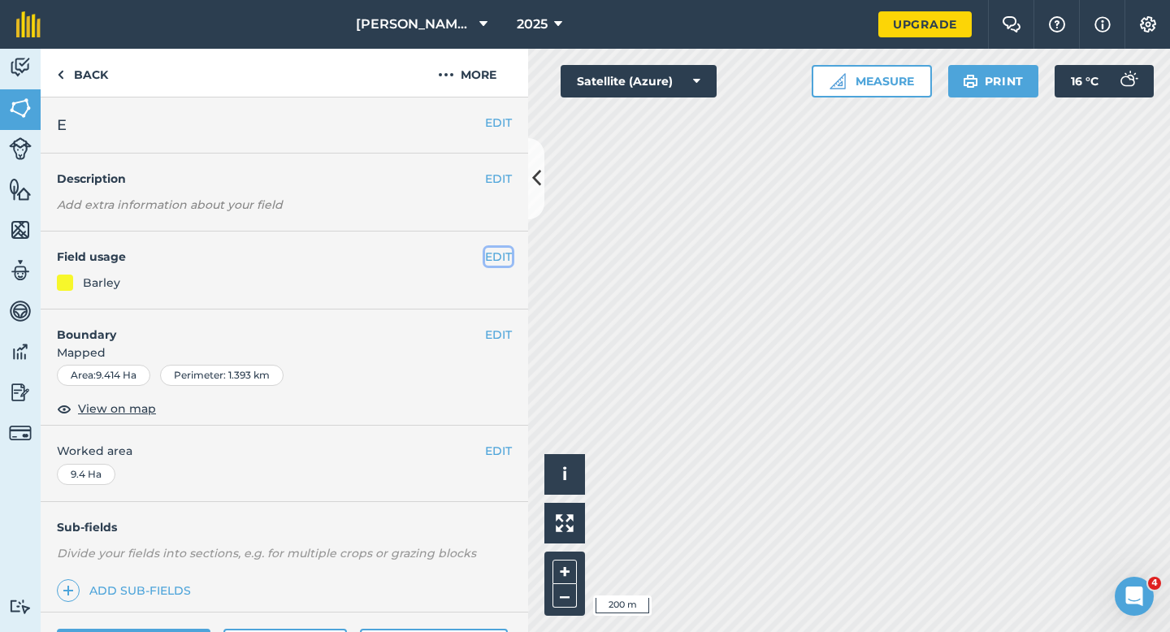
click at [500, 254] on button "EDIT" at bounding box center [498, 257] width 27 height 18
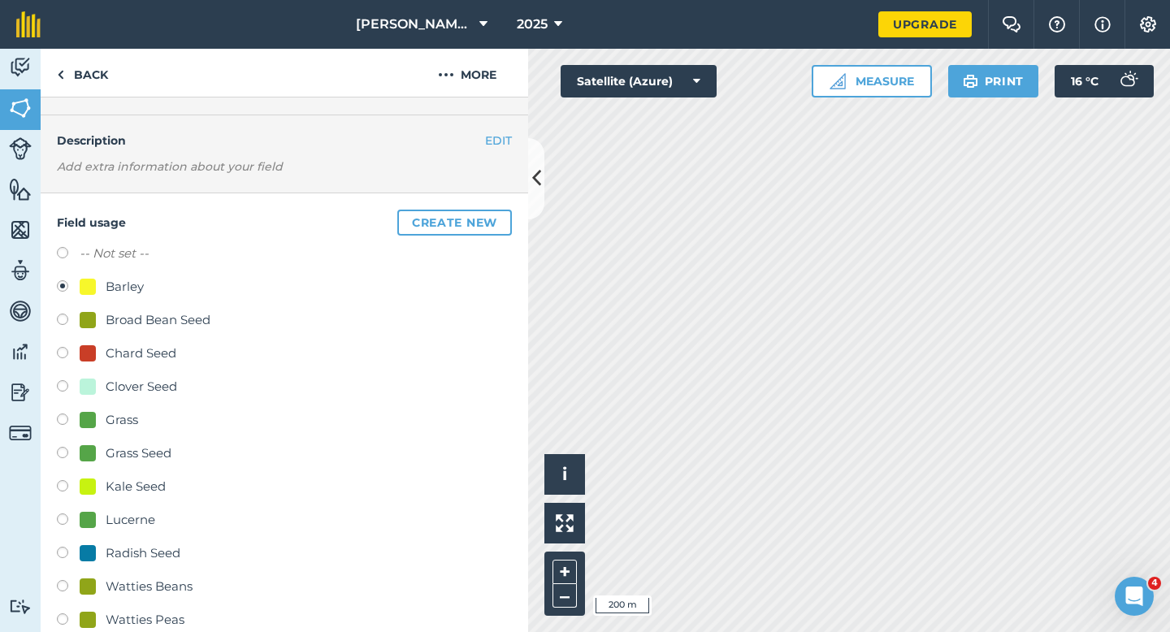
click at [135, 387] on div "Clover Seed" at bounding box center [142, 387] width 72 height 20
radio input "true"
radio input "false"
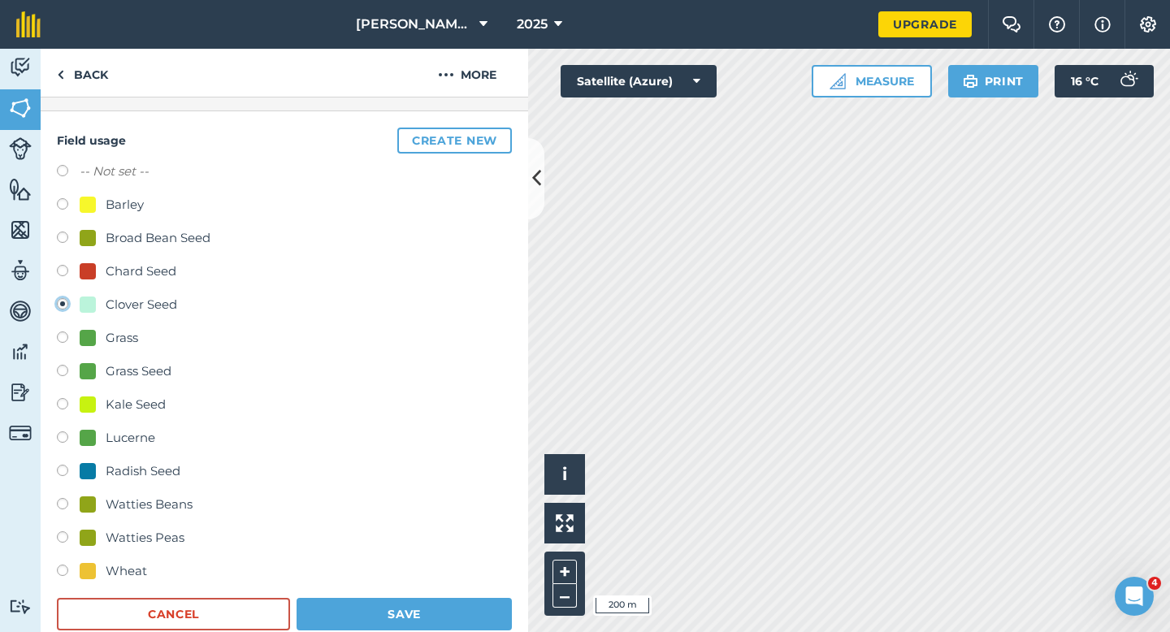
scroll to position [194, 0]
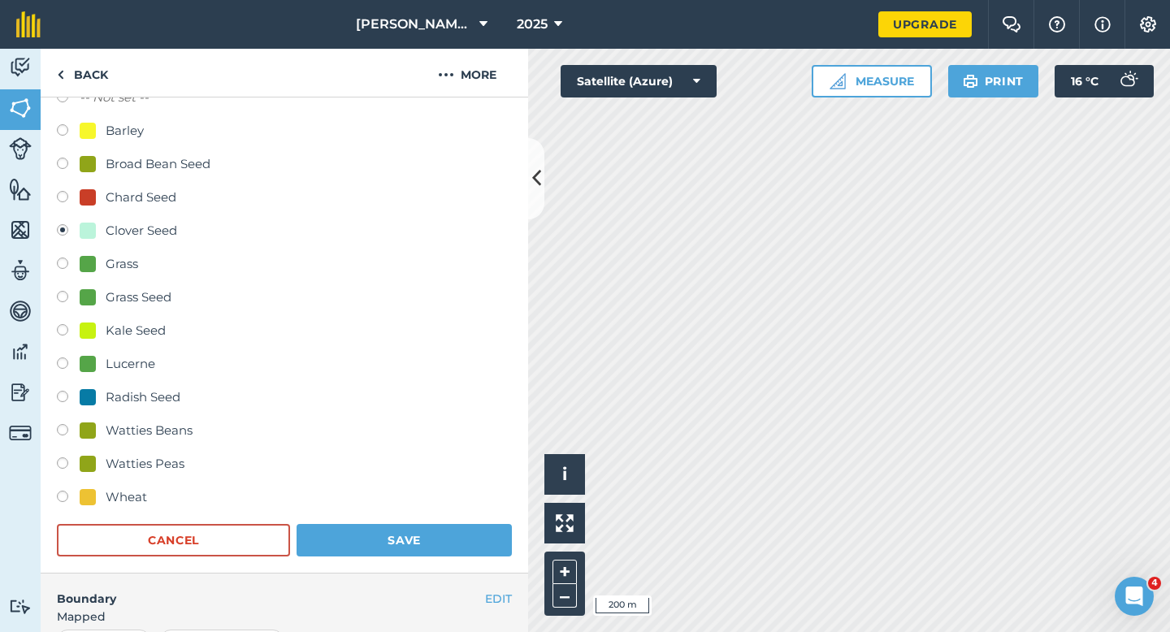
click at [374, 522] on form "-- Not set -- Barley Broad Bean Seed Chard Seed Clover Seed Grass Grass Seed Ka…" at bounding box center [284, 322] width 455 height 469
click at [397, 530] on button "Save" at bounding box center [404, 540] width 215 height 33
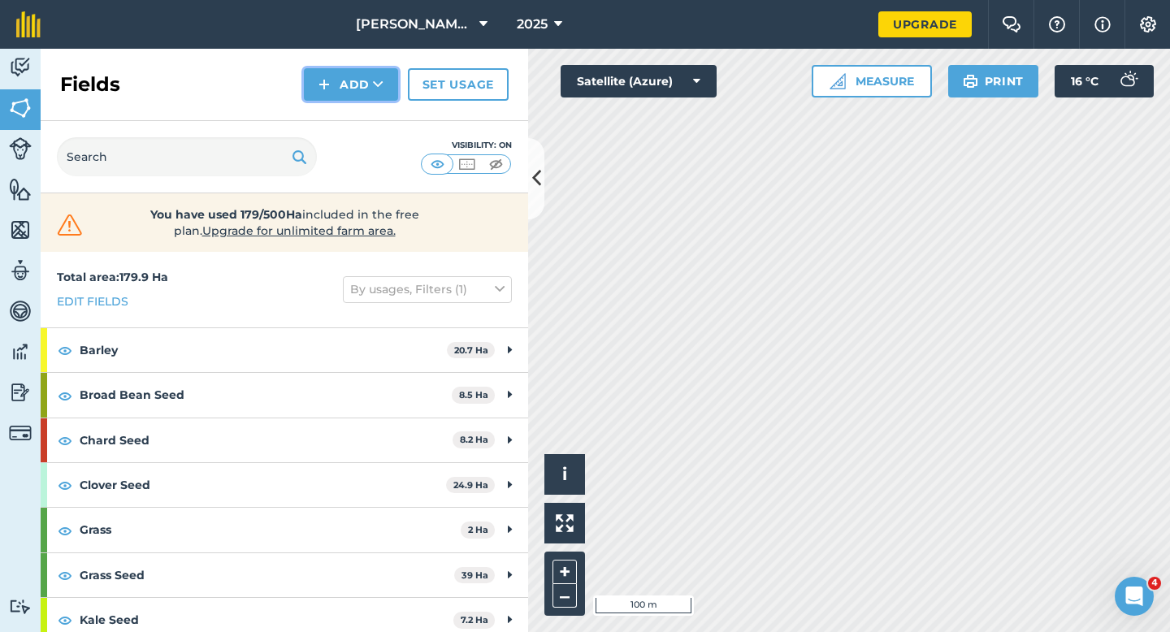
click at [372, 93] on button "Add" at bounding box center [351, 84] width 94 height 33
click at [372, 112] on link "Draw" at bounding box center [350, 121] width 89 height 36
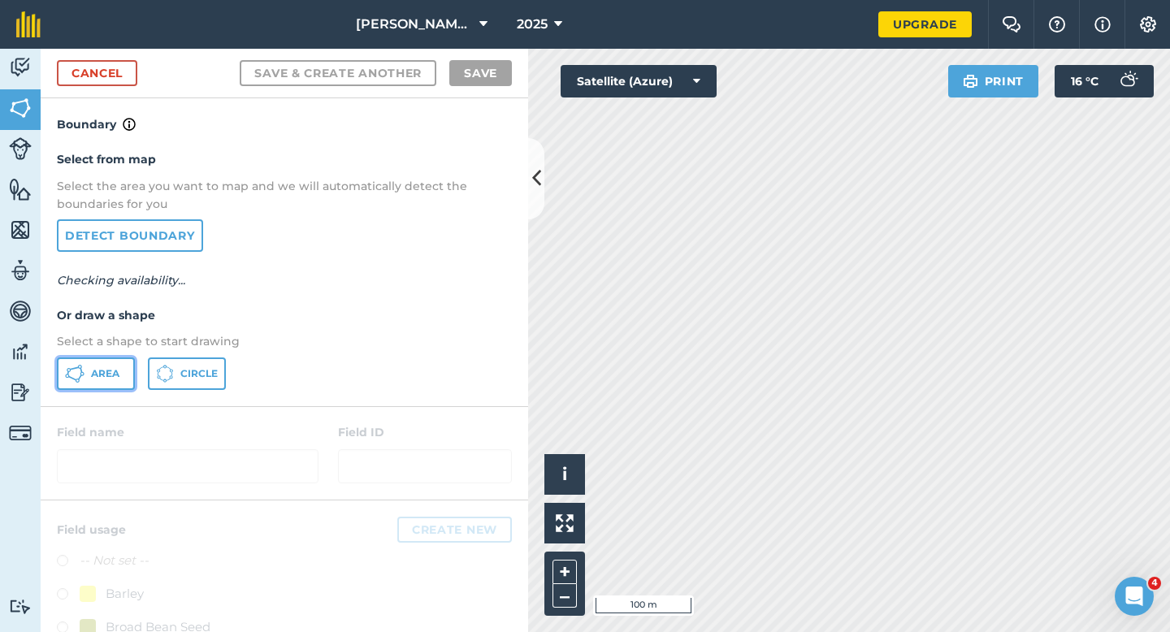
click at [70, 373] on icon at bounding box center [75, 374] width 20 height 20
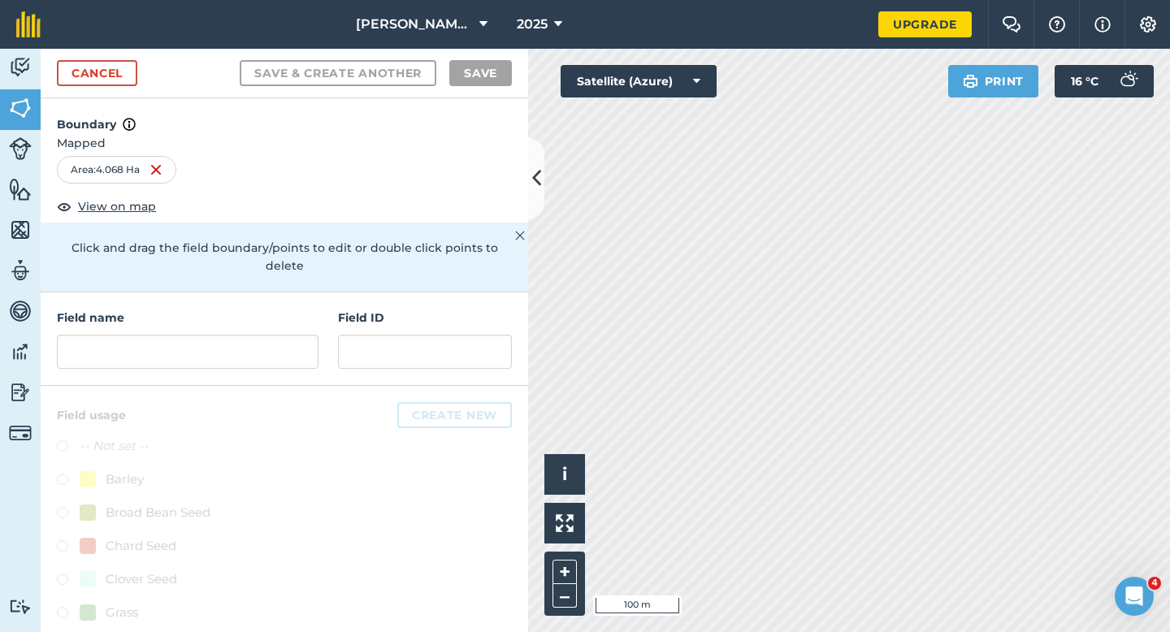
click at [98, 365] on div "Field name Field ID" at bounding box center [285, 339] width 488 height 93
click at [98, 359] on div "Field name Field ID" at bounding box center [285, 339] width 488 height 93
click at [110, 335] on input "text" at bounding box center [188, 352] width 262 height 34
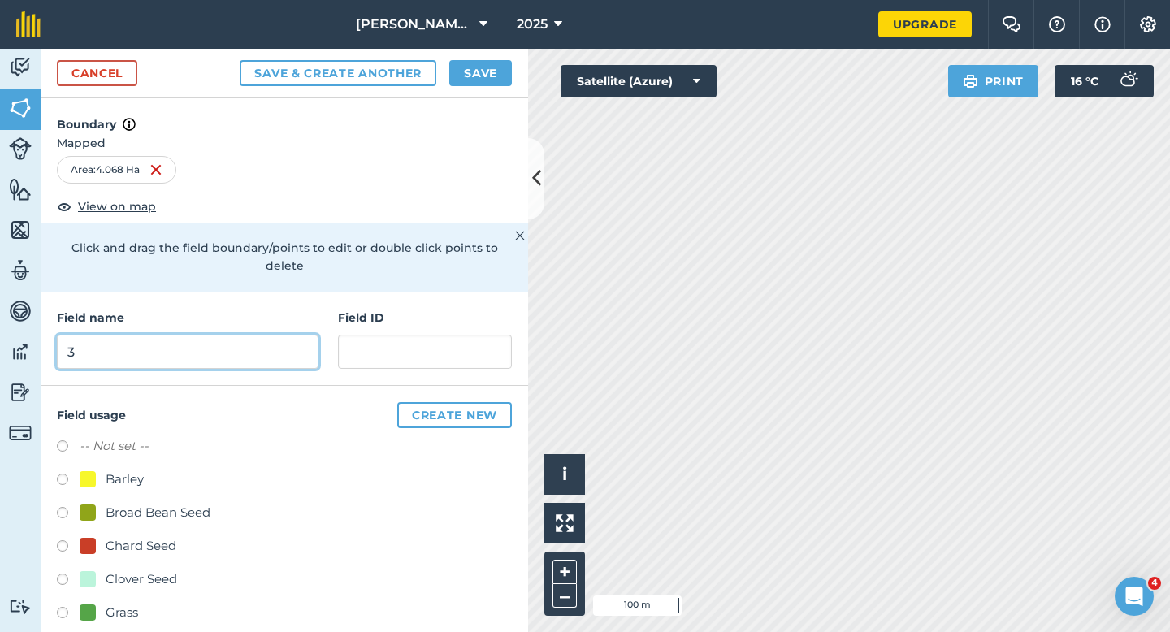
type input "3"
click at [467, 76] on button "Save" at bounding box center [480, 73] width 63 height 26
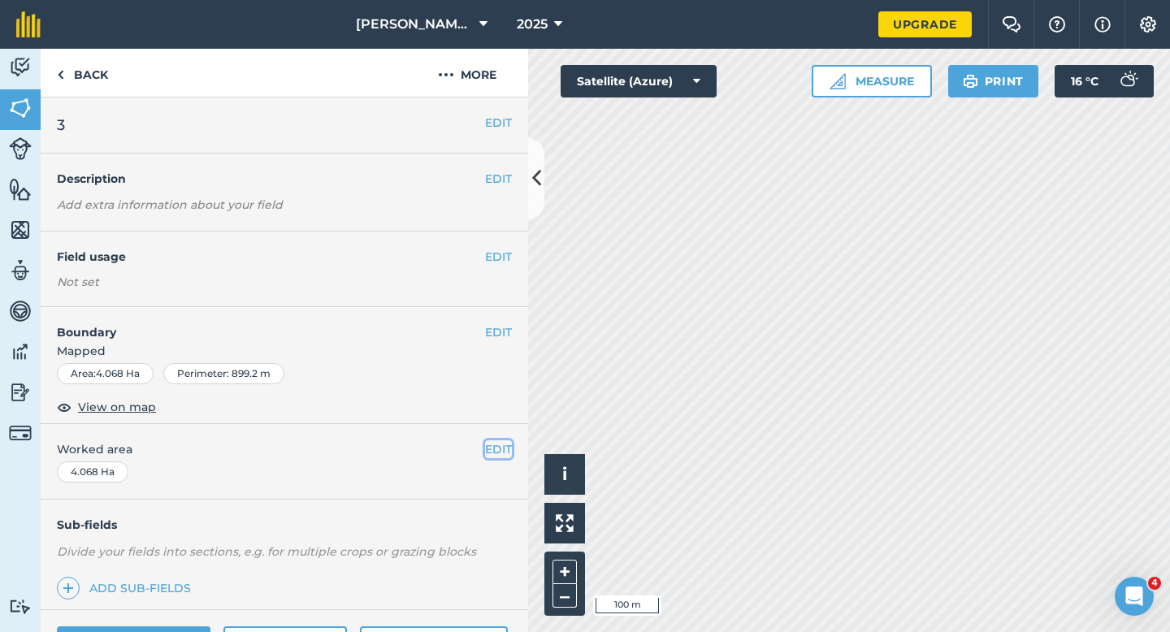
click at [502, 449] on button "EDIT" at bounding box center [498, 450] width 27 height 18
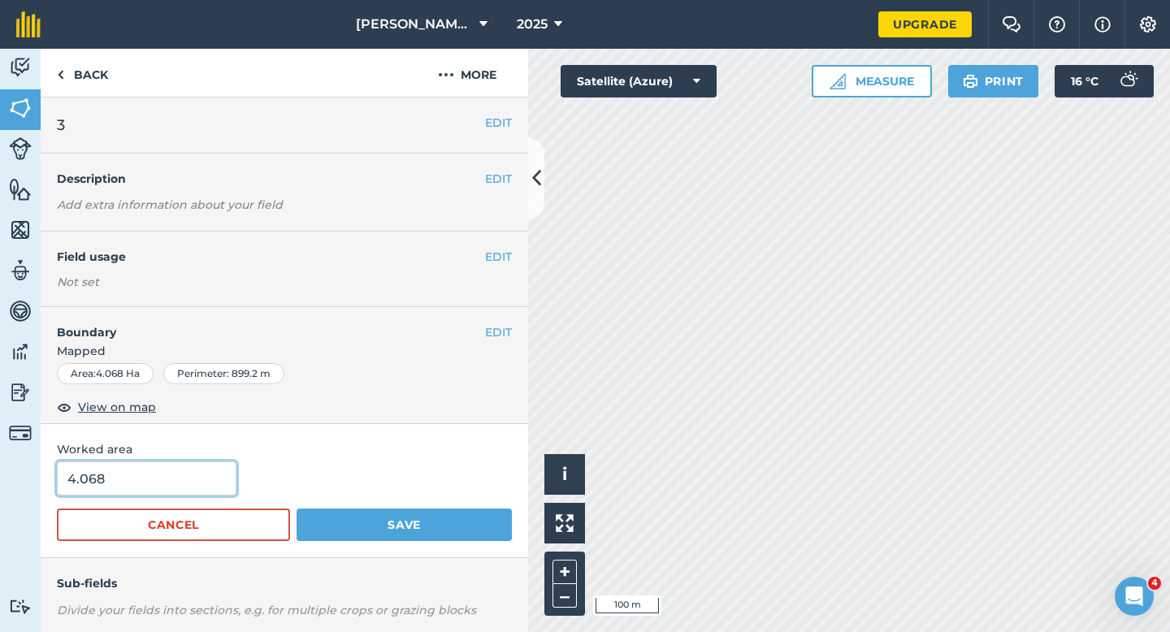
click at [176, 474] on input "4.068" at bounding box center [147, 479] width 180 height 34
type input "4"
click at [297, 509] on button "Save" at bounding box center [404, 525] width 215 height 33
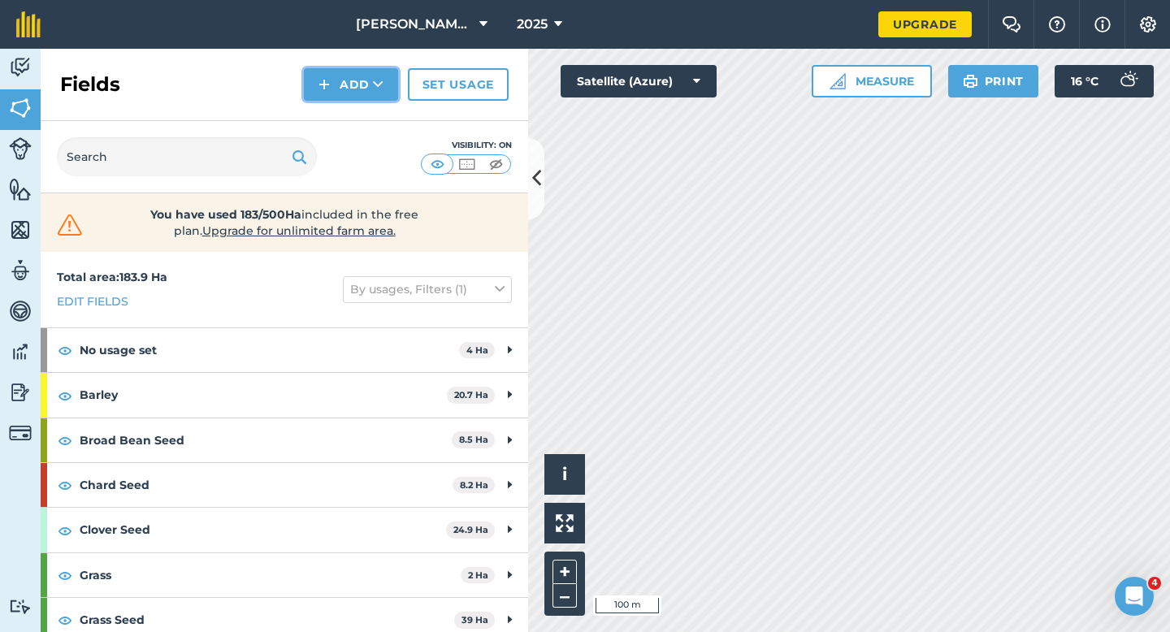
click at [374, 90] on icon at bounding box center [378, 84] width 11 height 16
click at [374, 104] on link "Draw" at bounding box center [350, 121] width 89 height 36
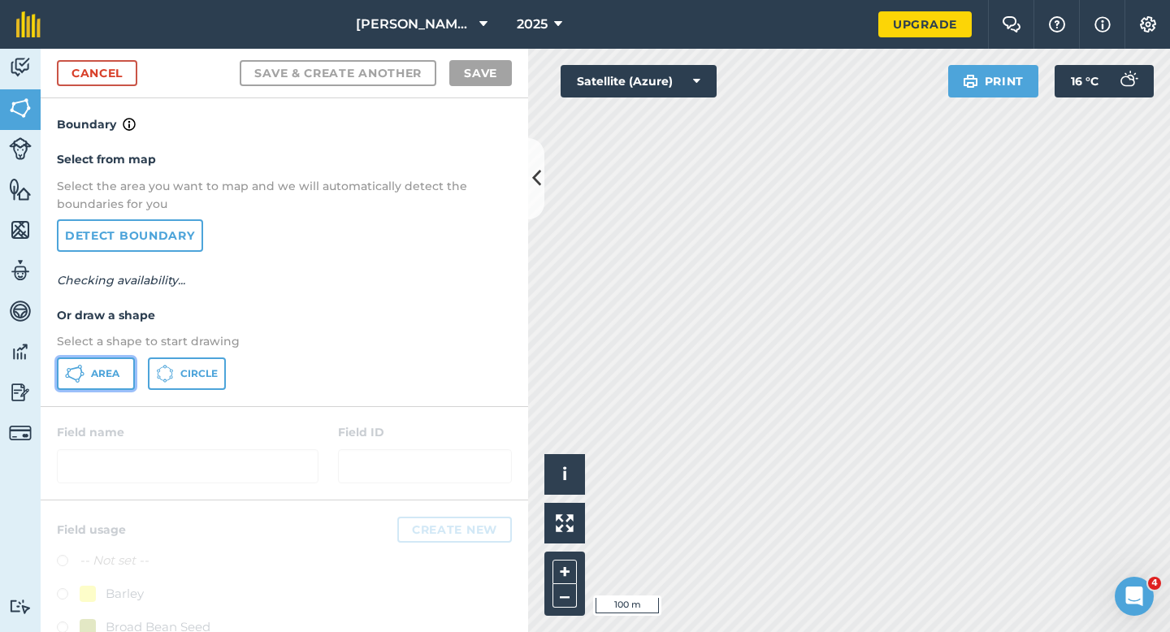
click at [124, 381] on button "Area" at bounding box center [96, 374] width 78 height 33
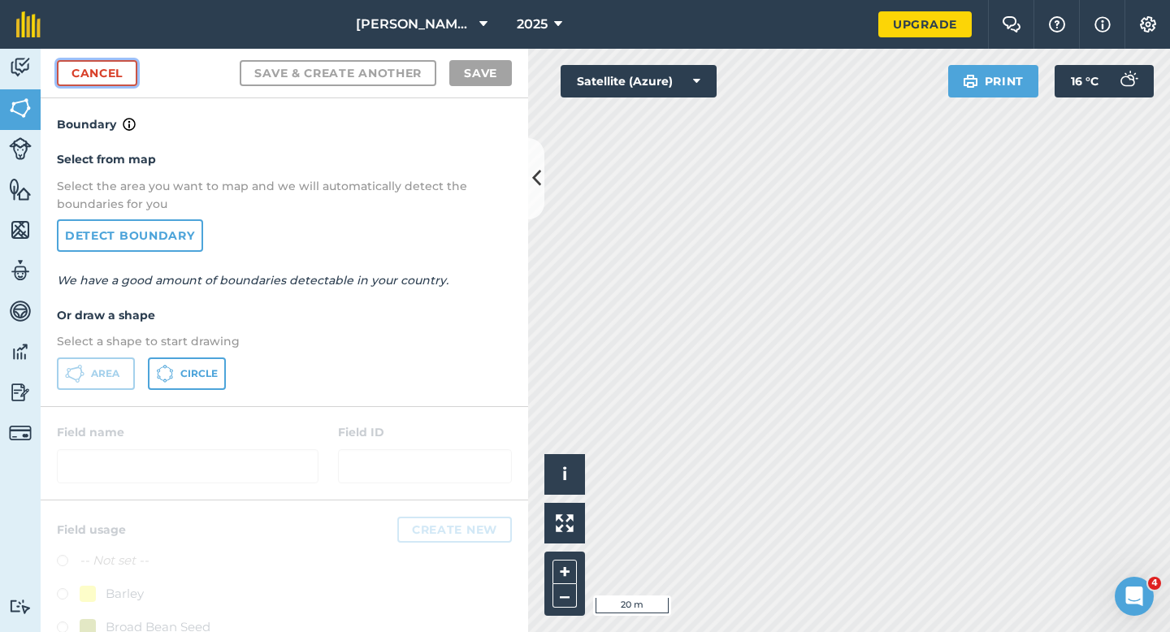
click at [120, 75] on link "Cancel" at bounding box center [97, 73] width 80 height 26
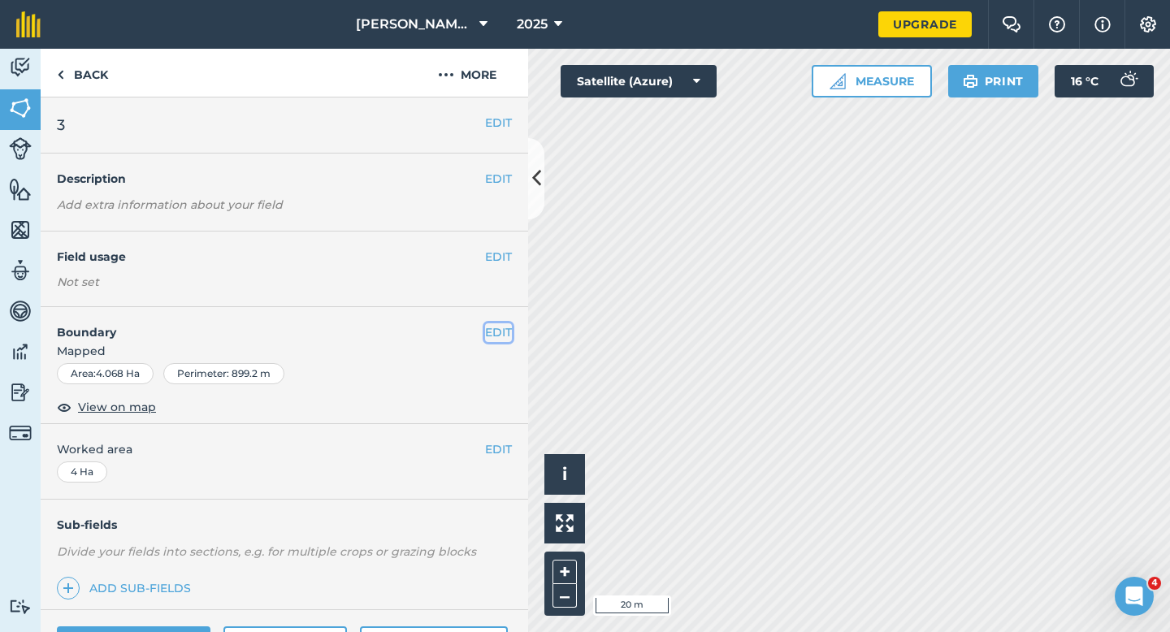
click at [494, 339] on button "EDIT" at bounding box center [498, 332] width 27 height 18
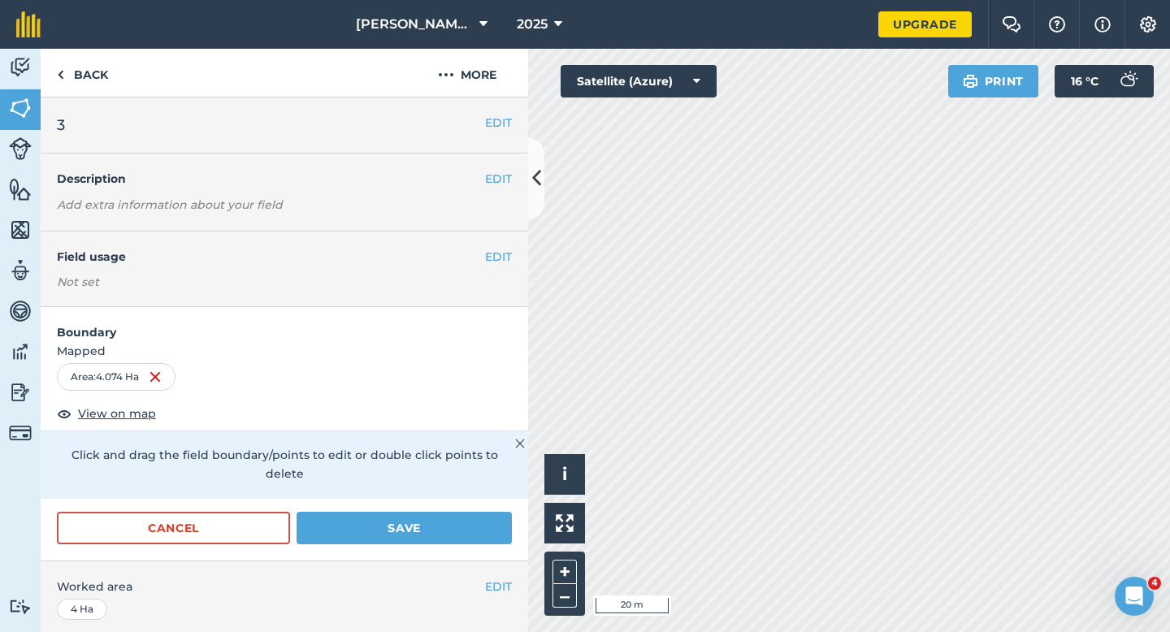
click at [461, 491] on form "Boundary Mapped Area : 4.074 Ha View on map Click and drag the field boundary/p…" at bounding box center [285, 434] width 488 height 254
click at [522, 512] on div "Cancel Save" at bounding box center [285, 536] width 488 height 49
click at [479, 512] on button "Save" at bounding box center [404, 528] width 215 height 33
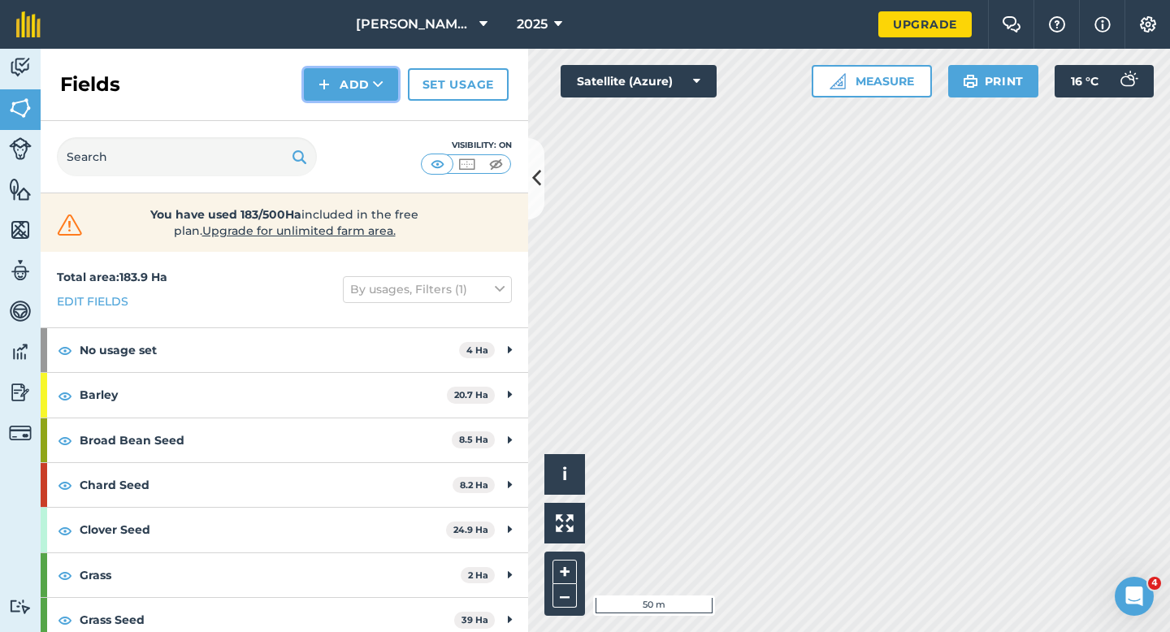
click at [344, 82] on button "Add" at bounding box center [351, 84] width 94 height 33
click at [344, 103] on link "Draw" at bounding box center [350, 121] width 89 height 36
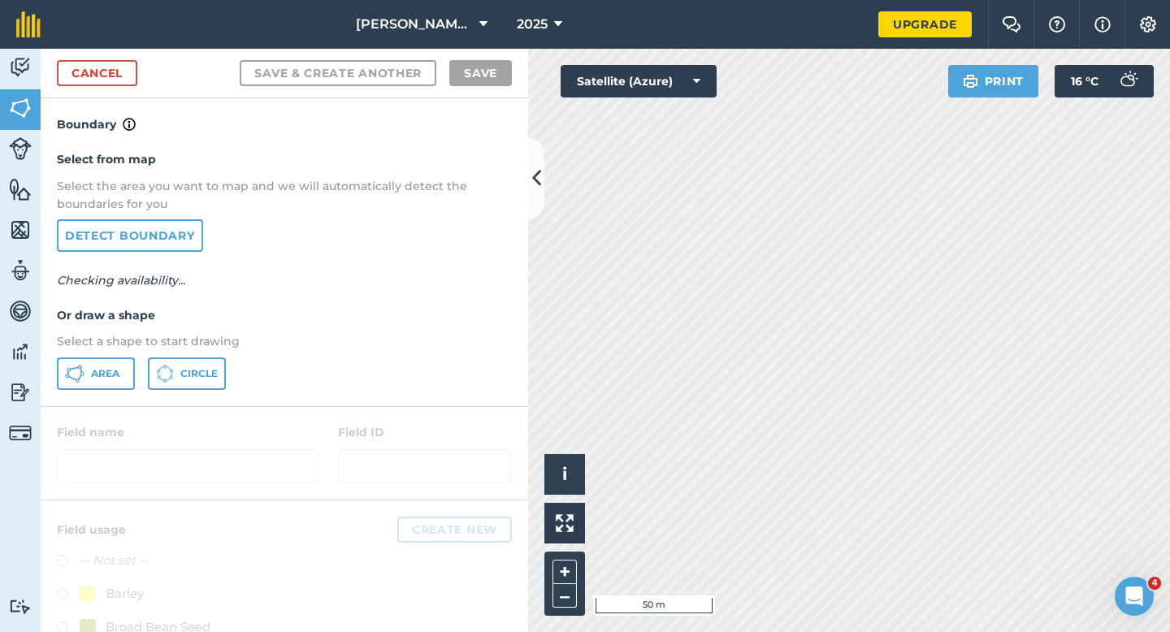
click at [114, 356] on div "Select from map Select the area you want to map and we will automatically detec…" at bounding box center [285, 269] width 488 height 271
click at [138, 372] on div "Area Circle" at bounding box center [284, 374] width 455 height 33
click at [118, 406] on div "Boundary Select from map Select the area you want to map and we will automatica…" at bounding box center [285, 252] width 488 height 309
click at [115, 363] on button "Area" at bounding box center [96, 374] width 78 height 33
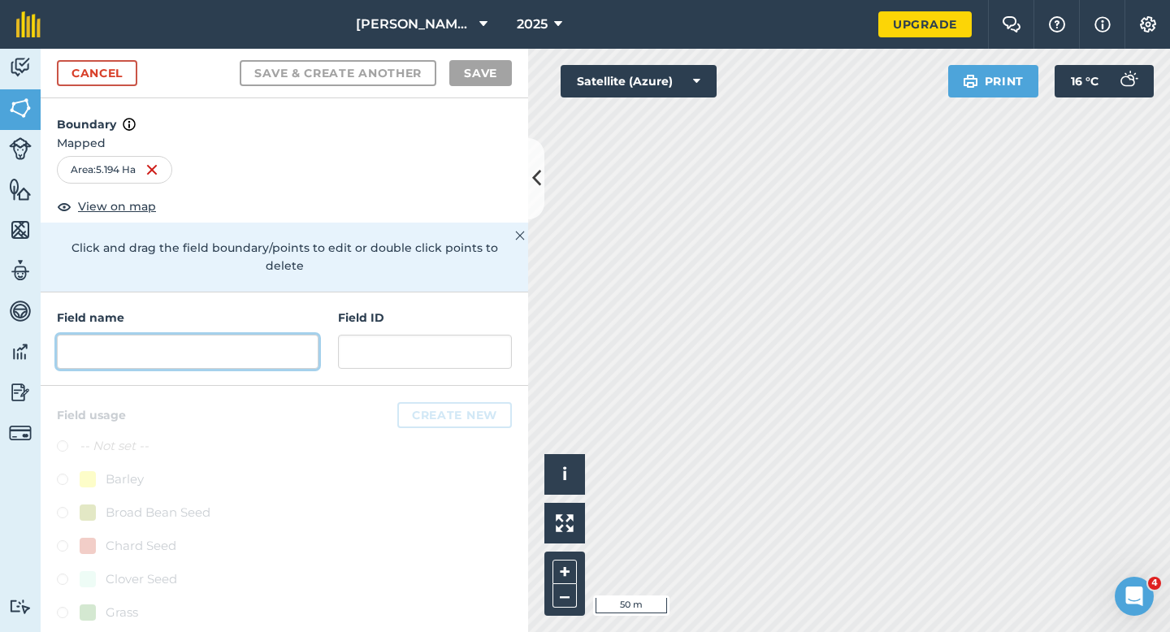
click at [281, 340] on input "text" at bounding box center [188, 352] width 262 height 34
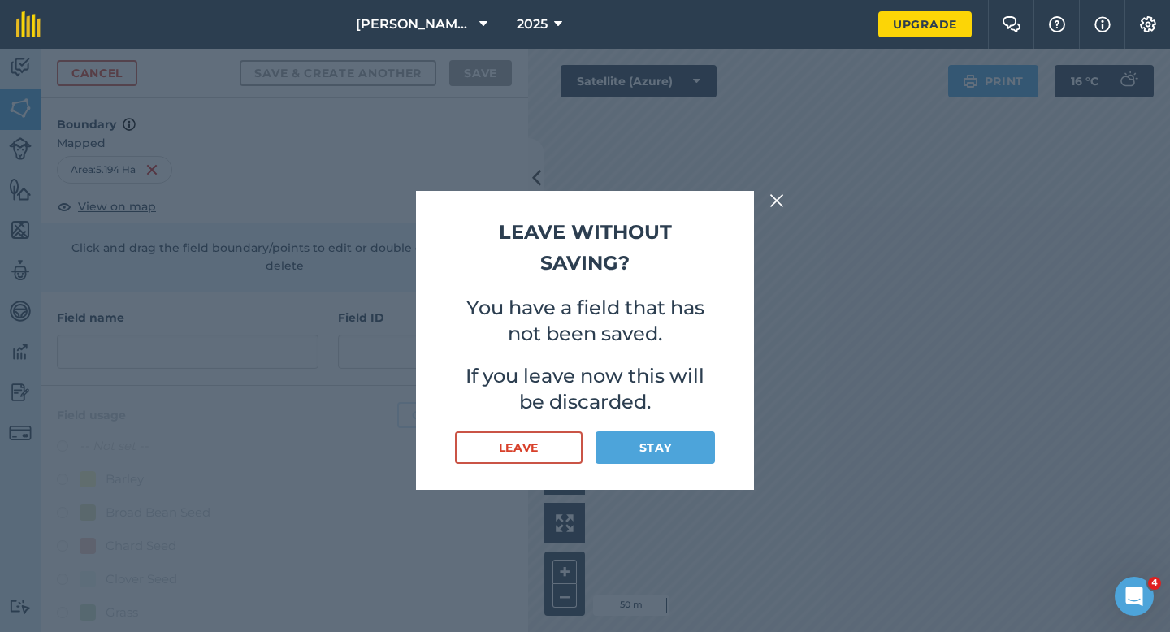
click at [772, 201] on img at bounding box center [777, 201] width 15 height 20
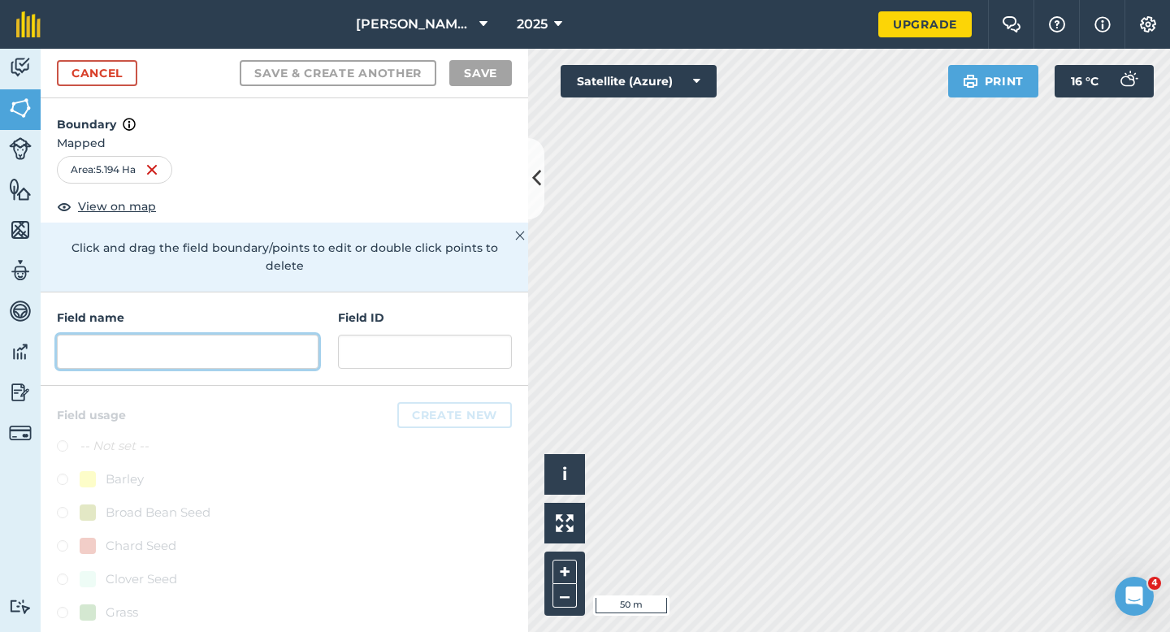
click at [301, 335] on input "text" at bounding box center [188, 352] width 262 height 34
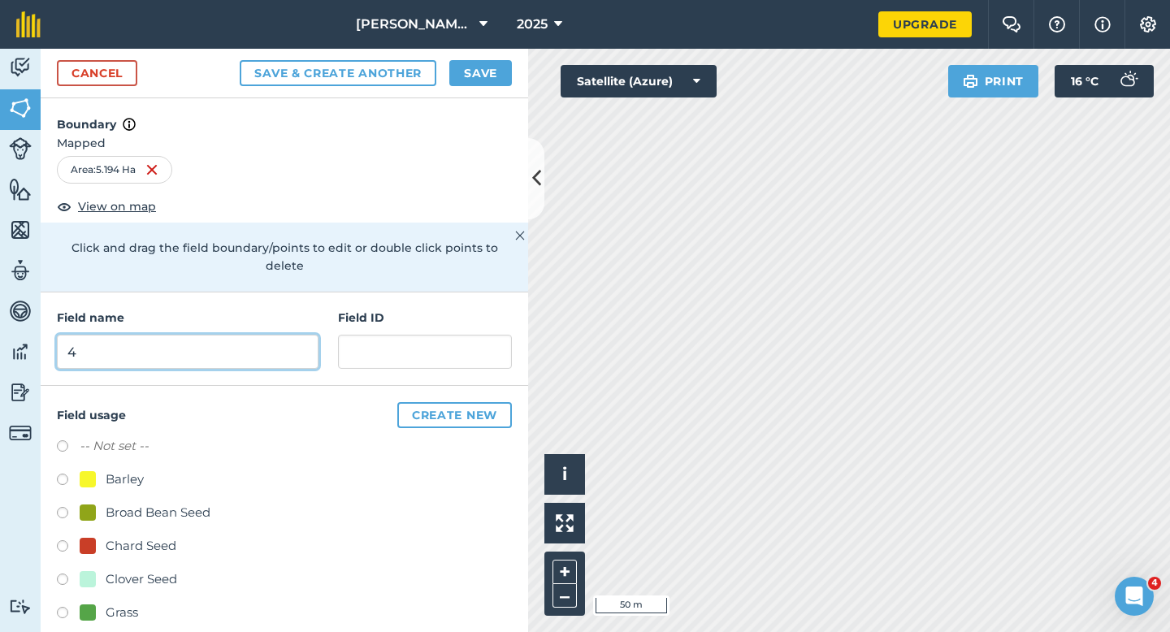
type input "4"
click at [495, 64] on button "Save" at bounding box center [480, 73] width 63 height 26
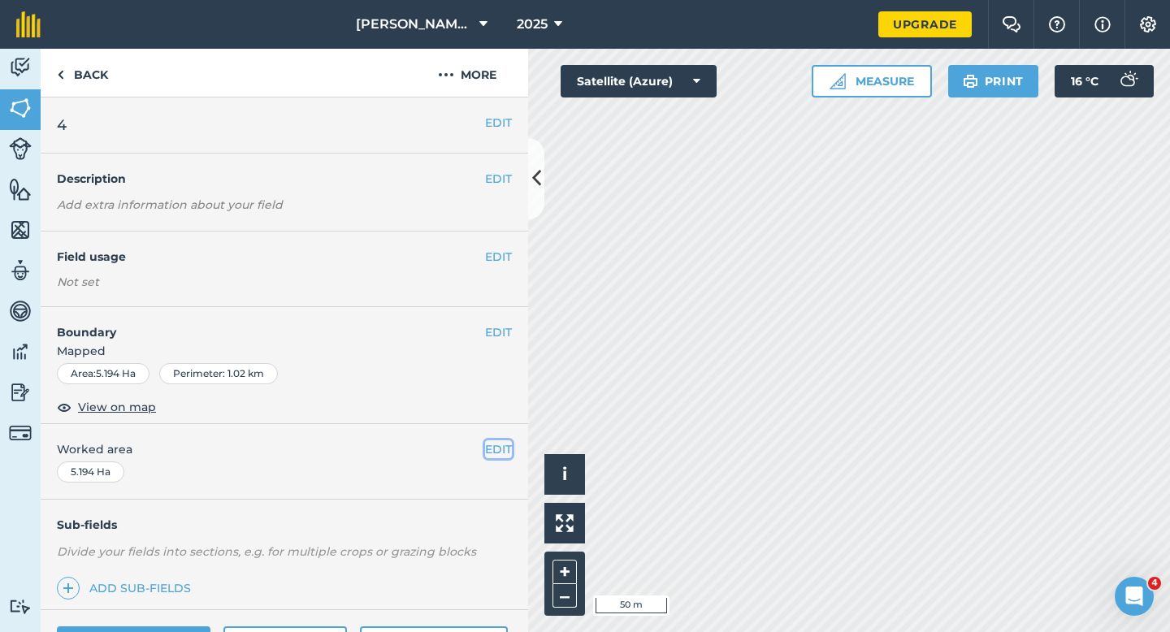
click at [497, 448] on button "EDIT" at bounding box center [498, 450] width 27 height 18
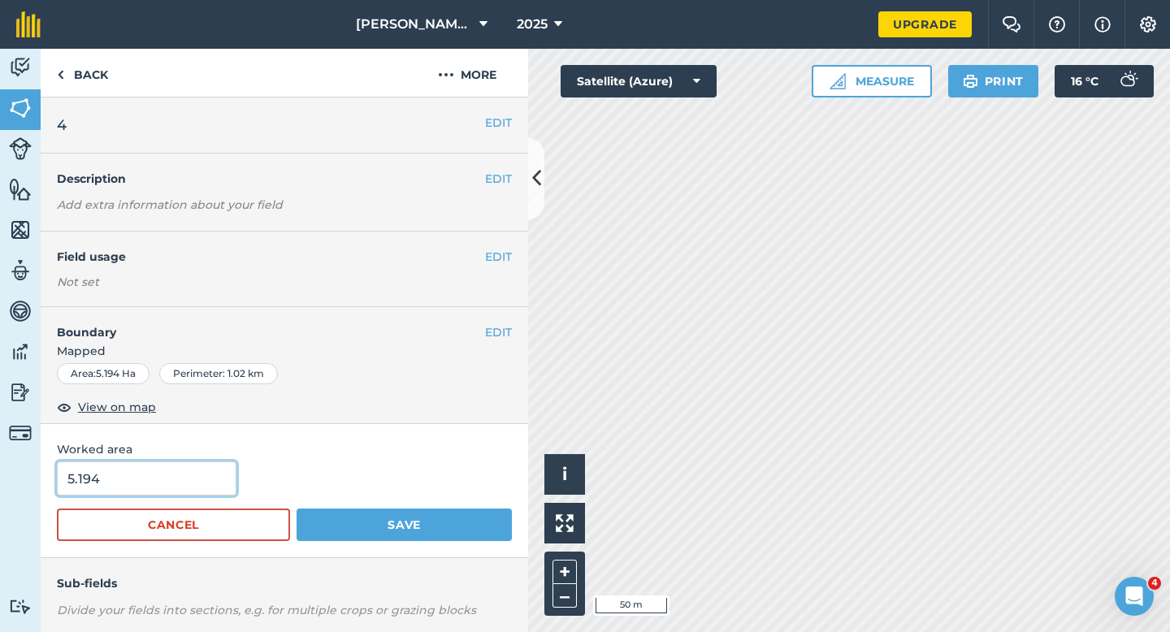
click at [140, 493] on input "5.194" at bounding box center [147, 479] width 180 height 34
type input "5.2"
click at [297, 509] on button "Save" at bounding box center [404, 525] width 215 height 33
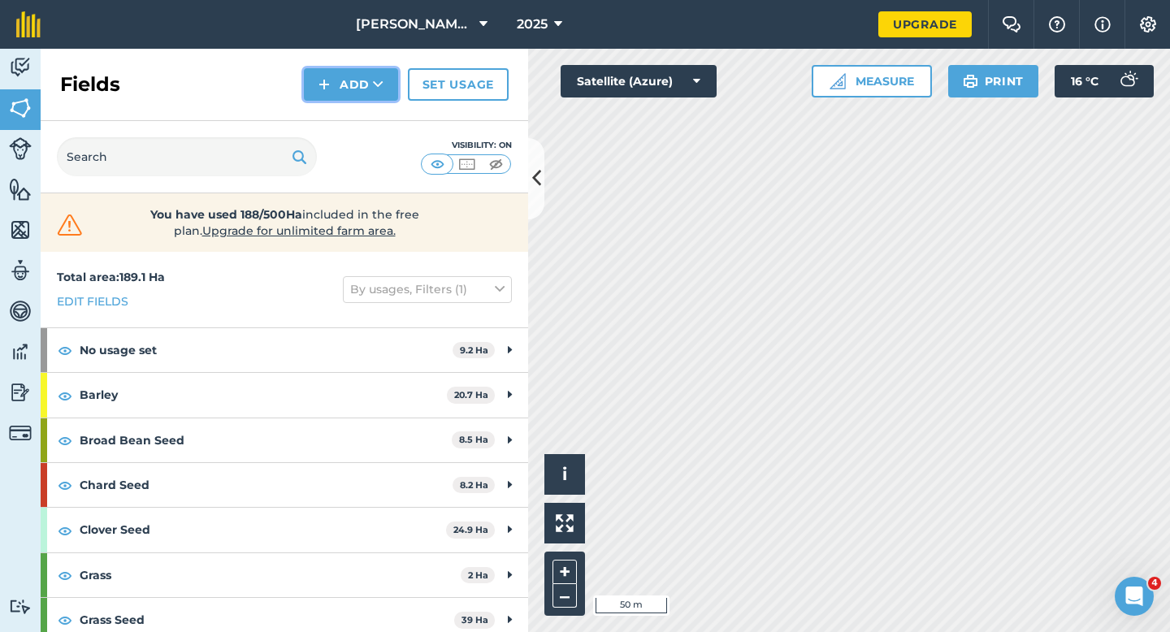
click at [337, 89] on button "Add" at bounding box center [351, 84] width 94 height 33
click at [337, 118] on link "Draw" at bounding box center [350, 121] width 89 height 36
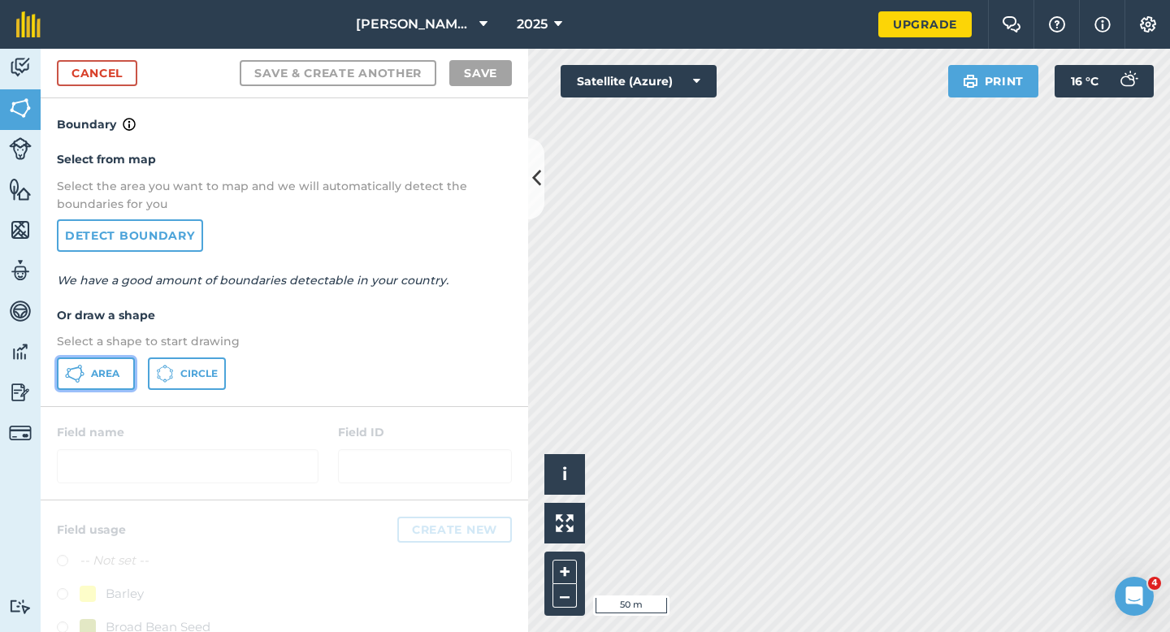
click at [131, 383] on button "Area" at bounding box center [96, 374] width 78 height 33
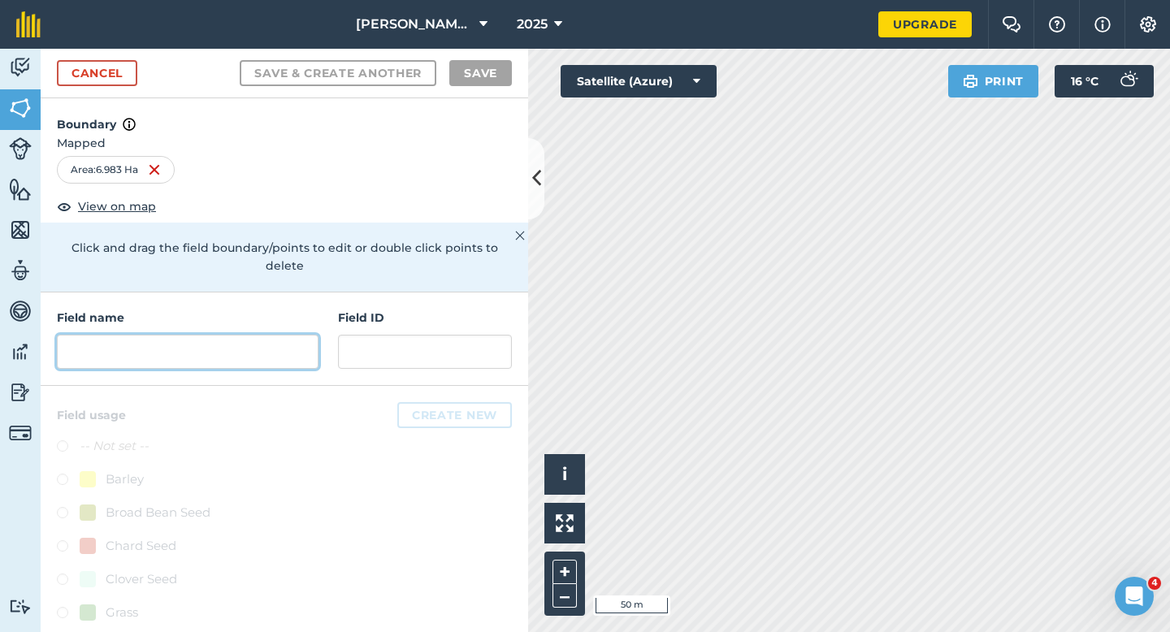
click at [201, 342] on input "text" at bounding box center [188, 352] width 262 height 34
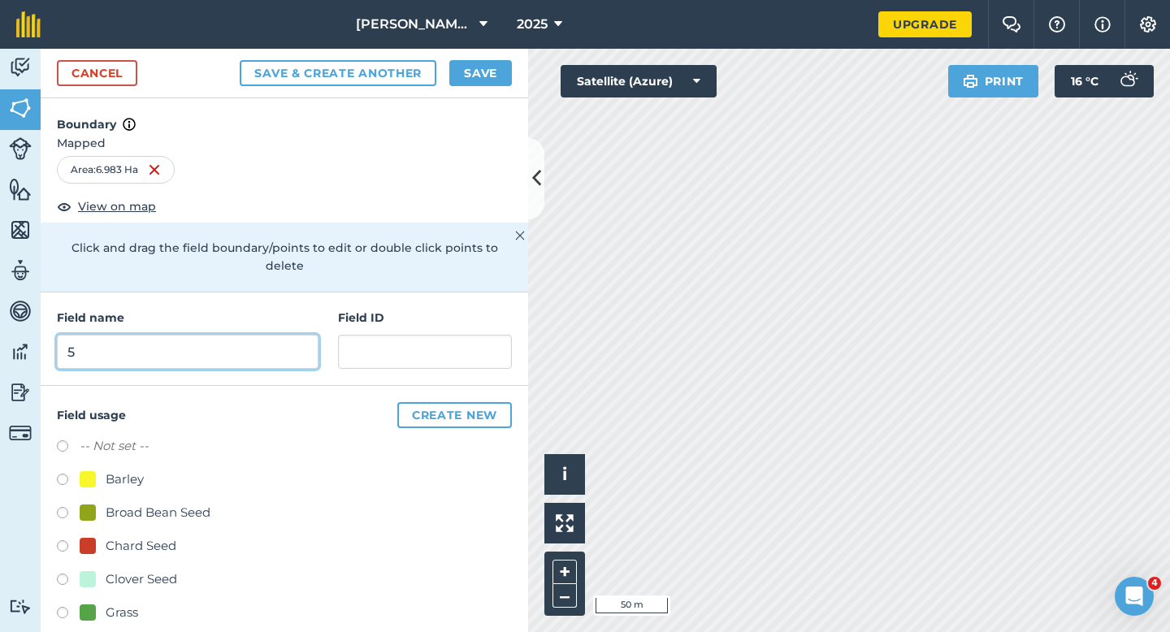
type input "5"
click at [494, 73] on button "Save" at bounding box center [480, 73] width 63 height 26
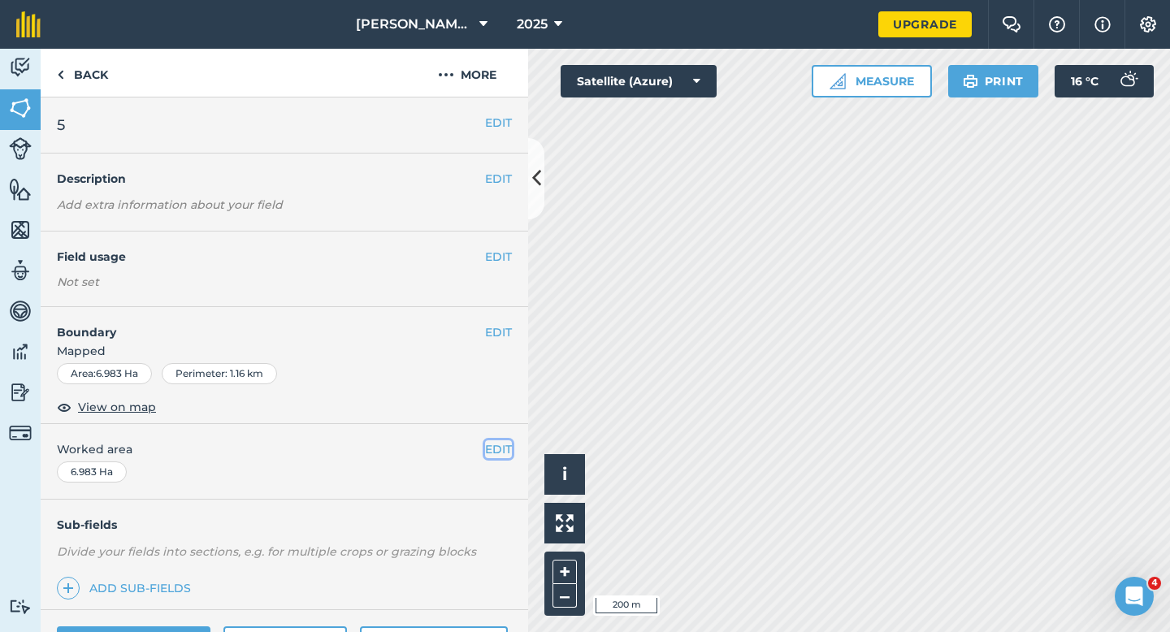
click at [492, 454] on button "EDIT" at bounding box center [498, 450] width 27 height 18
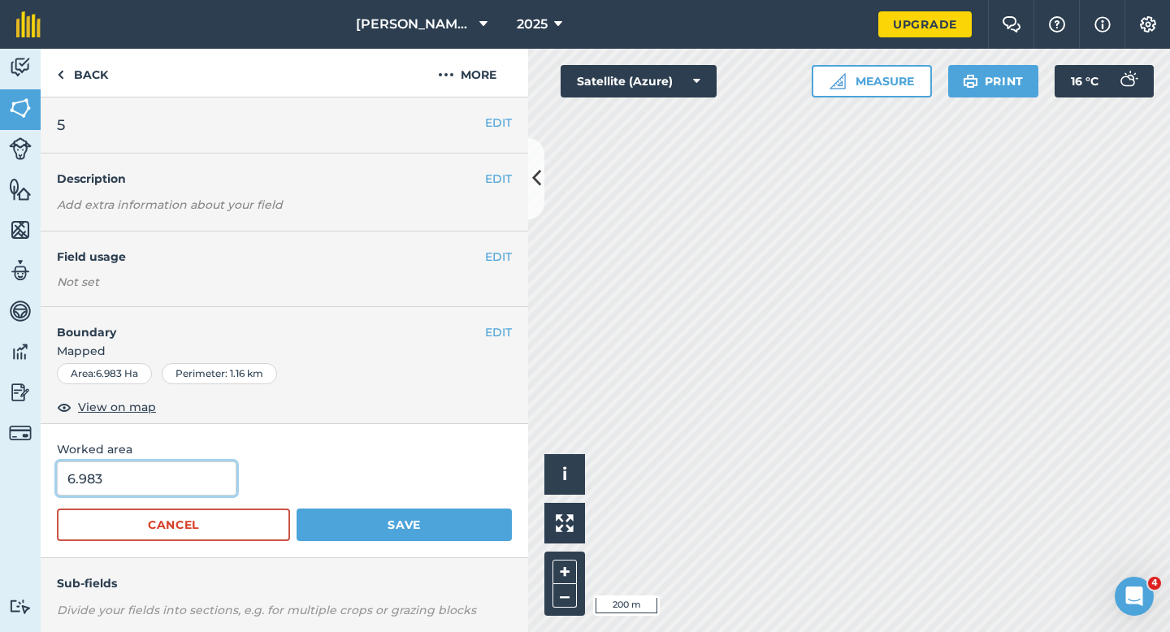
click at [202, 468] on input "6.983" at bounding box center [147, 479] width 180 height 34
type input "7"
click at [297, 509] on button "Save" at bounding box center [404, 525] width 215 height 33
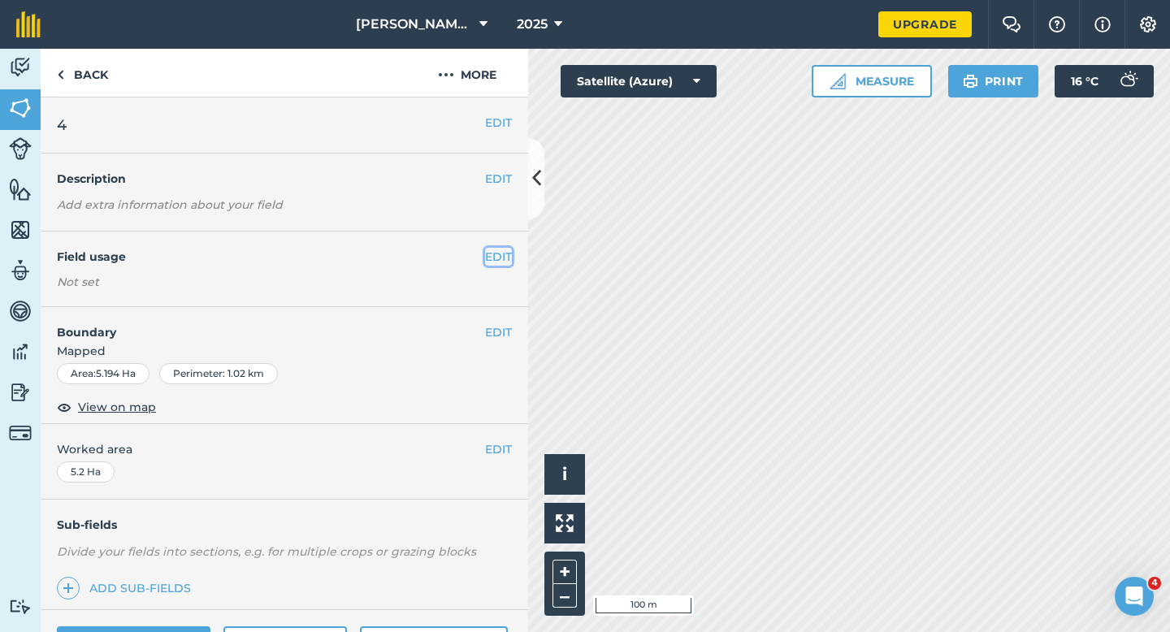
click at [505, 258] on button "EDIT" at bounding box center [498, 257] width 27 height 18
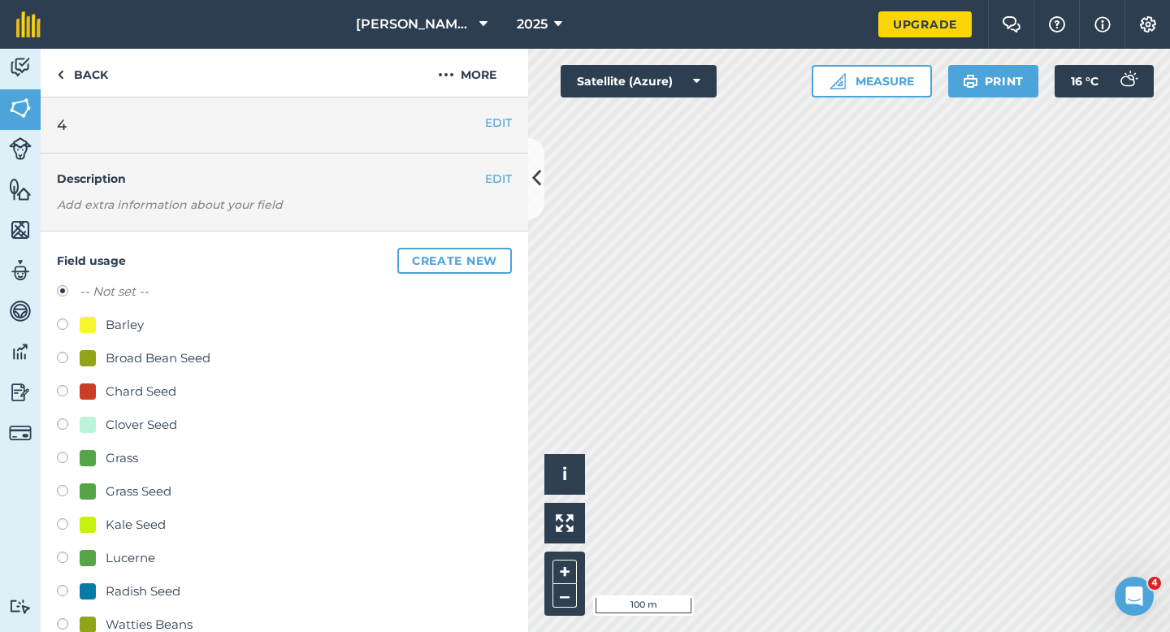
click at [122, 608] on div "-- Not set -- Barley Broad Bean Seed Chard Seed Clover Seed Grass Grass Seed Ka…" at bounding box center [284, 493] width 455 height 423
click at [122, 603] on div "Radish Seed" at bounding box center [284, 594] width 455 height 24
click at [122, 599] on div "Radish Seed" at bounding box center [143, 592] width 75 height 20
radio input "true"
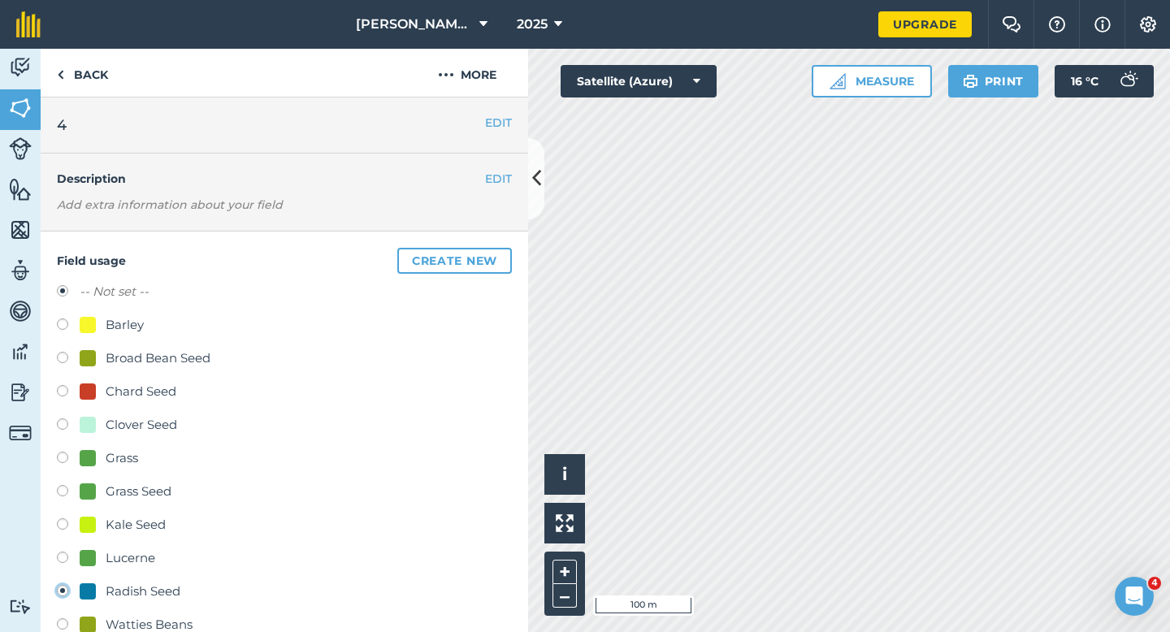
radio input "false"
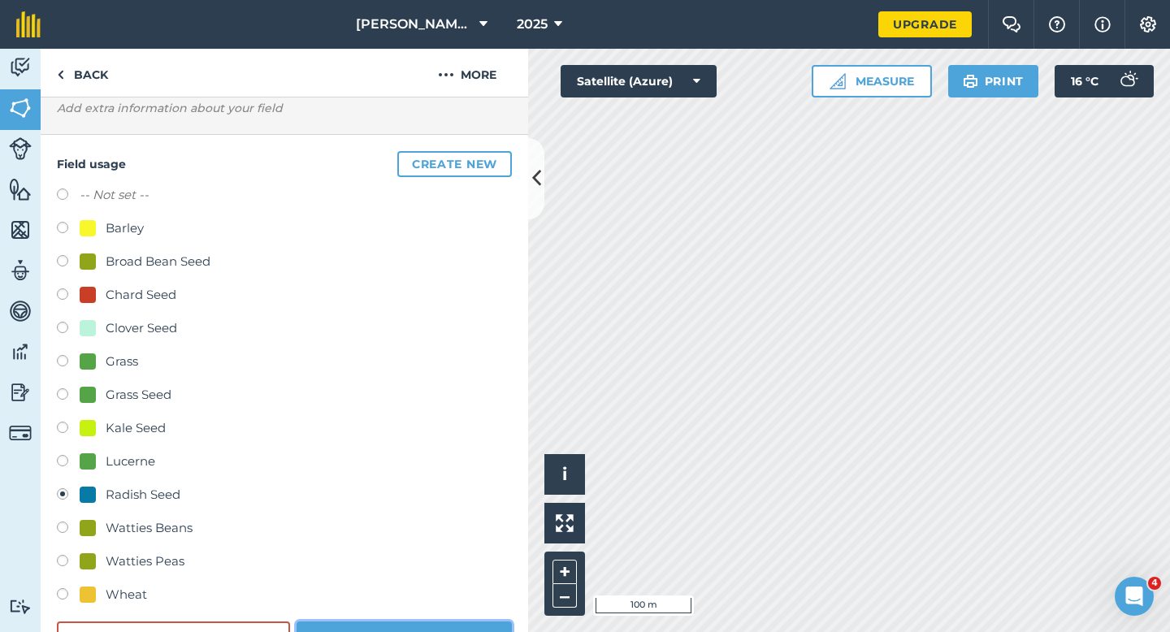
click at [377, 625] on button "Save" at bounding box center [404, 638] width 215 height 33
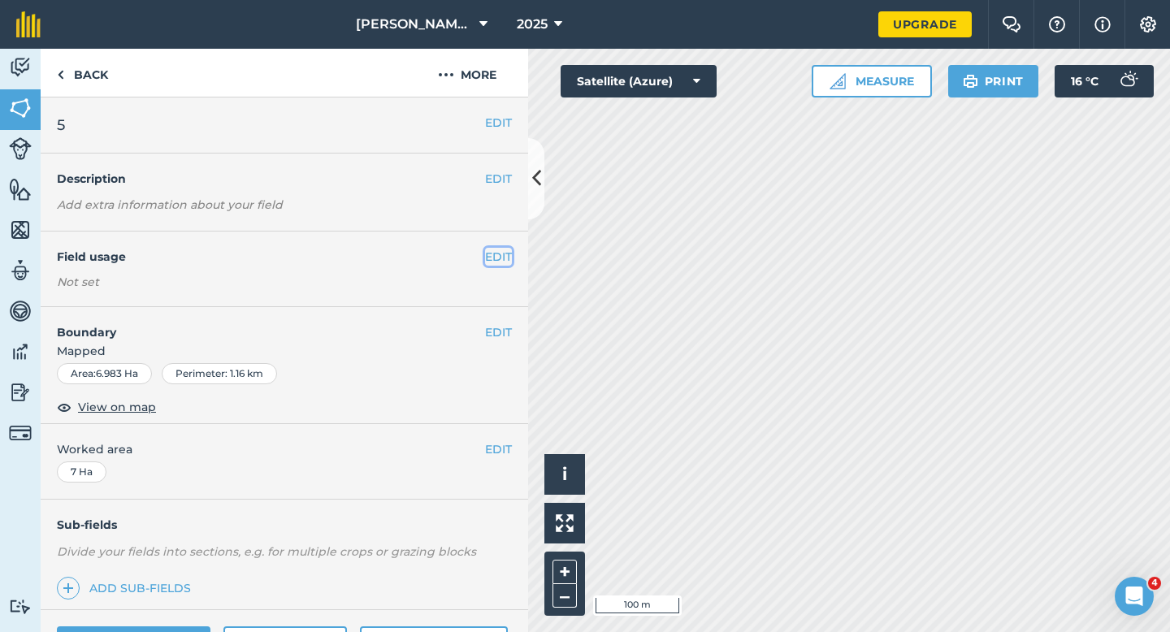
click at [501, 252] on button "EDIT" at bounding box center [498, 257] width 27 height 18
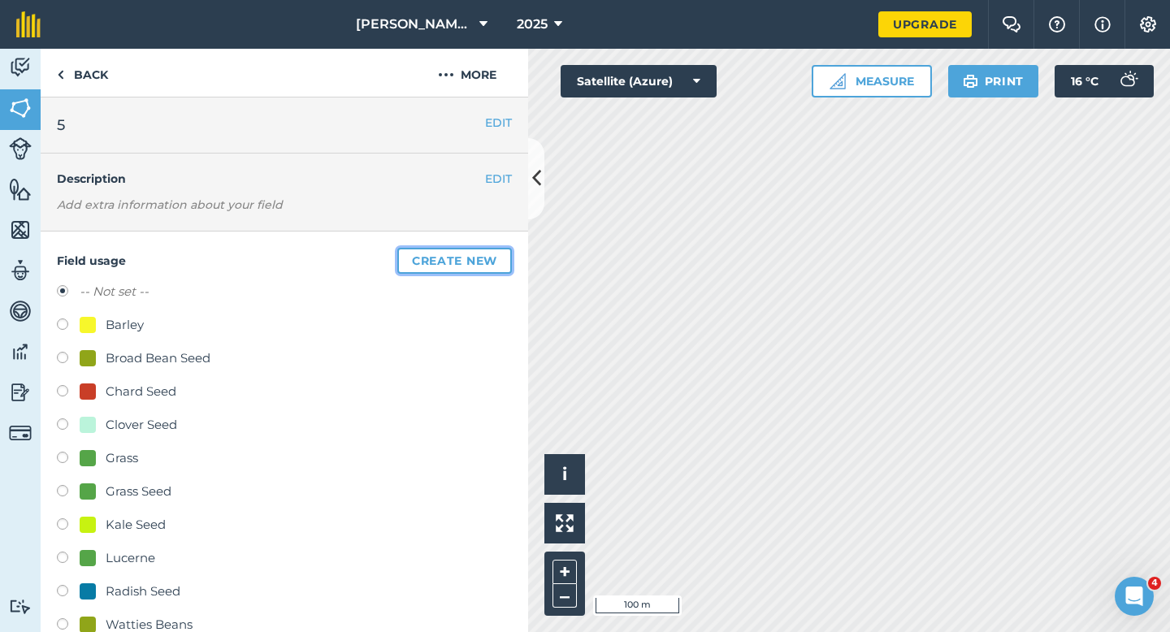
click at [501, 252] on button "Create new" at bounding box center [454, 261] width 115 height 26
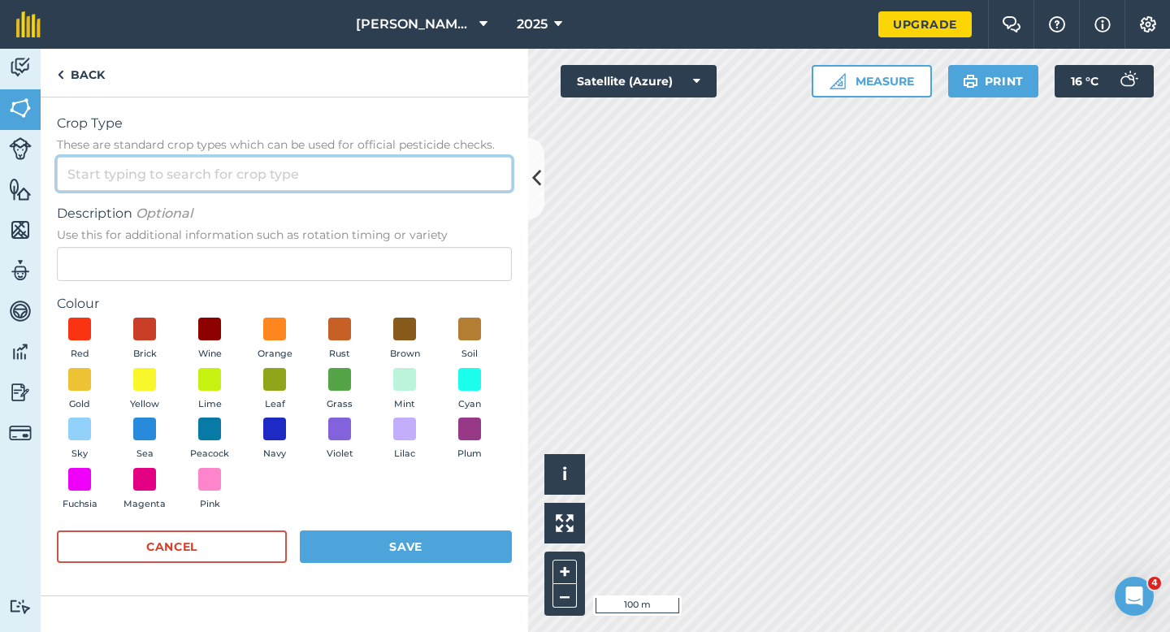
click at [461, 189] on input "Crop Type These are standard crop types which can be used for official pesticid…" at bounding box center [284, 174] width 455 height 34
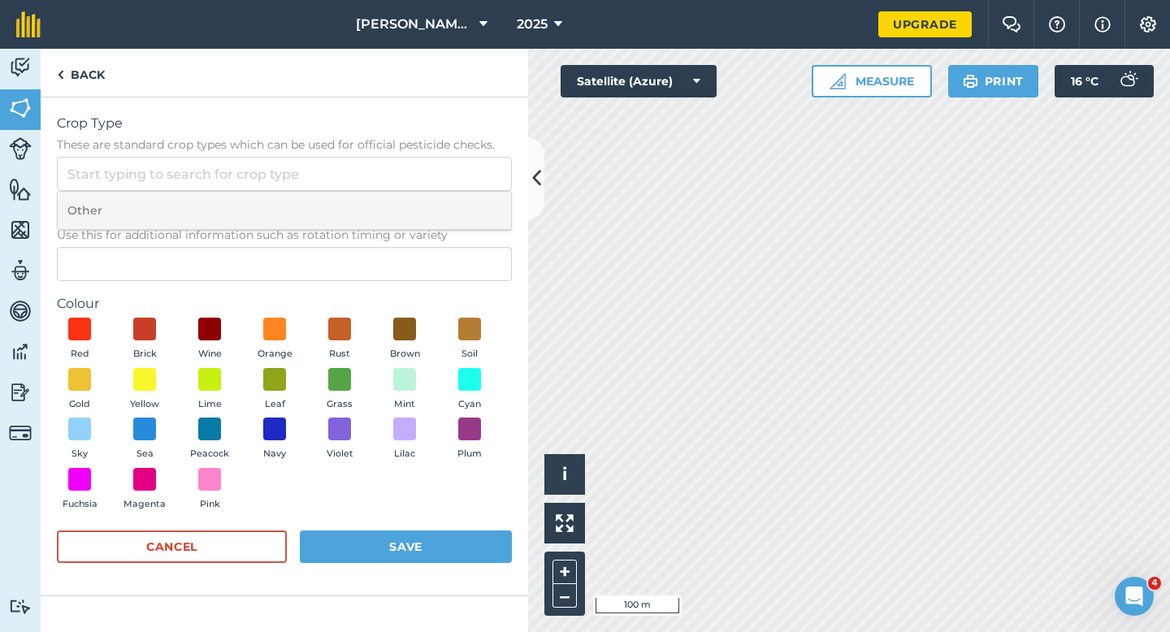
click at [461, 209] on li "Other" at bounding box center [285, 211] width 454 height 38
type input "Other"
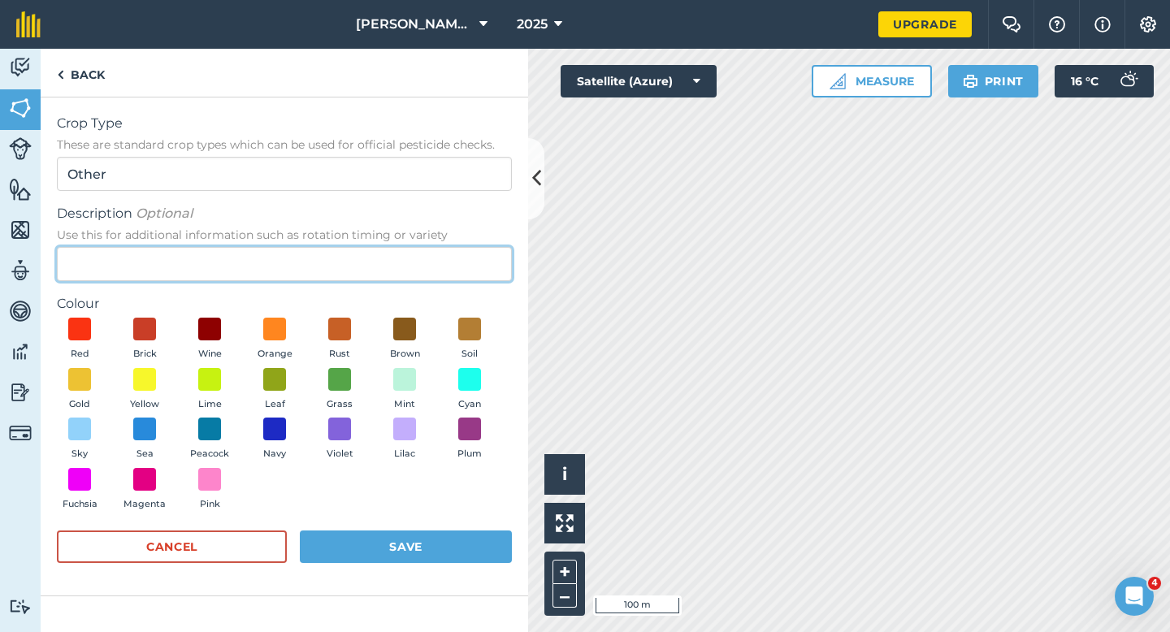
click at [458, 248] on input "Description Optional Use this for additional information such as rotation timin…" at bounding box center [284, 264] width 455 height 34
type input "Seed Pea"
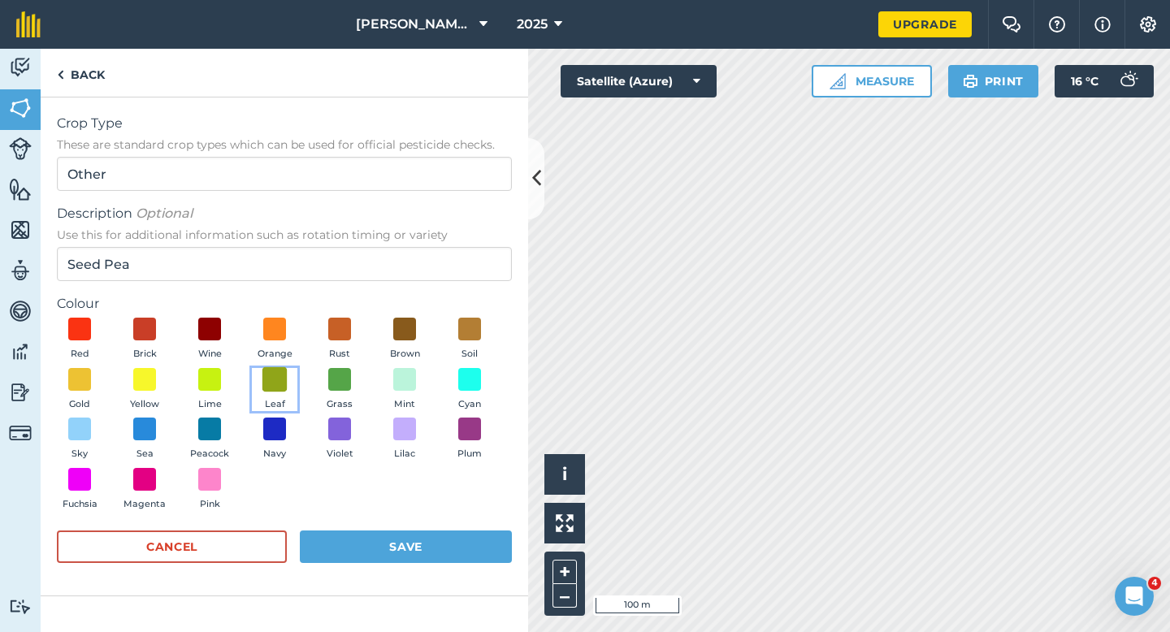
click at [263, 371] on span at bounding box center [275, 379] width 25 height 25
click at [458, 546] on button "Save" at bounding box center [406, 547] width 212 height 33
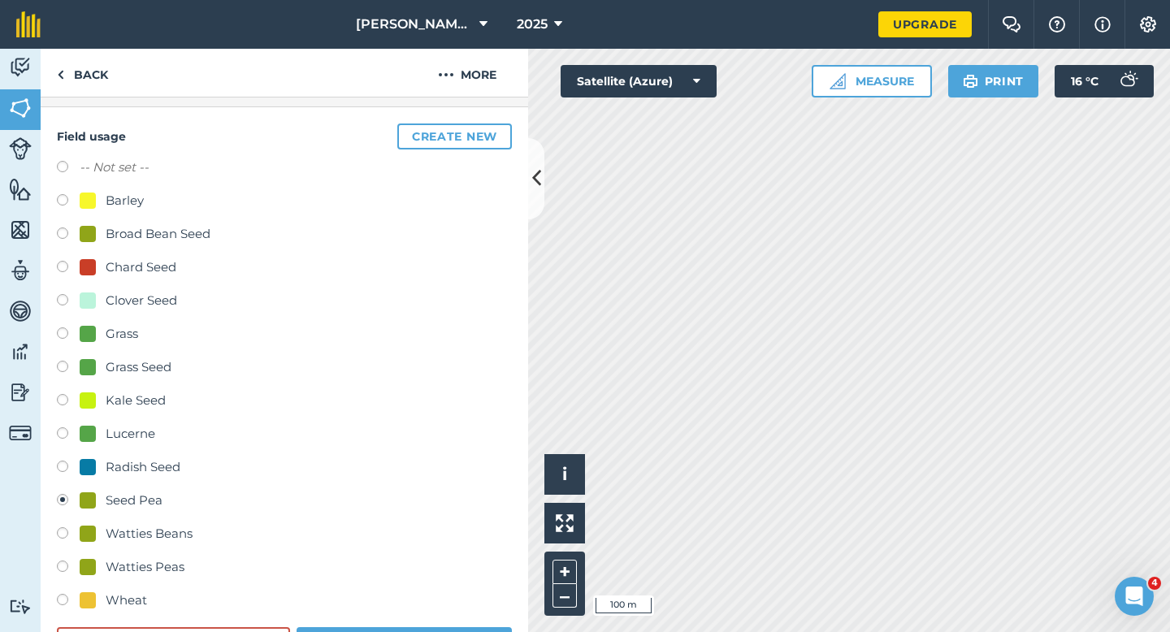
scroll to position [163, 0]
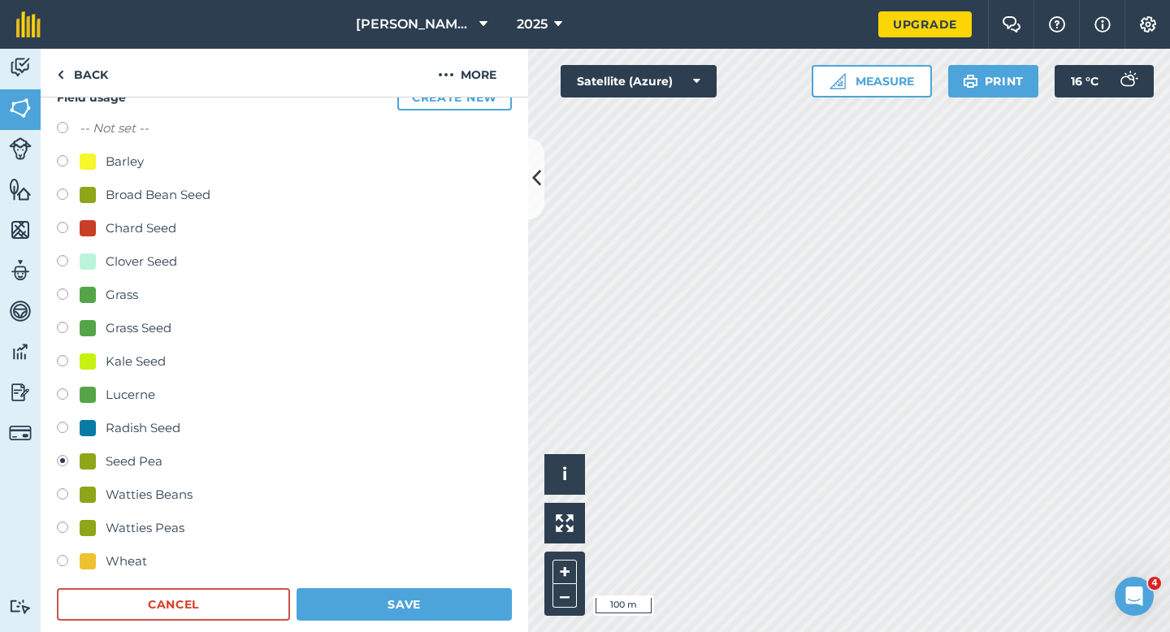
click at [386, 623] on div "Field usage Create new -- Not set -- Barley Broad Bean Seed Chard Seed Clover S…" at bounding box center [285, 353] width 488 height 570
click at [386, 618] on button "Save" at bounding box center [404, 604] width 215 height 33
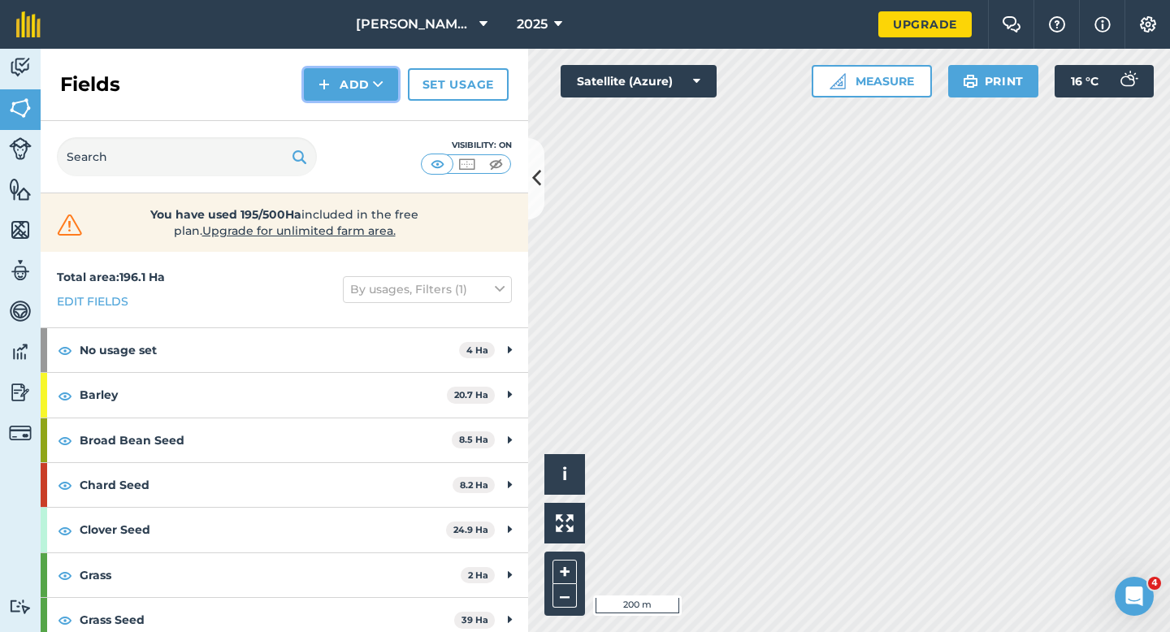
click at [357, 86] on button "Add" at bounding box center [351, 84] width 94 height 33
click at [357, 106] on link "Draw" at bounding box center [350, 121] width 89 height 36
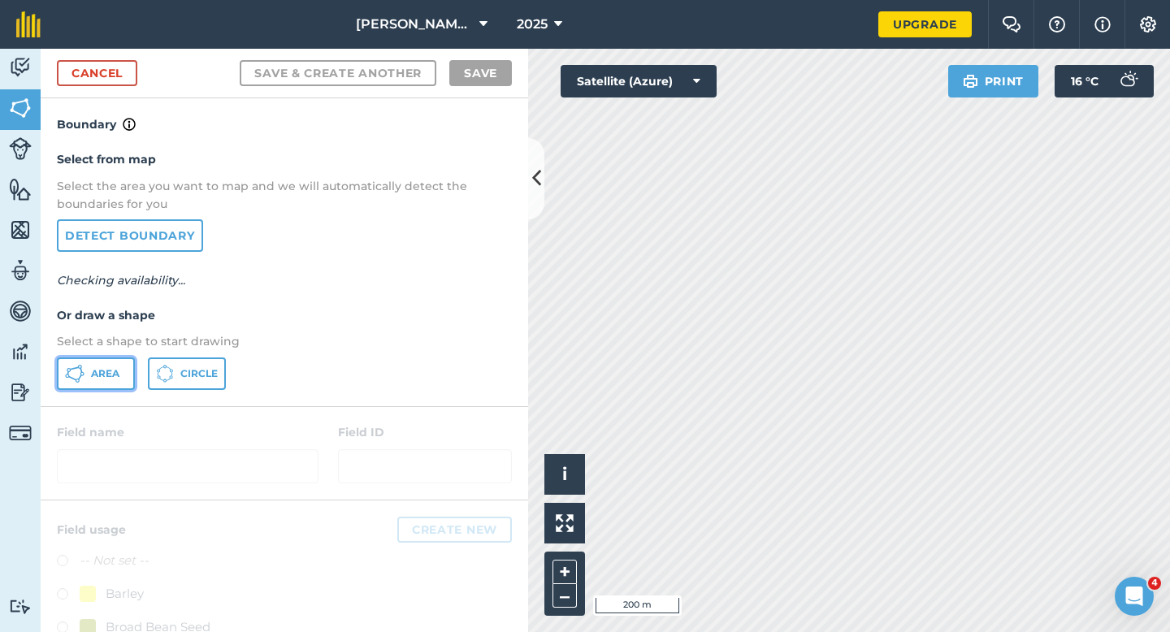
click at [119, 378] on span "Area" at bounding box center [105, 373] width 28 height 13
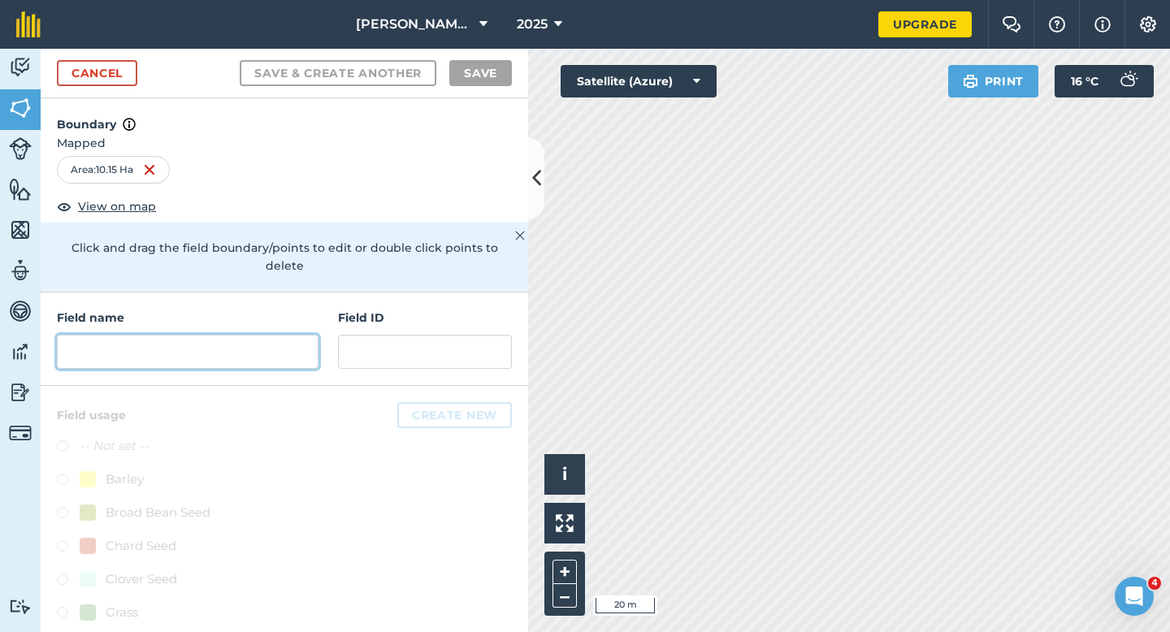
click at [207, 348] on input "text" at bounding box center [188, 352] width 262 height 34
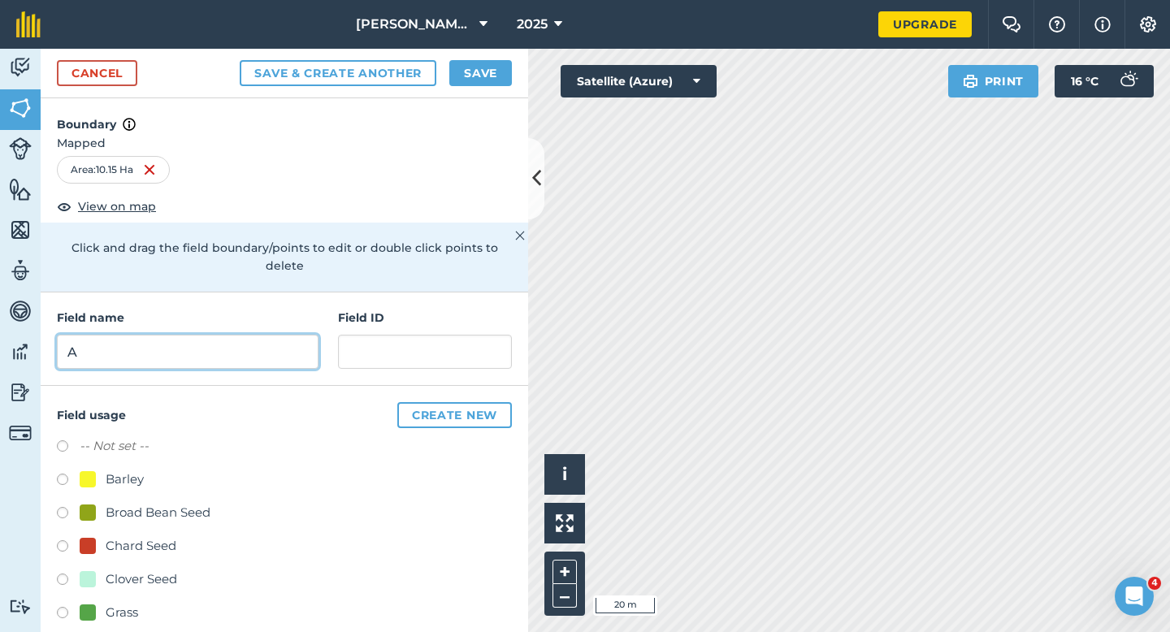
type input "A"
click at [489, 76] on button "Save" at bounding box center [480, 73] width 63 height 26
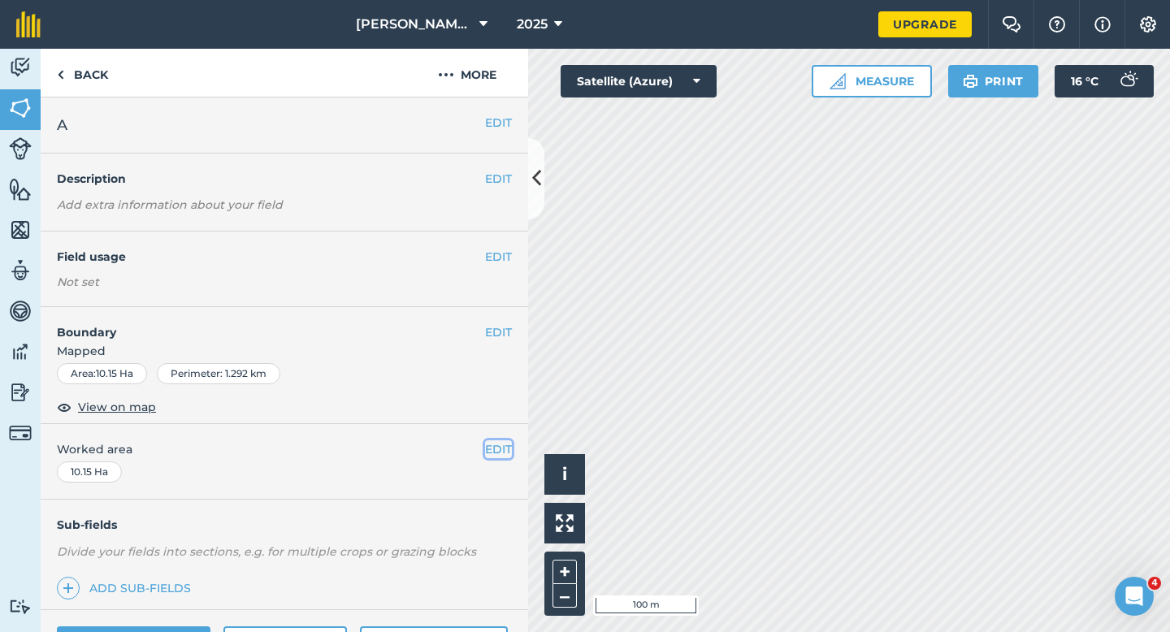
click at [506, 454] on button "EDIT" at bounding box center [498, 450] width 27 height 18
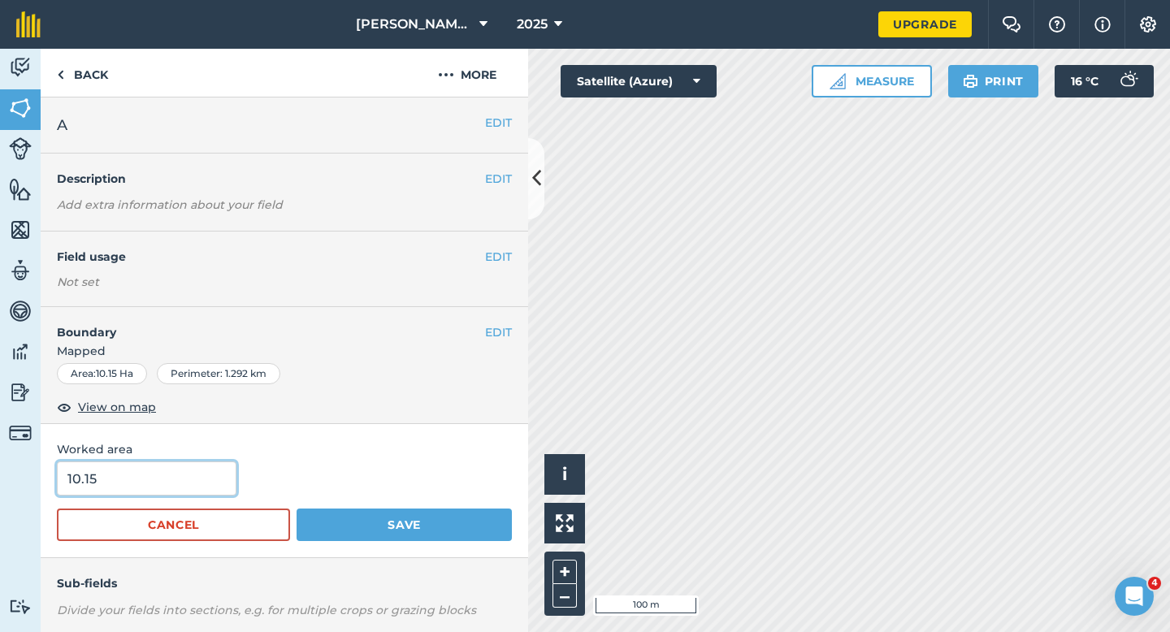
click at [197, 481] on input "10.15" at bounding box center [147, 479] width 180 height 34
type input "10.2"
click at [297, 509] on button "Save" at bounding box center [404, 525] width 215 height 33
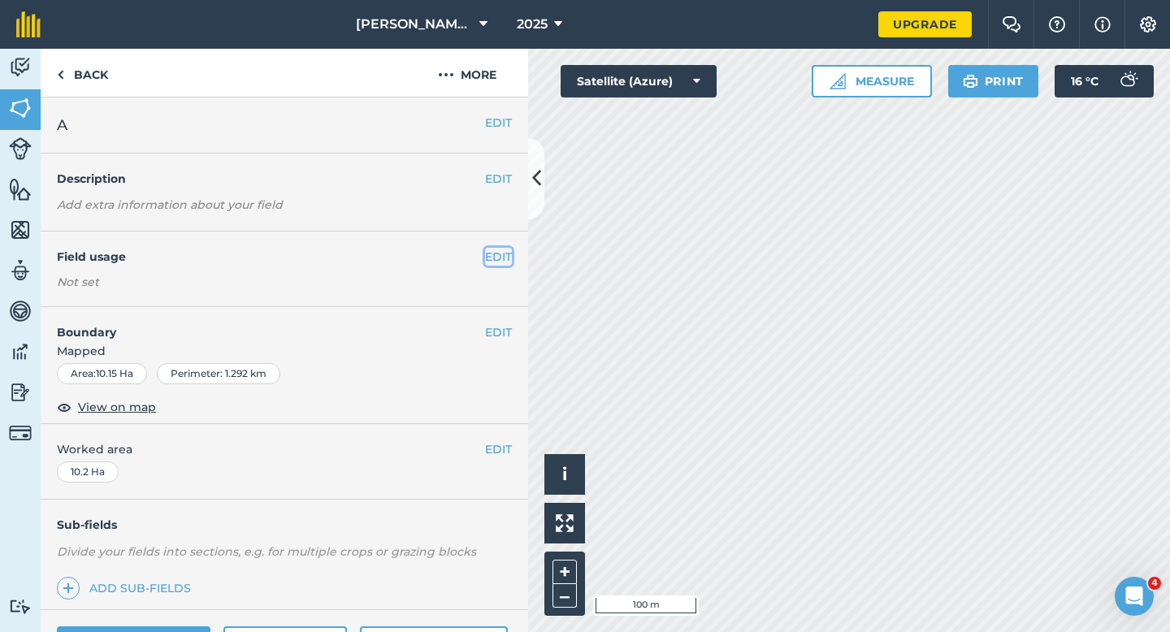
click at [498, 258] on button "EDIT" at bounding box center [498, 257] width 27 height 18
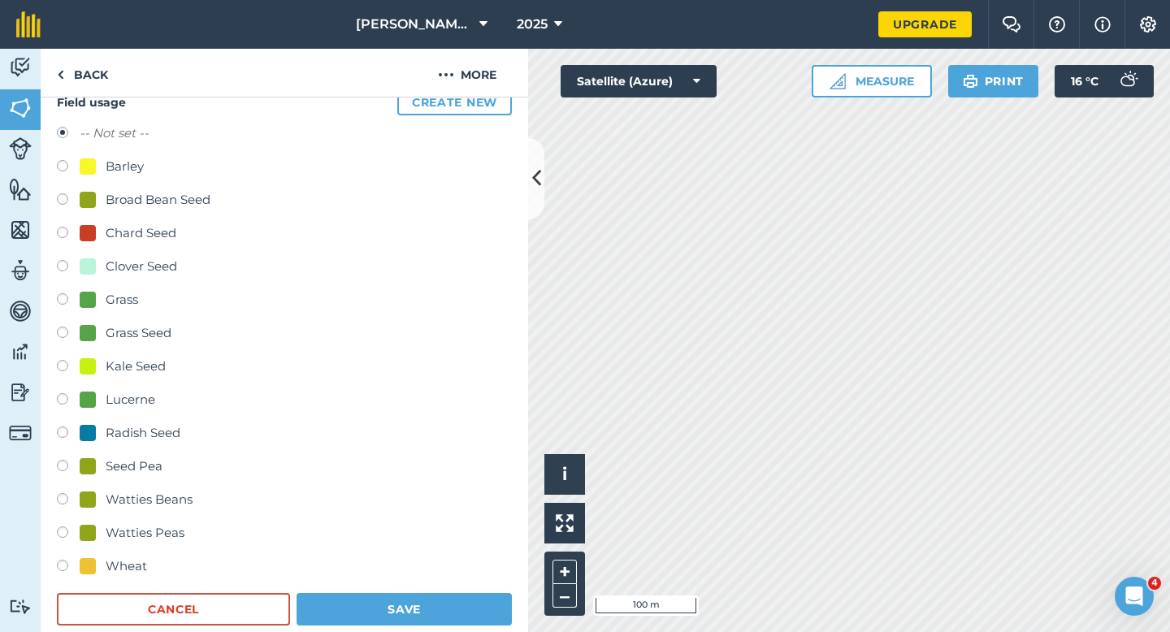
scroll to position [156, 0]
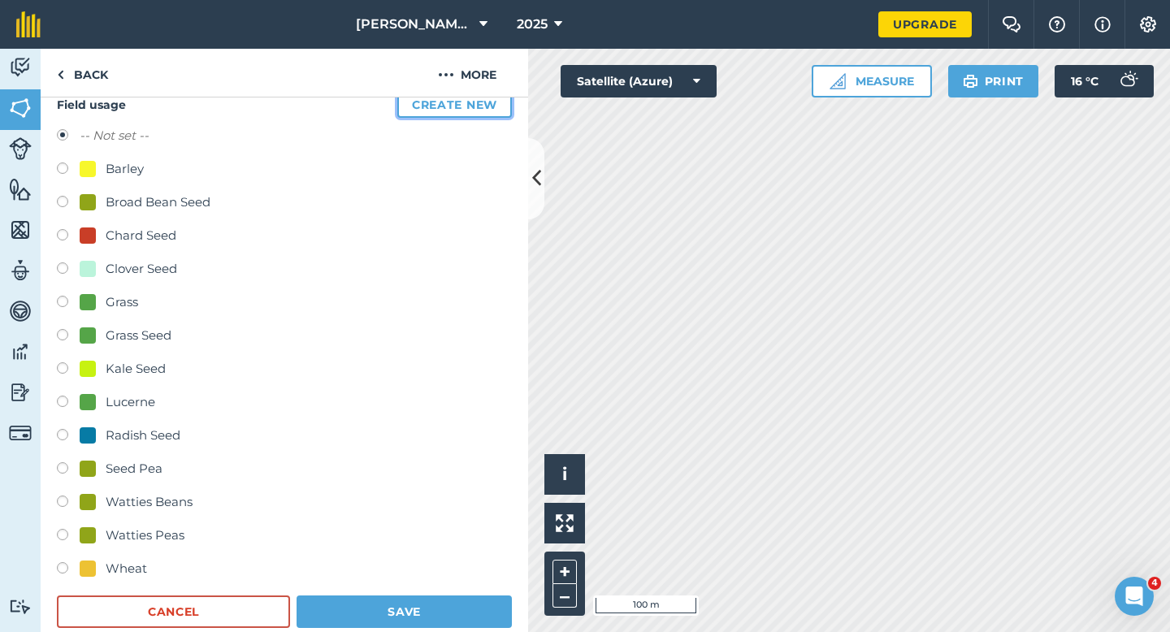
click at [440, 105] on button "Create new" at bounding box center [454, 105] width 115 height 26
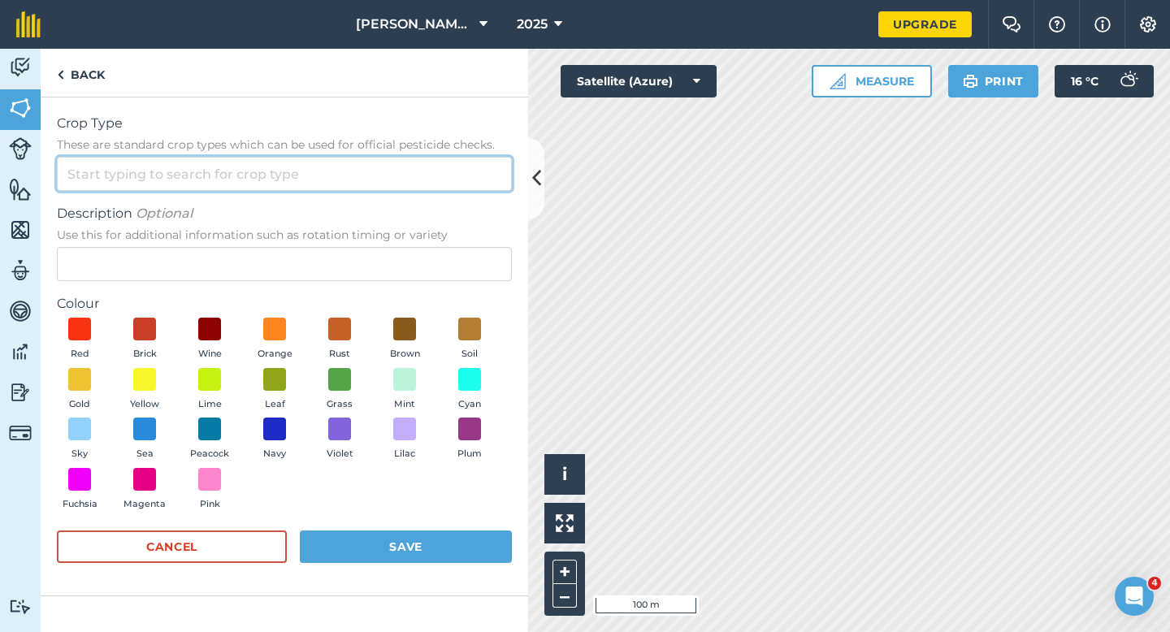
click at [412, 179] on input "Crop Type These are standard crop types which can be used for official pesticid…" at bounding box center [284, 174] width 455 height 34
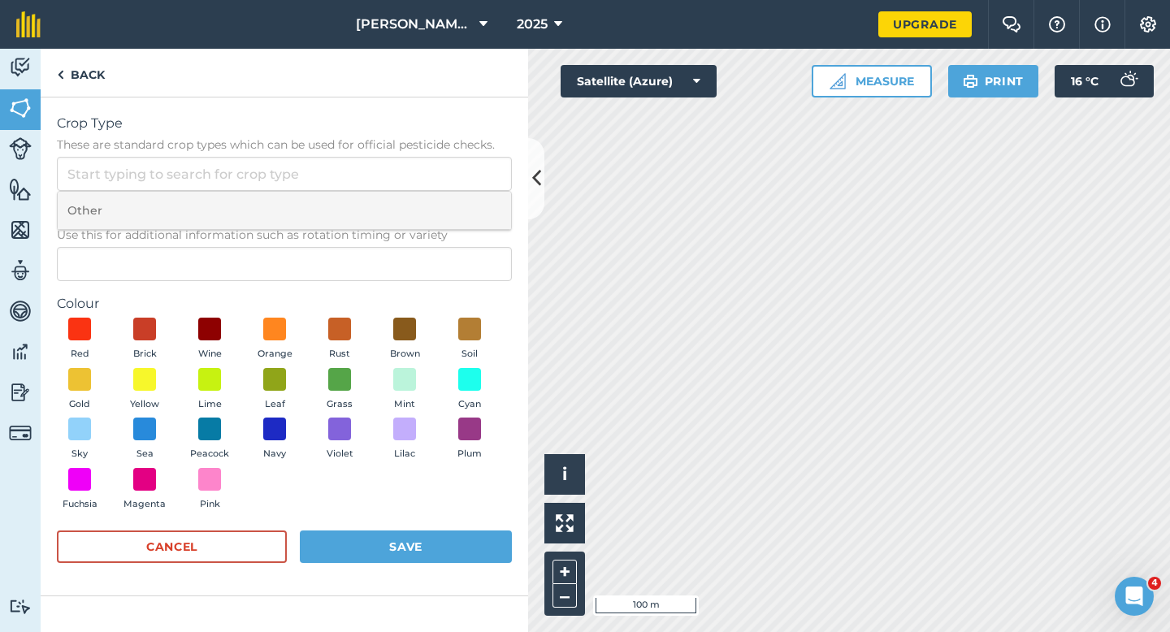
click at [412, 210] on li "Other" at bounding box center [285, 211] width 454 height 38
type input "Other"
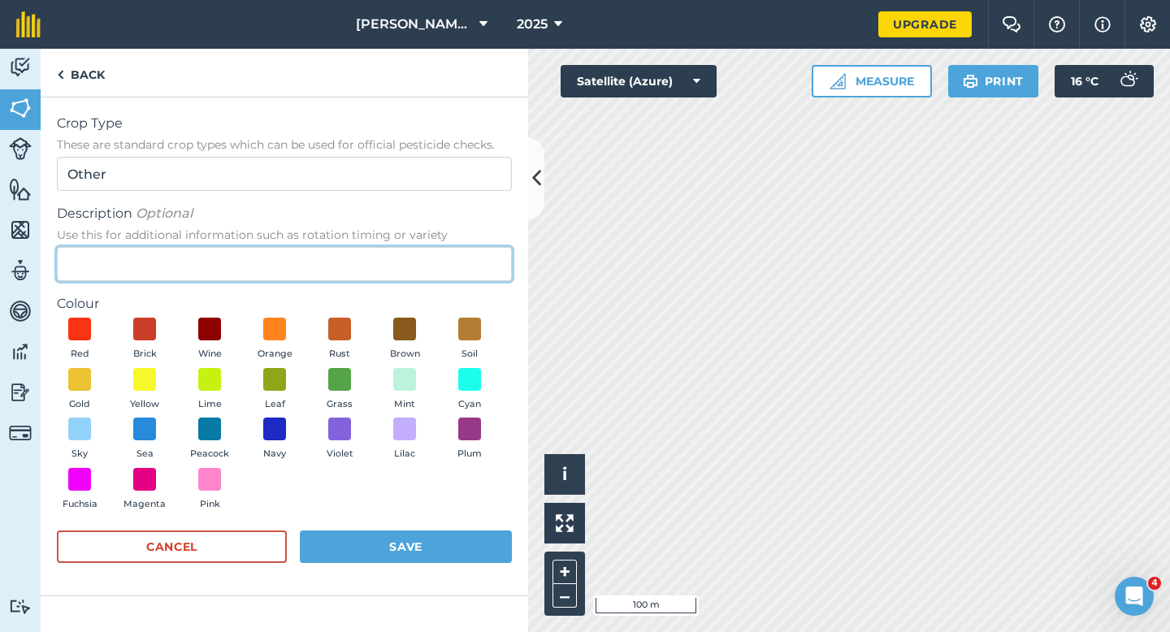
click at [412, 275] on input "Description Optional Use this for additional information such as rotation timin…" at bounding box center [284, 264] width 455 height 34
type input "Watties Broad Beans"
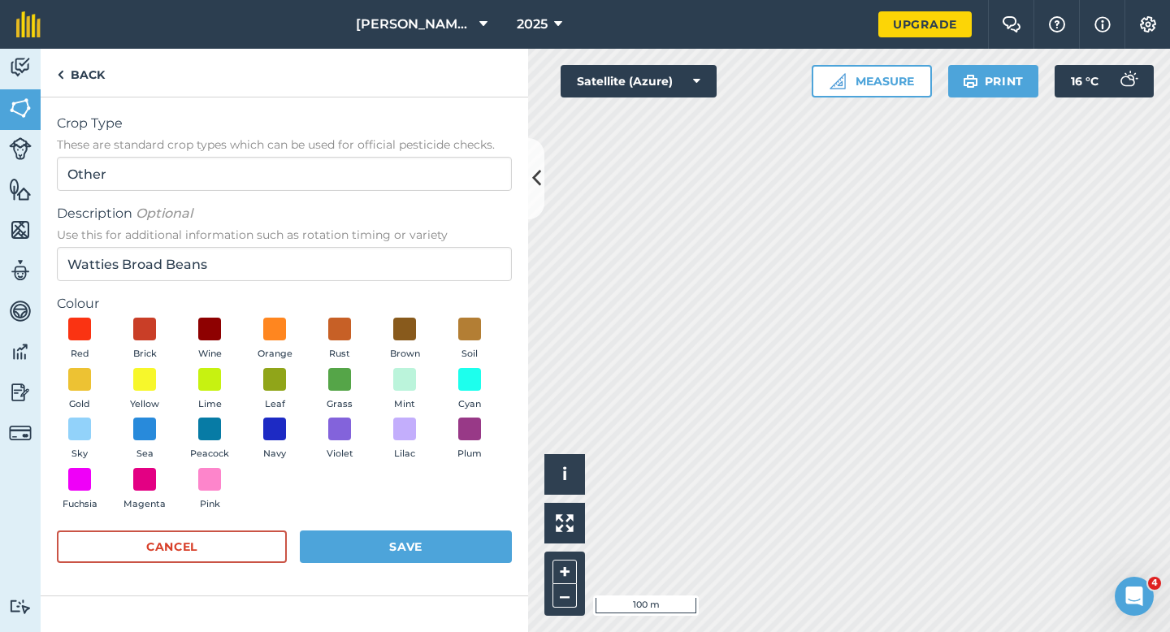
click at [265, 315] on div "Colour Red Brick Wine Orange Rust Brown Soil Gold Yellow Lime Leaf Grass Mint C…" at bounding box center [284, 406] width 455 height 224
click at [276, 375] on span at bounding box center [275, 379] width 25 height 25
click at [370, 542] on button "Save" at bounding box center [406, 547] width 212 height 33
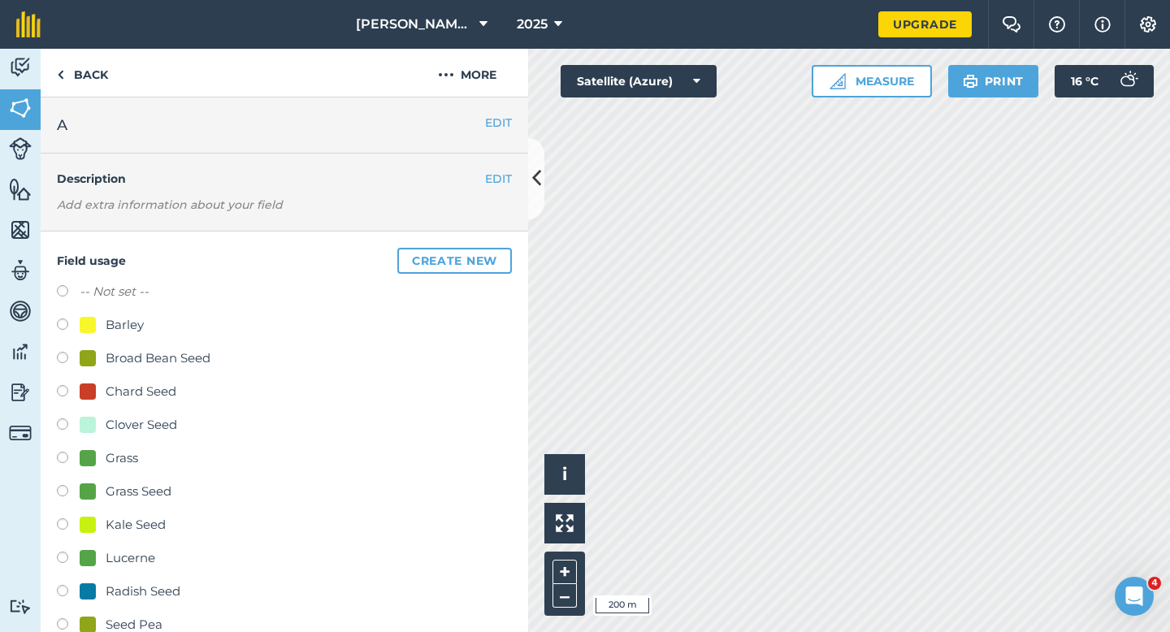
scroll to position [198, 0]
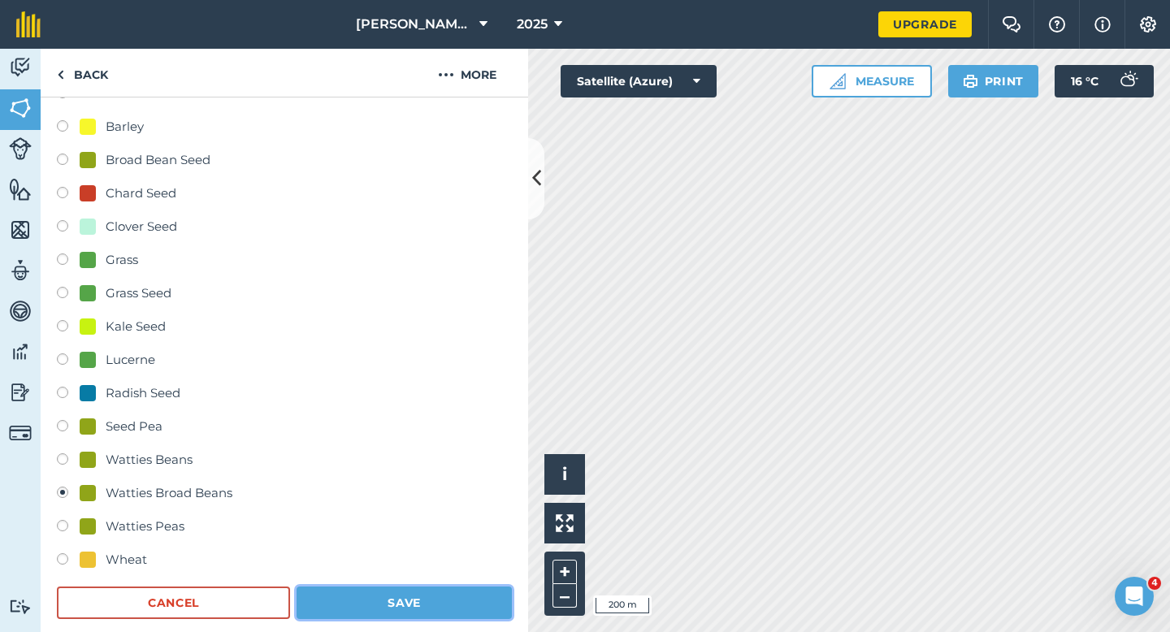
click at [380, 603] on button "Save" at bounding box center [404, 603] width 215 height 33
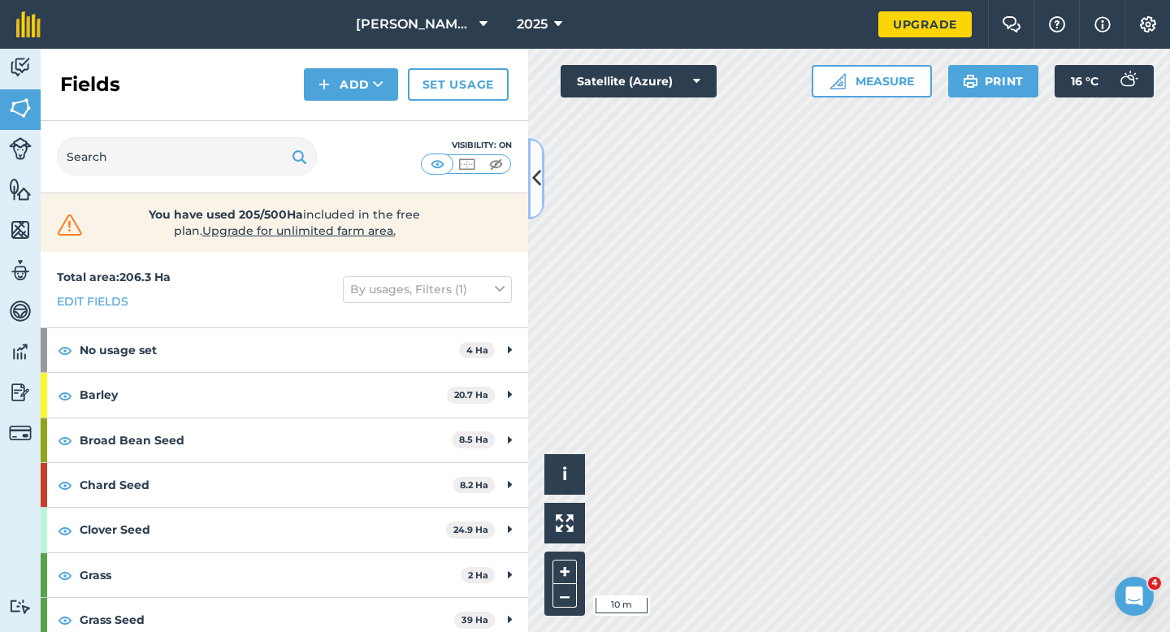
click at [808, 55] on div "Activity Fields Livestock Features Maps Team Vehicles Data Reporting Billing Tu…" at bounding box center [585, 341] width 1170 height 584
drag, startPoint x: 544, startPoint y: 172, endPoint x: 875, endPoint y: 39, distance: 356.6
click at [875, 39] on div "Casey & Sons Farming 2025 Upgrade Farm Chat Help Info Settings Map printing is …" at bounding box center [585, 316] width 1170 height 632
